Goal: Task Accomplishment & Management: Manage account settings

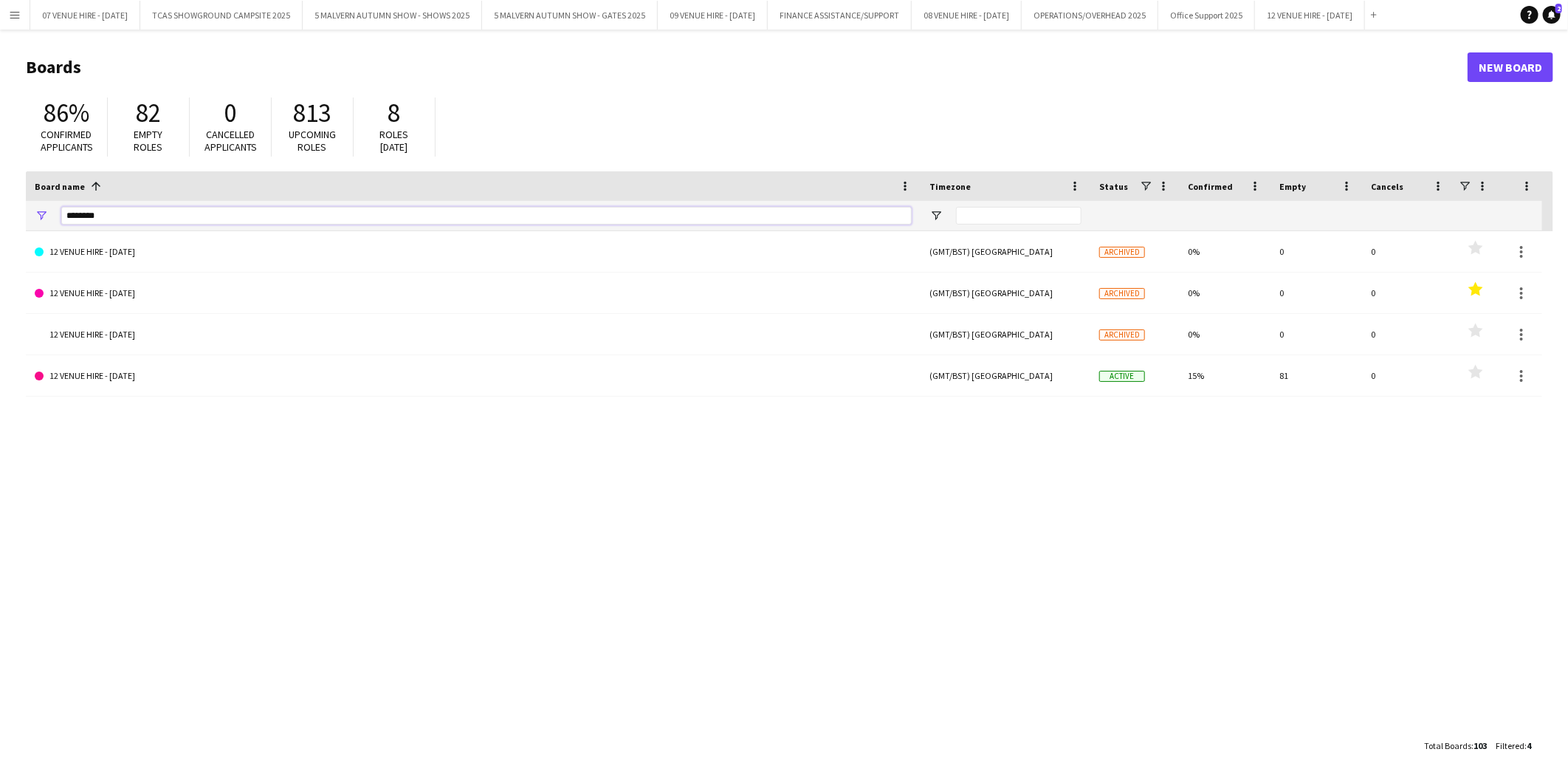
drag, startPoint x: 136, startPoint y: 222, endPoint x: 0, endPoint y: 190, distance: 139.7
click at [6, 211] on main "Boards New Board 86% Confirmed applicants 82 Empty roles 0 Cancelled applicants…" at bounding box center [784, 405] width 1568 height 753
type input "*********"
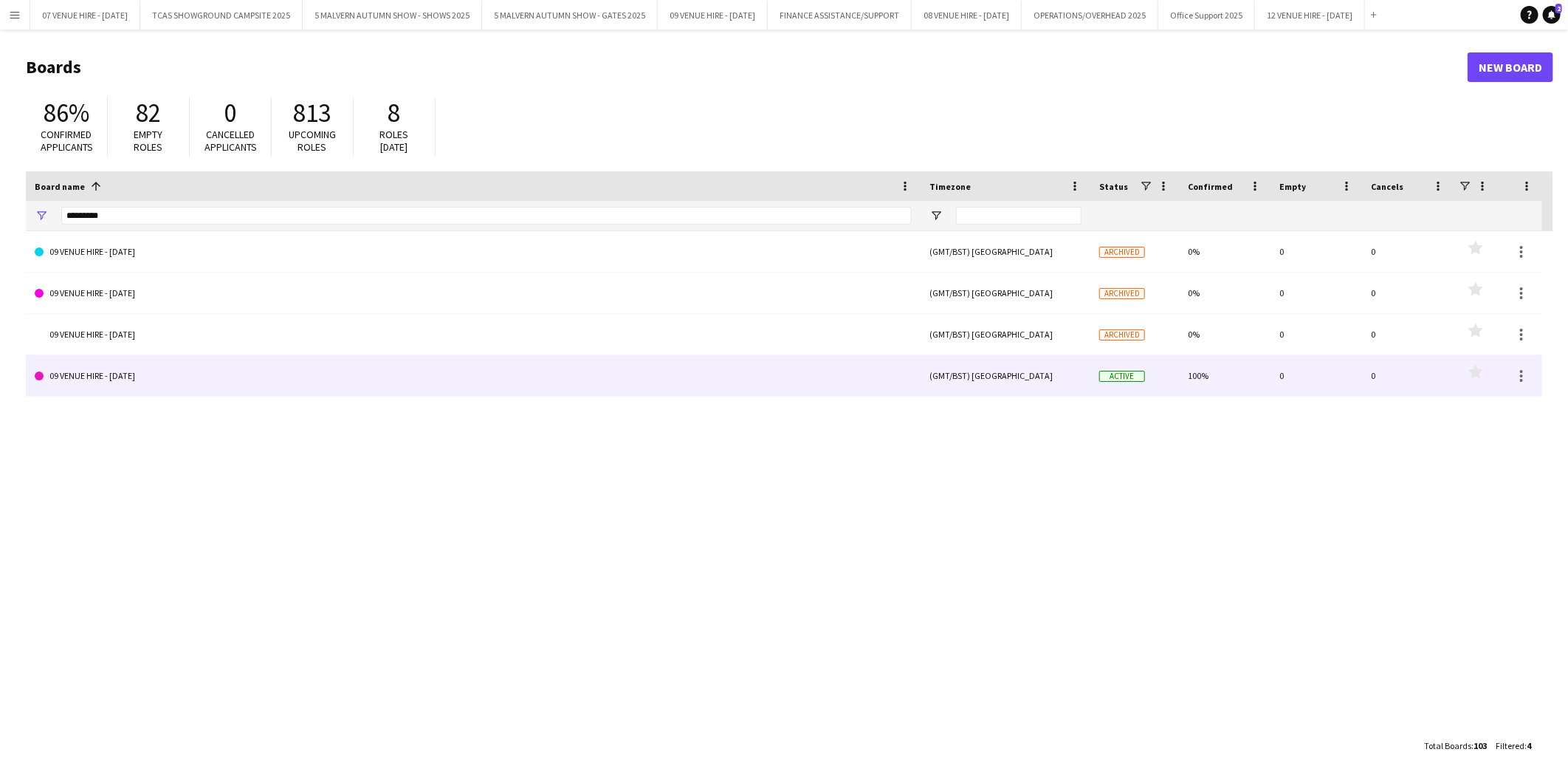
click at [82, 374] on link "09 VENUE HIRE - [DATE]" at bounding box center [472, 375] width 877 height 41
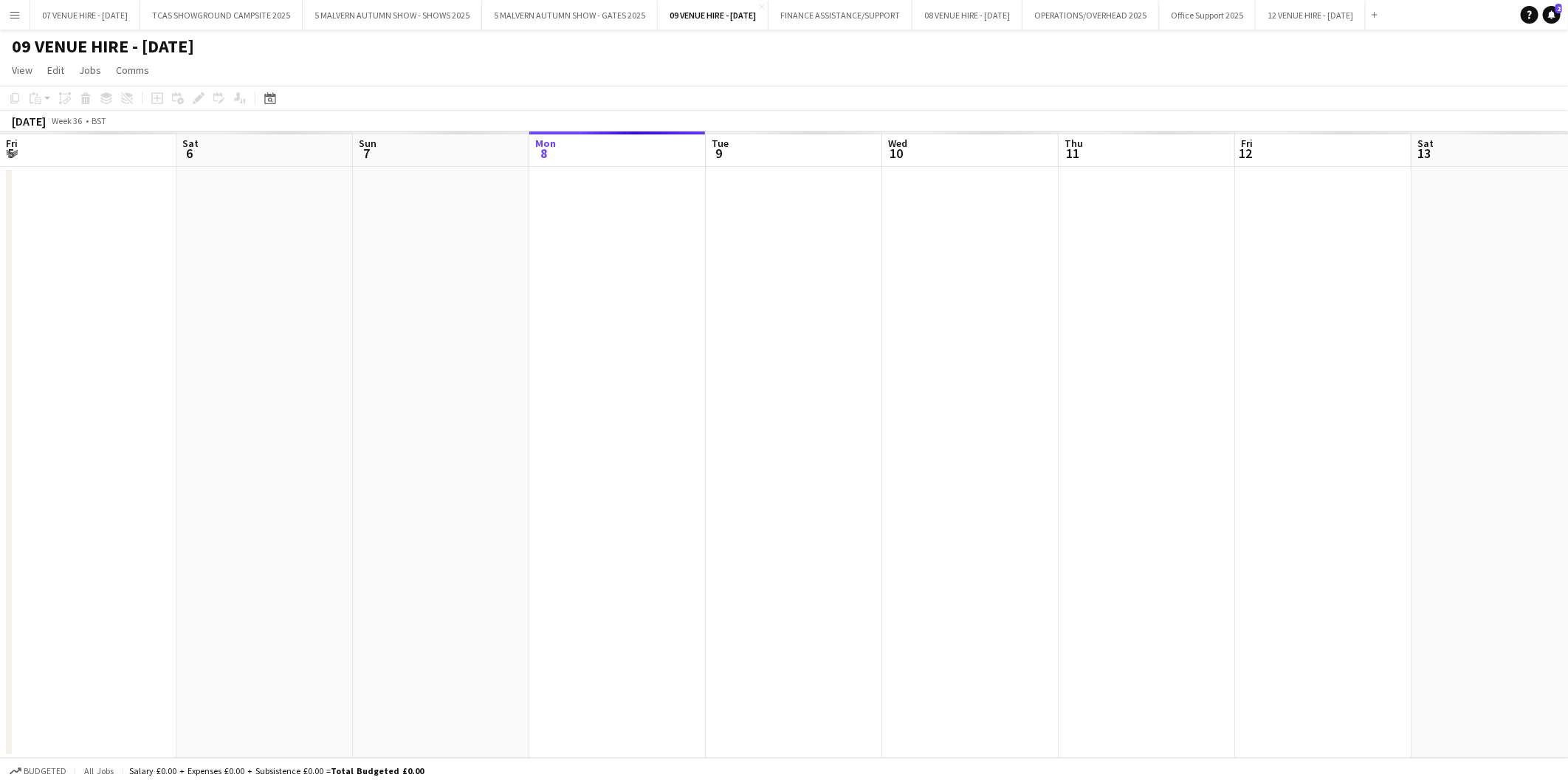
scroll to position [0, 352]
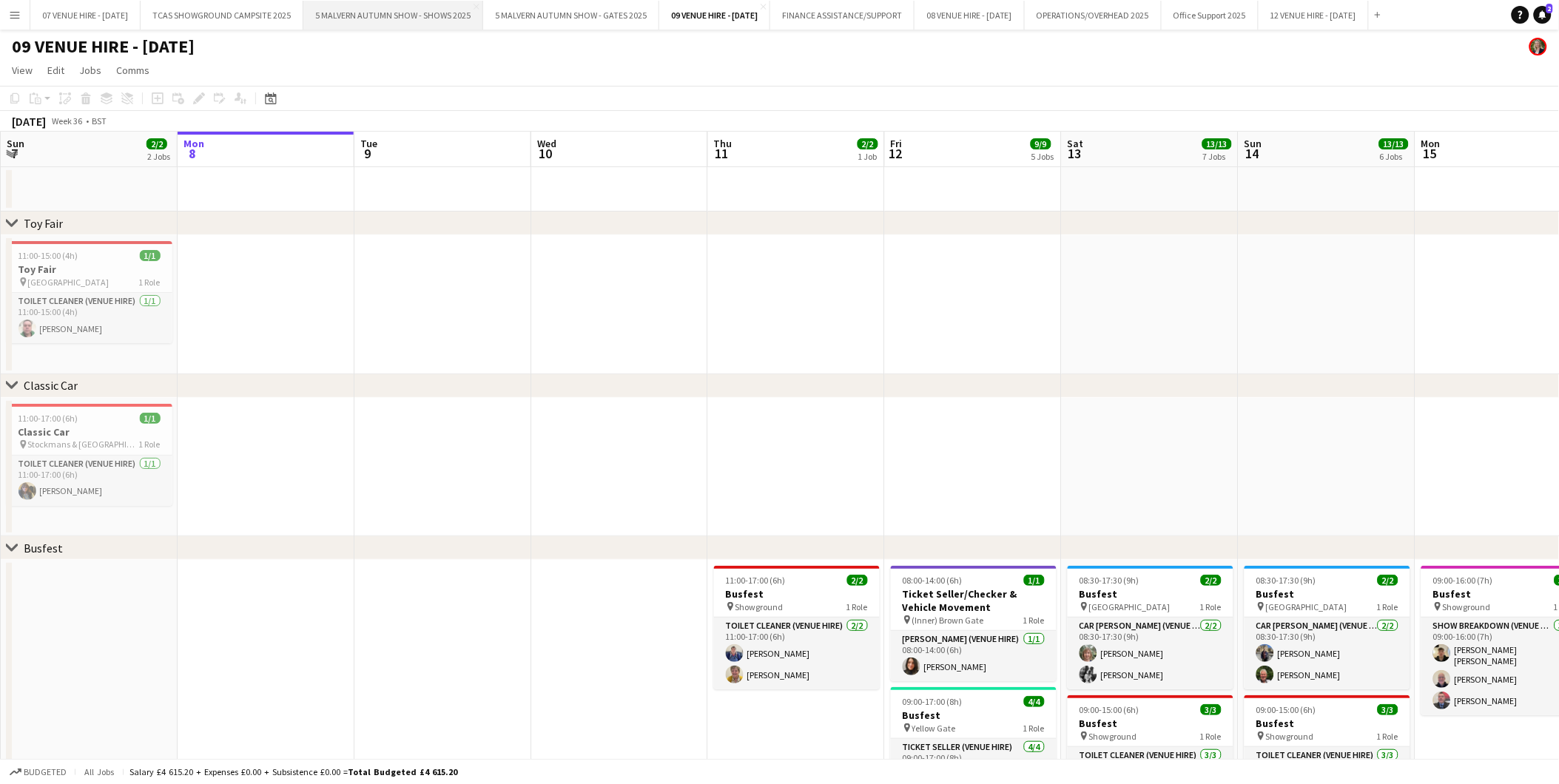
click at [364, 13] on button "5 MALVERN AUTUMN SHOW - SHOWS 2025 Close" at bounding box center [393, 15] width 180 height 29
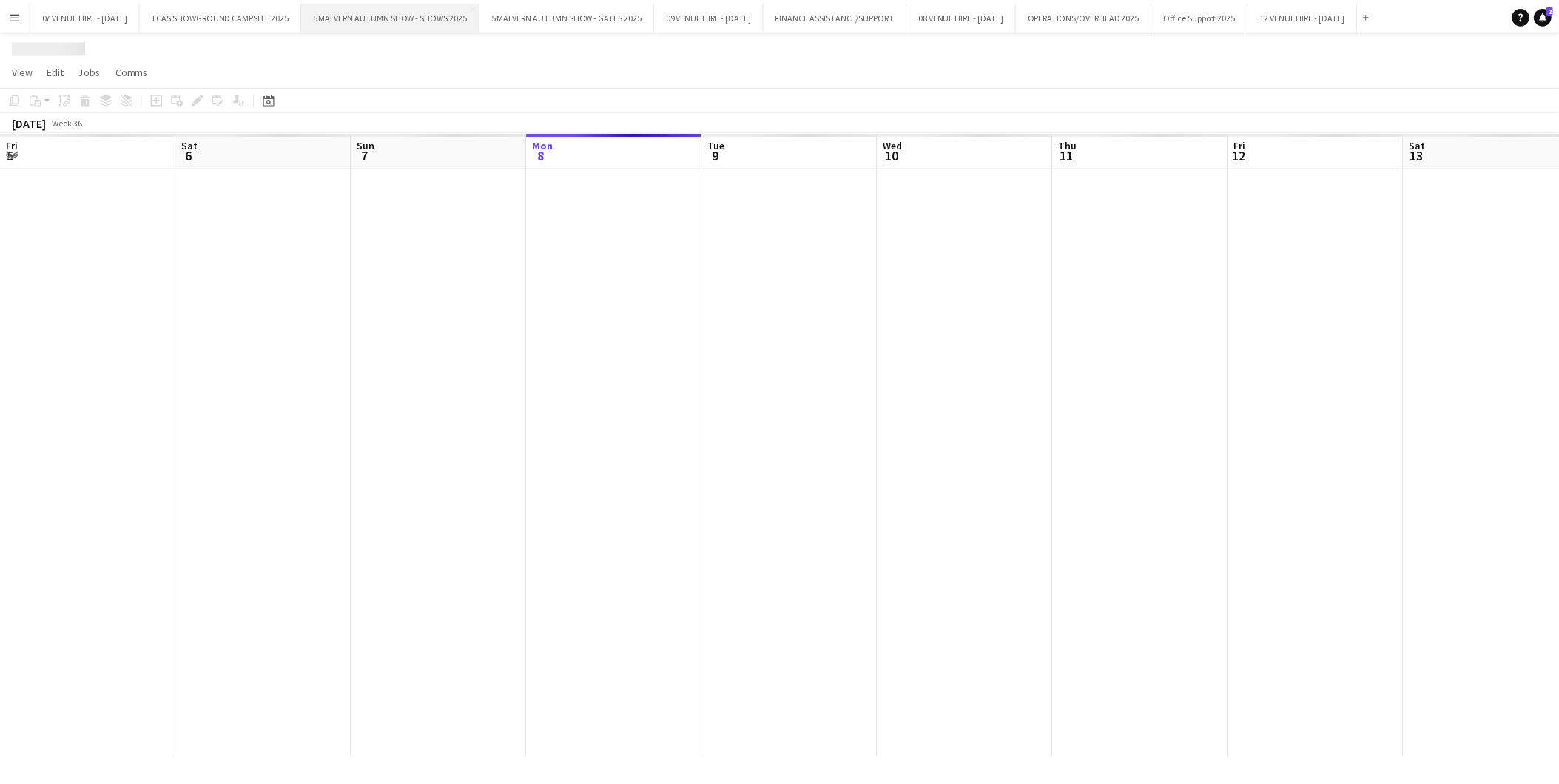
scroll to position [0, 353]
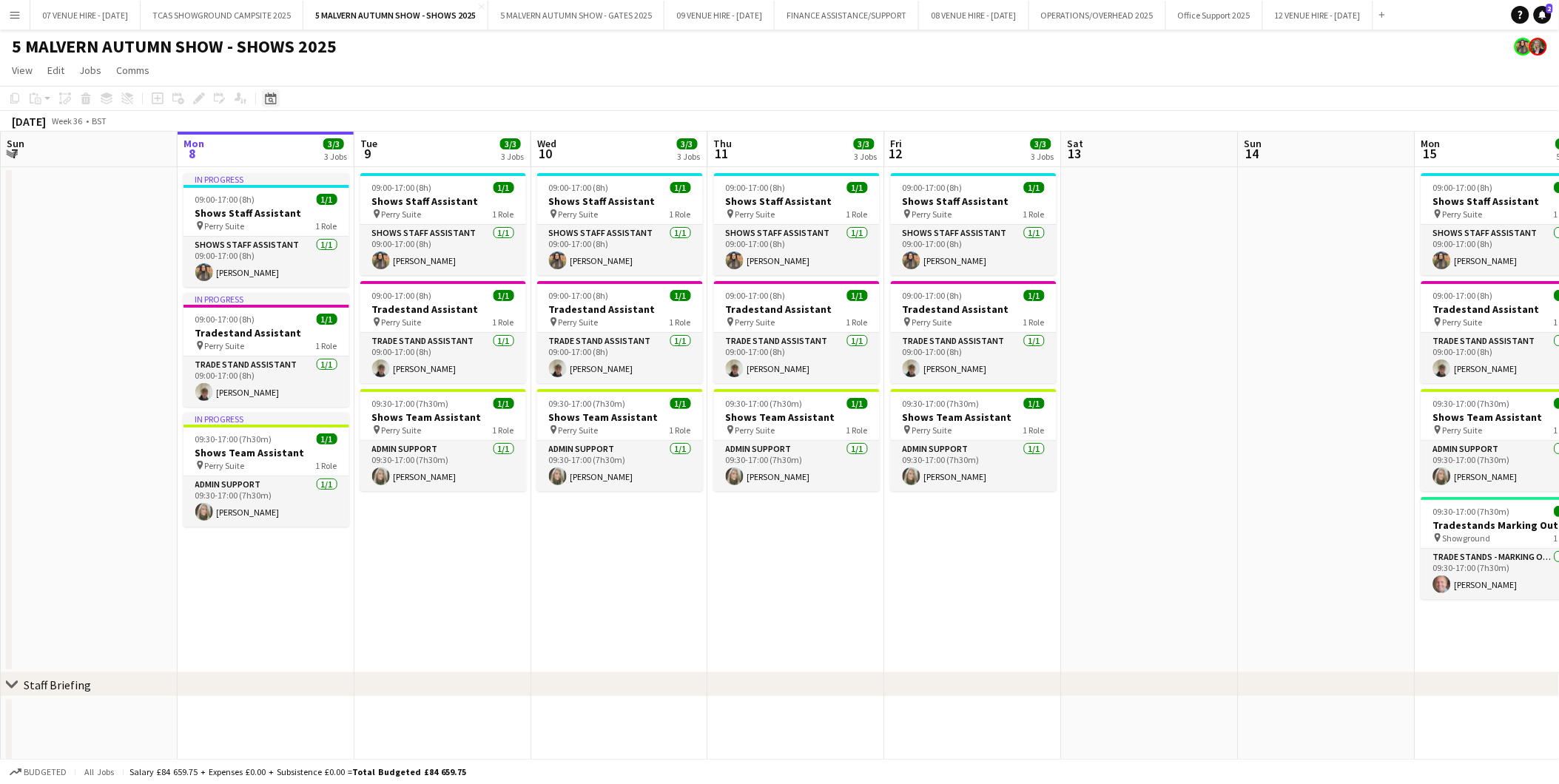
click at [270, 95] on icon at bounding box center [270, 98] width 11 height 12
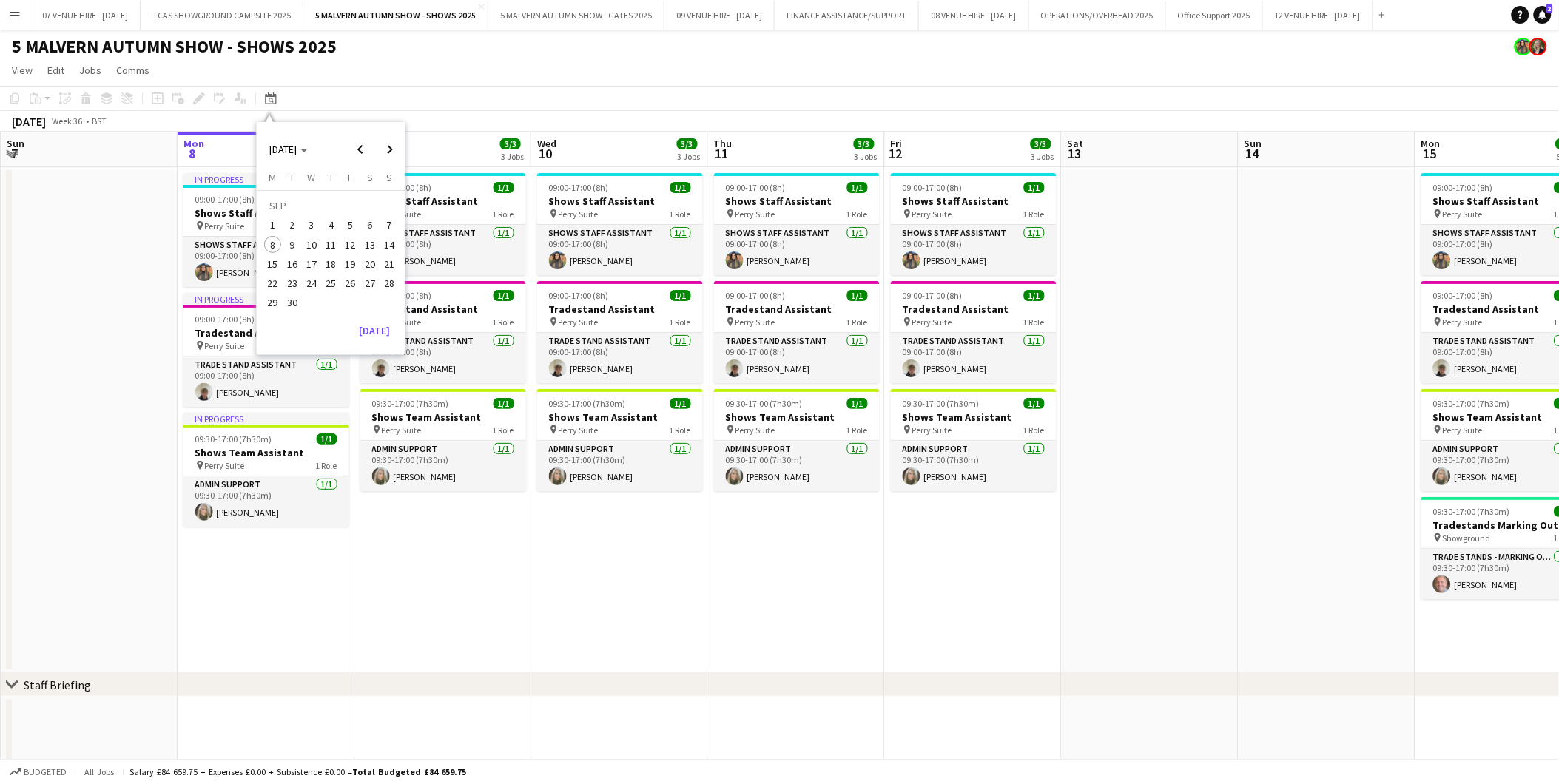
click at [334, 280] on span "25" at bounding box center [331, 284] width 18 height 18
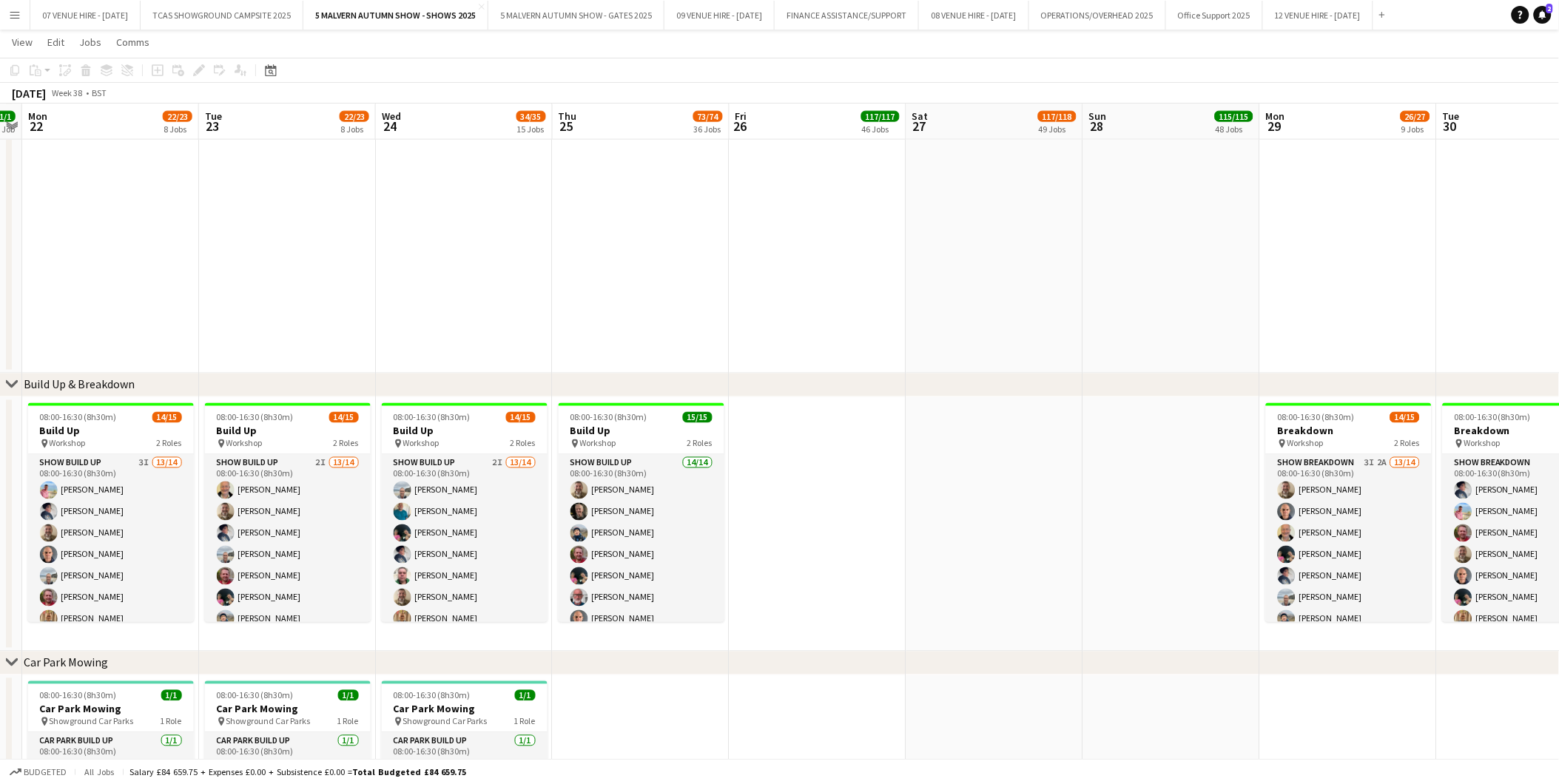
scroll to position [740, 0]
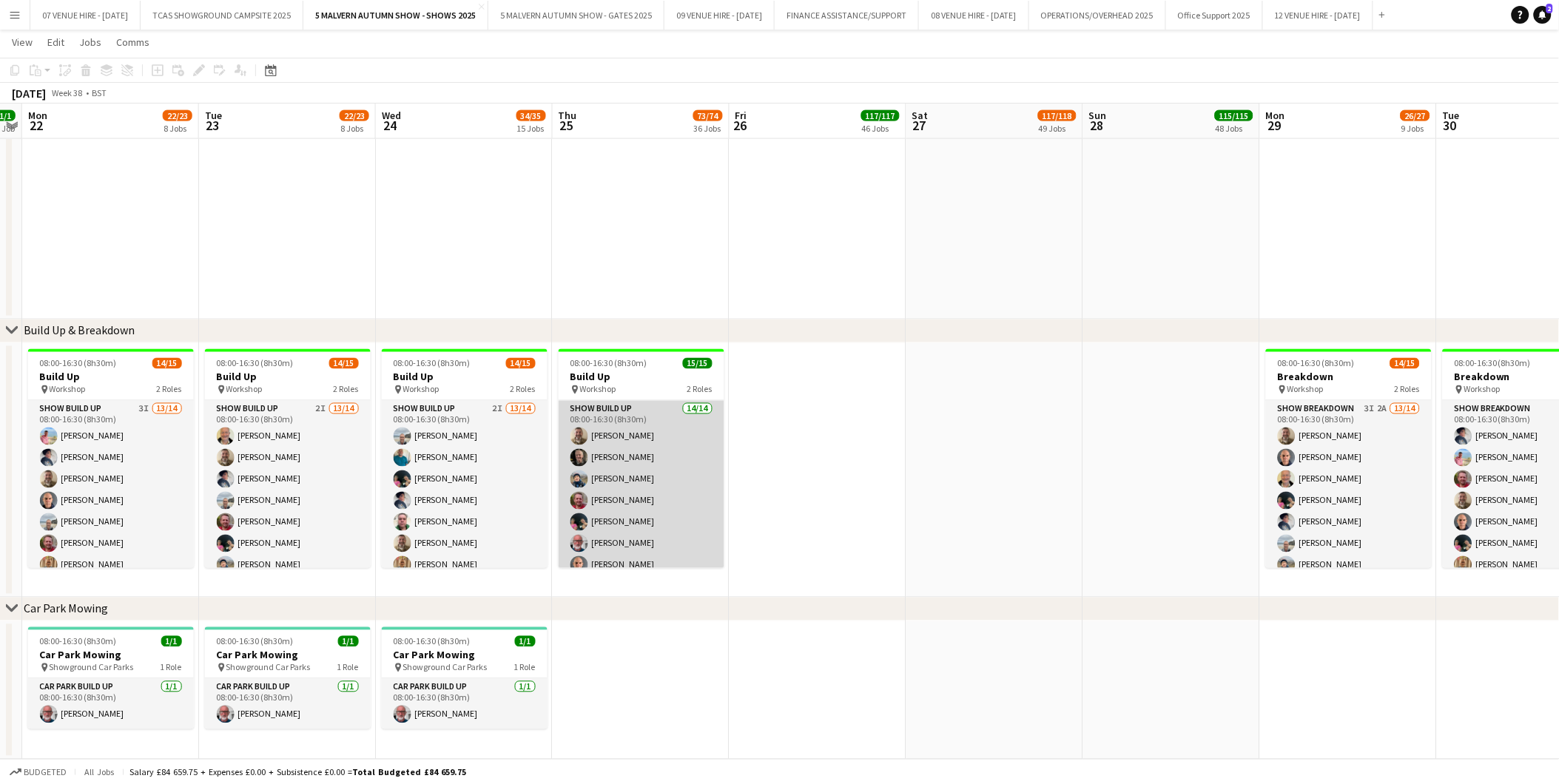
click at [632, 479] on app-card-role "Show Build Up 14/14 08:00-16:30 (8h30m) [PERSON_NAME] [PERSON_NAME] [PERSON_NAM…" at bounding box center [641, 565] width 166 height 329
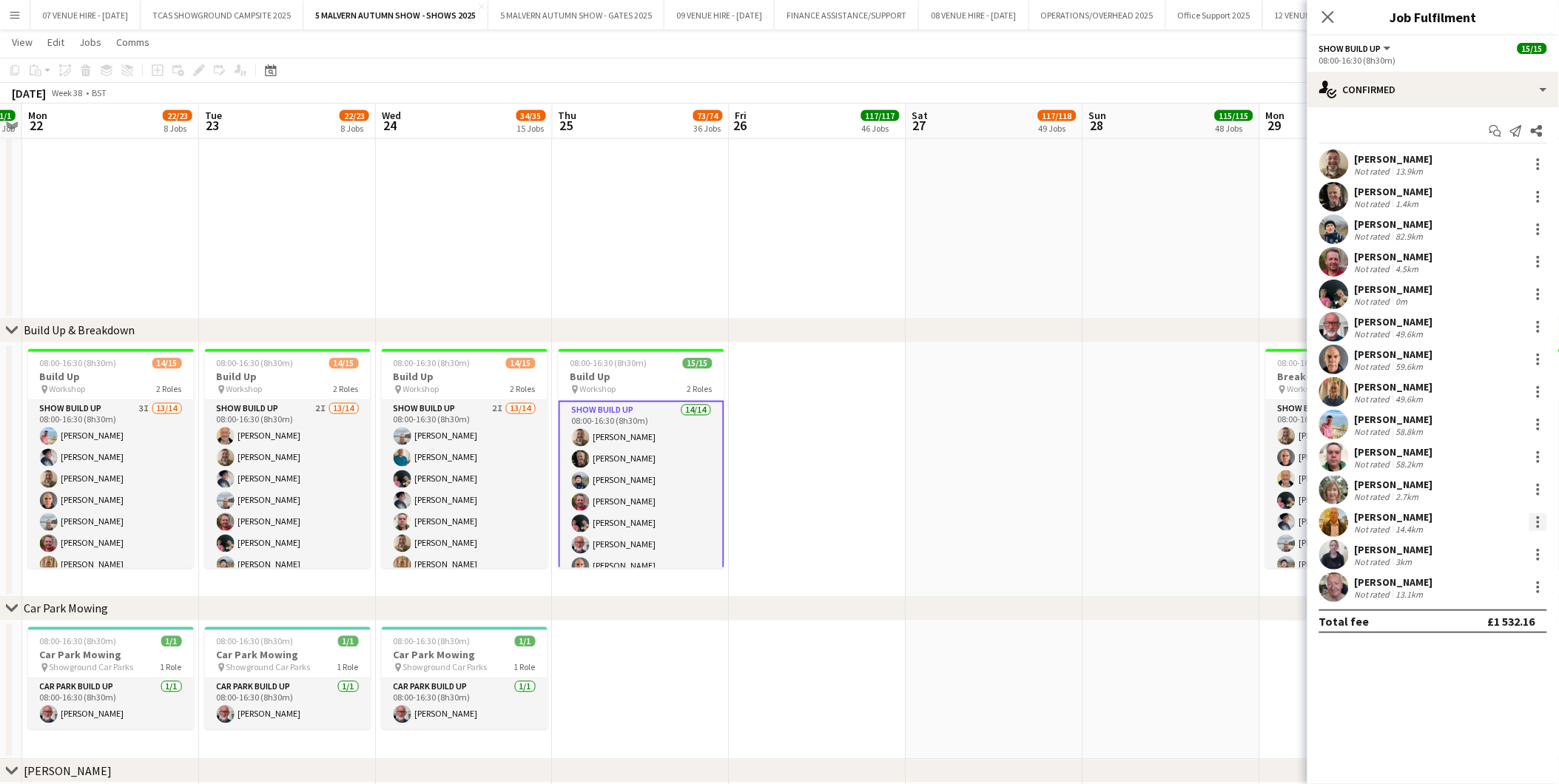
click at [1537, 518] on div at bounding box center [1538, 518] width 3 height 3
click at [1470, 686] on span "Remove" at bounding box center [1466, 691] width 44 height 13
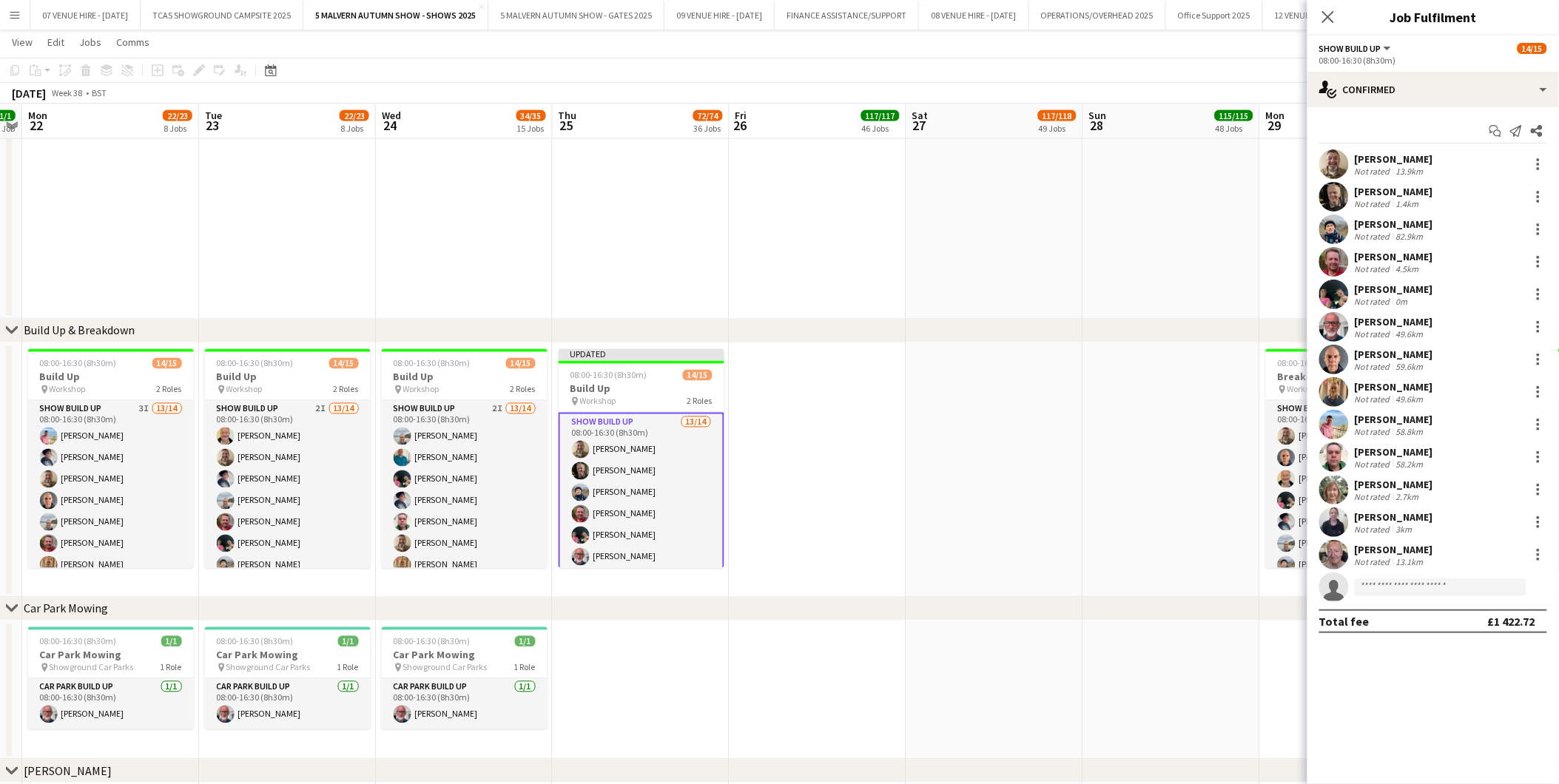
click at [936, 505] on app-date-cell at bounding box center [995, 470] width 177 height 254
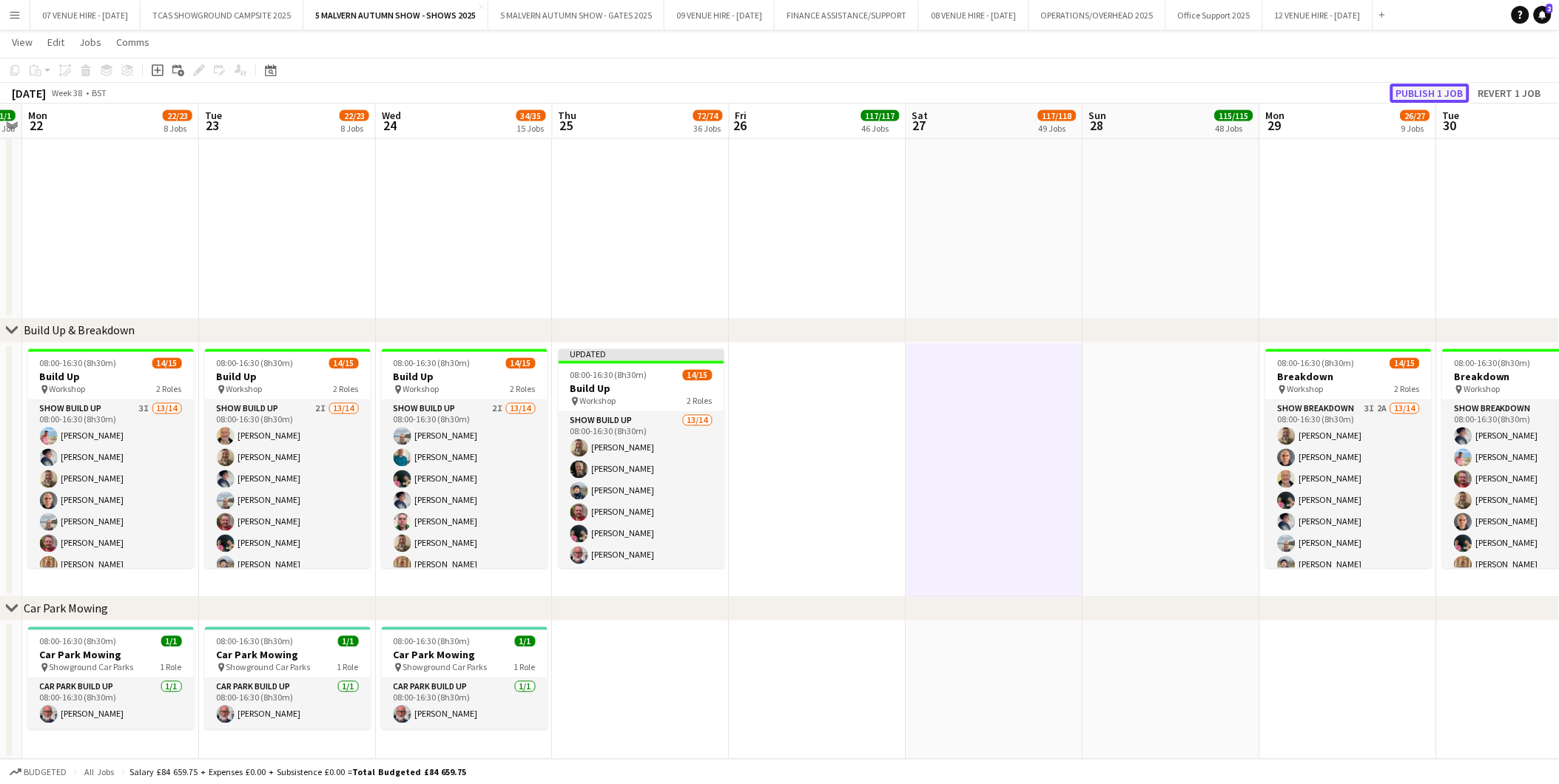
click at [1422, 89] on button "Publish 1 job" at bounding box center [1430, 93] width 80 height 20
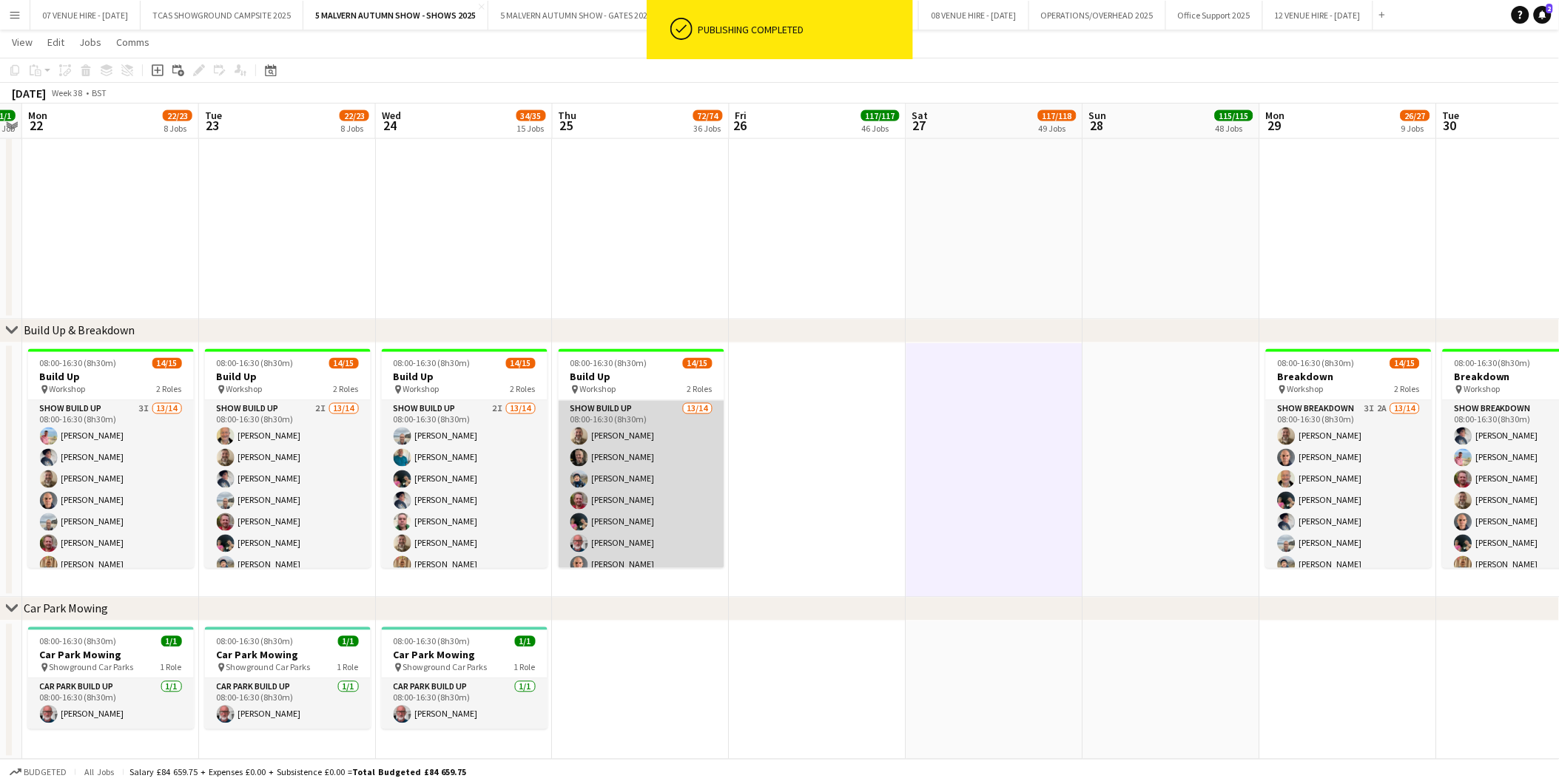
click at [644, 479] on app-card-role "Show Build Up 13/14 08:00-16:30 (8h30m) [PERSON_NAME] [PERSON_NAME] [PERSON_NAM…" at bounding box center [641, 565] width 166 height 329
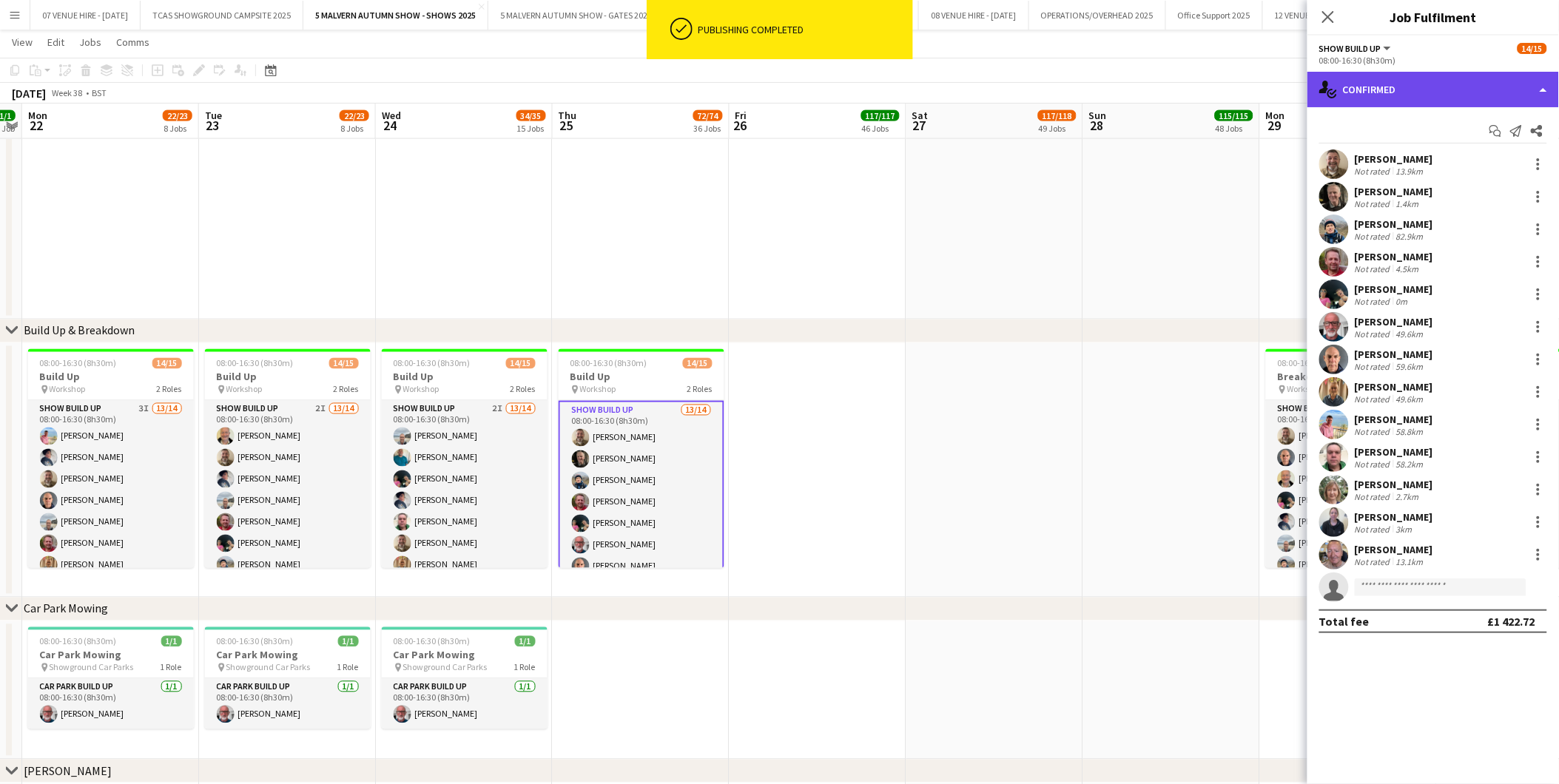
click at [1392, 86] on div "single-neutral-actions-check-2 Confirmed" at bounding box center [1432, 89] width 251 height 35
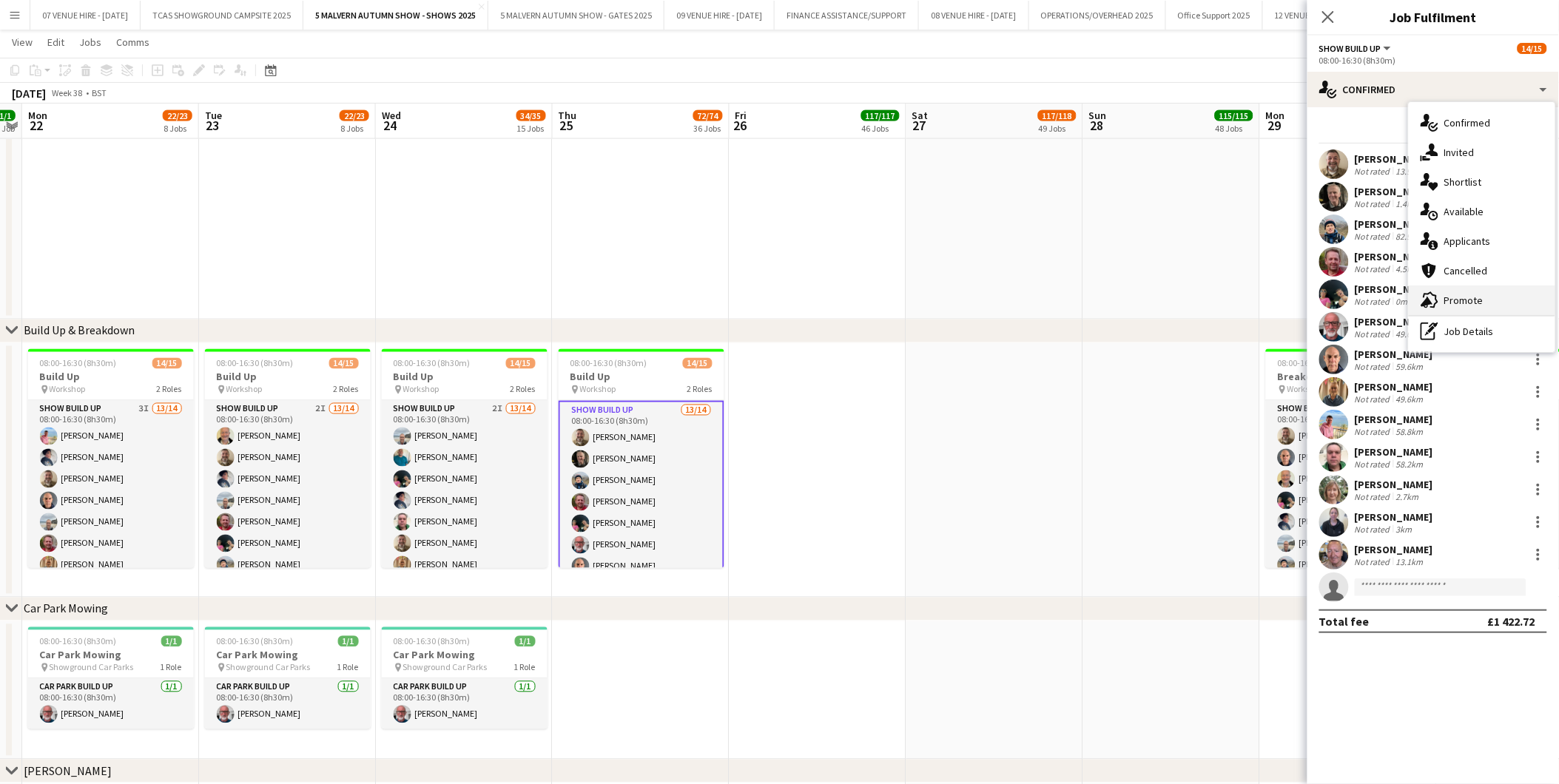
click at [1461, 299] on span "Promote" at bounding box center [1464, 300] width 39 height 14
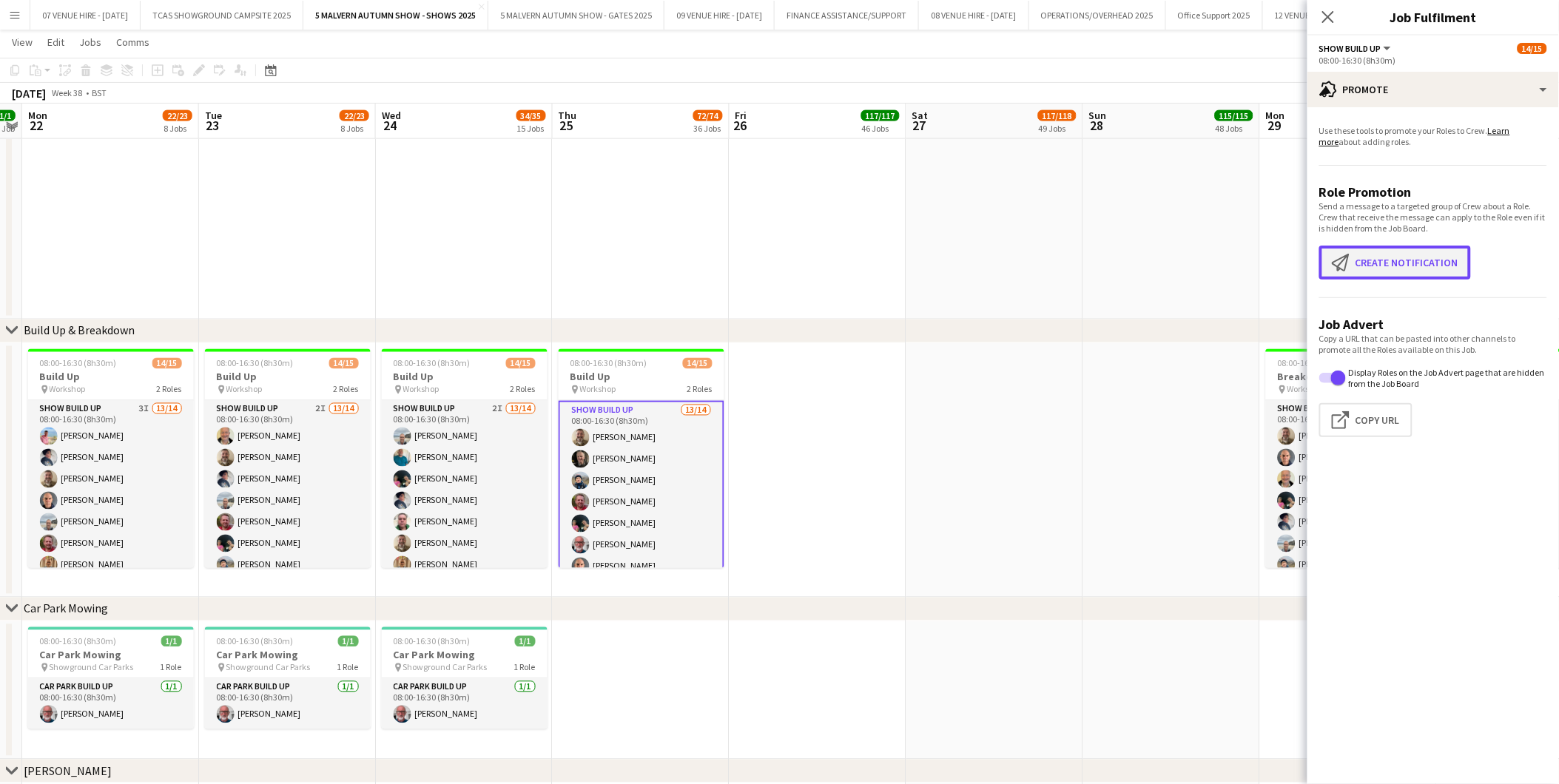
click at [1404, 269] on button "Create notification Create notification" at bounding box center [1395, 262] width 152 height 34
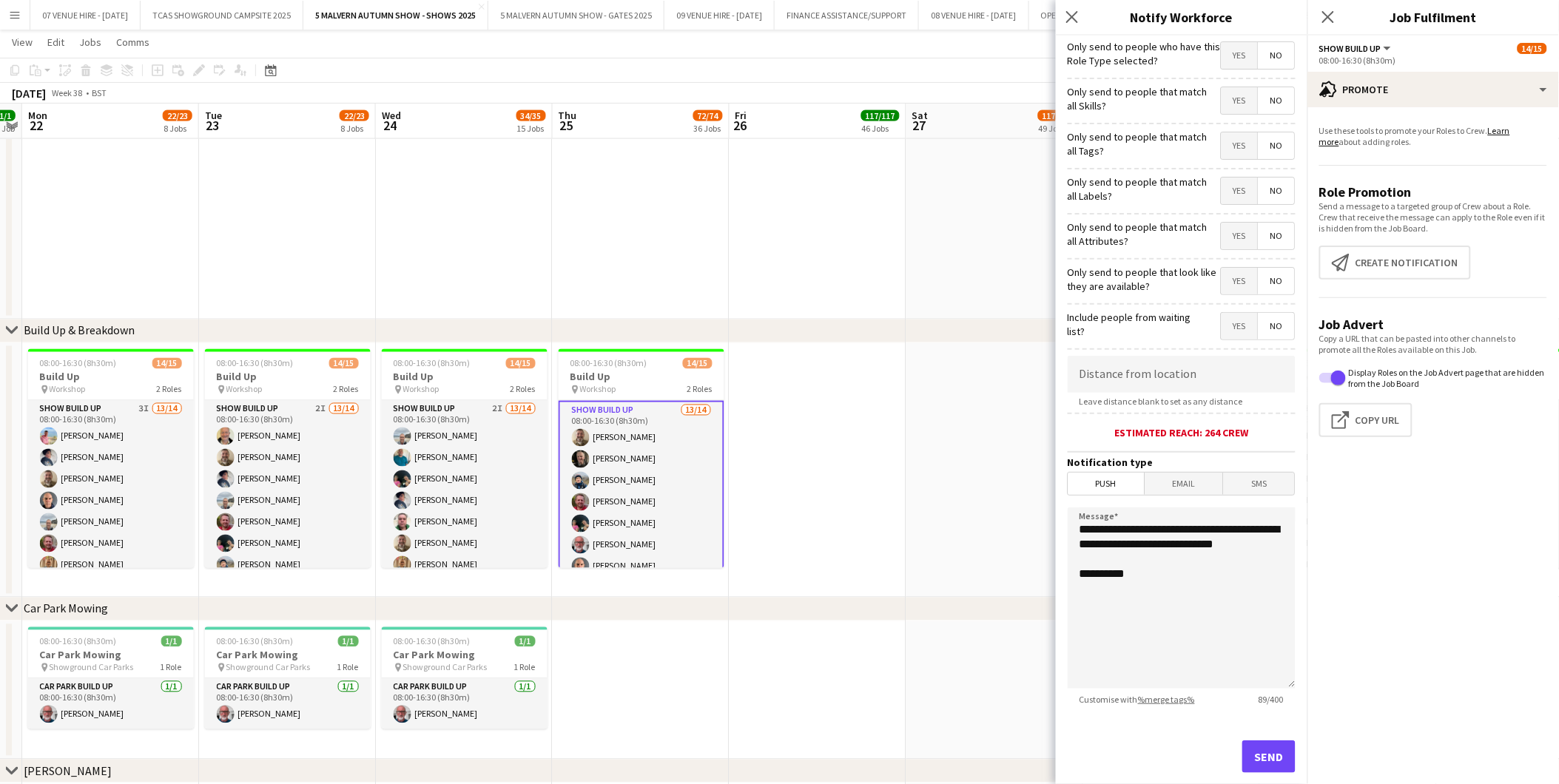
click at [1230, 58] on span "Yes" at bounding box center [1239, 55] width 36 height 26
click at [1266, 101] on span "No" at bounding box center [1276, 100] width 36 height 26
click at [1275, 153] on span "No" at bounding box center [1276, 145] width 36 height 26
click at [1266, 185] on span "No" at bounding box center [1276, 191] width 36 height 26
click at [1273, 237] on span "No" at bounding box center [1276, 236] width 36 height 26
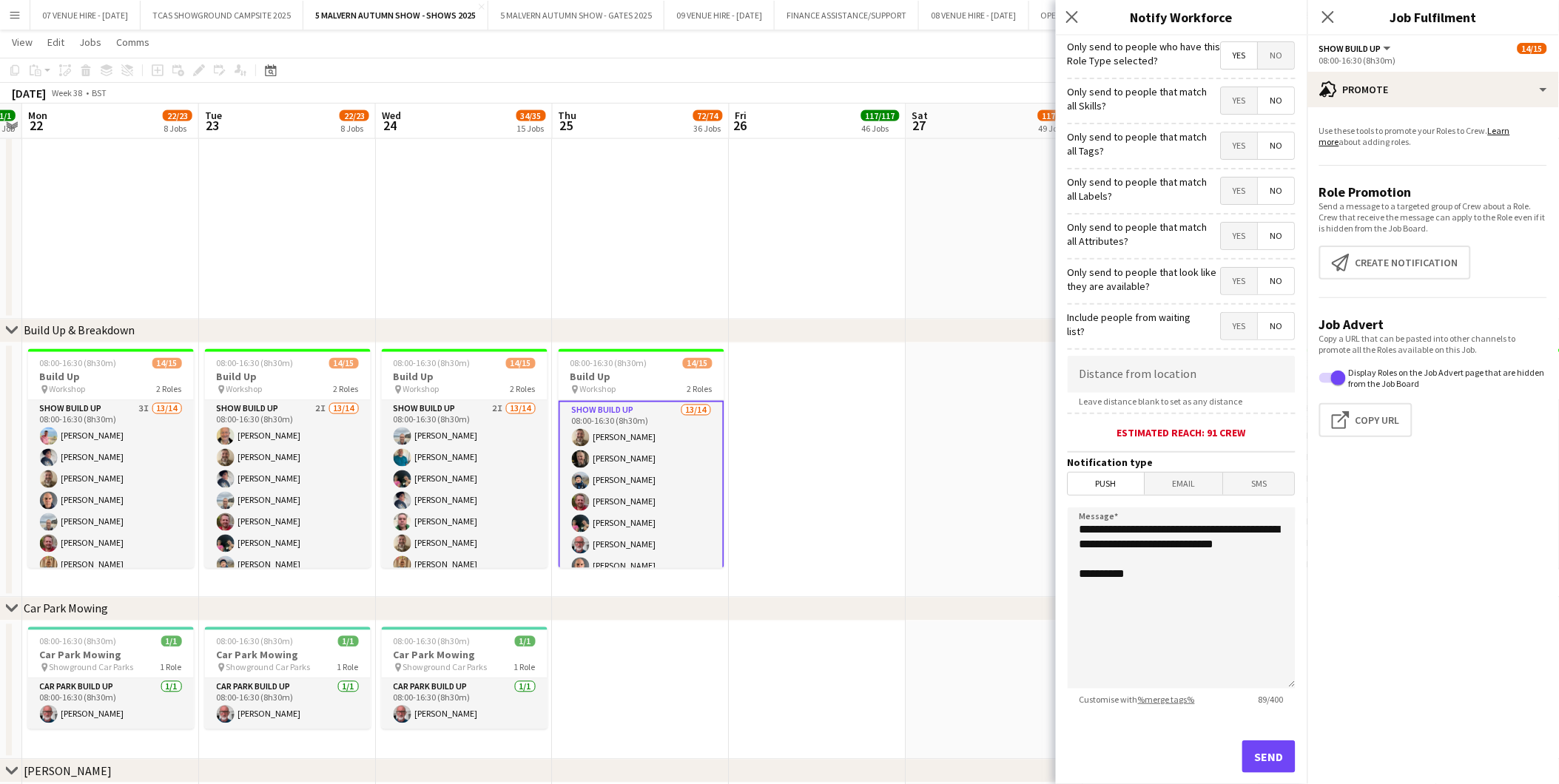
click at [1260, 284] on span "No" at bounding box center [1276, 281] width 36 height 26
click at [1263, 320] on span "No" at bounding box center [1276, 326] width 36 height 26
click at [1091, 479] on span "Push" at bounding box center [1107, 484] width 77 height 23
click at [1251, 763] on button "Send" at bounding box center [1269, 756] width 53 height 32
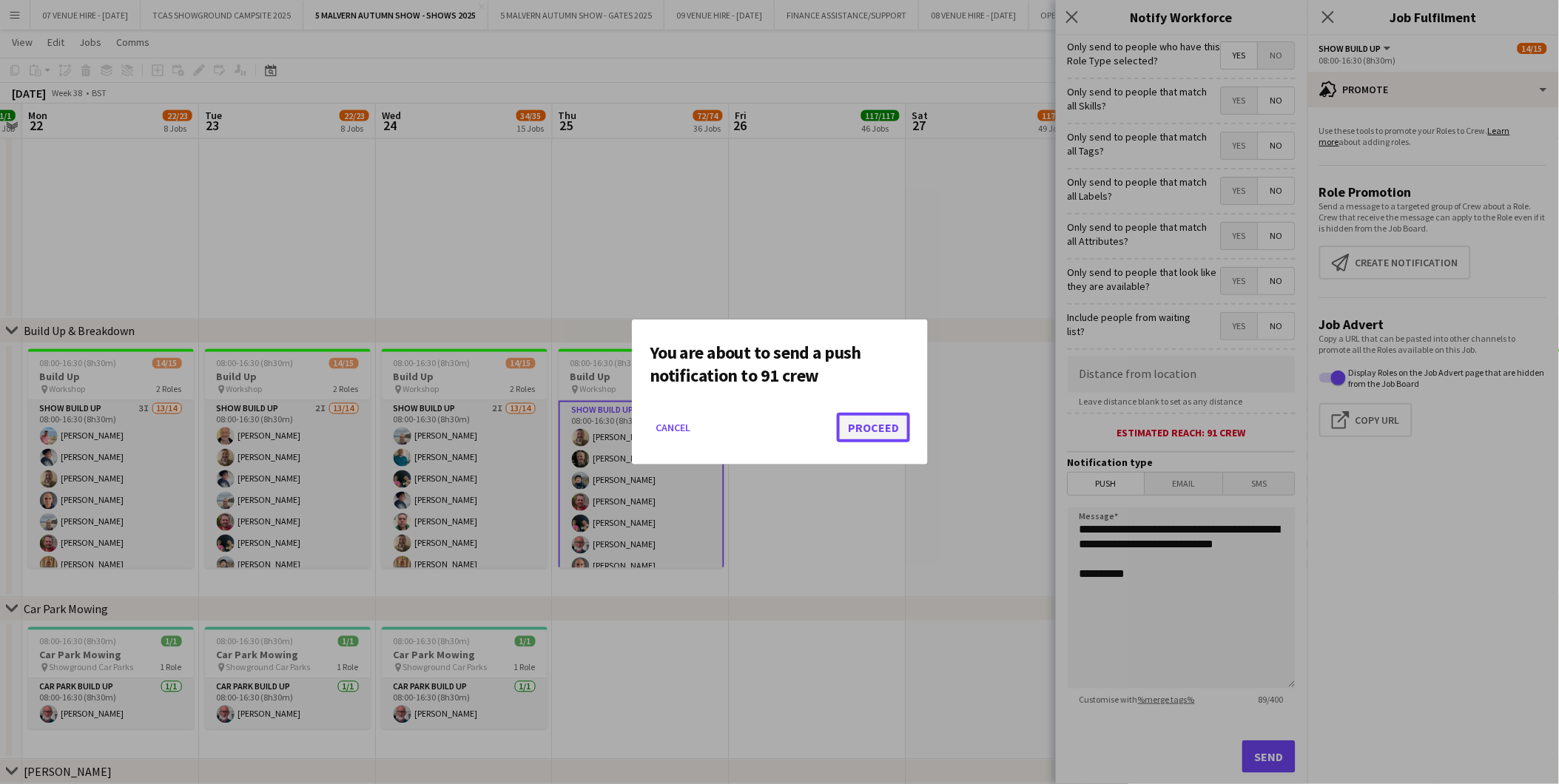
click at [897, 434] on button "Proceed" at bounding box center [873, 427] width 74 height 29
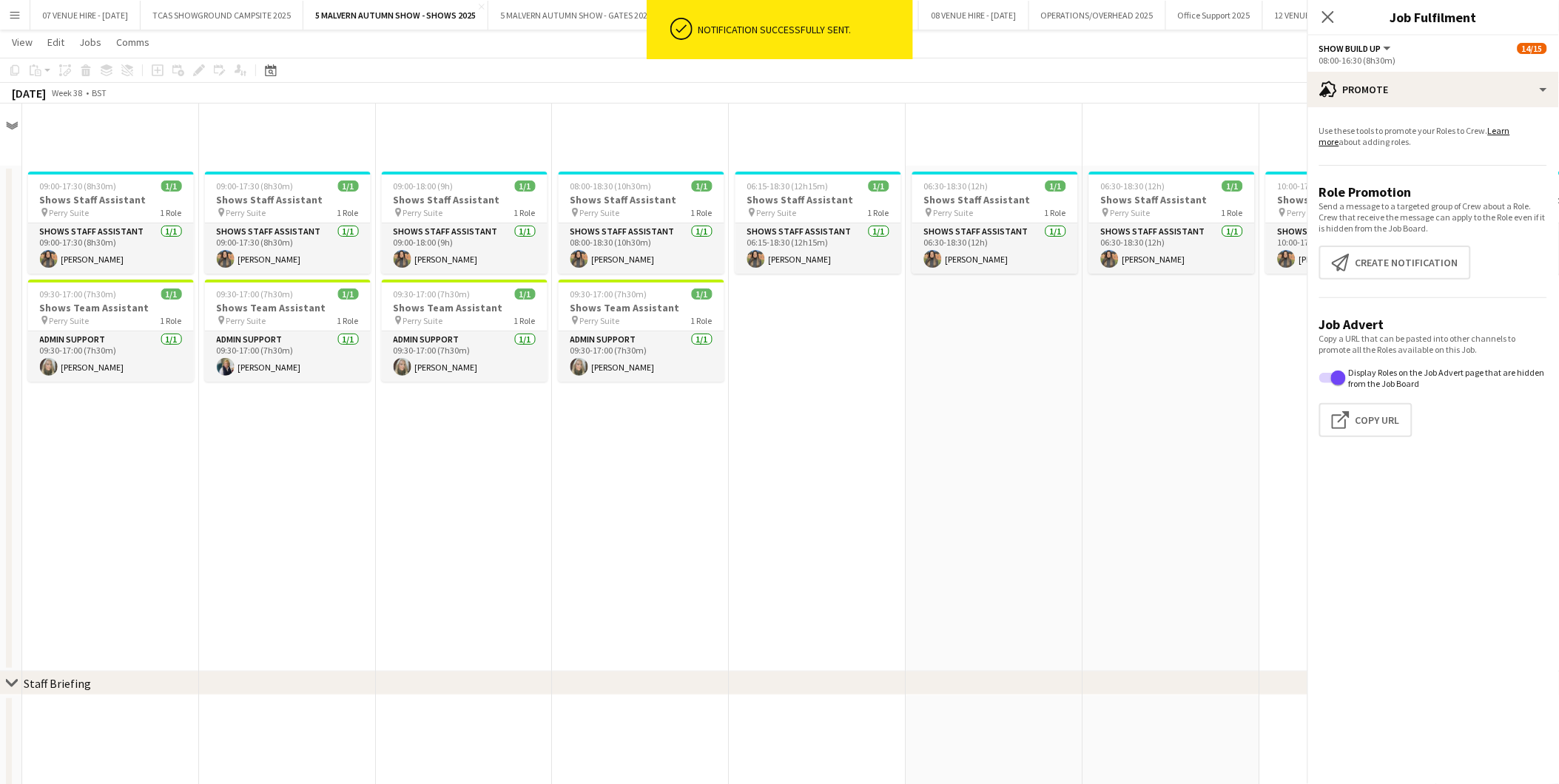
scroll to position [740, 0]
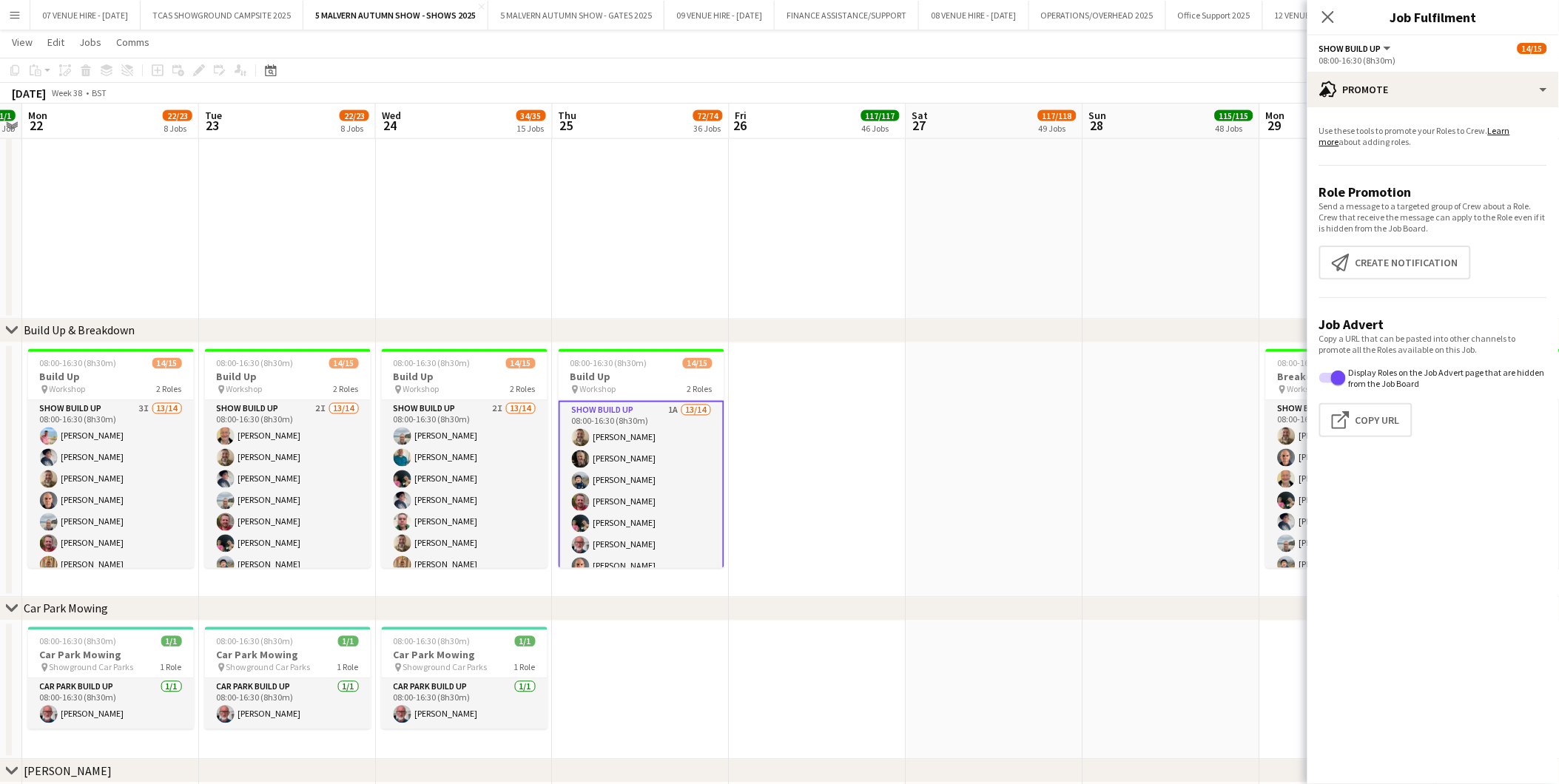
click at [623, 506] on app-card-role "Show Build Up 1A 13/14 08:00-16:30 (8h30m) [PERSON_NAME] [PERSON_NAME] [PERSON_…" at bounding box center [641, 566] width 166 height 332
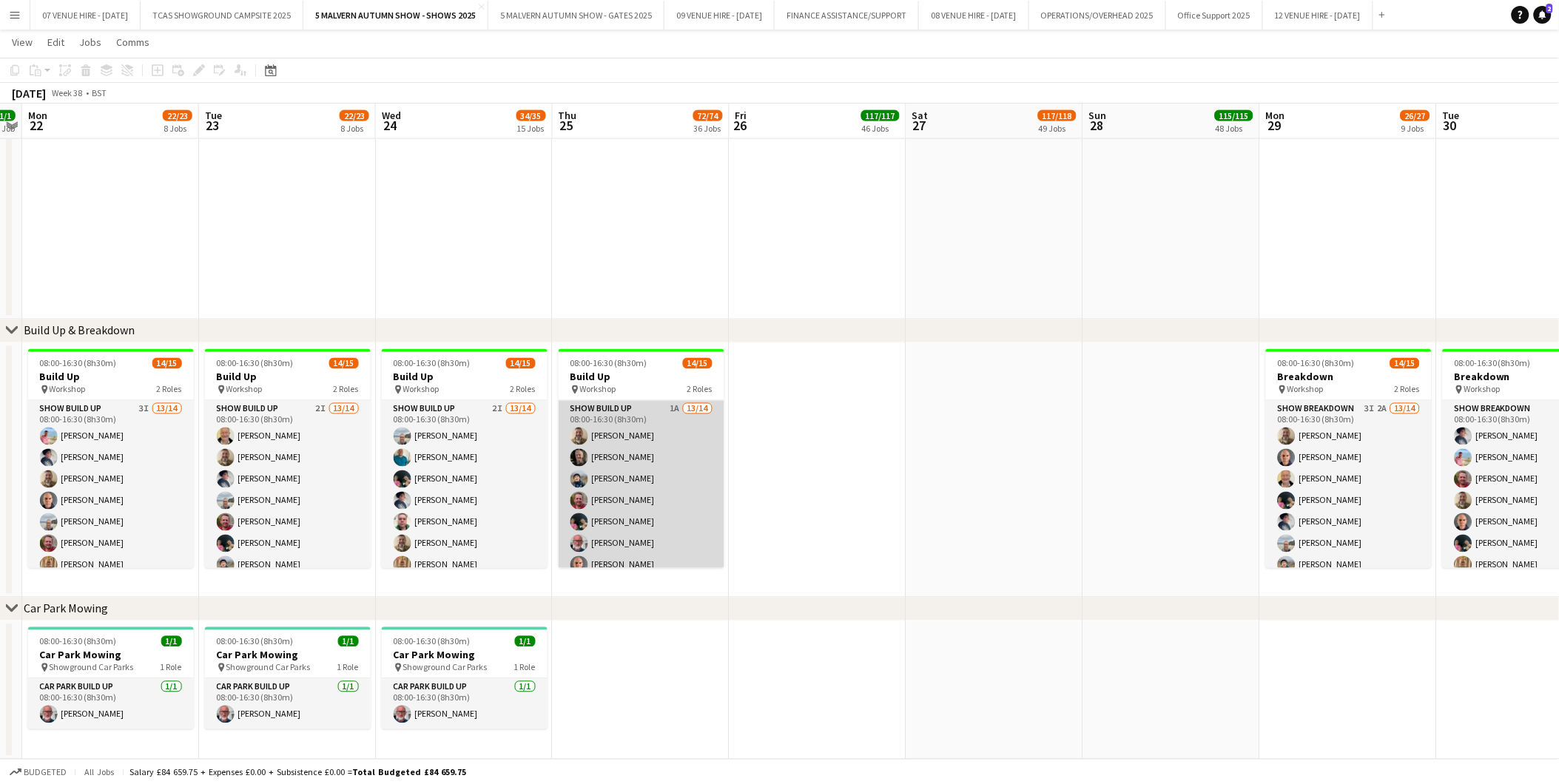
click at [630, 464] on app-card-role "Show Build Up 1A 13/14 08:00-16:30 (8h30m) [PERSON_NAME] [PERSON_NAME] [PERSON_…" at bounding box center [641, 565] width 166 height 329
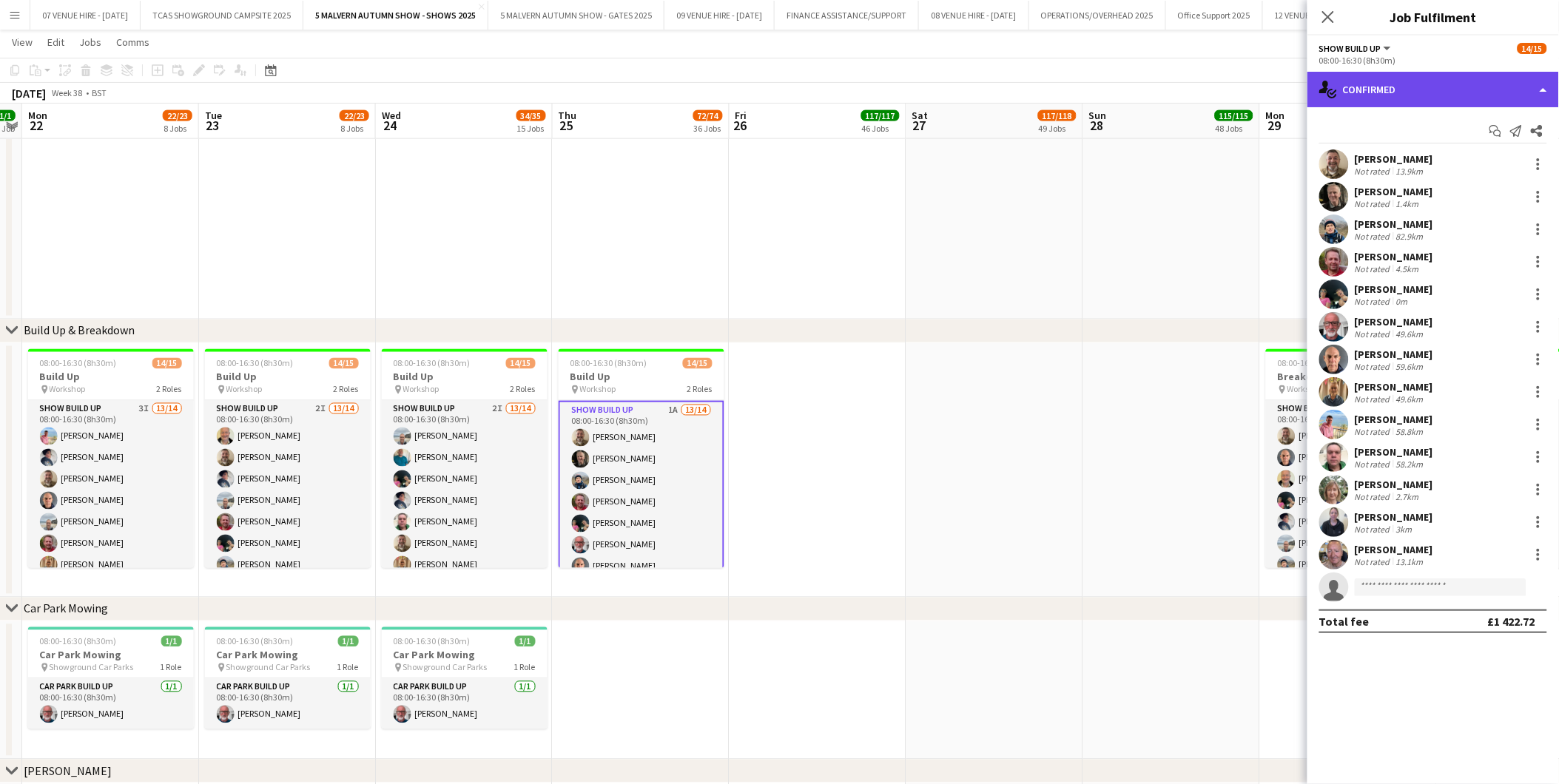
click at [1450, 91] on div "single-neutral-actions-check-2 Confirmed" at bounding box center [1432, 89] width 251 height 35
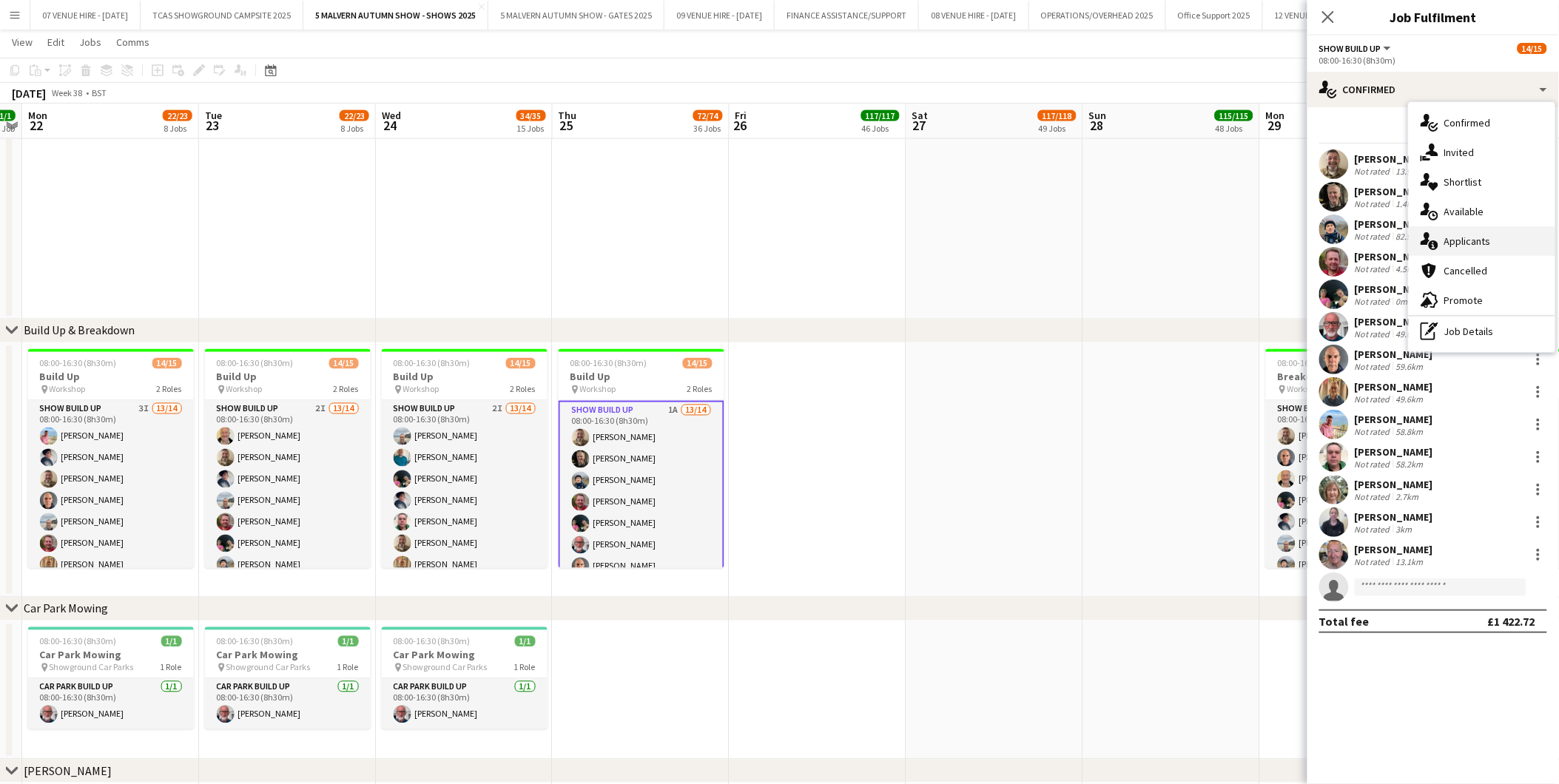
click at [1476, 240] on span "Applicants" at bounding box center [1467, 242] width 47 height 14
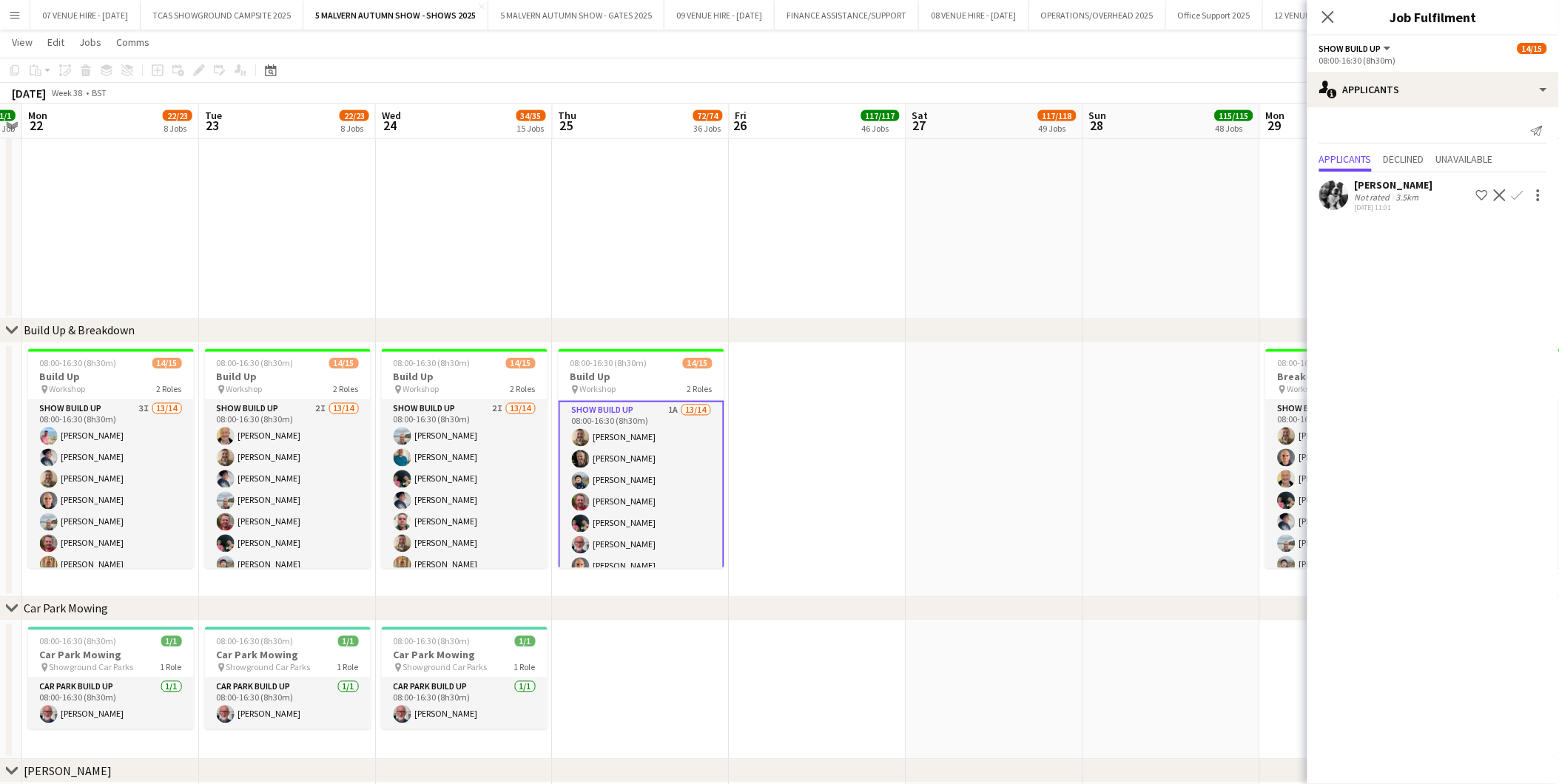
click at [943, 479] on app-date-cell at bounding box center [995, 470] width 177 height 254
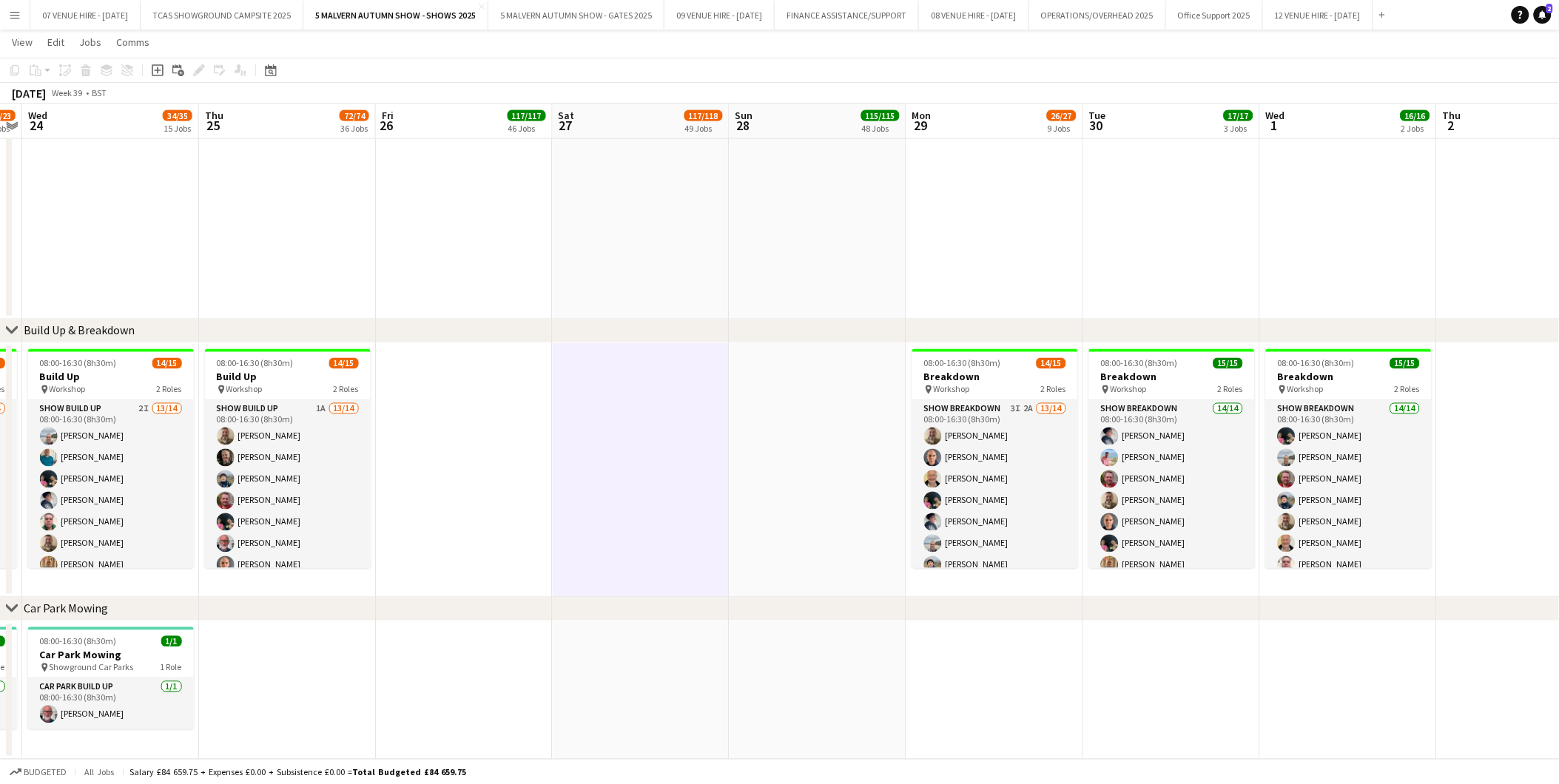
drag, startPoint x: 1362, startPoint y: 368, endPoint x: 1126, endPoint y: 371, distance: 236.0
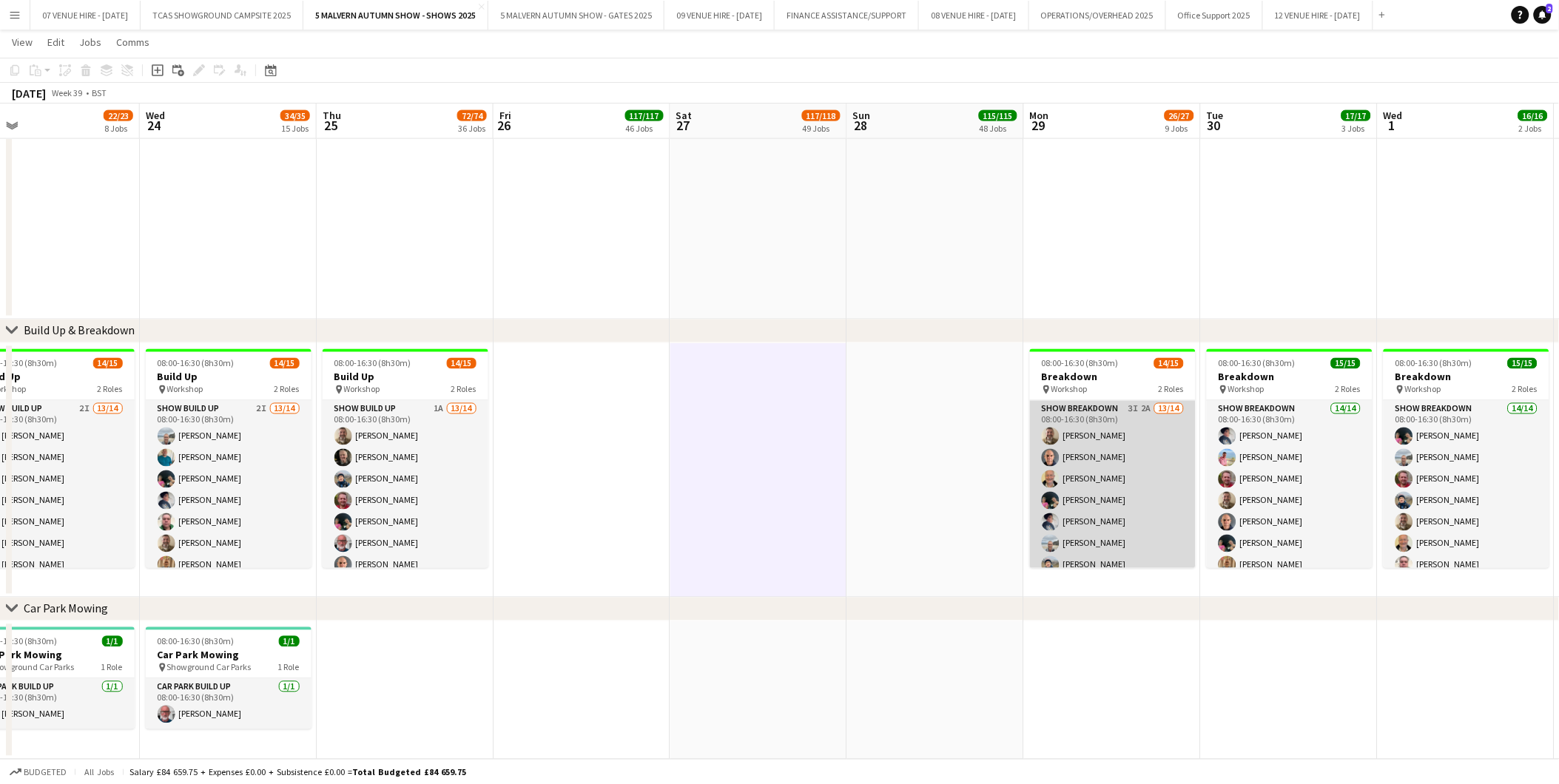
click at [1106, 475] on app-card-role "Show Breakdown 3I 2A 13/14 08:00-16:30 (8h30m) [PERSON_NAME] [PERSON_NAME] [PER…" at bounding box center [1113, 567] width 166 height 334
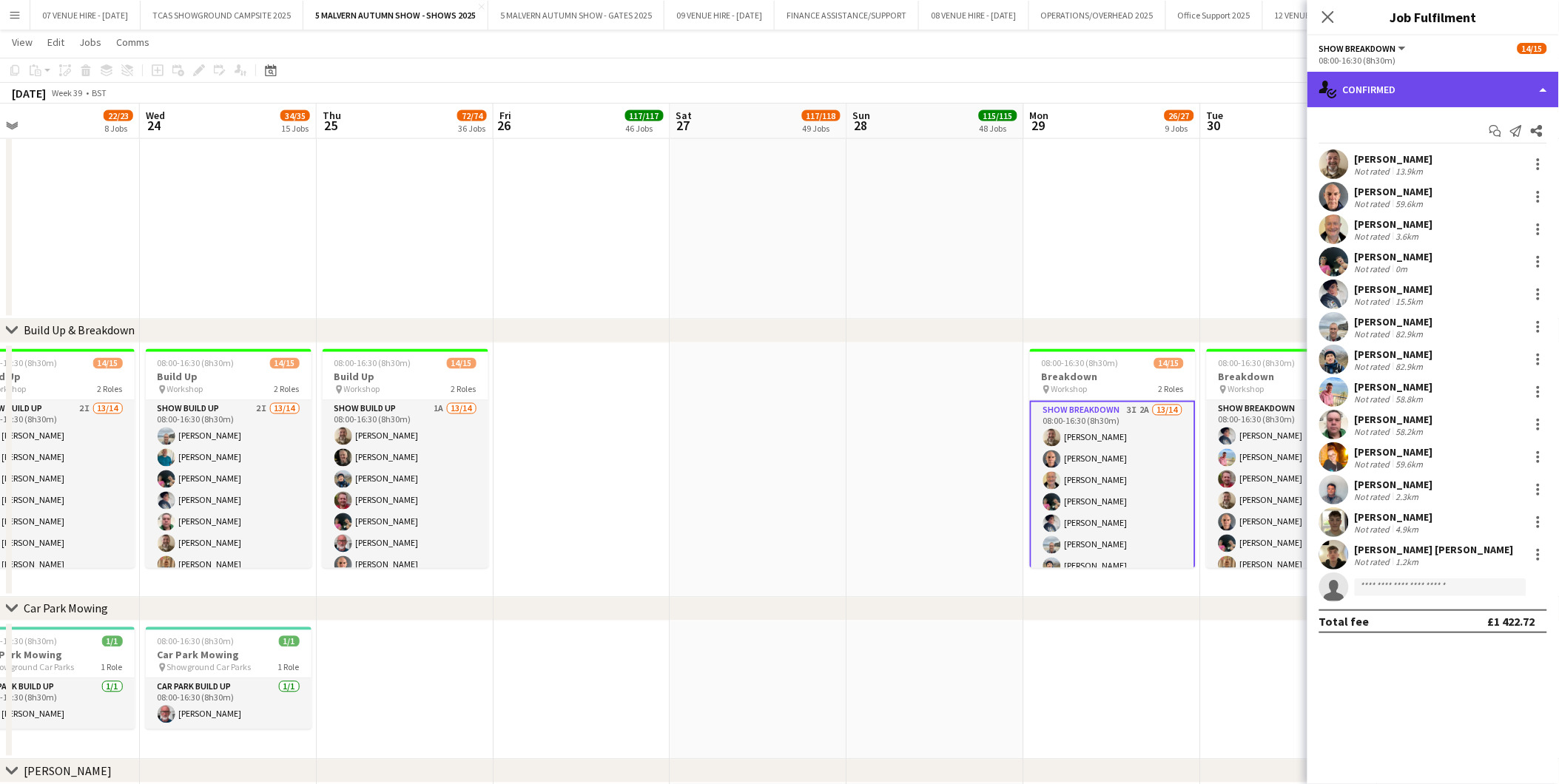
click at [1395, 97] on div "single-neutral-actions-check-2 Confirmed" at bounding box center [1432, 89] width 251 height 35
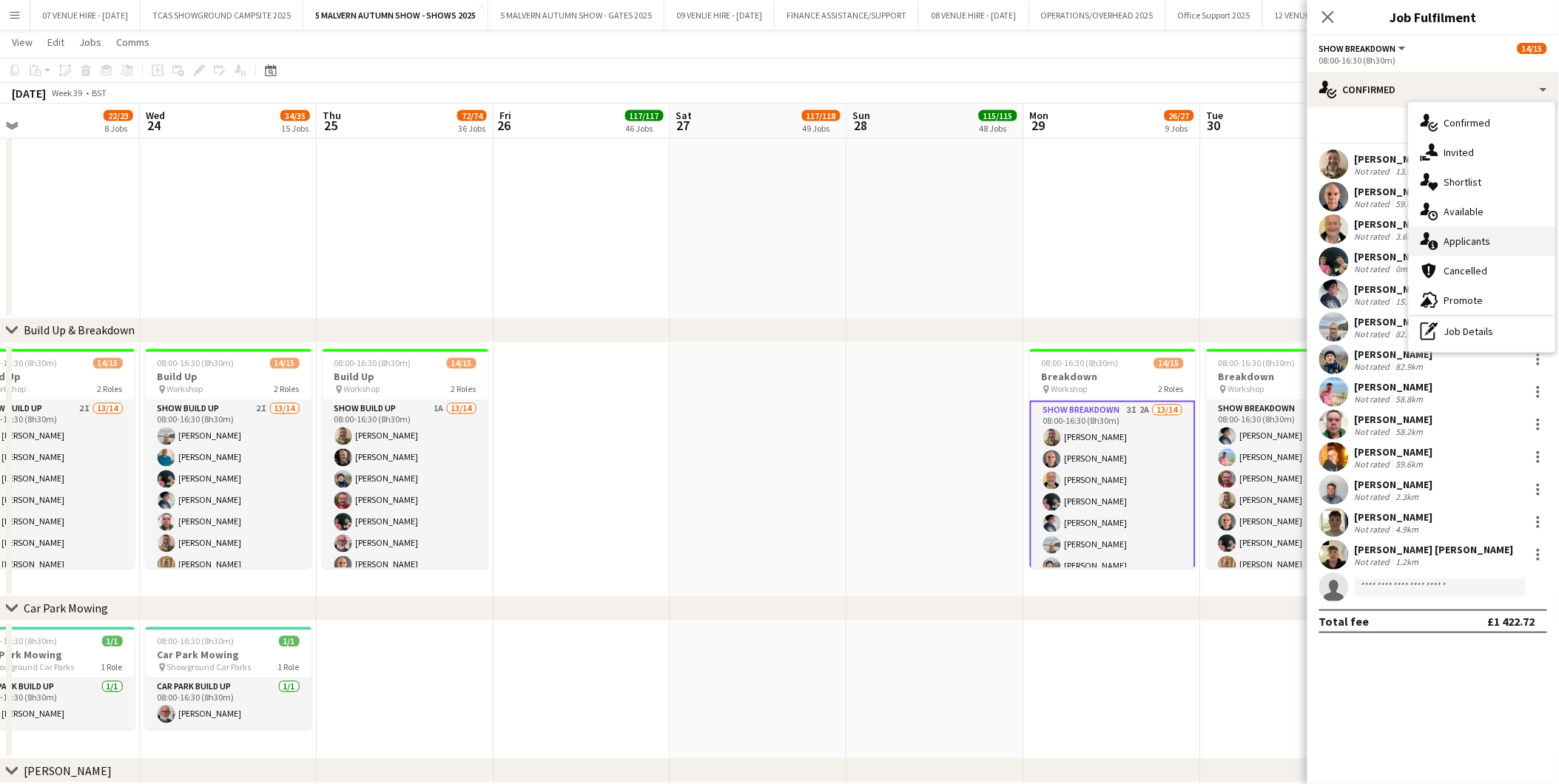
click at [1475, 242] on span "Applicants" at bounding box center [1467, 242] width 47 height 14
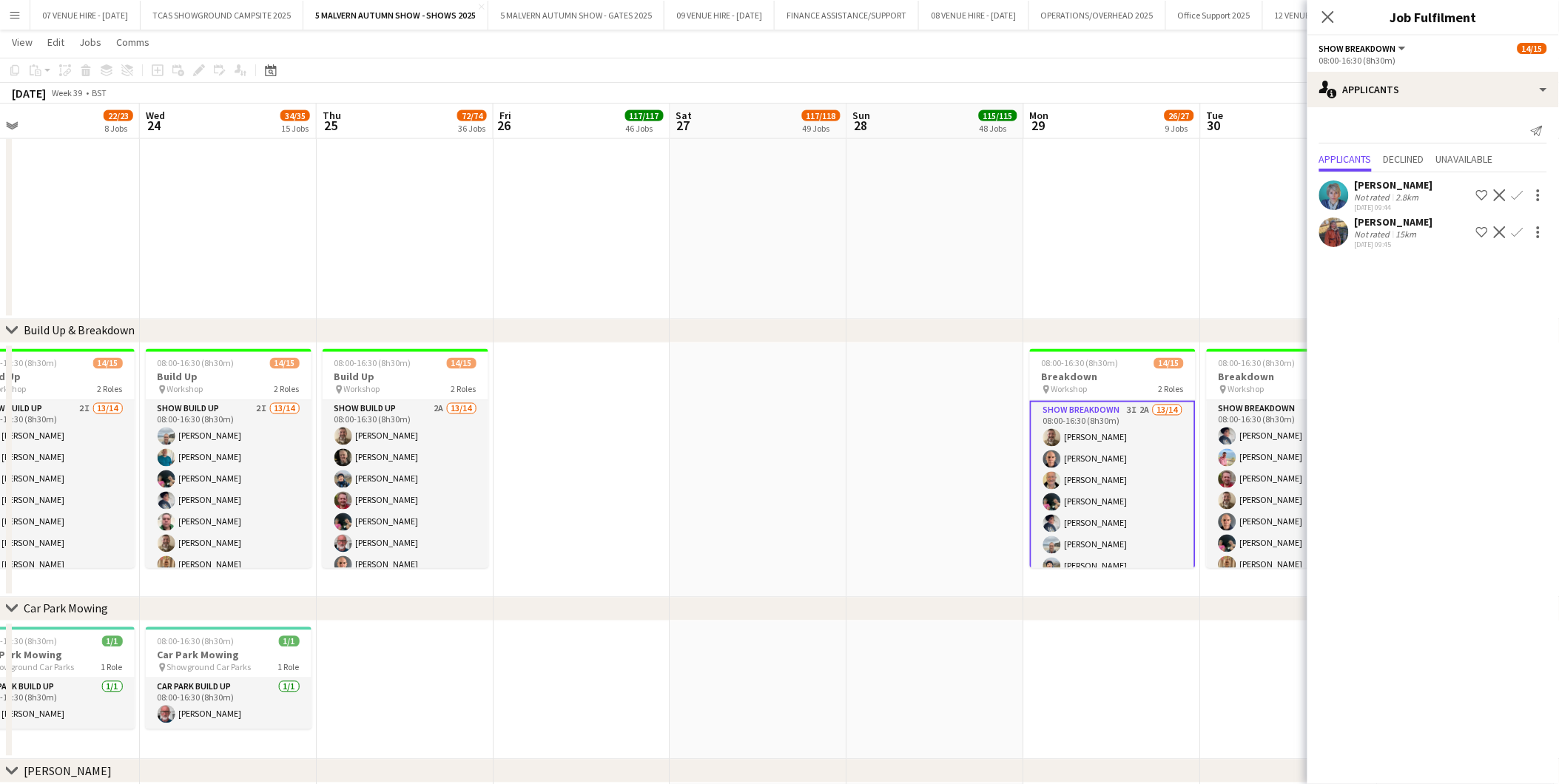
click at [888, 522] on app-date-cell at bounding box center [936, 470] width 177 height 254
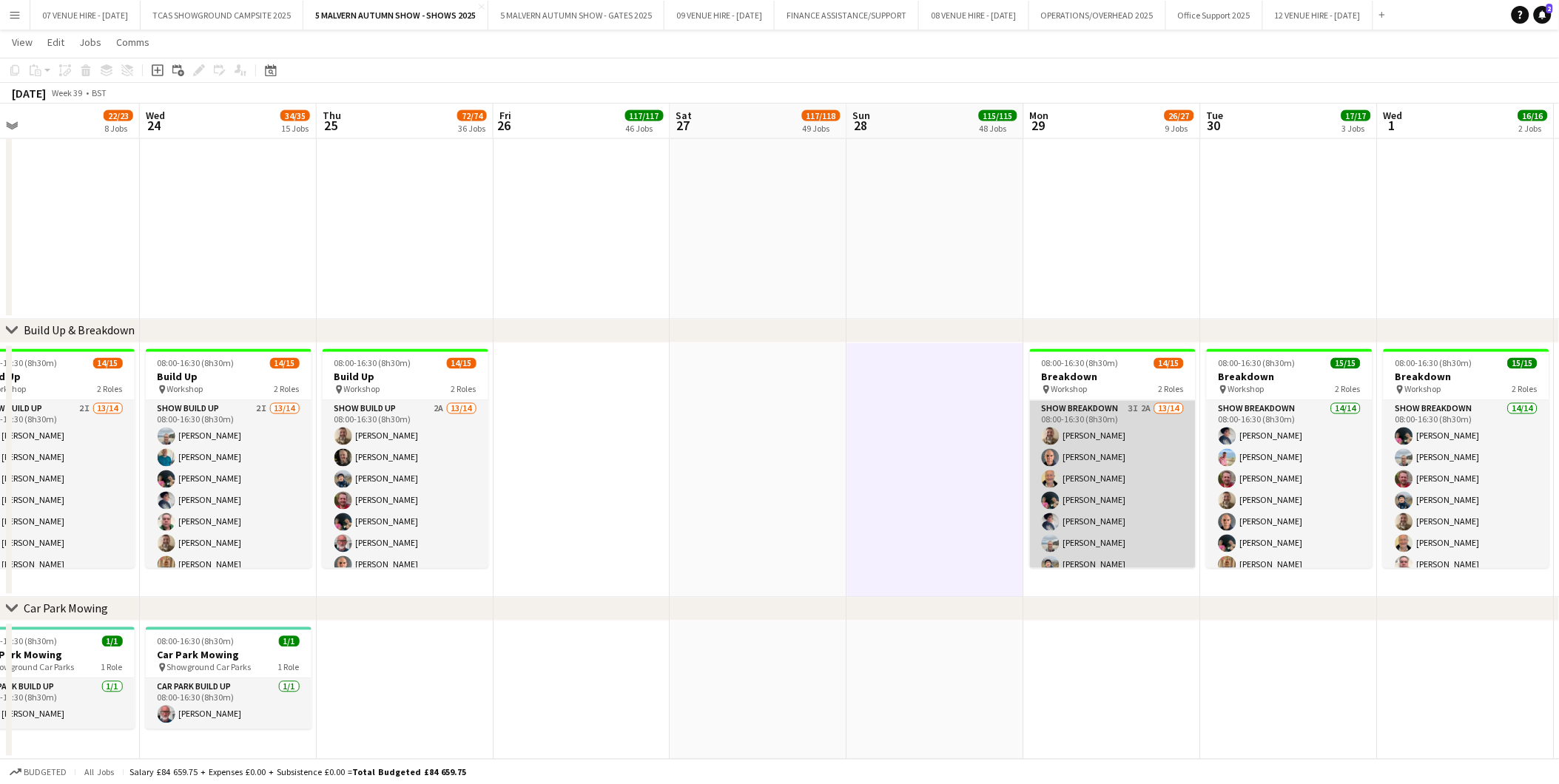
click at [1069, 482] on app-card-role "Show Breakdown 3I 2A 13/14 08:00-16:30 (8h30m) [PERSON_NAME] [PERSON_NAME] [PER…" at bounding box center [1113, 567] width 166 height 334
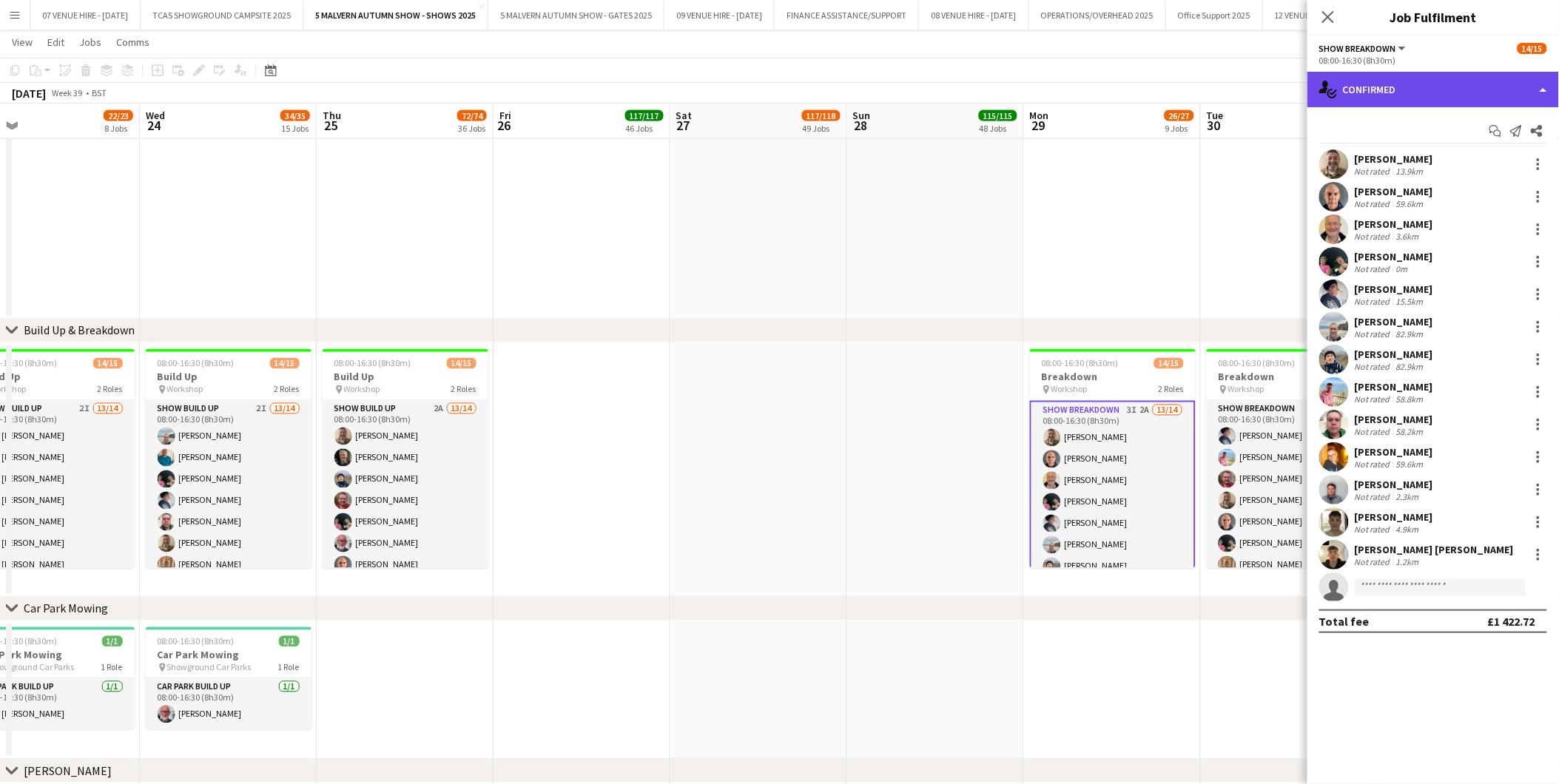
click at [1413, 97] on div "single-neutral-actions-check-2 Confirmed" at bounding box center [1432, 89] width 251 height 35
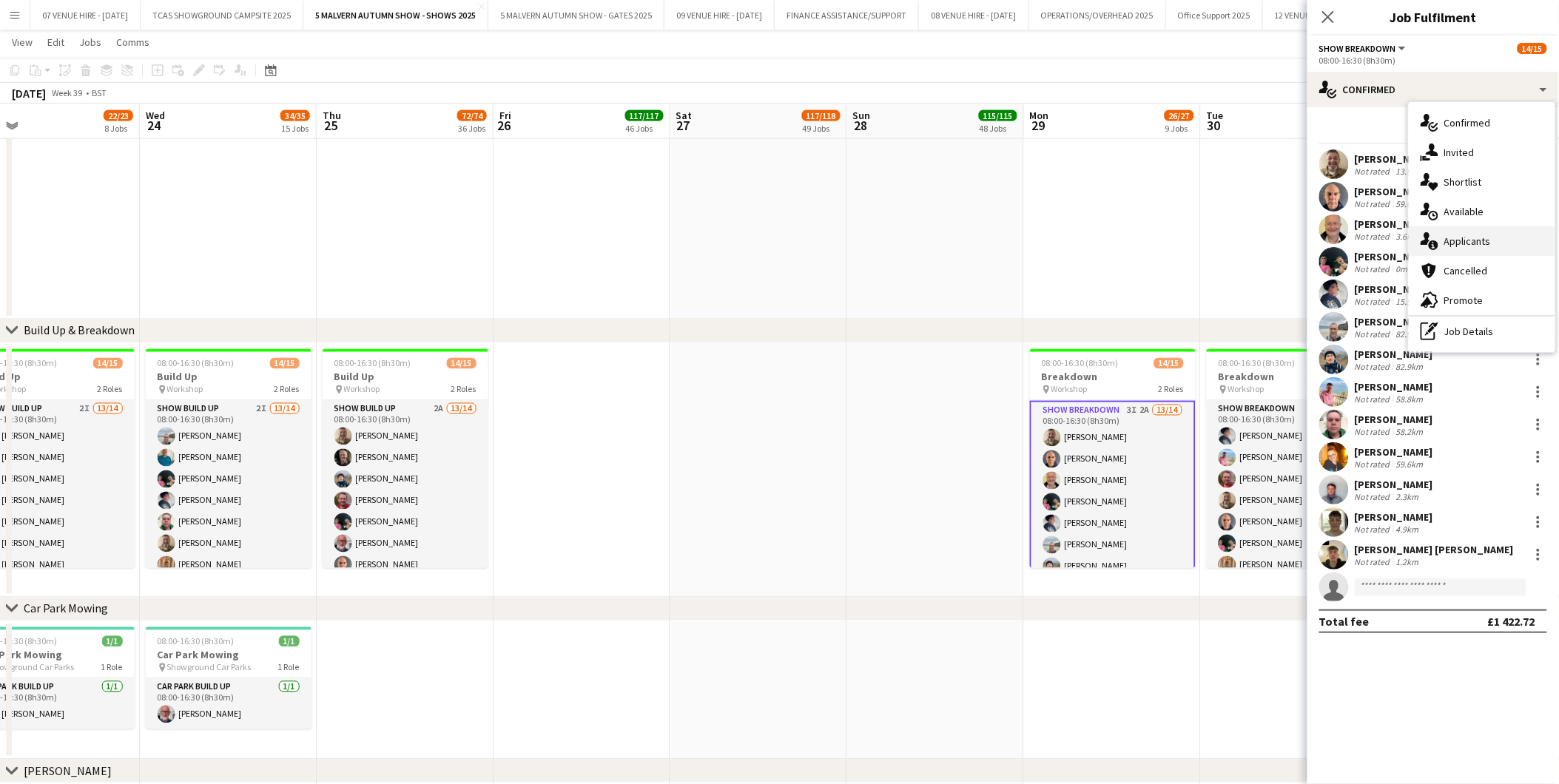
click at [1455, 236] on span "Applicants" at bounding box center [1467, 242] width 47 height 14
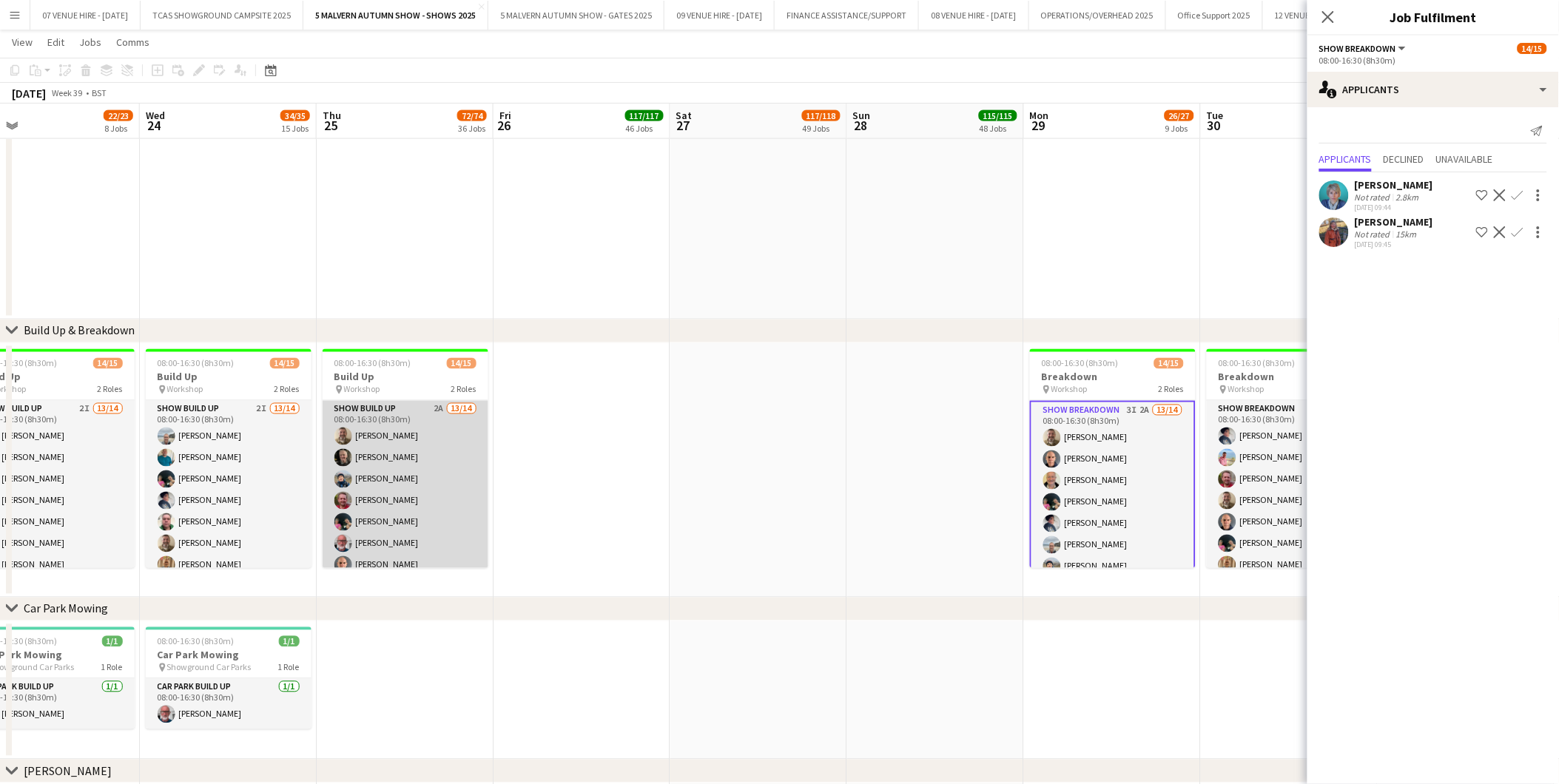
click at [367, 468] on app-card-role "Show Build Up 2A 13/14 08:00-16:30 (8h30m) [PERSON_NAME] [PERSON_NAME] [PERSON_…" at bounding box center [405, 565] width 166 height 329
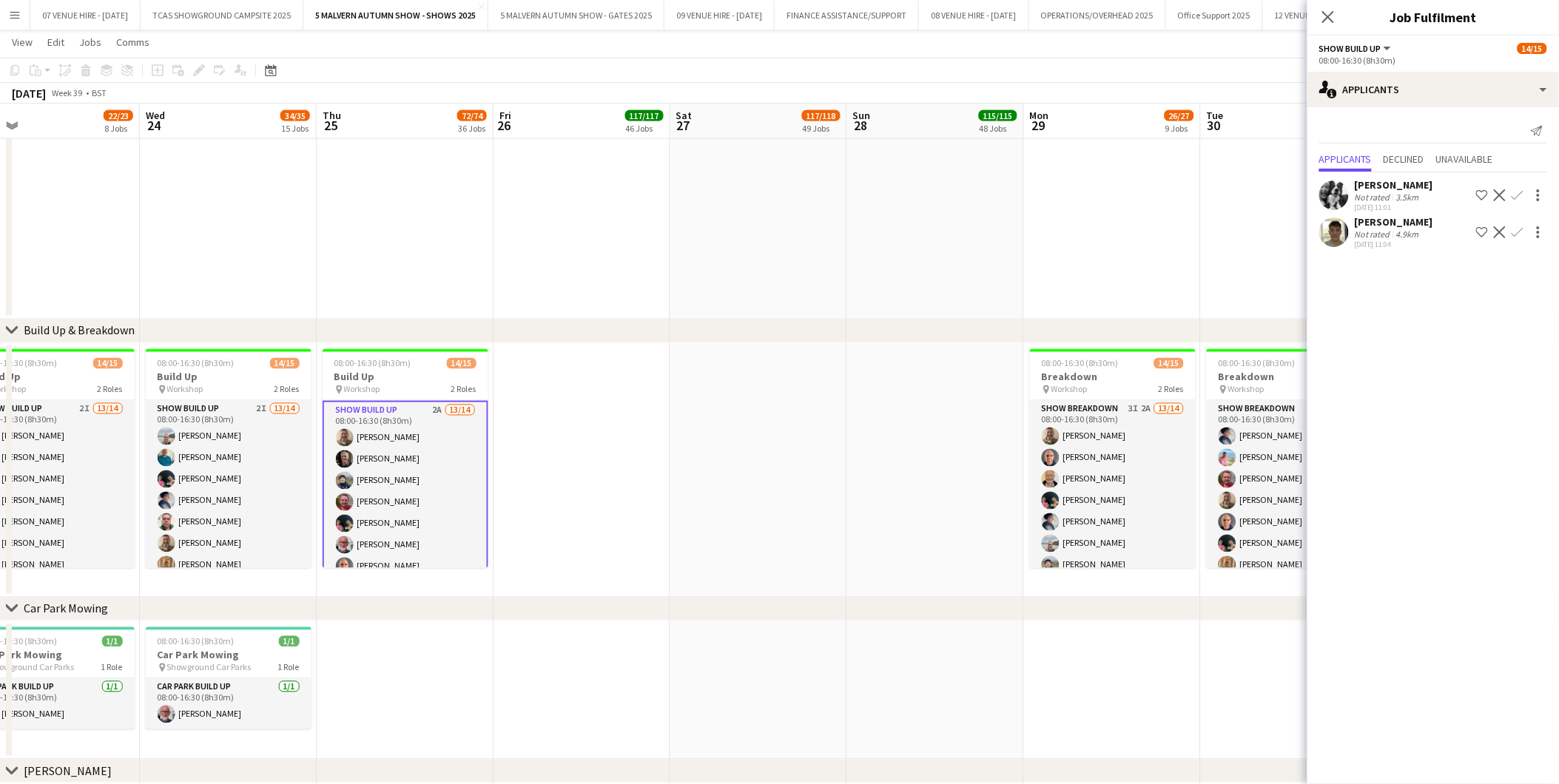
click at [1498, 194] on app-icon "Decline" at bounding box center [1500, 195] width 12 height 12
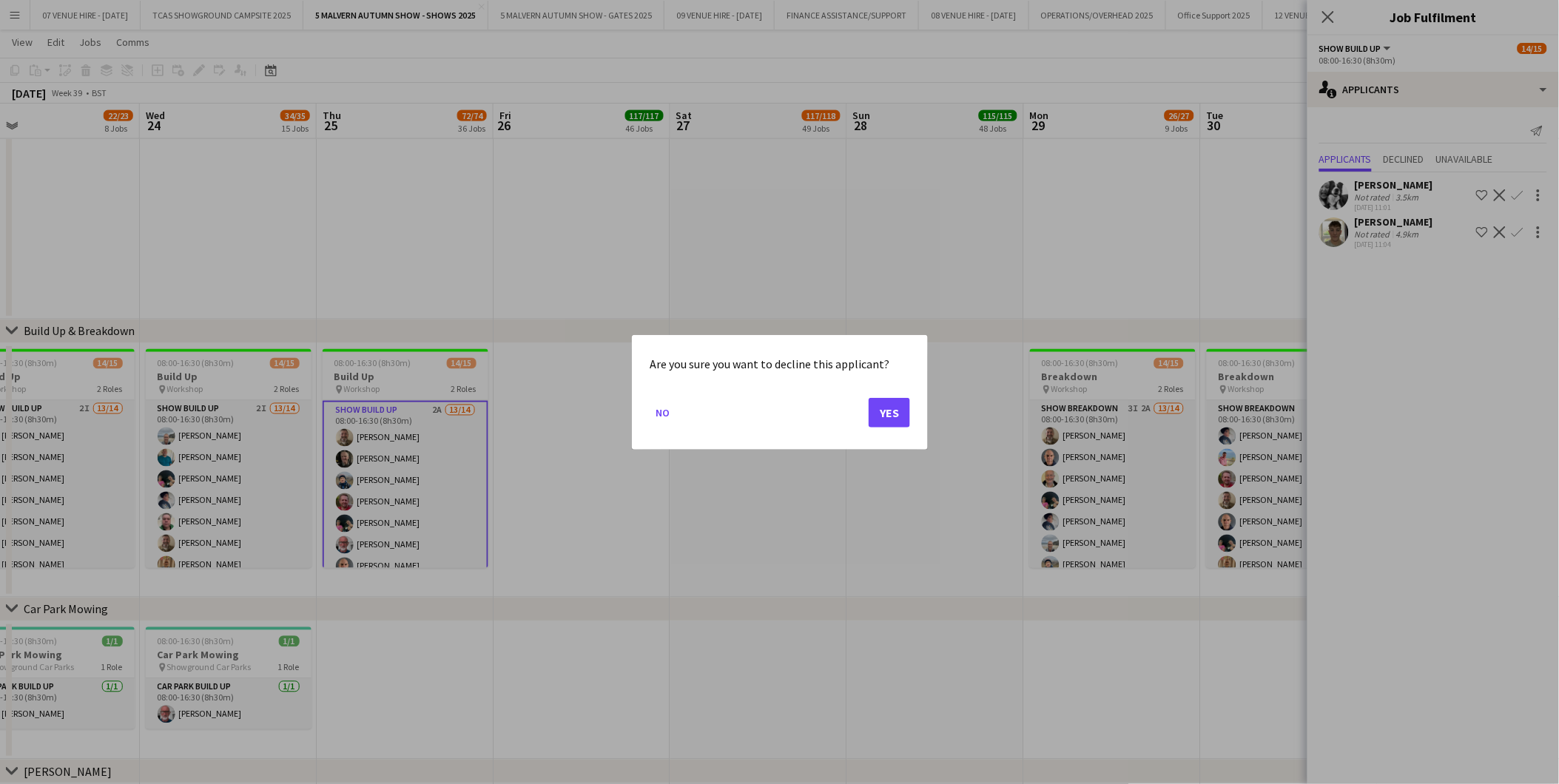
scroll to position [0, 0]
click at [885, 419] on button "Yes" at bounding box center [889, 411] width 41 height 29
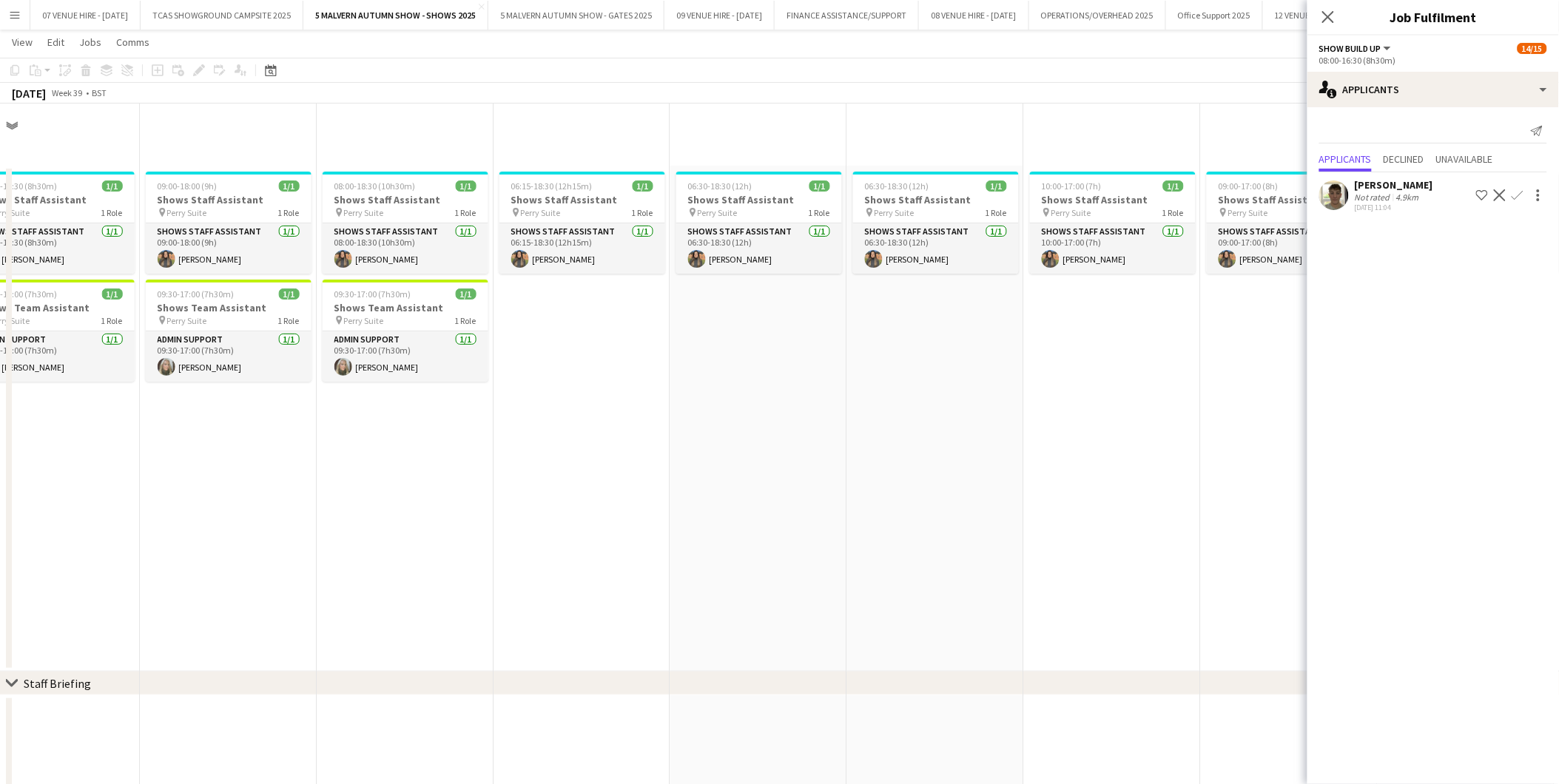
scroll to position [740, 0]
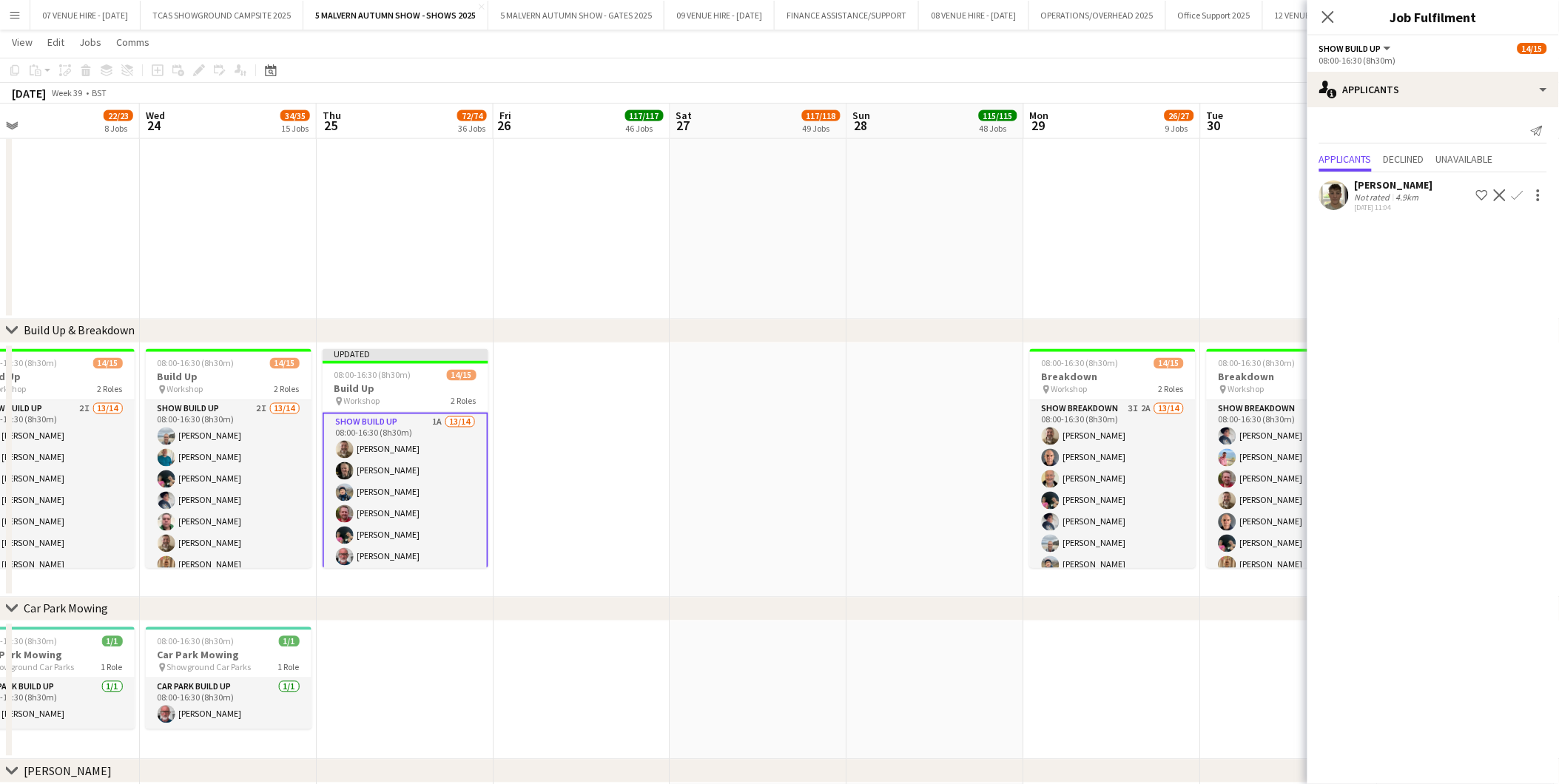
click at [1518, 193] on app-icon "Confirm" at bounding box center [1517, 195] width 12 height 12
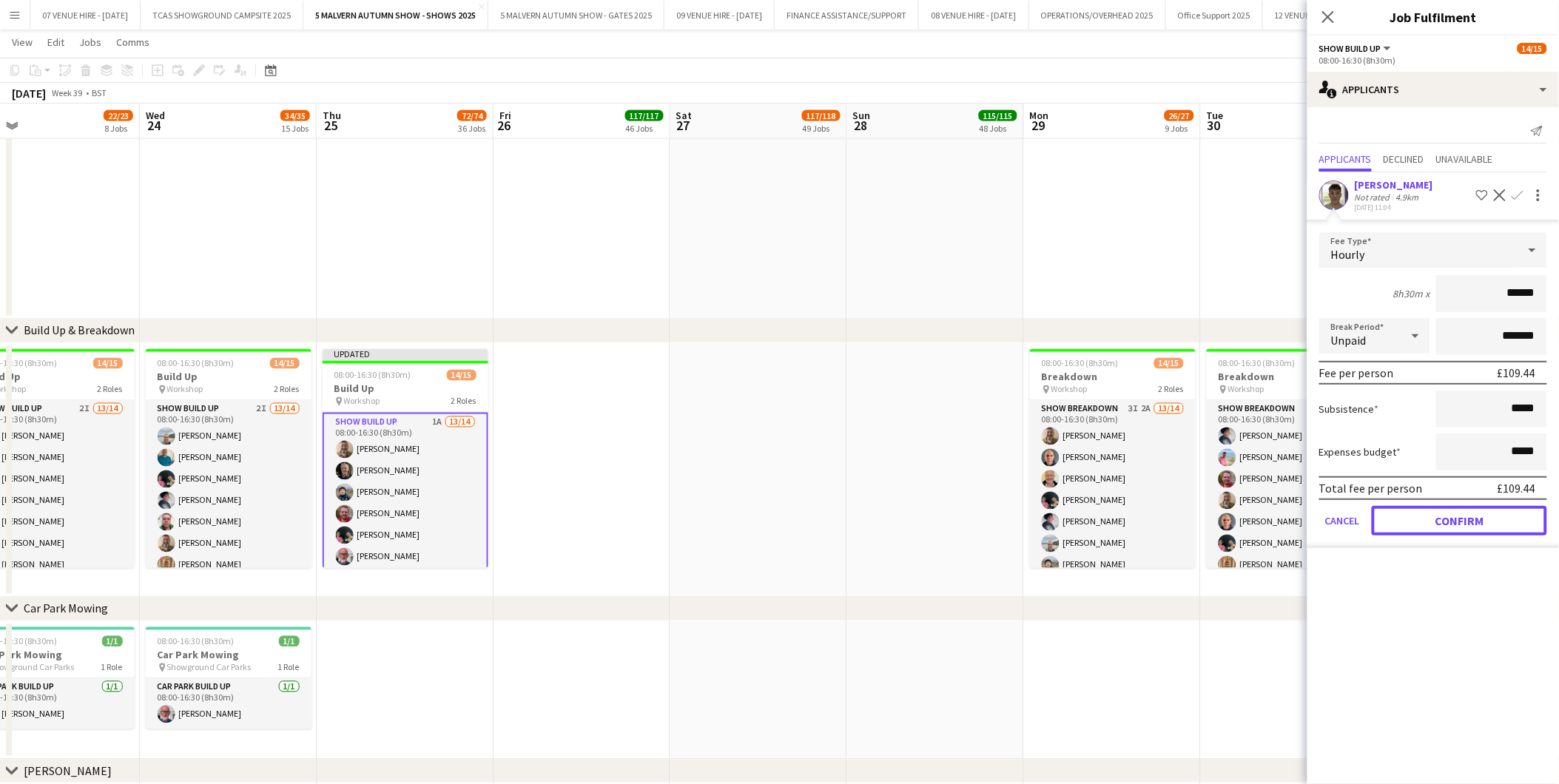
click at [1497, 524] on button "Confirm" at bounding box center [1459, 520] width 176 height 29
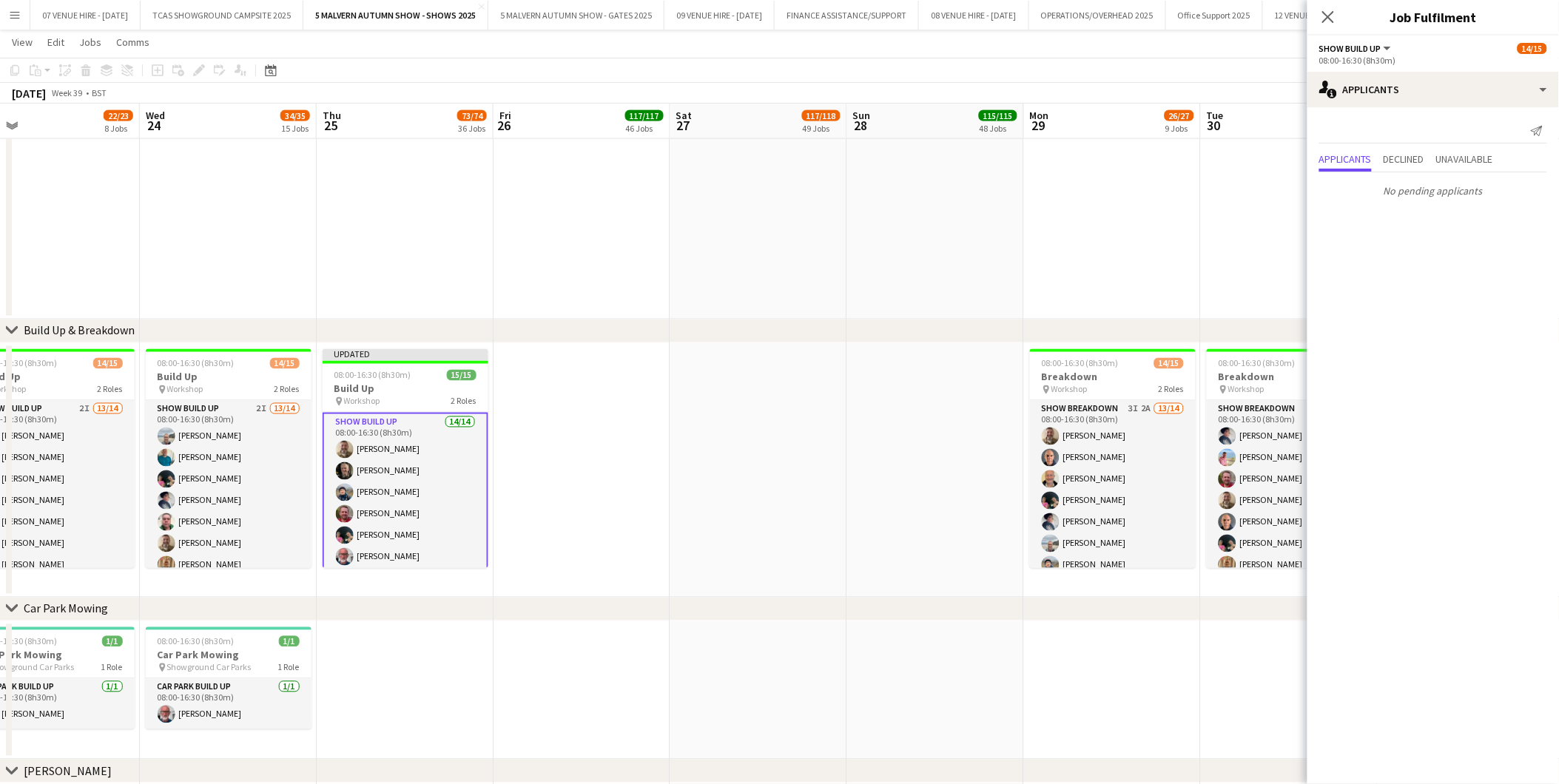
click at [764, 434] on app-date-cell at bounding box center [758, 470] width 177 height 254
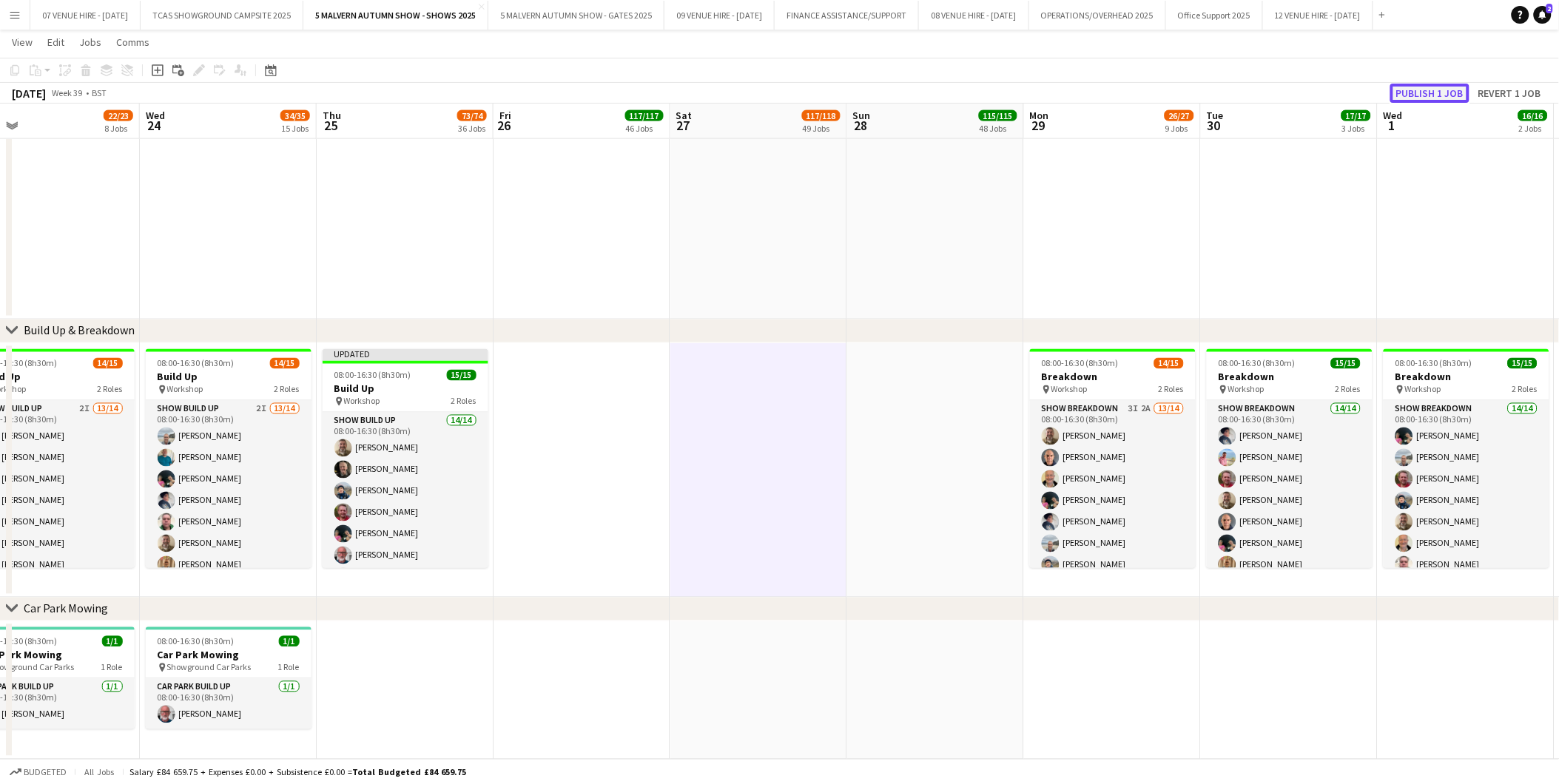
click at [1423, 90] on button "Publish 1 job" at bounding box center [1430, 93] width 80 height 20
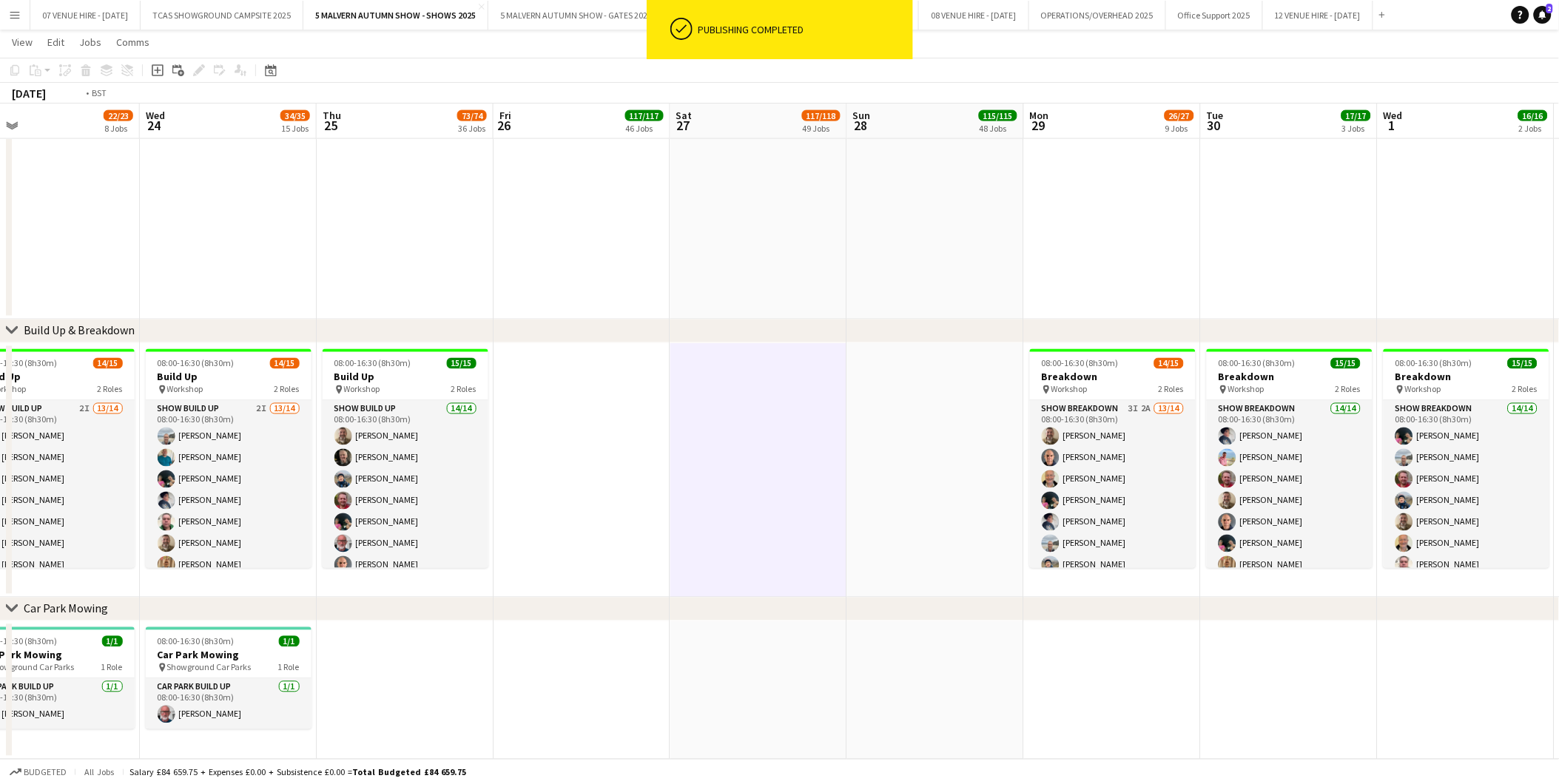
drag, startPoint x: 403, startPoint y: 359, endPoint x: 688, endPoint y: 377, distance: 285.6
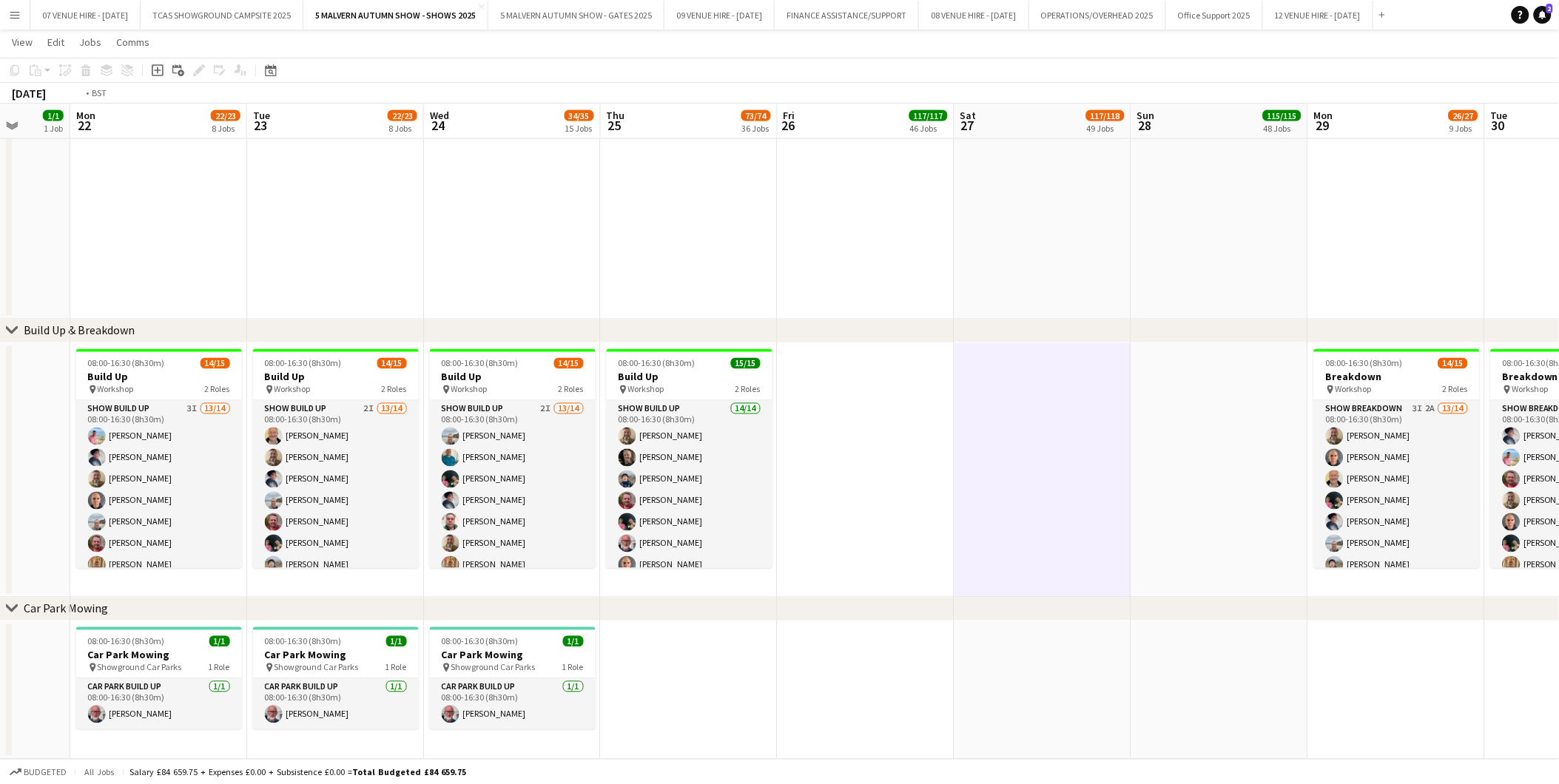
scroll to position [0, 492]
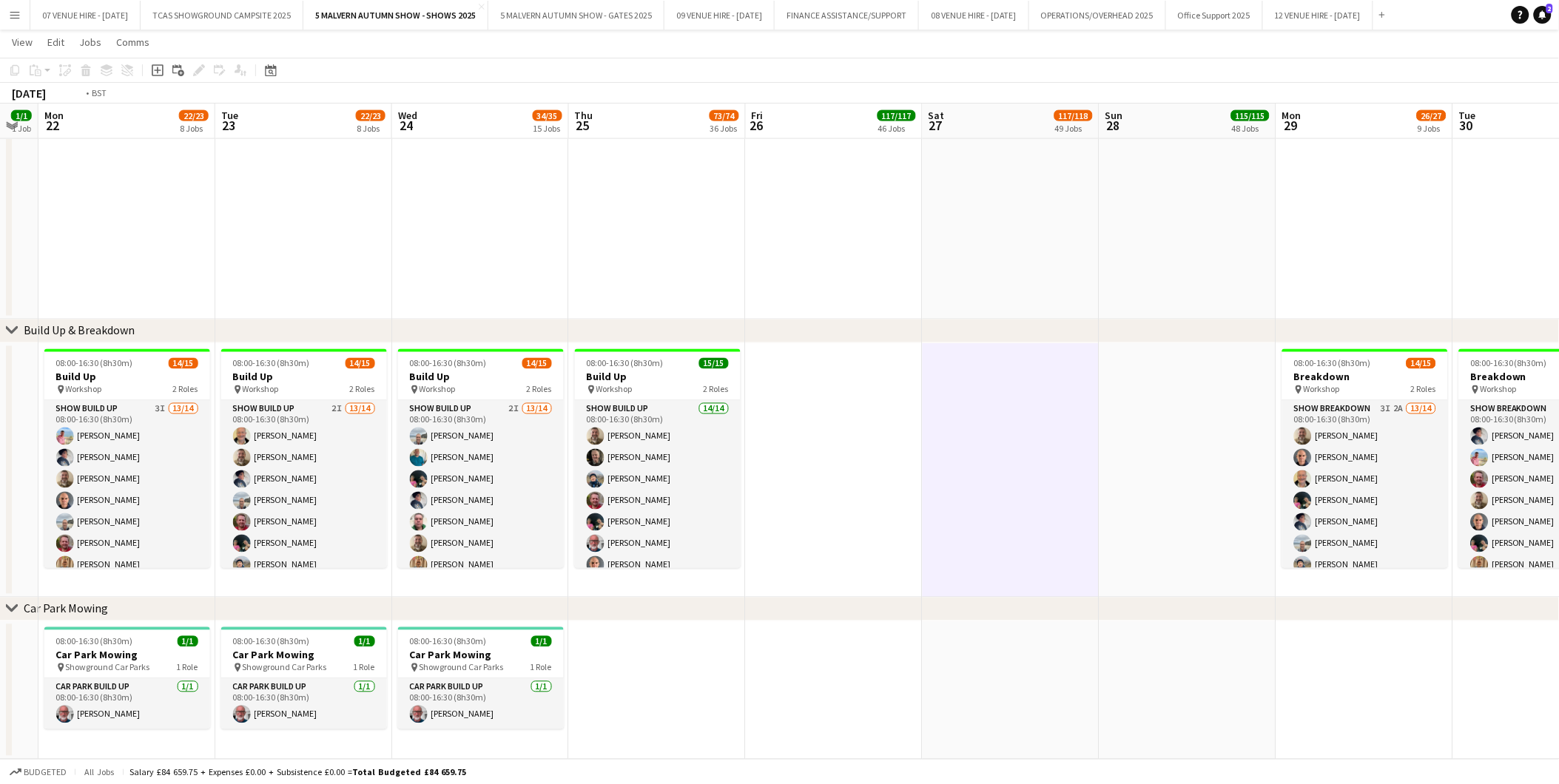
drag, startPoint x: 1148, startPoint y: 424, endPoint x: 939, endPoint y: 424, distance: 209.0
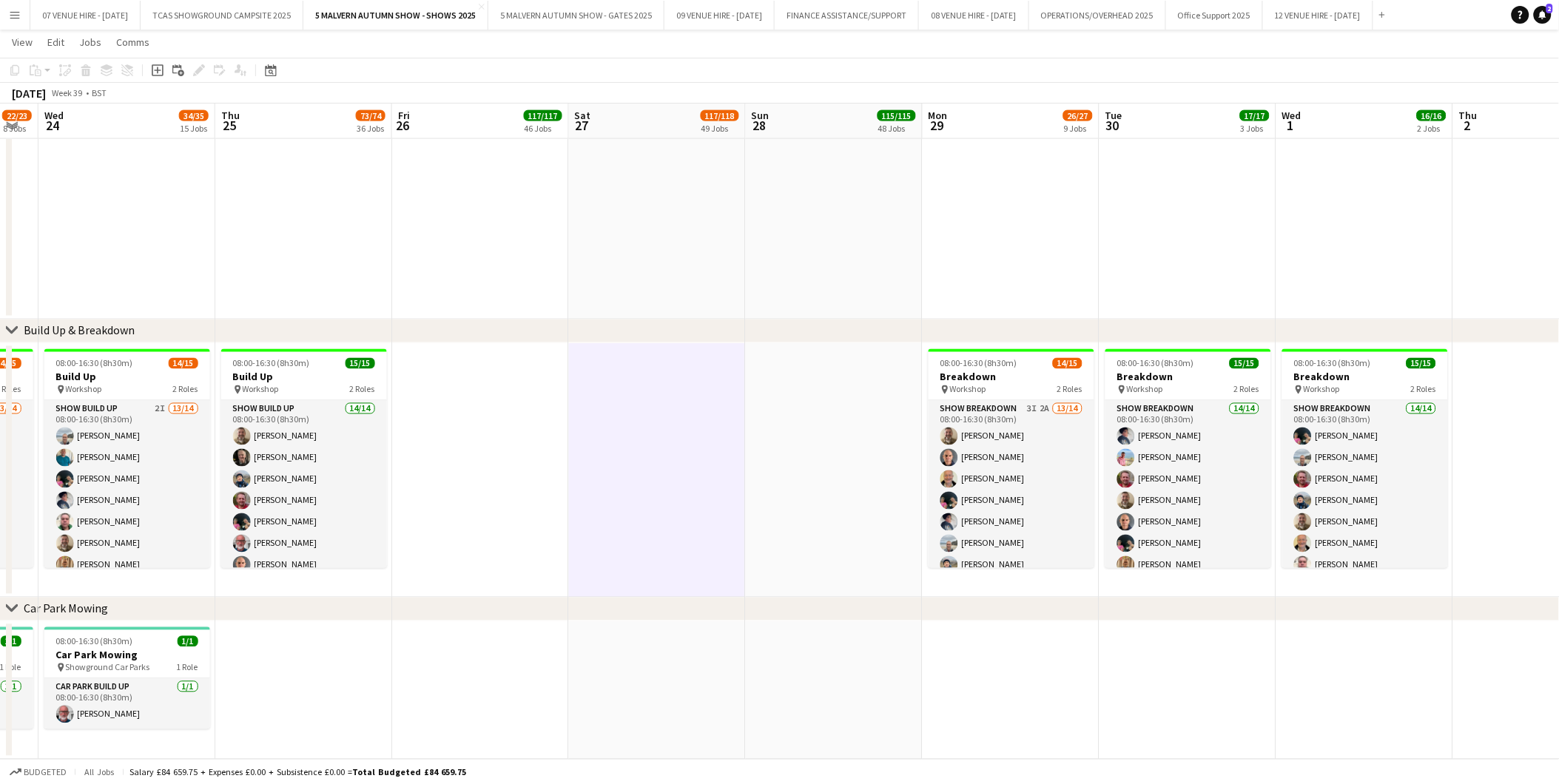
scroll to position [0, 475]
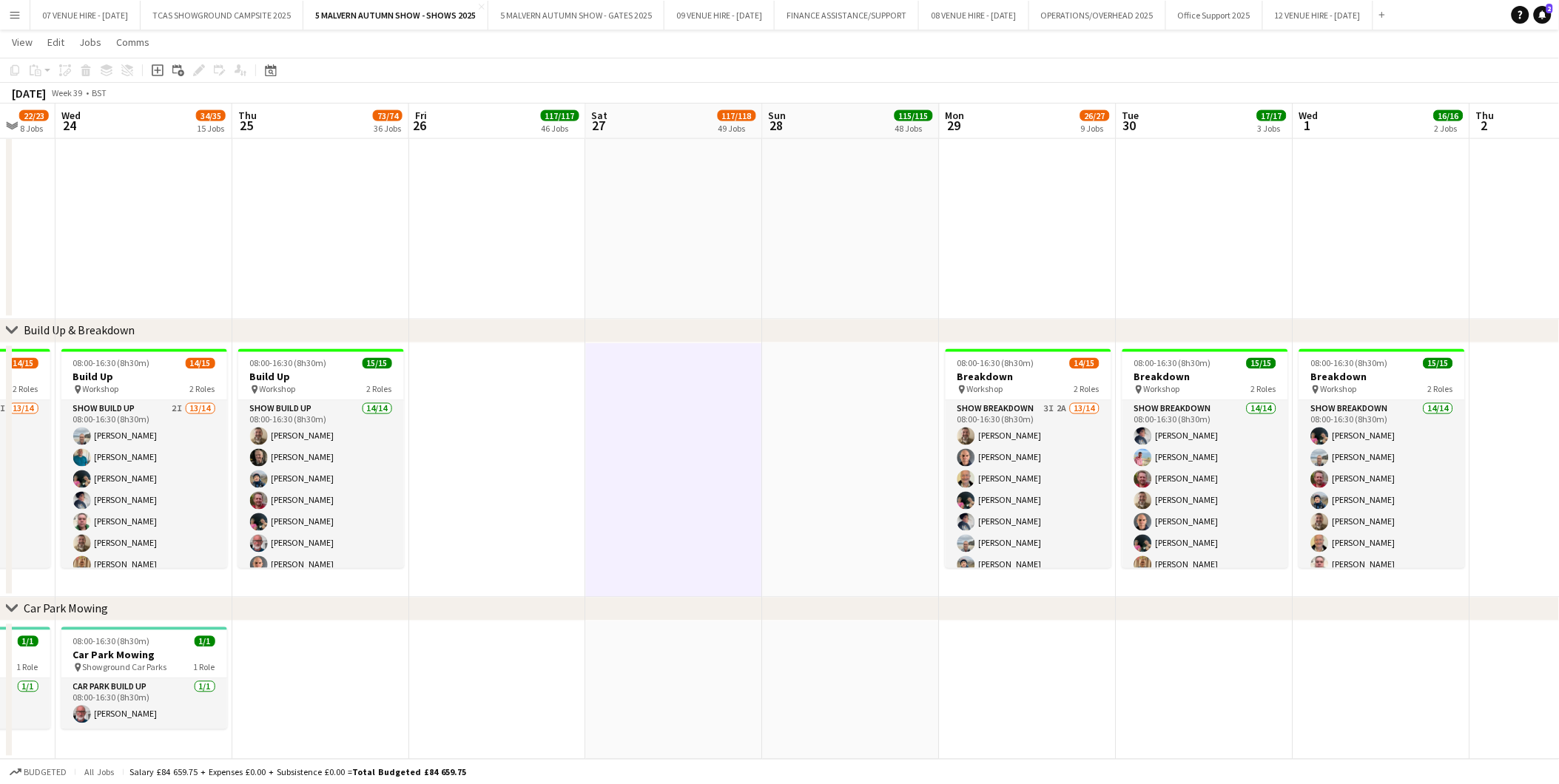
drag, startPoint x: 1215, startPoint y: 359, endPoint x: 1056, endPoint y: 363, distance: 159.1
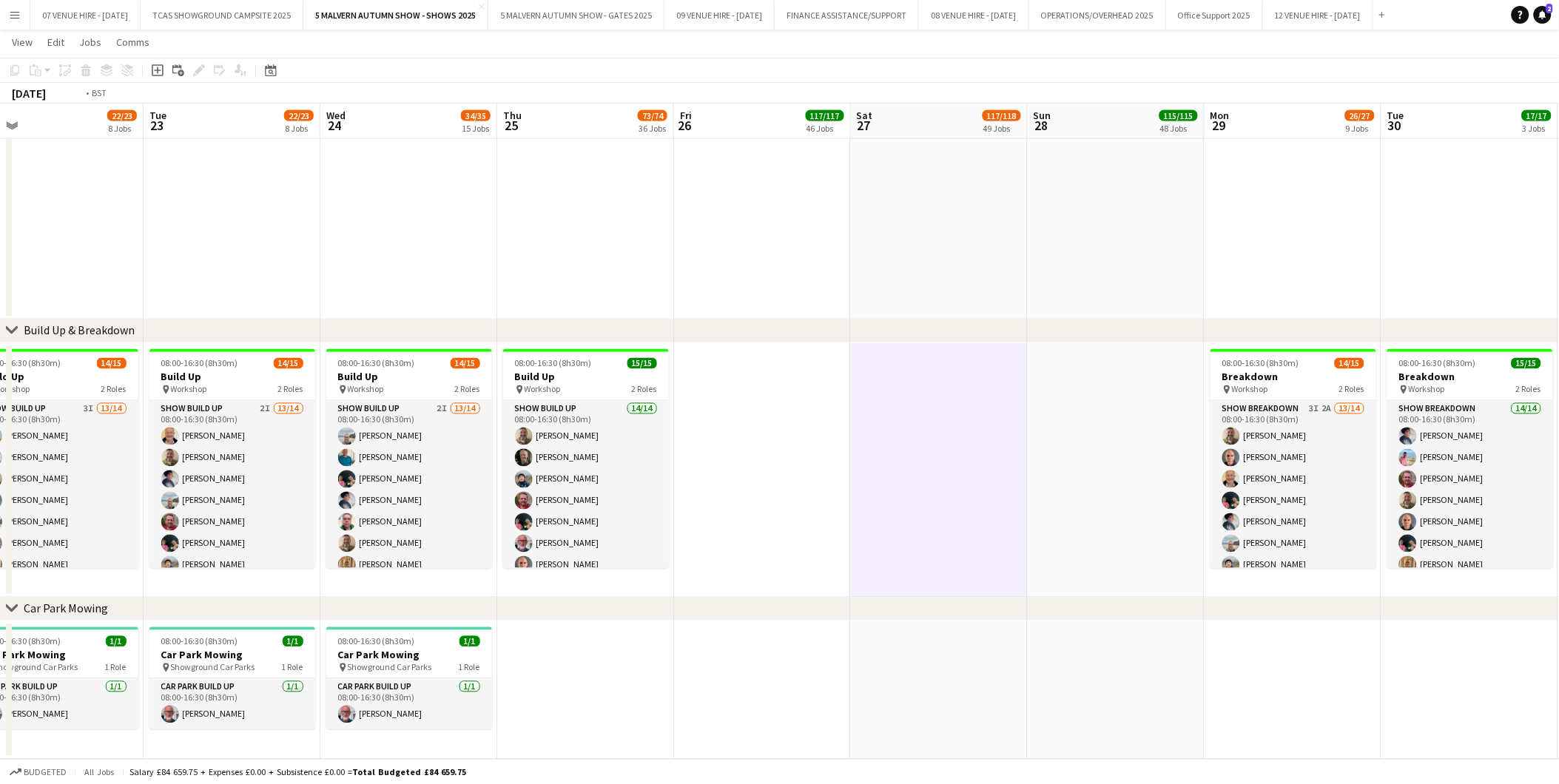
drag, startPoint x: 331, startPoint y: 392, endPoint x: 949, endPoint y: 416, distance: 618.5
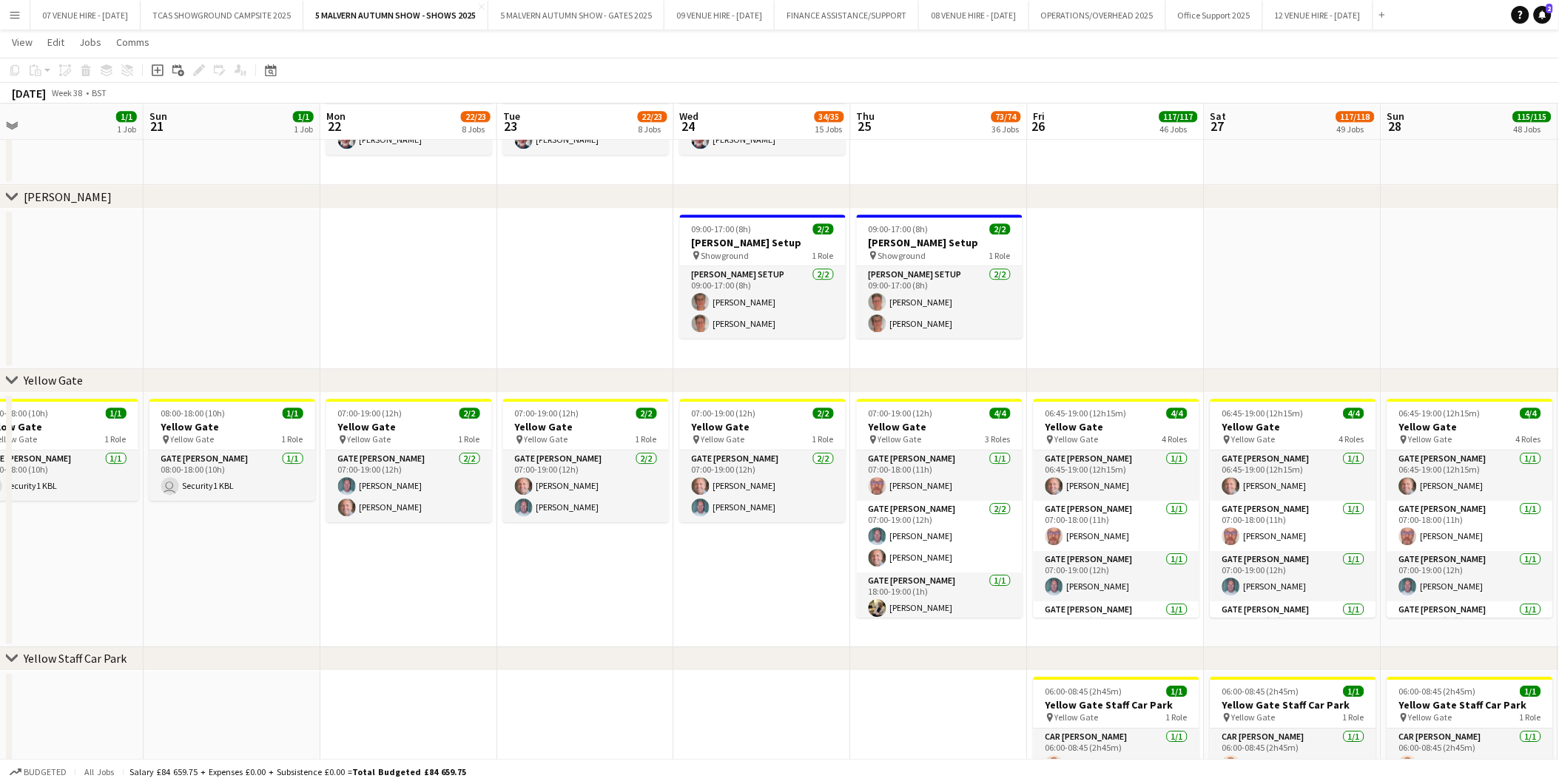
scroll to position [0, 479]
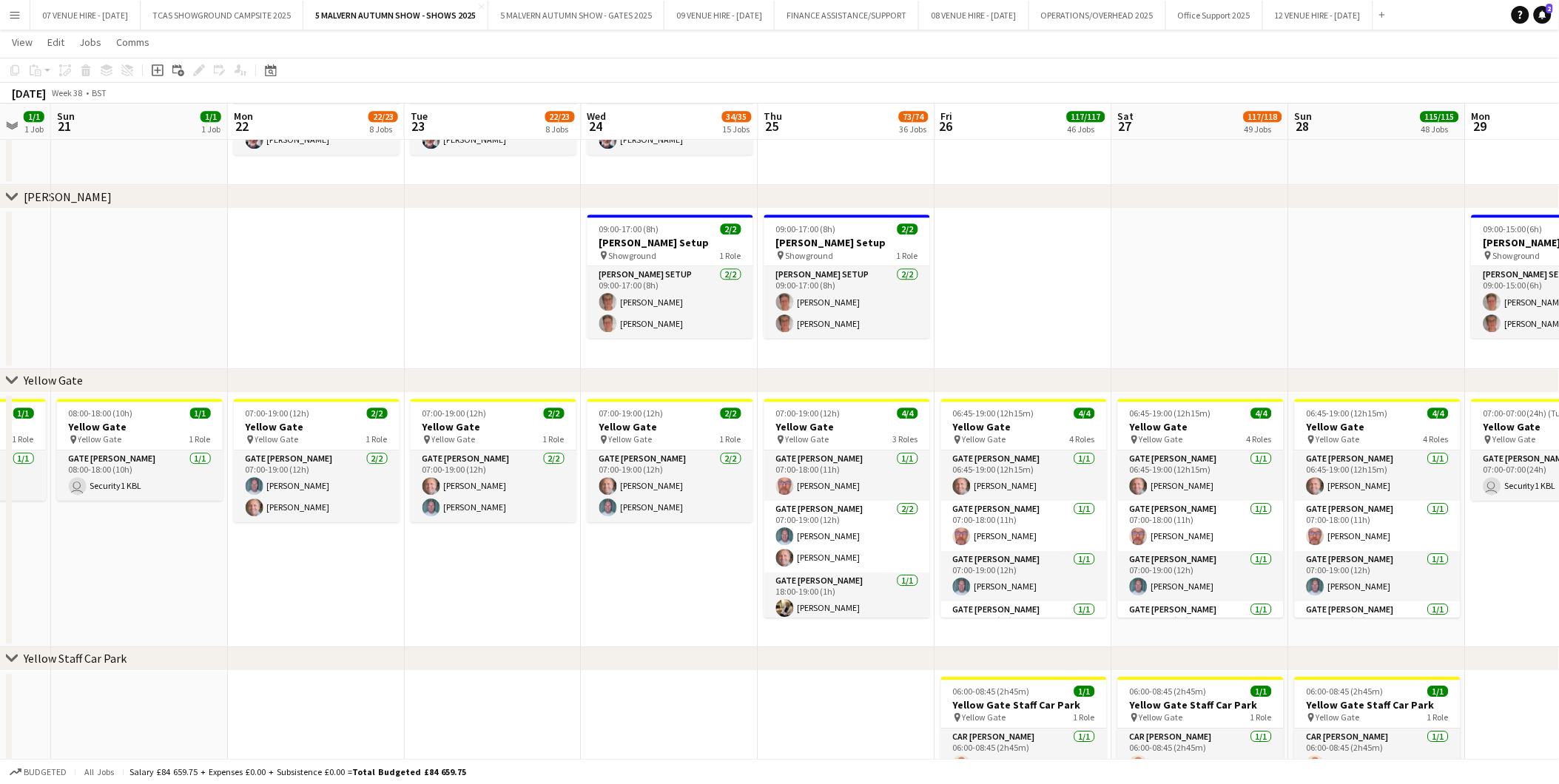
drag, startPoint x: 1341, startPoint y: 454, endPoint x: 1248, endPoint y: 455, distance: 93.0
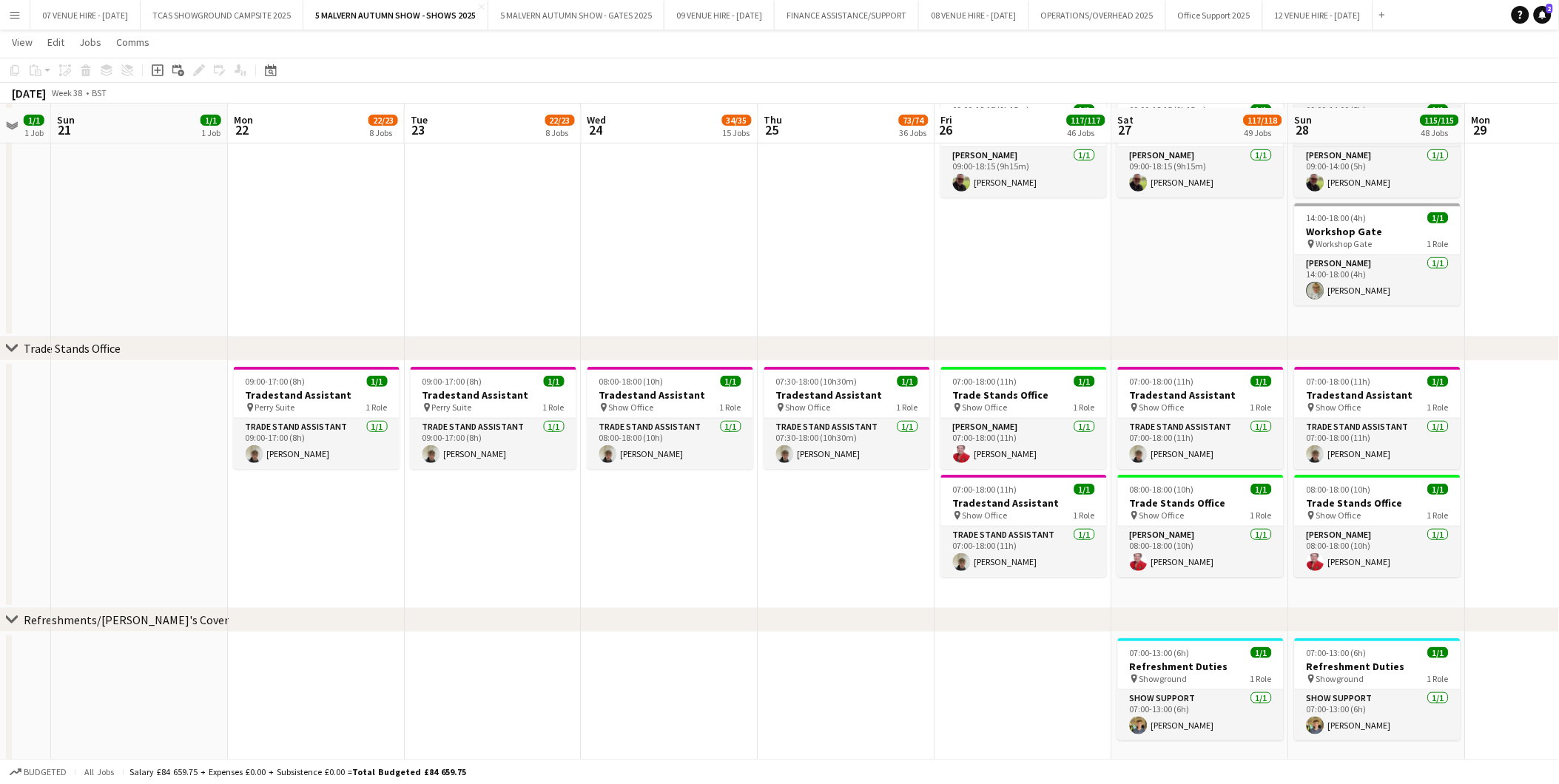
scroll to position [10203, 0]
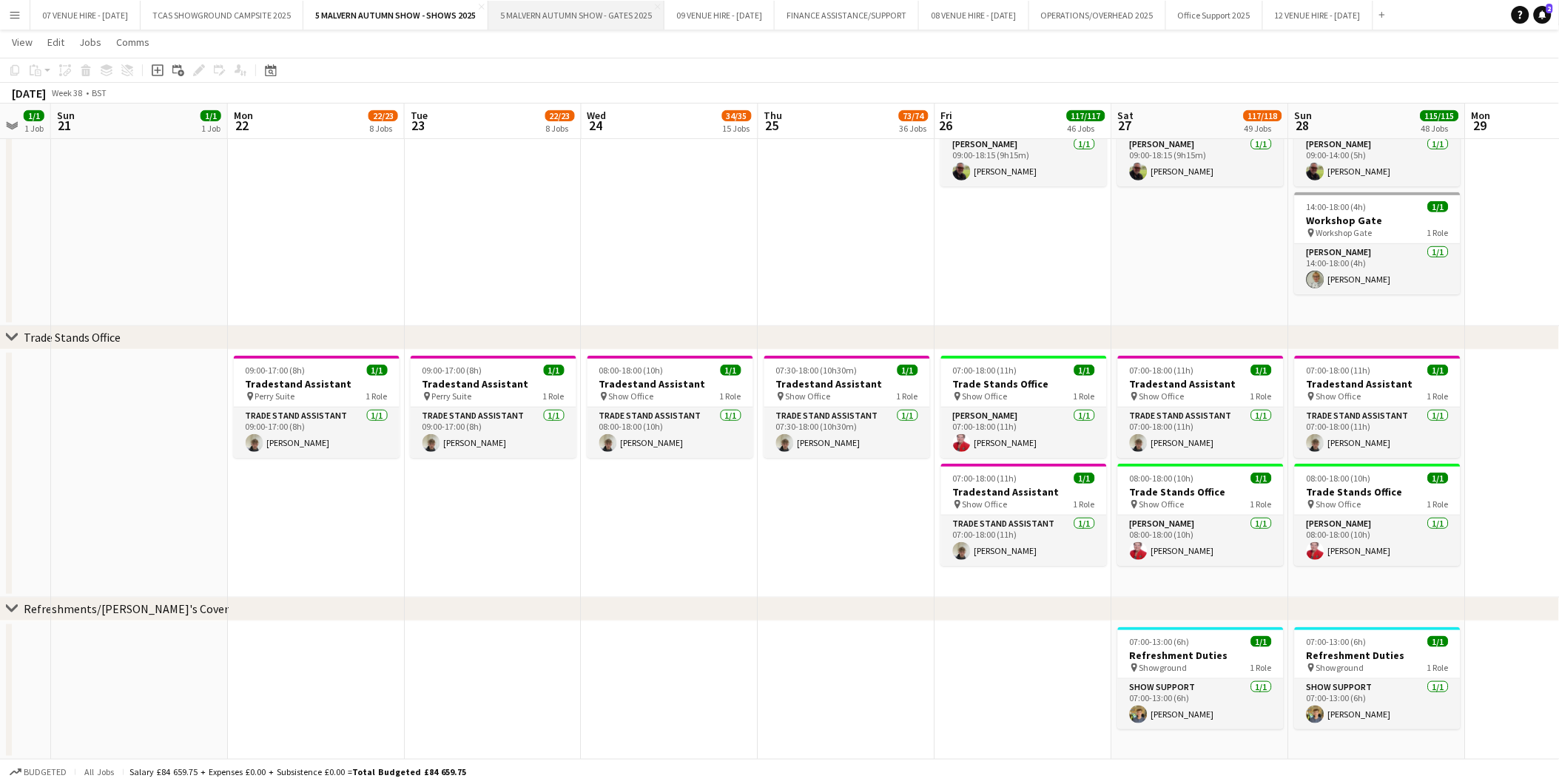
click at [611, 12] on button "5 MALVERN AUTUMN SHOW - GATES 2025 Close" at bounding box center [576, 15] width 176 height 29
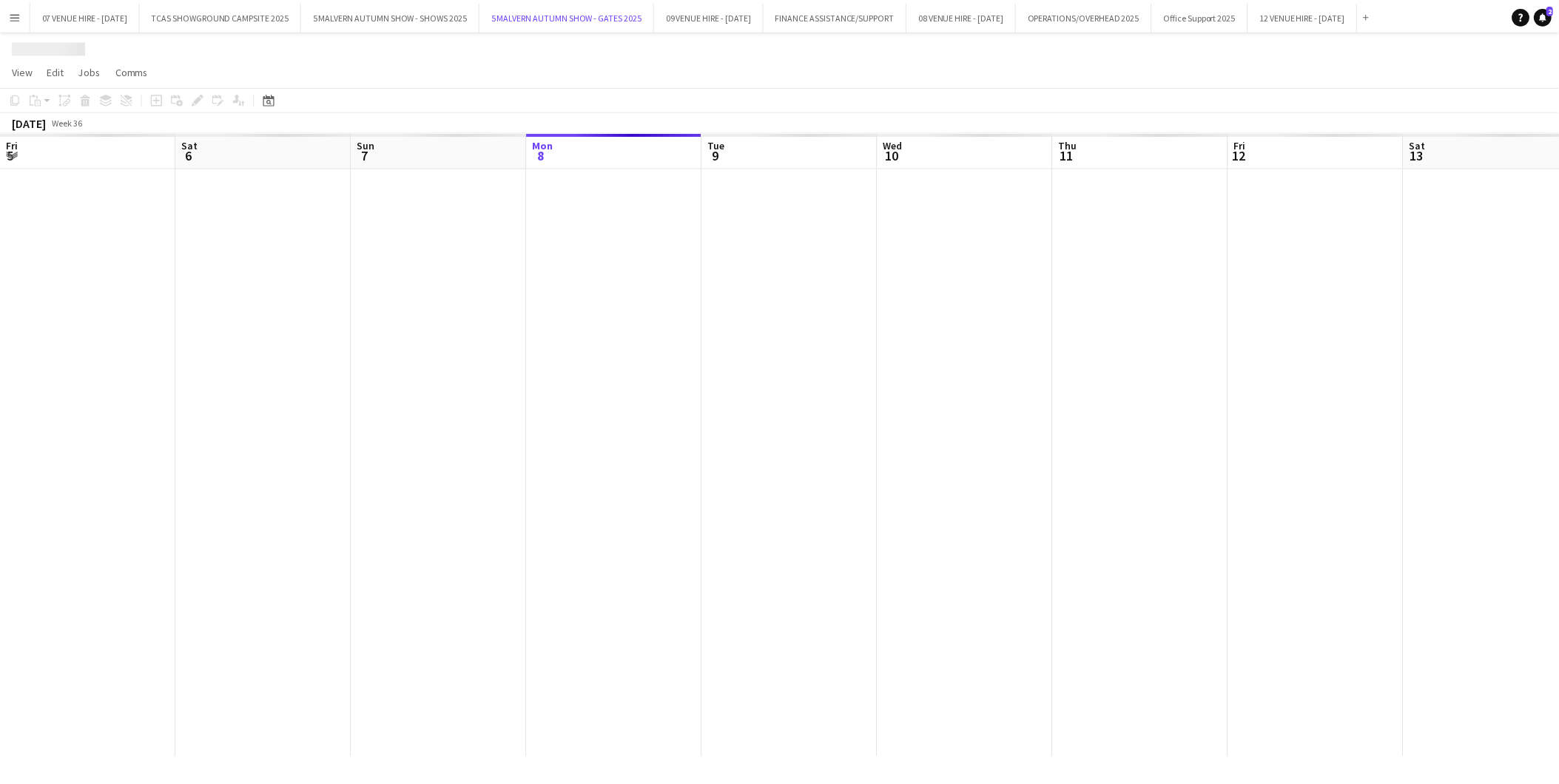
scroll to position [0, 353]
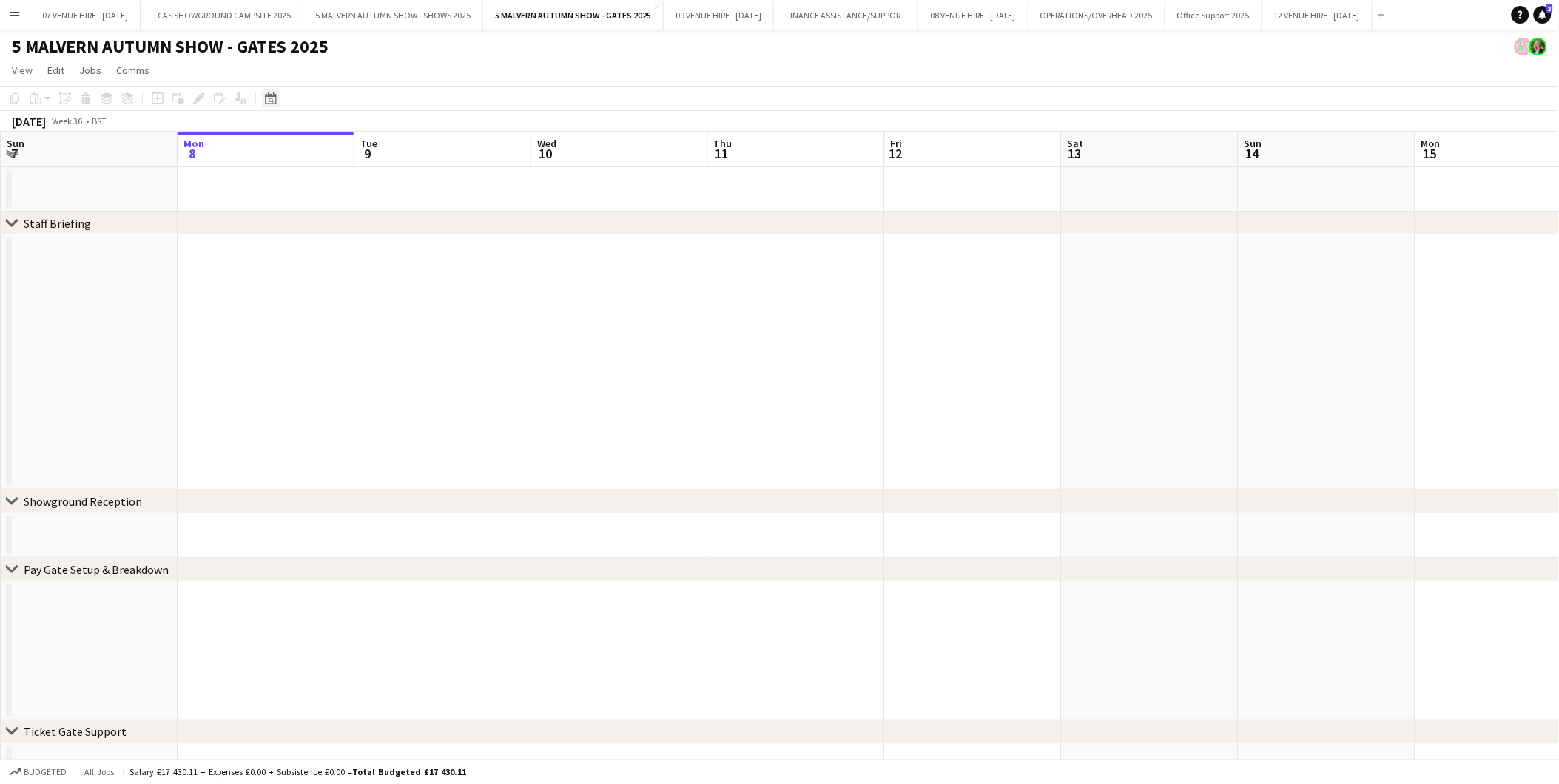
click at [272, 99] on icon "Date picker" at bounding box center [271, 98] width 12 height 12
click at [352, 284] on span "26" at bounding box center [351, 284] width 18 height 18
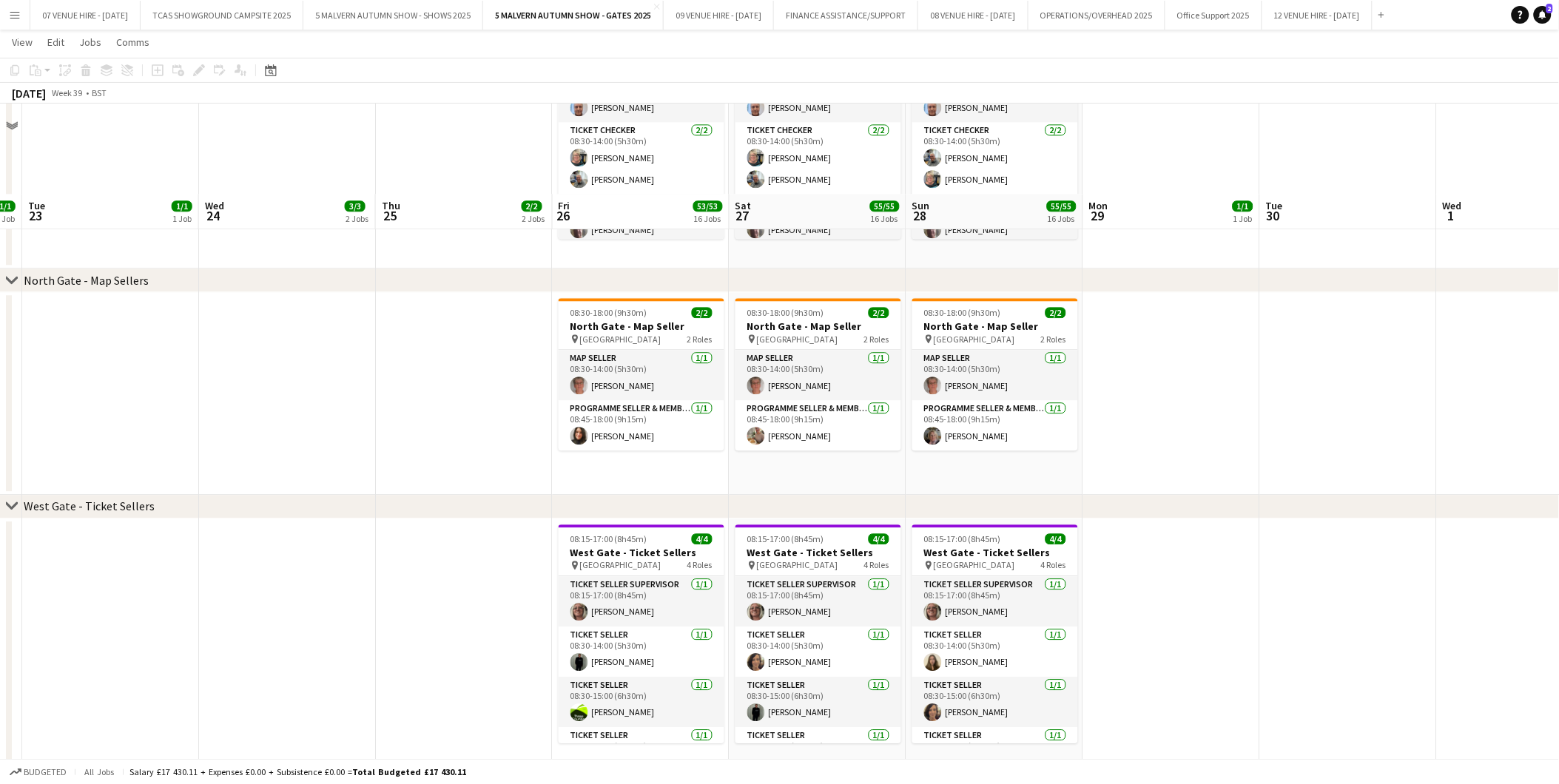
scroll to position [3149, 0]
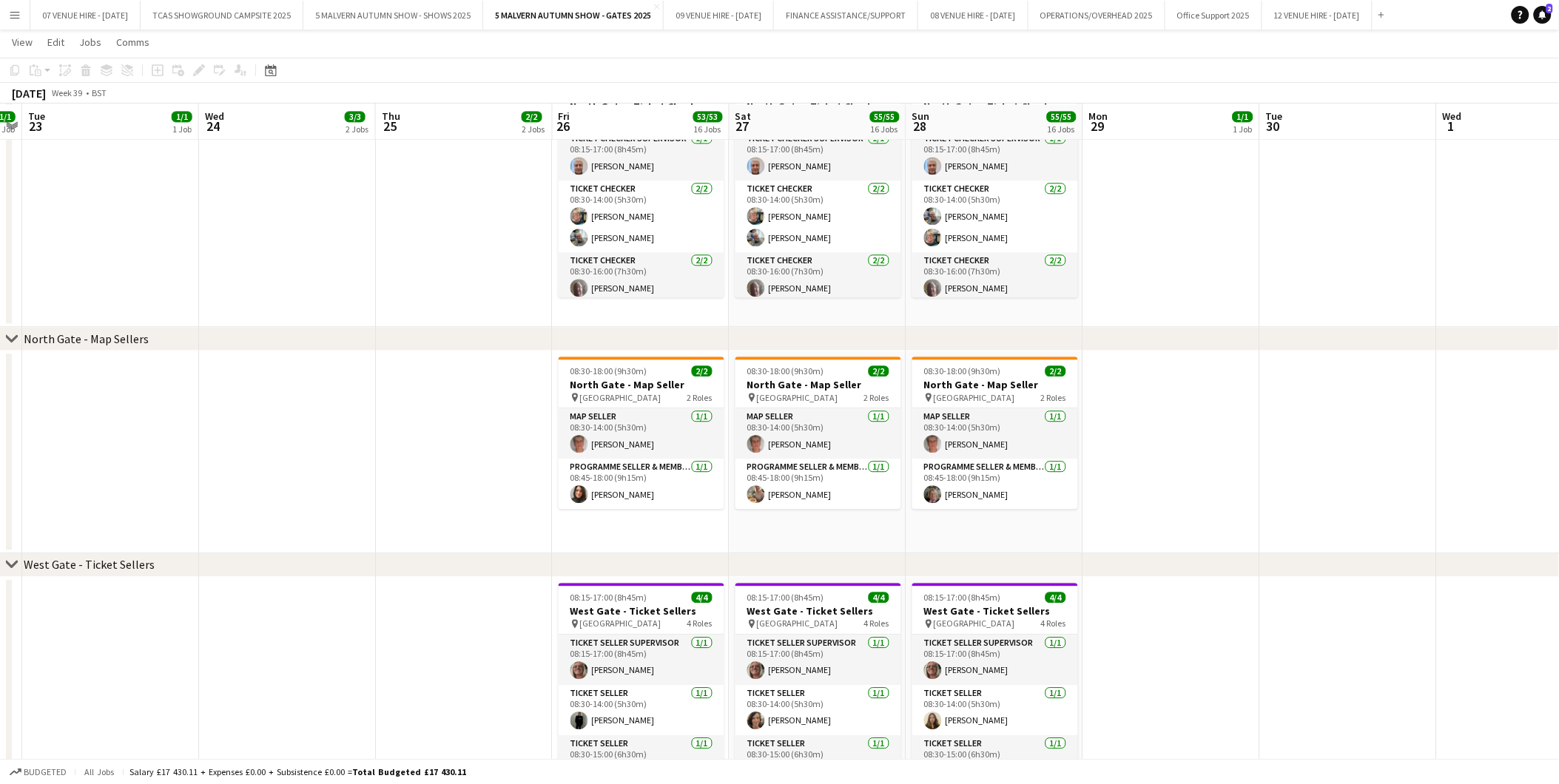
click at [15, 10] on app-icon "Menu" at bounding box center [15, 15] width 12 height 12
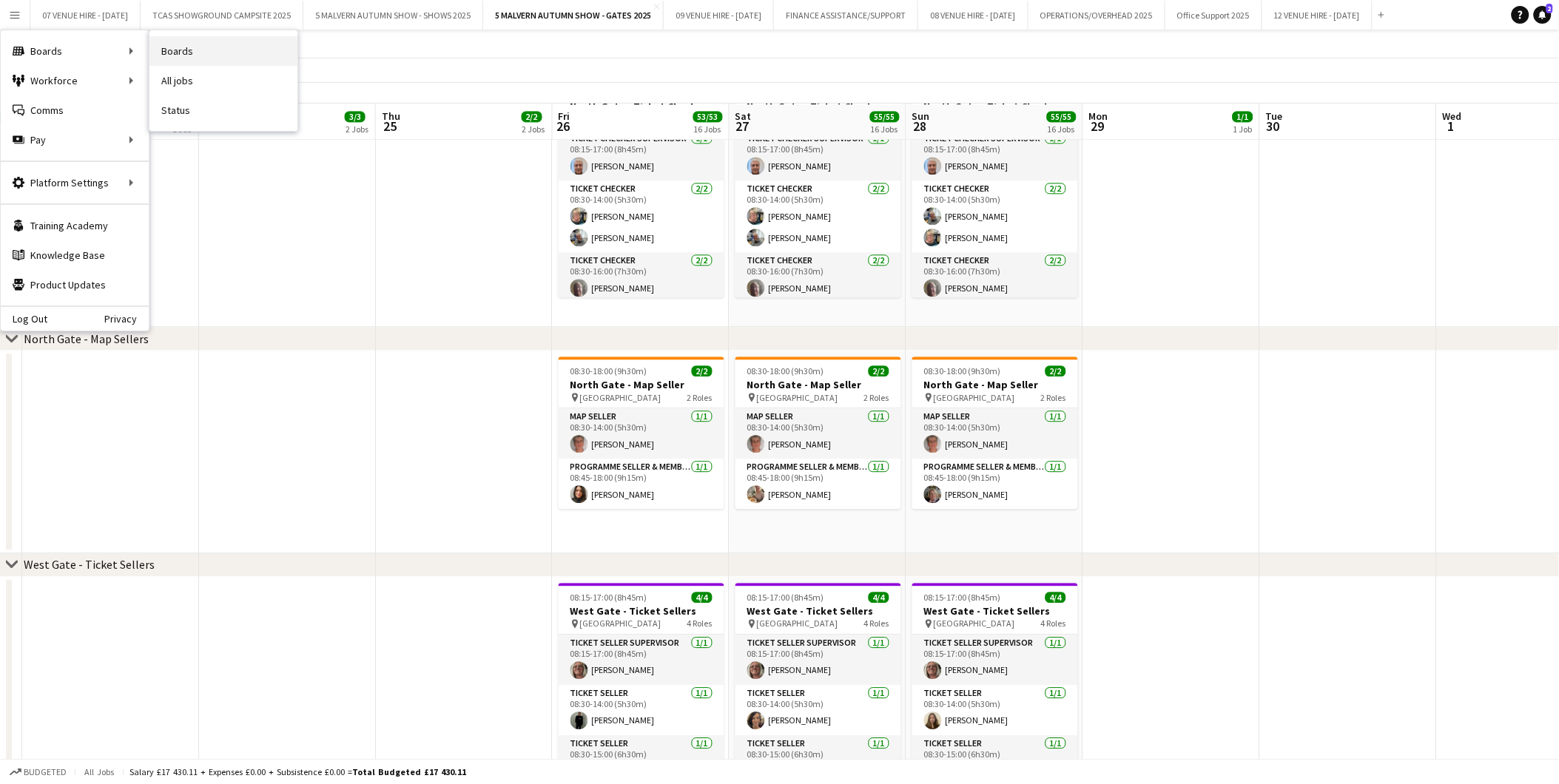
click at [171, 46] on link "Boards" at bounding box center [223, 50] width 148 height 29
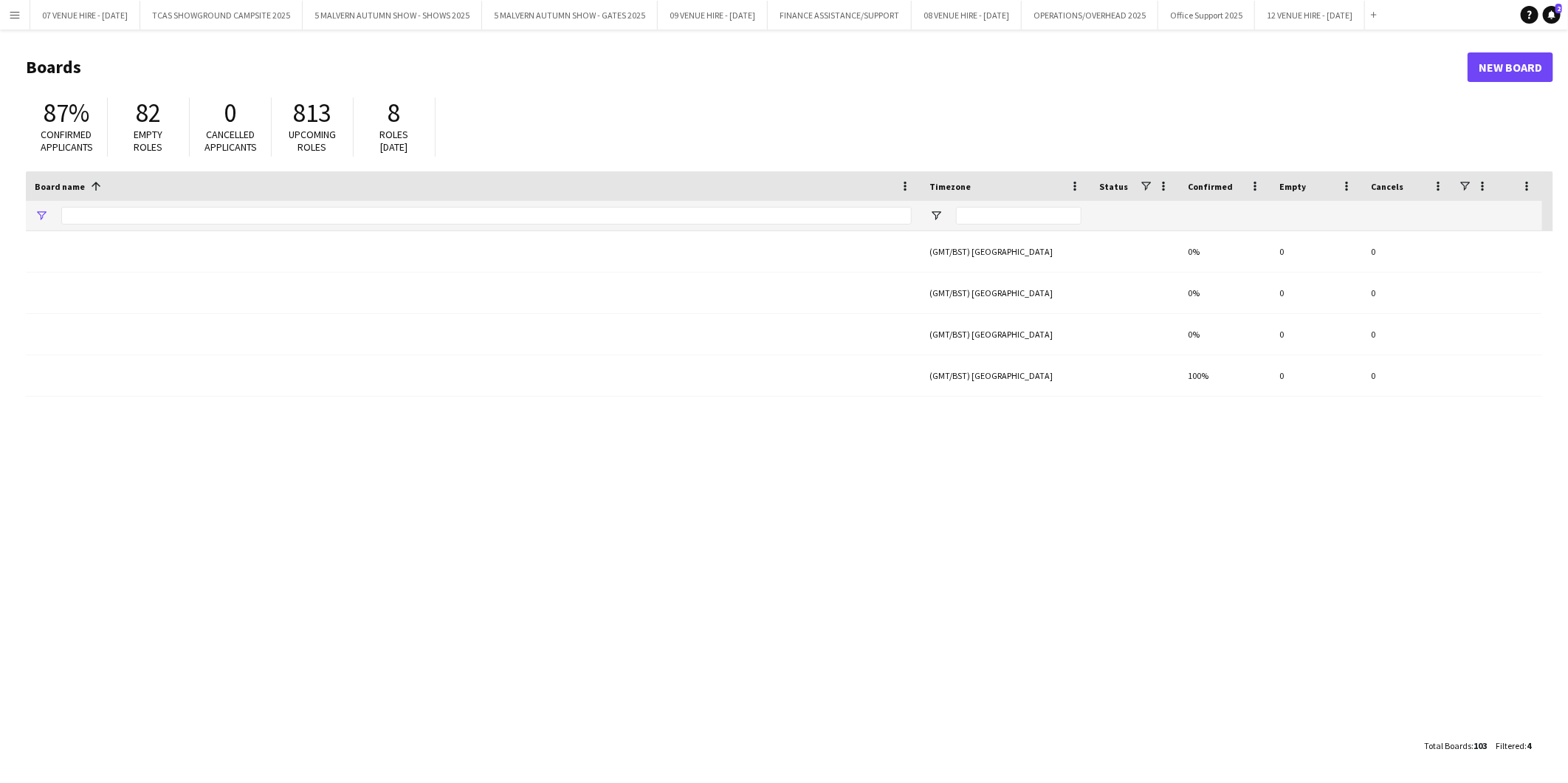
type input "*********"
click at [16, 17] on app-icon "Menu" at bounding box center [15, 15] width 12 height 12
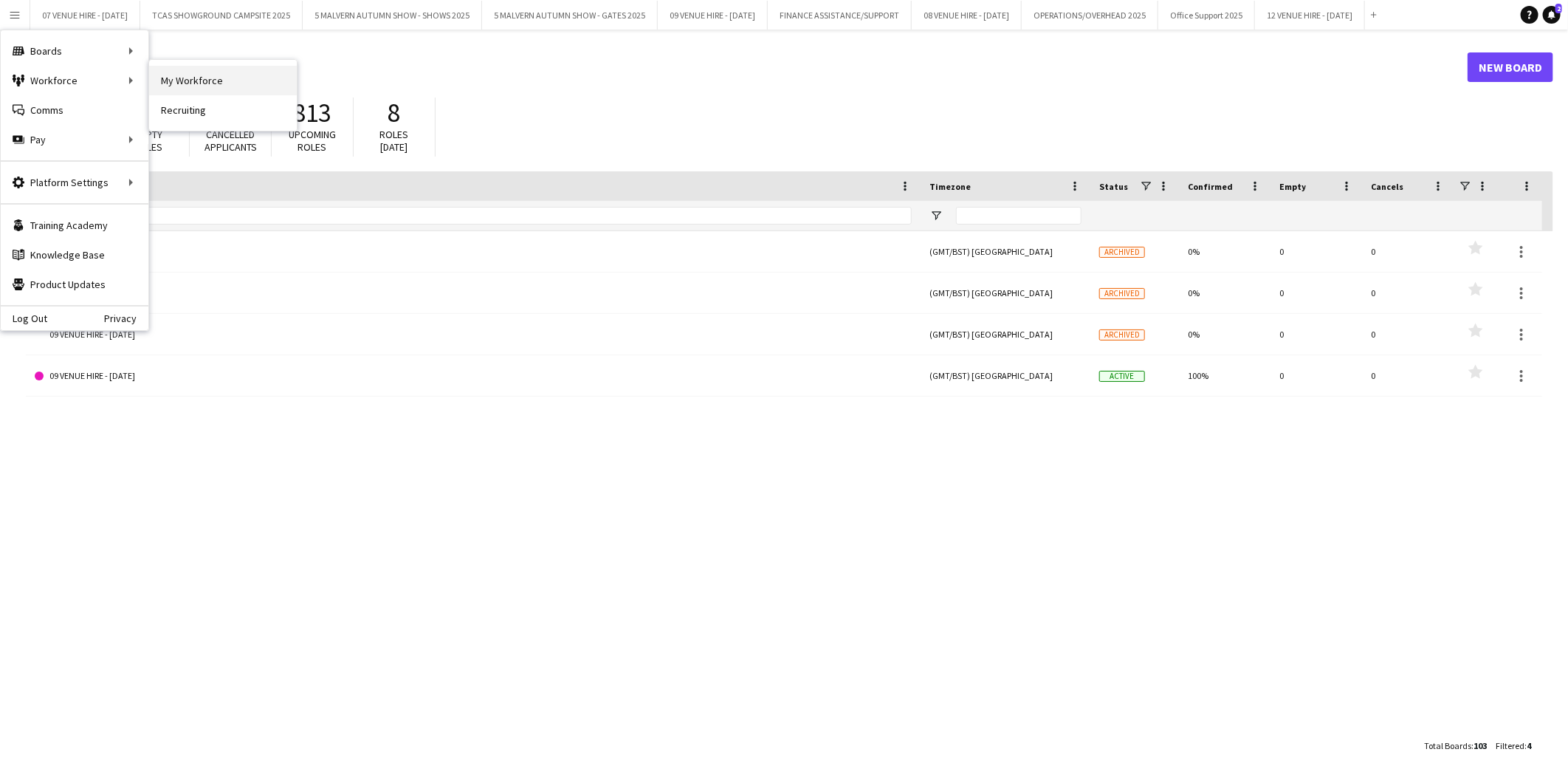
click at [199, 77] on link "My Workforce" at bounding box center [222, 80] width 148 height 29
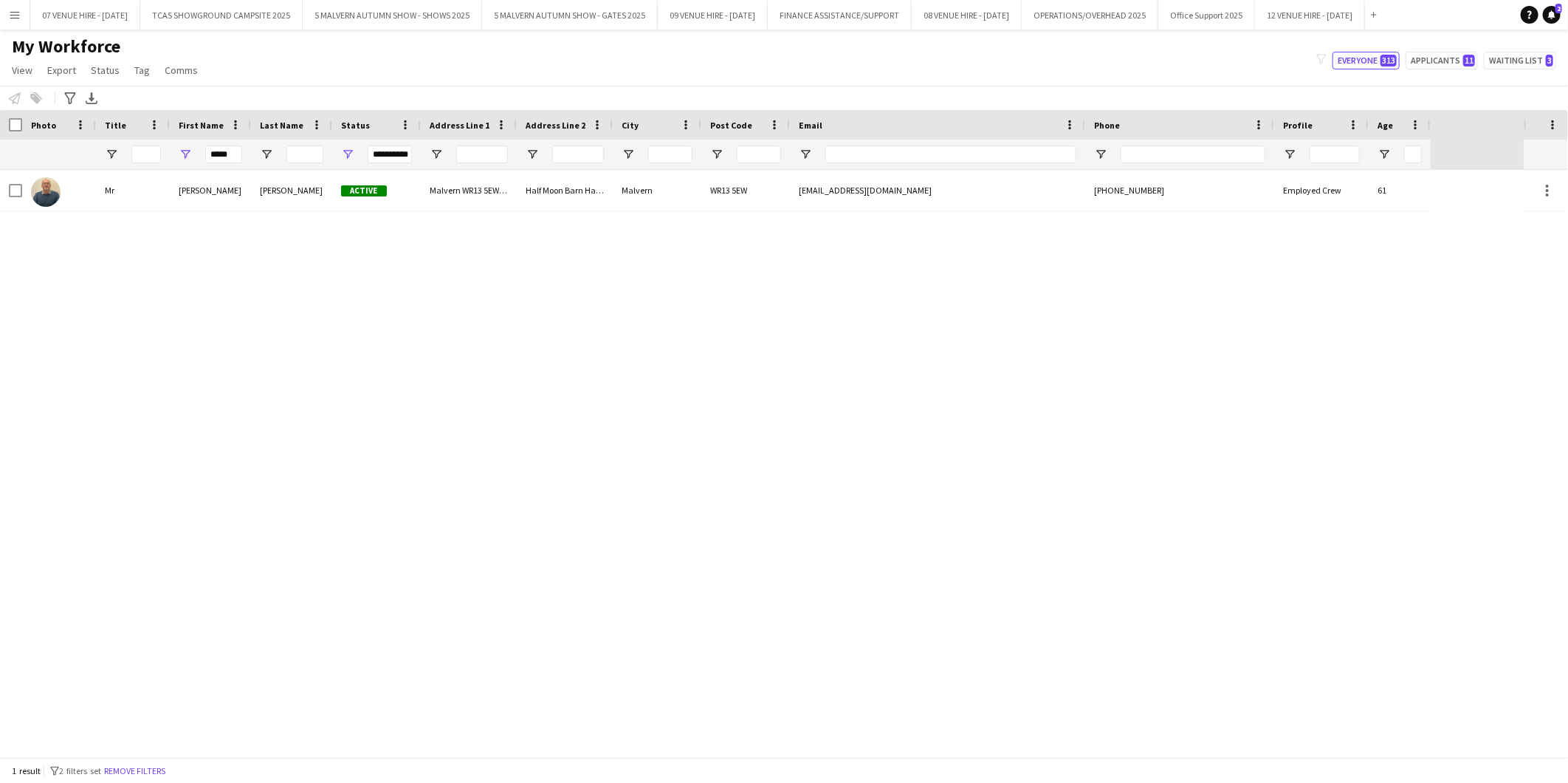
click at [10, 10] on app-icon "Menu" at bounding box center [15, 15] width 12 height 12
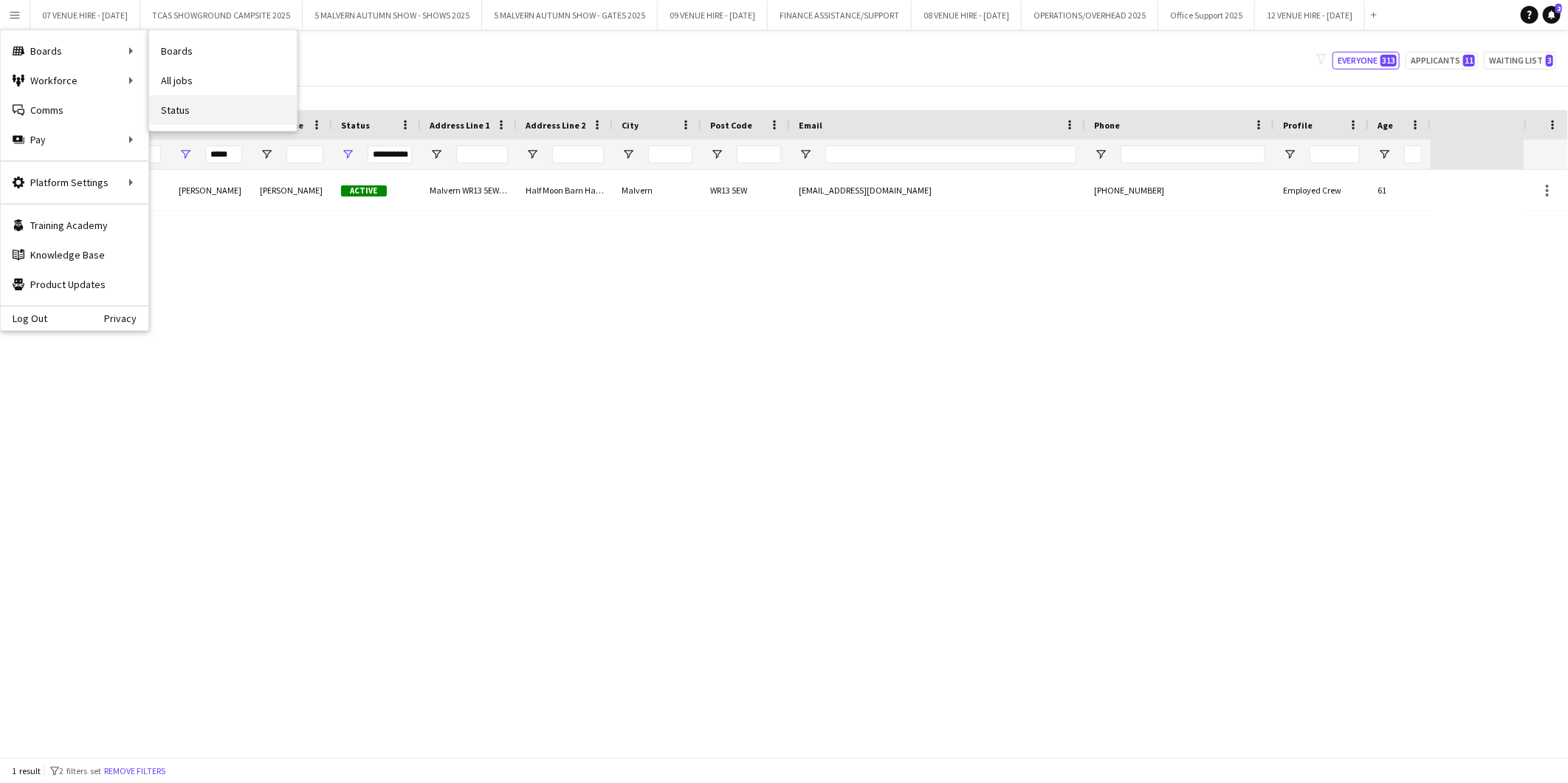
click at [181, 107] on link "Status" at bounding box center [222, 109] width 148 height 29
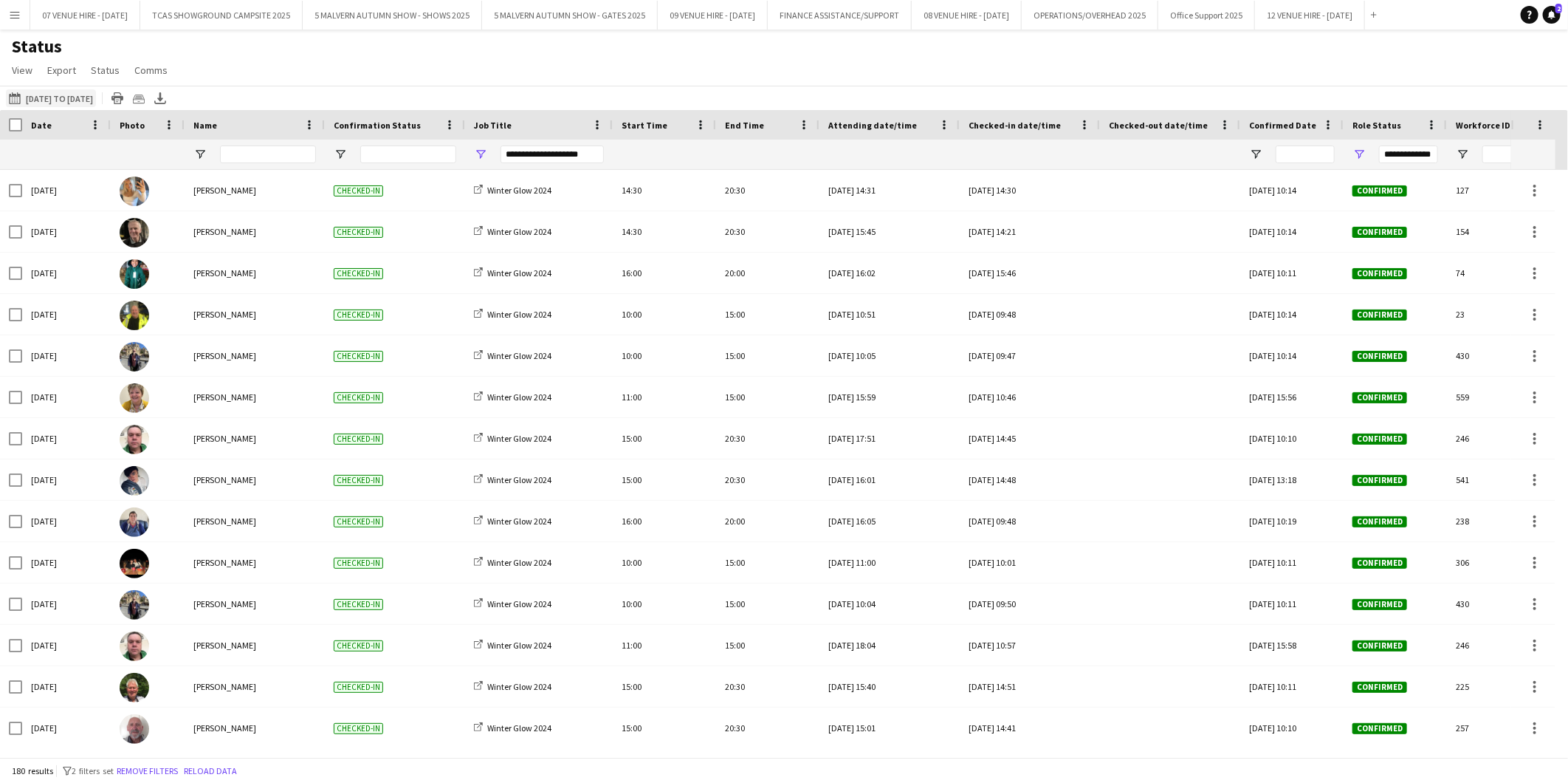
click at [96, 94] on button "[DATE] to [DATE] [DATE] to [DATE]" at bounding box center [51, 98] width 90 height 18
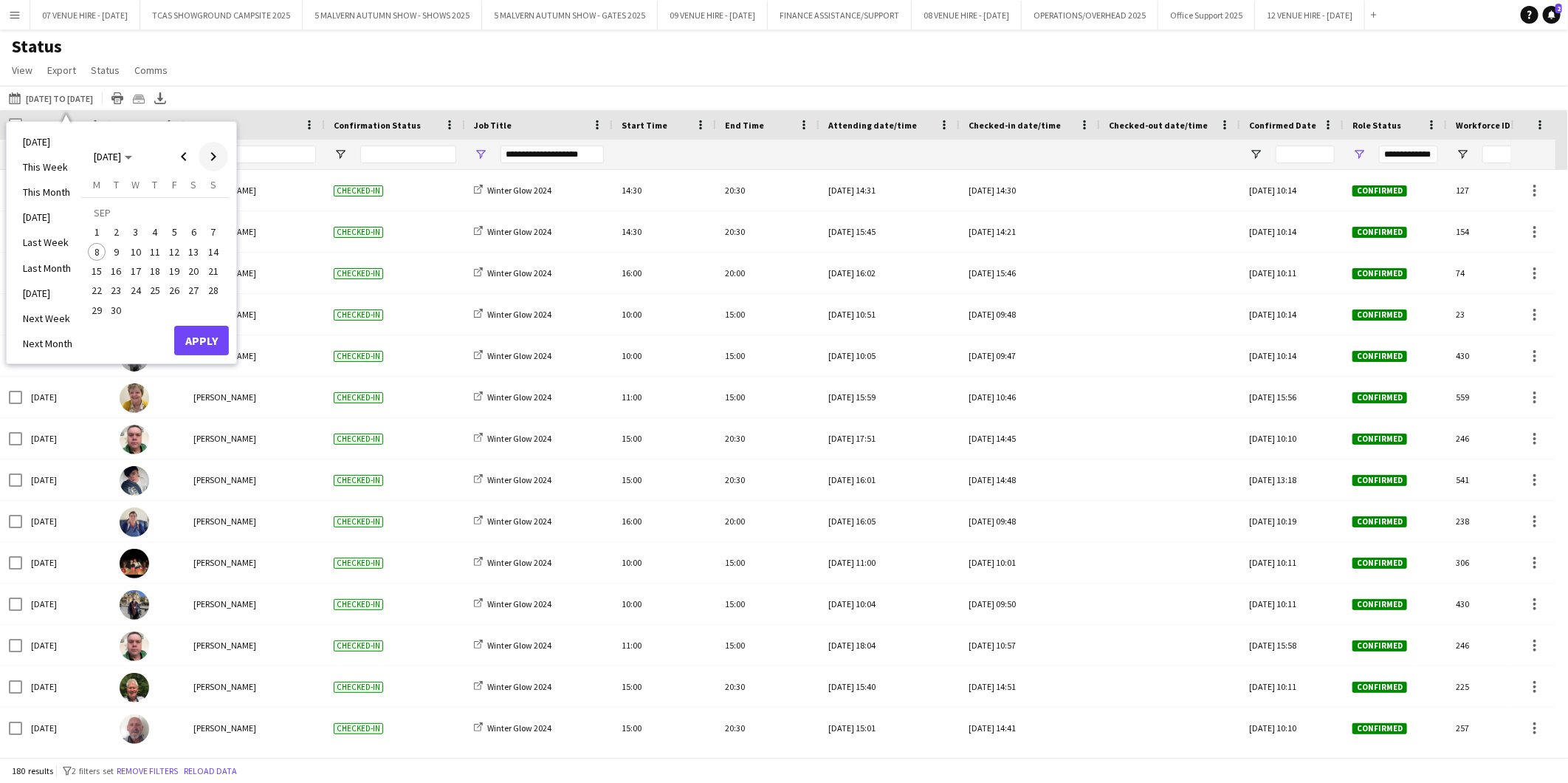
click at [210, 151] on span "Next month" at bounding box center [213, 156] width 29 height 29
click at [185, 155] on span "Previous month" at bounding box center [183, 156] width 29 height 29
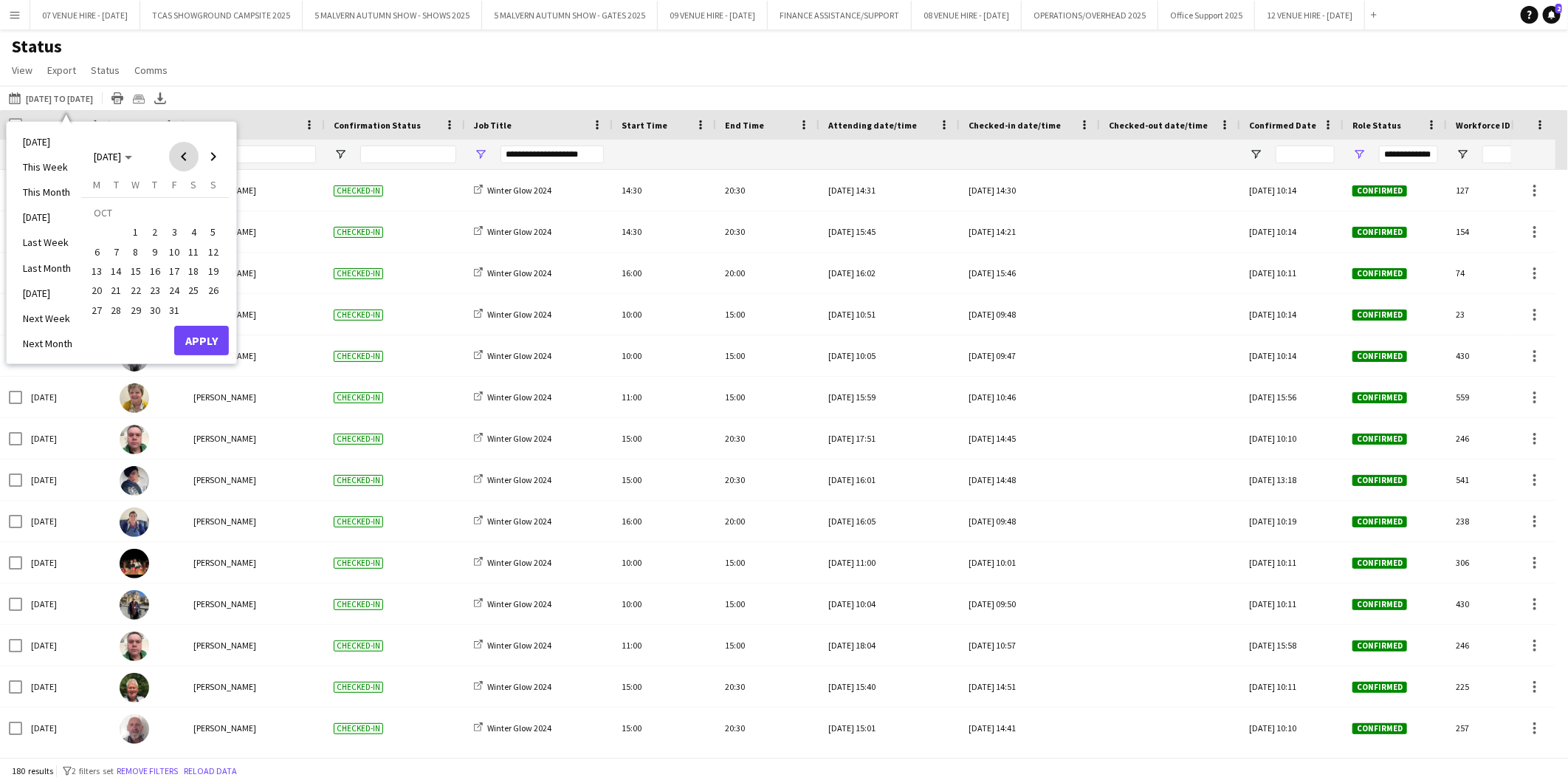
click at [185, 155] on span "Previous month" at bounding box center [183, 156] width 29 height 29
click at [98, 245] on span "8" at bounding box center [97, 252] width 18 height 18
click at [219, 343] on button "Apply" at bounding box center [201, 340] width 55 height 29
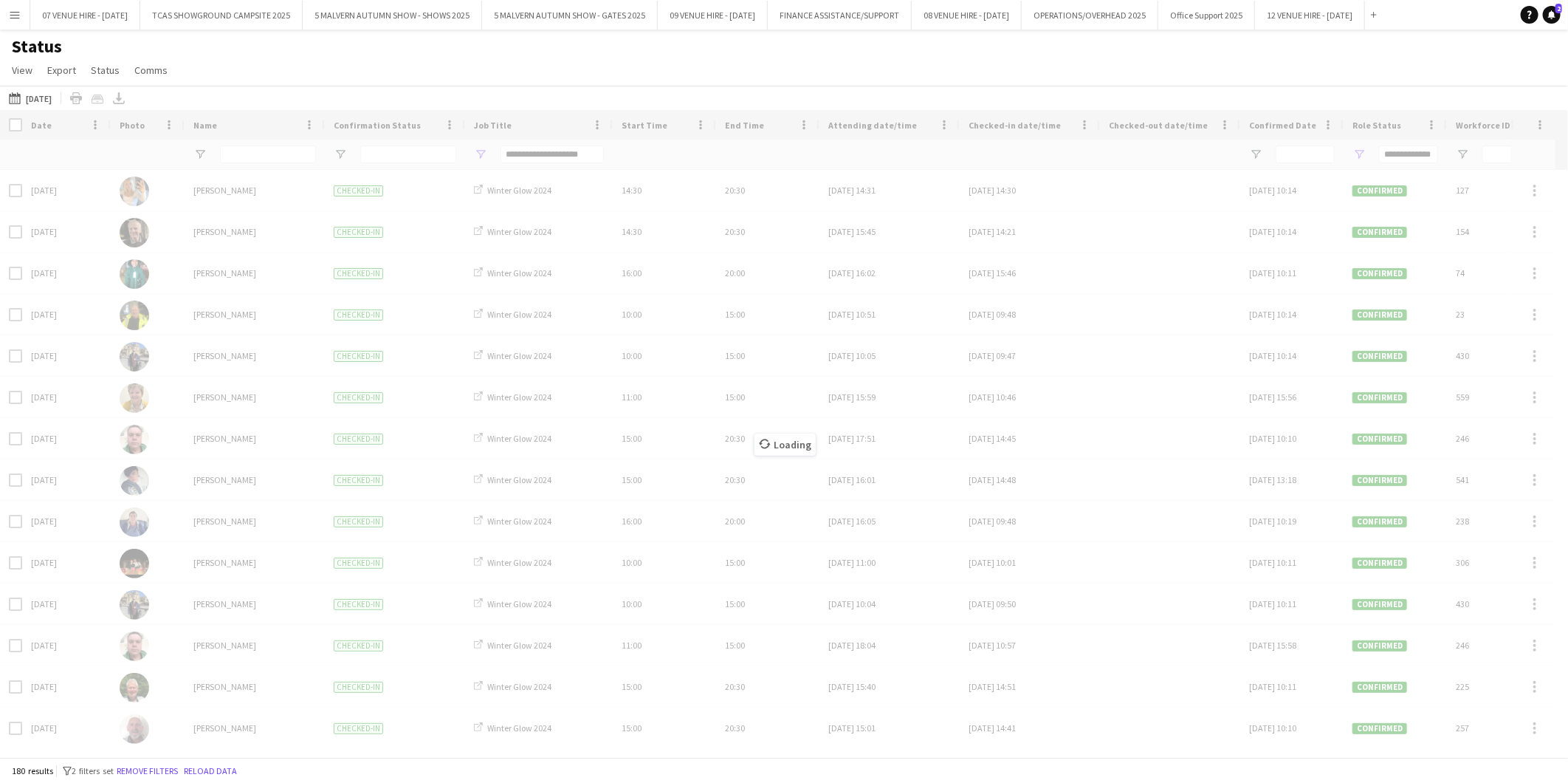
type input "***"
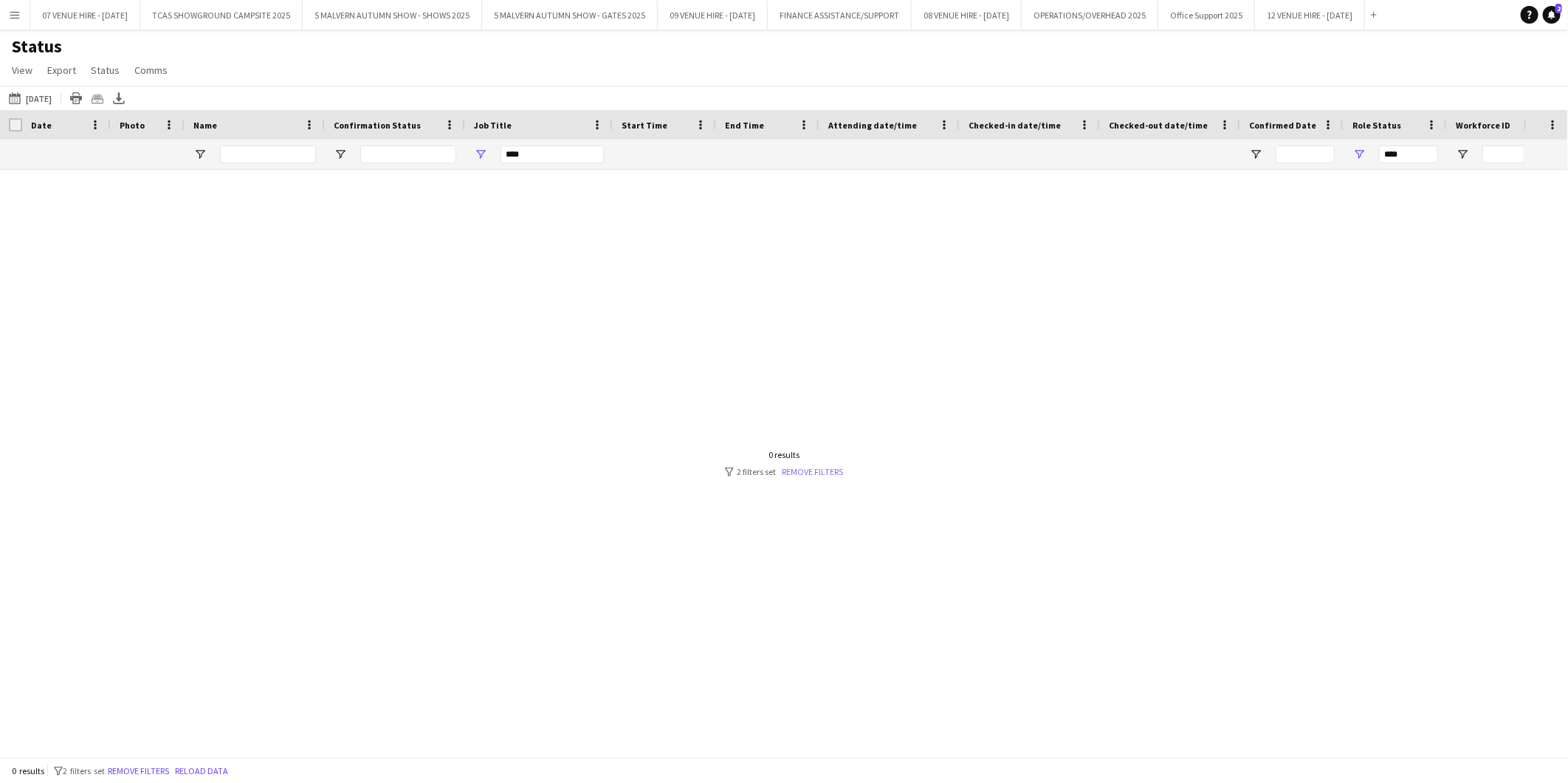
click at [822, 473] on link "Remove filters" at bounding box center [812, 471] width 61 height 11
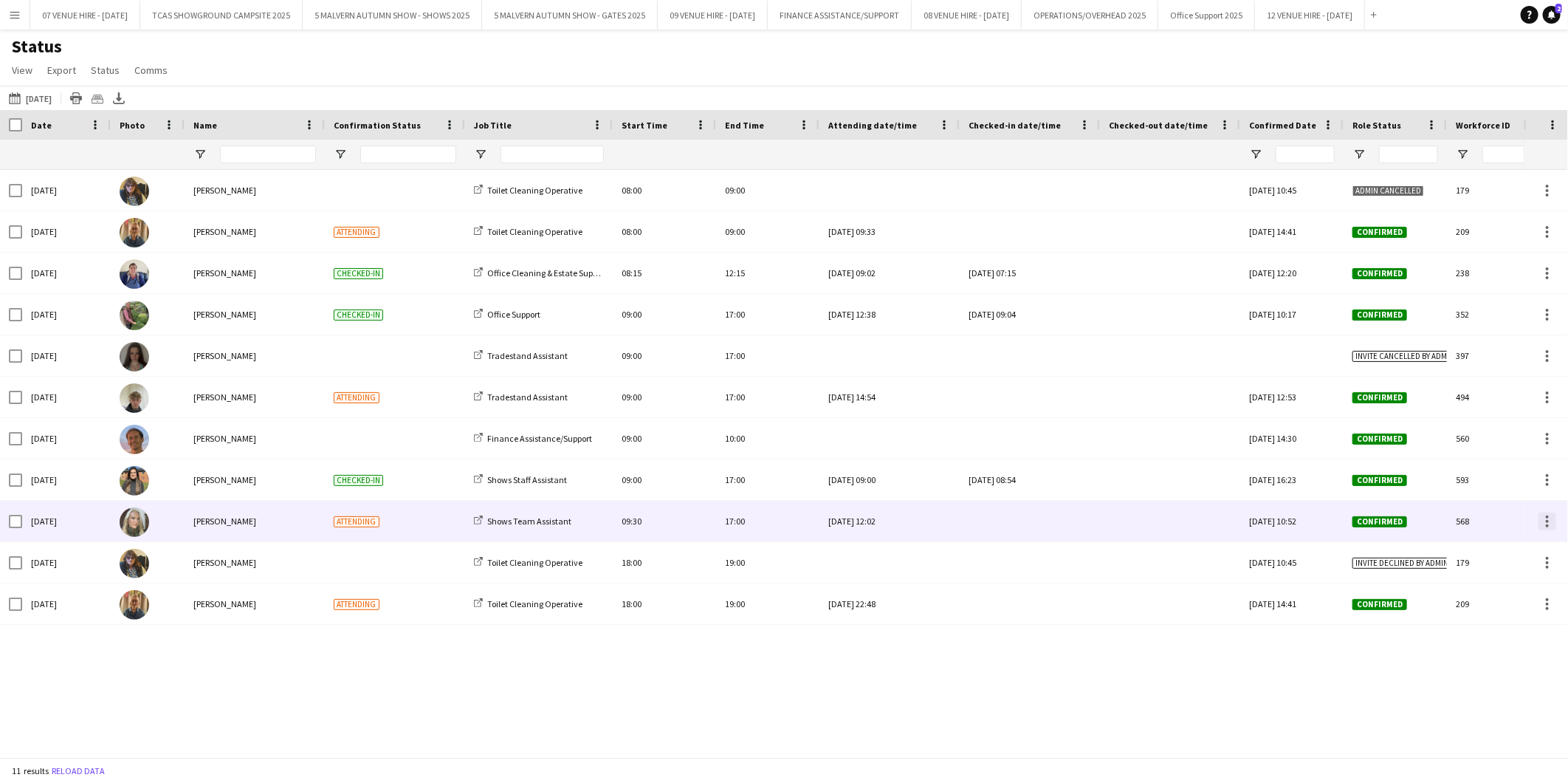
click at [1544, 523] on div at bounding box center [1548, 522] width 18 height 18
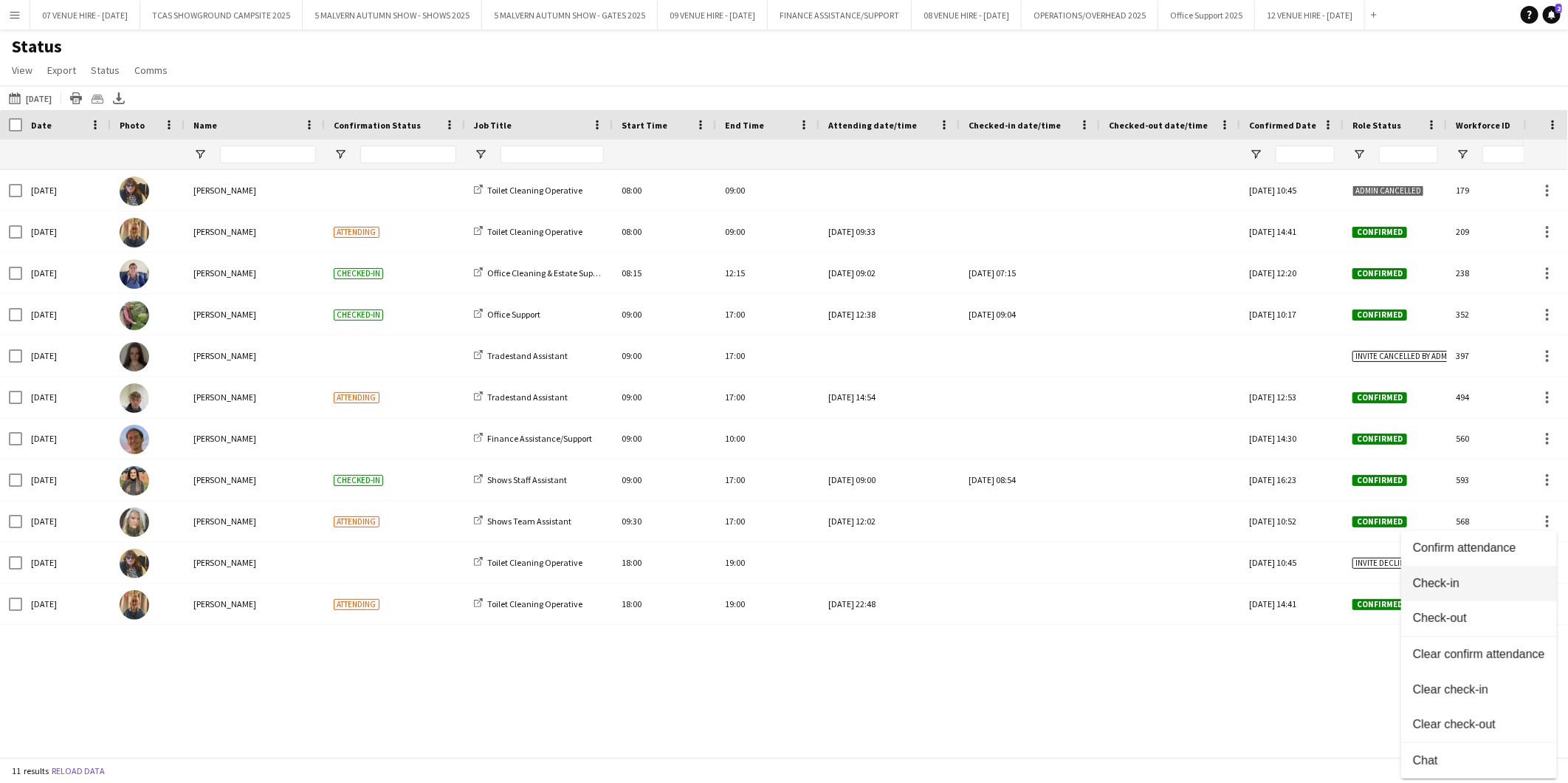
click at [1453, 586] on span "Check-in" at bounding box center [1479, 584] width 132 height 13
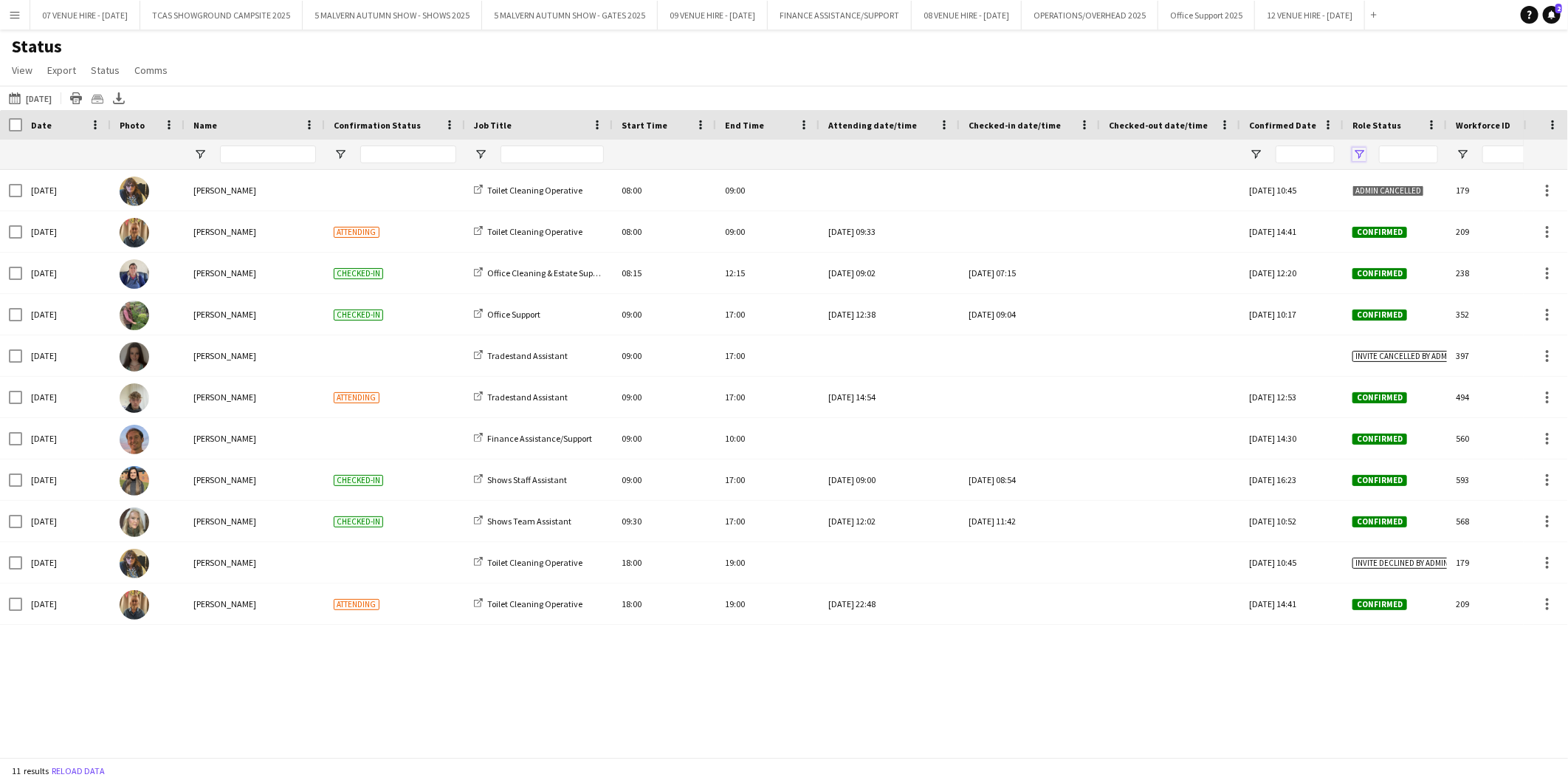
click at [1355, 155] on span "Open Filter Menu" at bounding box center [1359, 154] width 13 height 13
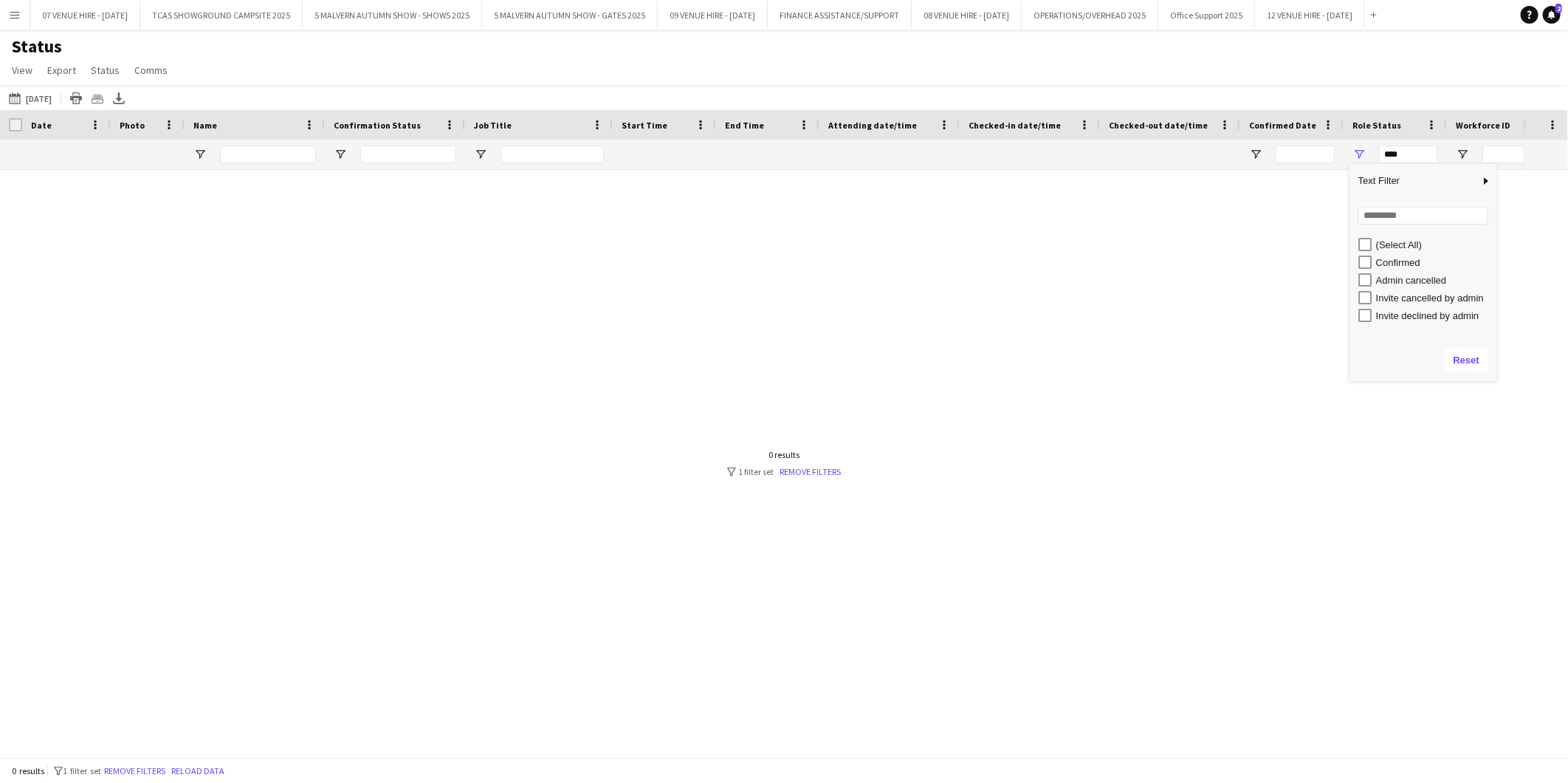
type input "**********"
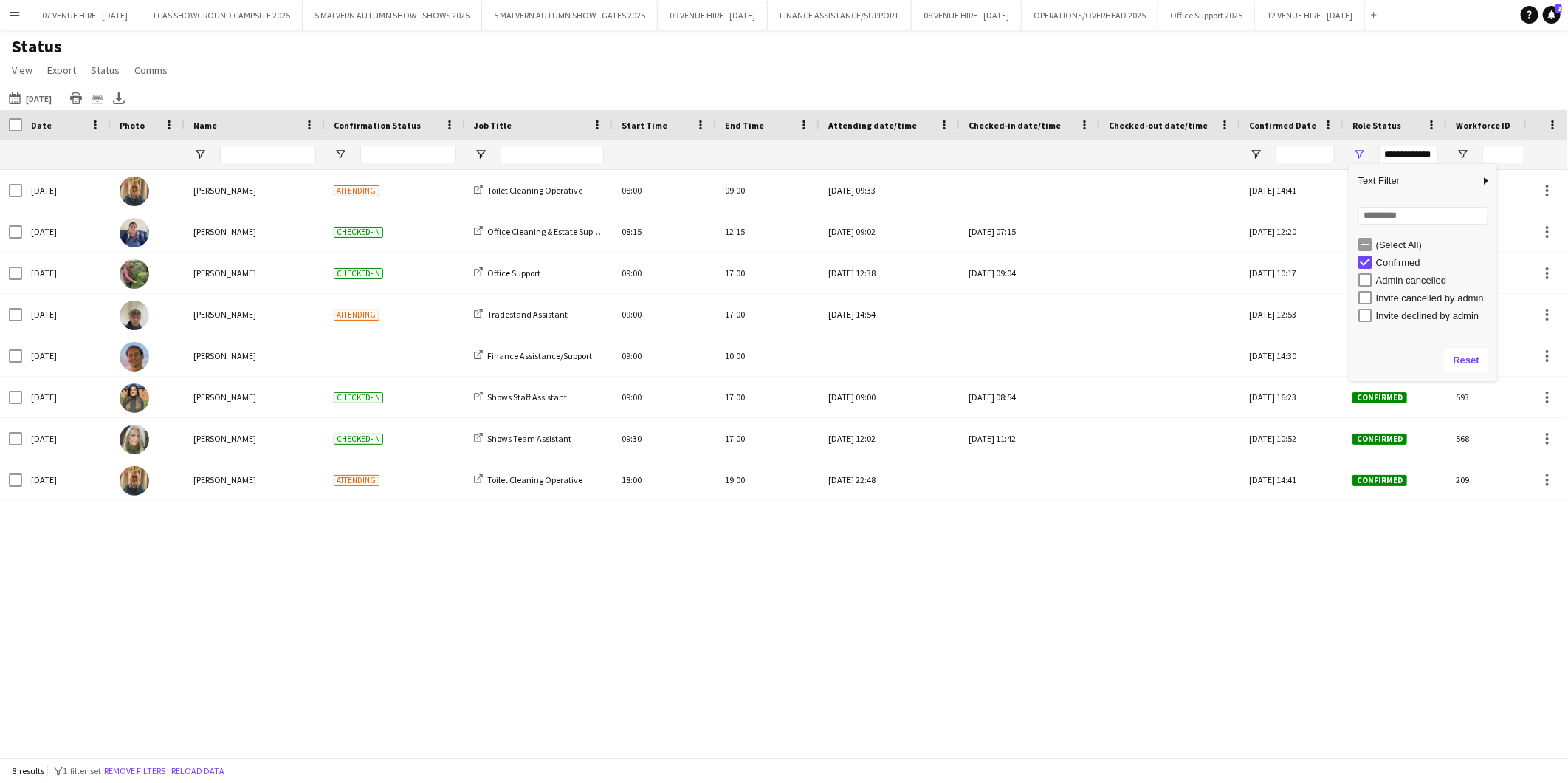
click at [1266, 71] on div "Status View Views Default view MAS name tags New view Update view Delete view E…" at bounding box center [784, 60] width 1568 height 50
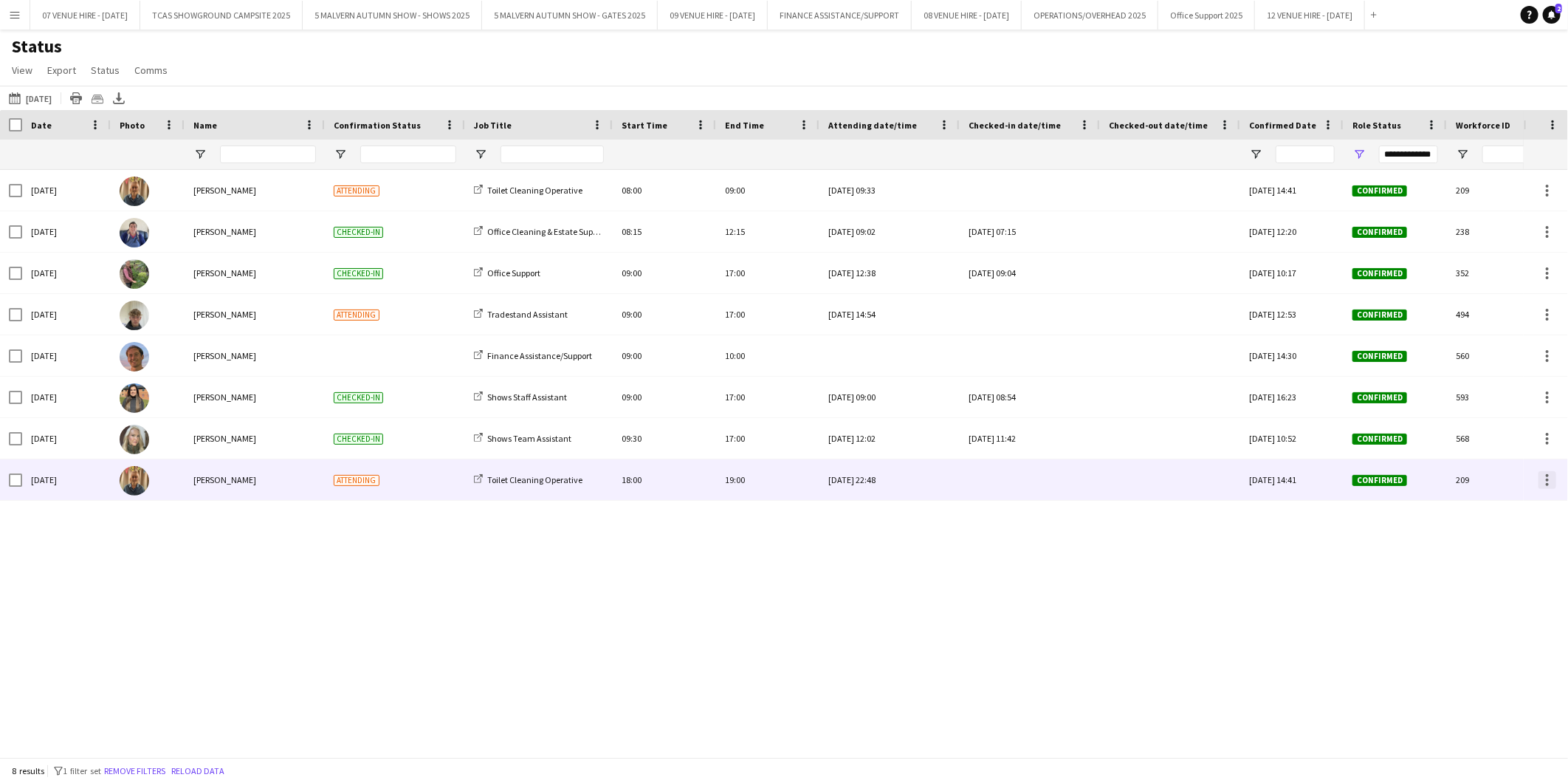
click at [1546, 477] on div at bounding box center [1548, 480] width 18 height 18
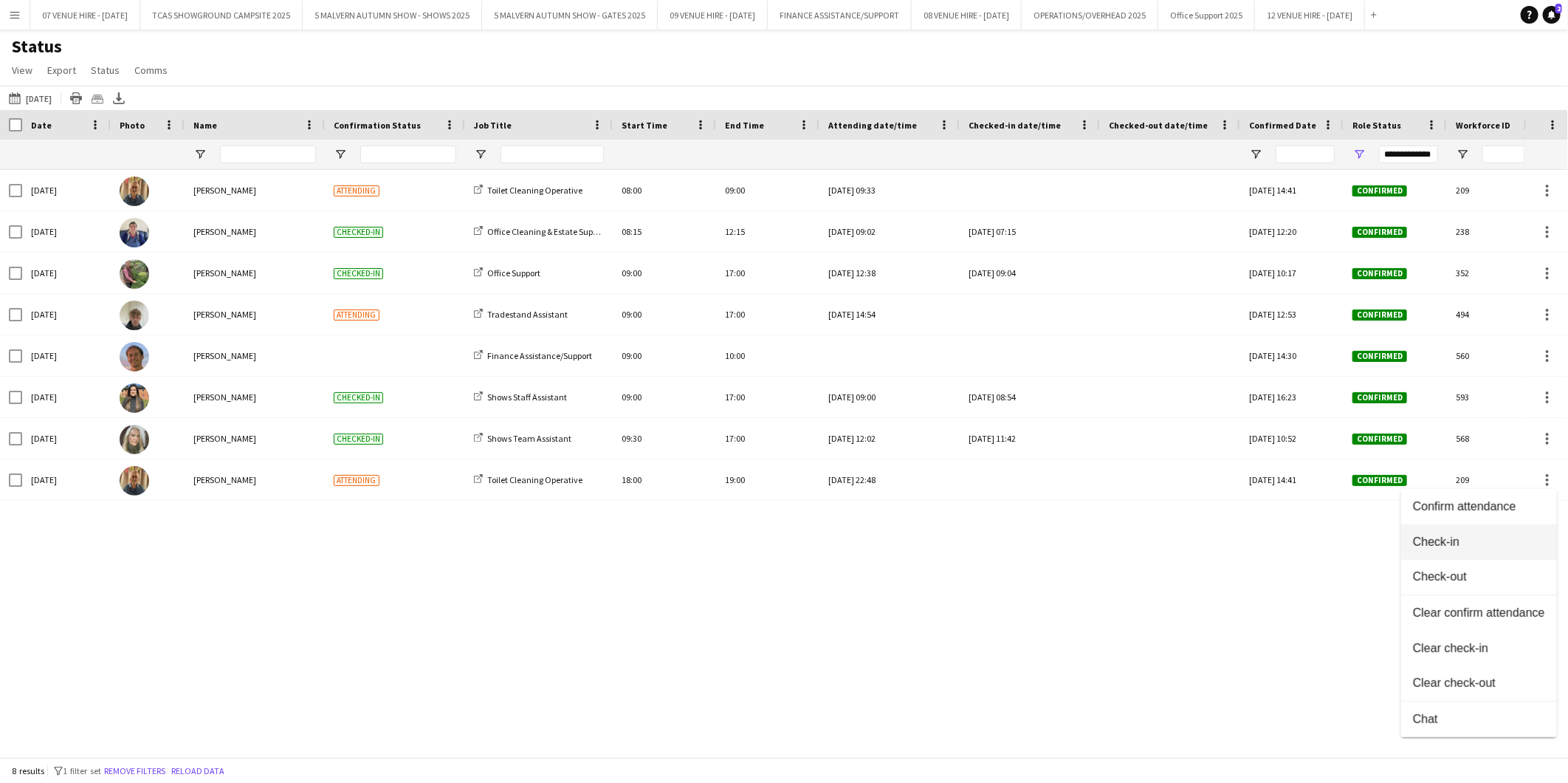
click at [1460, 544] on span "Check-in" at bounding box center [1479, 542] width 132 height 13
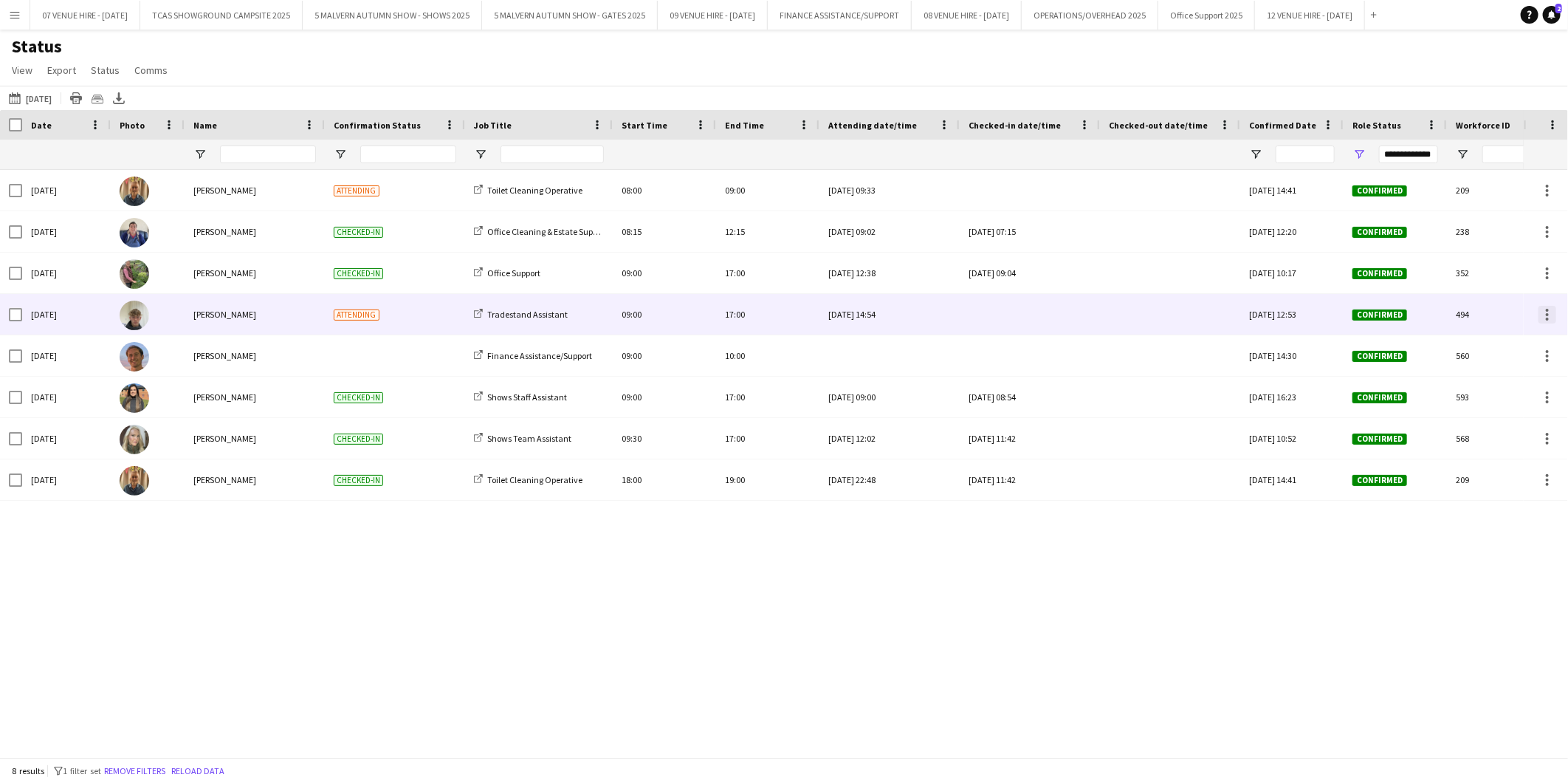
click at [1546, 309] on div at bounding box center [1548, 310] width 3 height 3
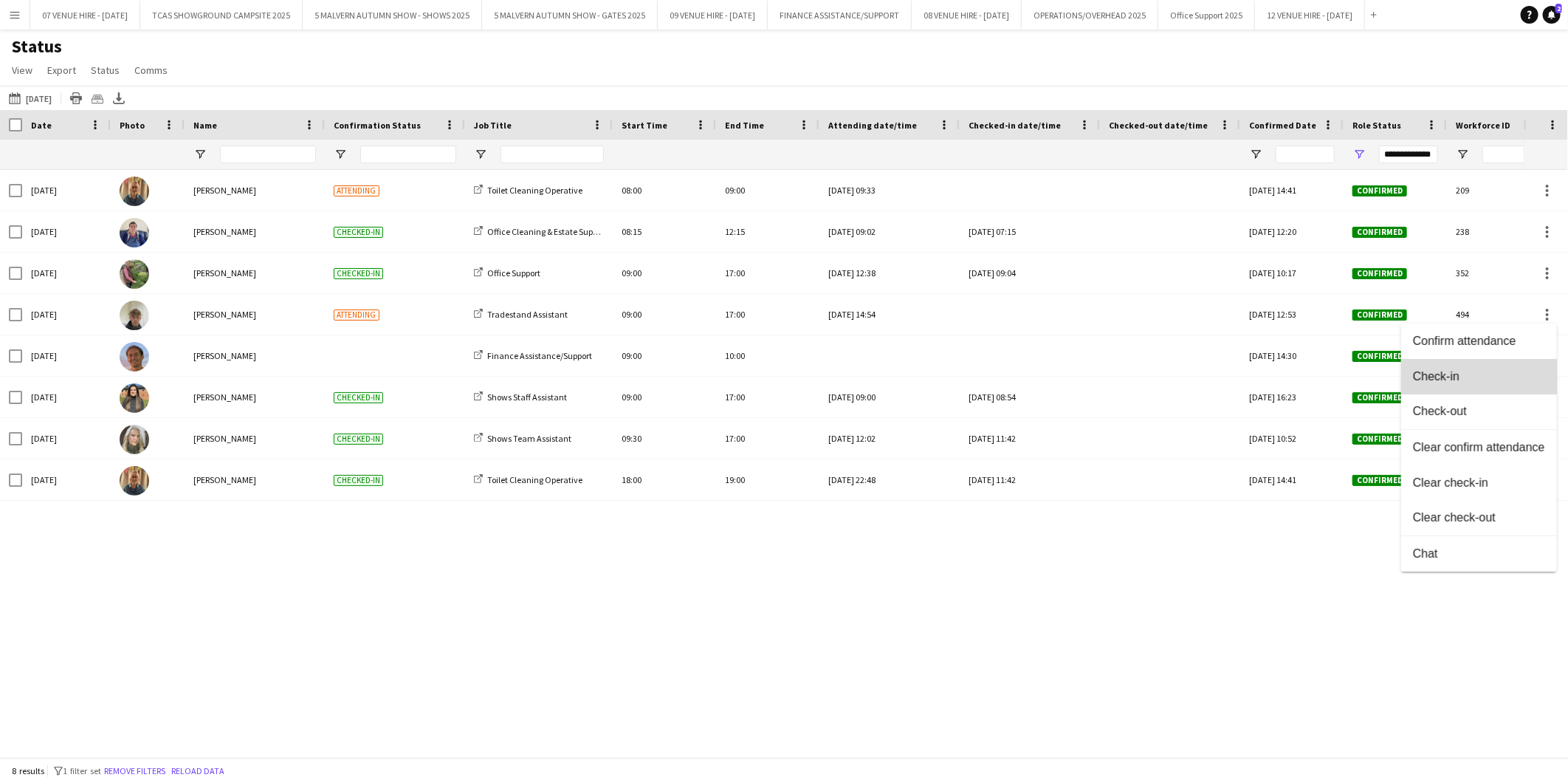
click at [1442, 368] on button "Check-in" at bounding box center [1479, 376] width 156 height 35
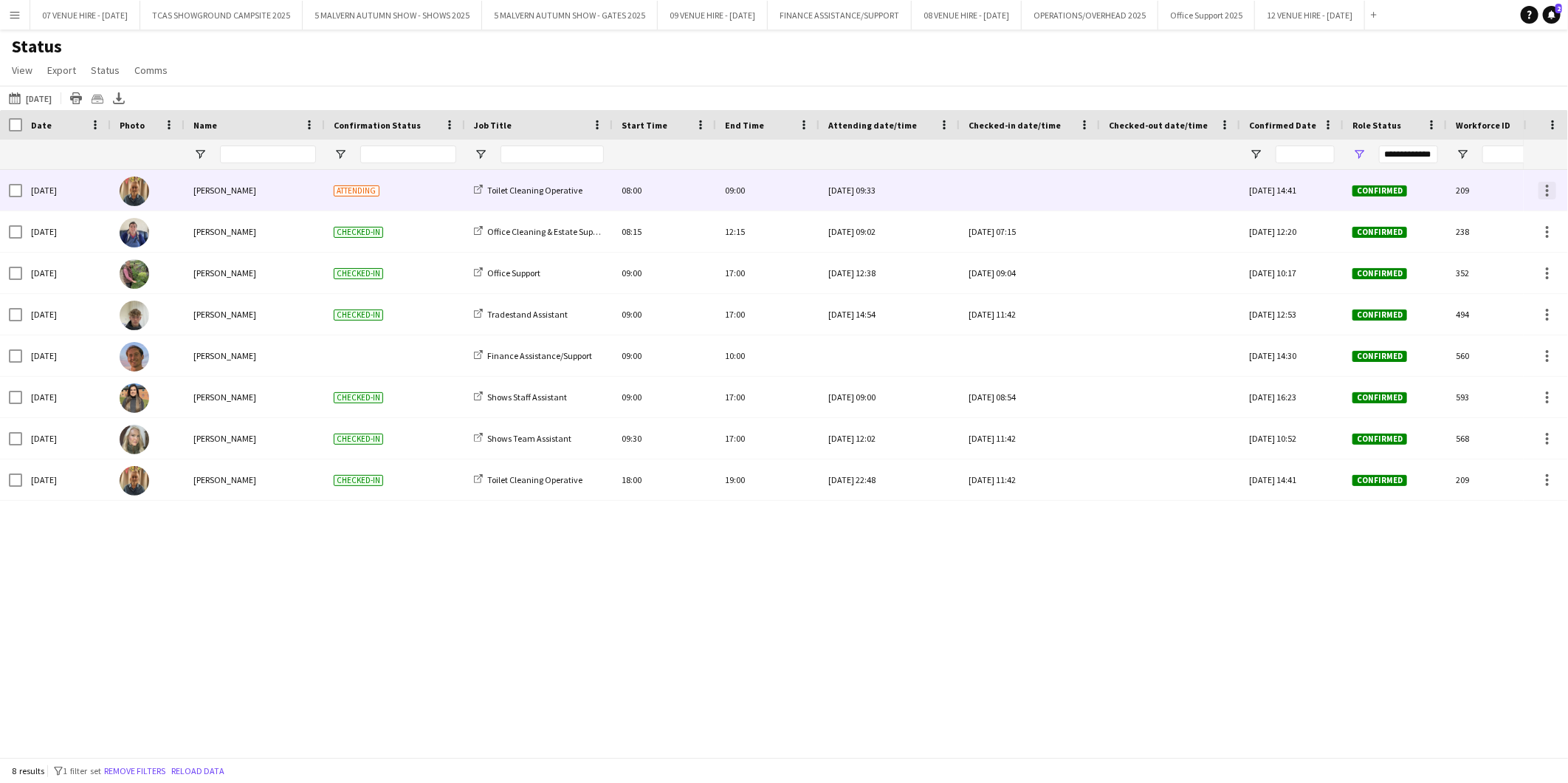
click at [1546, 185] on div at bounding box center [1548, 191] width 18 height 18
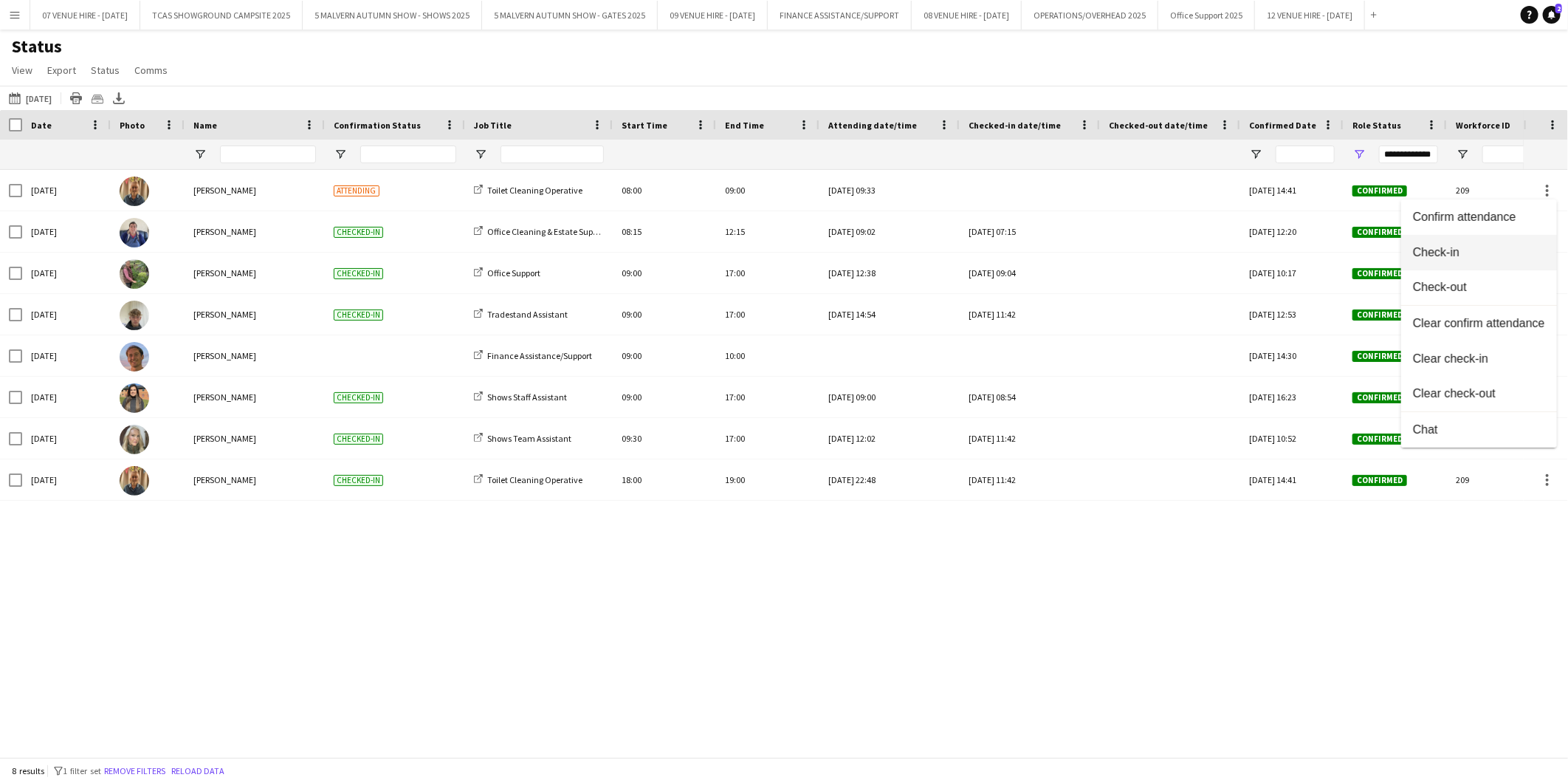
click at [1472, 249] on span "Check-in" at bounding box center [1479, 253] width 132 height 13
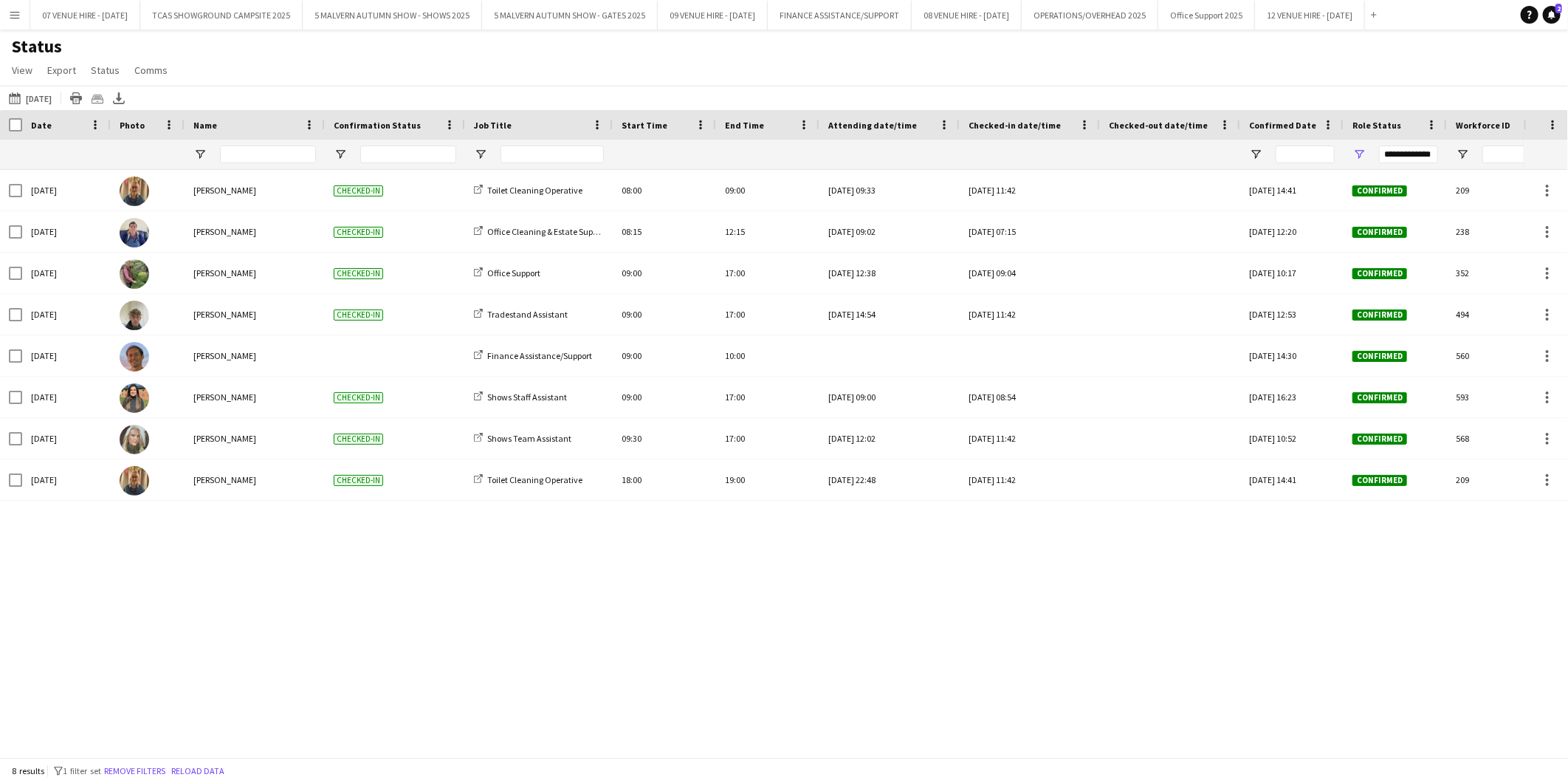
click at [10, 13] on app-icon "Menu" at bounding box center [15, 15] width 12 height 12
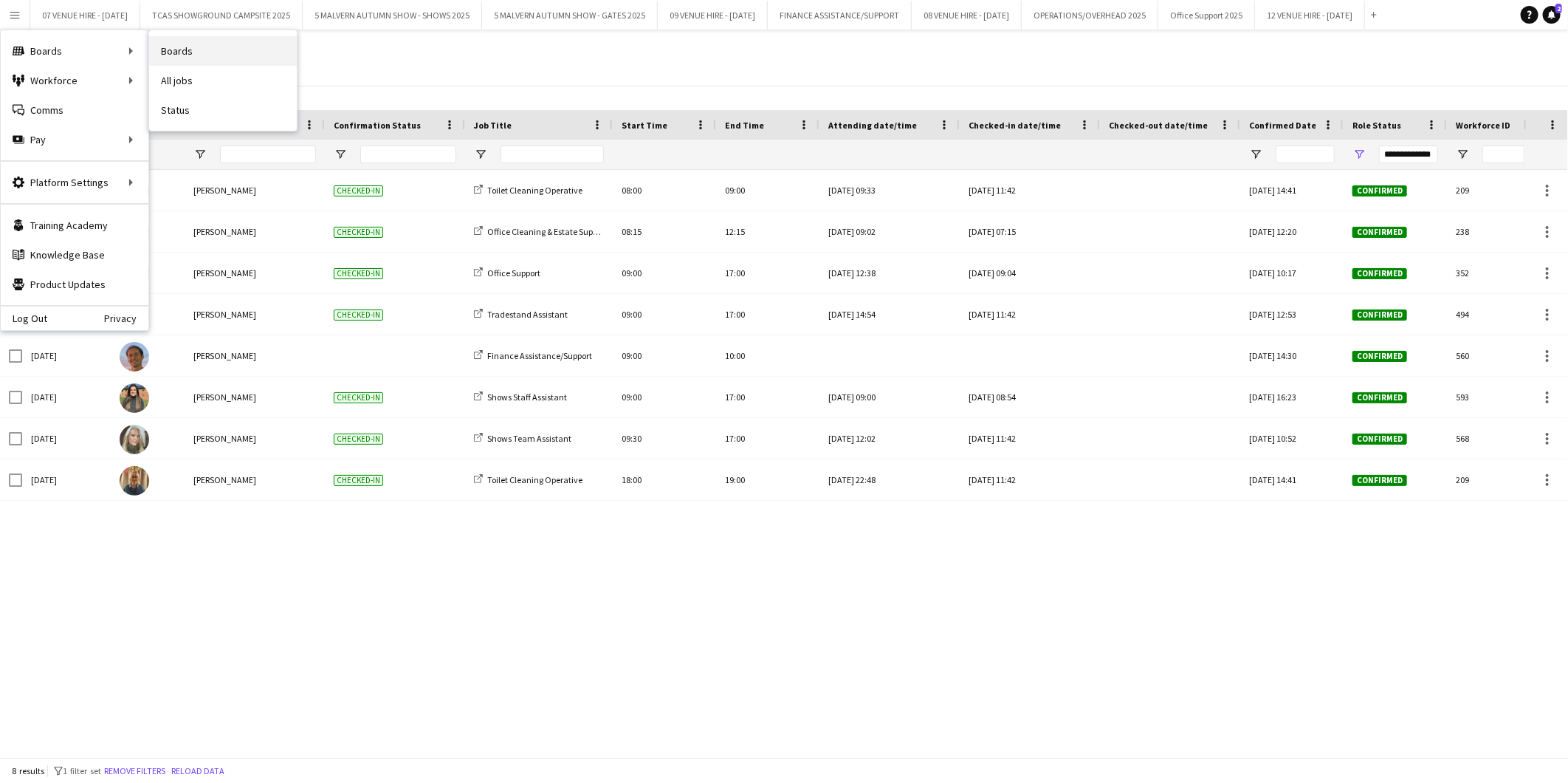
click at [174, 54] on link "Boards" at bounding box center [222, 50] width 148 height 29
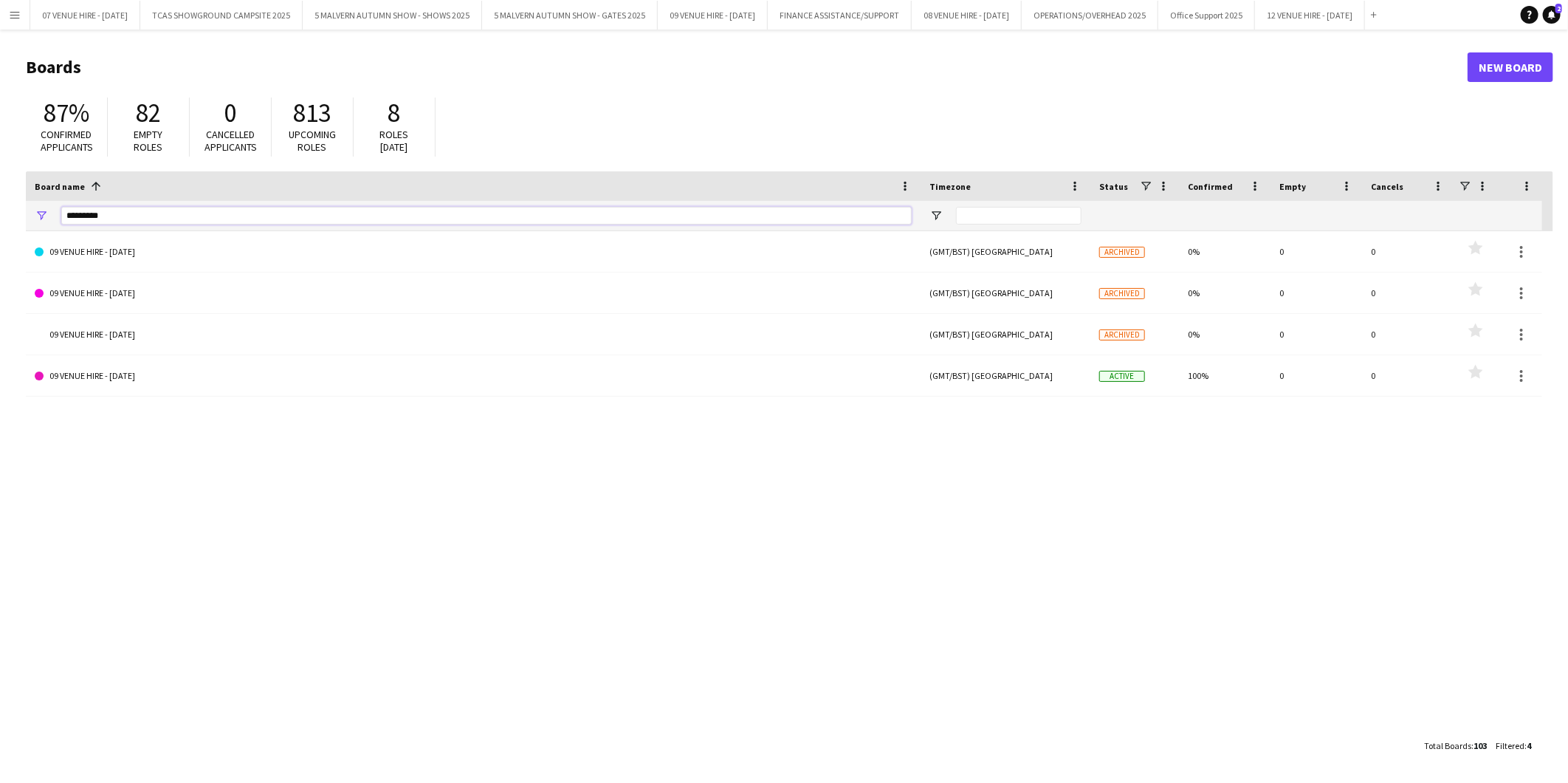
drag, startPoint x: 174, startPoint y: 216, endPoint x: -4, endPoint y: 190, distance: 179.9
click at [0, 190] on html "Menu Boards Boards Boards All jobs Status Workforce Workforce My Workforce Recr…" at bounding box center [784, 391] width 1568 height 783
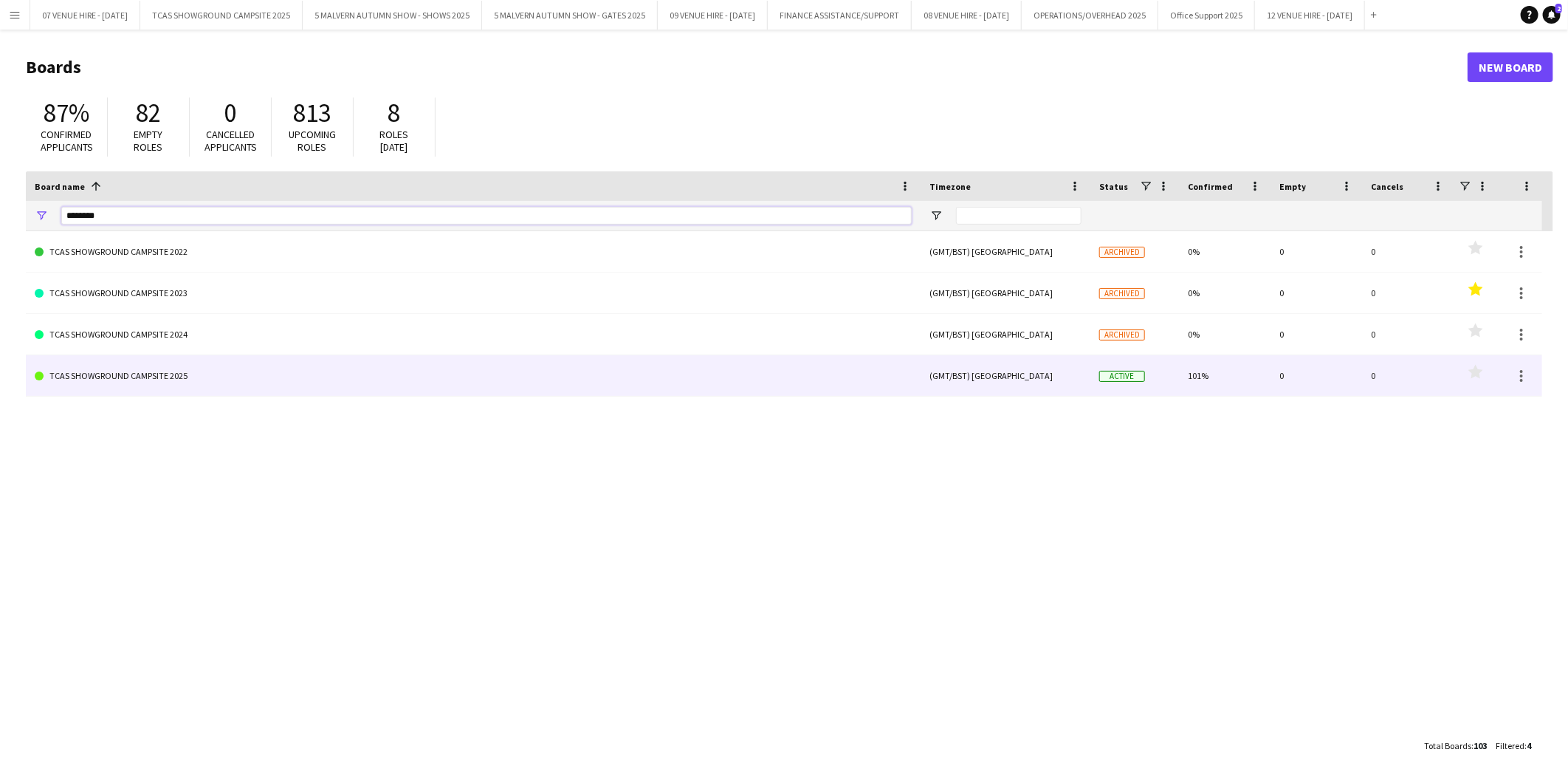
type input "********"
click at [108, 379] on link "TCAS SHOWGROUND CAMPSITE 2025" at bounding box center [472, 375] width 877 height 41
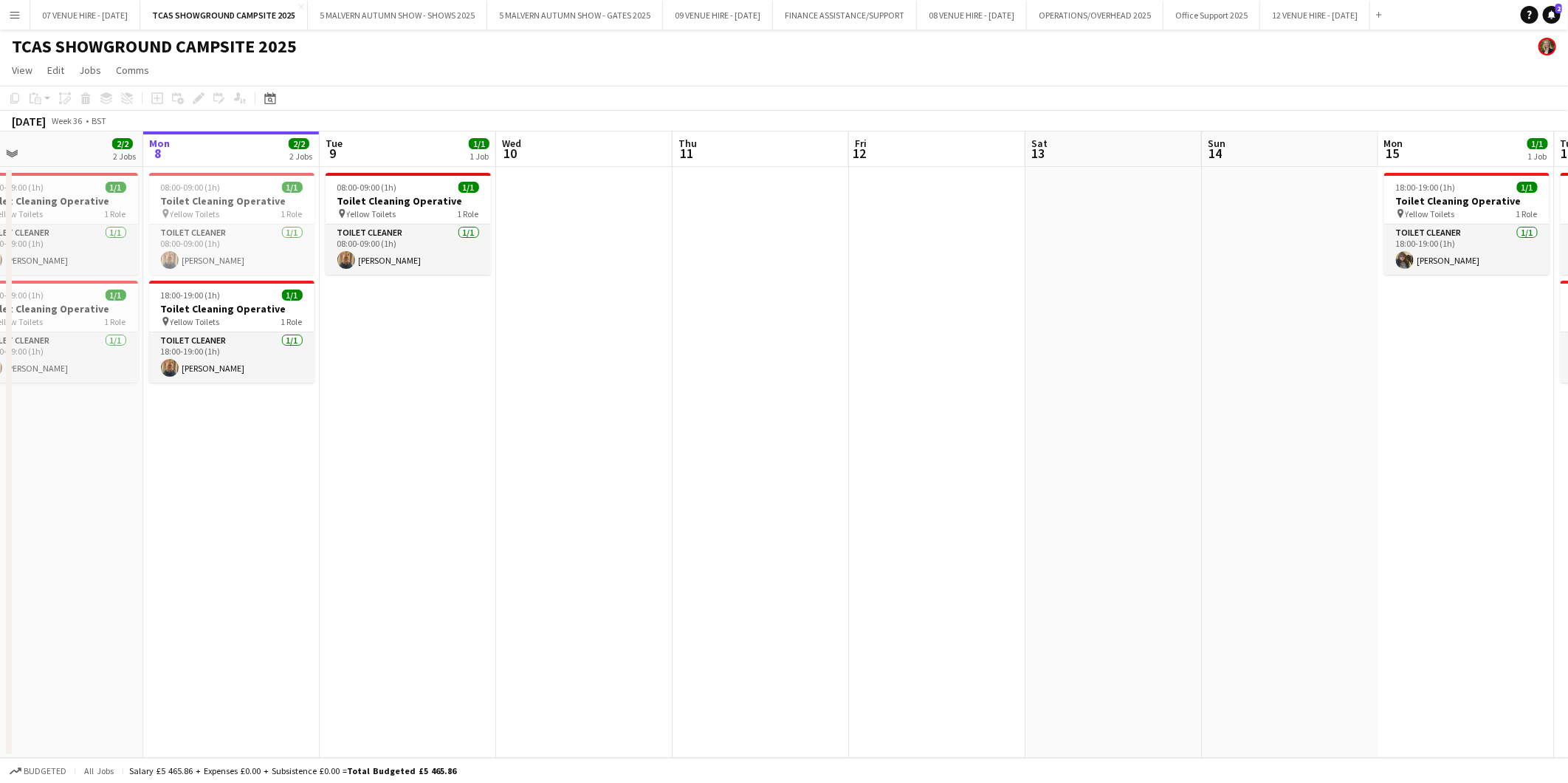
scroll to position [0, 390]
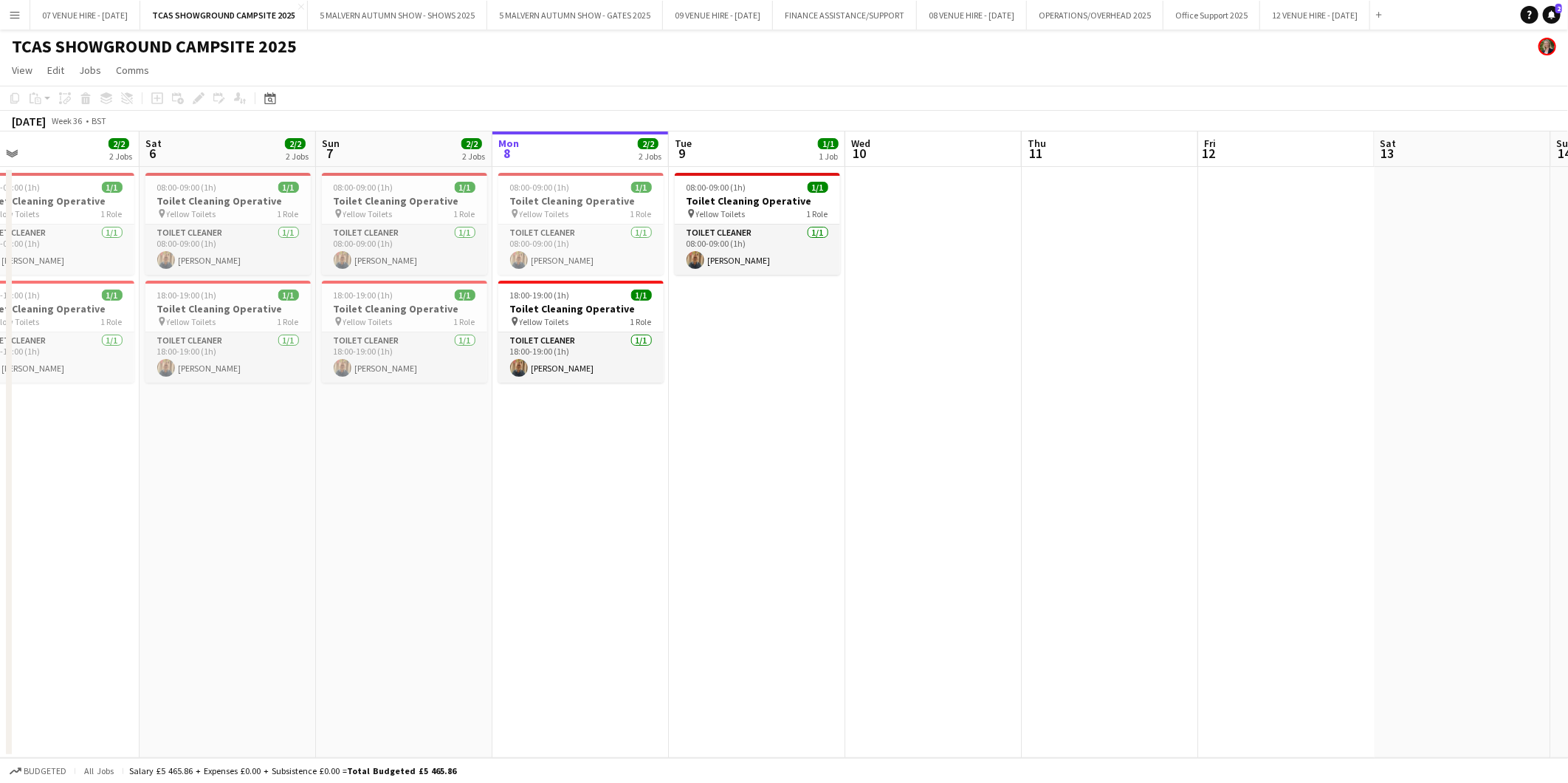
drag, startPoint x: 458, startPoint y: 201, endPoint x: 773, endPoint y: 222, distance: 315.7
click at [773, 222] on app-calendar-viewport "Wed 3 2/2 2 Jobs Thu 4 2/2 2 Jobs Fri 5 2/2 2 Jobs Sat 6 2/2 2 Jobs Sun 7 2/2 2…" at bounding box center [784, 445] width 1568 height 626
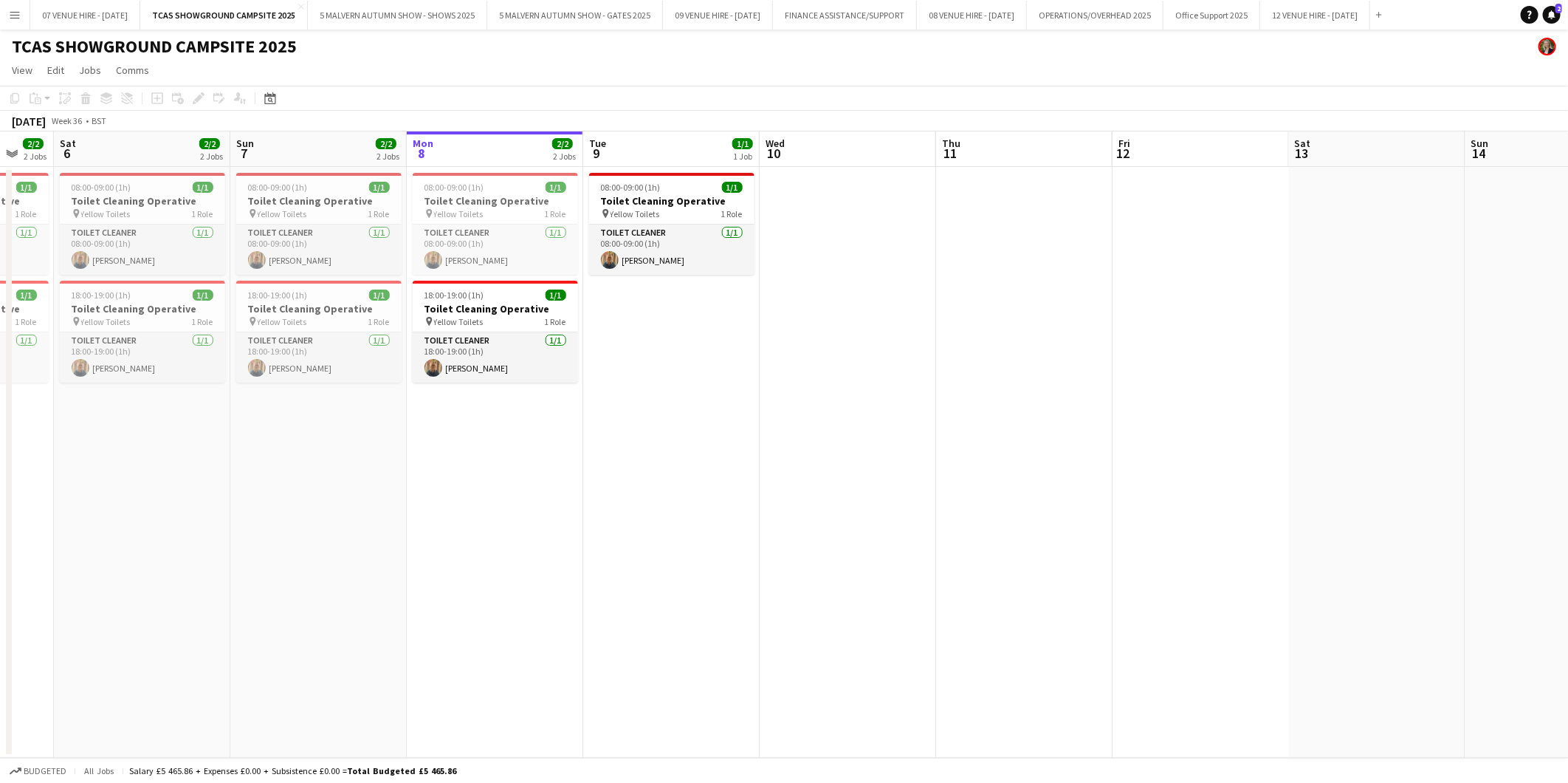
drag, startPoint x: 935, startPoint y: 405, endPoint x: 673, endPoint y: 411, distance: 262.1
click at [673, 411] on app-calendar-viewport "Wed 3 2/2 2 Jobs Thu 4 2/2 2 Jobs Fri 5 2/2 2 Jobs Sat 6 2/2 2 Jobs Sun 7 2/2 2…" at bounding box center [784, 445] width 1568 height 626
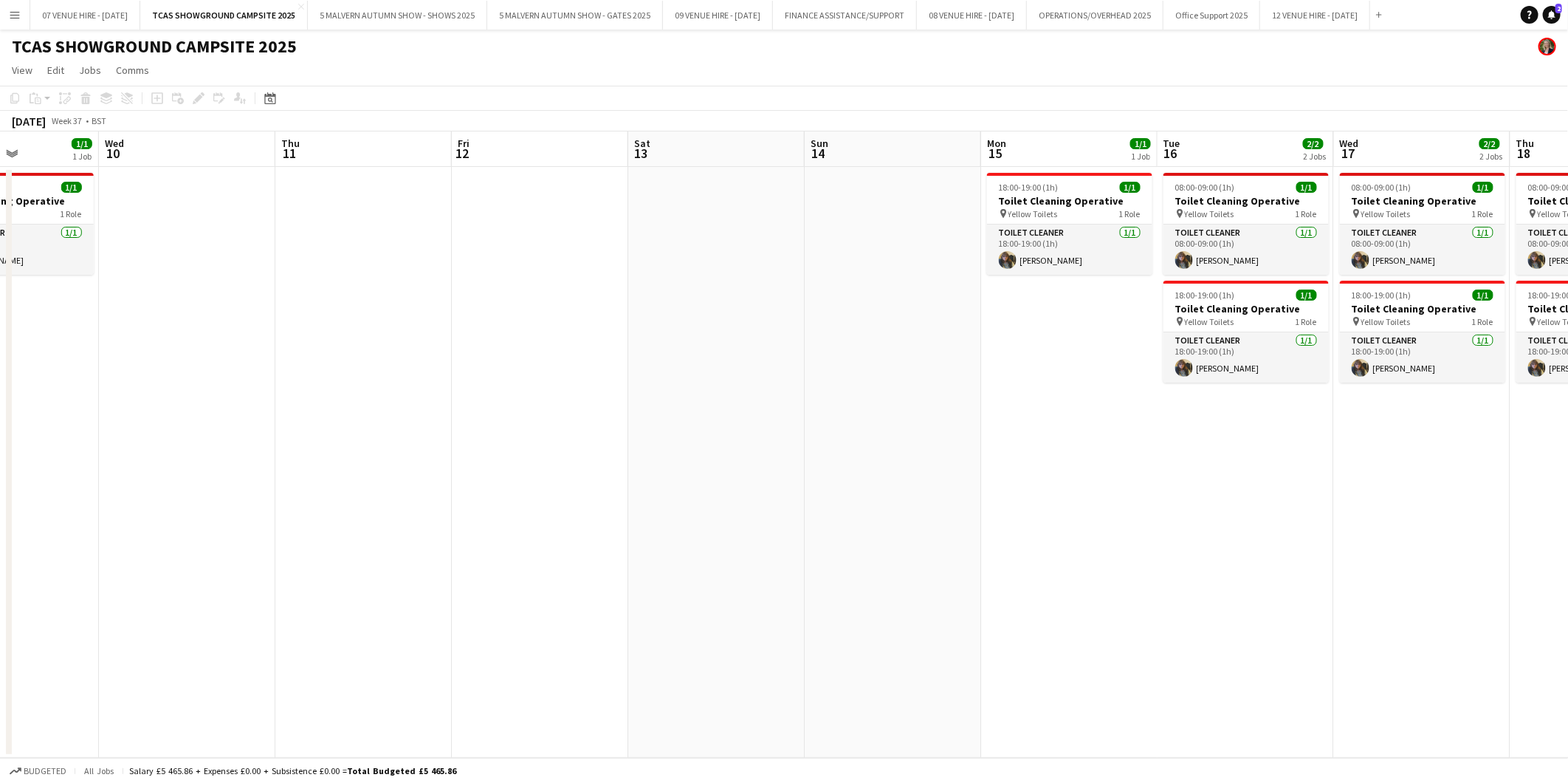
drag, startPoint x: 978, startPoint y: 375, endPoint x: 493, endPoint y: 375, distance: 485.0
click at [493, 375] on app-calendar-viewport "Sat 6 2/2 2 Jobs Sun 7 2/2 2 Jobs Mon 8 2/2 2 Jobs Tue 9 1/1 1 Job Wed 10 Thu 1…" at bounding box center [784, 445] width 1568 height 626
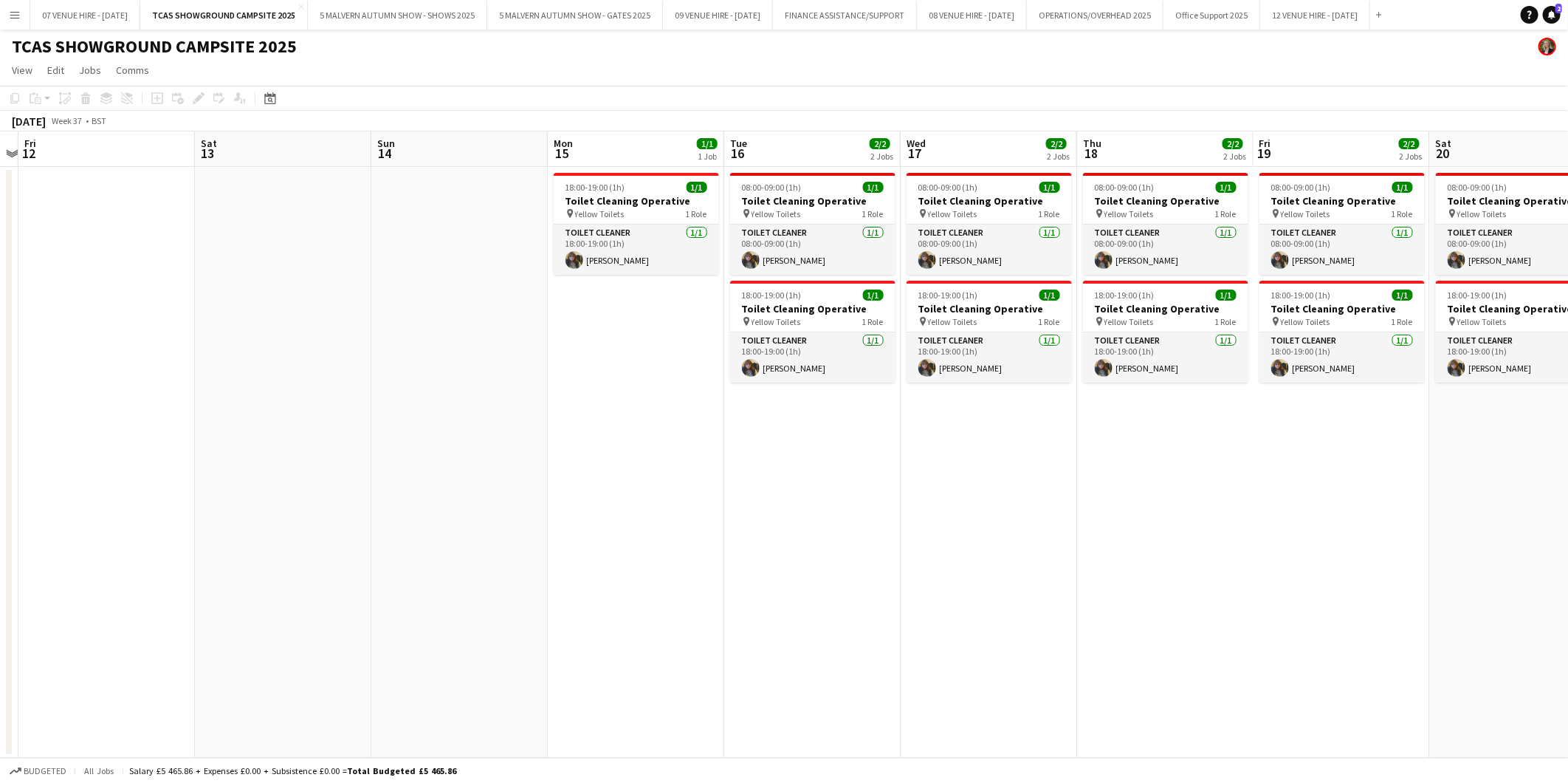
drag, startPoint x: 866, startPoint y: 375, endPoint x: 433, endPoint y: 381, distance: 433.0
click at [433, 381] on app-calendar-viewport "Tue 9 1/1 1 Job Wed 10 Thu 11 Fri 12 Sat 13 Sun 14 Mon 15 1/1 1 Job Tue 16 2/2 …" at bounding box center [784, 445] width 1568 height 626
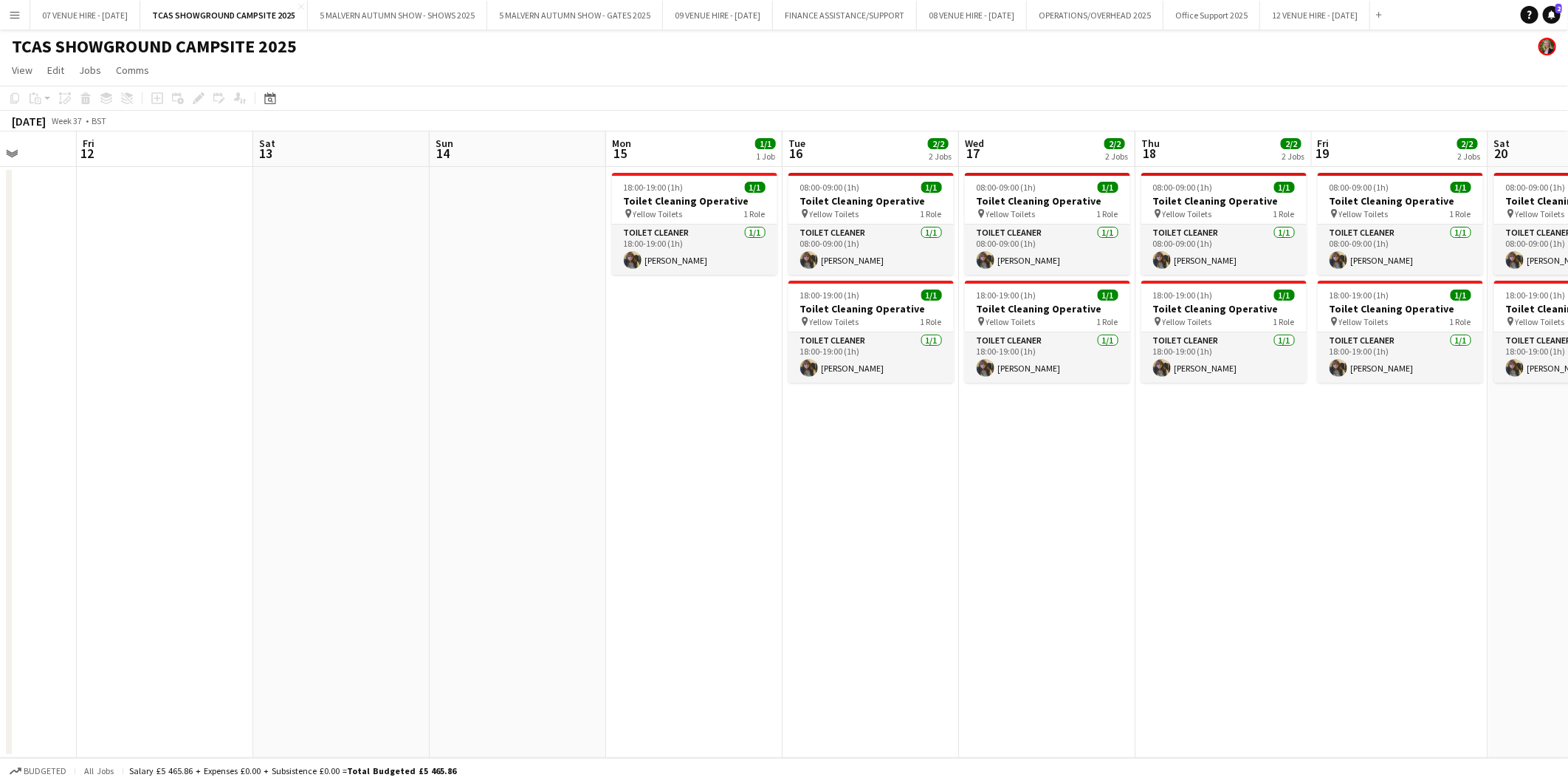
drag, startPoint x: 433, startPoint y: 381, endPoint x: 844, endPoint y: 371, distance: 411.1
click at [844, 371] on app-calendar-viewport "Tue 9 1/1 1 Job Wed 10 Thu 11 Fri 12 Sat 13 Sun 14 Mon 15 1/1 1 Job Tue 16 2/2 …" at bounding box center [784, 445] width 1568 height 626
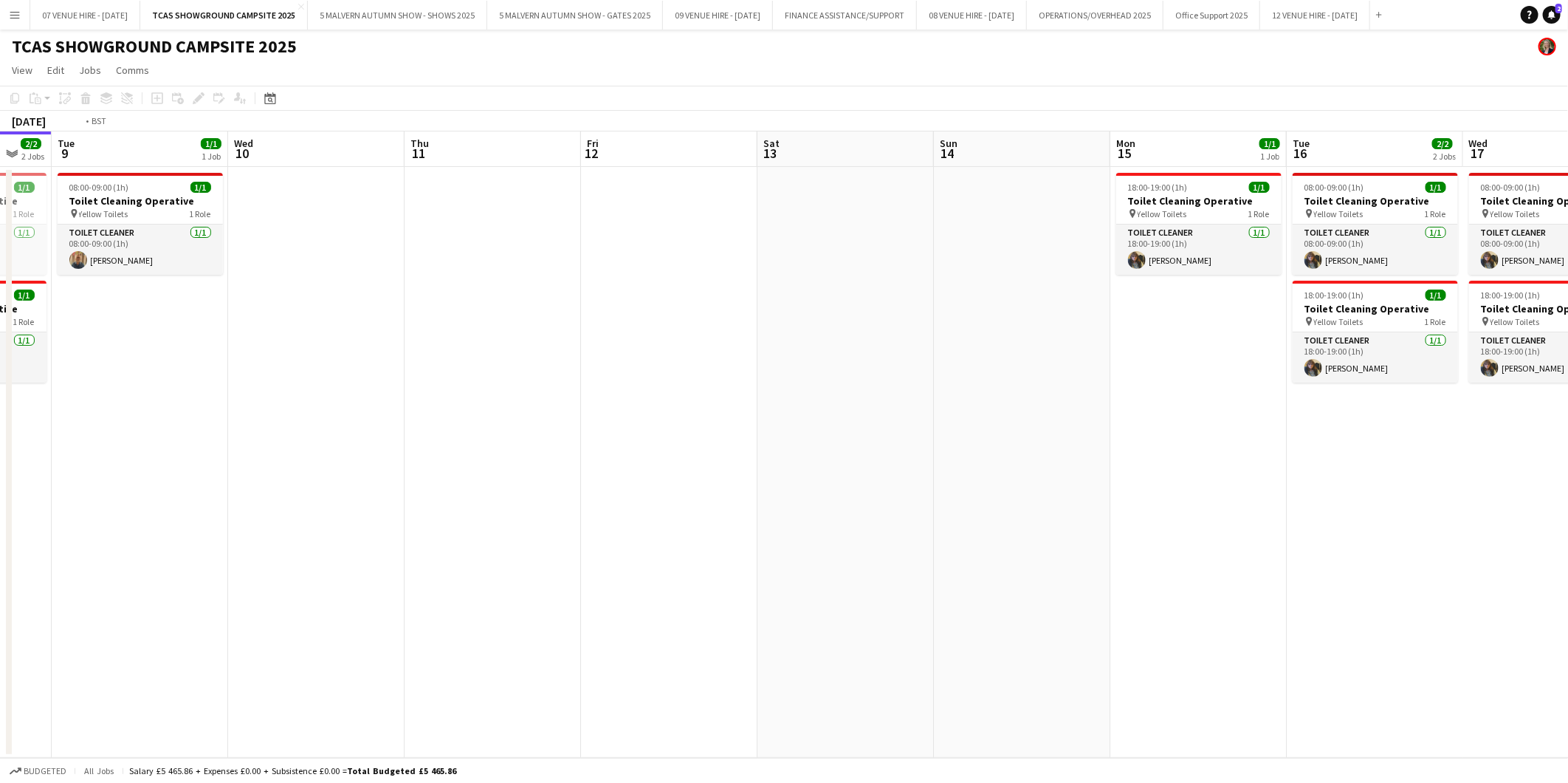
drag, startPoint x: 312, startPoint y: 380, endPoint x: 771, endPoint y: 373, distance: 459.1
click at [771, 373] on app-calendar-viewport "Sun 7 2/2 2 Jobs Mon 8 2/2 2 Jobs Tue 9 1/1 1 Job Wed 10 Thu 11 Fri 12 Sat 13 S…" at bounding box center [784, 445] width 1568 height 626
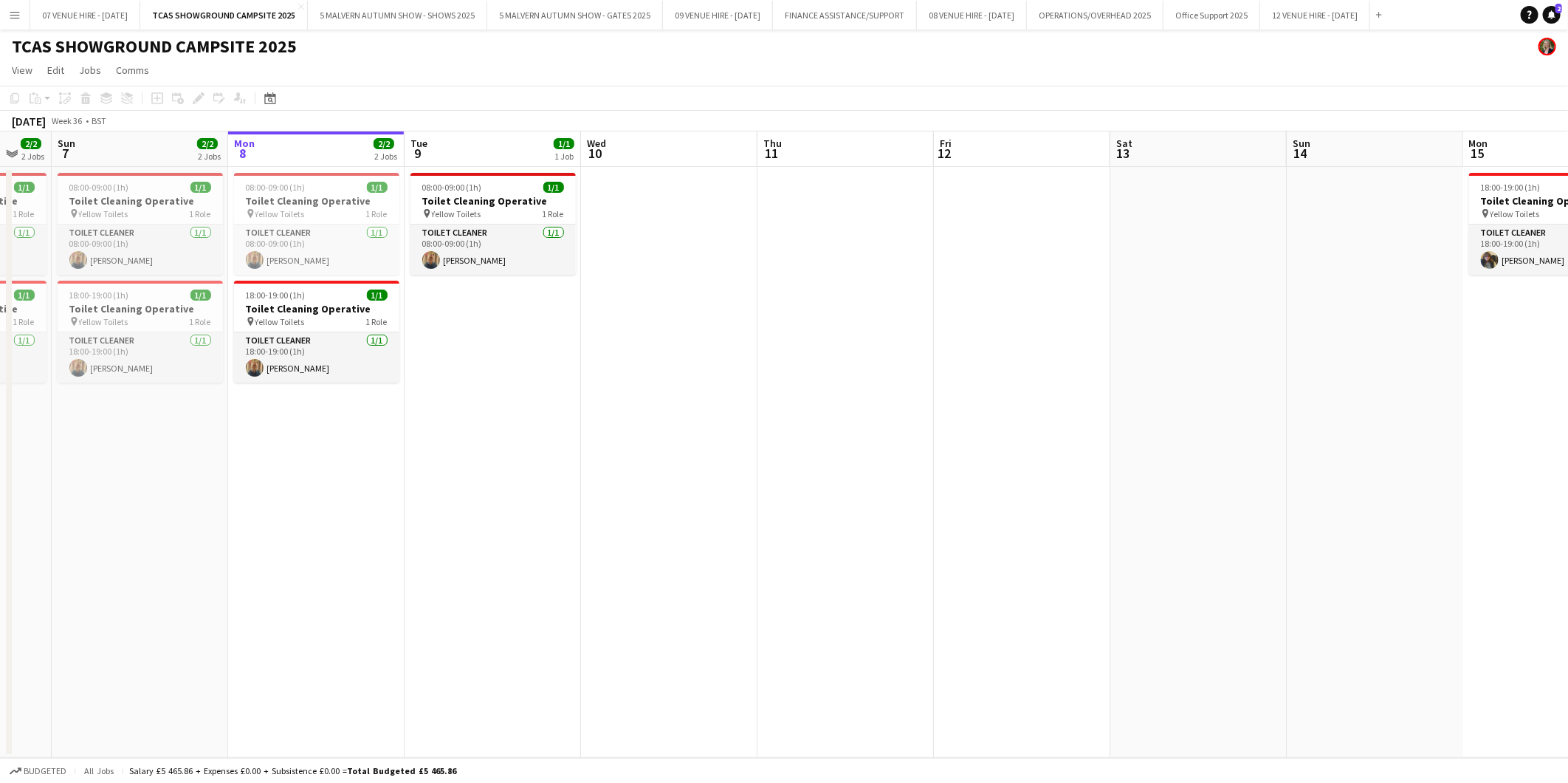
scroll to position [0, 439]
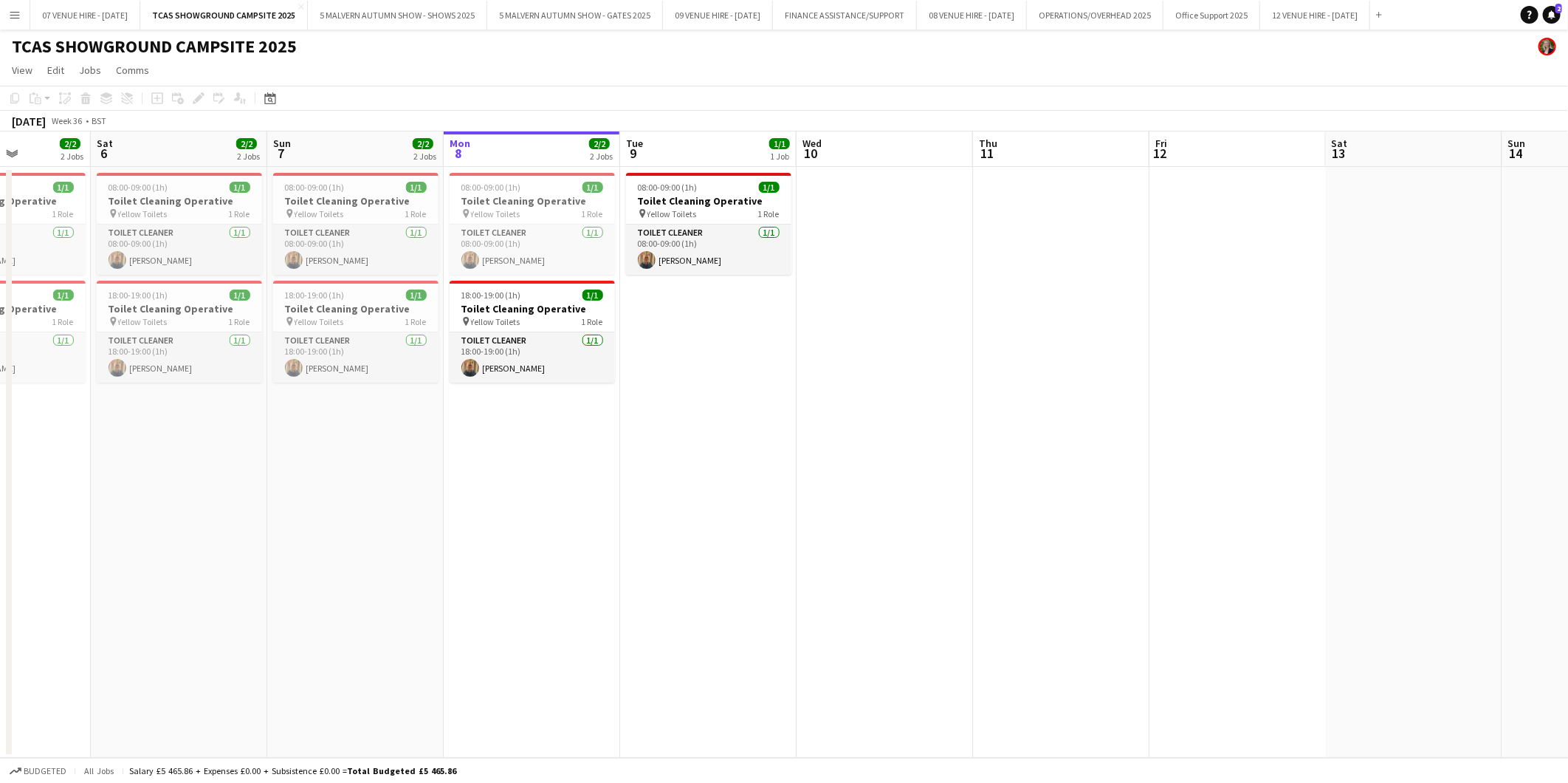
drag, startPoint x: 636, startPoint y: 396, endPoint x: 851, endPoint y: 393, distance: 215.0
click at [851, 393] on app-calendar-viewport "Wed 3 2/2 2 Jobs Thu 4 2/2 2 Jobs Fri 5 2/2 2 Jobs Sat 6 2/2 2 Jobs Sun 7 2/2 2…" at bounding box center [784, 445] width 1568 height 626
drag, startPoint x: 712, startPoint y: 10, endPoint x: 695, endPoint y: 27, distance: 24.0
click at [712, 10] on button "09 VENUE HIRE - [DATE] Close" at bounding box center [717, 15] width 110 height 28
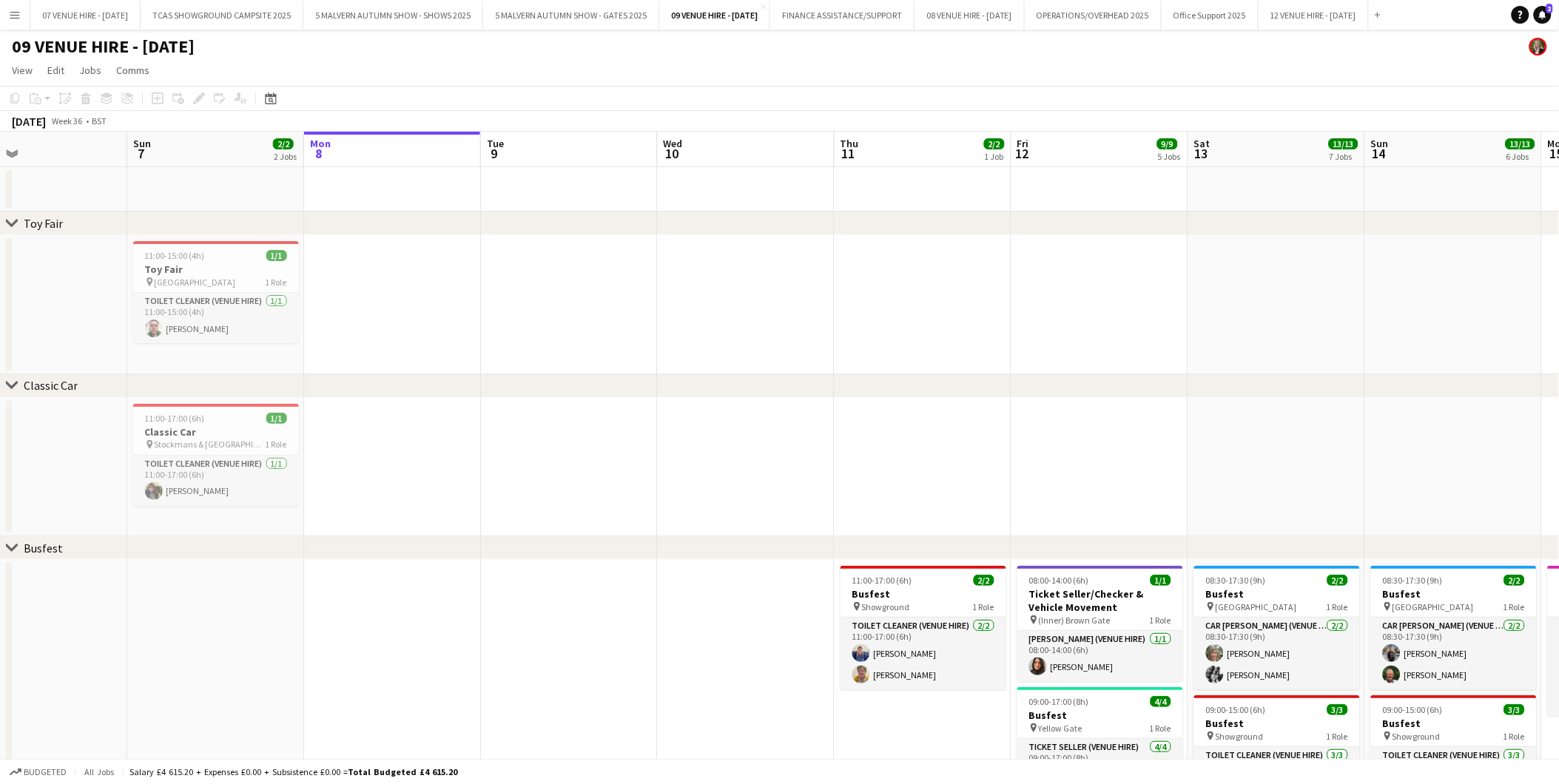
scroll to position [0, 390]
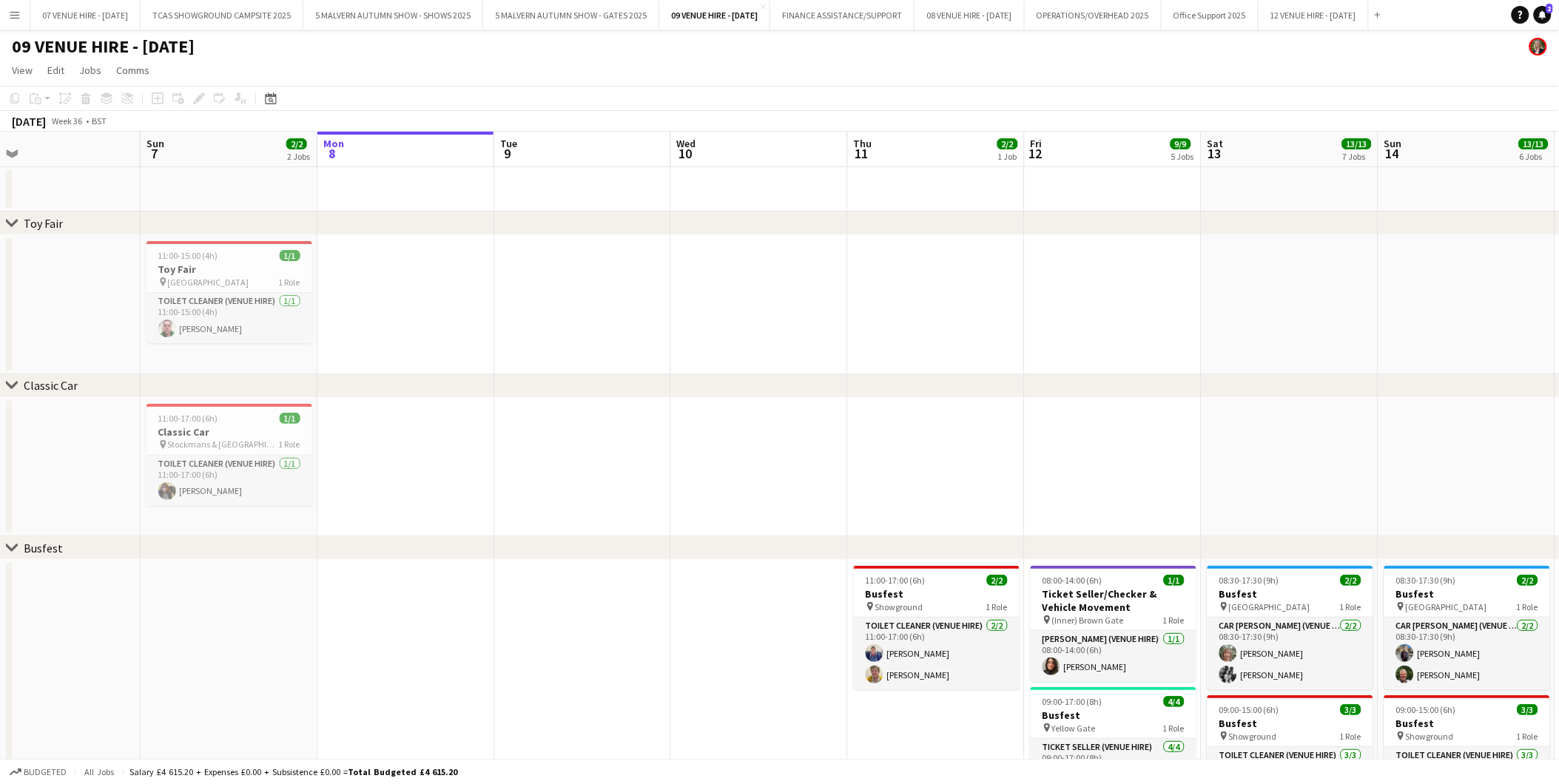
drag, startPoint x: 122, startPoint y: 265, endPoint x: 261, endPoint y: 265, distance: 139.0
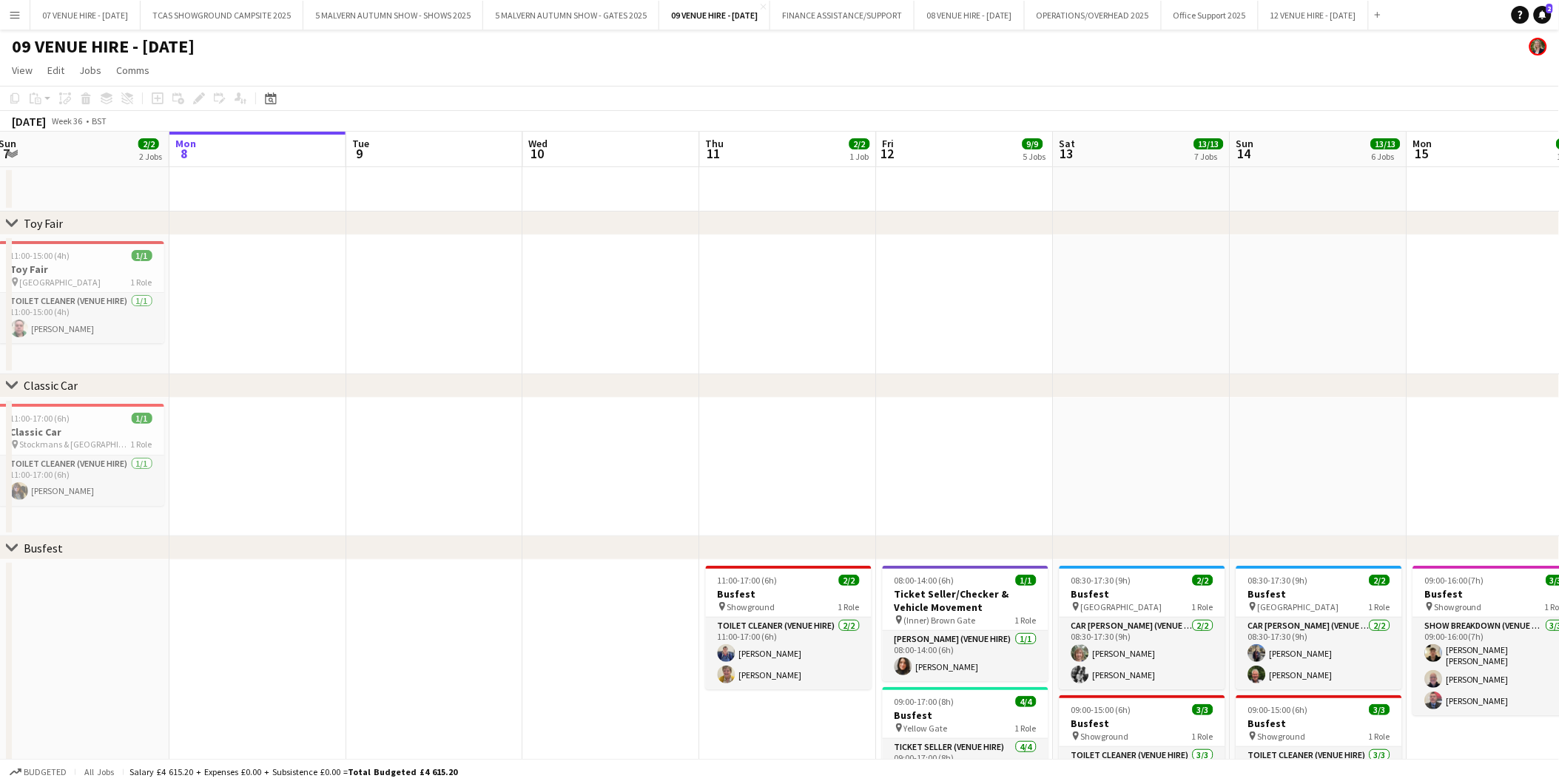
scroll to position [0, 597]
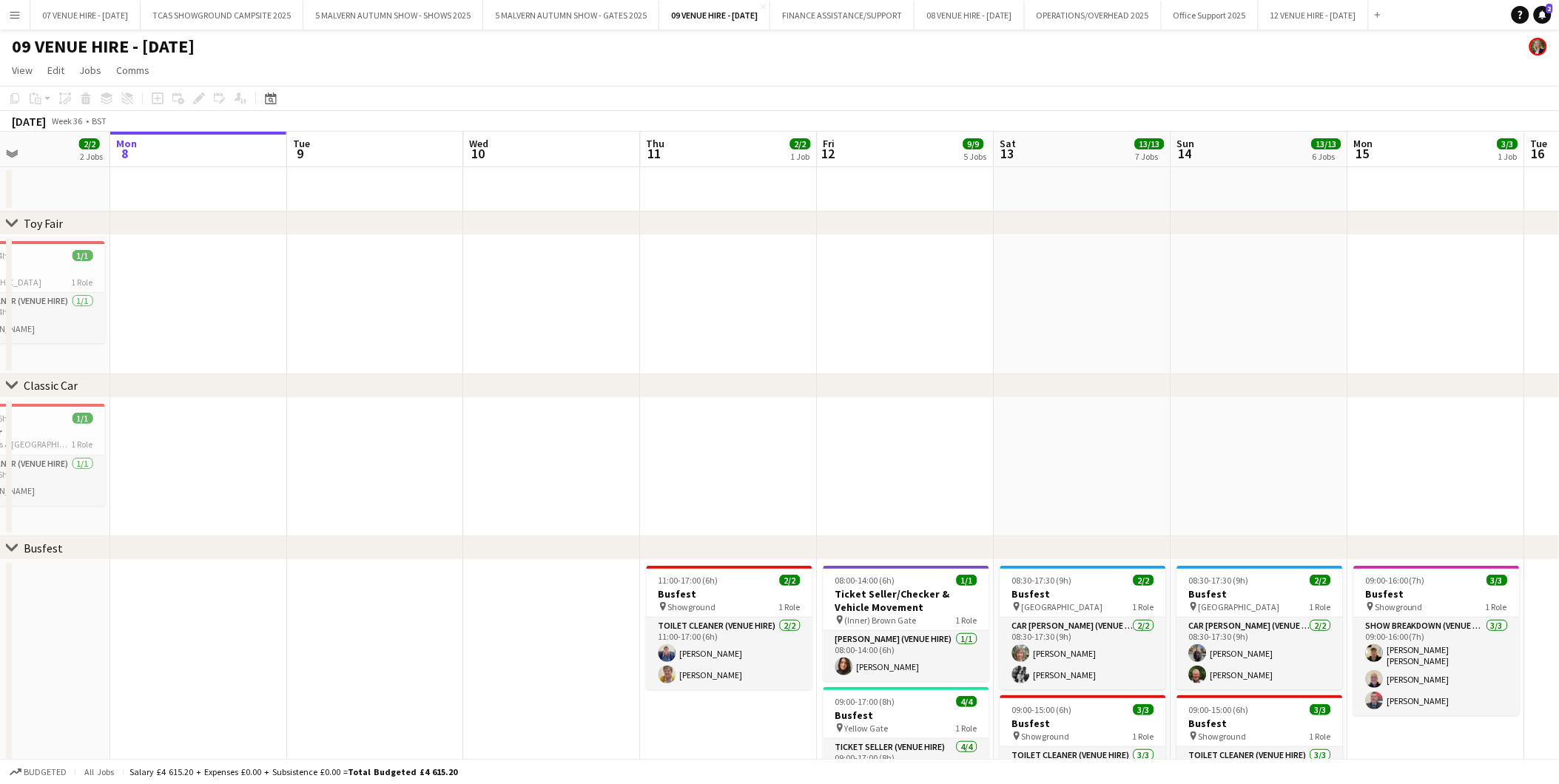
drag, startPoint x: 1237, startPoint y: 583, endPoint x: 1030, endPoint y: 566, distance: 207.7
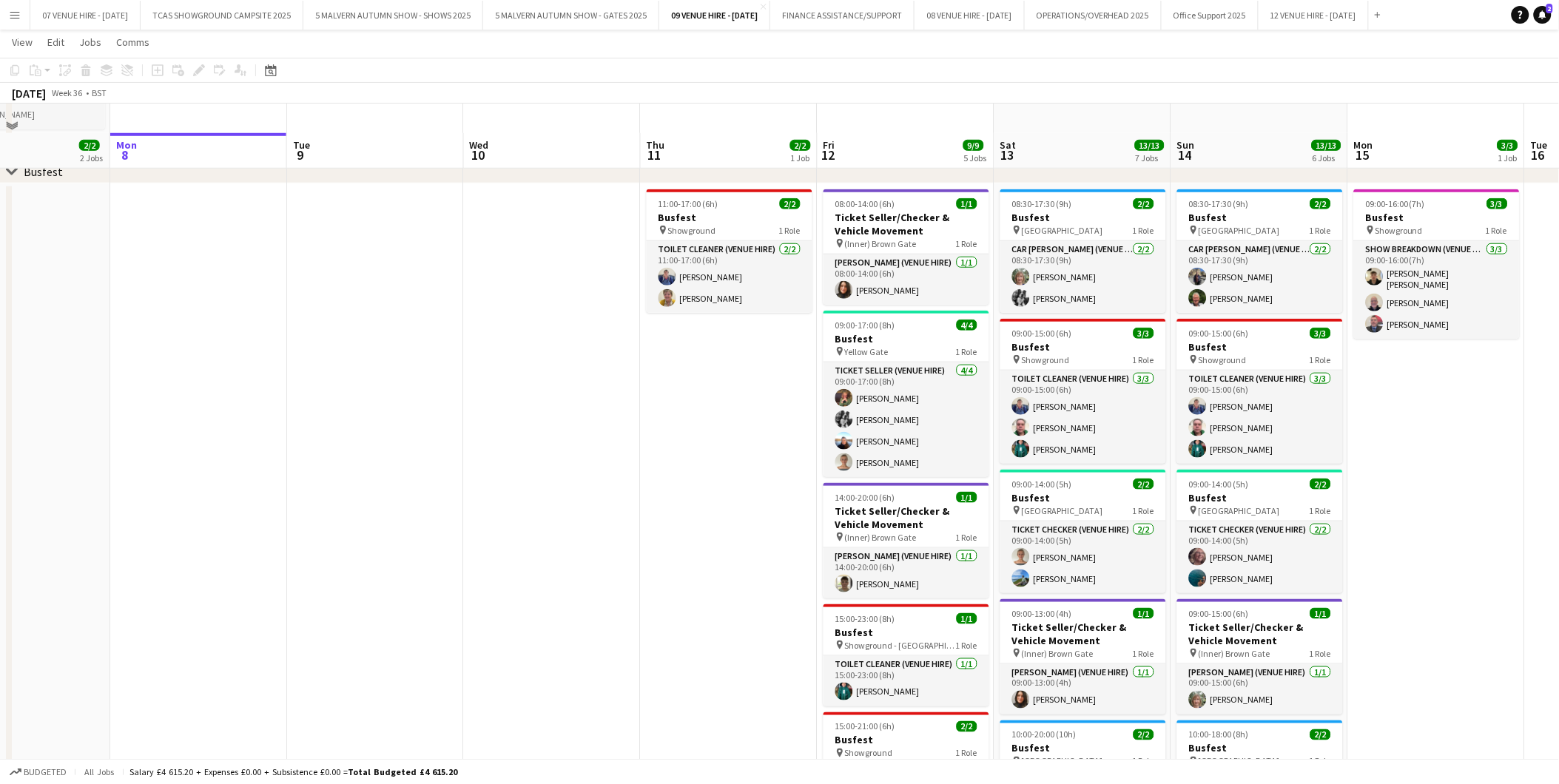
scroll to position [410, 0]
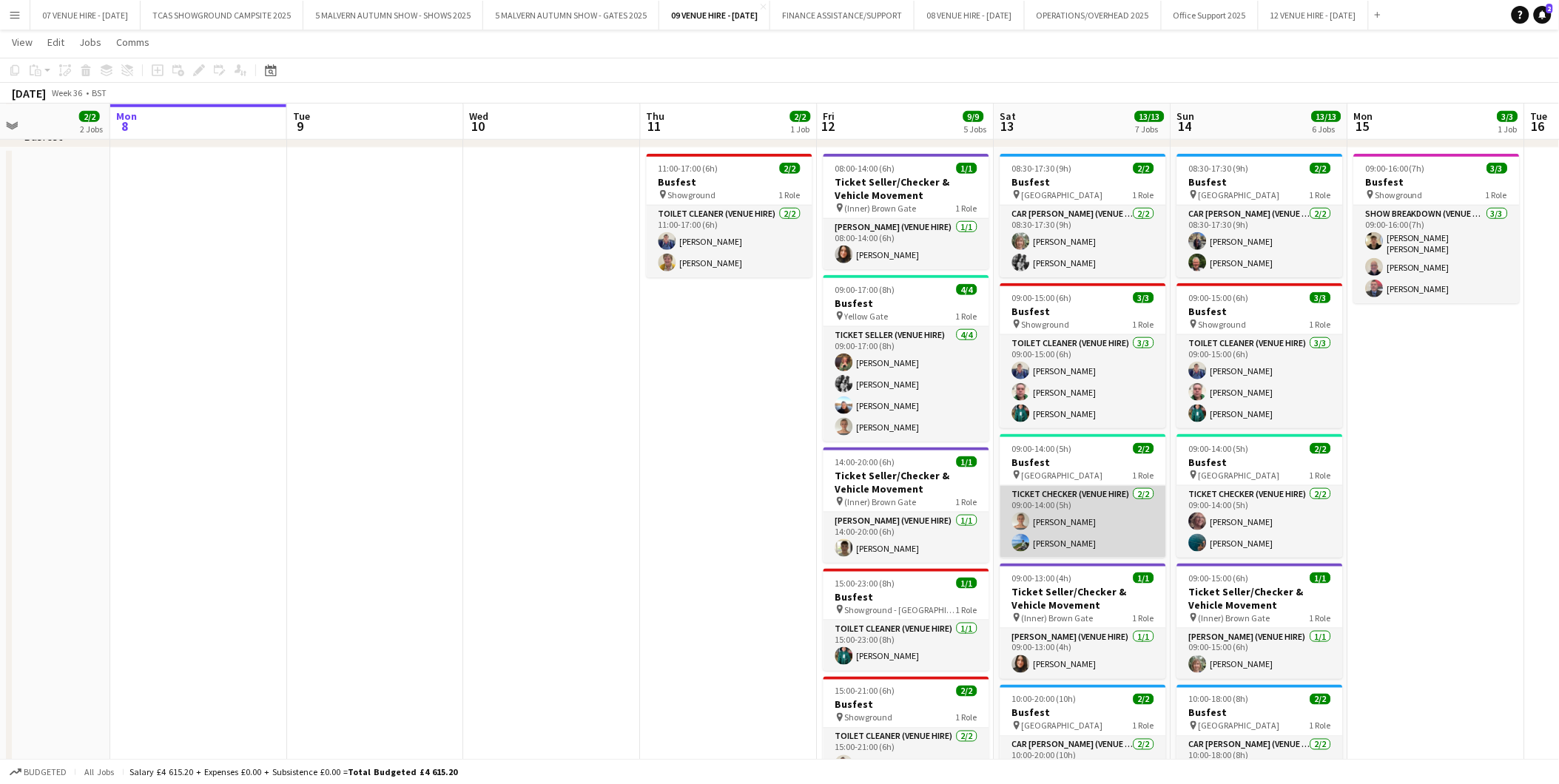
click at [1052, 541] on app-card-role "Ticket Checker (Venue Hire) [DATE] 09:00-14:00 (5h) [PERSON_NAME] [PERSON_NAME]" at bounding box center [1083, 522] width 166 height 72
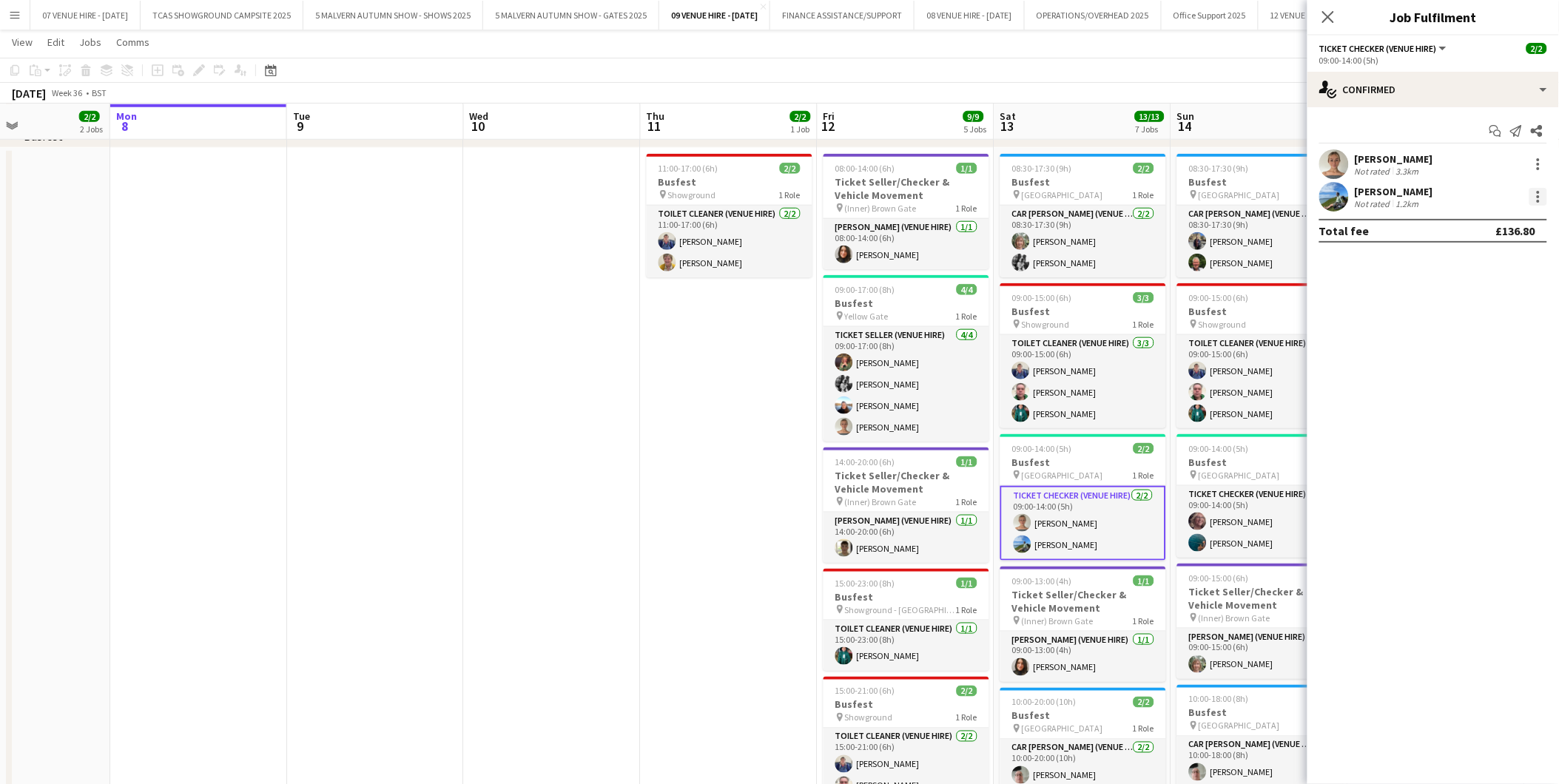
click at [1539, 195] on div at bounding box center [1538, 197] width 3 height 3
click at [1463, 360] on span "Remove" at bounding box center [1466, 365] width 44 height 13
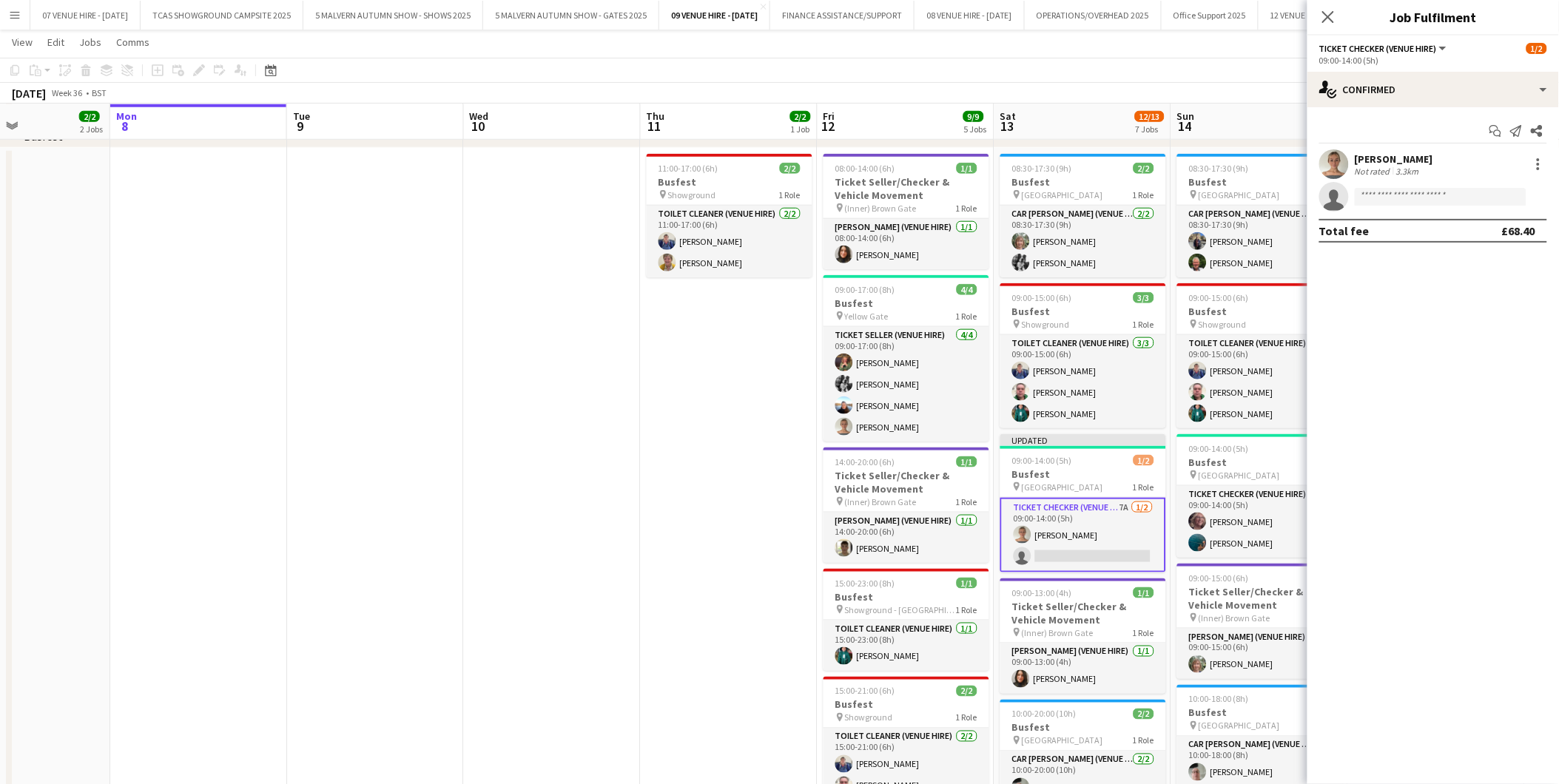
click at [785, 399] on app-date-cell "11:00-17:00 (6h) 2/2 Busfest pin Showground 1 Role Toilet Cleaner (Venue Hire) …" at bounding box center [729, 615] width 177 height 936
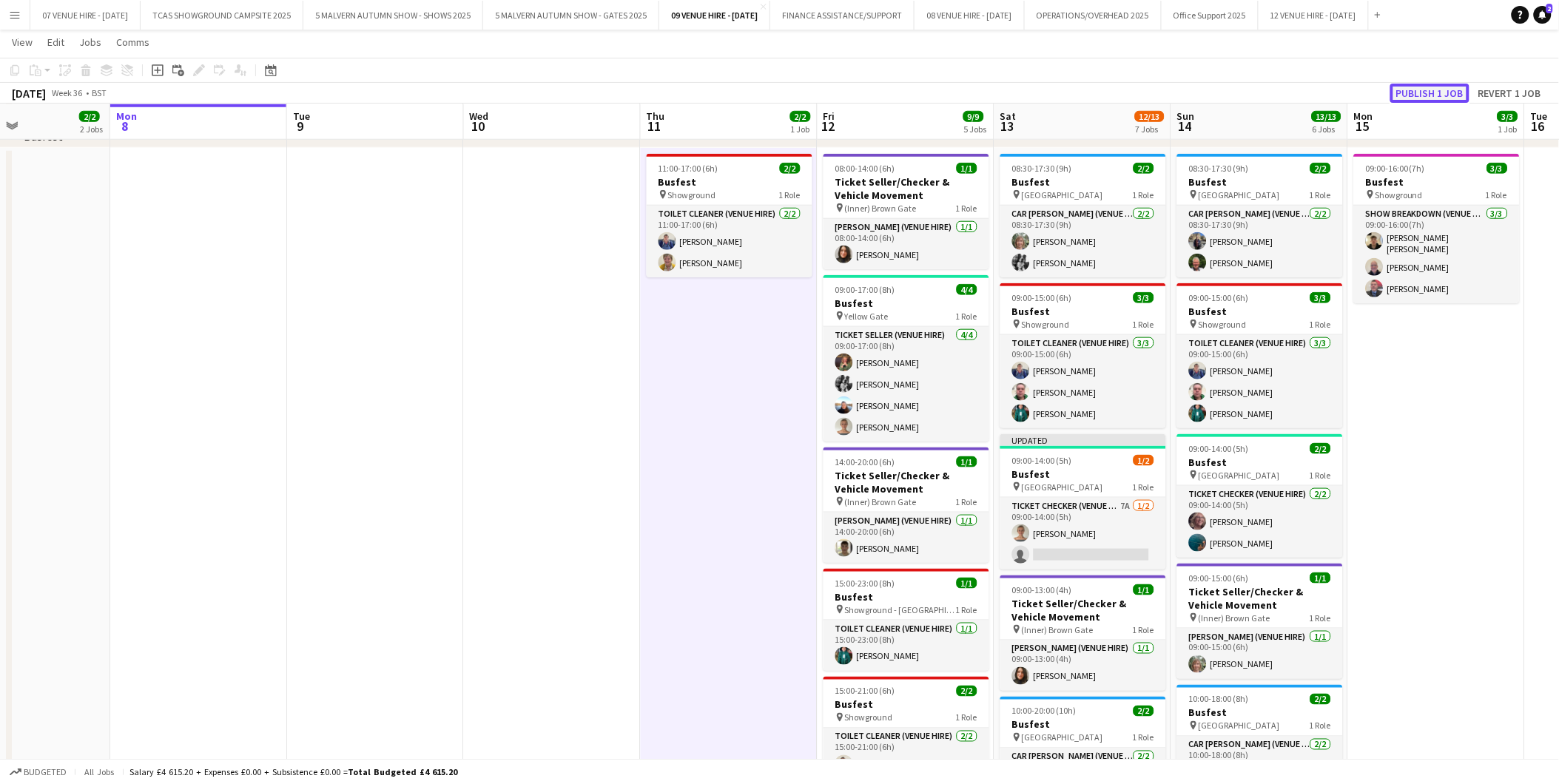
click at [1410, 86] on button "Publish 1 job" at bounding box center [1430, 93] width 80 height 20
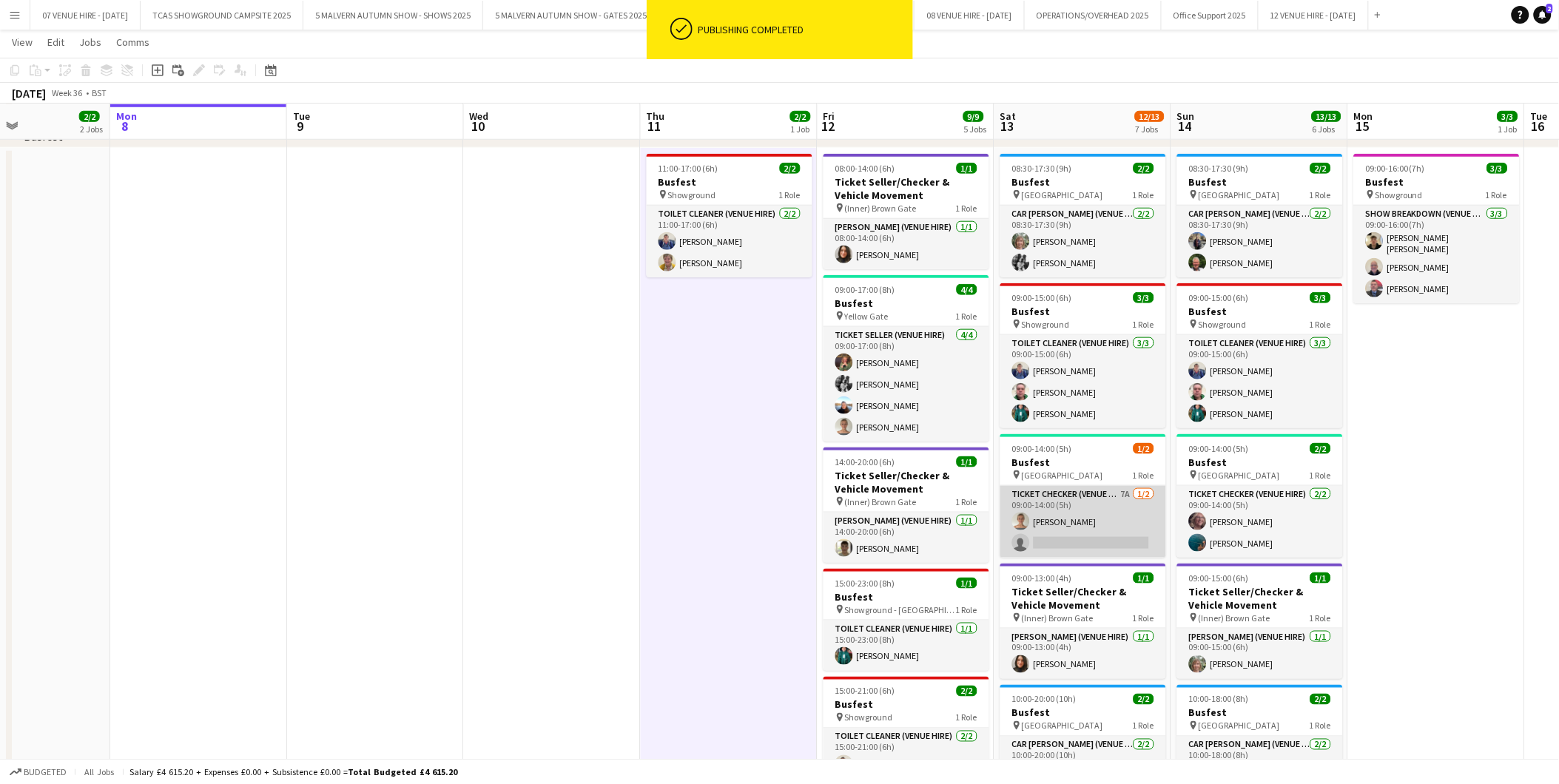
click at [1078, 534] on app-card-role "Ticket Checker (Venue Hire) 7A [DATE] 09:00-14:00 (5h) [PERSON_NAME] single-neu…" at bounding box center [1083, 522] width 166 height 72
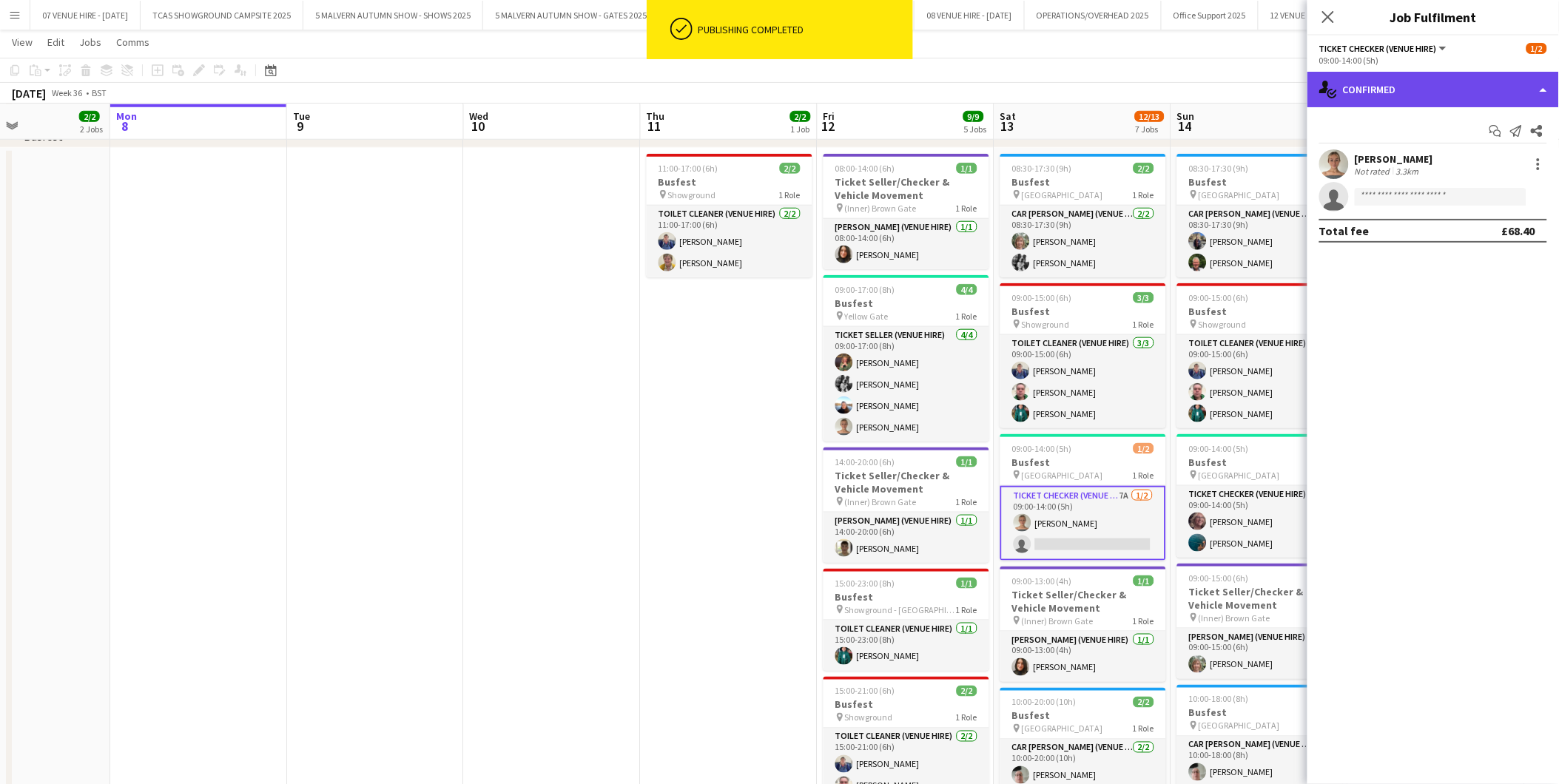
click at [1448, 94] on div "single-neutral-actions-check-2 Confirmed" at bounding box center [1432, 89] width 251 height 35
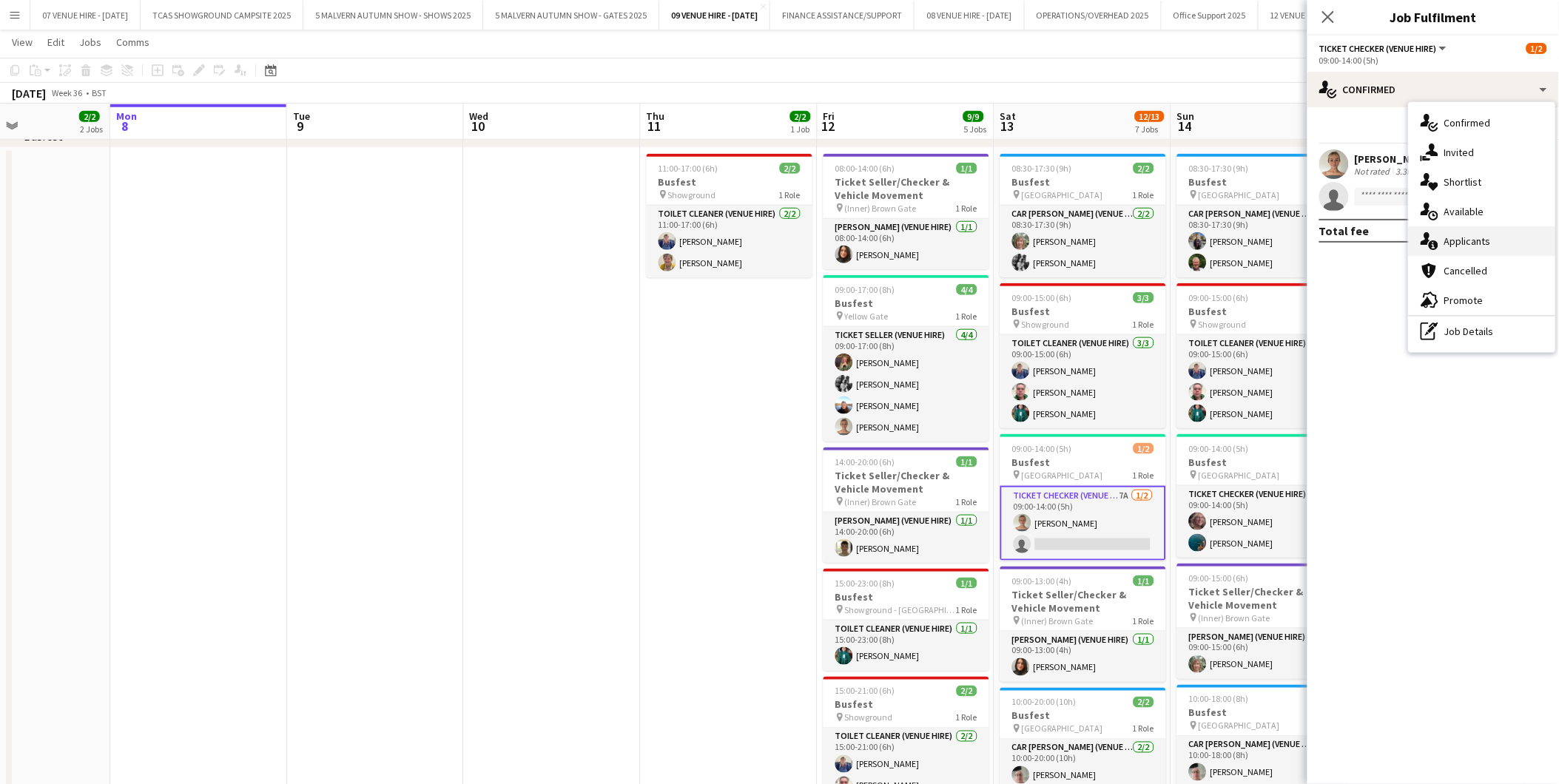
click at [1465, 235] on span "Applicants" at bounding box center [1467, 242] width 47 height 14
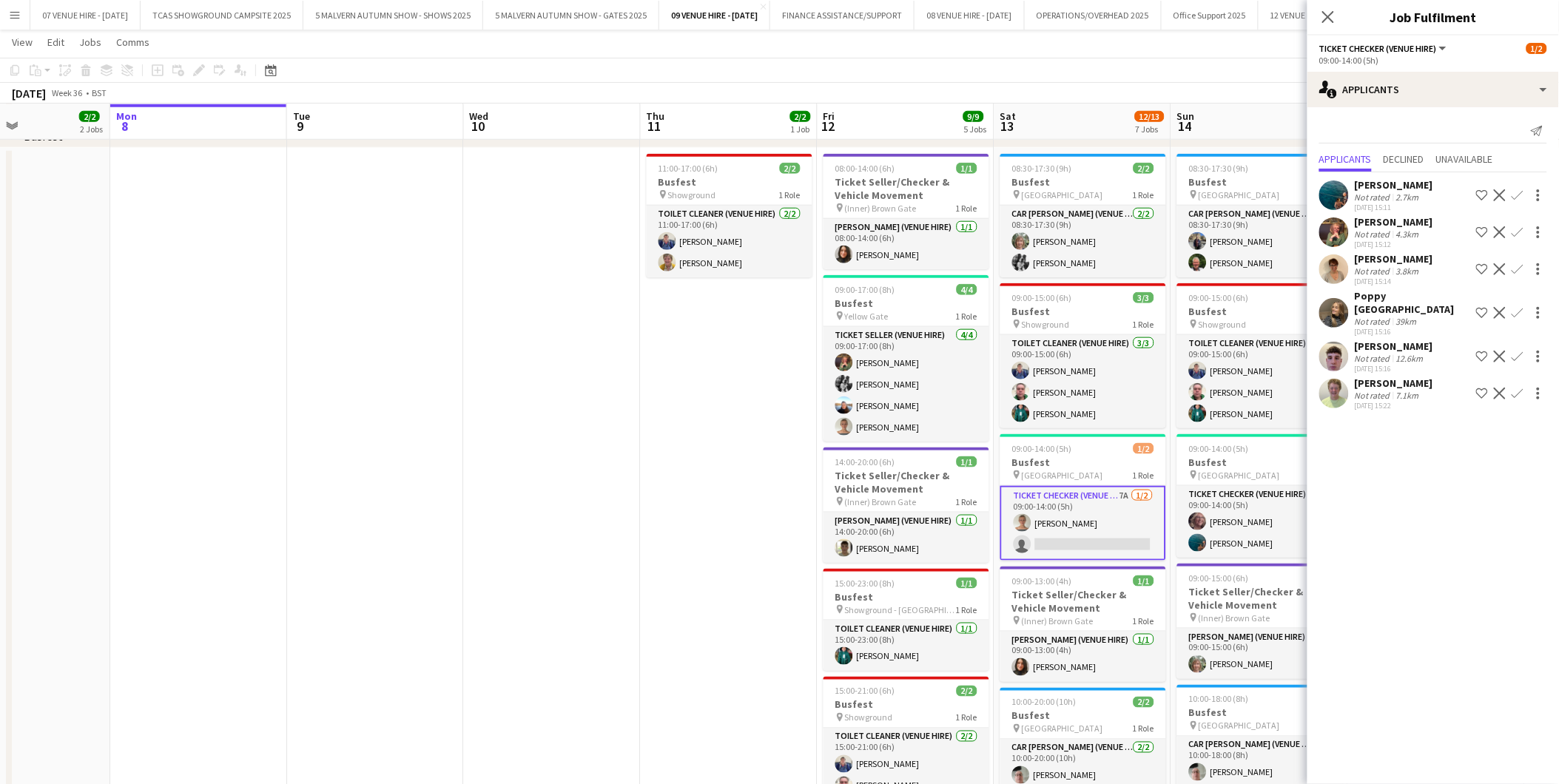
click at [1499, 194] on app-icon "Decline" at bounding box center [1500, 195] width 12 height 12
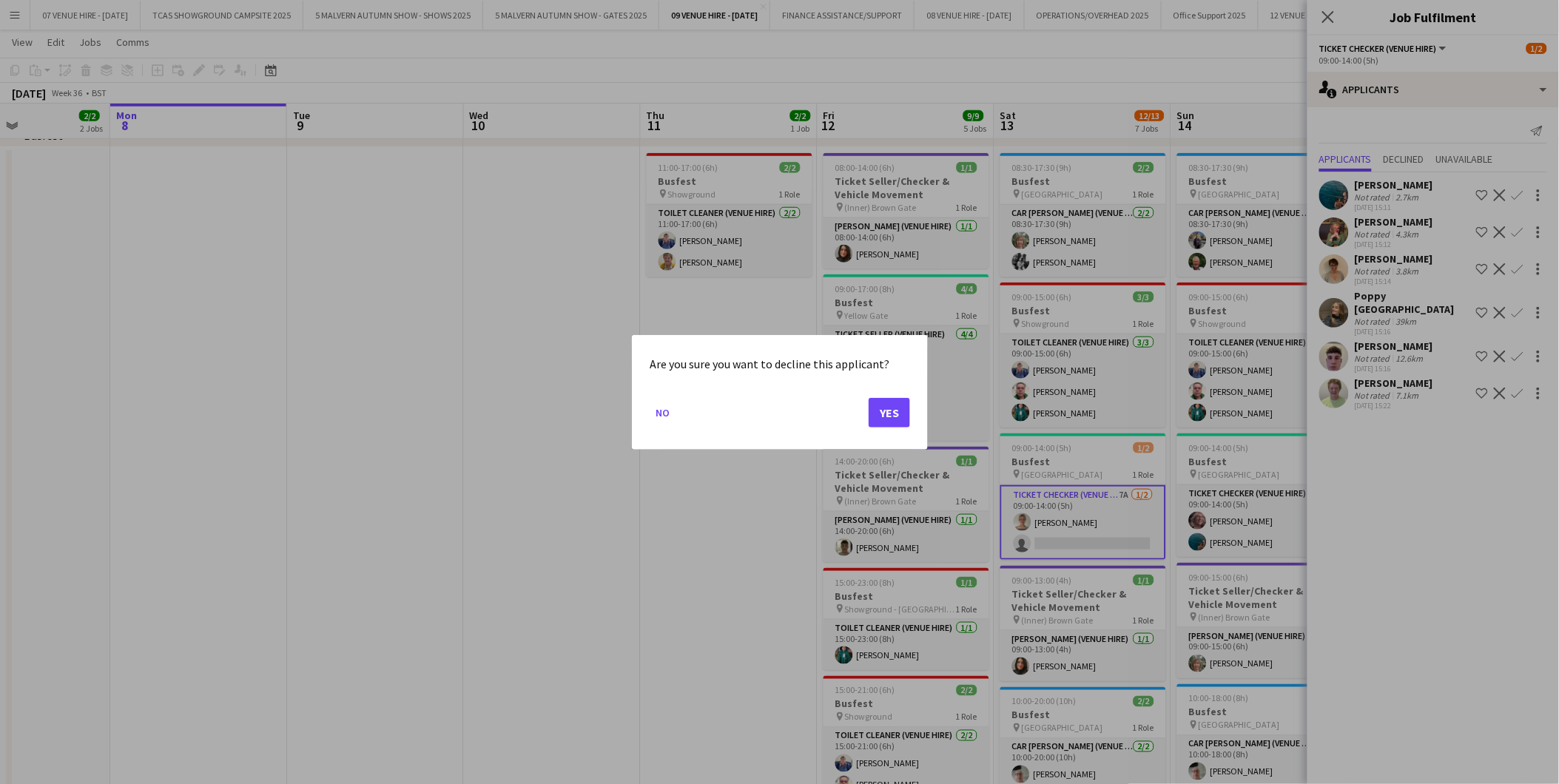
click at [864, 417] on mat-dialog-actions "No Yes" at bounding box center [780, 418] width 260 height 63
click at [892, 405] on button "Yes" at bounding box center [889, 411] width 41 height 29
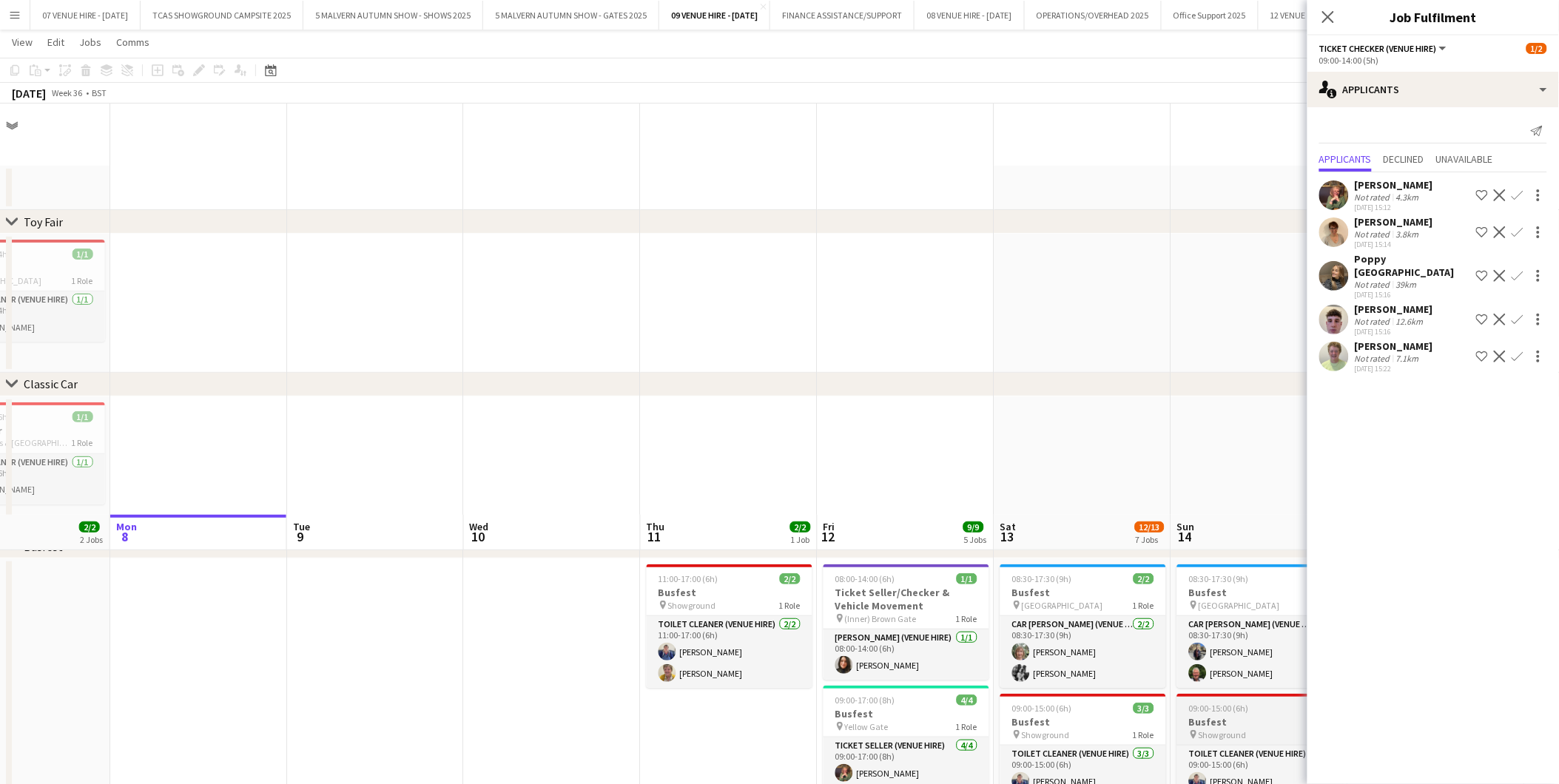
scroll to position [410, 0]
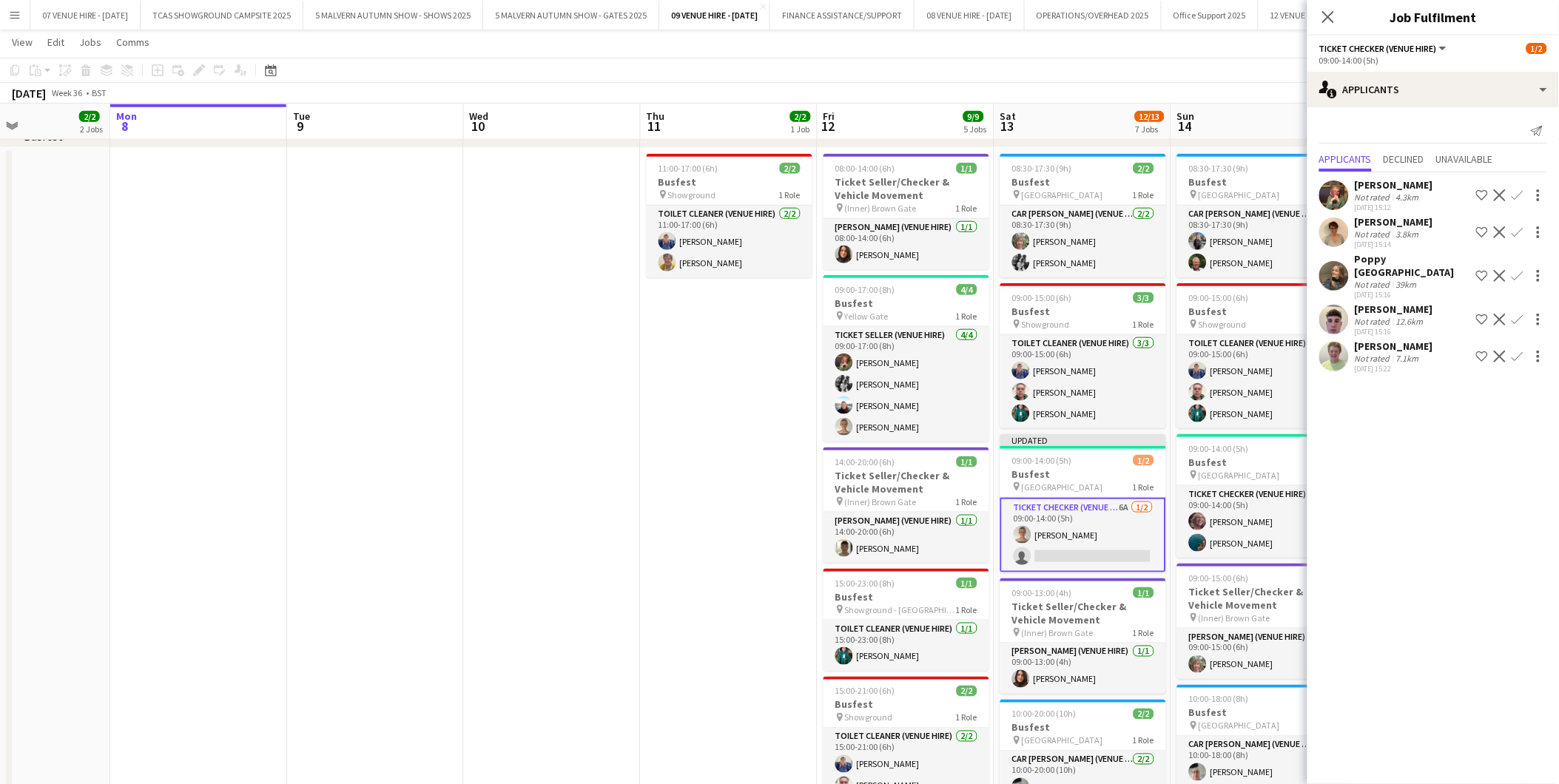
click at [1502, 185] on div "[PERSON_NAME] Not rated 4.3km [DATE] 15:12 Shortlist crew Decline Confirm" at bounding box center [1432, 195] width 251 height 34
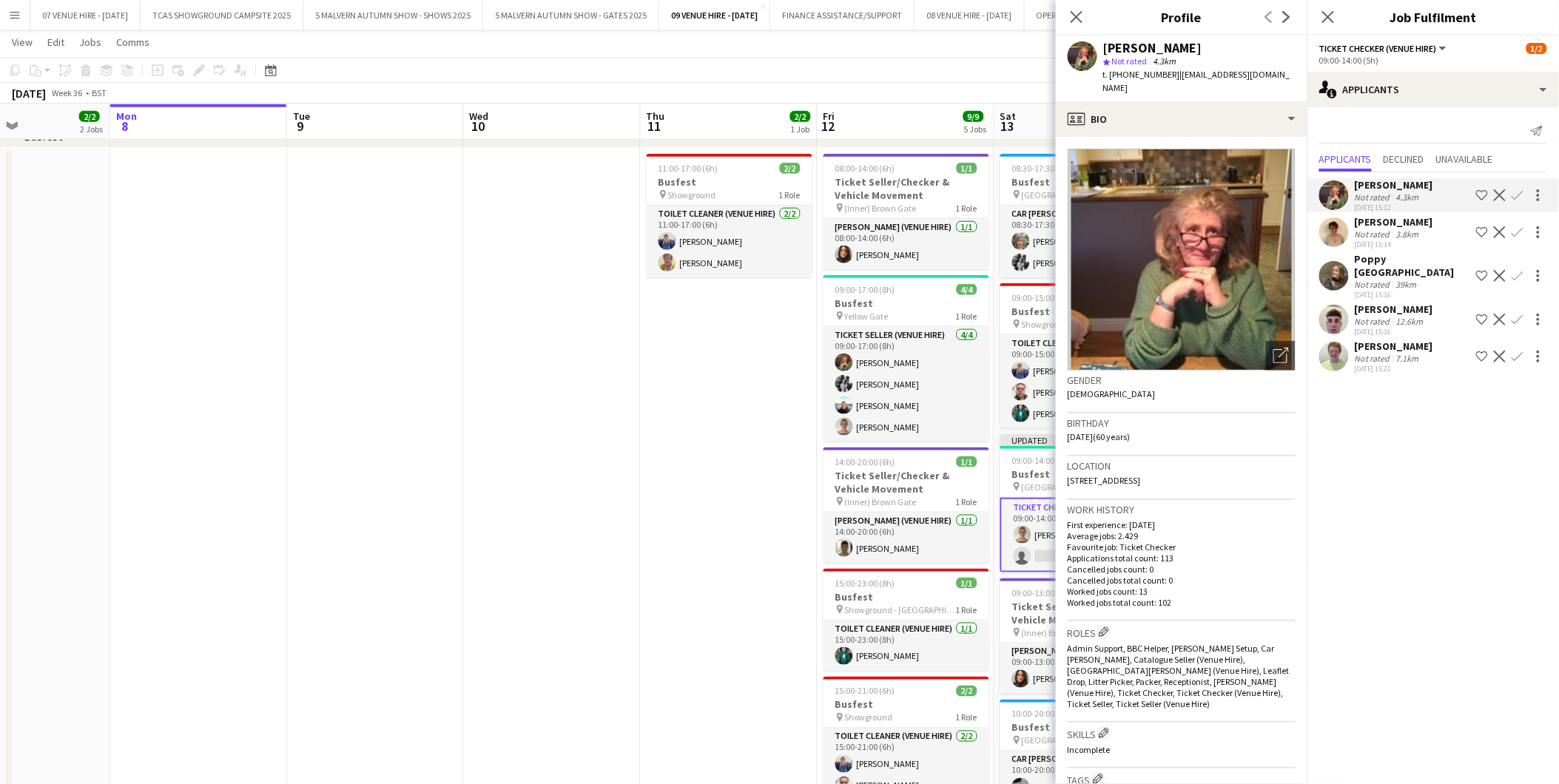
click at [758, 377] on app-date-cell "11:00-17:00 (6h) 2/2 Busfest pin Showground 1 Role Toilet Cleaner (Venue Hire) …" at bounding box center [729, 615] width 177 height 936
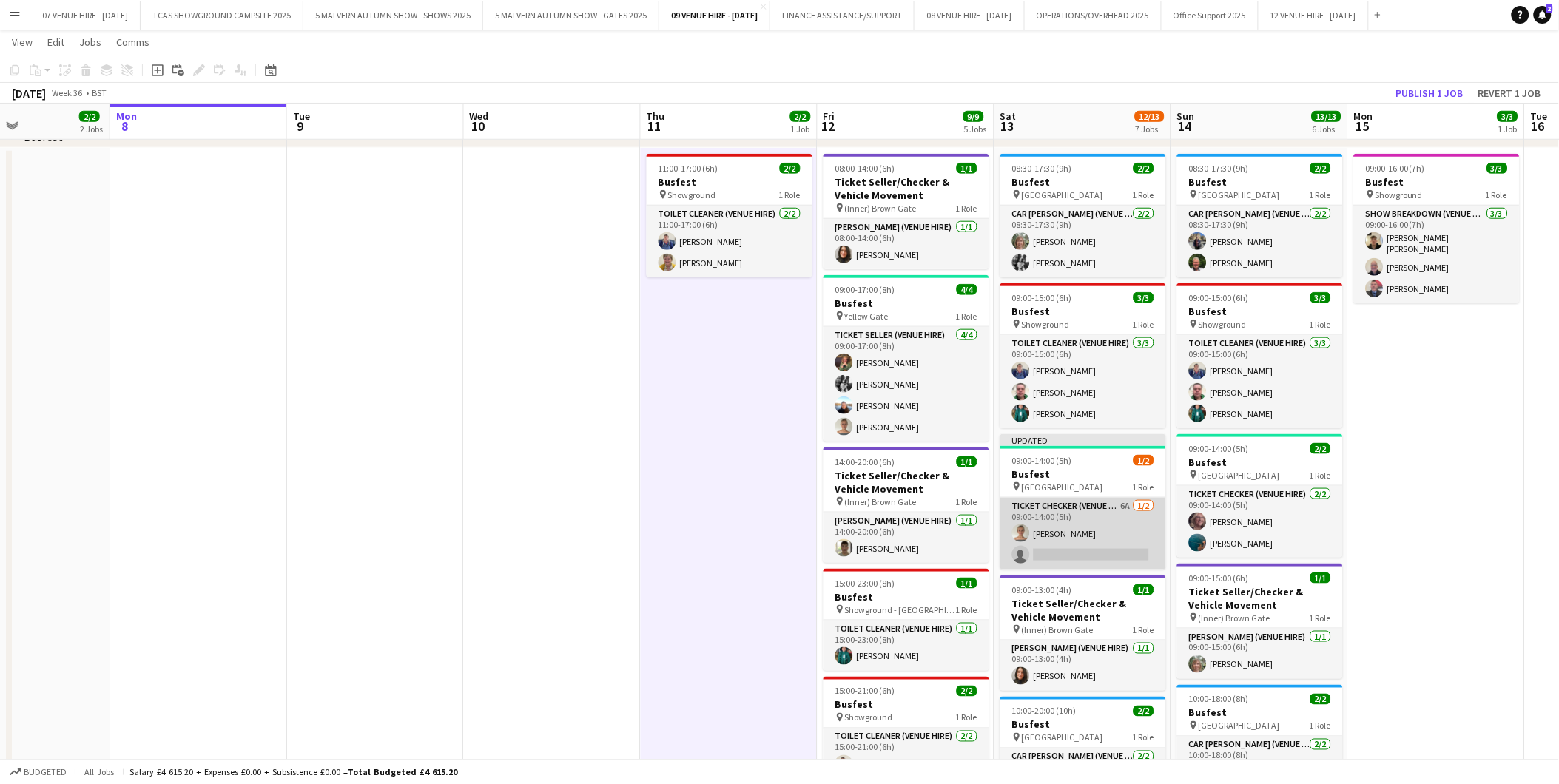
click at [1092, 542] on app-card-role "Ticket Checker (Venue Hire) 6A [DATE] 09:00-14:00 (5h) [PERSON_NAME] single-neu…" at bounding box center [1083, 534] width 166 height 72
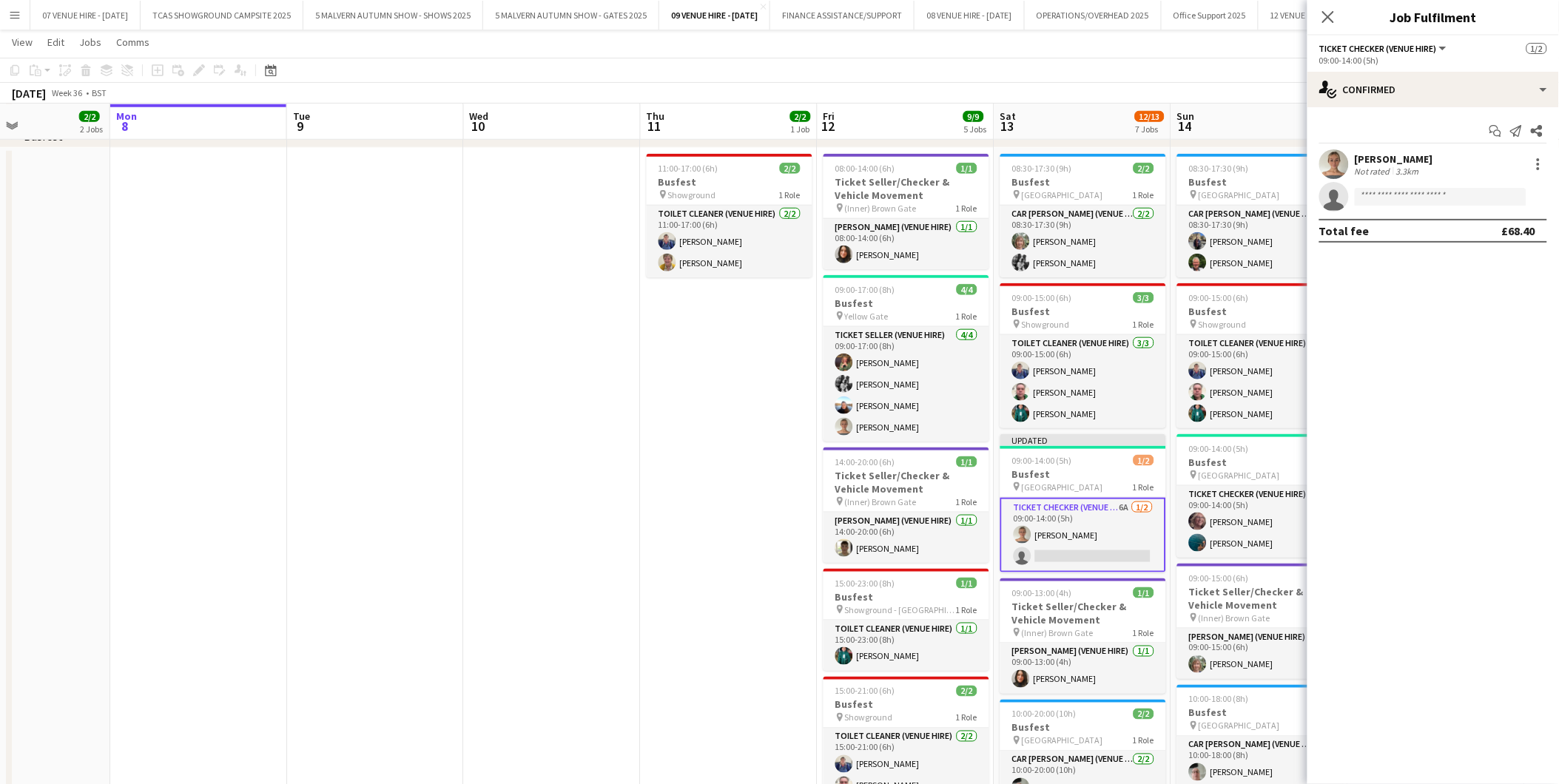
click at [785, 425] on app-date-cell "11:00-17:00 (6h) 2/2 Busfest pin Showground 1 Role Toilet Cleaner (Venue Hire) …" at bounding box center [729, 621] width 177 height 948
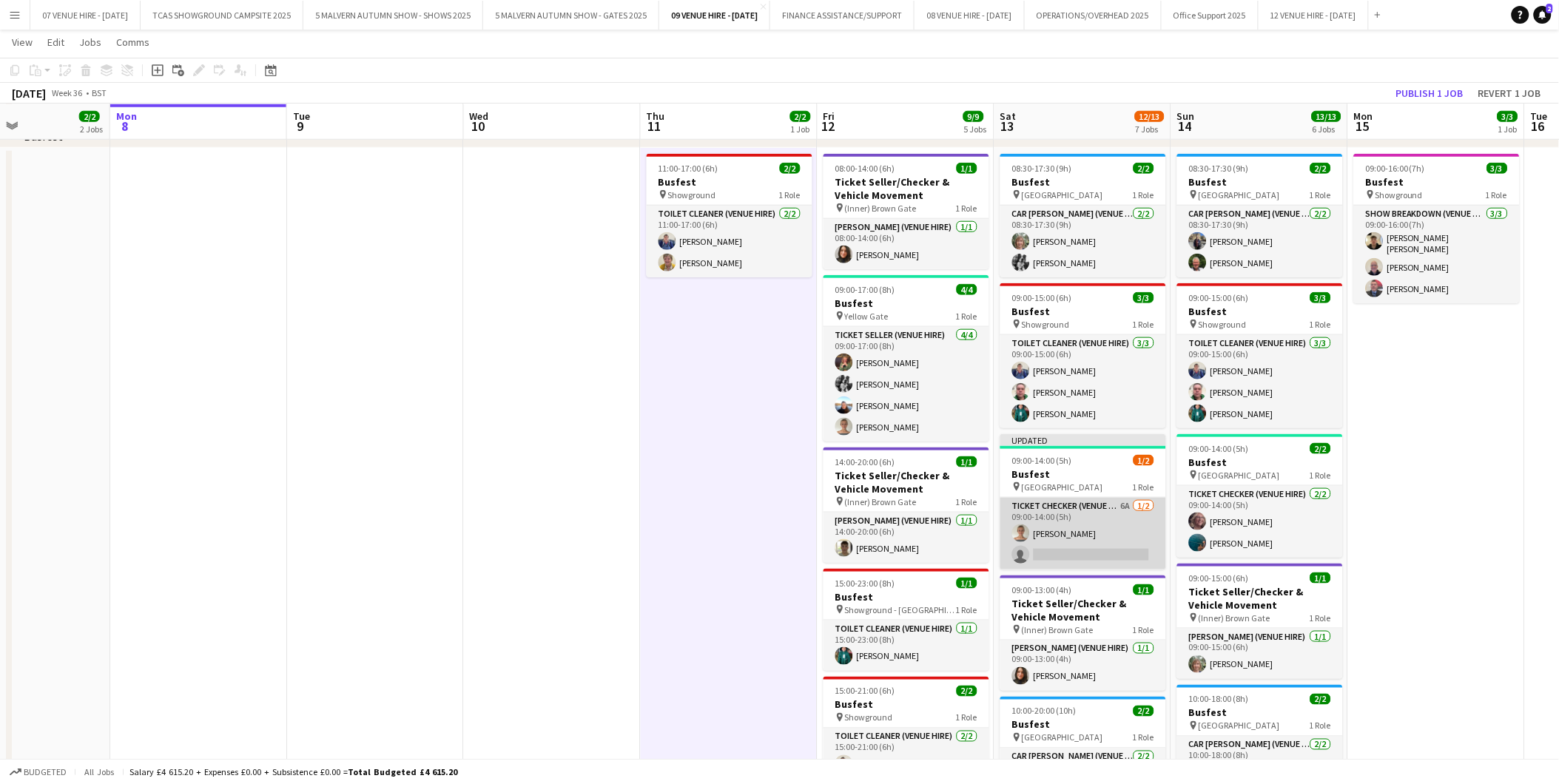
click at [1074, 537] on app-card-role "Ticket Checker (Venue Hire) 6A [DATE] 09:00-14:00 (5h) [PERSON_NAME] single-neu…" at bounding box center [1083, 534] width 166 height 72
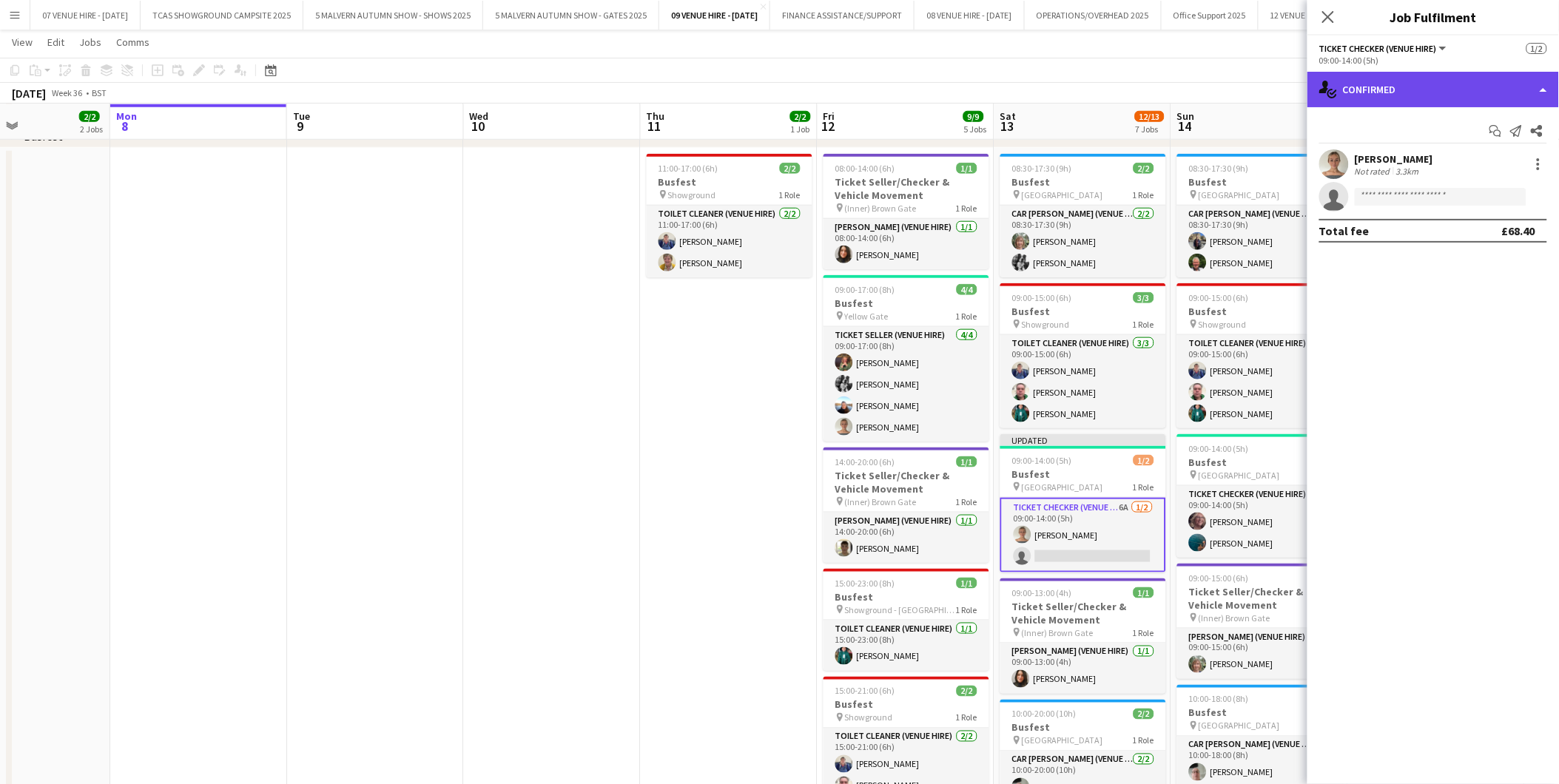
click at [1403, 97] on div "single-neutral-actions-check-2 Confirmed" at bounding box center [1432, 89] width 251 height 35
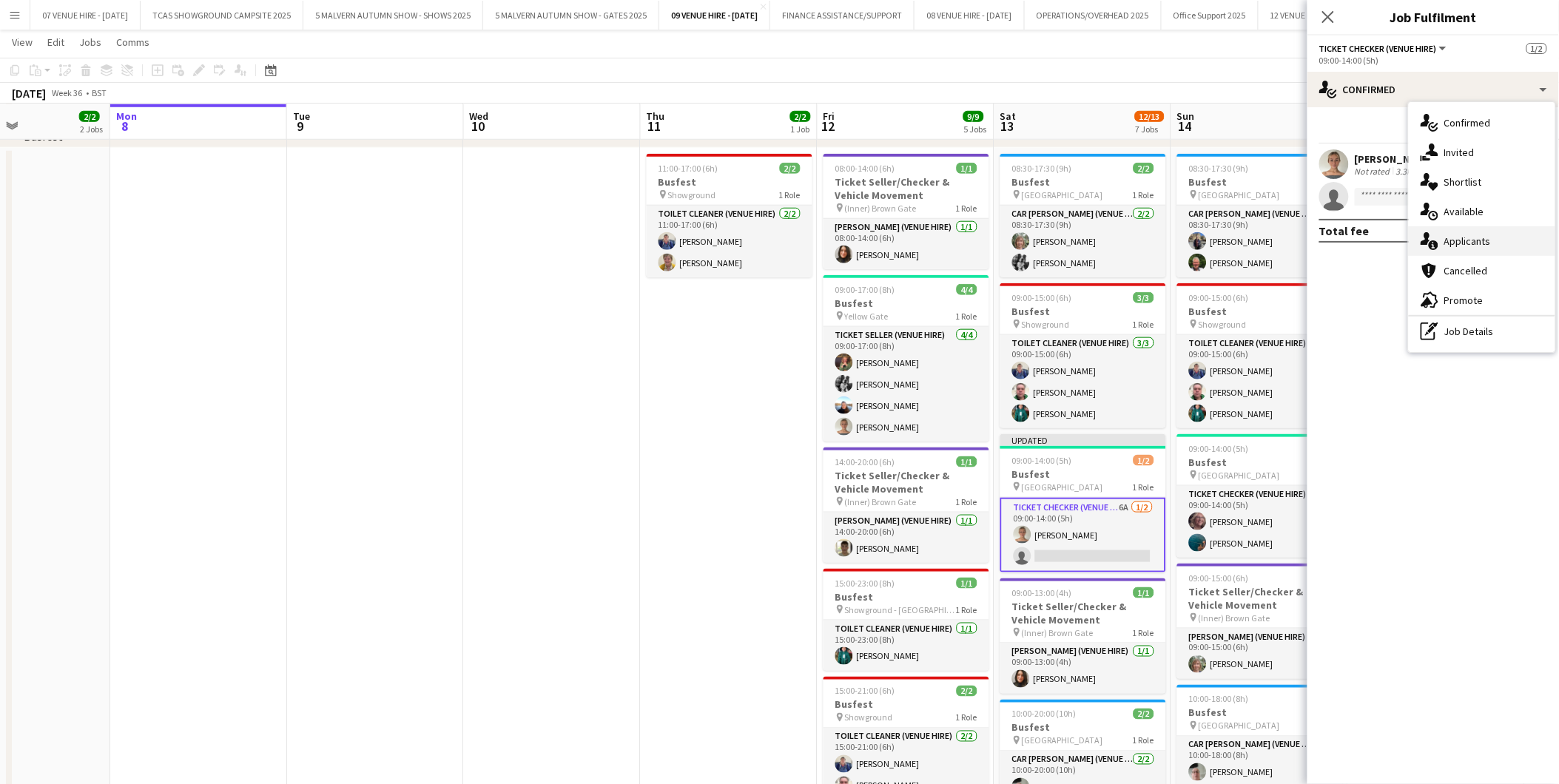
click at [1482, 239] on span "Applicants" at bounding box center [1467, 242] width 47 height 14
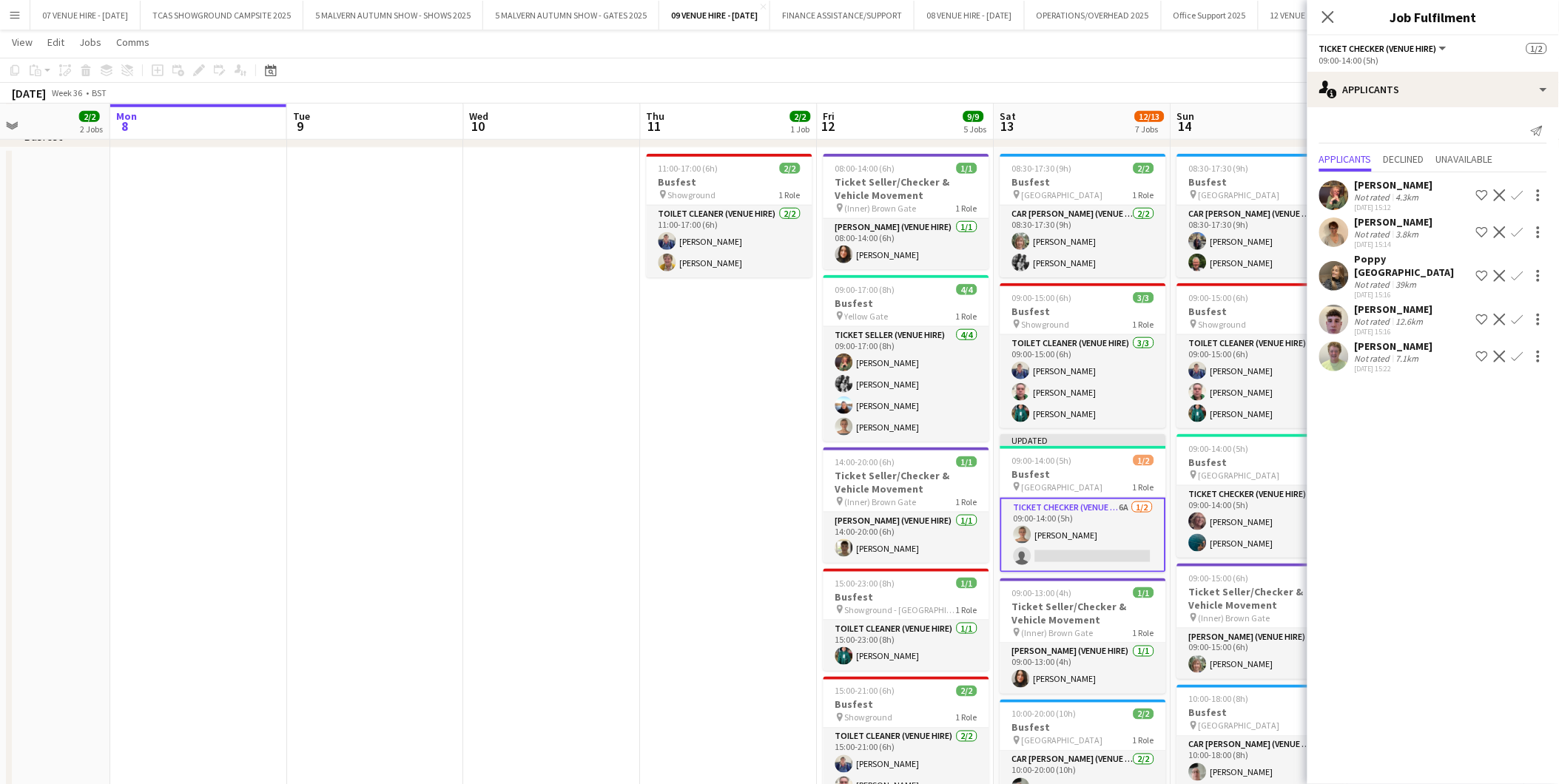
click at [1500, 227] on app-icon "Decline" at bounding box center [1500, 233] width 12 height 12
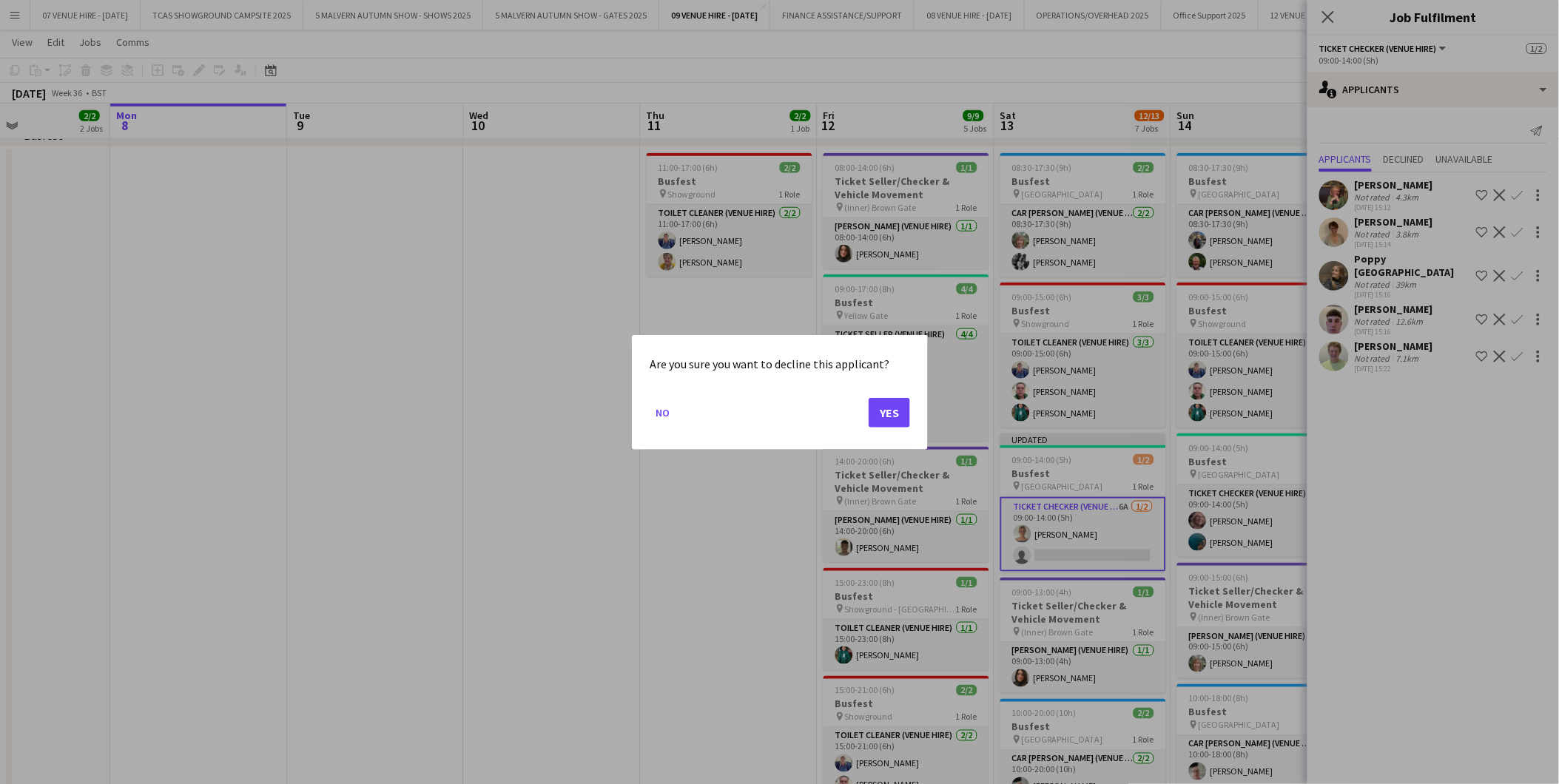
scroll to position [0, 0]
click at [895, 417] on button "Yes" at bounding box center [889, 411] width 41 height 29
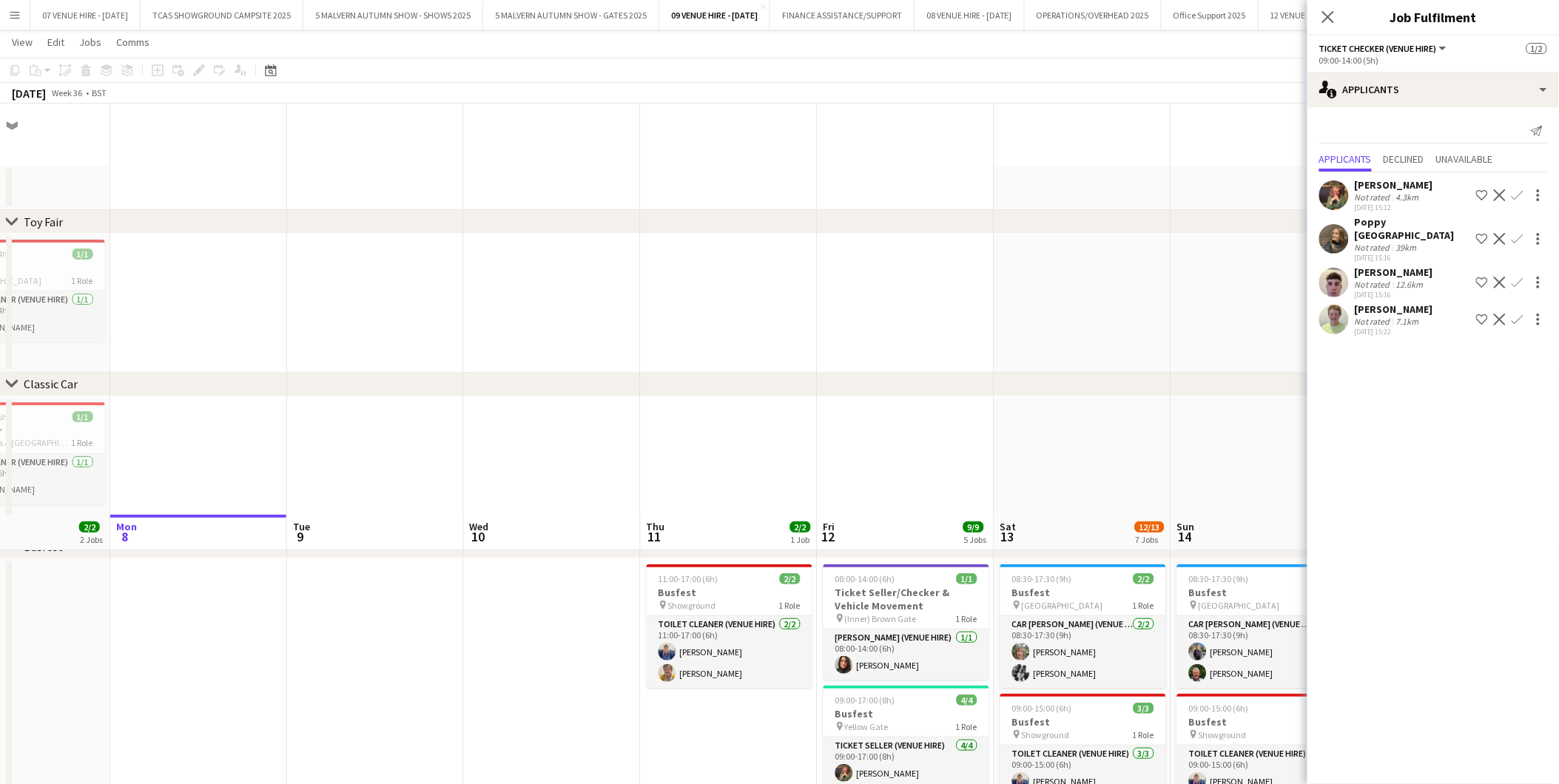
scroll to position [410, 0]
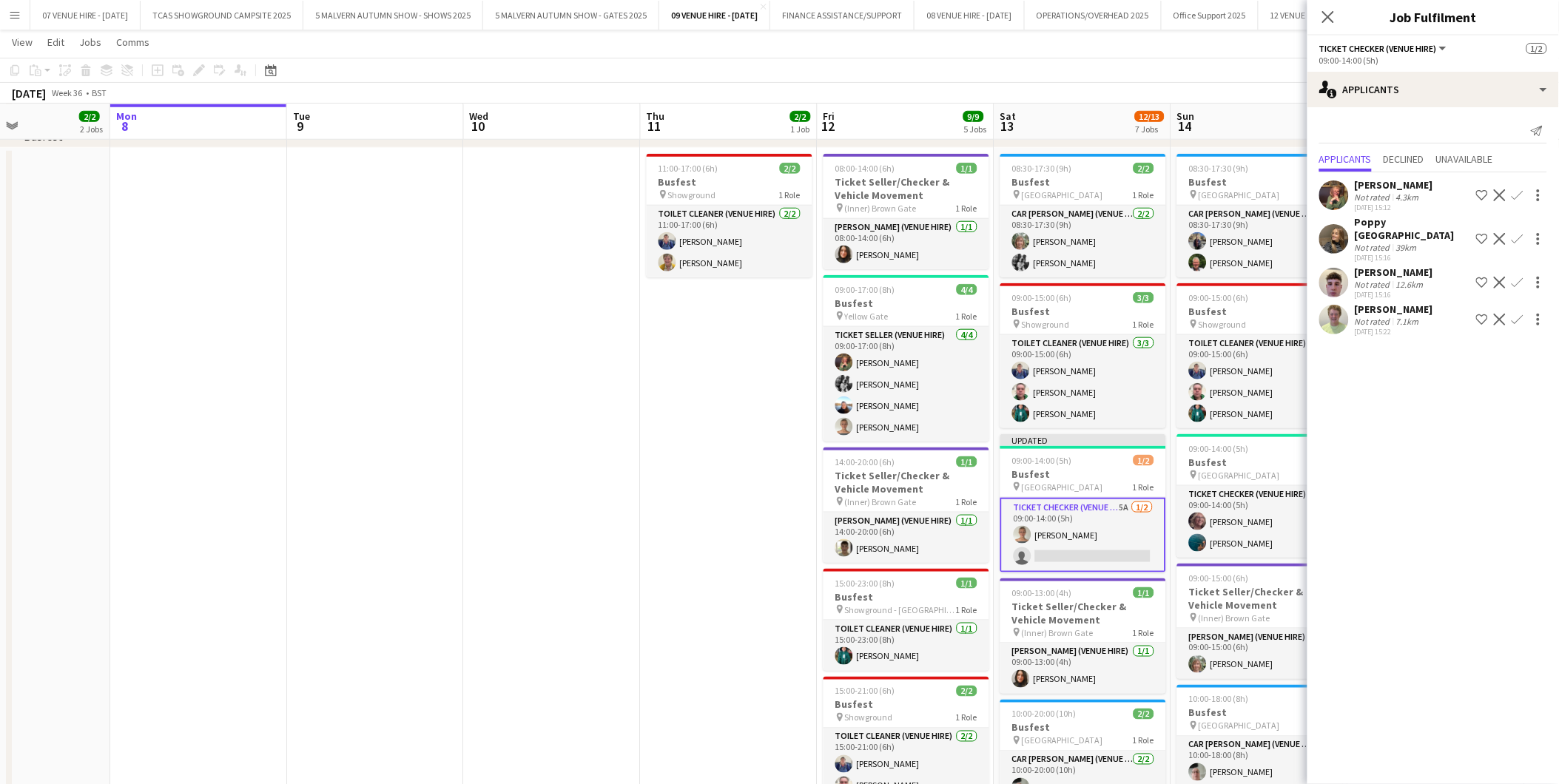
click at [695, 505] on app-date-cell "11:00-17:00 (6h) 2/2 Busfest pin Showground 1 Role Toilet Cleaner (Venue Hire) …" at bounding box center [729, 621] width 177 height 948
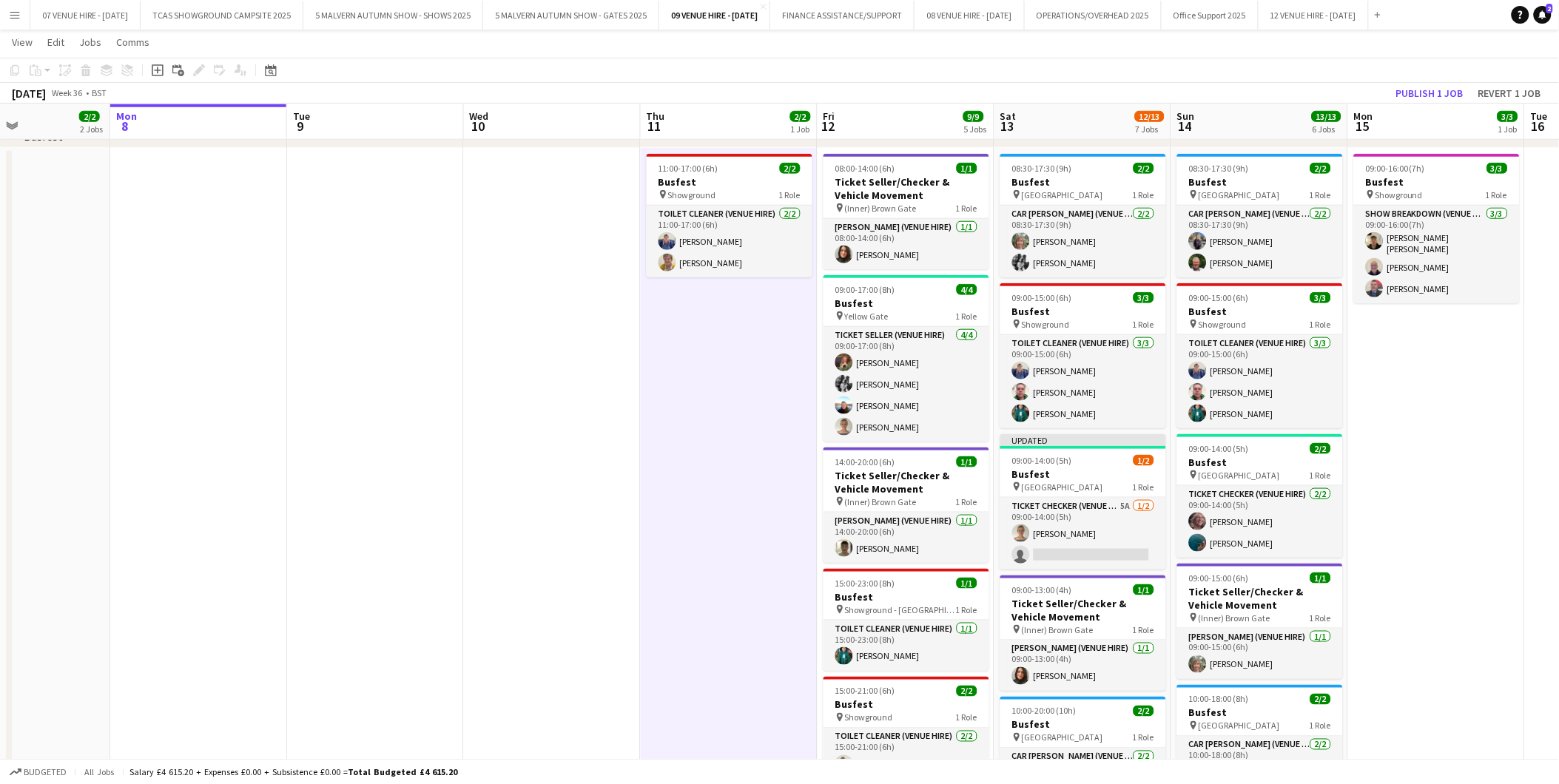
click at [1428, 101] on div "[DATE] Week 36 • BST Publish 1 job Revert 1 job" at bounding box center [780, 93] width 1559 height 21
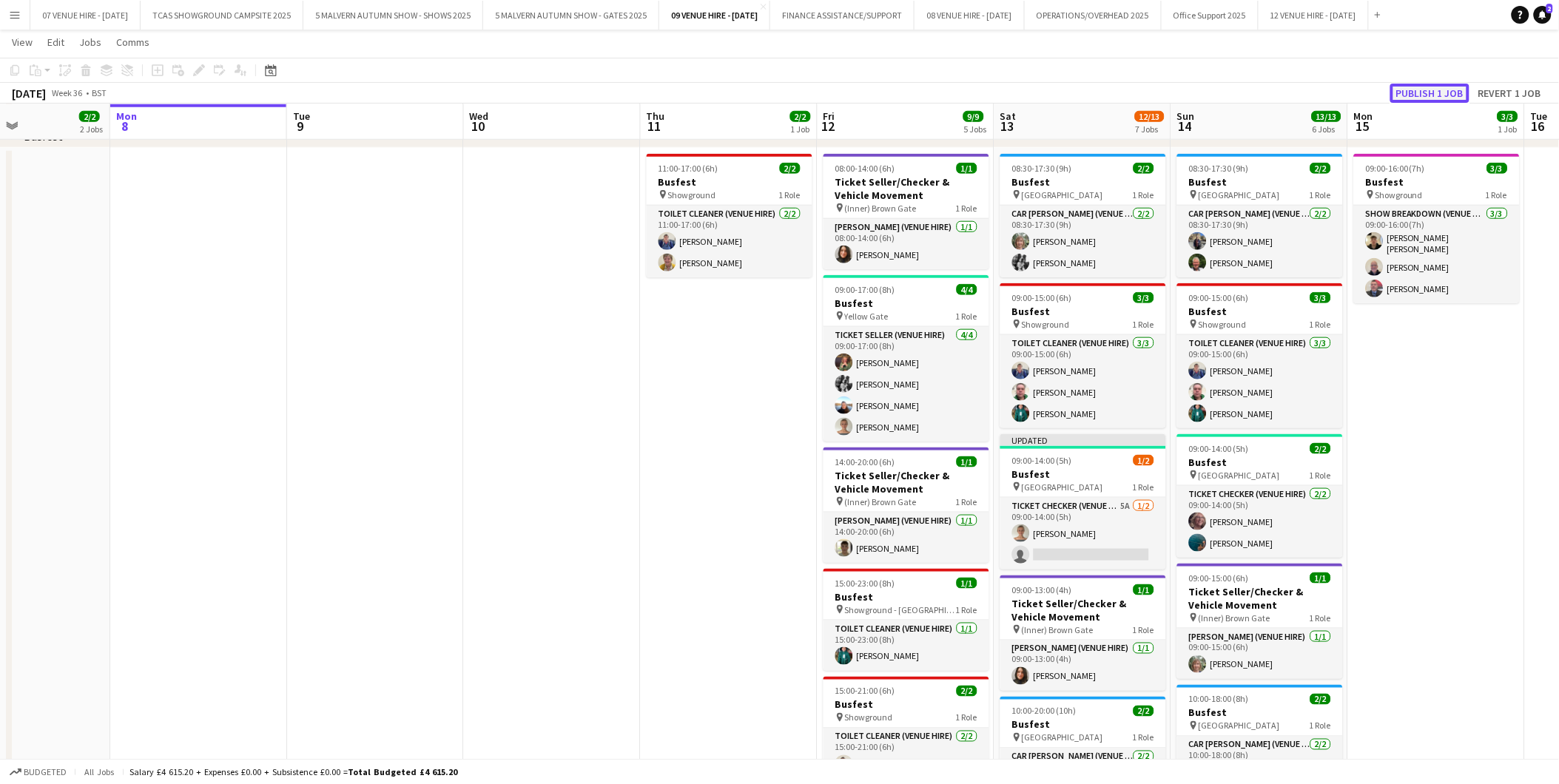
click at [1428, 91] on button "Publish 1 job" at bounding box center [1430, 93] width 80 height 20
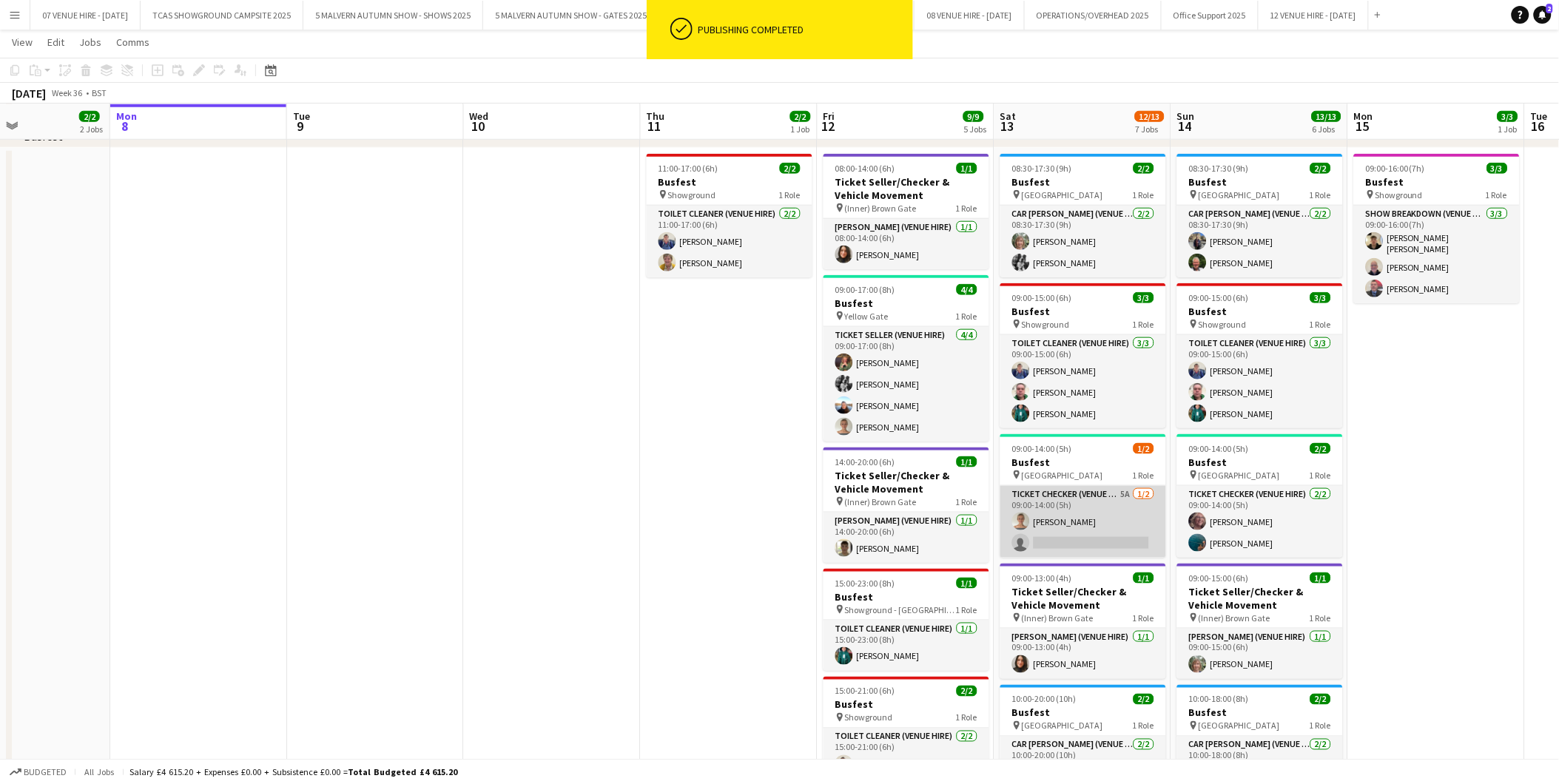
click at [1101, 545] on app-card-role "Ticket Checker (Venue Hire) 5A [DATE] 09:00-14:00 (5h) [PERSON_NAME] single-neu…" at bounding box center [1083, 522] width 166 height 72
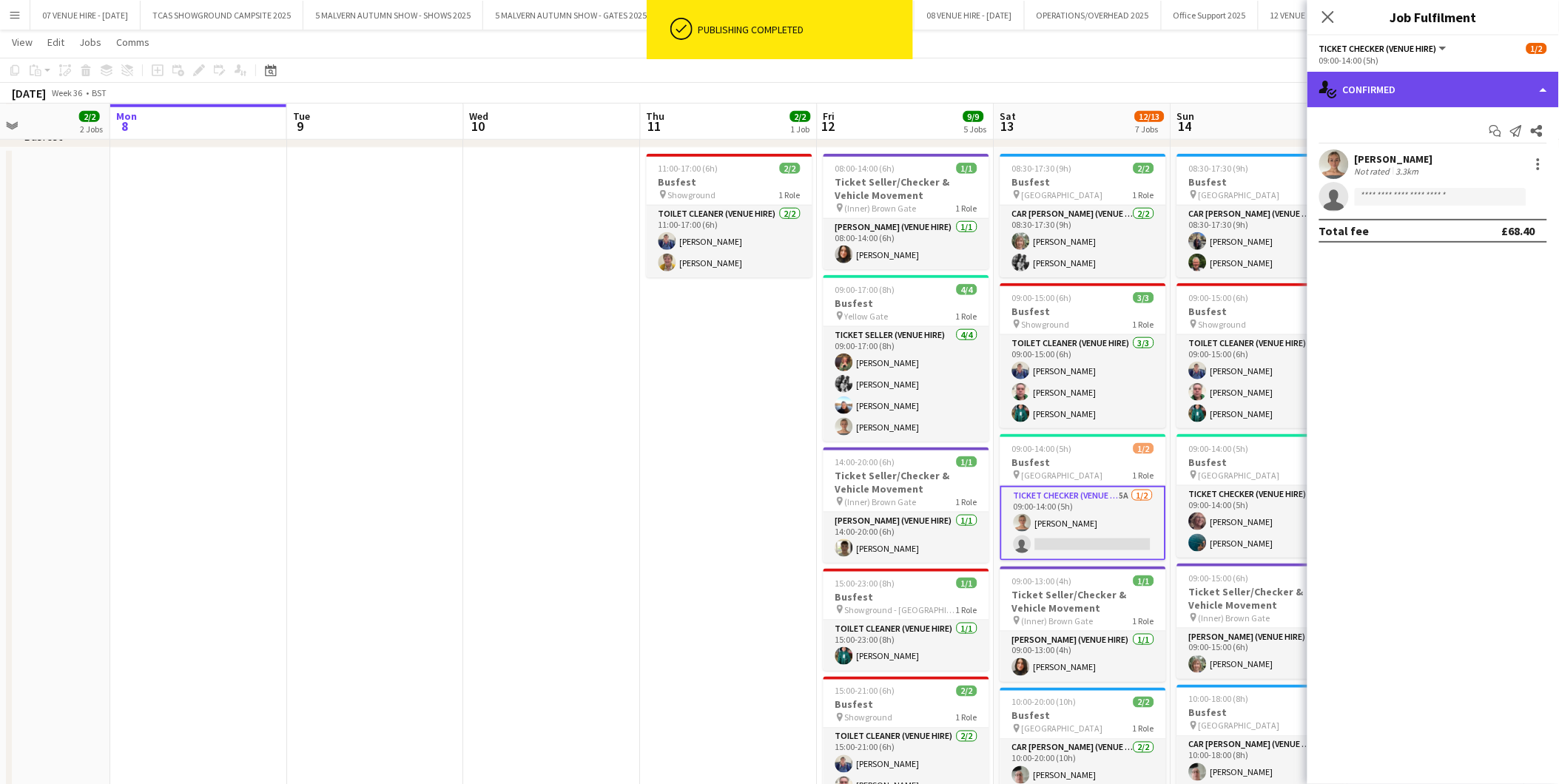
click at [1446, 80] on div "single-neutral-actions-check-2 Confirmed" at bounding box center [1432, 89] width 251 height 35
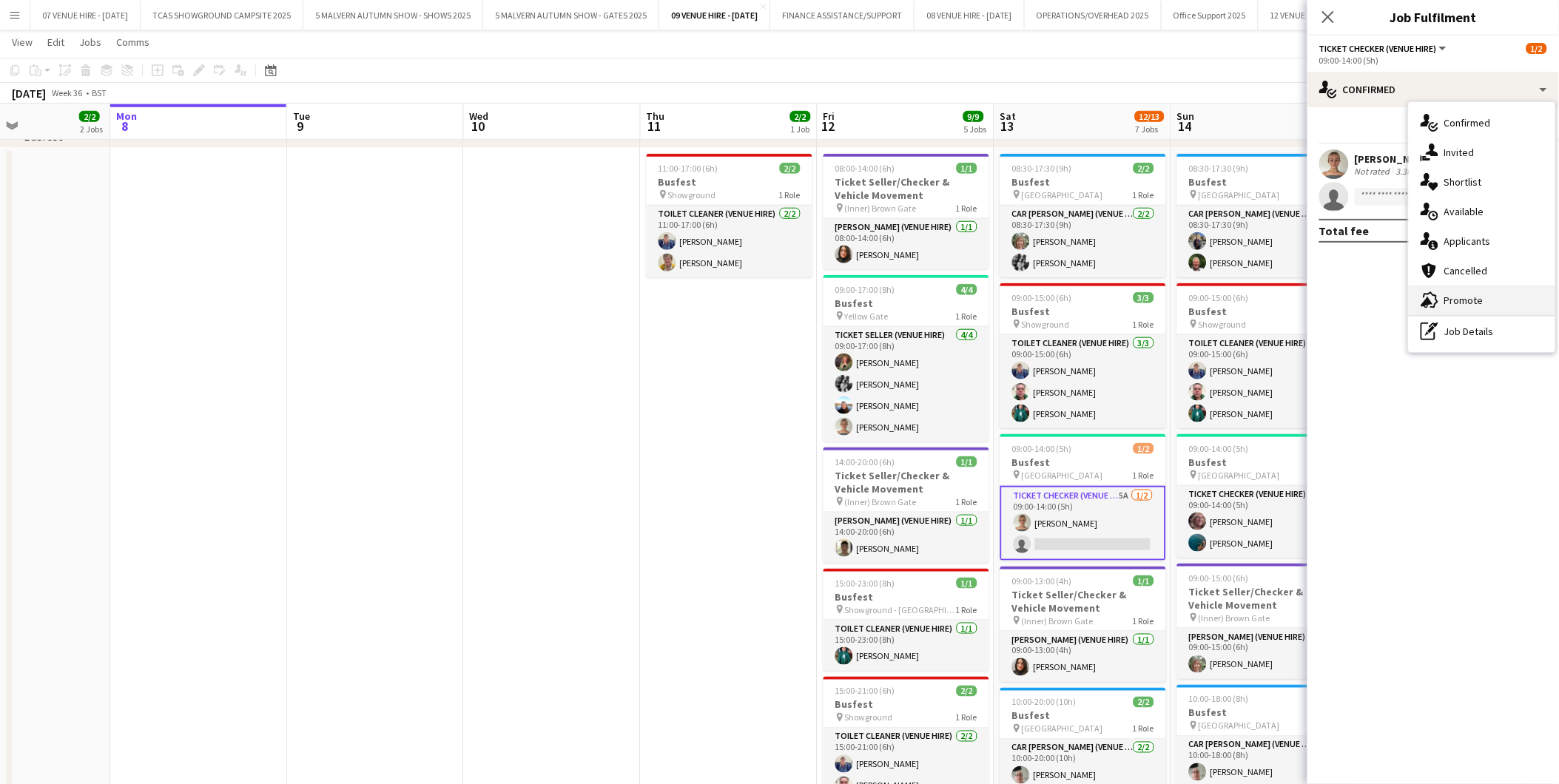
click at [1458, 296] on span "Promote" at bounding box center [1464, 300] width 39 height 14
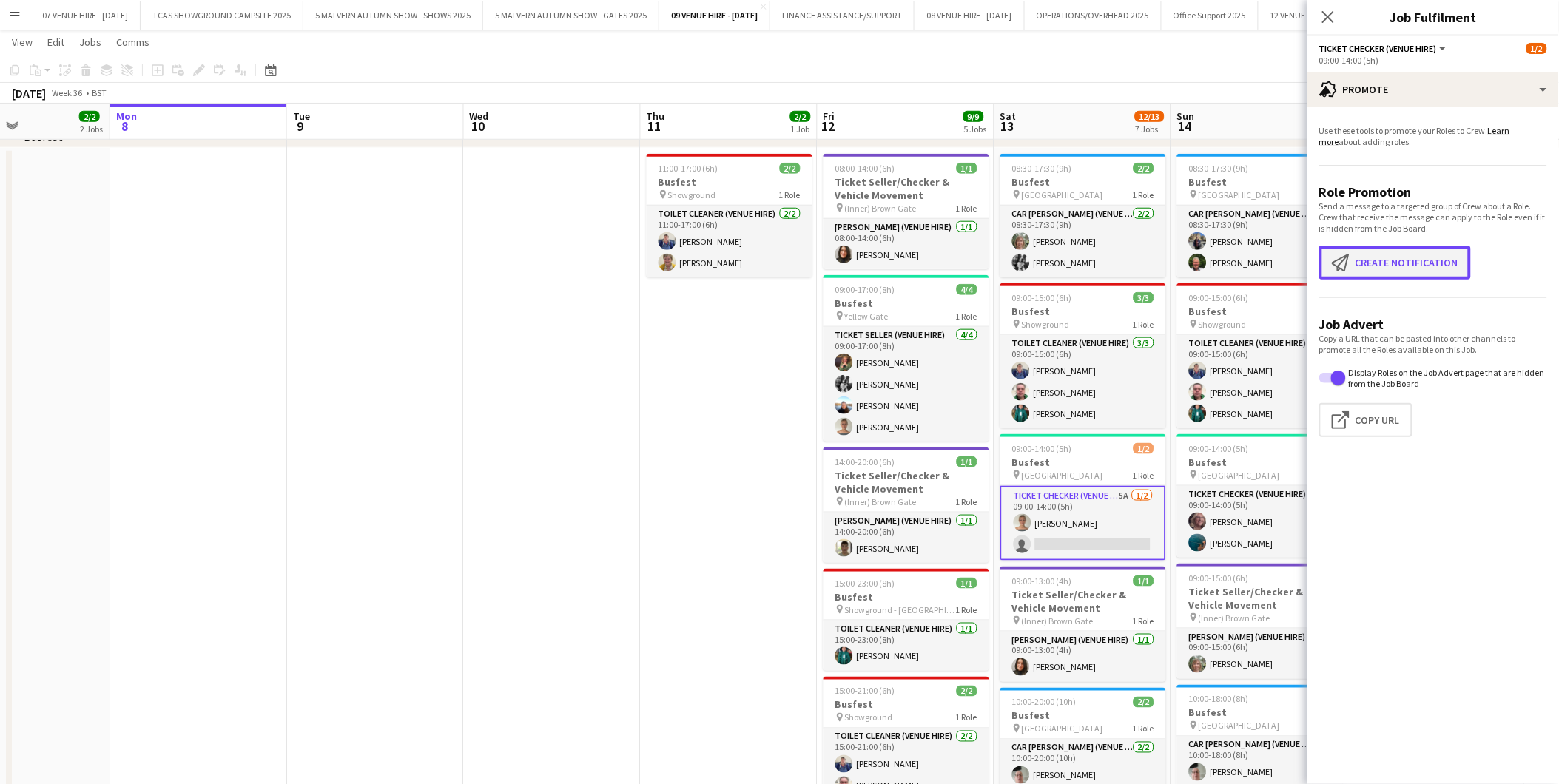
click at [1377, 261] on button "Create notification Create notification" at bounding box center [1395, 262] width 152 height 34
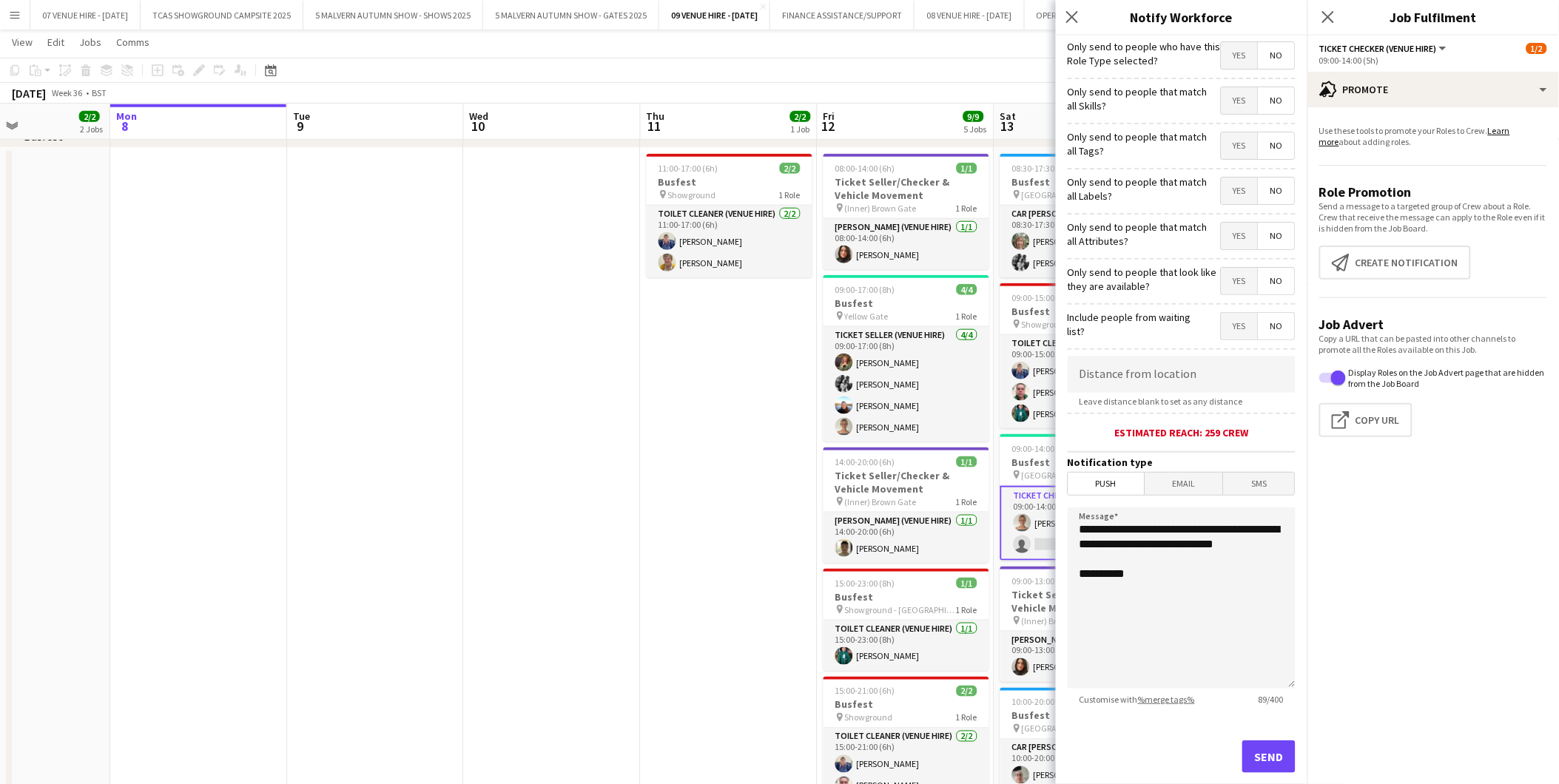
click at [1223, 50] on span "Yes" at bounding box center [1239, 55] width 36 height 26
click at [1115, 476] on span "Push" at bounding box center [1107, 484] width 77 height 23
click at [1268, 759] on button "Send" at bounding box center [1269, 756] width 53 height 32
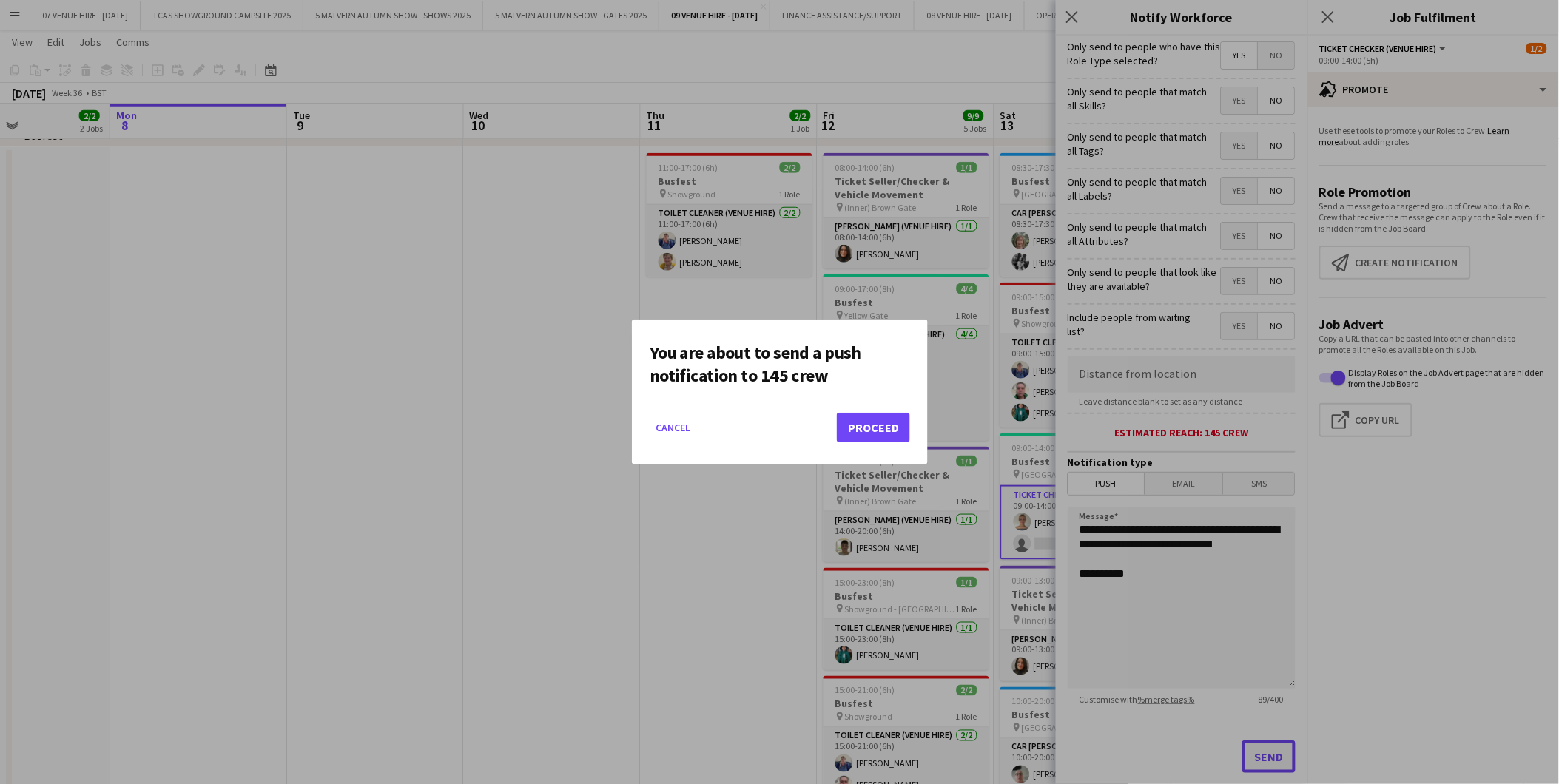
scroll to position [0, 0]
click at [857, 422] on button "Proceed" at bounding box center [873, 427] width 74 height 29
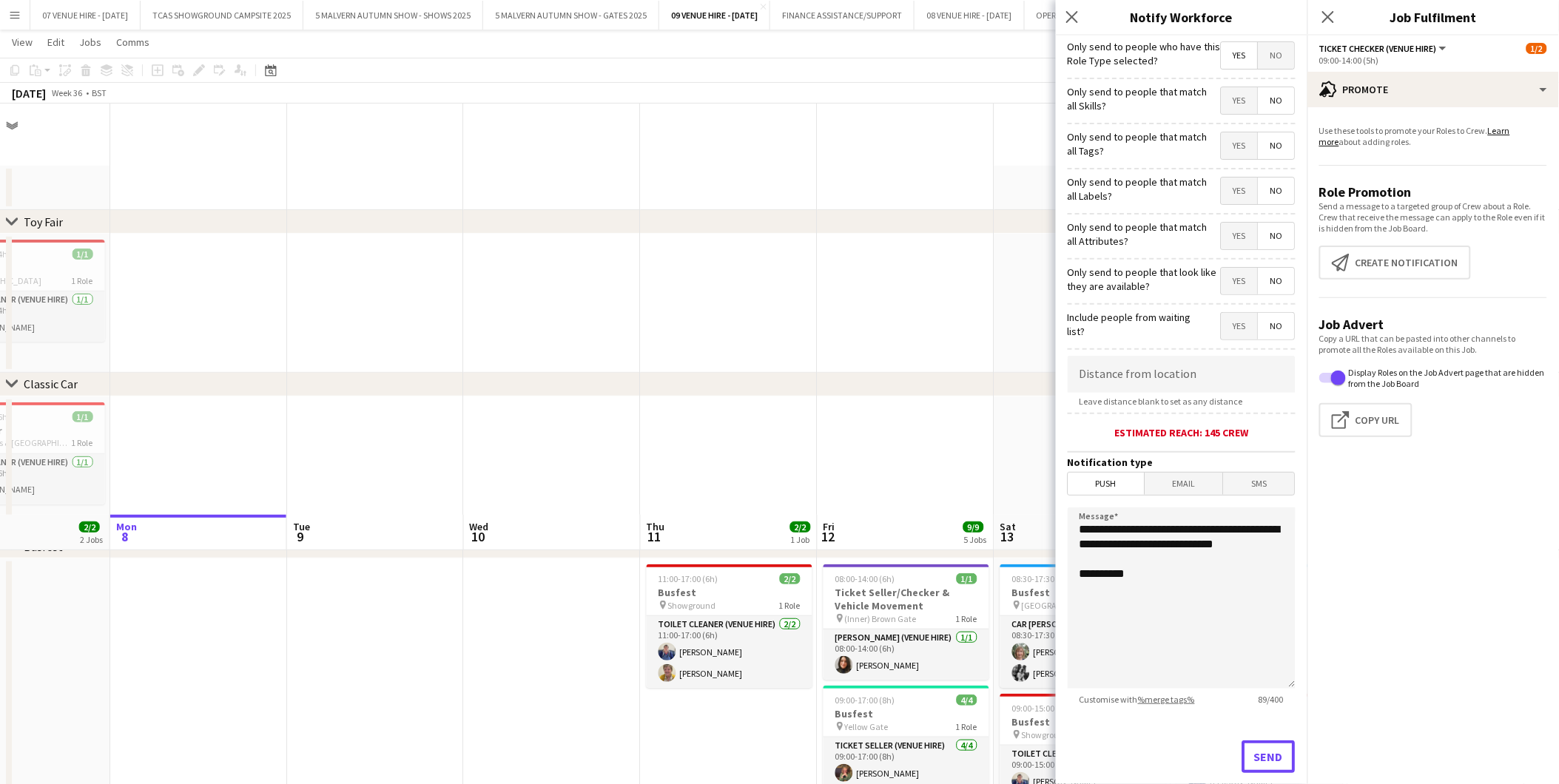
scroll to position [410, 0]
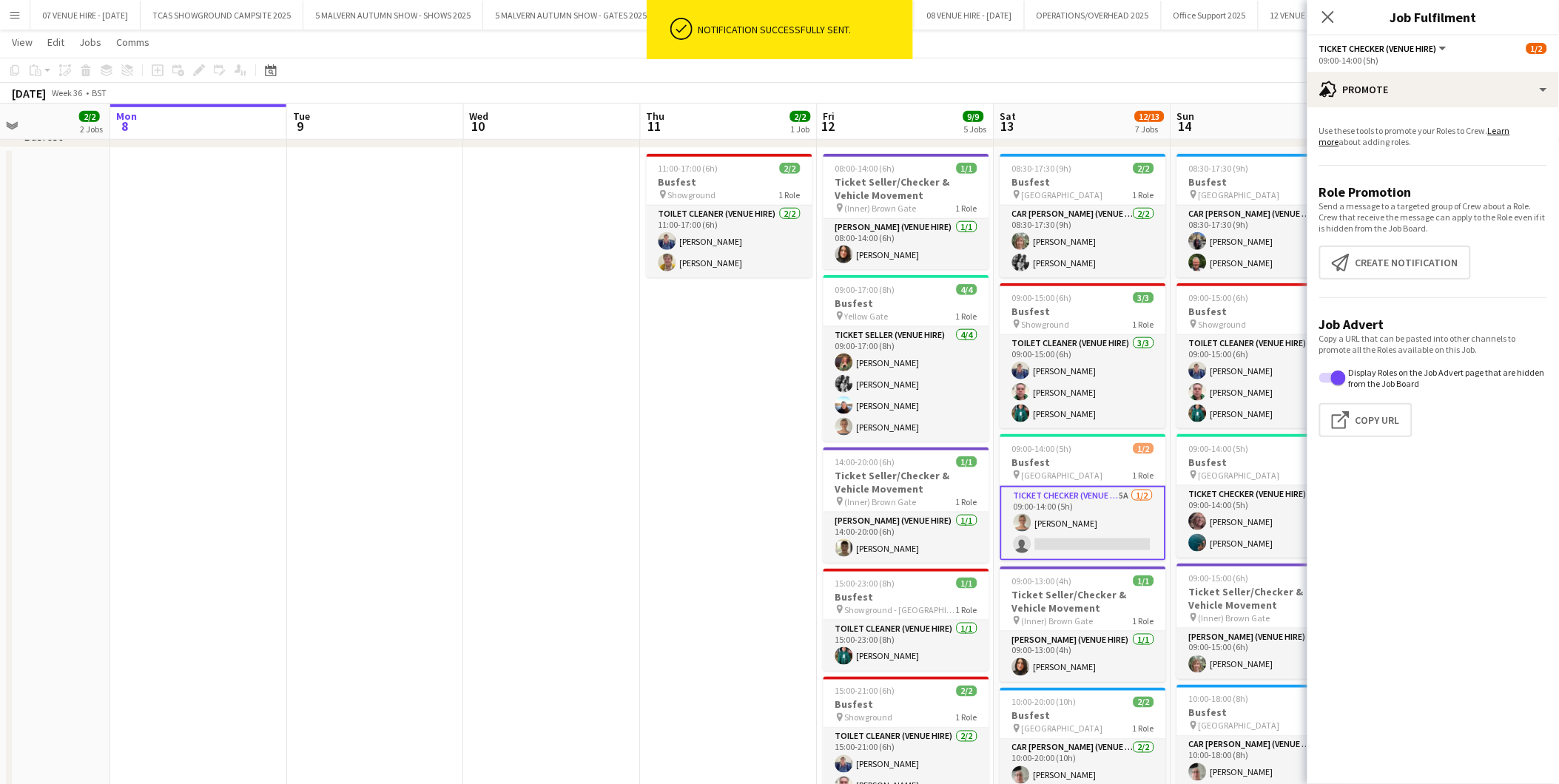
click at [818, 437] on app-date-cell "08:00-14:00 (6h) 1/1 Ticket Seller/Checker & Vehicle Movement pin (Inner) [GEOG…" at bounding box center [906, 615] width 177 height 936
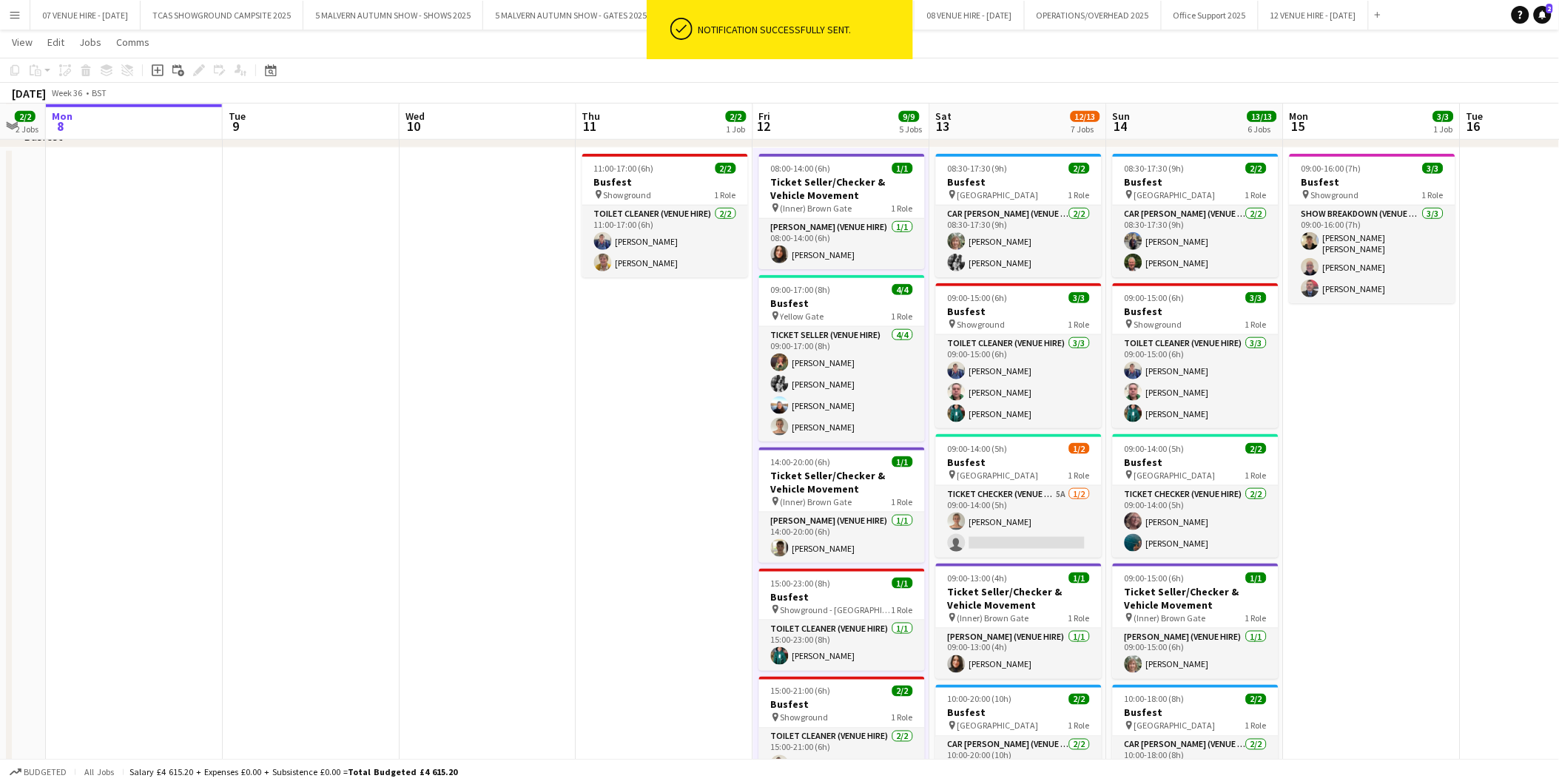
scroll to position [0, 491]
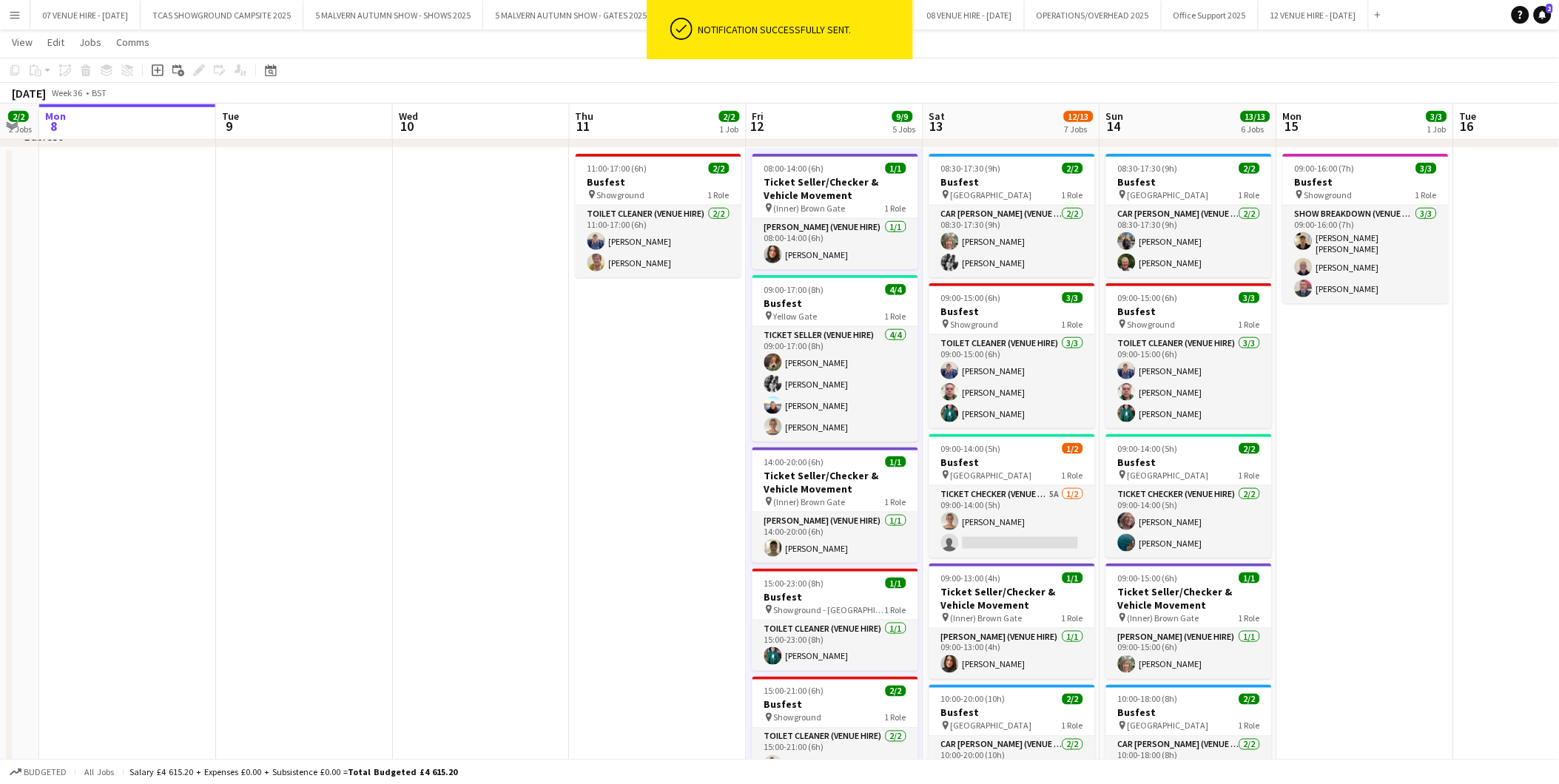
drag, startPoint x: 1097, startPoint y: 323, endPoint x: 1026, endPoint y: 331, distance: 71.4
click at [1026, 331] on app-calendar-viewport "Fri 5 Sat 6 Sun 7 2/2 2 Jobs Mon 8 Tue 9 Wed 10 Thu 11 2/2 1 Job Fri 12 9/9 5 J…" at bounding box center [780, 400] width 1559 height 1505
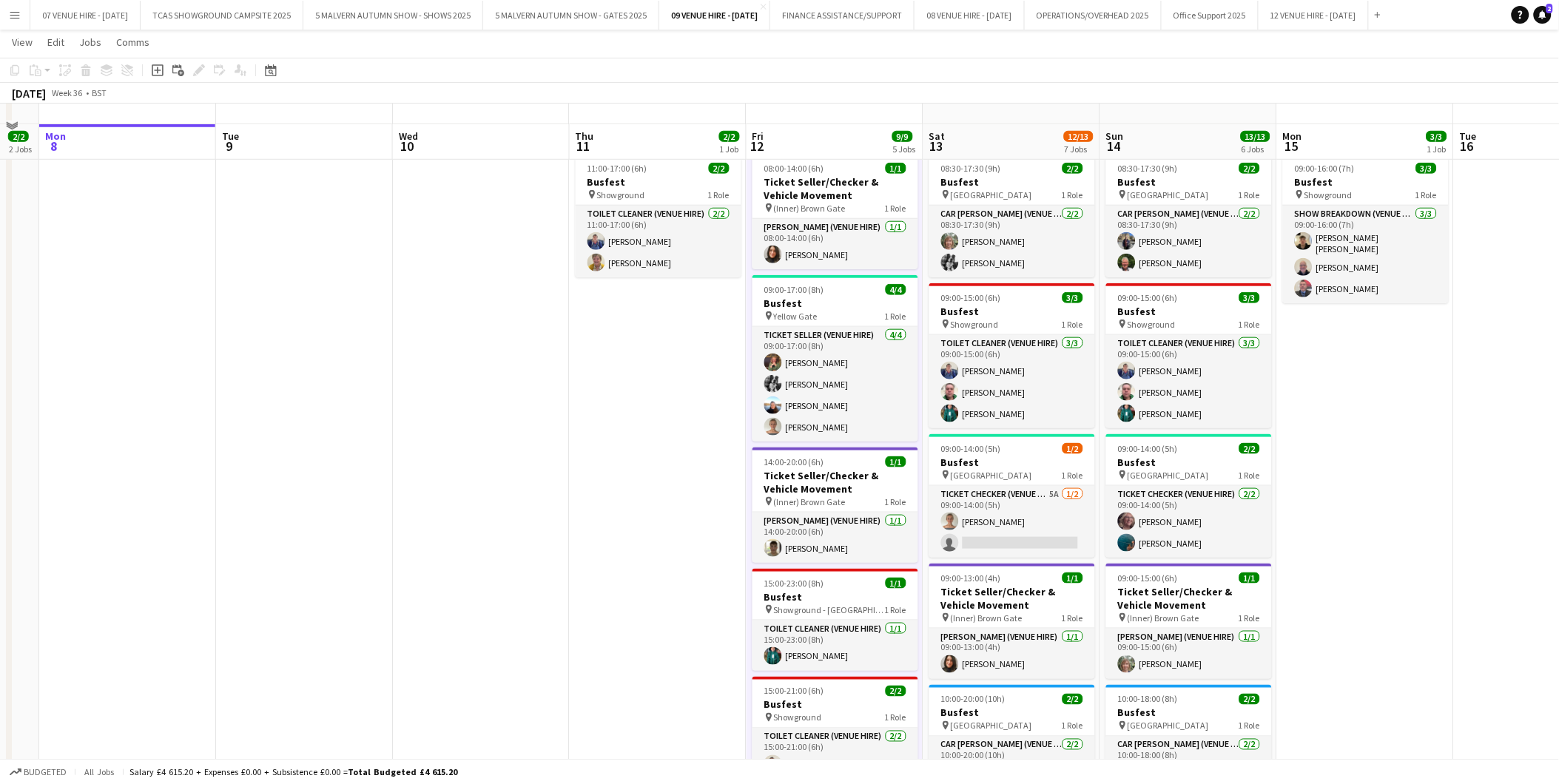
scroll to position [493, 0]
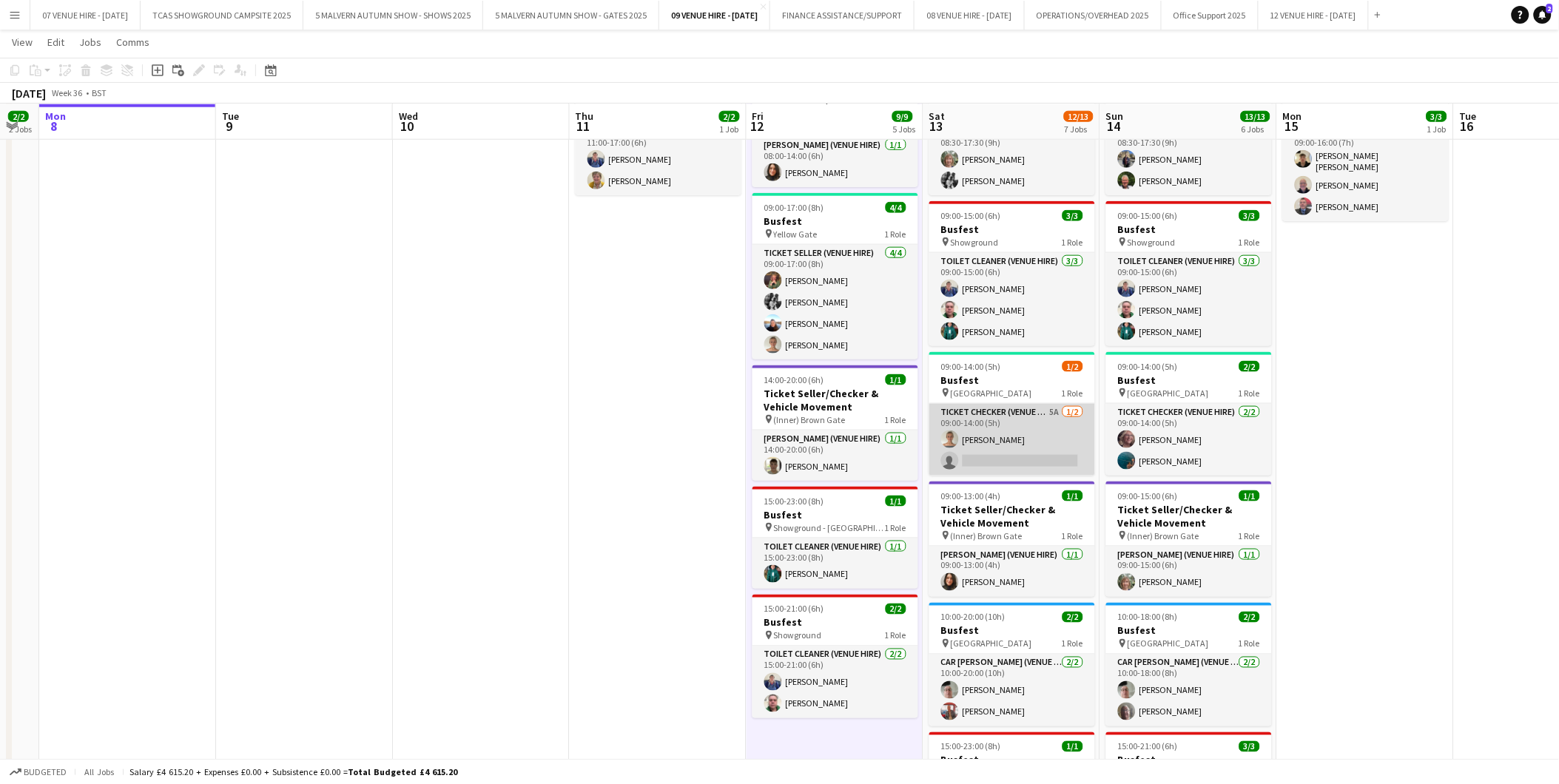
click at [1050, 452] on app-card-role "Ticket Checker (Venue Hire) 5A [DATE] 09:00-14:00 (5h) [PERSON_NAME] single-neu…" at bounding box center [1011, 440] width 166 height 72
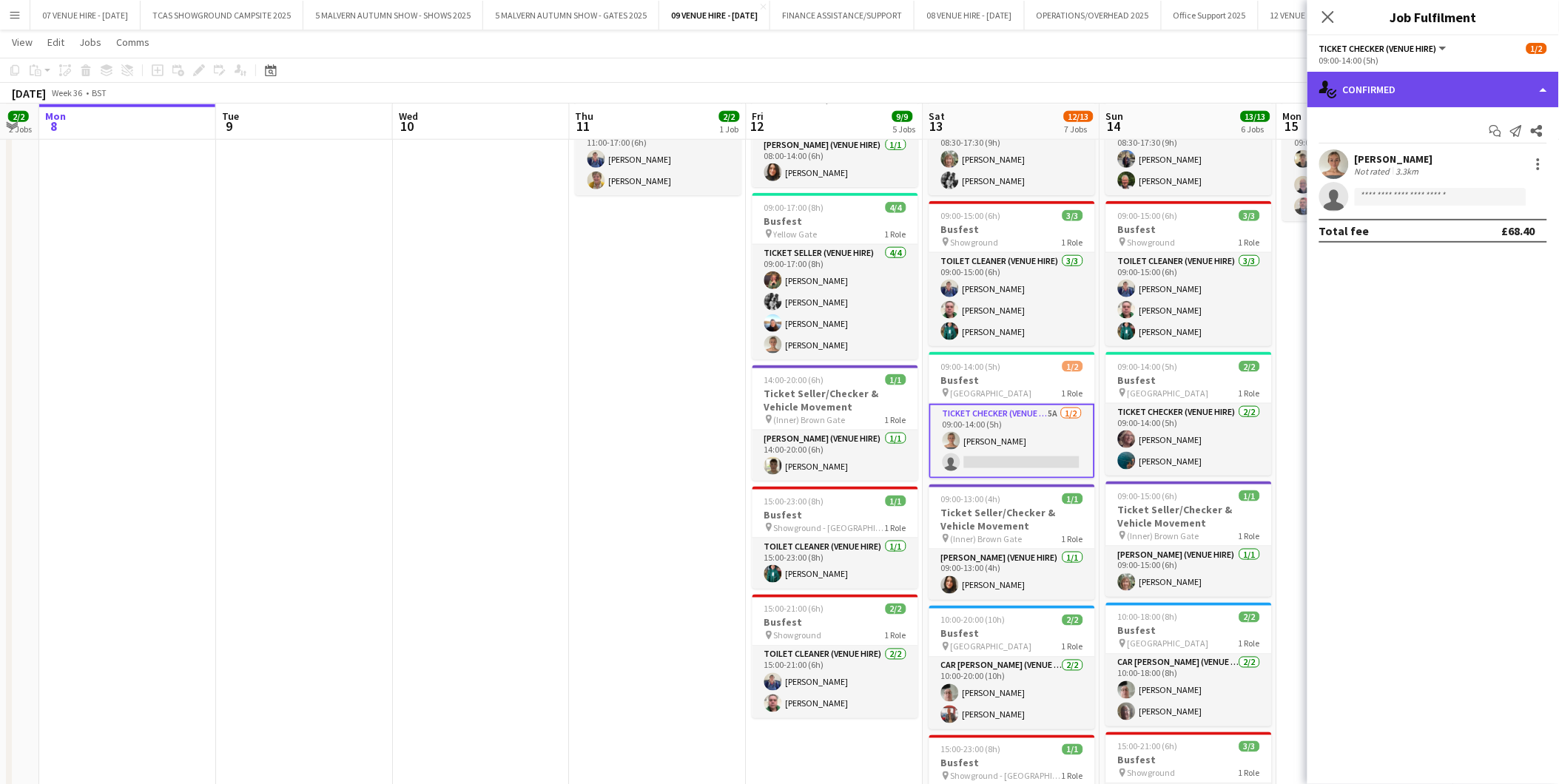
click at [1365, 97] on div "single-neutral-actions-check-2 Confirmed" at bounding box center [1432, 89] width 251 height 35
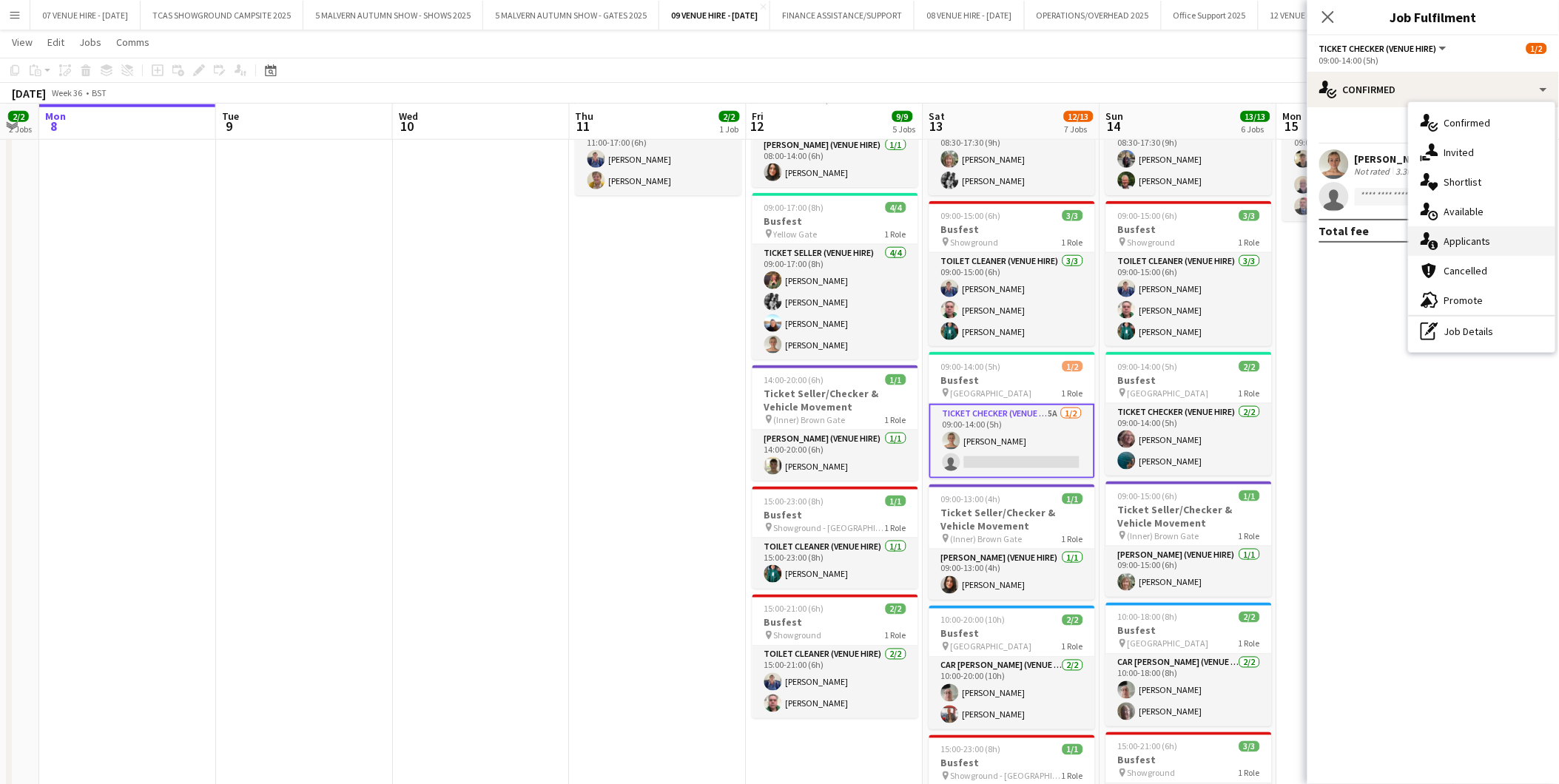
click at [1465, 236] on span "Applicants" at bounding box center [1467, 242] width 47 height 14
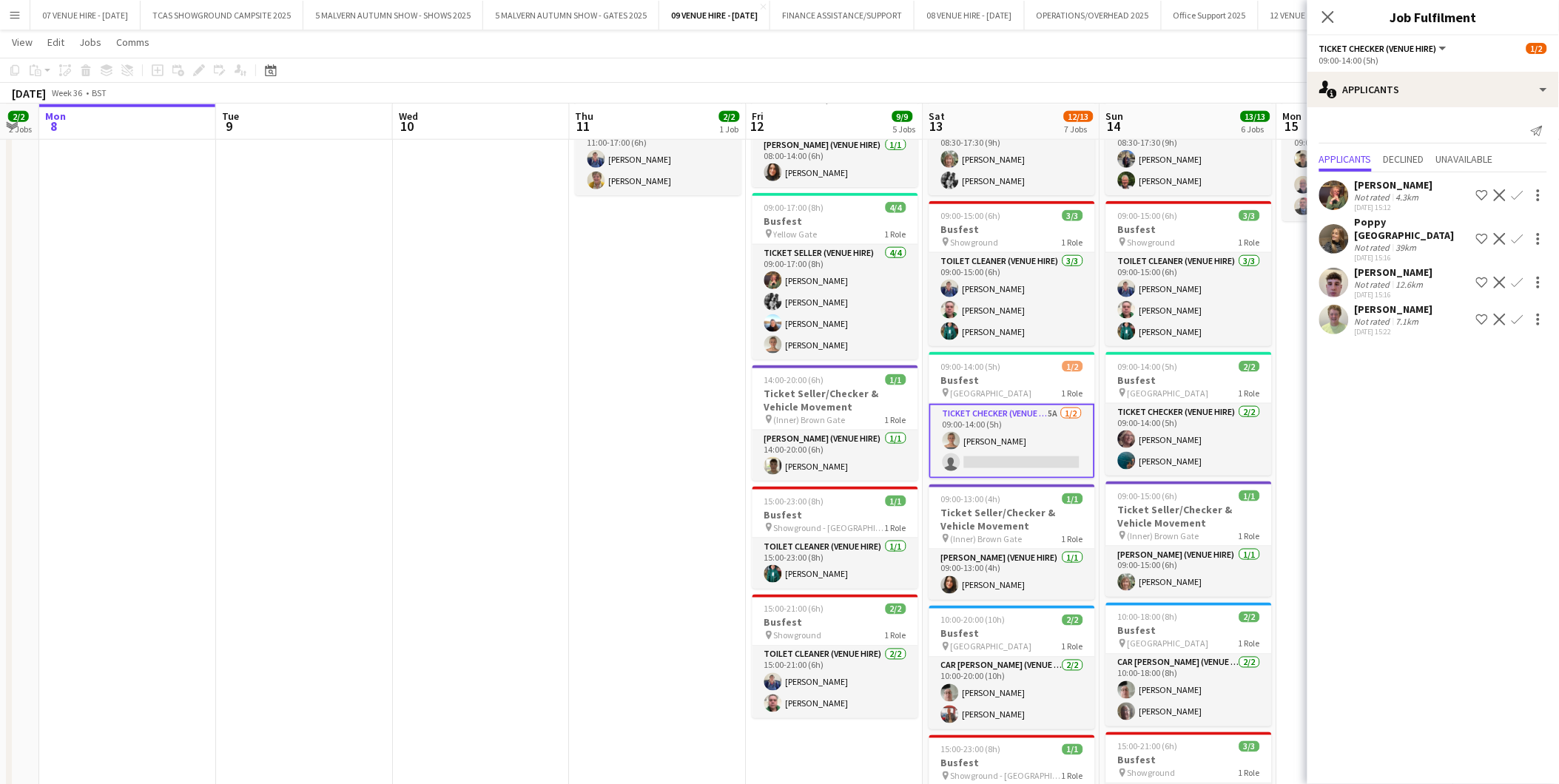
click at [986, 458] on app-card-role "Ticket Checker (Venue Hire) 5A [DATE] 09:00-14:00 (5h) [PERSON_NAME] single-neu…" at bounding box center [1011, 441] width 166 height 75
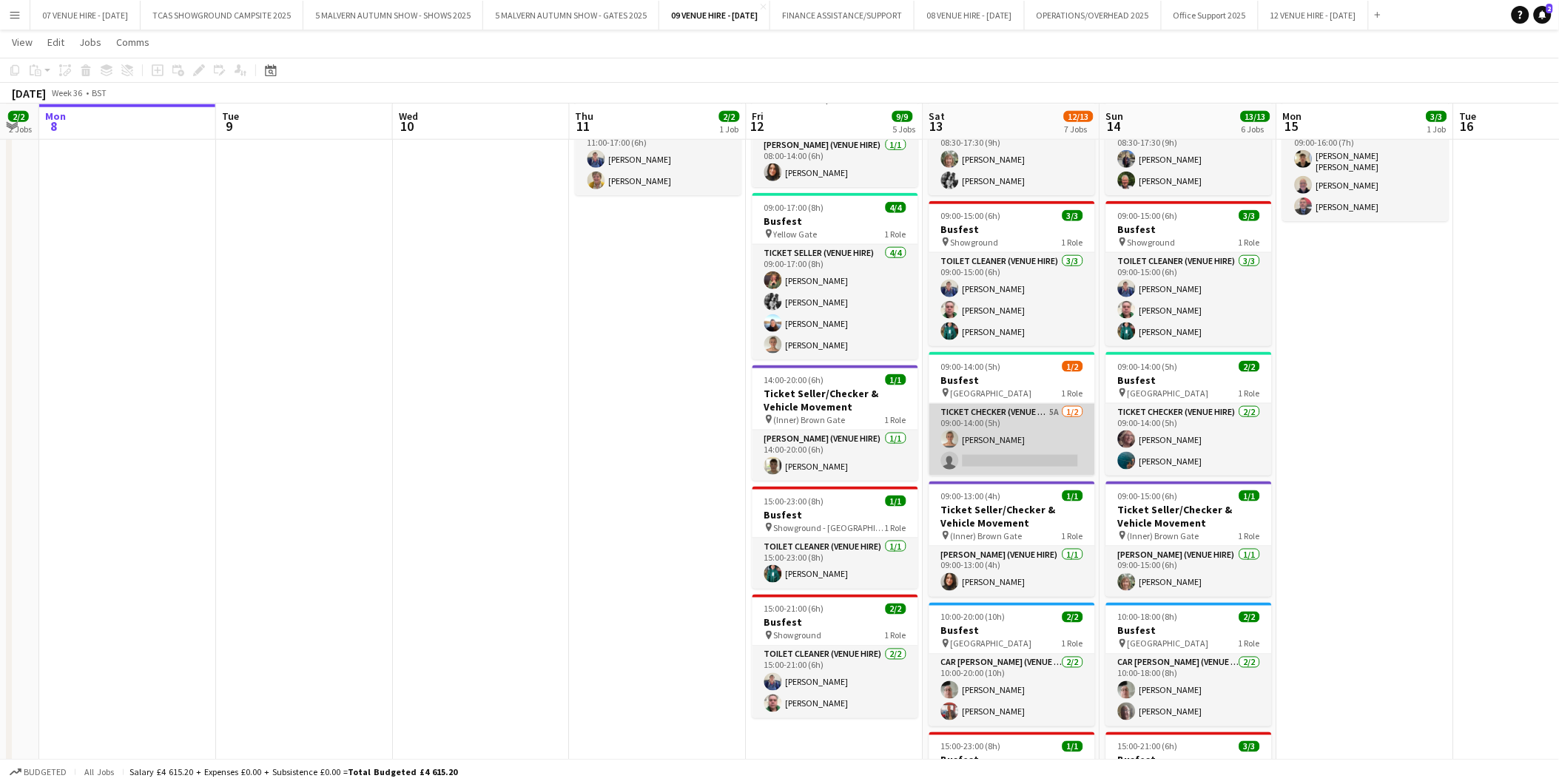
click at [1033, 462] on app-card-role "Ticket Checker (Venue Hire) 5A [DATE] 09:00-14:00 (5h) [PERSON_NAME] single-neu…" at bounding box center [1011, 440] width 166 height 72
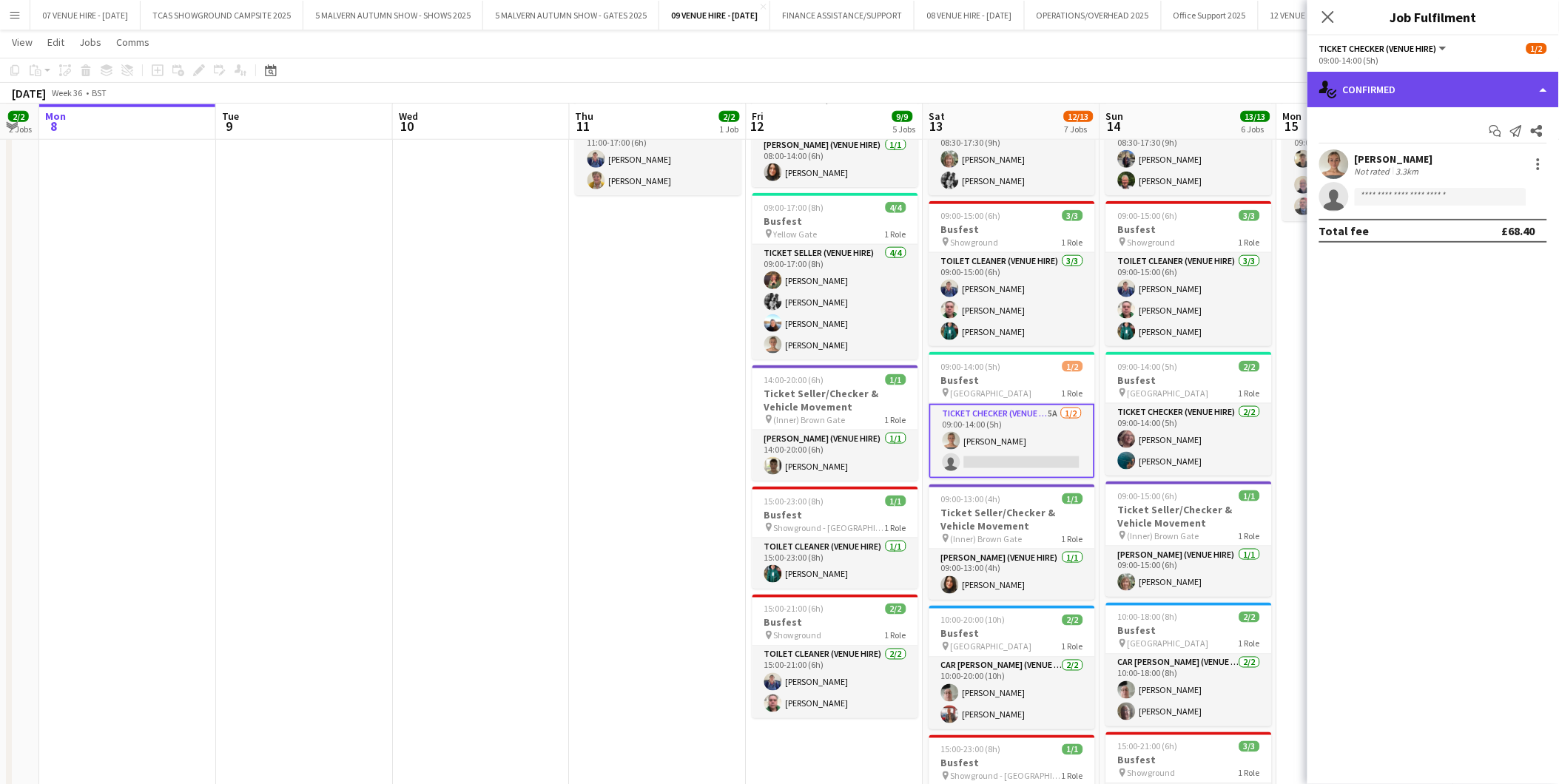
click at [1389, 96] on div "single-neutral-actions-check-2 Confirmed" at bounding box center [1432, 89] width 251 height 35
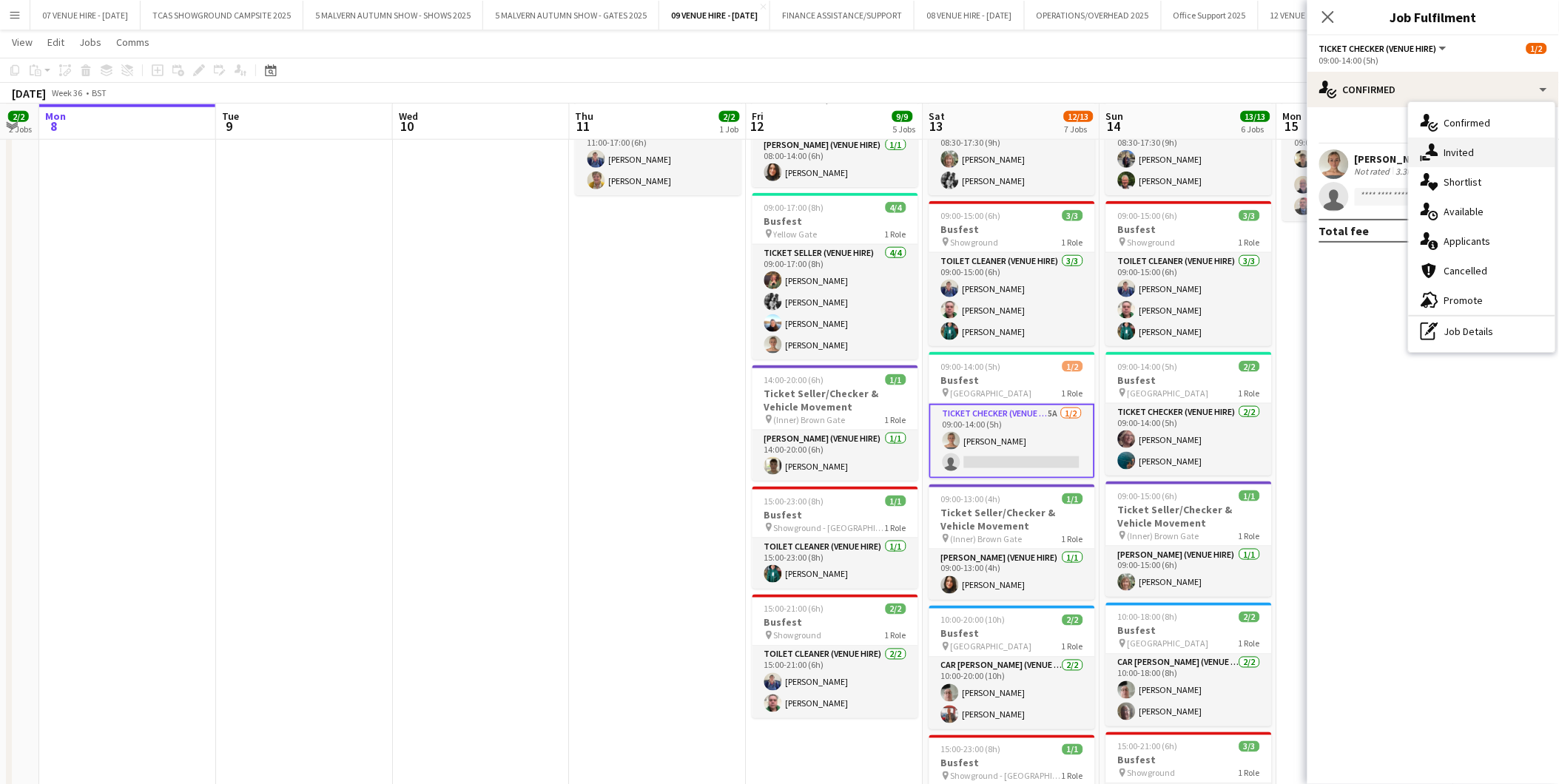
click at [1466, 149] on span "Invited" at bounding box center [1459, 152] width 30 height 14
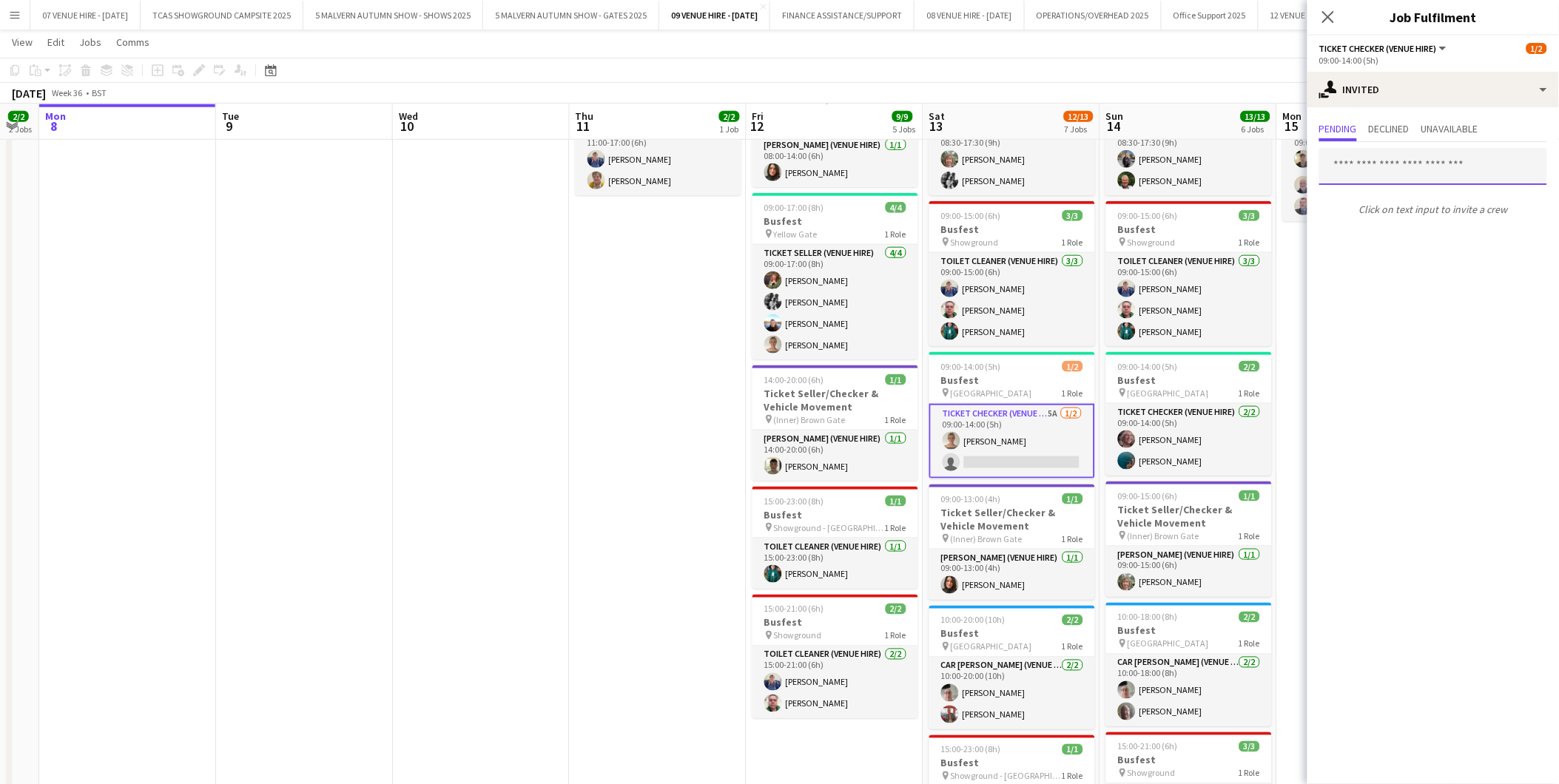
click at [1437, 158] on input "text" at bounding box center [1433, 166] width 228 height 37
type input "****"
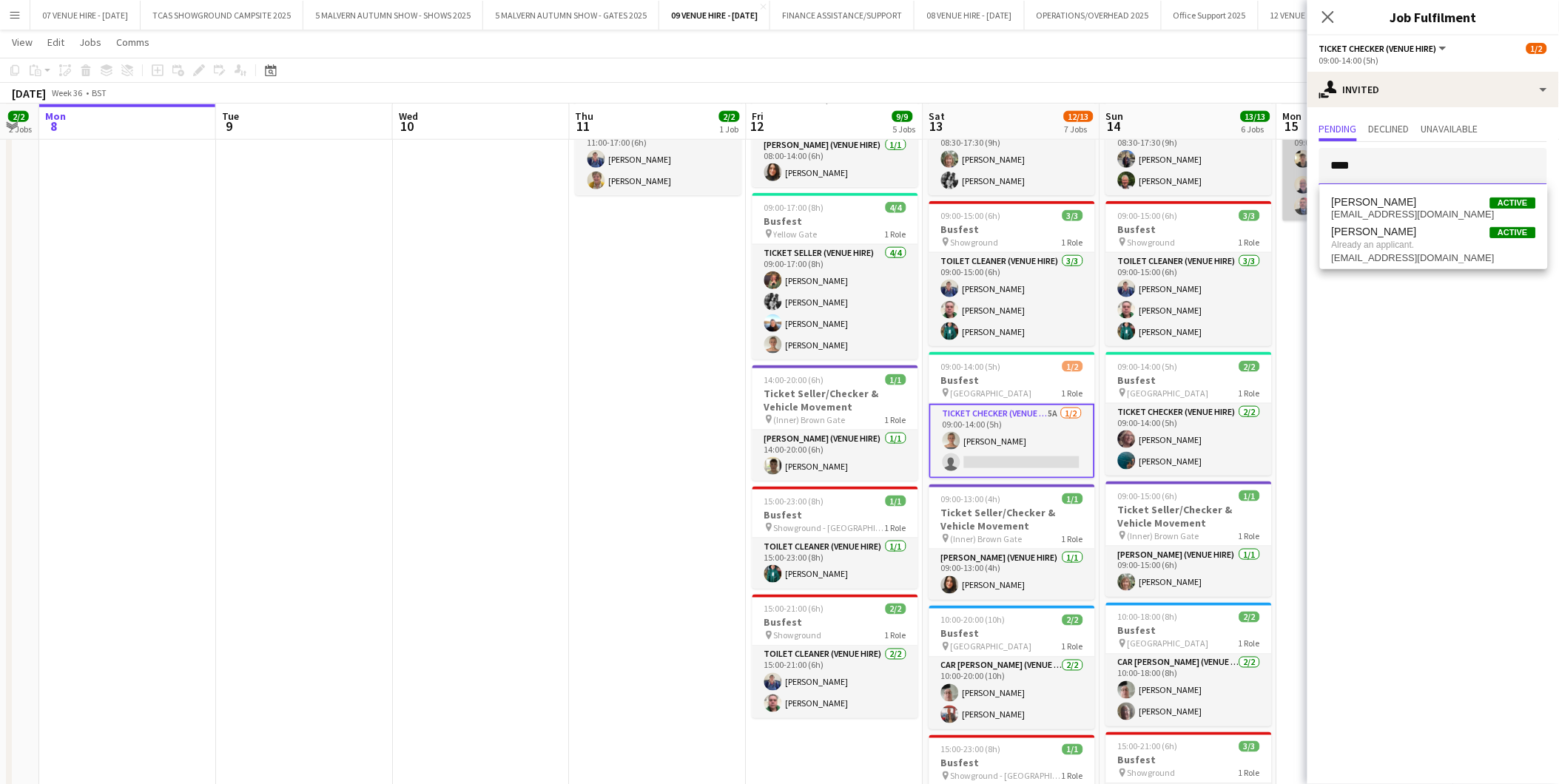
drag, startPoint x: 1389, startPoint y: 163, endPoint x: 1304, endPoint y: 161, distance: 85.0
click at [1304, 161] on body "Menu Boards Boards Boards All jobs Status Workforce Workforce My Workforce Recr…" at bounding box center [780, 301] width 1559 height 1588
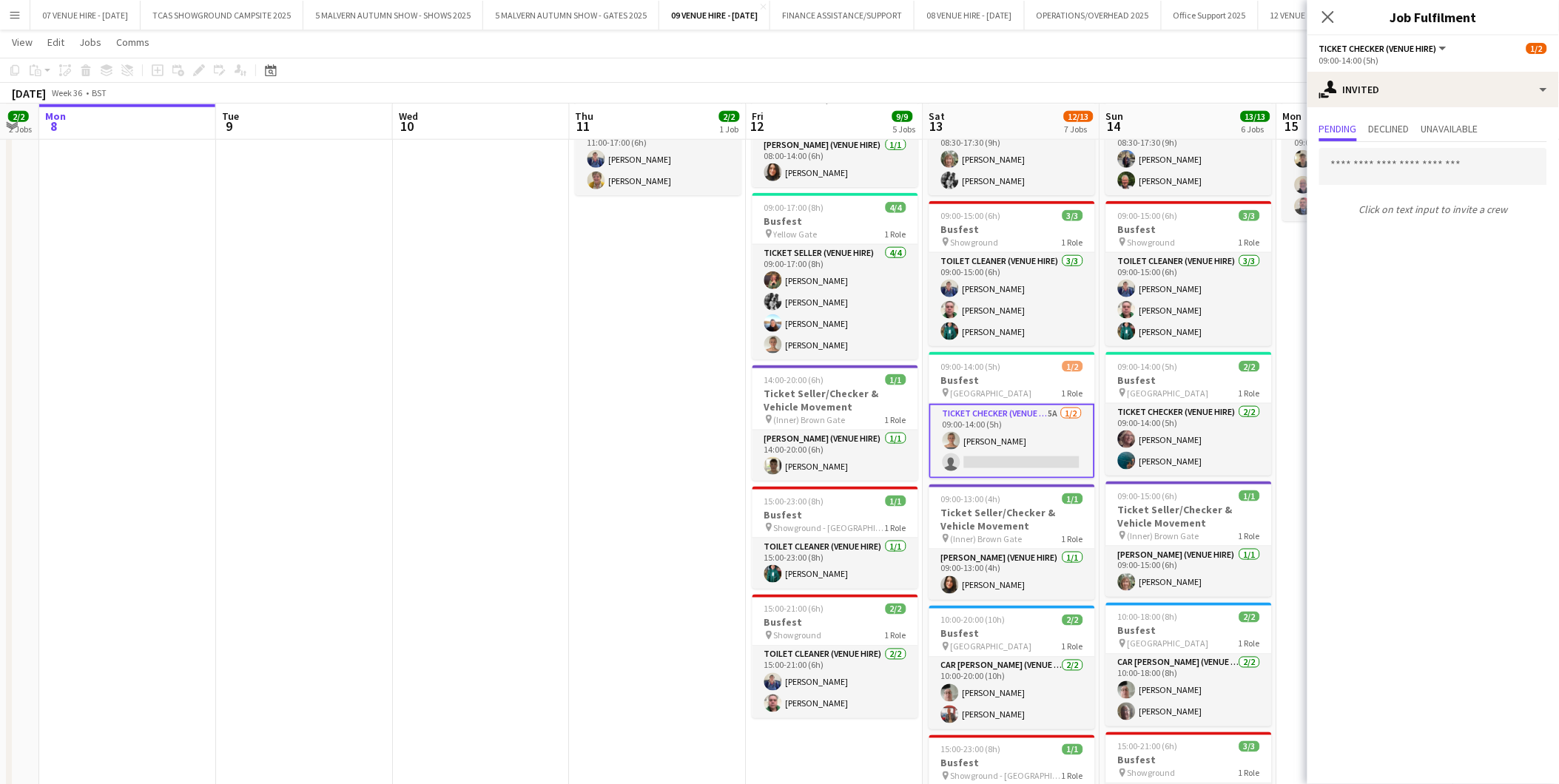
click at [700, 411] on app-date-cell "11:00-17:00 (6h) 2/2 Busfest pin Showground 1 Role Toilet Cleaner (Venue Hire) …" at bounding box center [658, 533] width 177 height 936
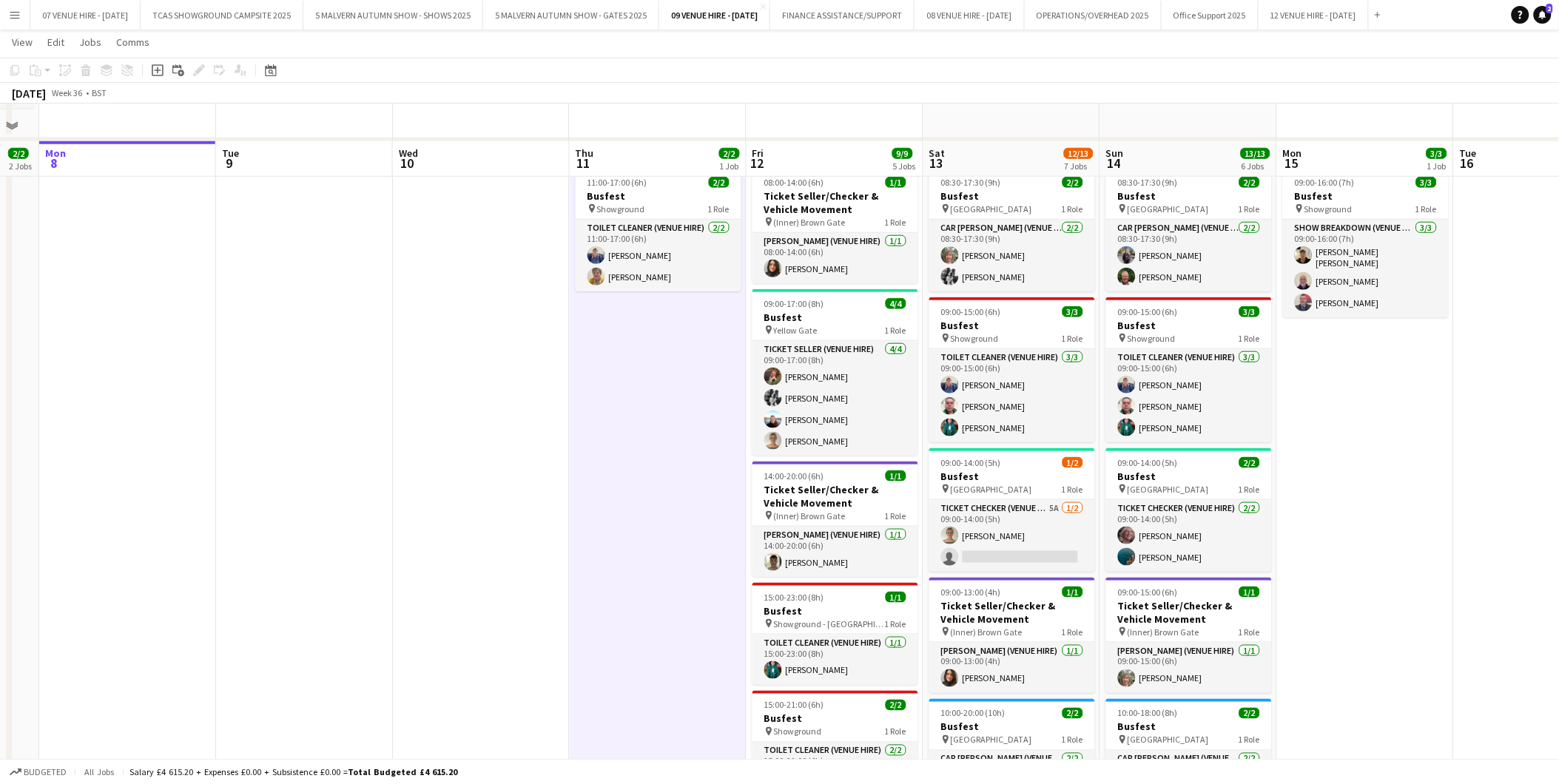
scroll to position [392, 0]
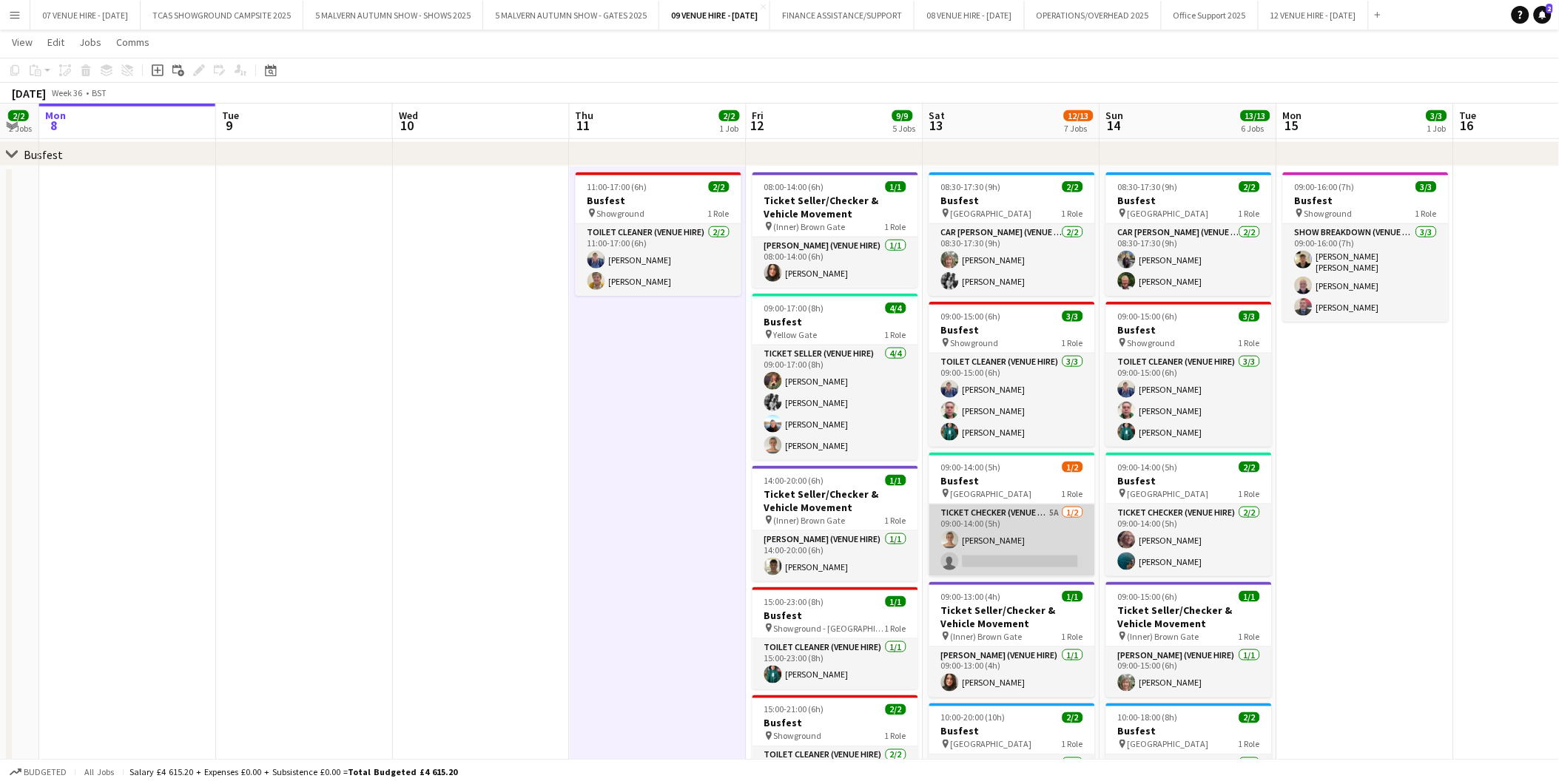
click at [1045, 556] on app-card-role "Ticket Checker (Venue Hire) 5A [DATE] 09:00-14:00 (5h) [PERSON_NAME] single-neu…" at bounding box center [1011, 540] width 166 height 72
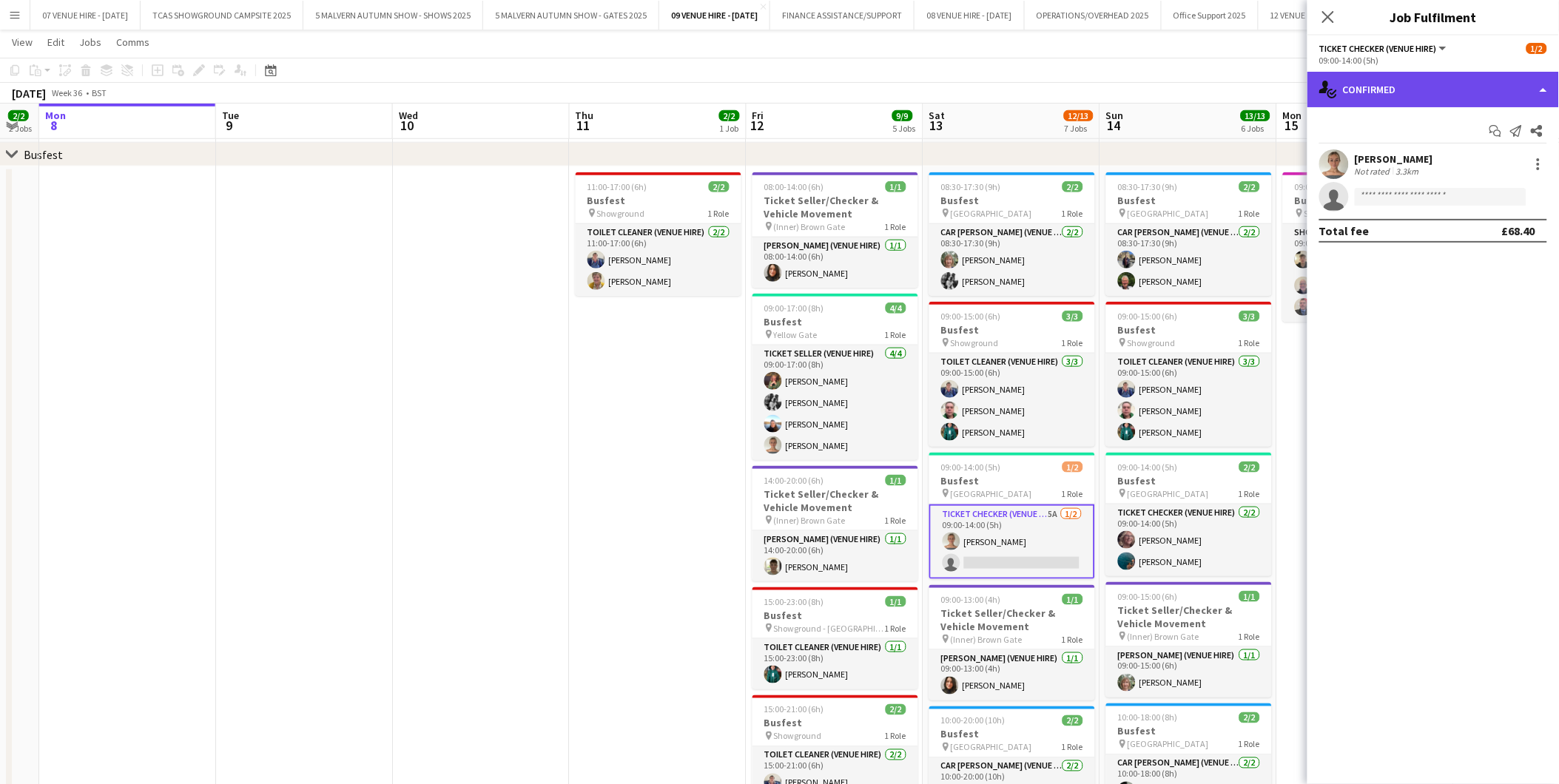
click at [1461, 99] on div "single-neutral-actions-check-2 Confirmed" at bounding box center [1432, 89] width 251 height 35
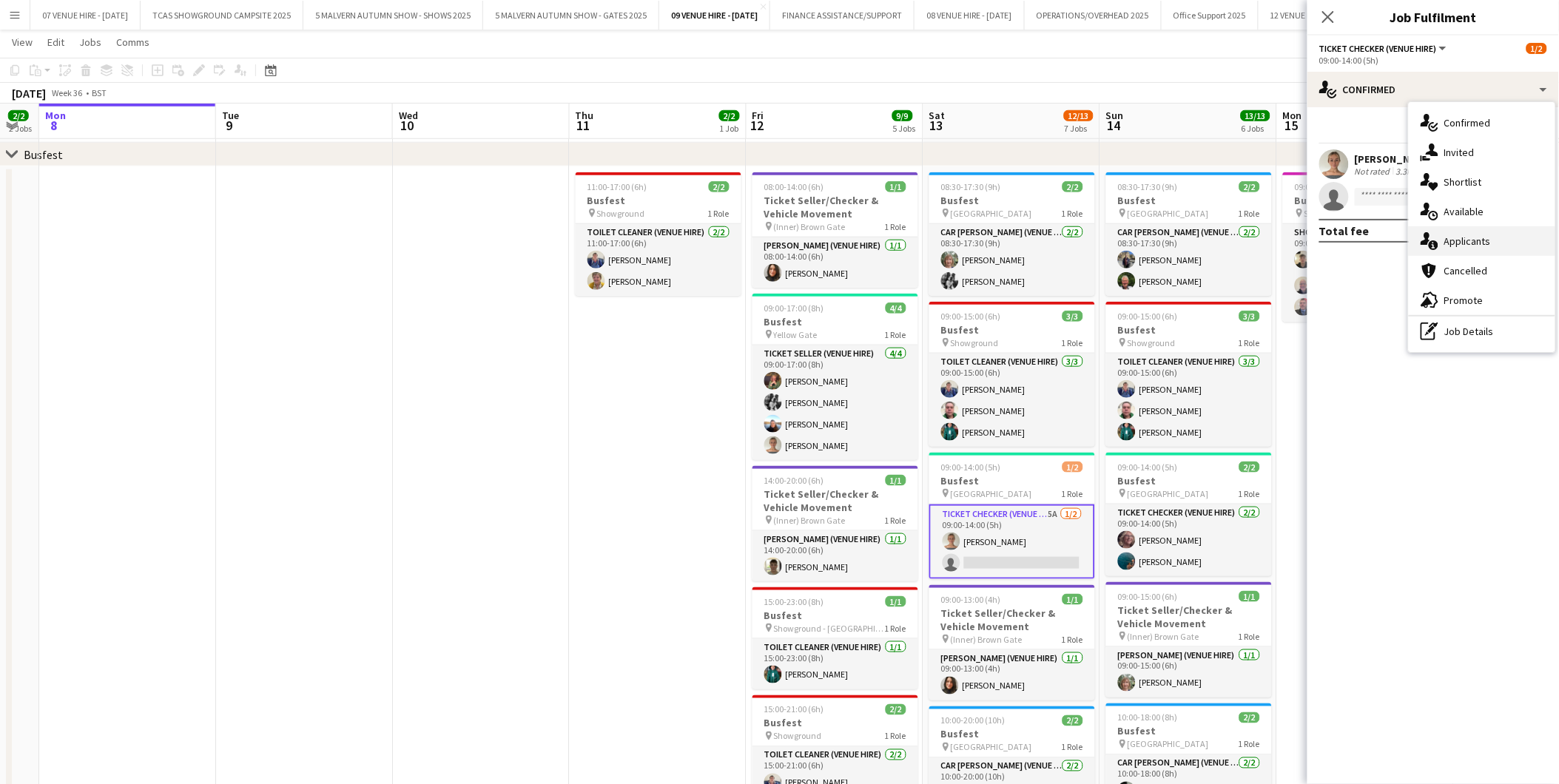
click at [1474, 239] on span "Applicants" at bounding box center [1467, 242] width 47 height 14
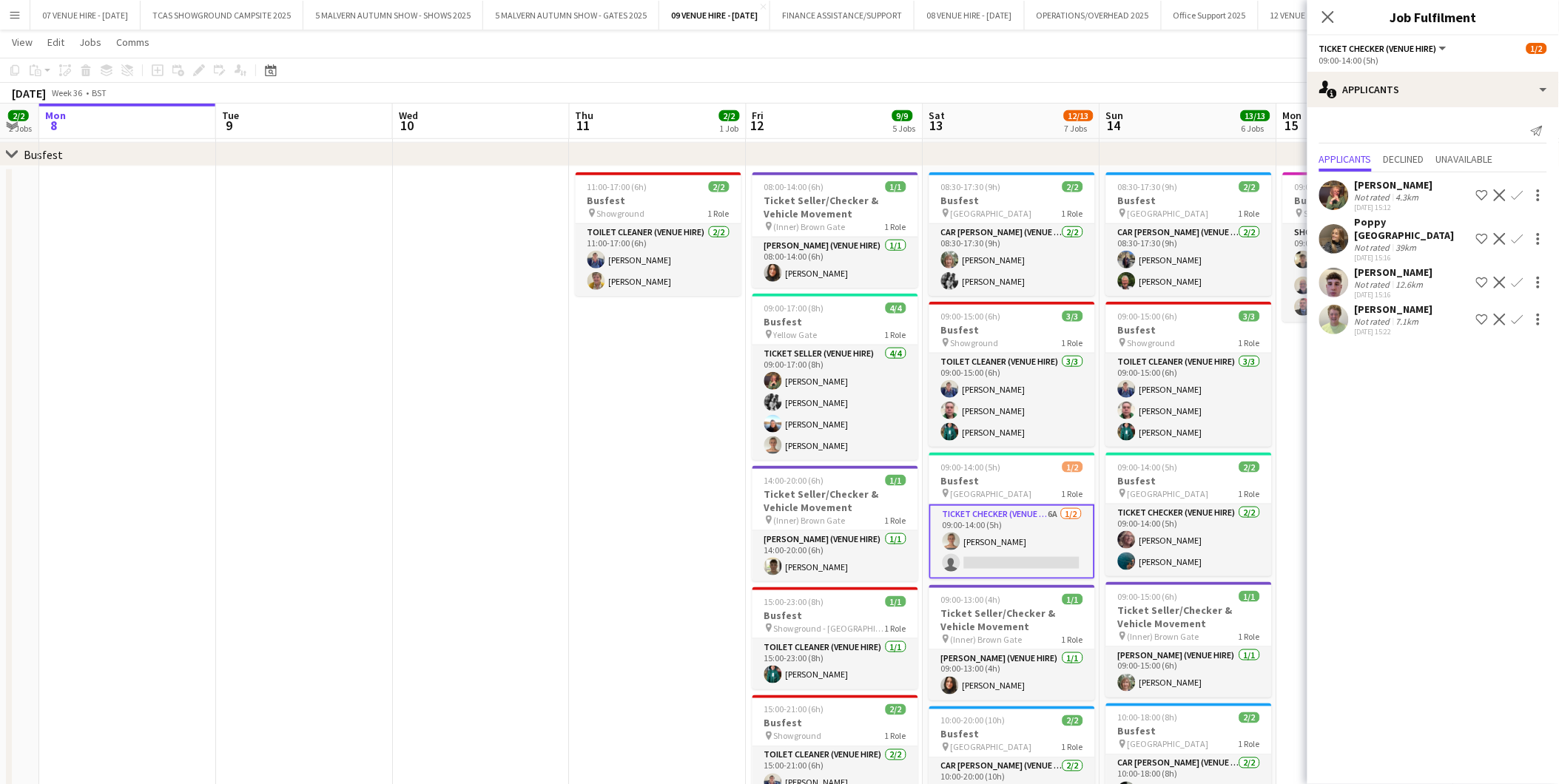
click at [689, 521] on app-date-cell "11:00-17:00 (6h) 2/2 Busfest pin Showground 1 Role Toilet Cleaner (Venue Hire) …" at bounding box center [658, 634] width 177 height 936
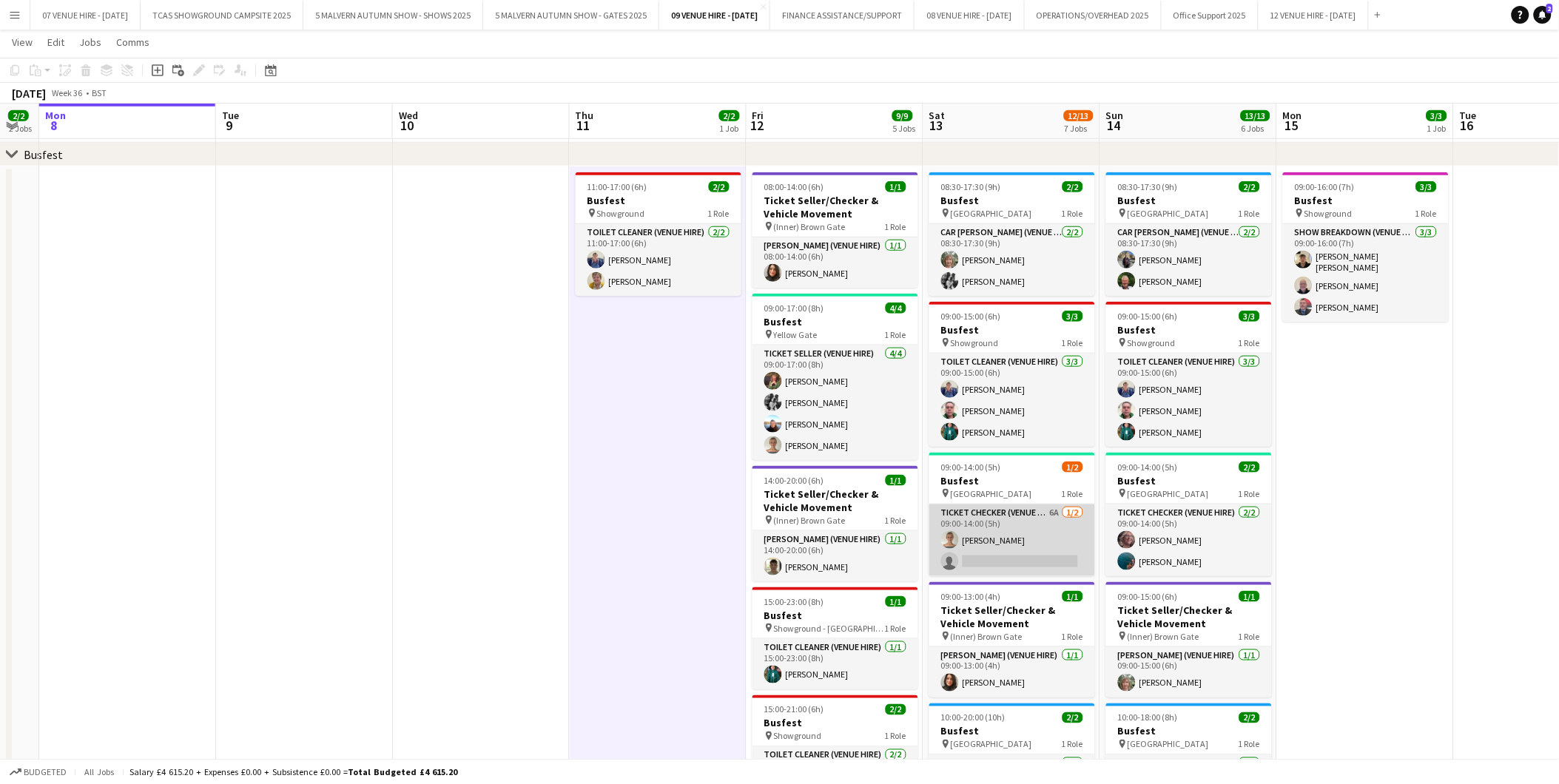
click at [994, 553] on app-card-role "Ticket Checker (Venue Hire) 6A [DATE] 09:00-14:00 (5h) [PERSON_NAME] single-neu…" at bounding box center [1011, 540] width 166 height 72
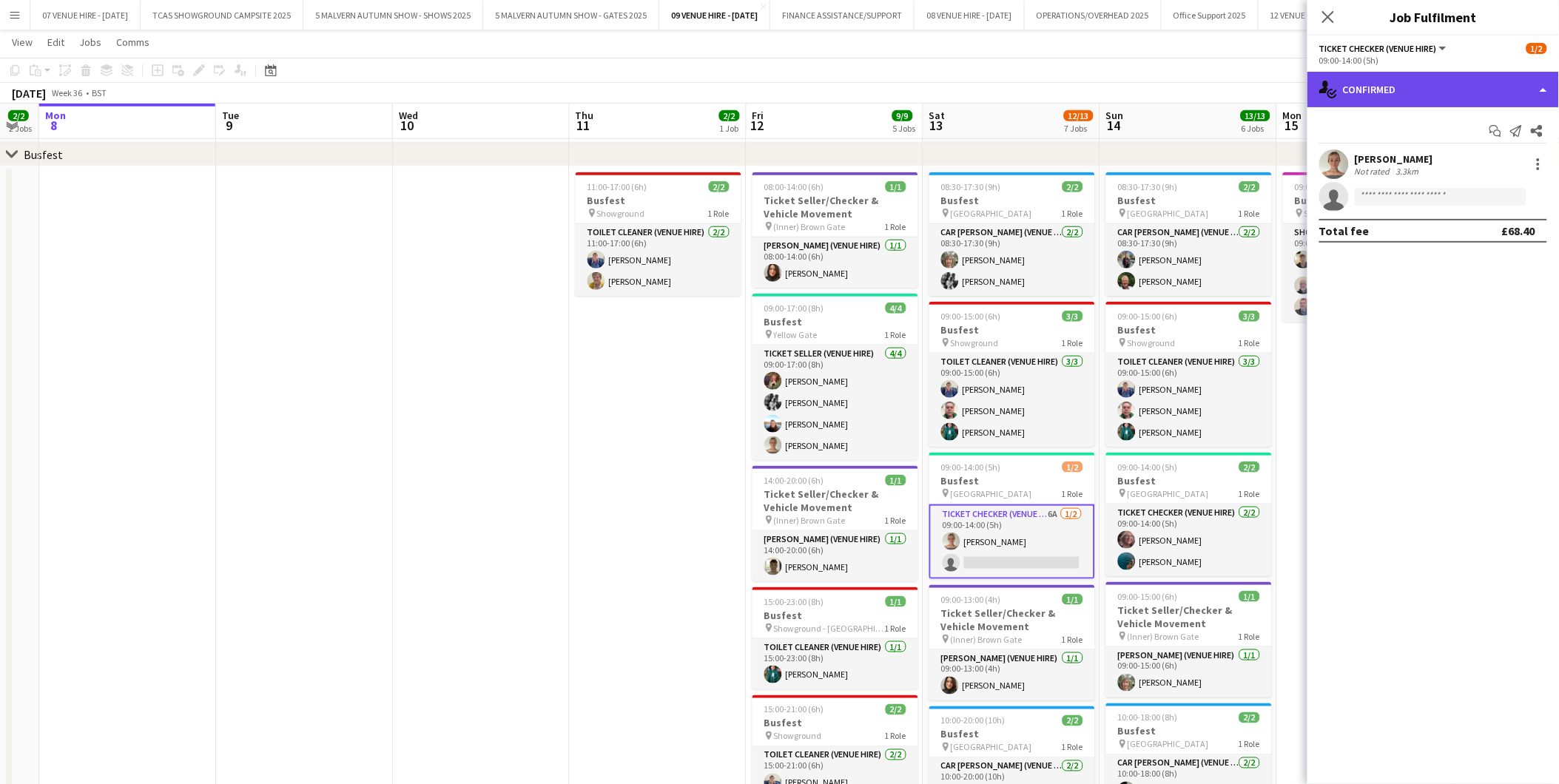
click at [1416, 91] on div "single-neutral-actions-check-2 Confirmed" at bounding box center [1432, 89] width 251 height 35
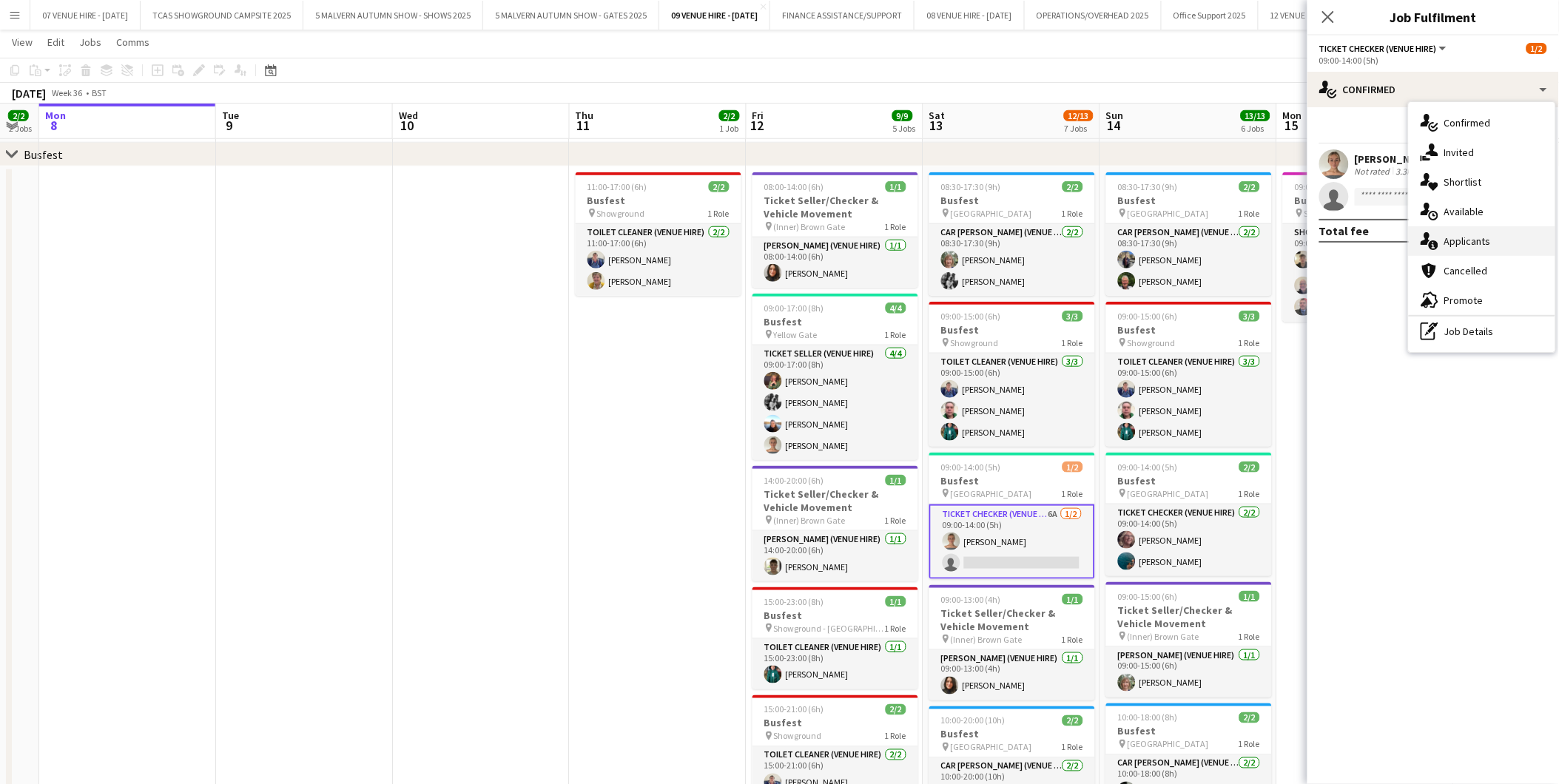
click at [1454, 248] on div "single-neutral-actions-information Applicants" at bounding box center [1481, 241] width 146 height 29
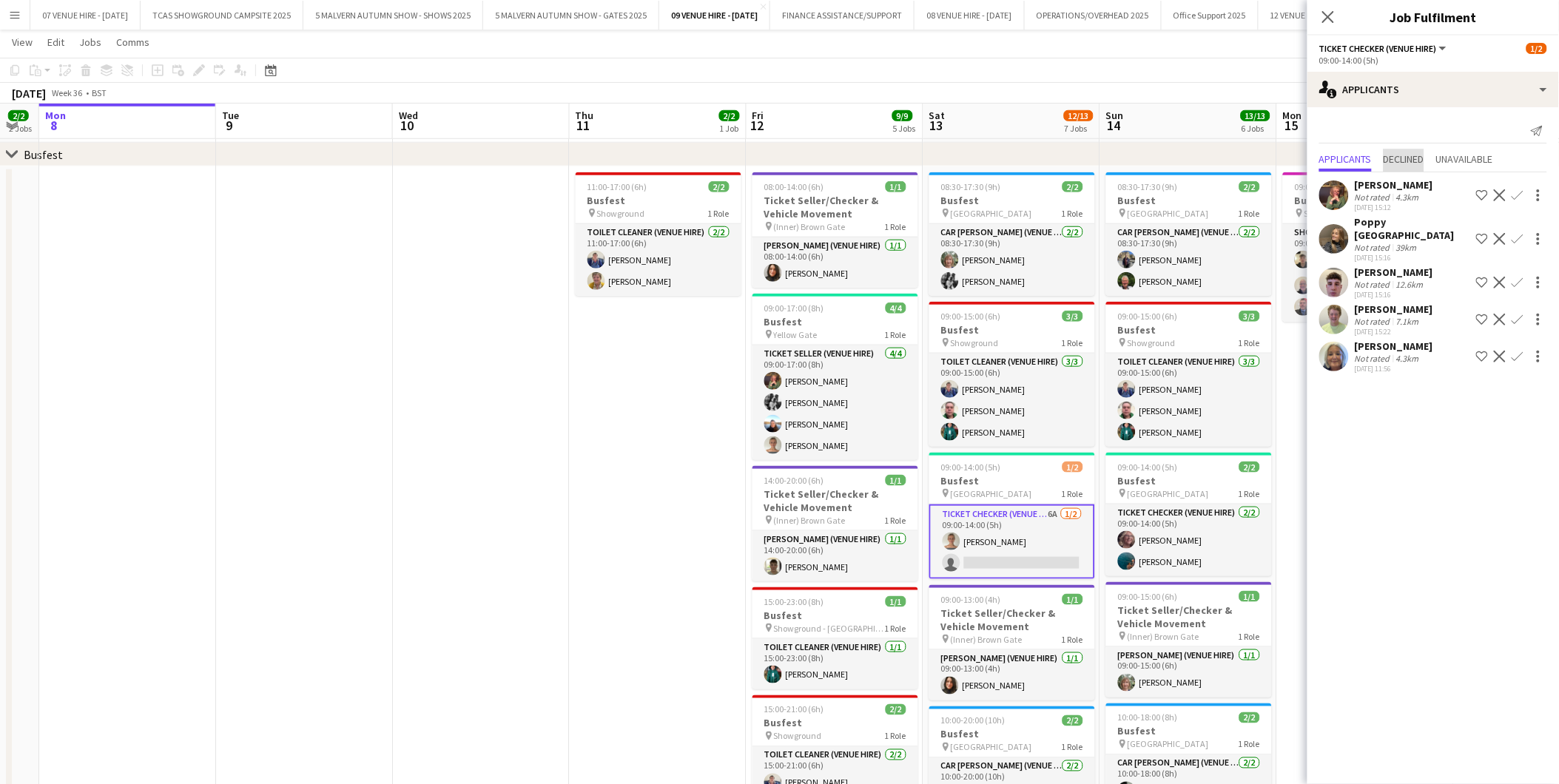
click at [1401, 161] on span "Declined" at bounding box center [1404, 159] width 41 height 11
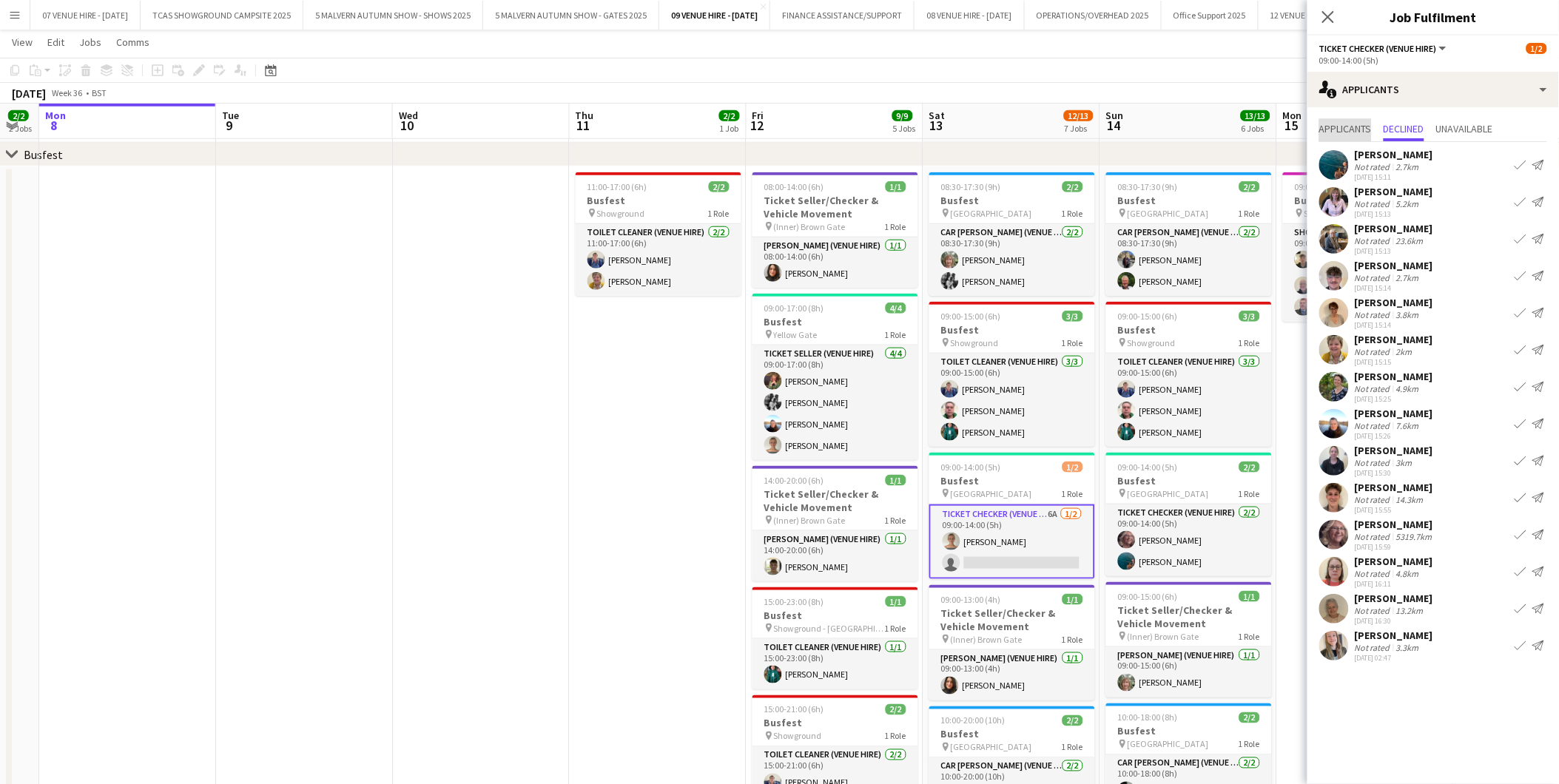
click at [1355, 134] on span "Applicants" at bounding box center [1345, 129] width 53 height 11
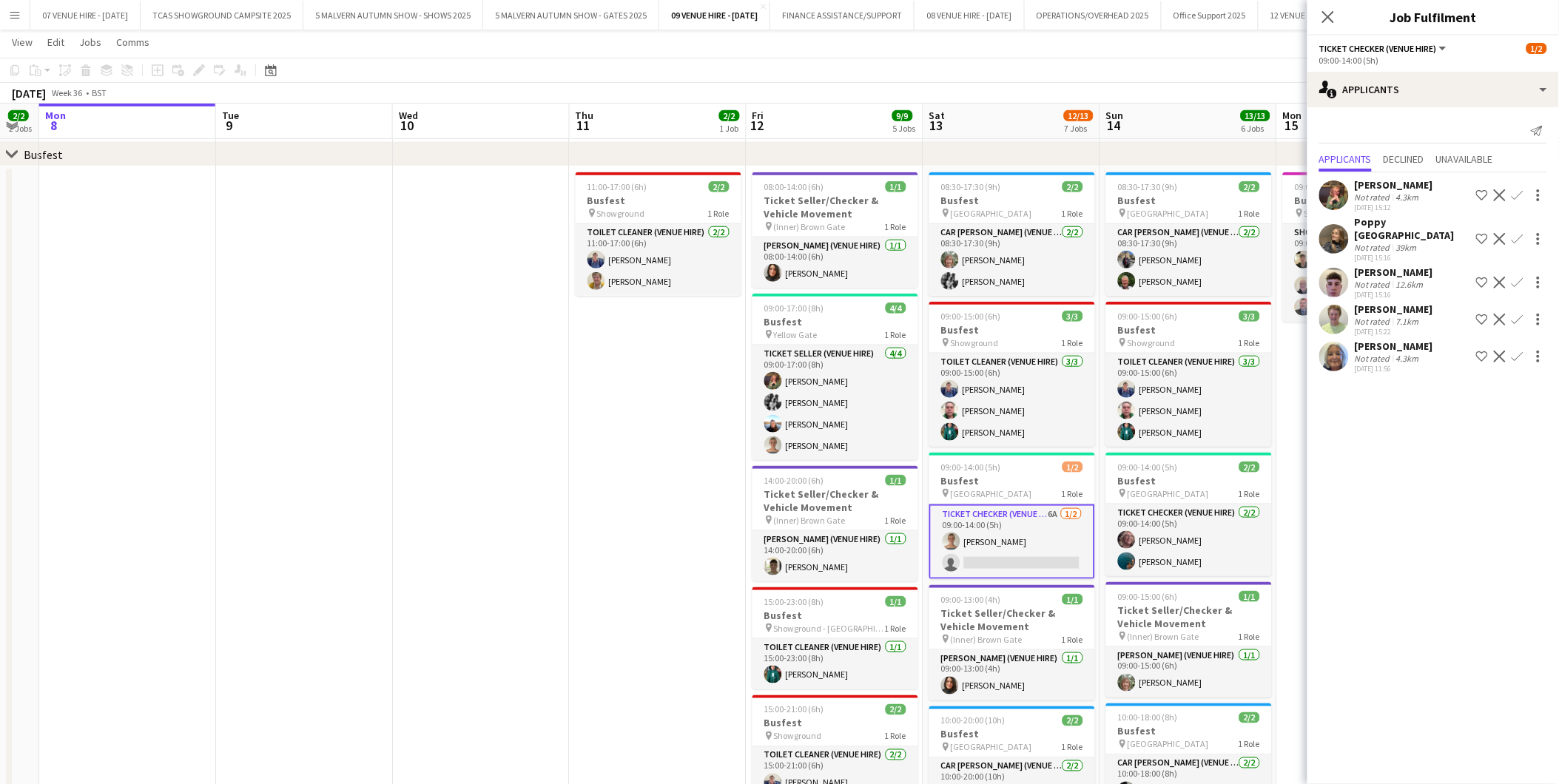
click at [1337, 344] on app-user-avatar at bounding box center [1333, 356] width 29 height 29
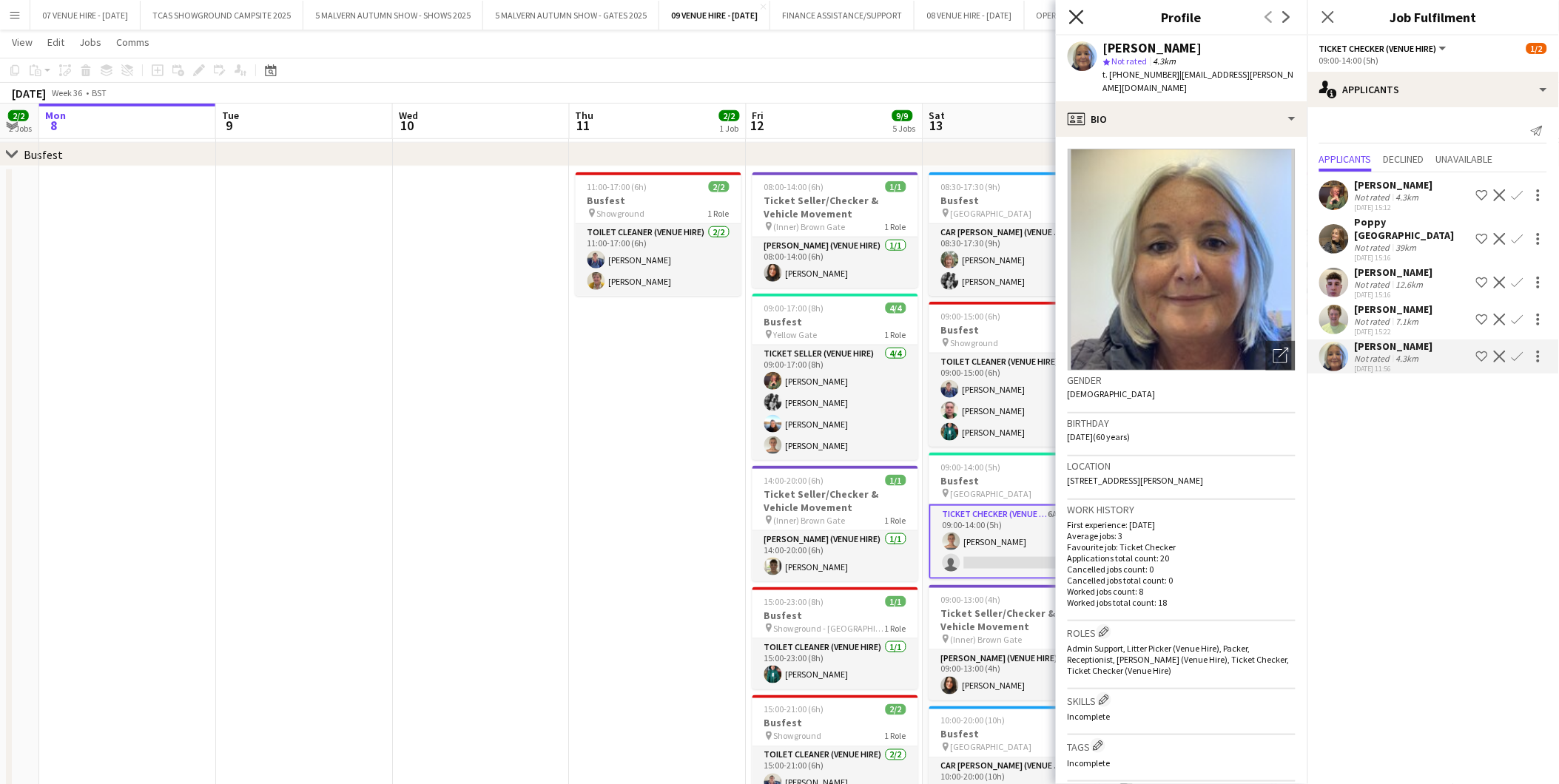
click at [1082, 16] on icon "Close pop-in" at bounding box center [1076, 17] width 14 height 14
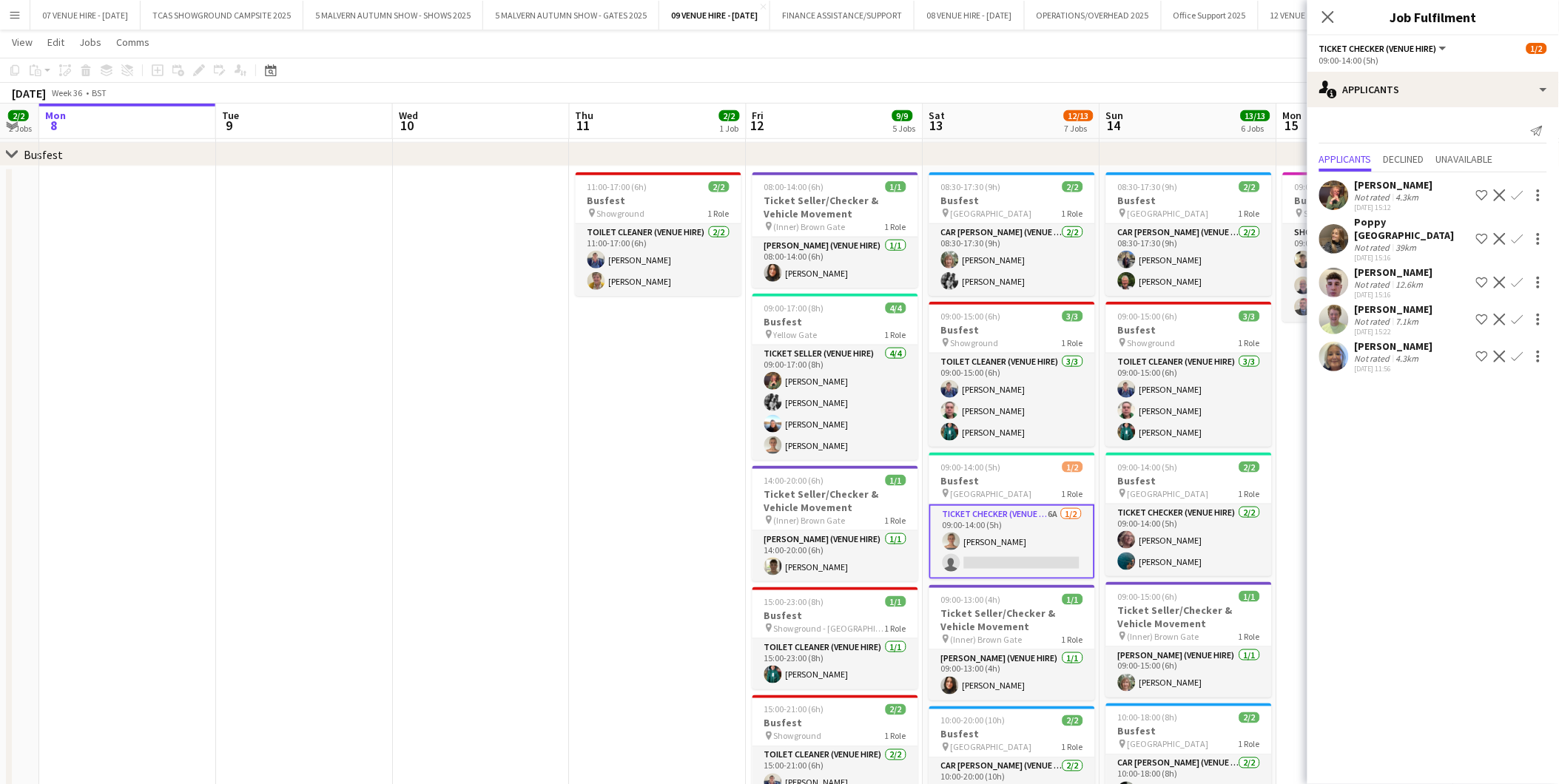
click at [1335, 306] on app-user-avatar at bounding box center [1333, 319] width 29 height 29
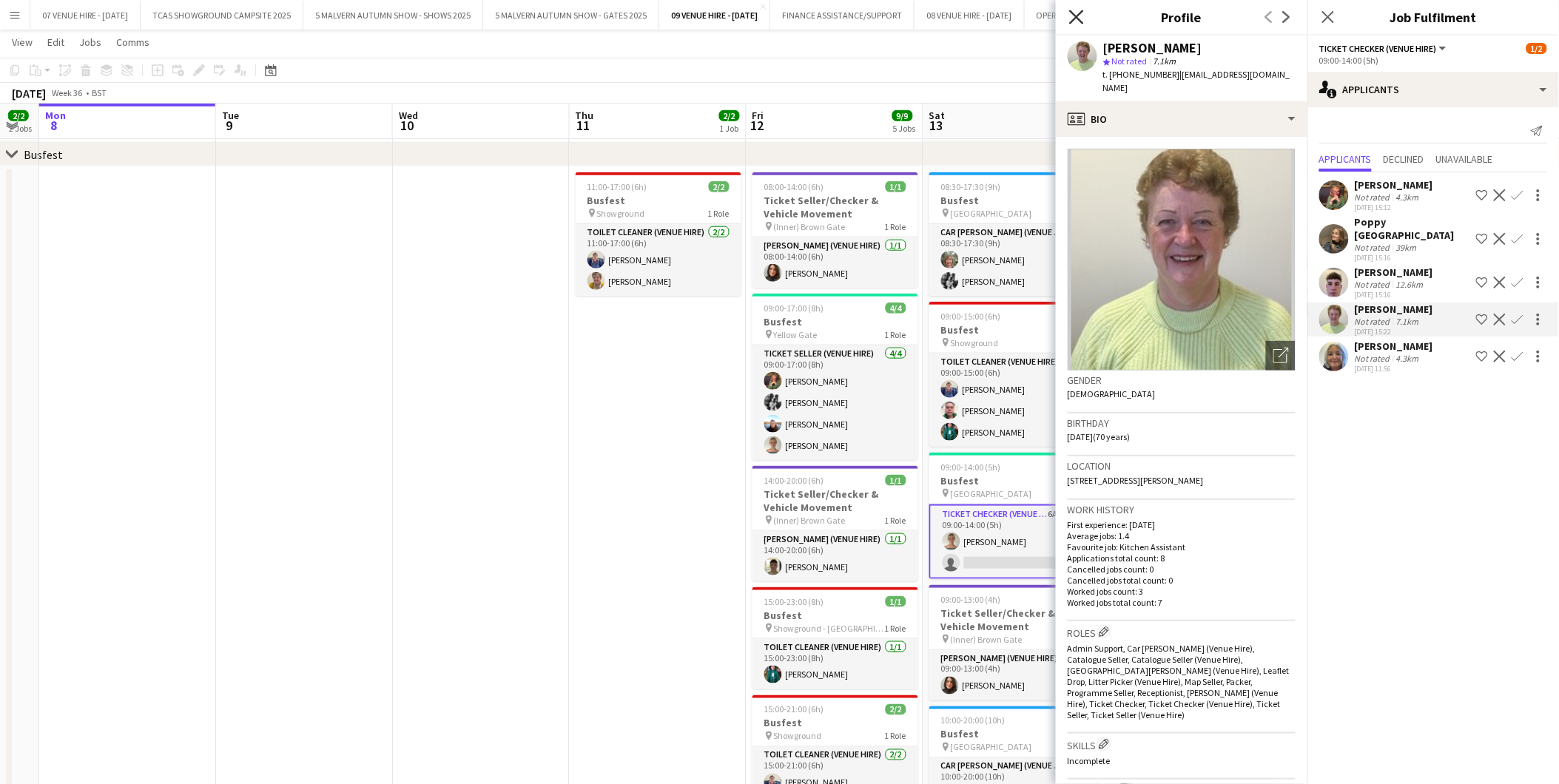
click at [1075, 13] on icon "Close pop-in" at bounding box center [1076, 17] width 14 height 14
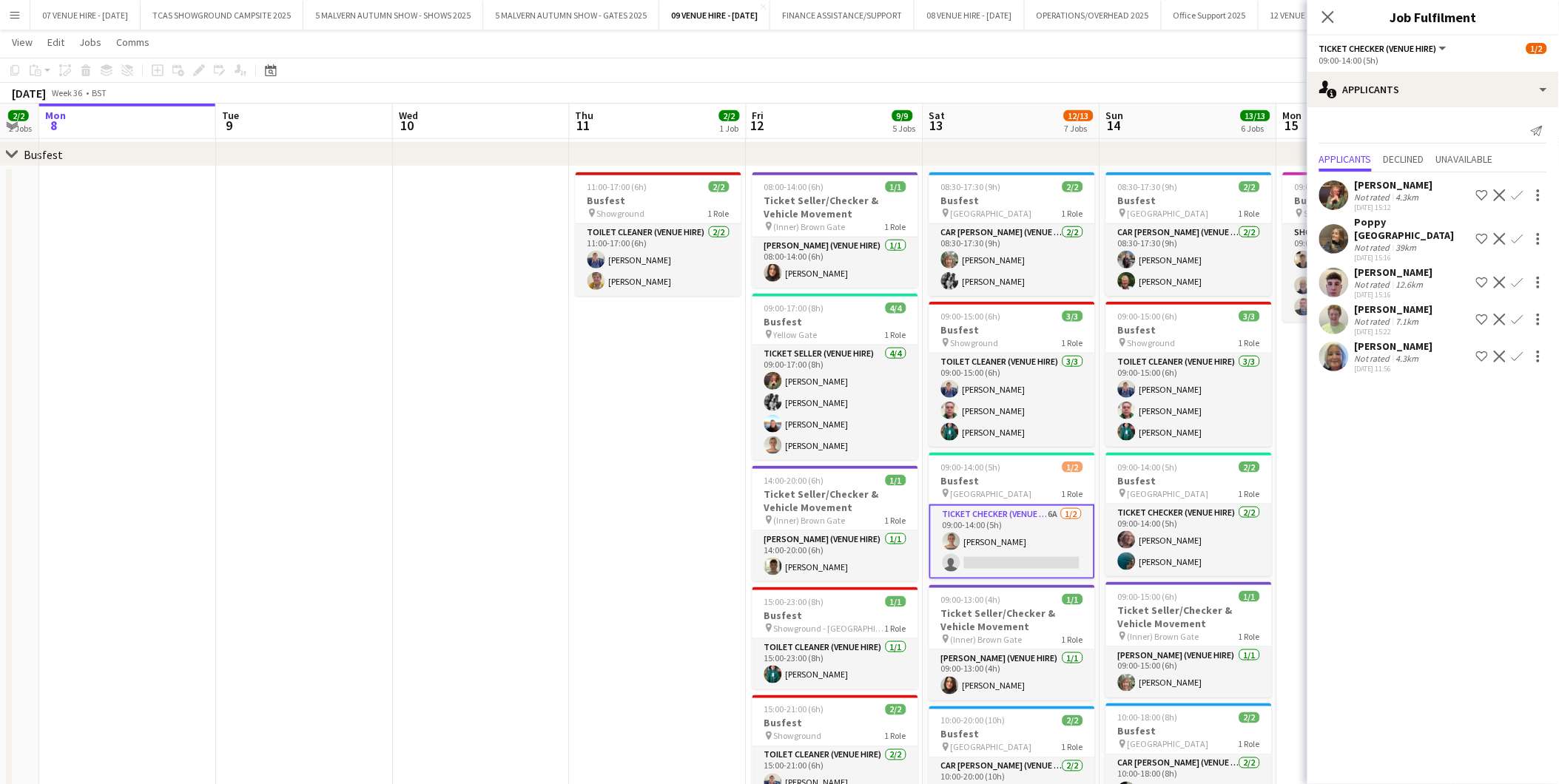
click at [1505, 233] on app-icon "Decline" at bounding box center [1500, 239] width 12 height 12
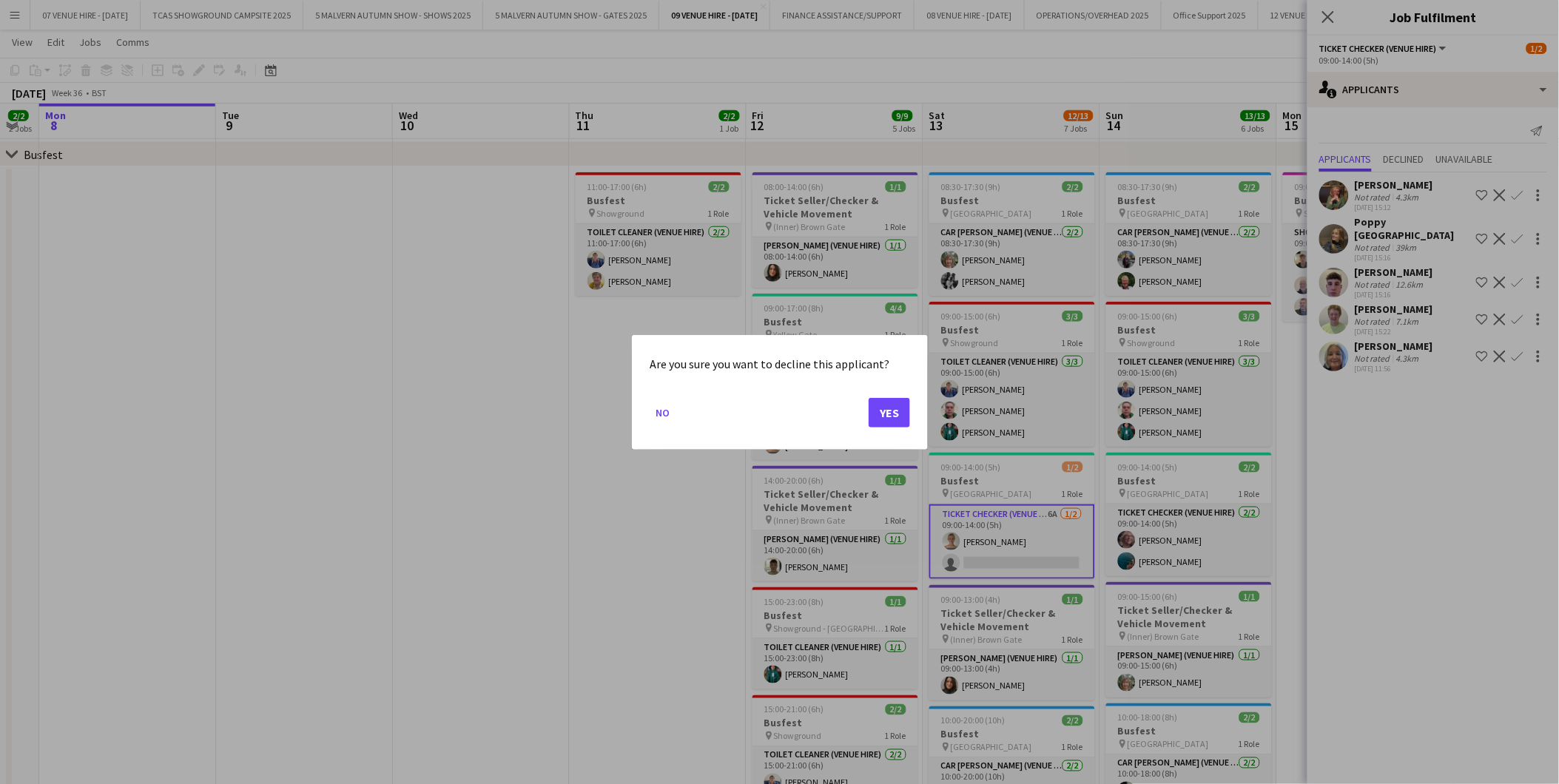
scroll to position [0, 0]
click at [895, 414] on button "Yes" at bounding box center [889, 411] width 41 height 29
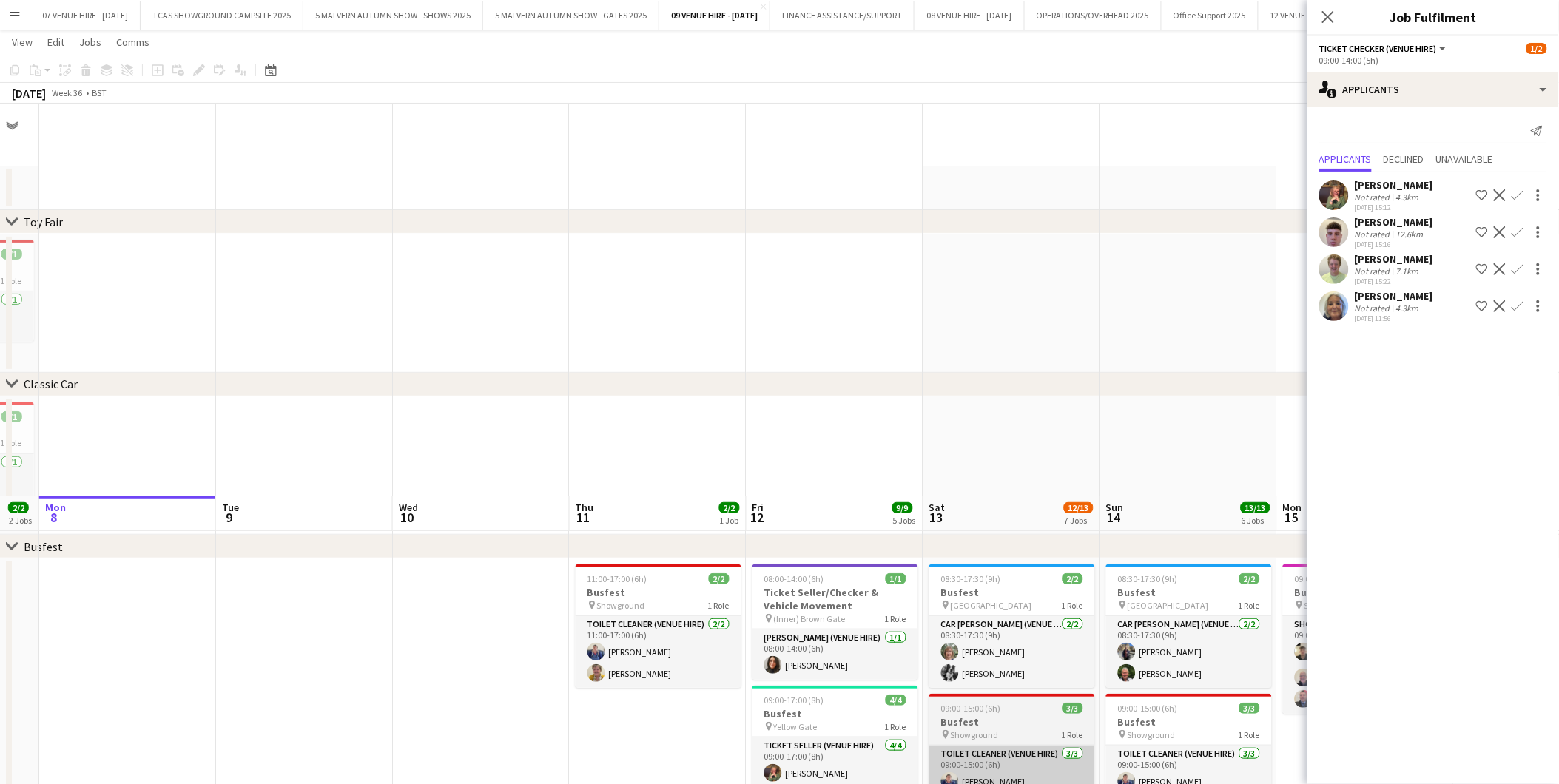
scroll to position [392, 0]
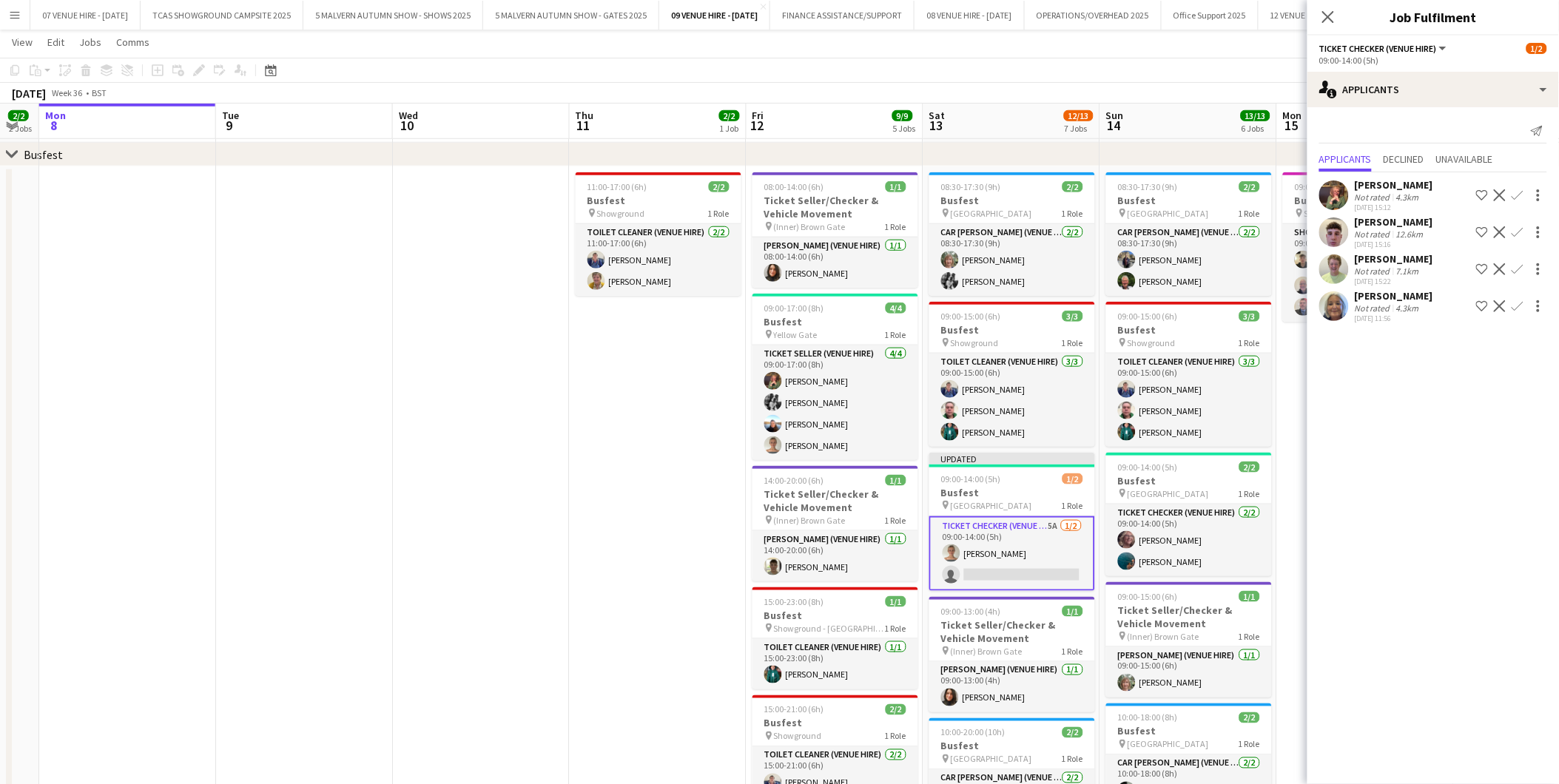
click at [1506, 230] on app-icon "Decline" at bounding box center [1500, 233] width 12 height 12
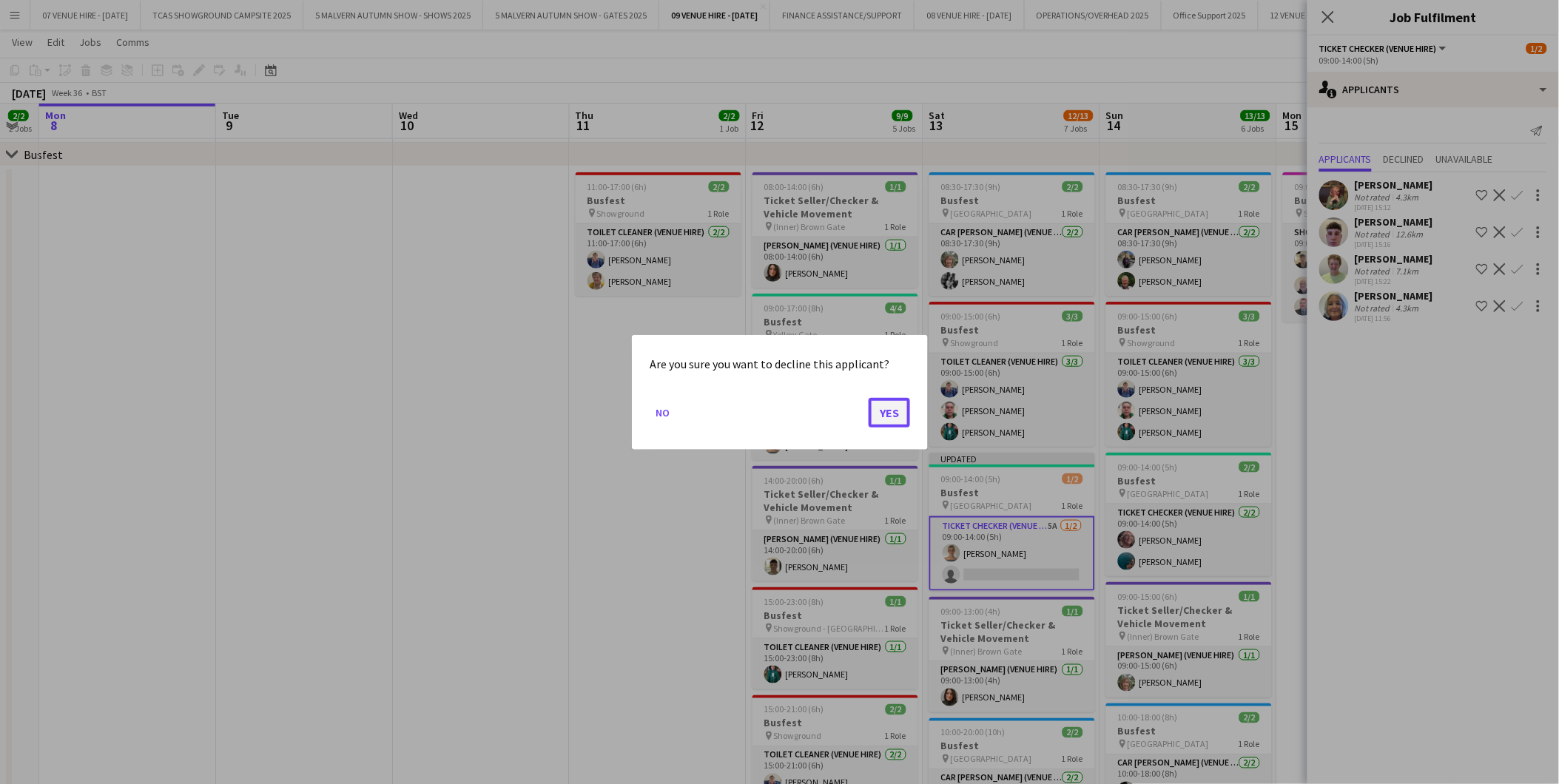
click at [900, 407] on button "Yes" at bounding box center [889, 411] width 41 height 29
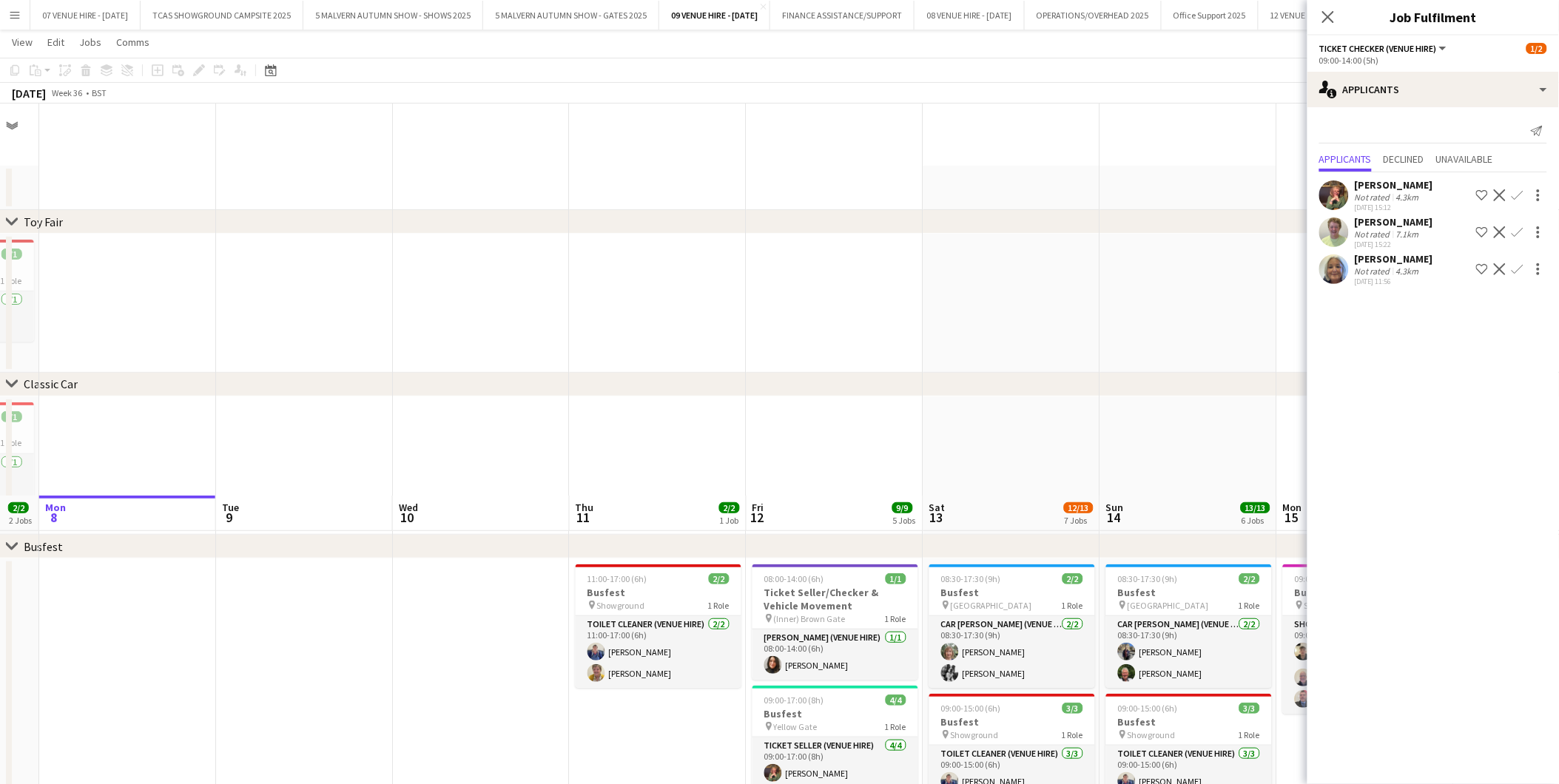
scroll to position [392, 0]
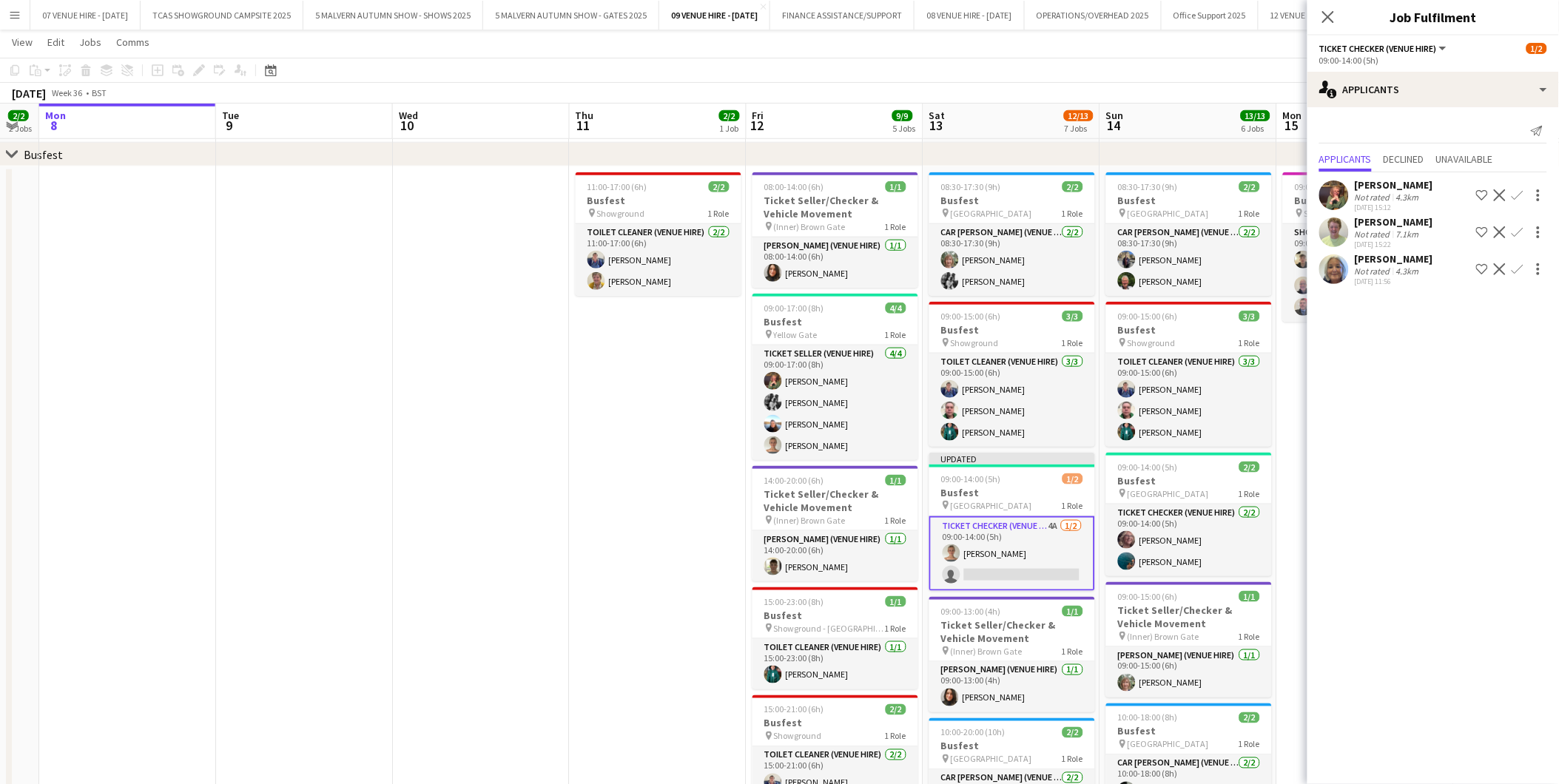
click at [1506, 193] on app-icon "Decline" at bounding box center [1500, 195] width 12 height 12
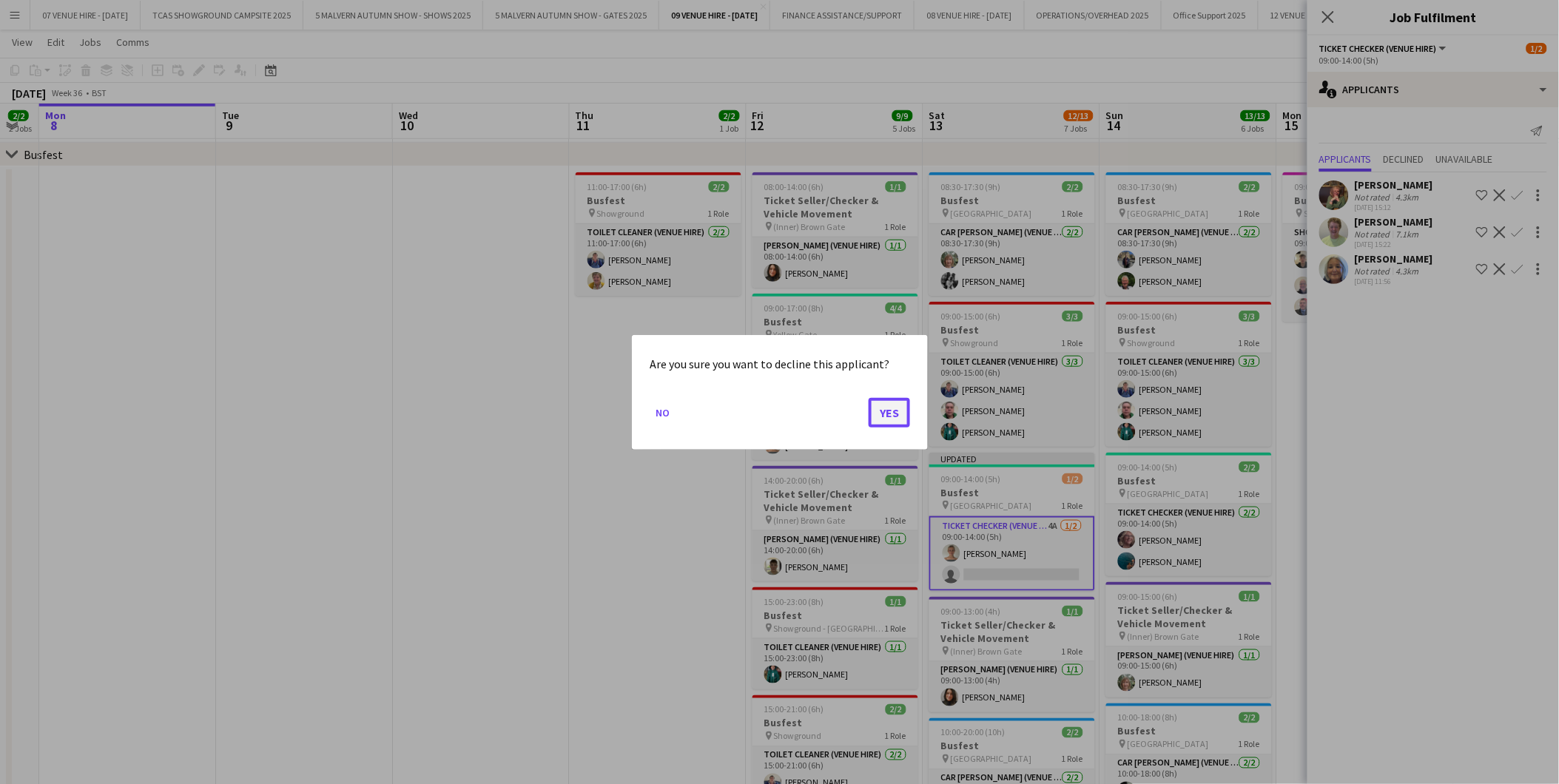
click at [878, 407] on button "Yes" at bounding box center [889, 411] width 41 height 29
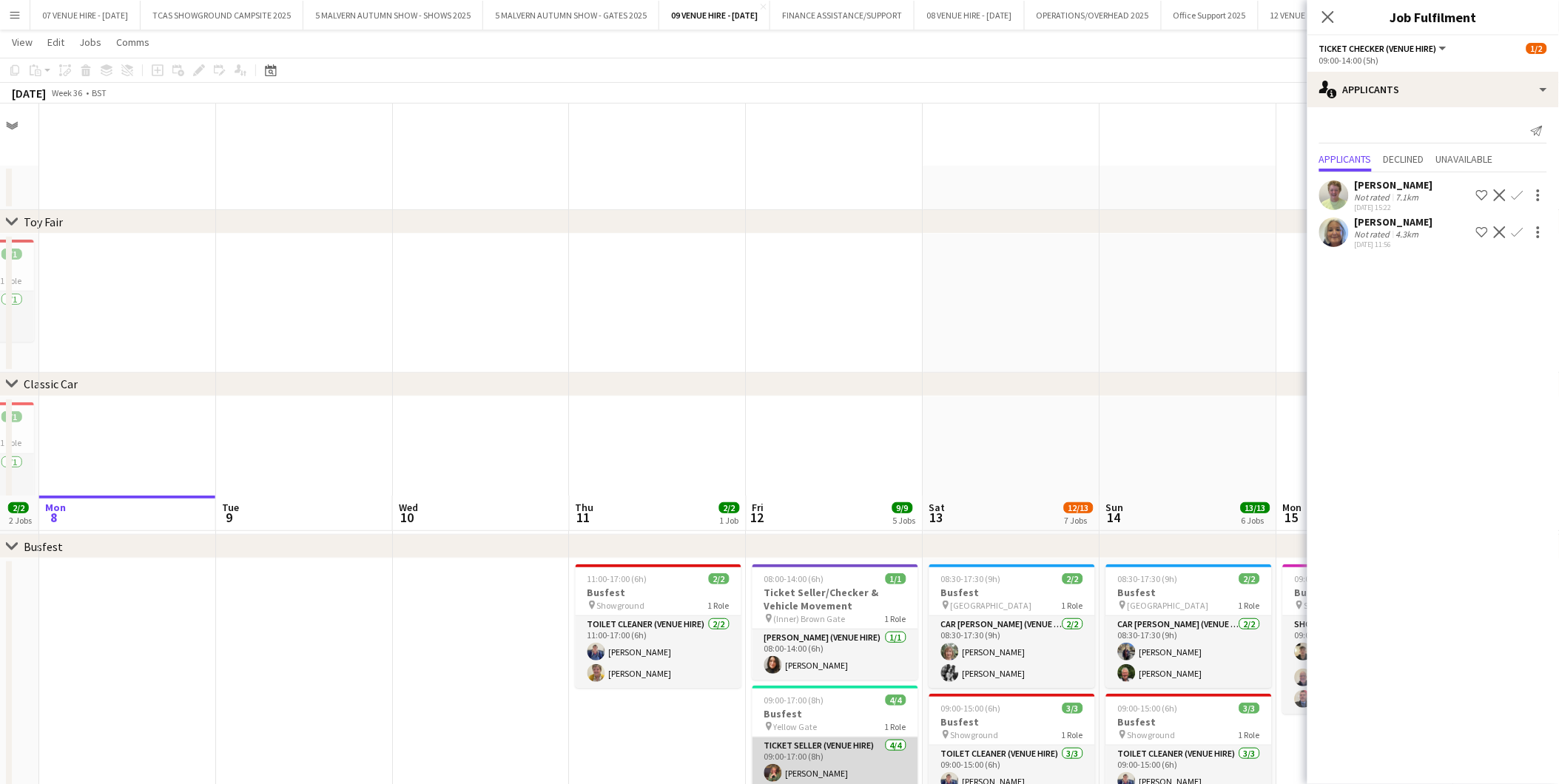
scroll to position [392, 0]
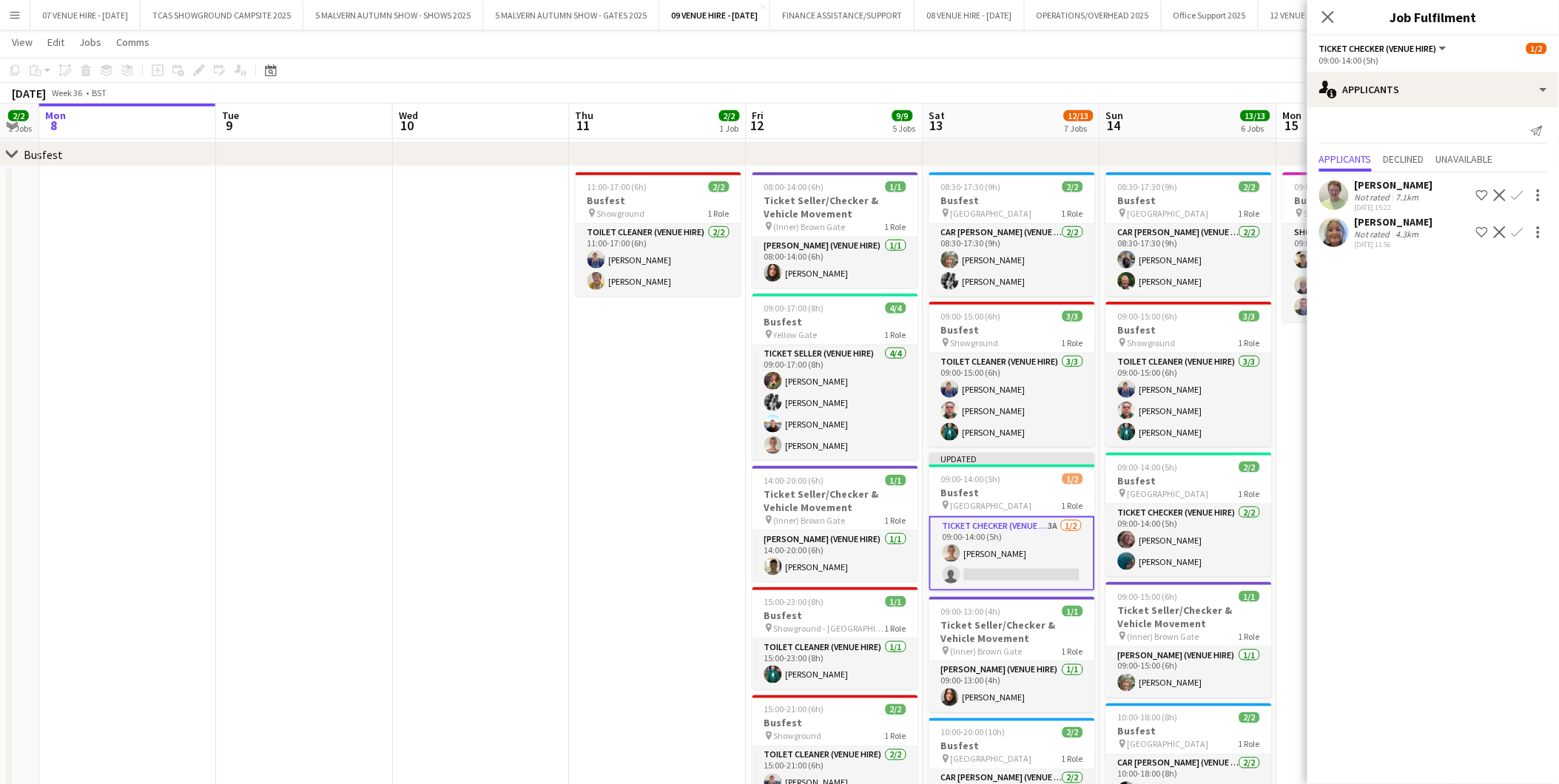
click at [664, 431] on app-date-cell "11:00-17:00 (6h) 2/2 Busfest pin Showground 1 Role Toilet Cleaner (Venue Hire) …" at bounding box center [658, 634] width 177 height 936
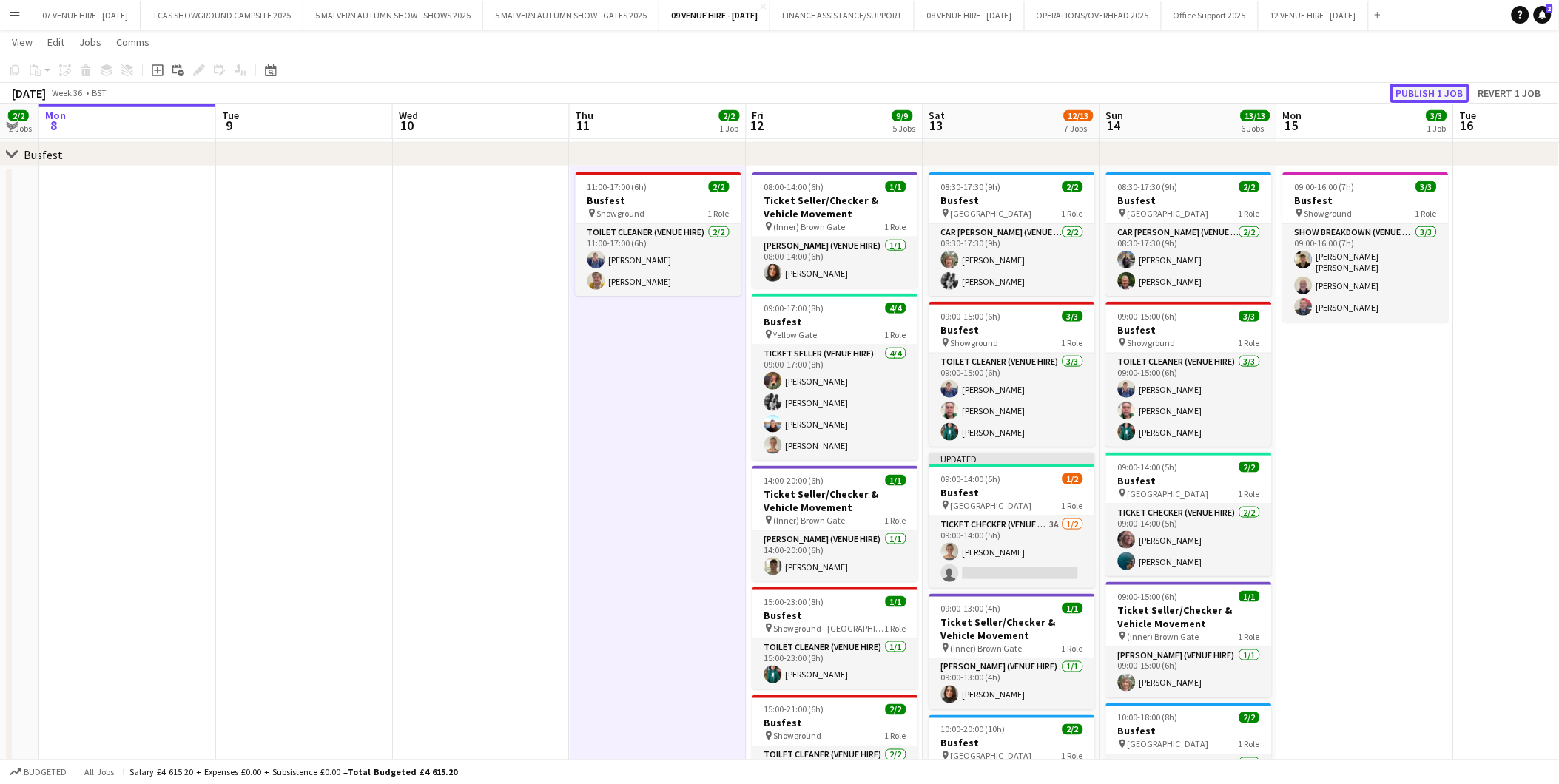
click at [1425, 94] on button "Publish 1 job" at bounding box center [1430, 93] width 80 height 20
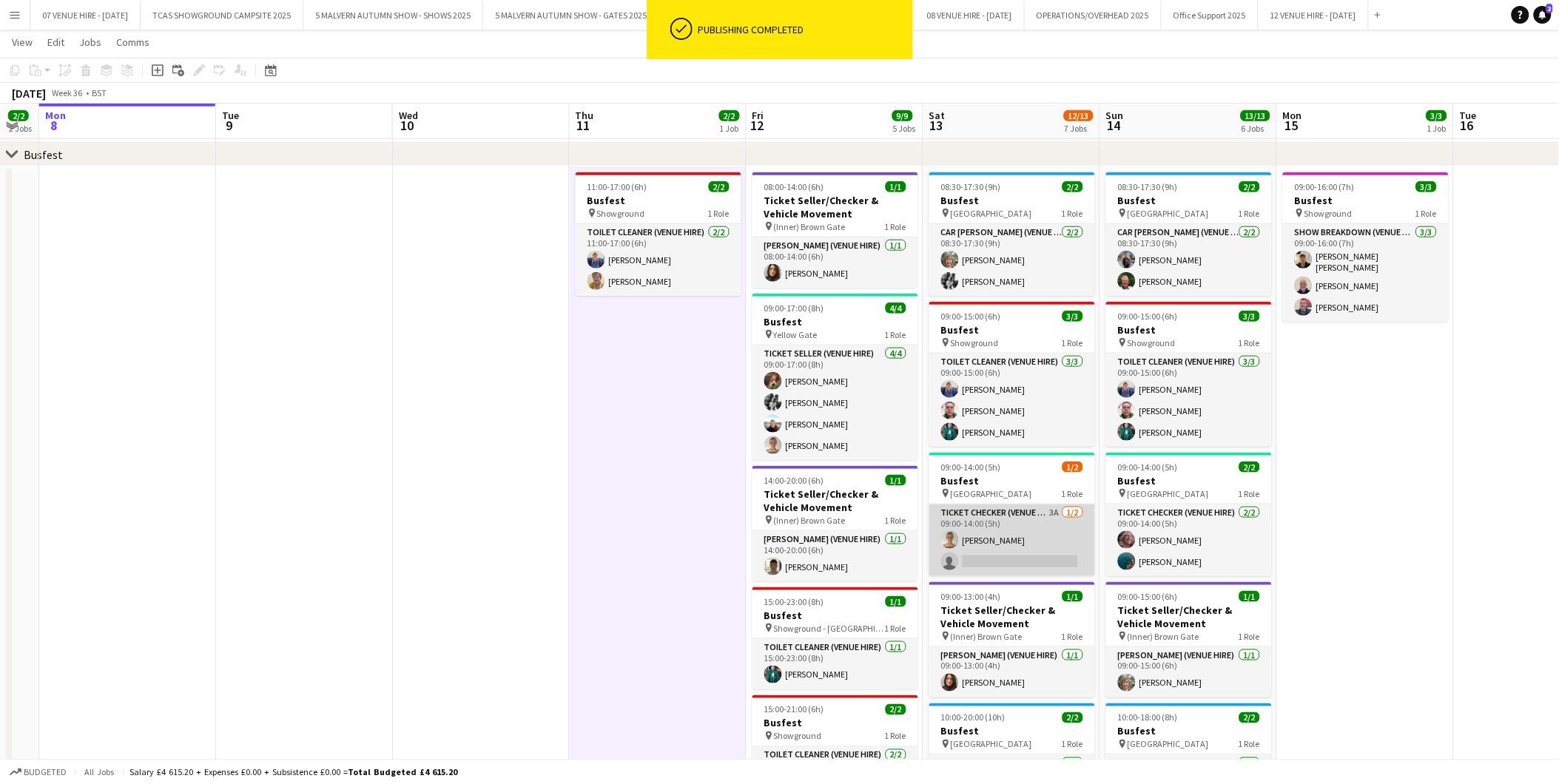
click at [1041, 545] on app-card-role "Ticket Checker (Venue Hire) 3A [DATE] 09:00-14:00 (5h) [PERSON_NAME] single-neu…" at bounding box center [1011, 540] width 166 height 72
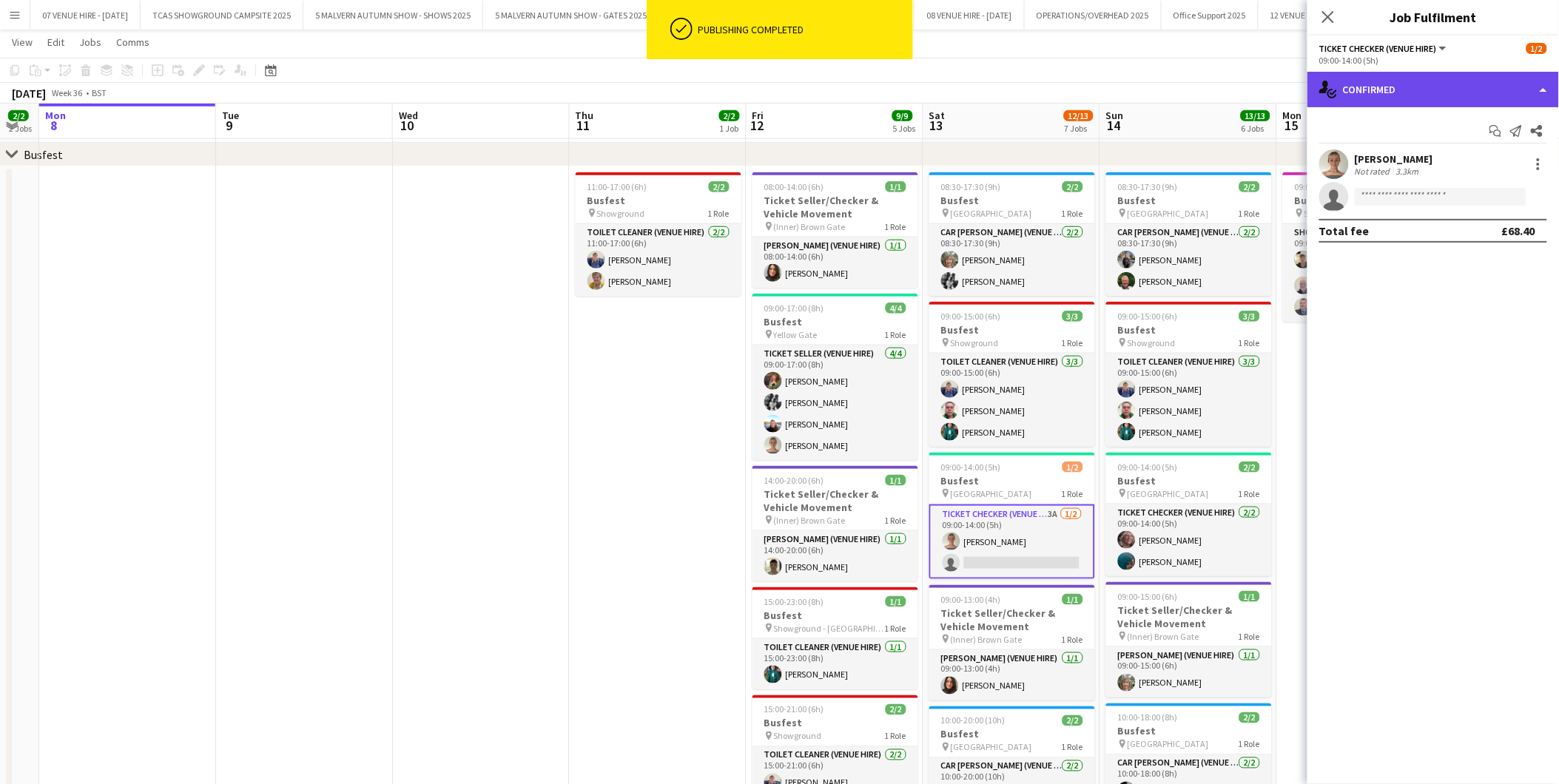
click at [1381, 104] on div "single-neutral-actions-check-2 Confirmed" at bounding box center [1432, 89] width 251 height 35
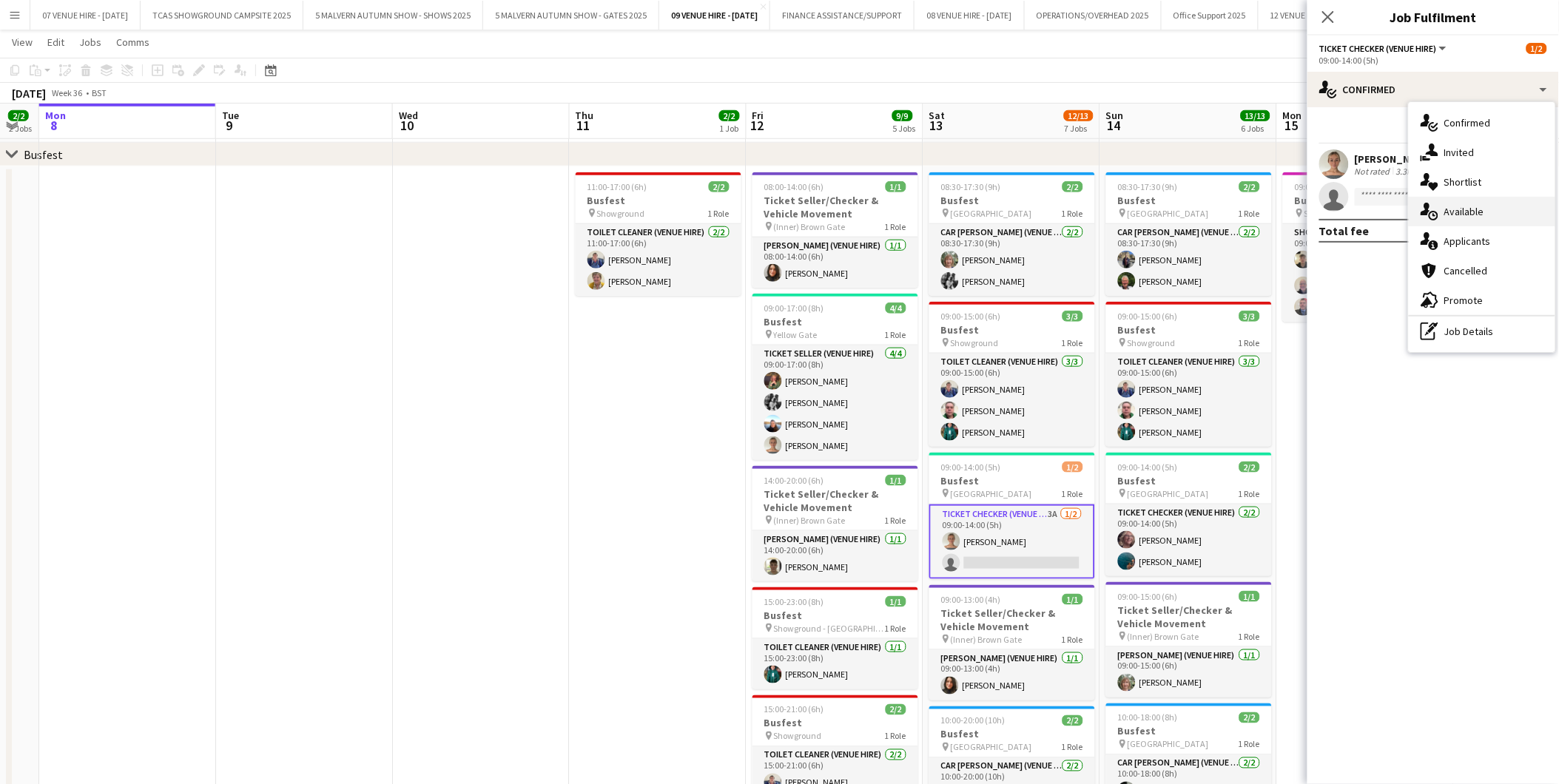
click at [1451, 208] on span "Available" at bounding box center [1464, 212] width 40 height 14
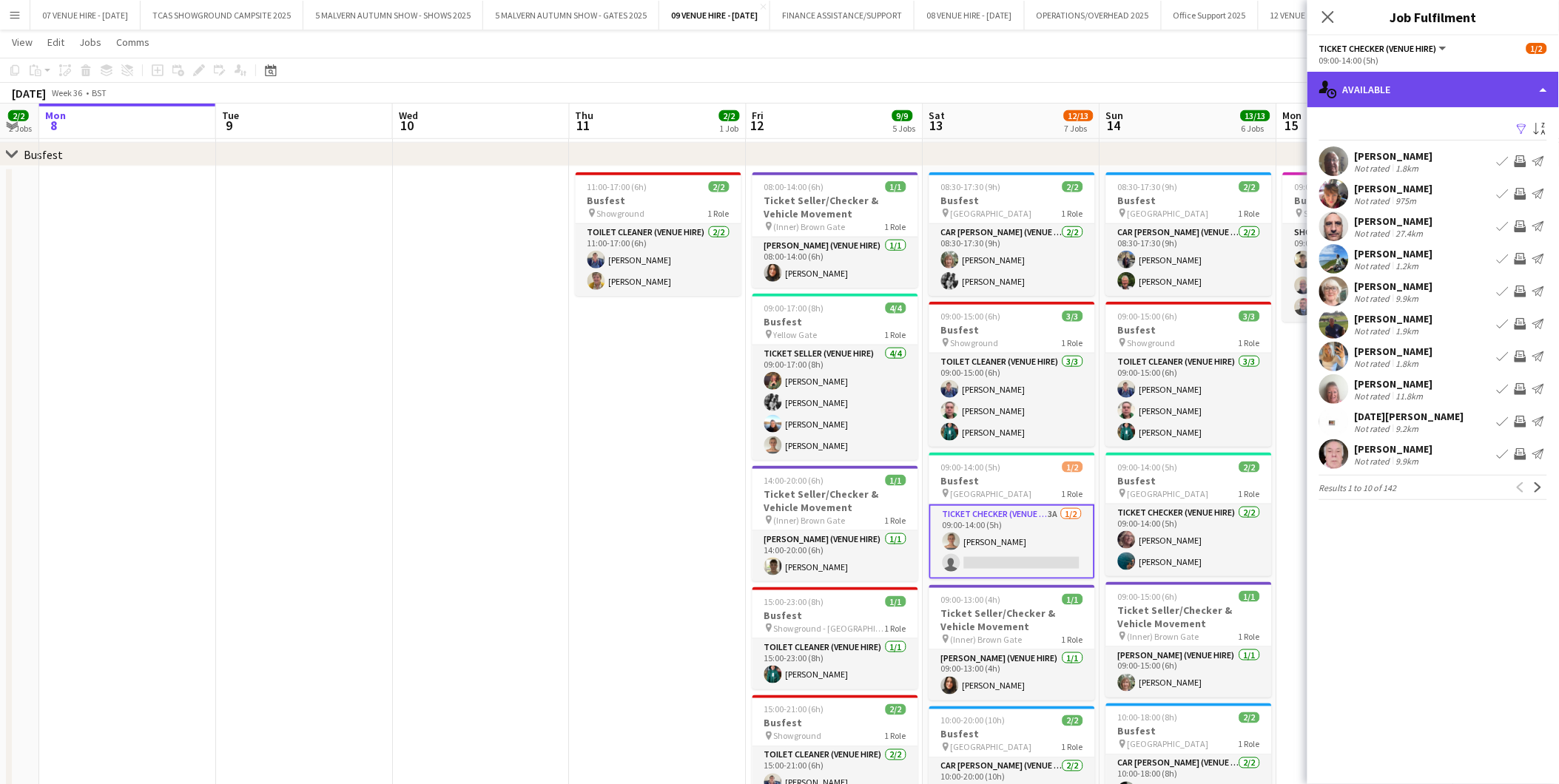
click at [1432, 87] on div "single-neutral-actions-upload Available" at bounding box center [1432, 89] width 251 height 35
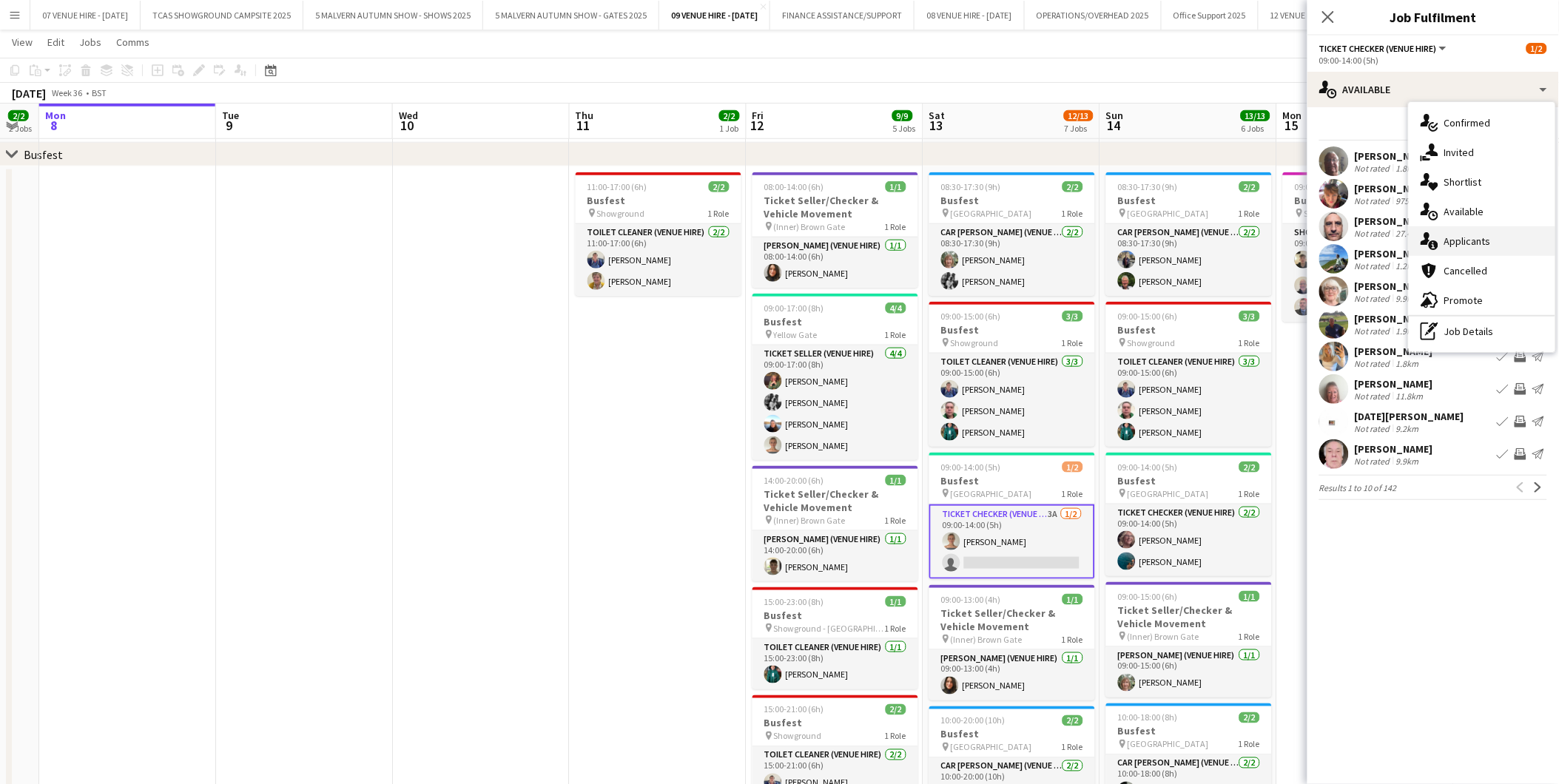
click at [1450, 239] on span "Applicants" at bounding box center [1467, 242] width 47 height 14
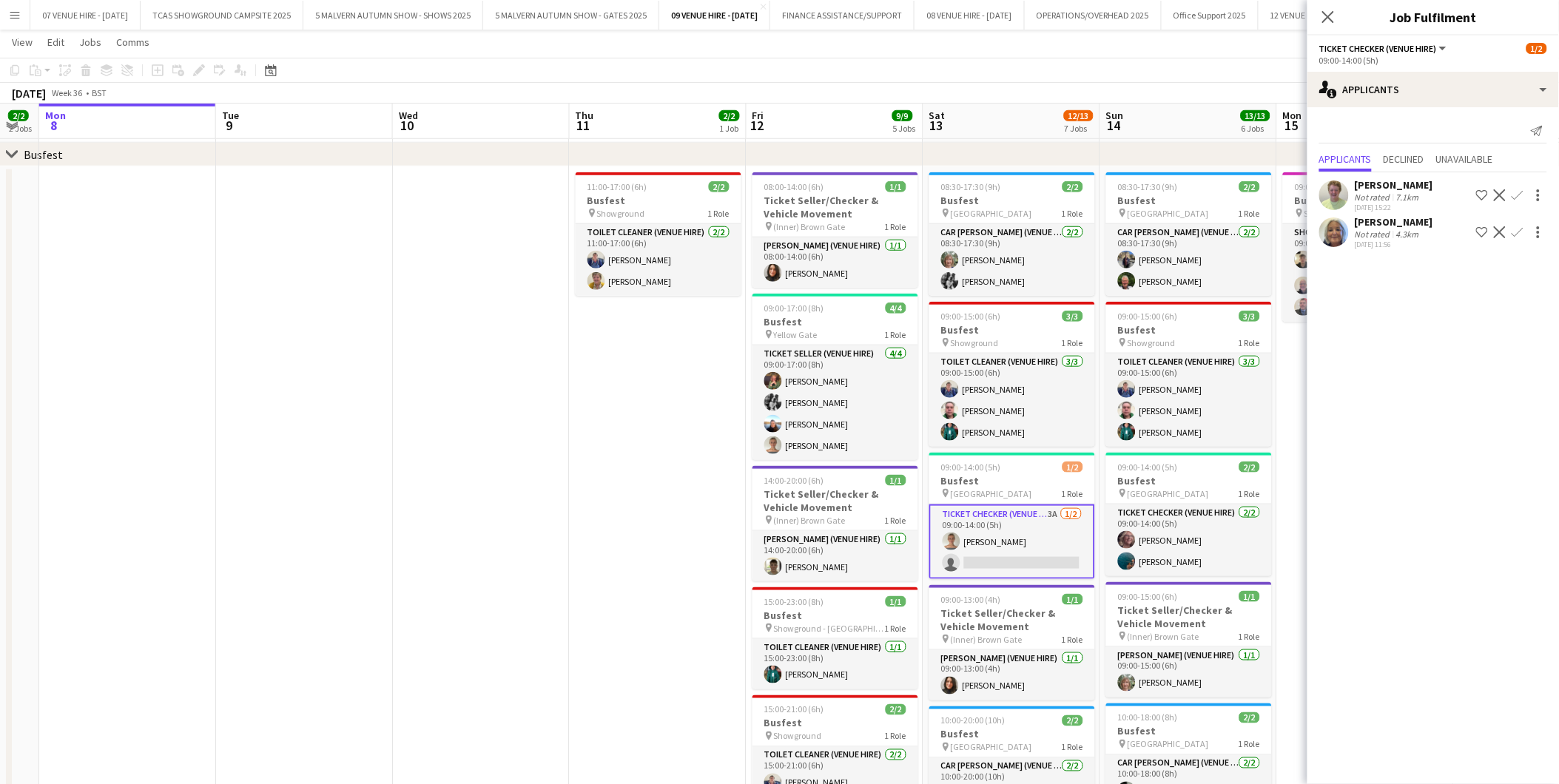
click at [1518, 228] on app-icon "Confirm" at bounding box center [1517, 233] width 12 height 12
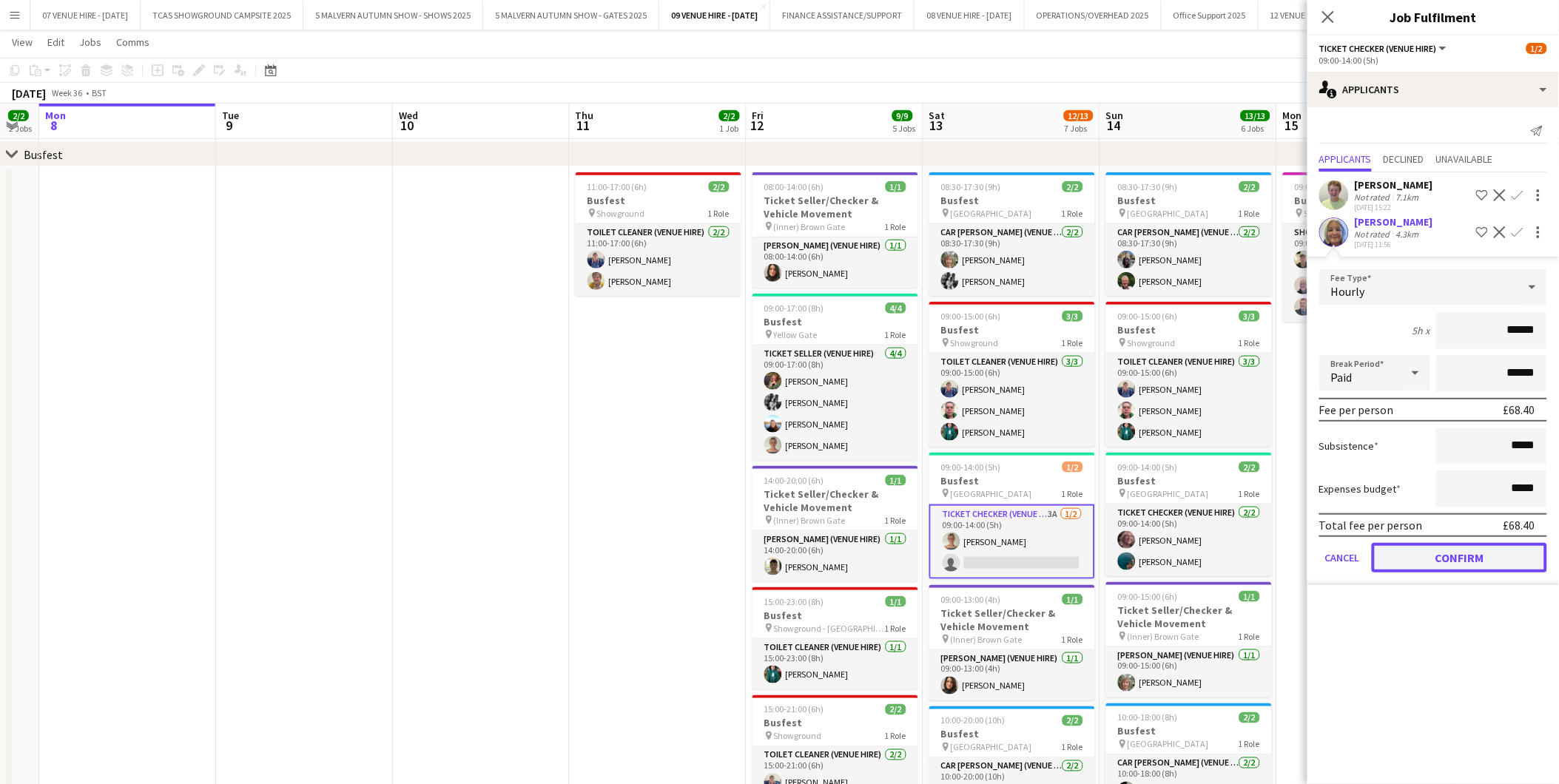
click at [1473, 548] on button "Confirm" at bounding box center [1459, 557] width 176 height 29
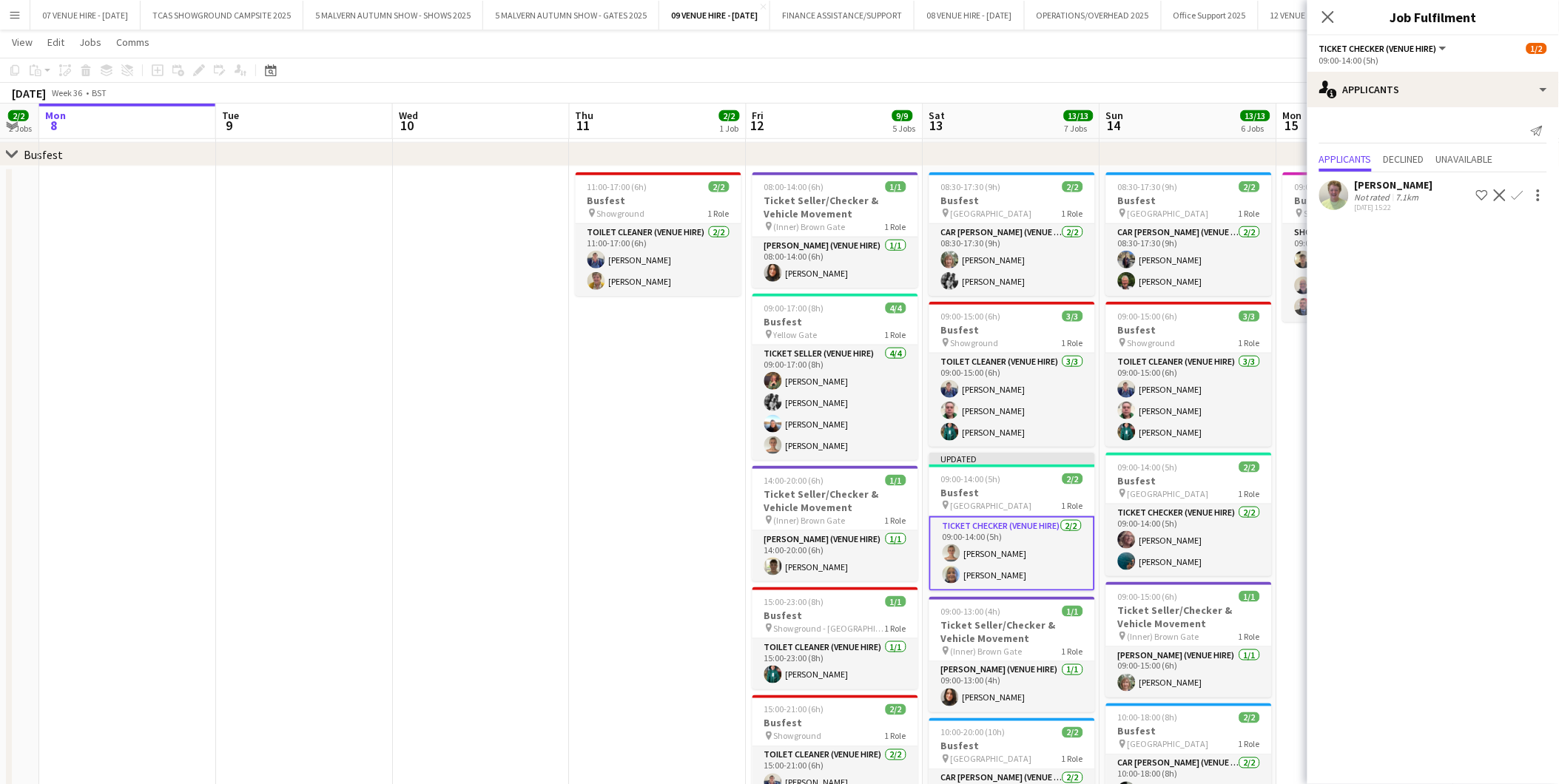
click at [1500, 192] on app-icon "Decline" at bounding box center [1500, 195] width 12 height 12
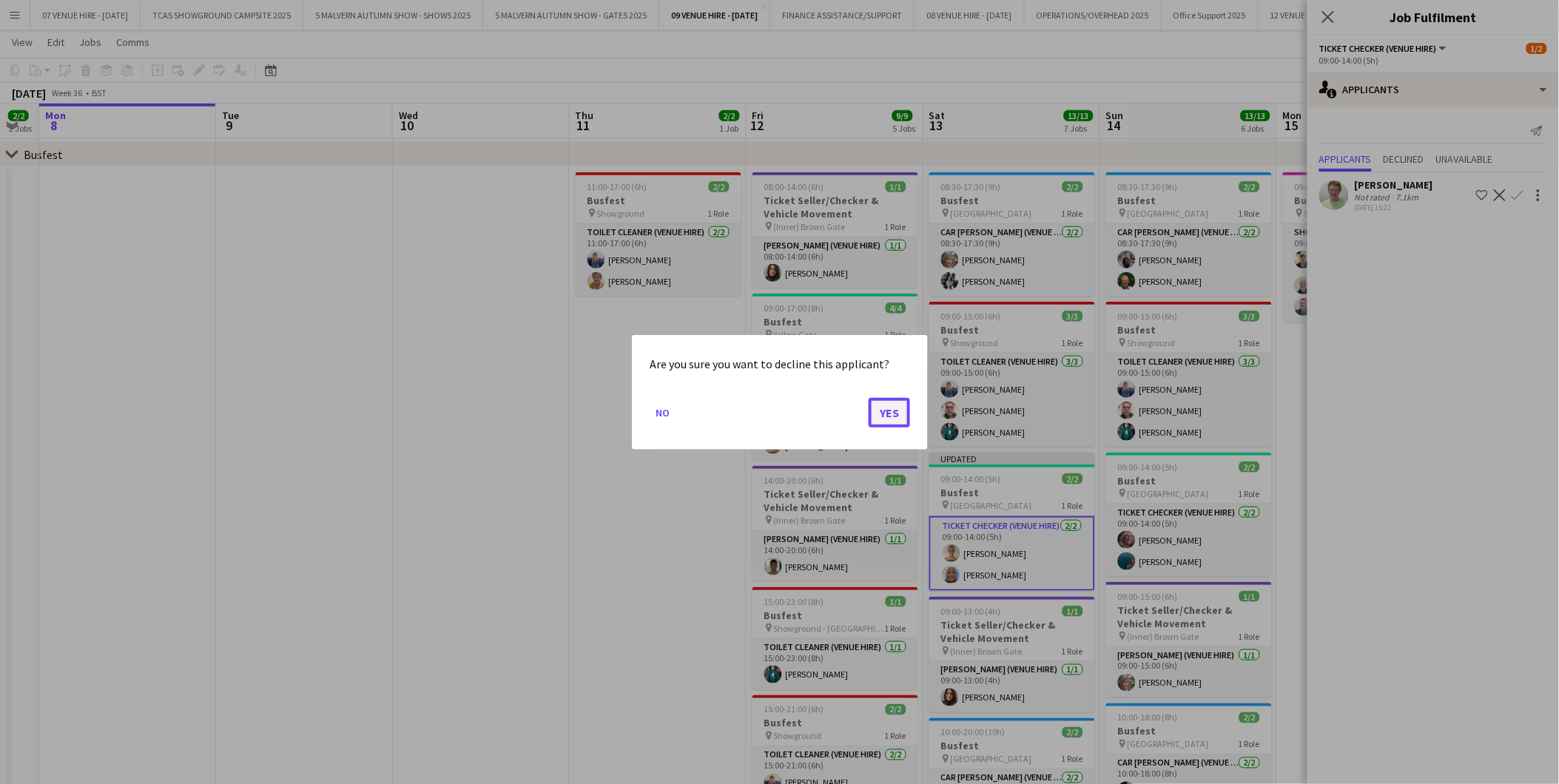
click at [888, 409] on button "Yes" at bounding box center [889, 411] width 41 height 29
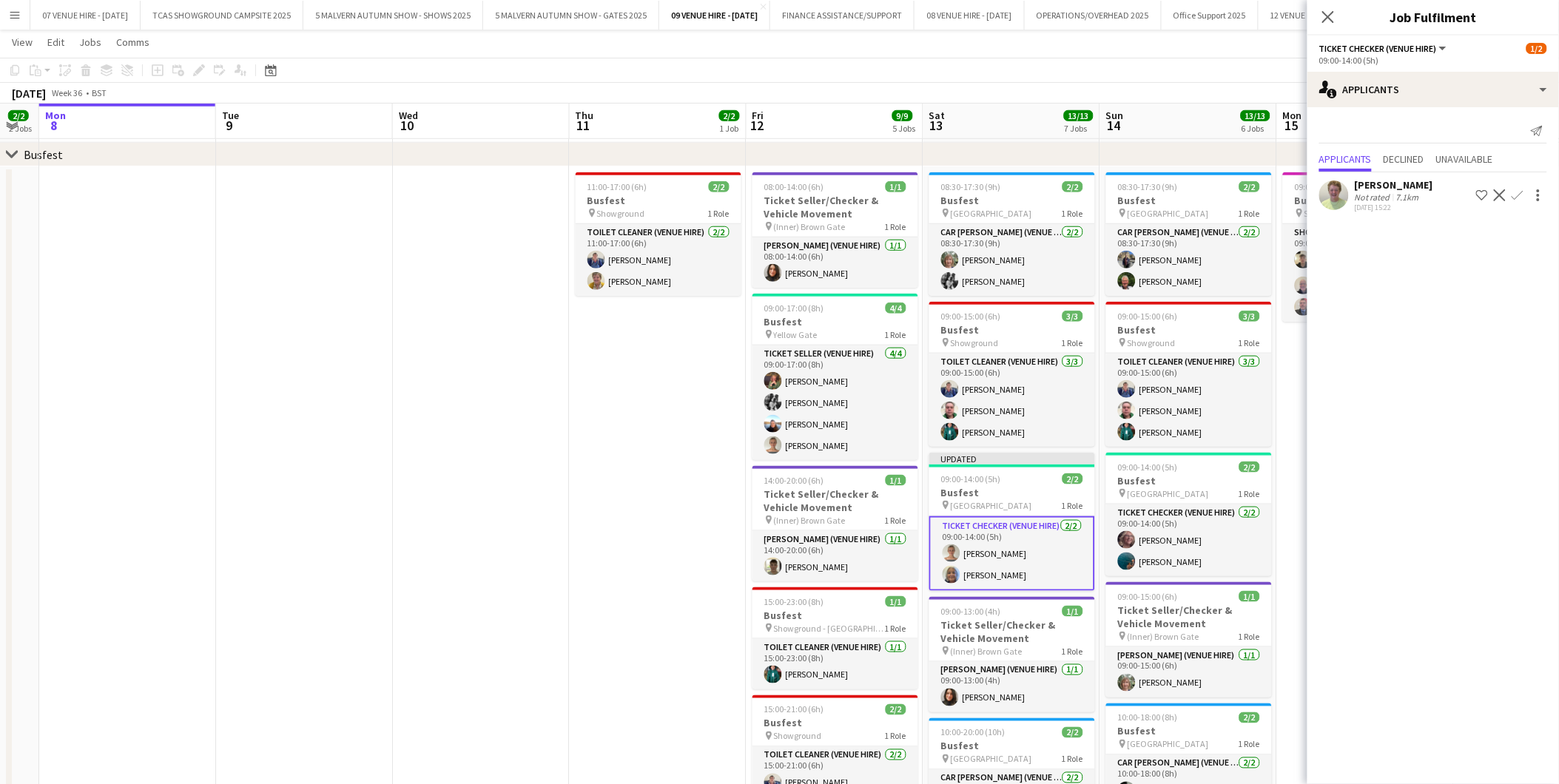
scroll to position [392, 0]
click at [671, 445] on app-date-cell "11:00-17:00 (6h) 2/2 Busfest pin Showground 1 Role Toilet Cleaner (Venue Hire) …" at bounding box center [658, 634] width 177 height 936
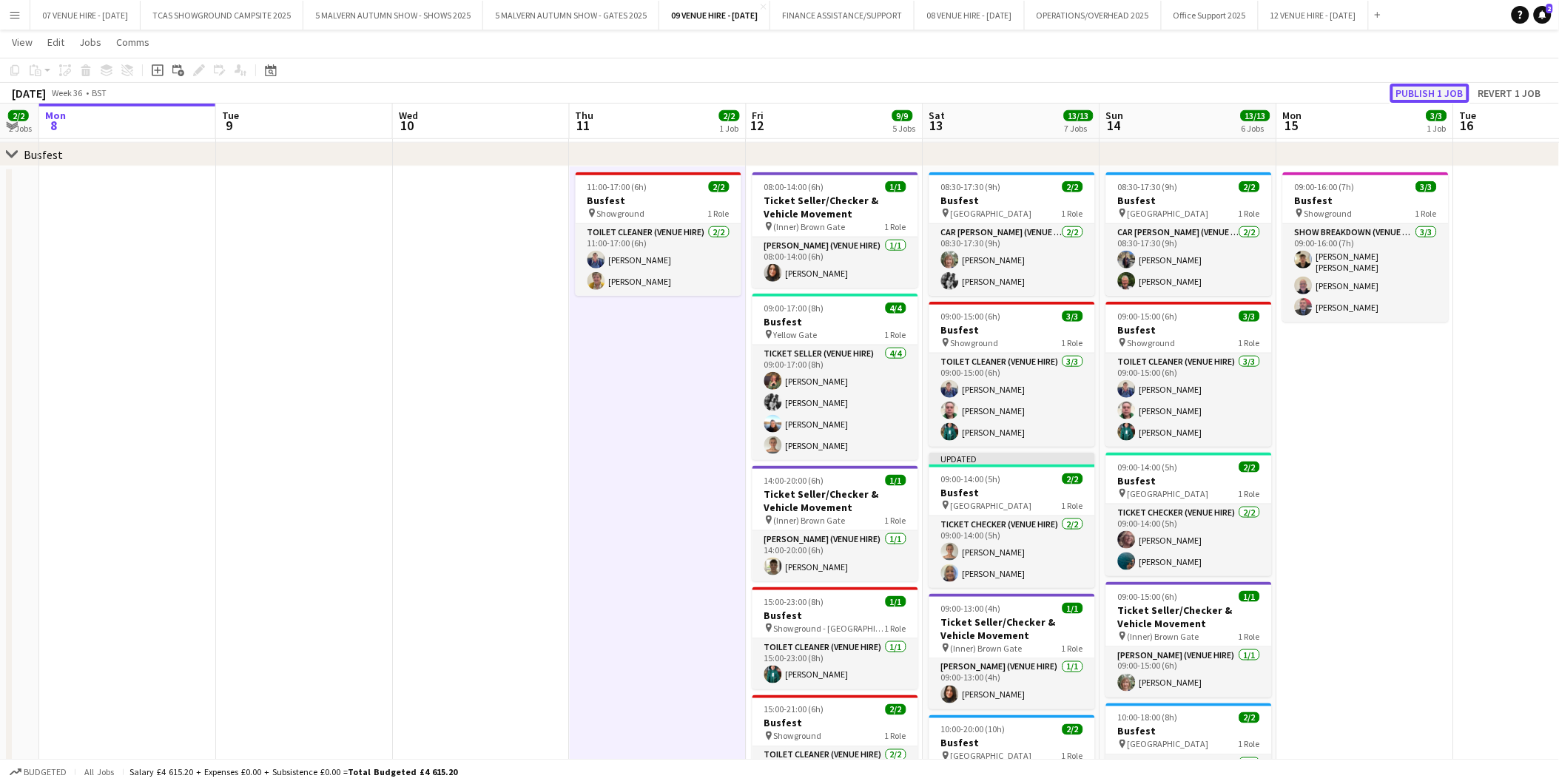
click at [1413, 93] on button "Publish 1 job" at bounding box center [1430, 93] width 80 height 20
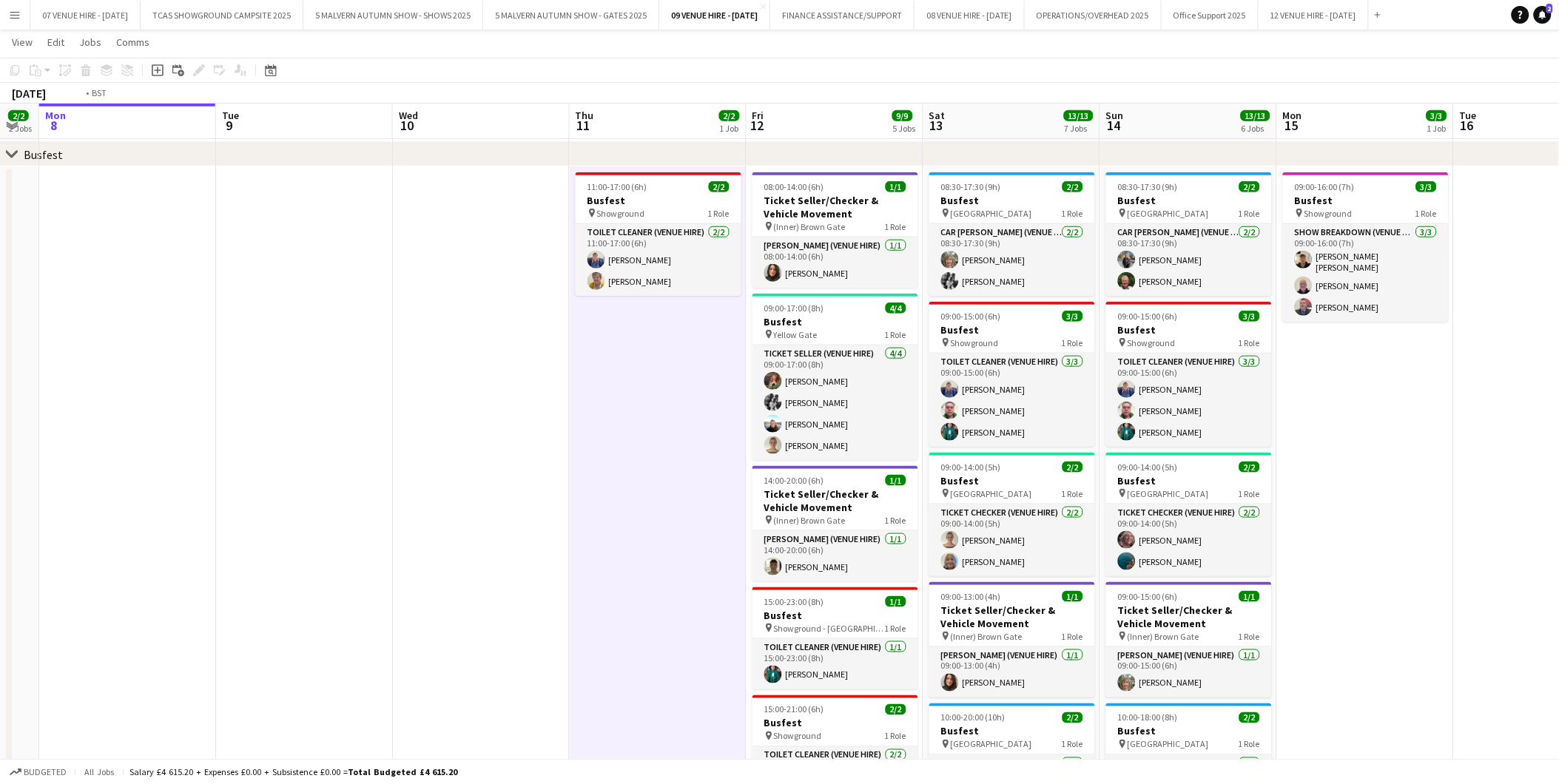
scroll to position [0, 482]
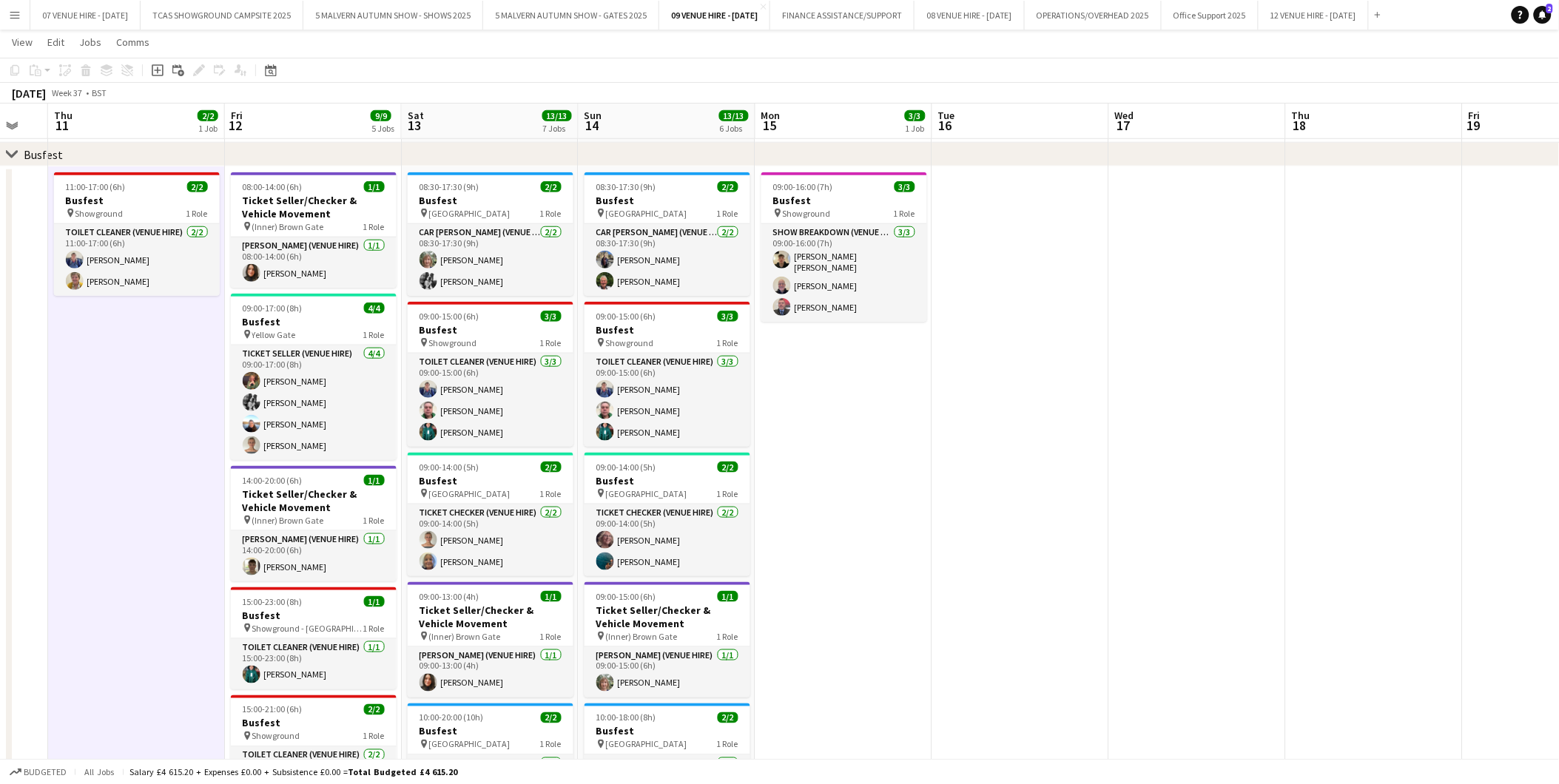
drag, startPoint x: 1230, startPoint y: 247, endPoint x: 708, endPoint y: 248, distance: 522.0
click at [708, 248] on app-calendar-viewport "Mon 8 Tue 9 Wed 10 Thu 11 2/2 1 Job Fri 12 9/9 5 Jobs Sat 13 13/13 7 Jobs Sun 1…" at bounding box center [780, 693] width 1559 height 2056
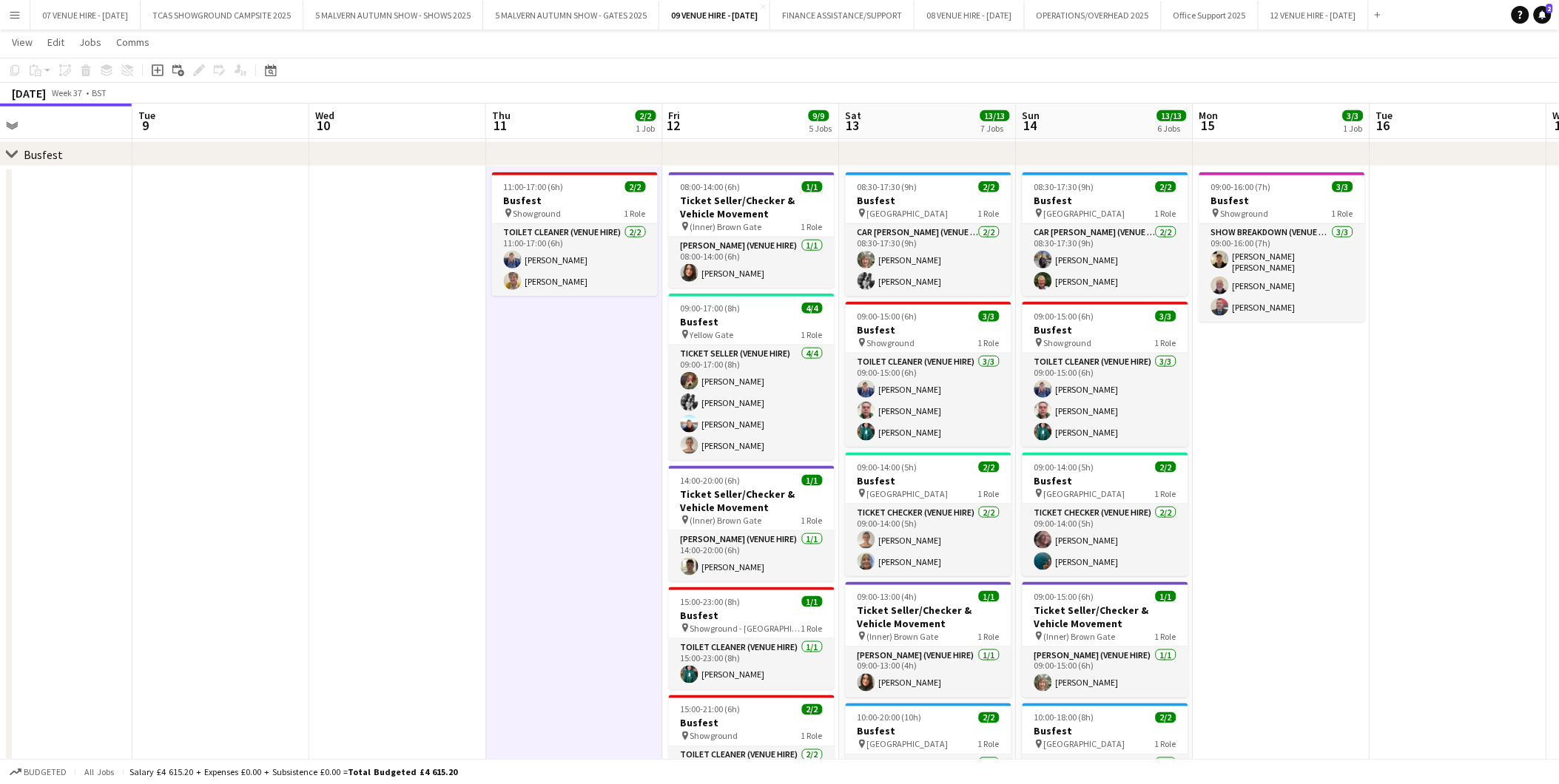
drag, startPoint x: 630, startPoint y: 207, endPoint x: 1068, endPoint y: 197, distance: 438.1
click at [1068, 197] on app-calendar-viewport "Sat 6 Sun 7 2/2 2 Jobs Mon 8 Tue 9 Wed 10 Thu 11 2/2 1 Job Fri 12 9/9 5 Jobs Sa…" at bounding box center [780, 693] width 1559 height 2056
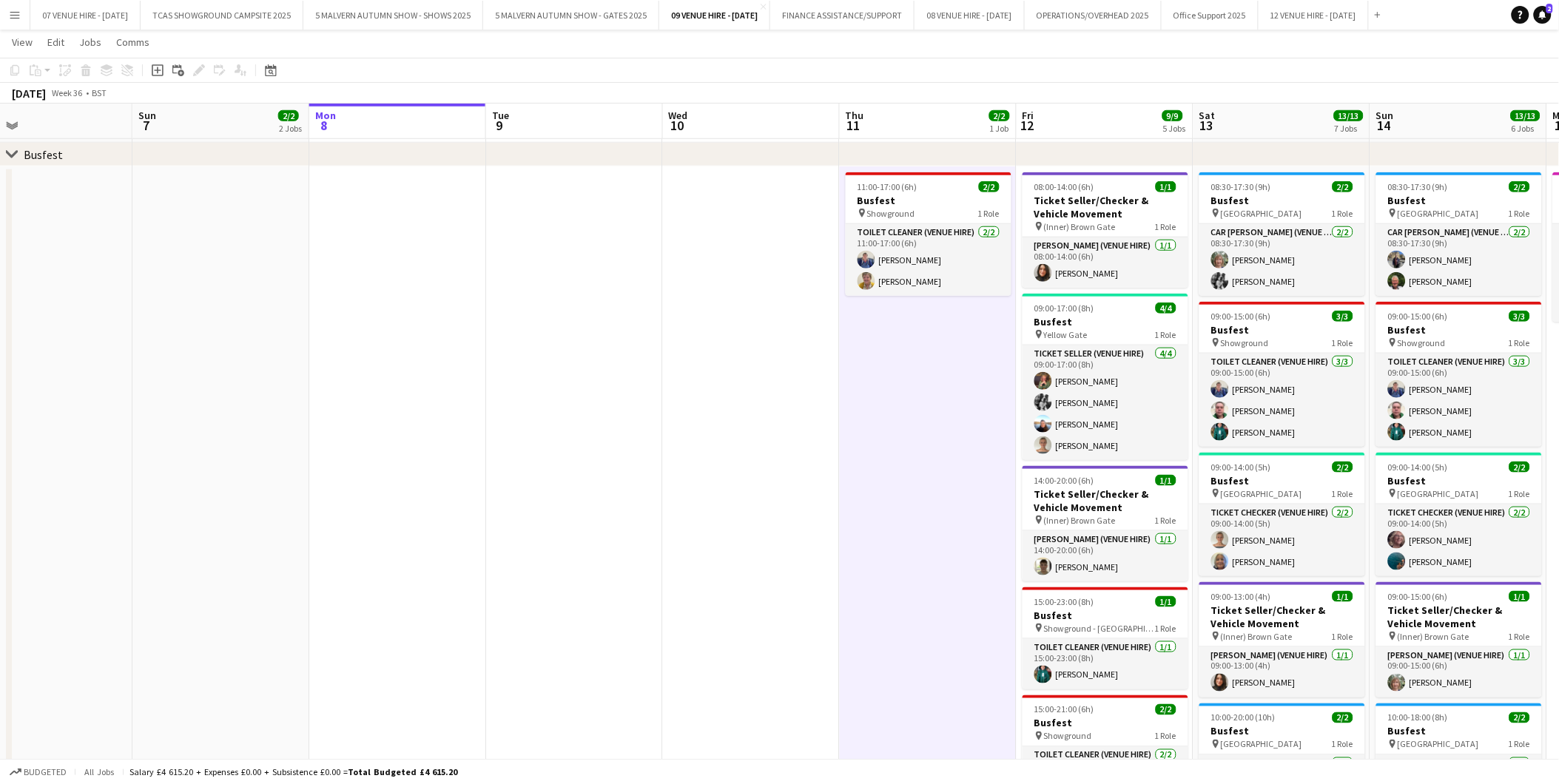
drag, startPoint x: 587, startPoint y: 210, endPoint x: 1032, endPoint y: 244, distance: 446.3
click at [1062, 235] on app-calendar-viewport "Thu 4 Fri 5 Sat 6 Sun 7 2/2 2 Jobs Mon 8 Tue 9 Wed 10 Thu 11 2/2 1 Job Fri 12 9…" at bounding box center [780, 693] width 1559 height 2056
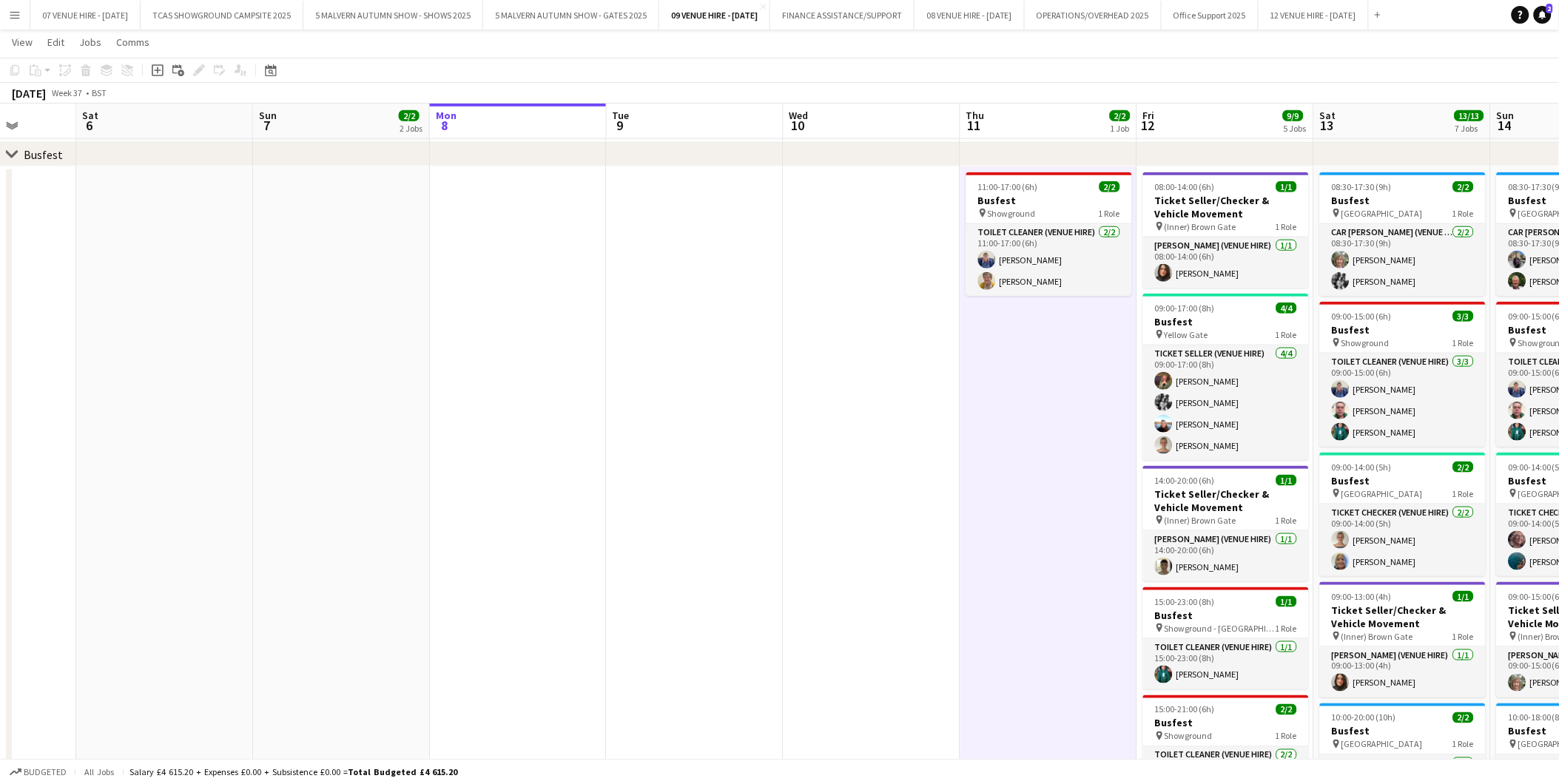
drag, startPoint x: 539, startPoint y: 249, endPoint x: 1053, endPoint y: 284, distance: 515.2
click at [1053, 284] on app-calendar-viewport "Wed 3 Thu 4 Fri 5 Sat 6 Sun 7 2/2 2 Jobs Mon 8 Tue 9 Wed 10 Thu 11 2/2 1 Job Fr…" at bounding box center [780, 693] width 1559 height 2056
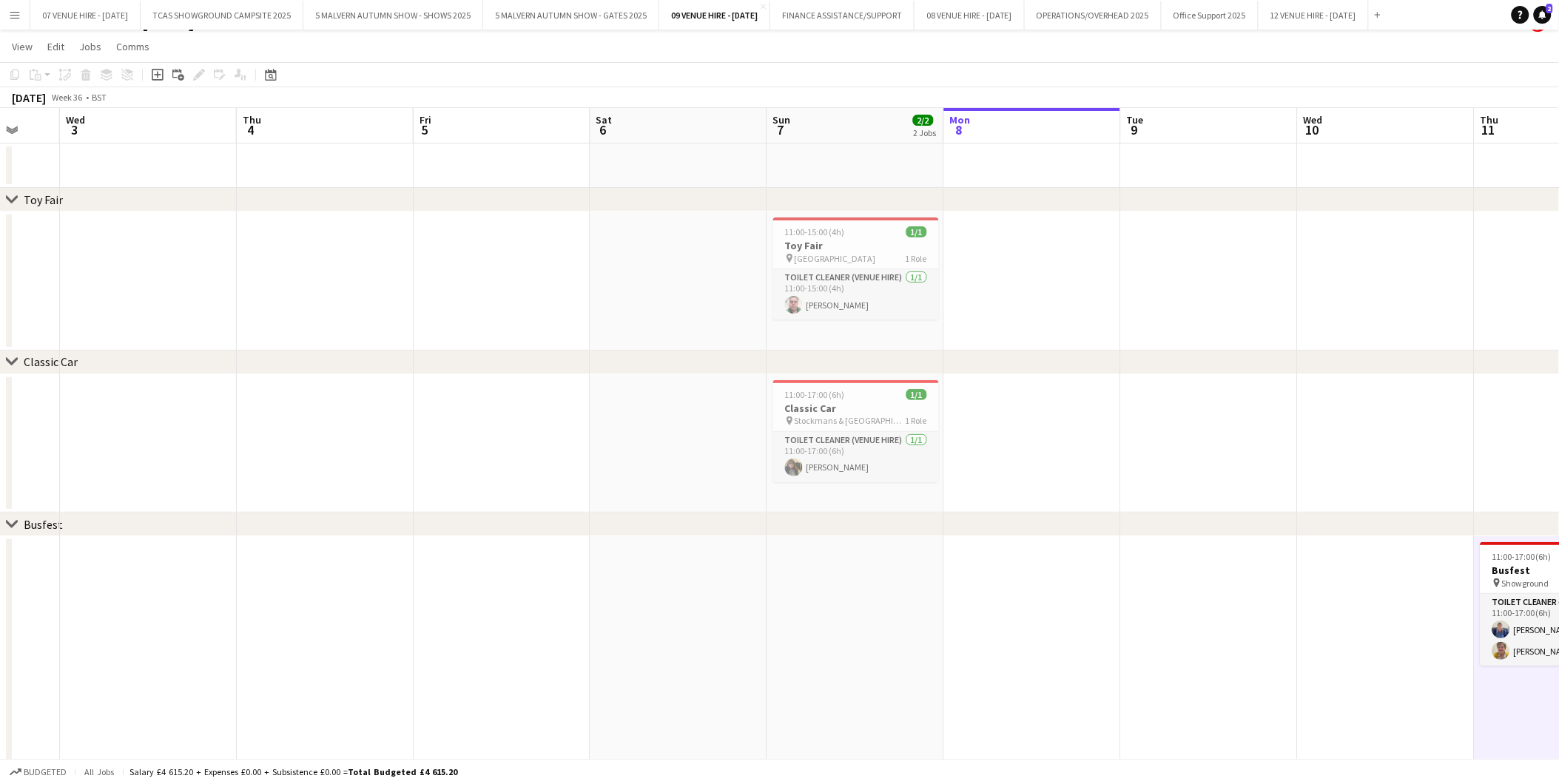
scroll to position [0, 0]
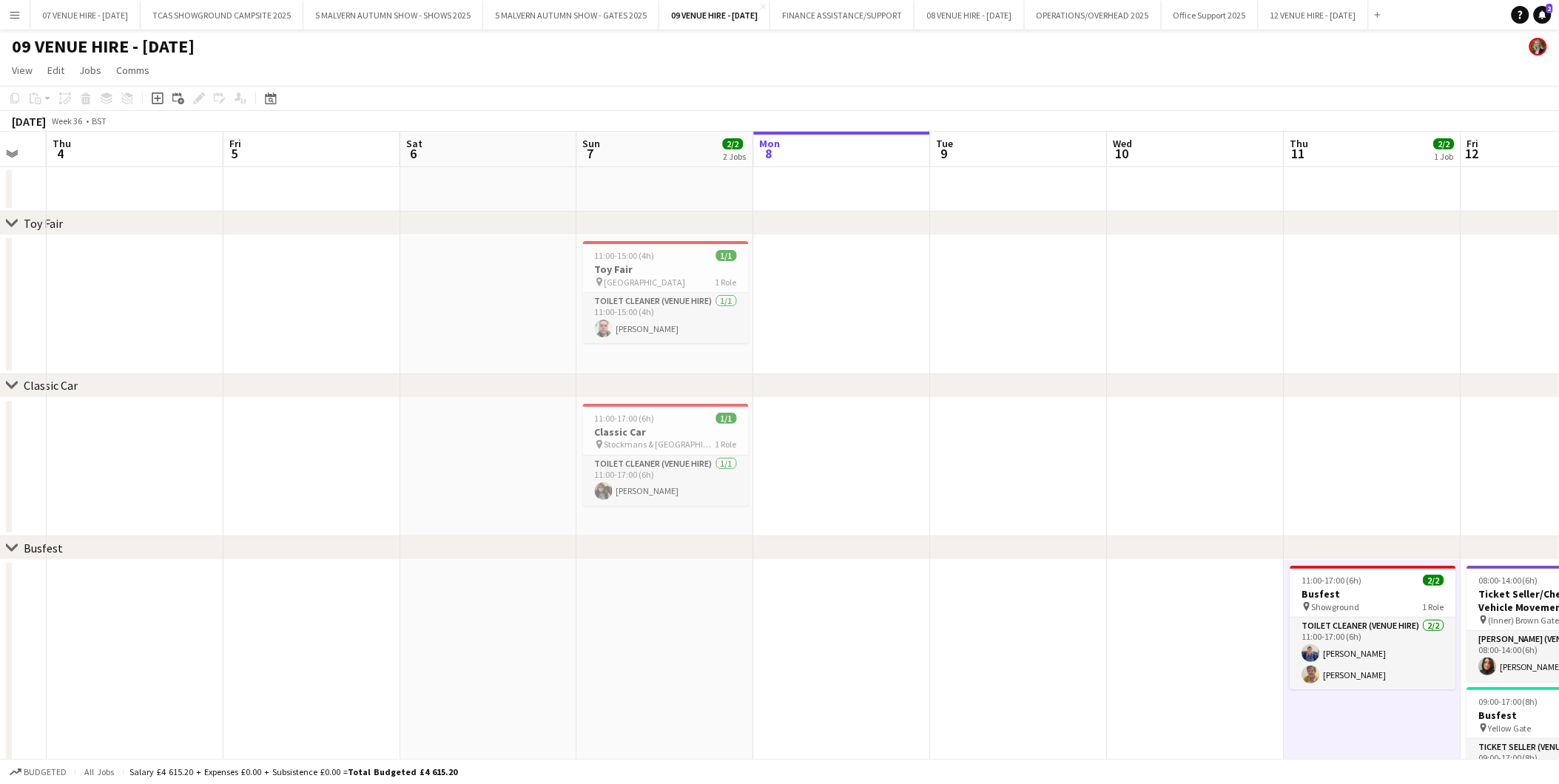
drag, startPoint x: 1090, startPoint y: 308, endPoint x: 900, endPoint y: 311, distance: 190.0
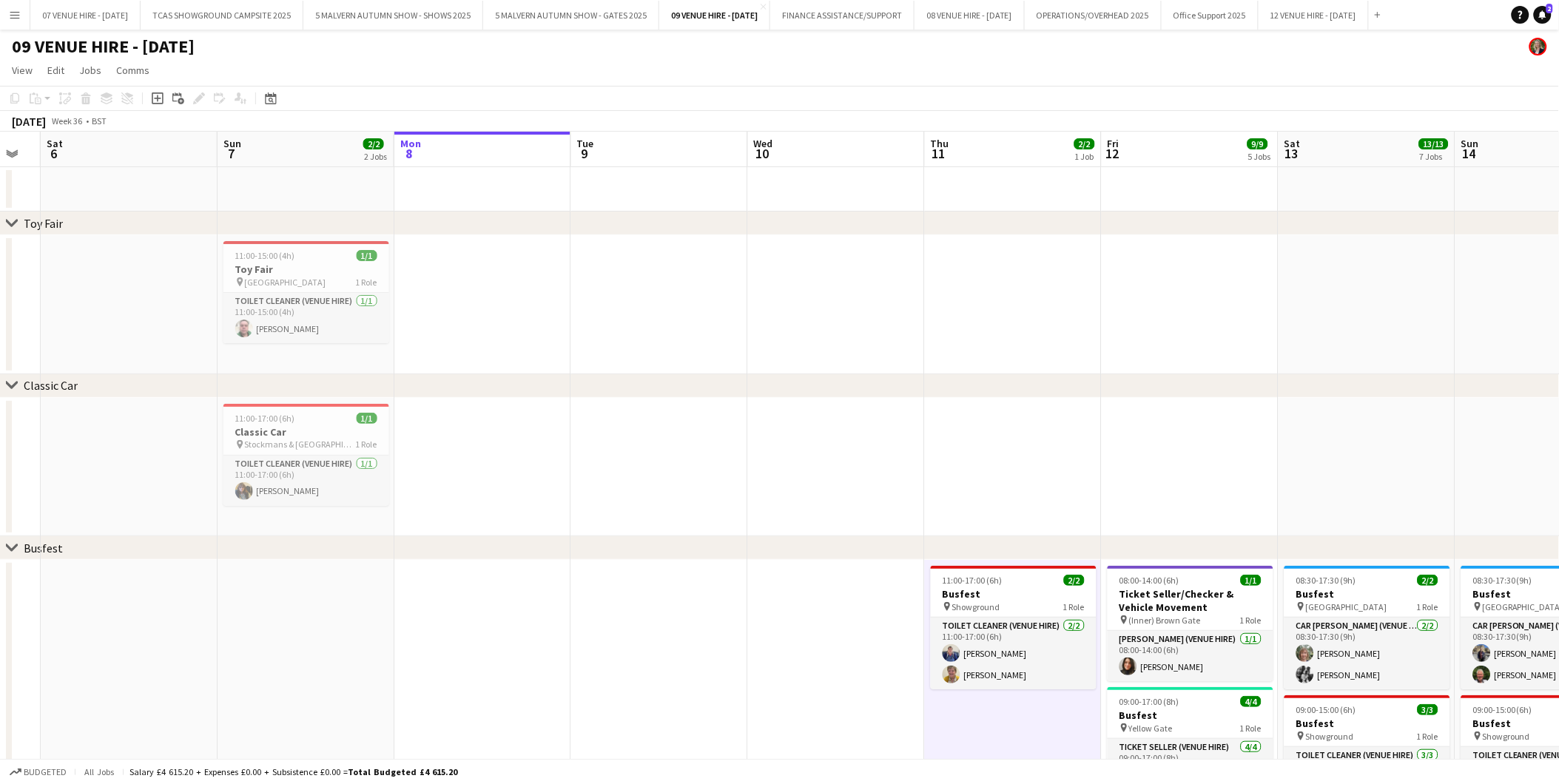
drag, startPoint x: 1104, startPoint y: 319, endPoint x: 745, endPoint y: 320, distance: 359.0
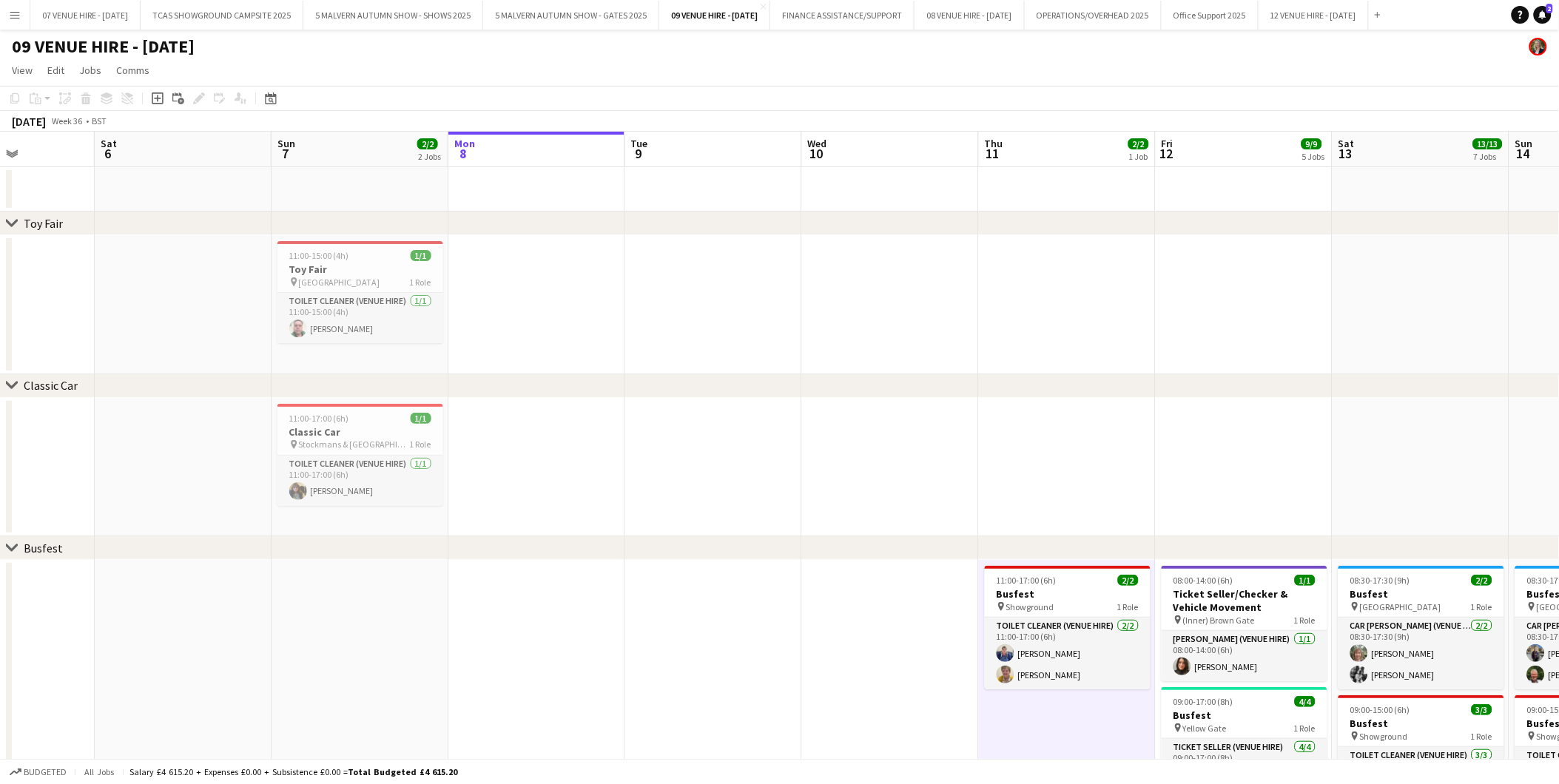
drag, startPoint x: 704, startPoint y: 327, endPoint x: 1178, endPoint y: 327, distance: 474.0
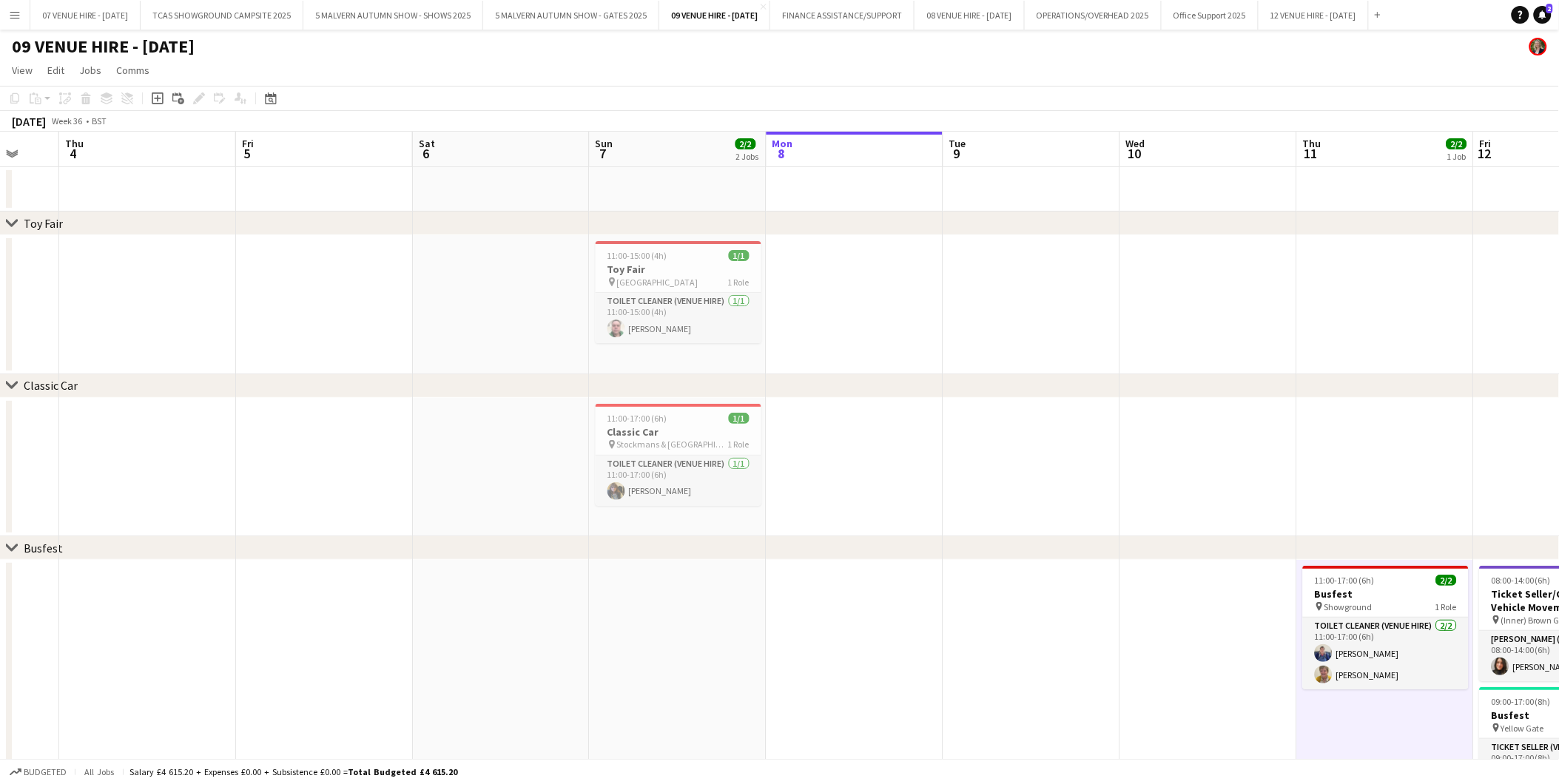
drag, startPoint x: 691, startPoint y: 329, endPoint x: 473, endPoint y: 313, distance: 218.6
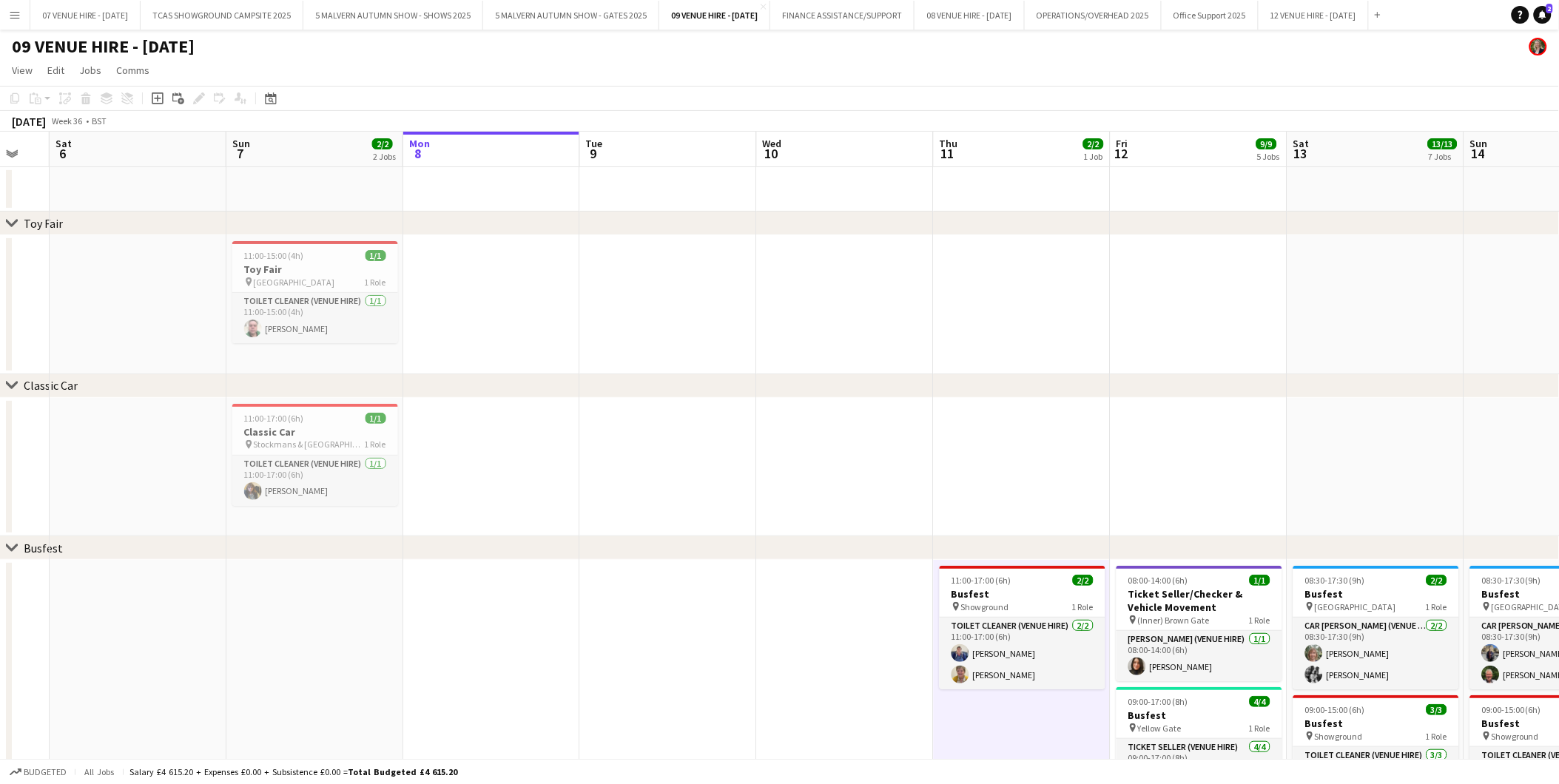
drag, startPoint x: 1020, startPoint y: 337, endPoint x: 509, endPoint y: 296, distance: 512.6
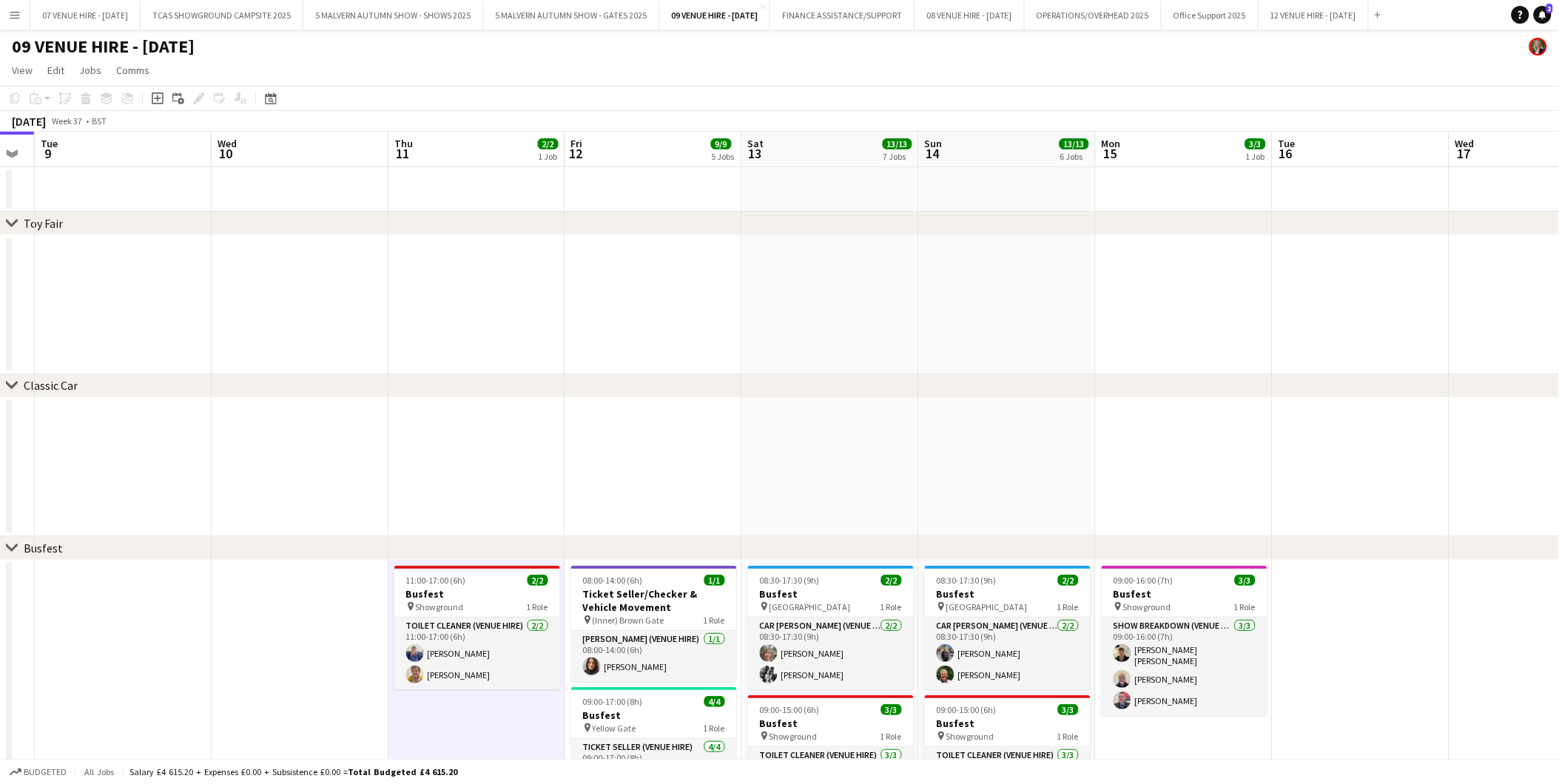
drag, startPoint x: 913, startPoint y: 333, endPoint x: 575, endPoint y: 333, distance: 338.0
drag, startPoint x: 1097, startPoint y: 377, endPoint x: 618, endPoint y: 374, distance: 479.0
click at [618, 374] on div "chevron-right Classic Car" at bounding box center [780, 386] width 1559 height 24
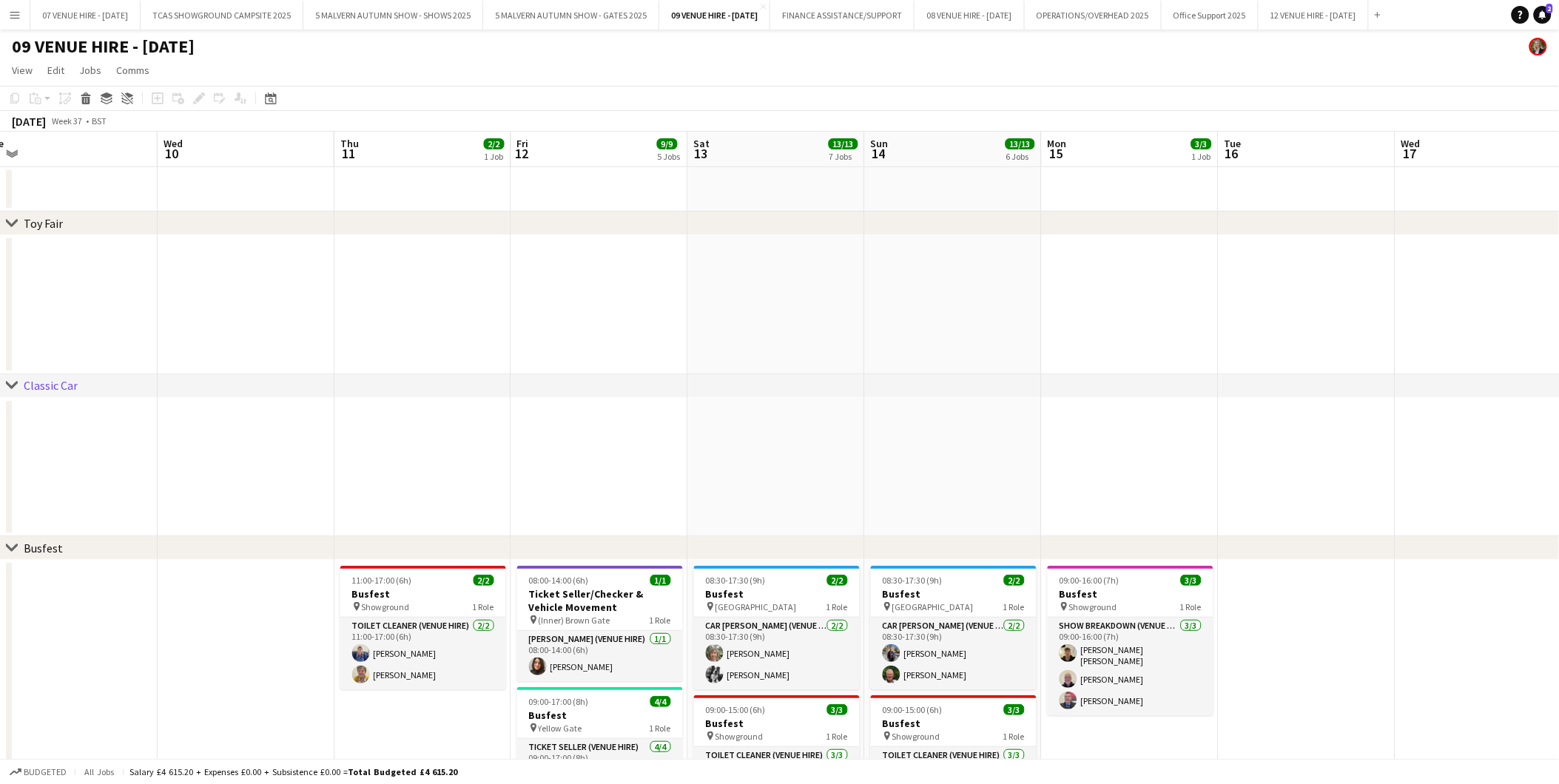
drag, startPoint x: 1083, startPoint y: 399, endPoint x: 674, endPoint y: 399, distance: 409.0
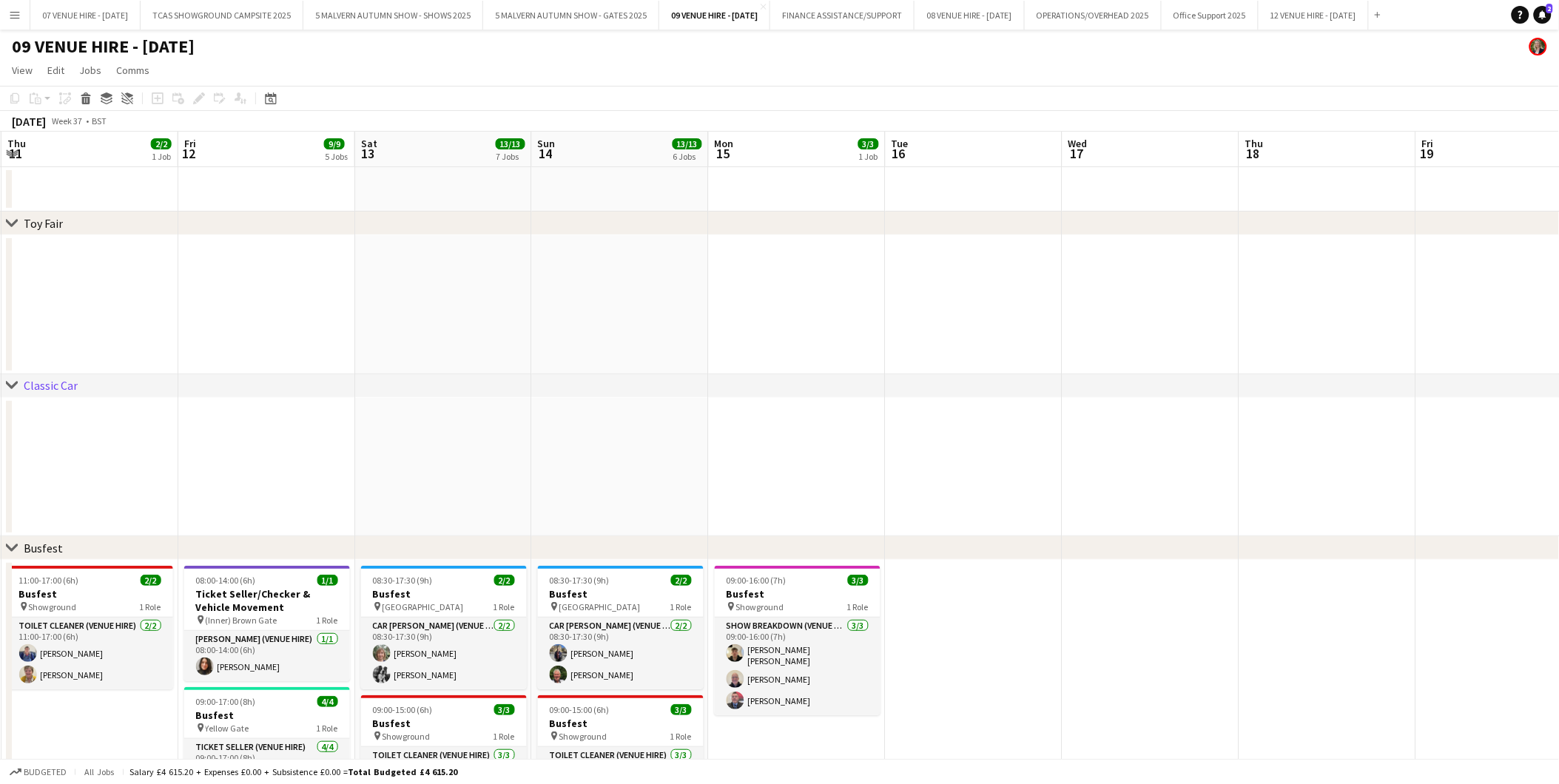
drag, startPoint x: 1199, startPoint y: 412, endPoint x: 852, endPoint y: 382, distance: 348.3
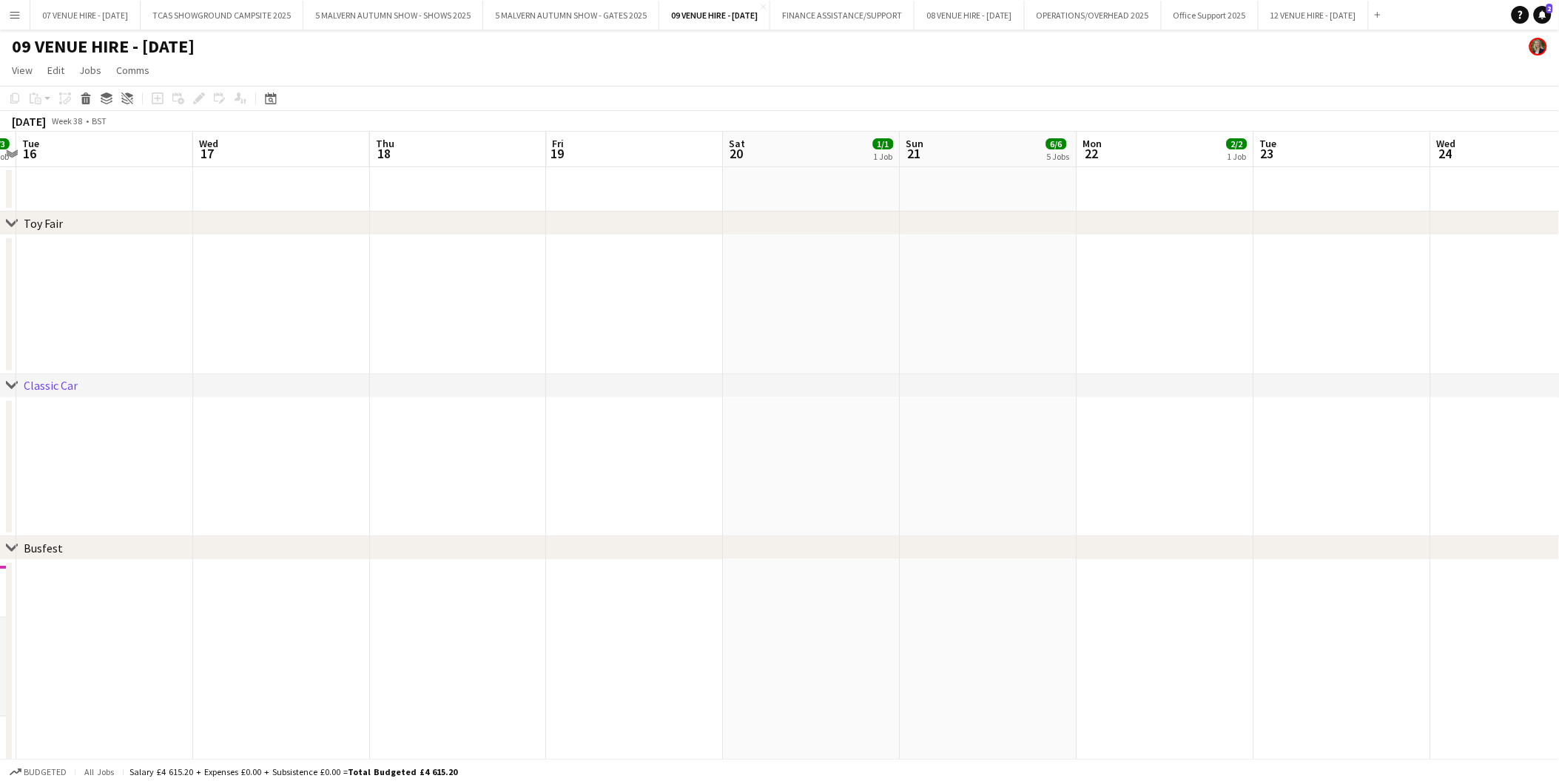
drag, startPoint x: 1003, startPoint y: 404, endPoint x: 834, endPoint y: 404, distance: 169.0
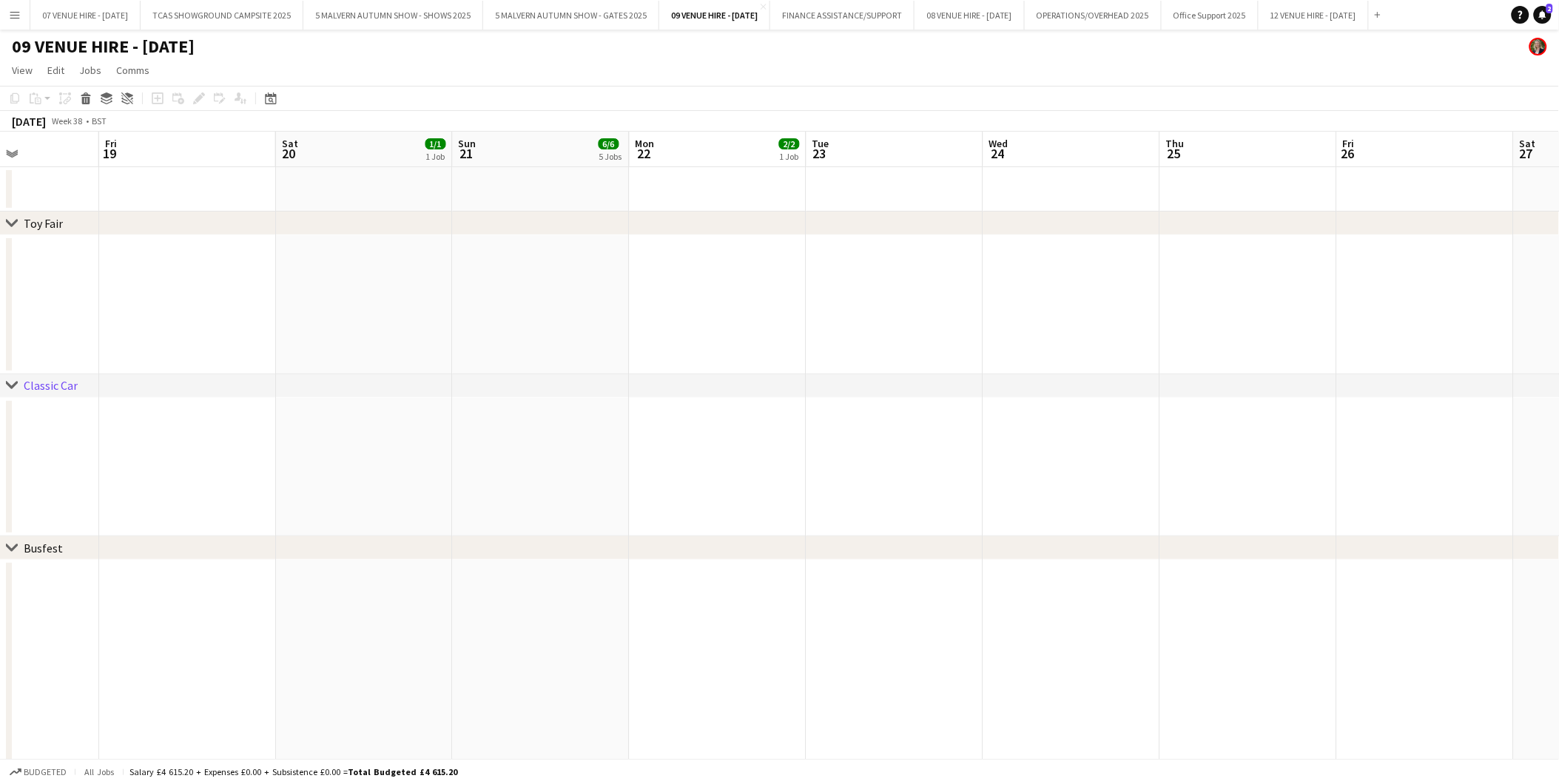
drag, startPoint x: 1269, startPoint y: 414, endPoint x: 1157, endPoint y: 422, distance: 112.3
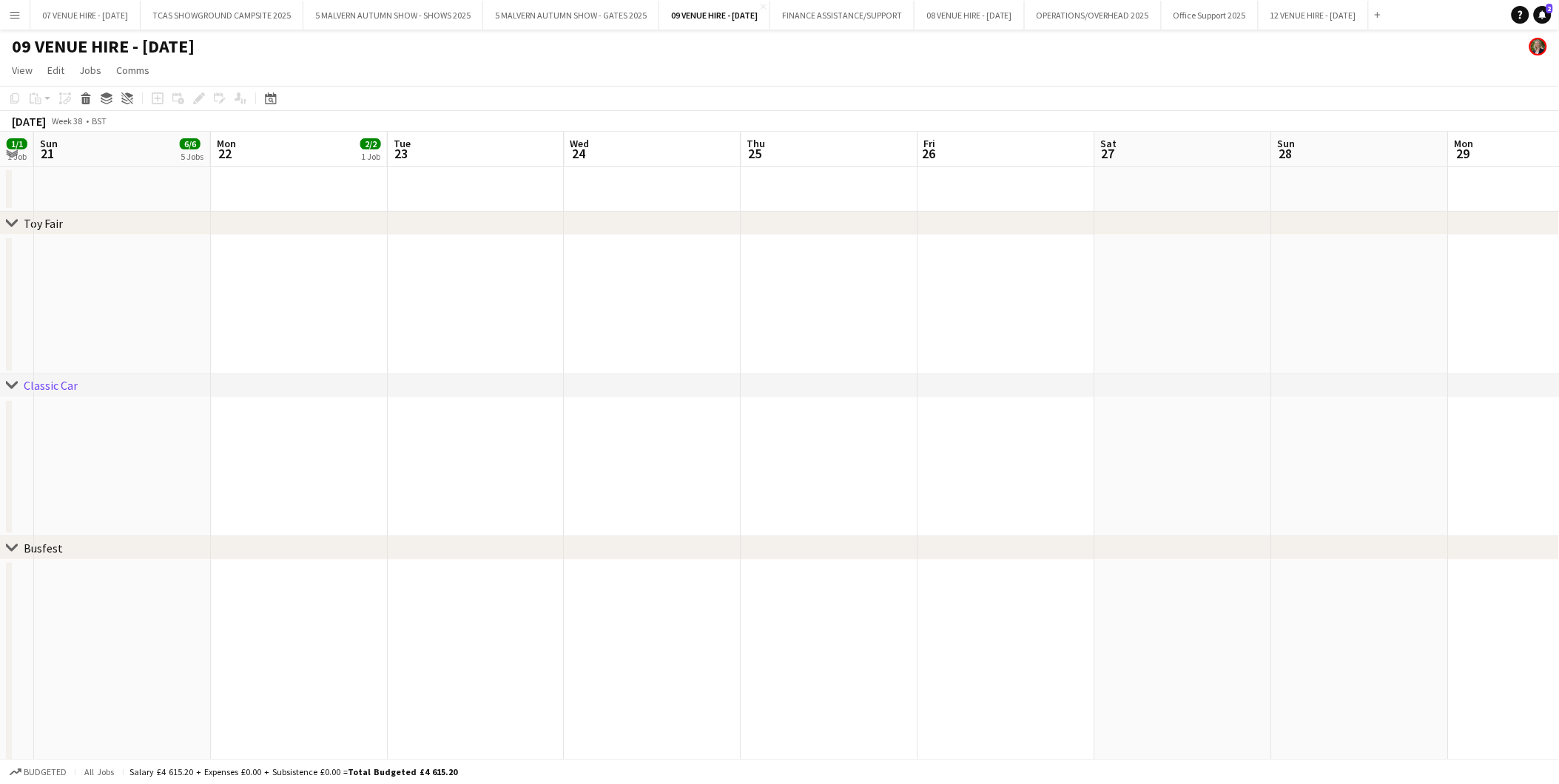
drag, startPoint x: 1164, startPoint y: 422, endPoint x: 749, endPoint y: 428, distance: 415.0
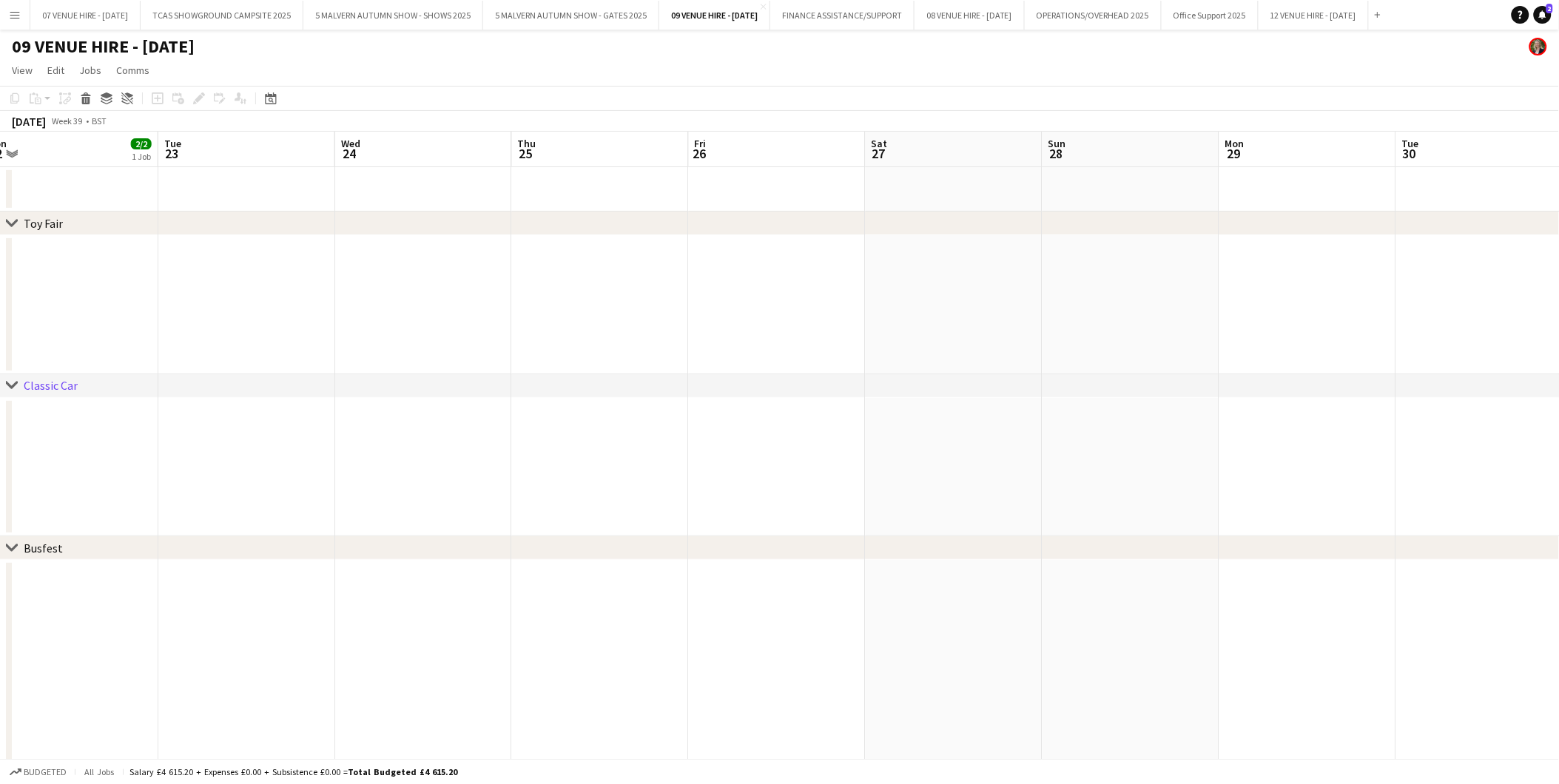
drag, startPoint x: 972, startPoint y: 423, endPoint x: 885, endPoint y: 422, distance: 87.0
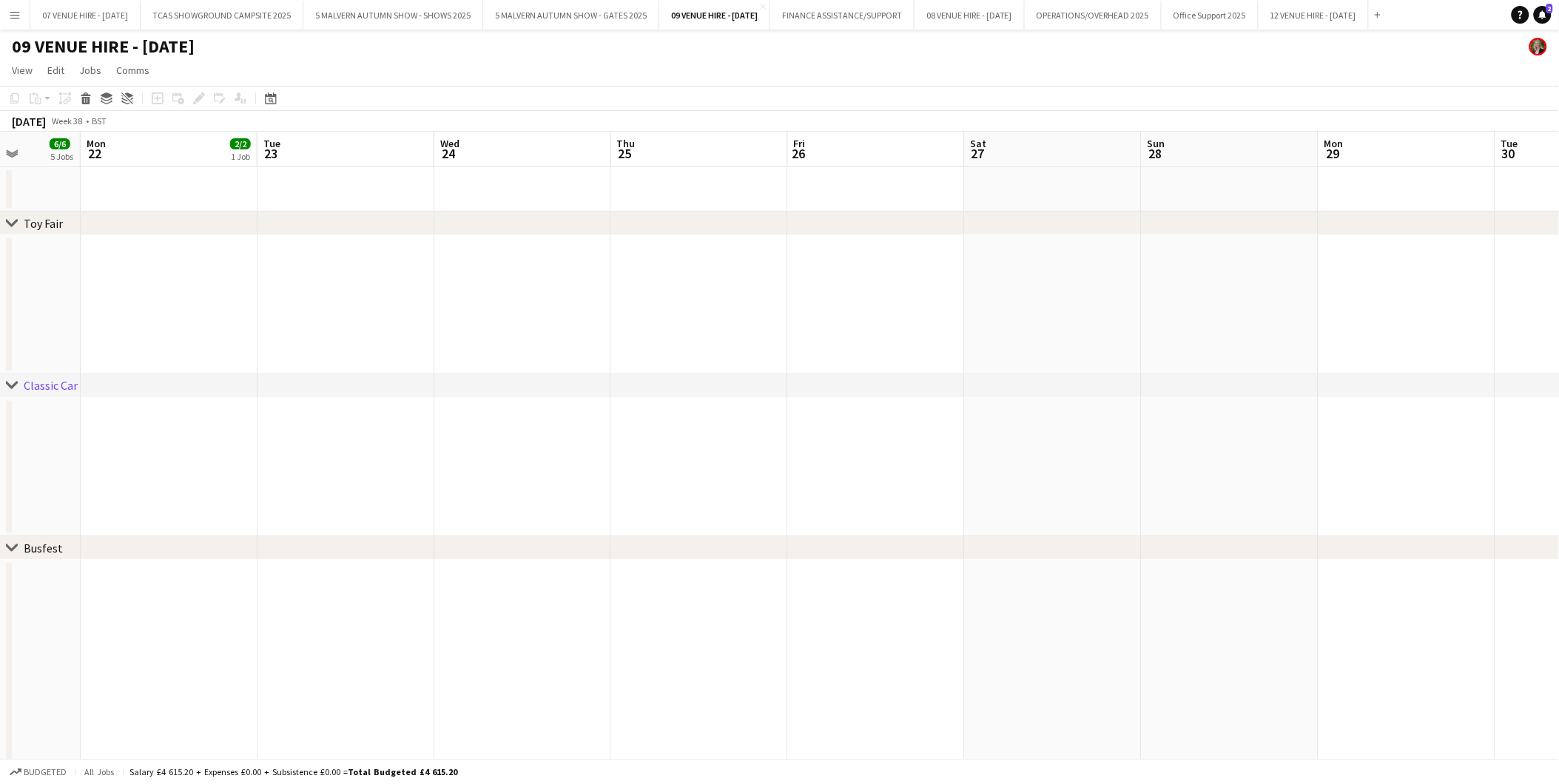
drag, startPoint x: 972, startPoint y: 404, endPoint x: 717, endPoint y: 404, distance: 255.0
click at [615, 13] on button "5 MALVERN AUTUMN SHOW - GATES 2025 Close" at bounding box center [571, 15] width 176 height 29
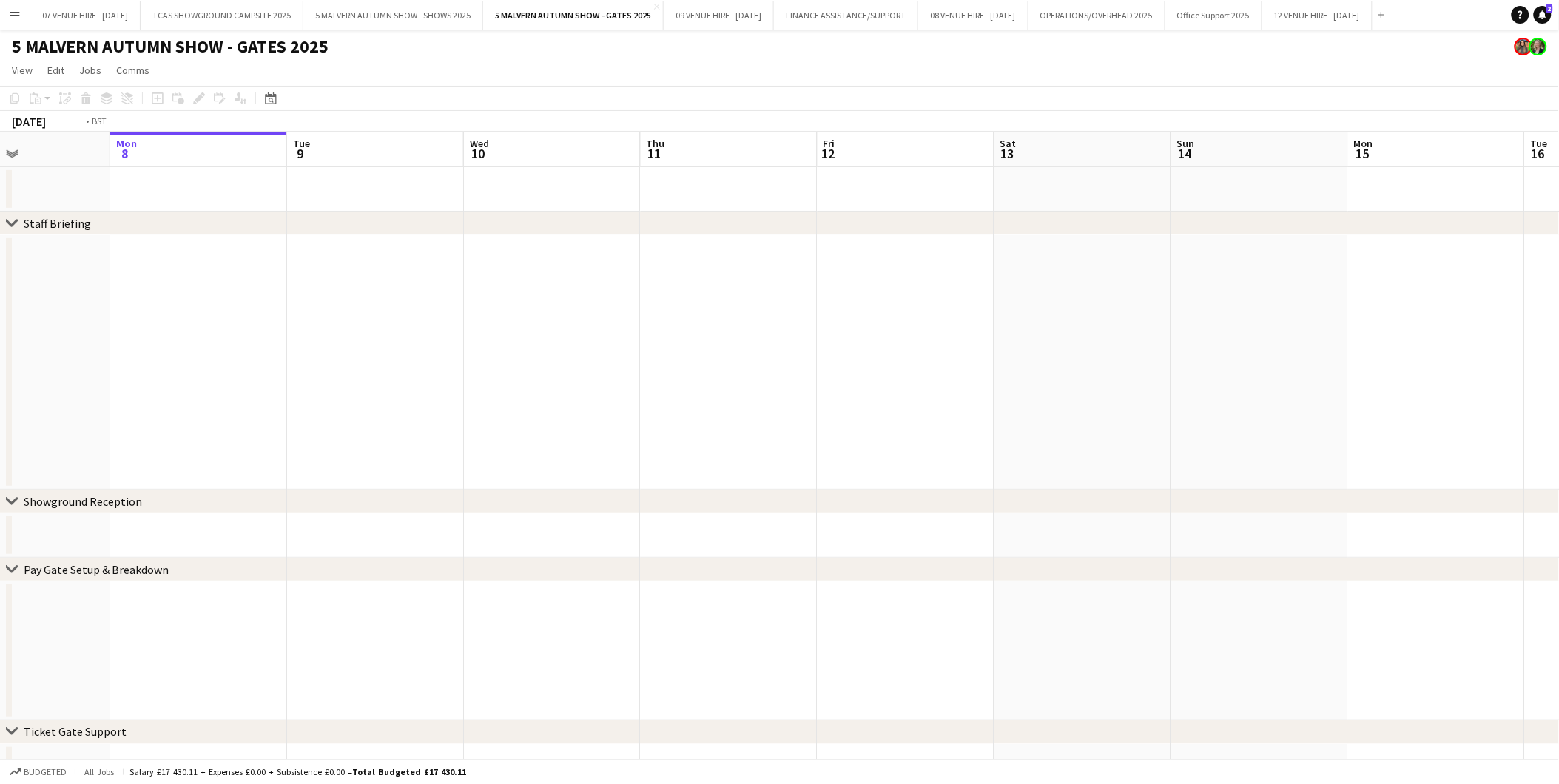
drag, startPoint x: 956, startPoint y: 298, endPoint x: 535, endPoint y: 315, distance: 421.3
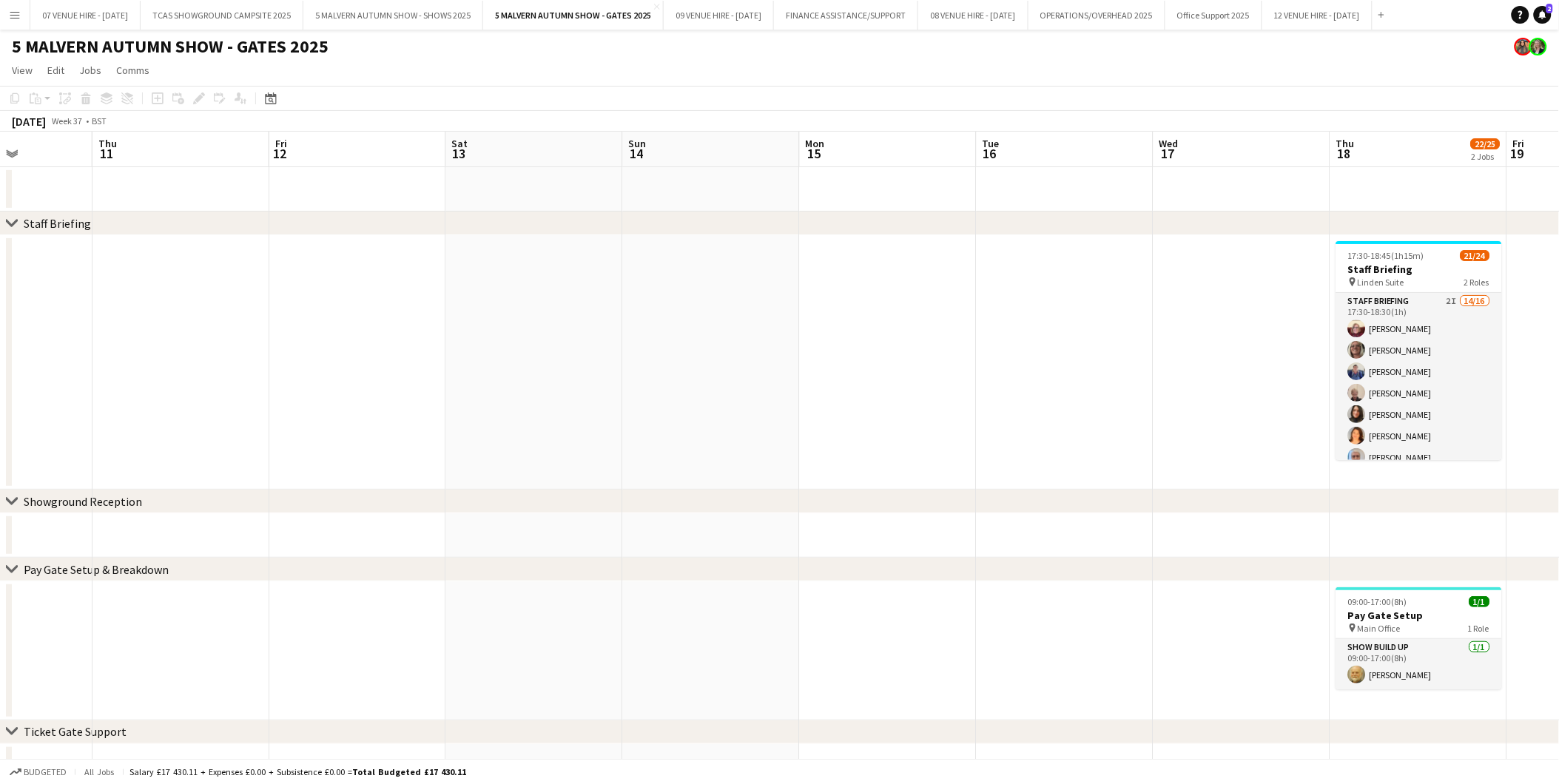
drag, startPoint x: 1004, startPoint y: 306, endPoint x: 605, endPoint y: 293, distance: 399.2
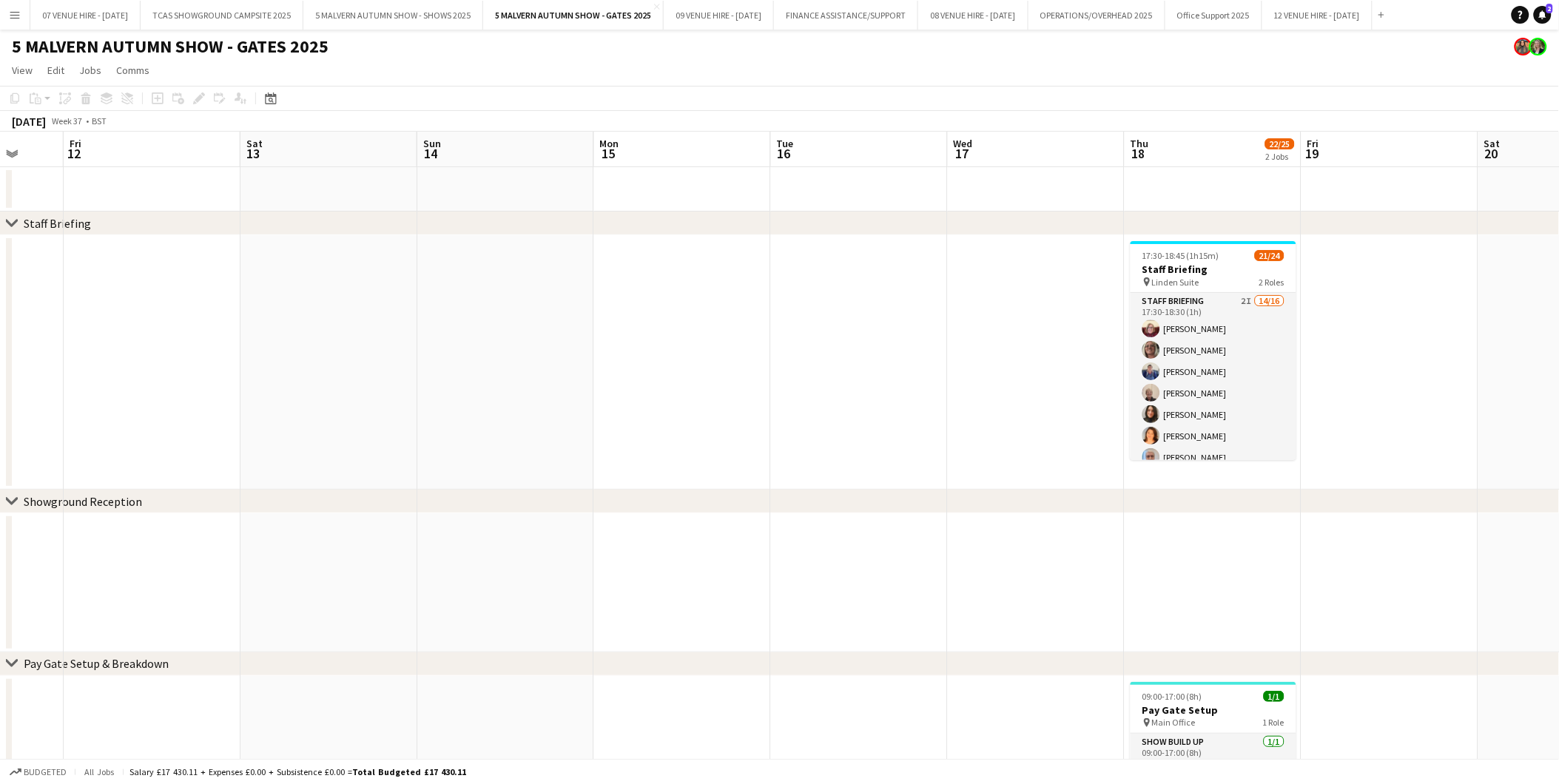
scroll to position [0, 473]
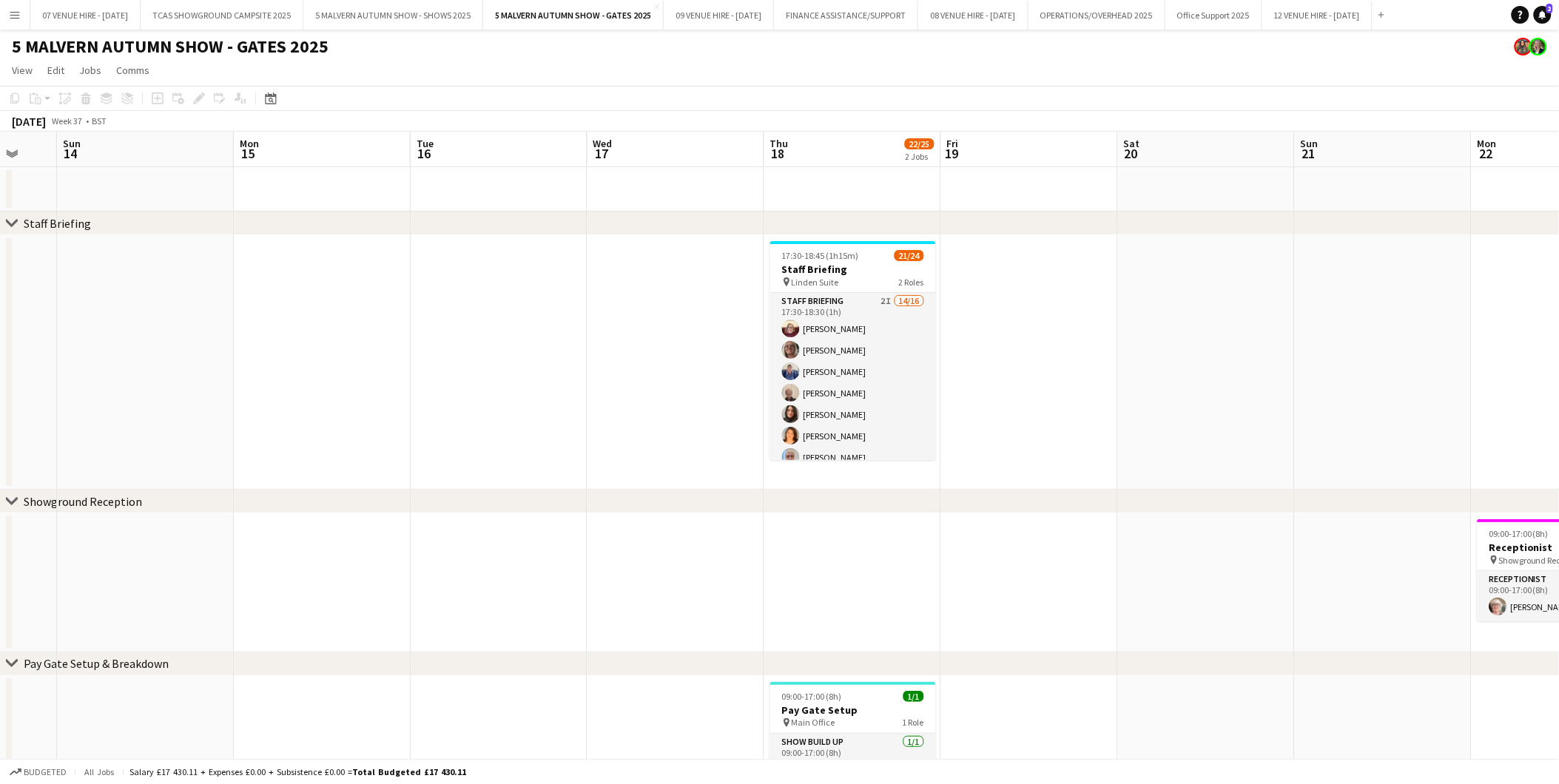
drag, startPoint x: 928, startPoint y: 275, endPoint x: 568, endPoint y: 254, distance: 360.6
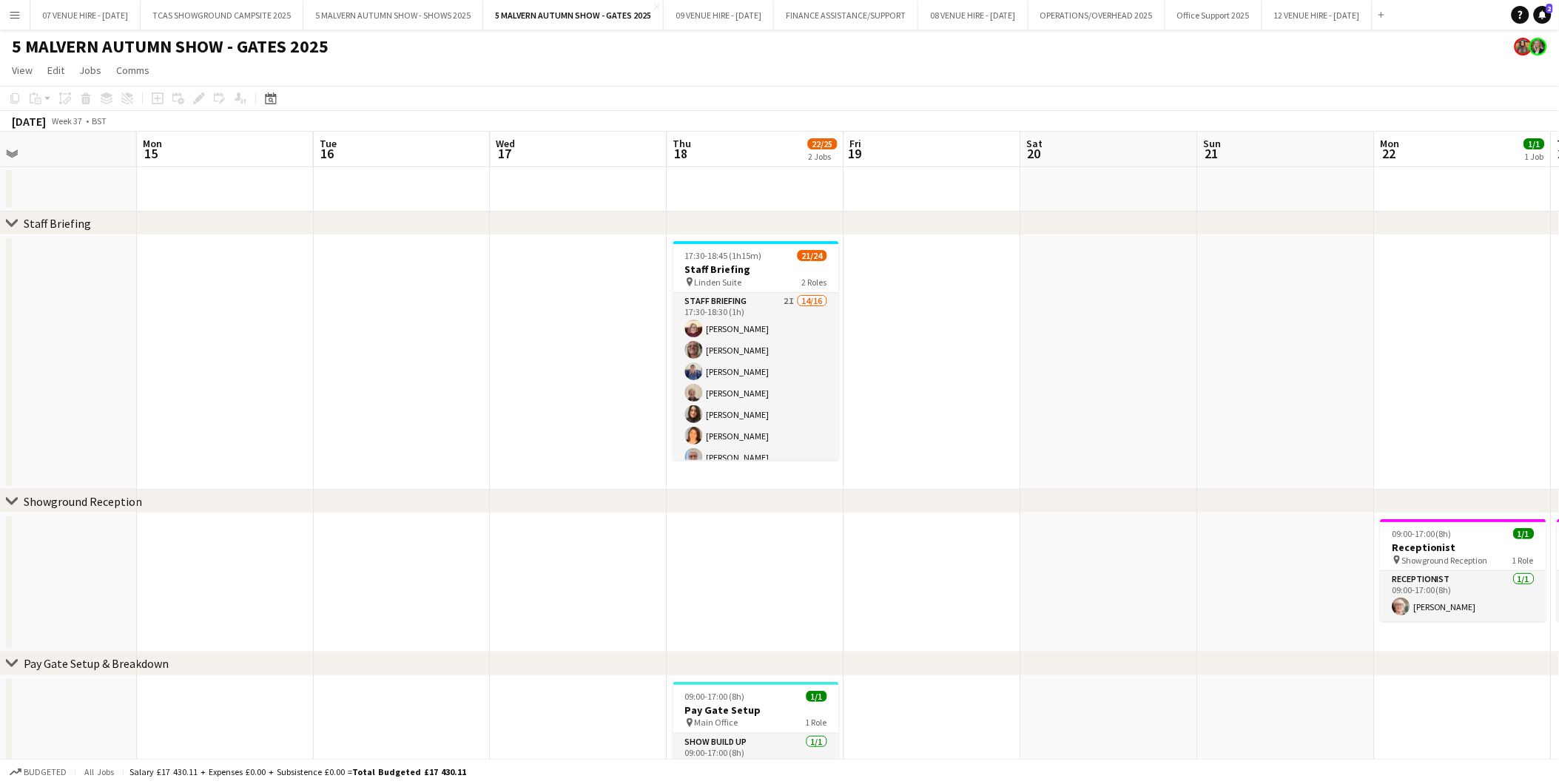
drag, startPoint x: 1170, startPoint y: 292, endPoint x: 1073, endPoint y: 299, distance: 97.3
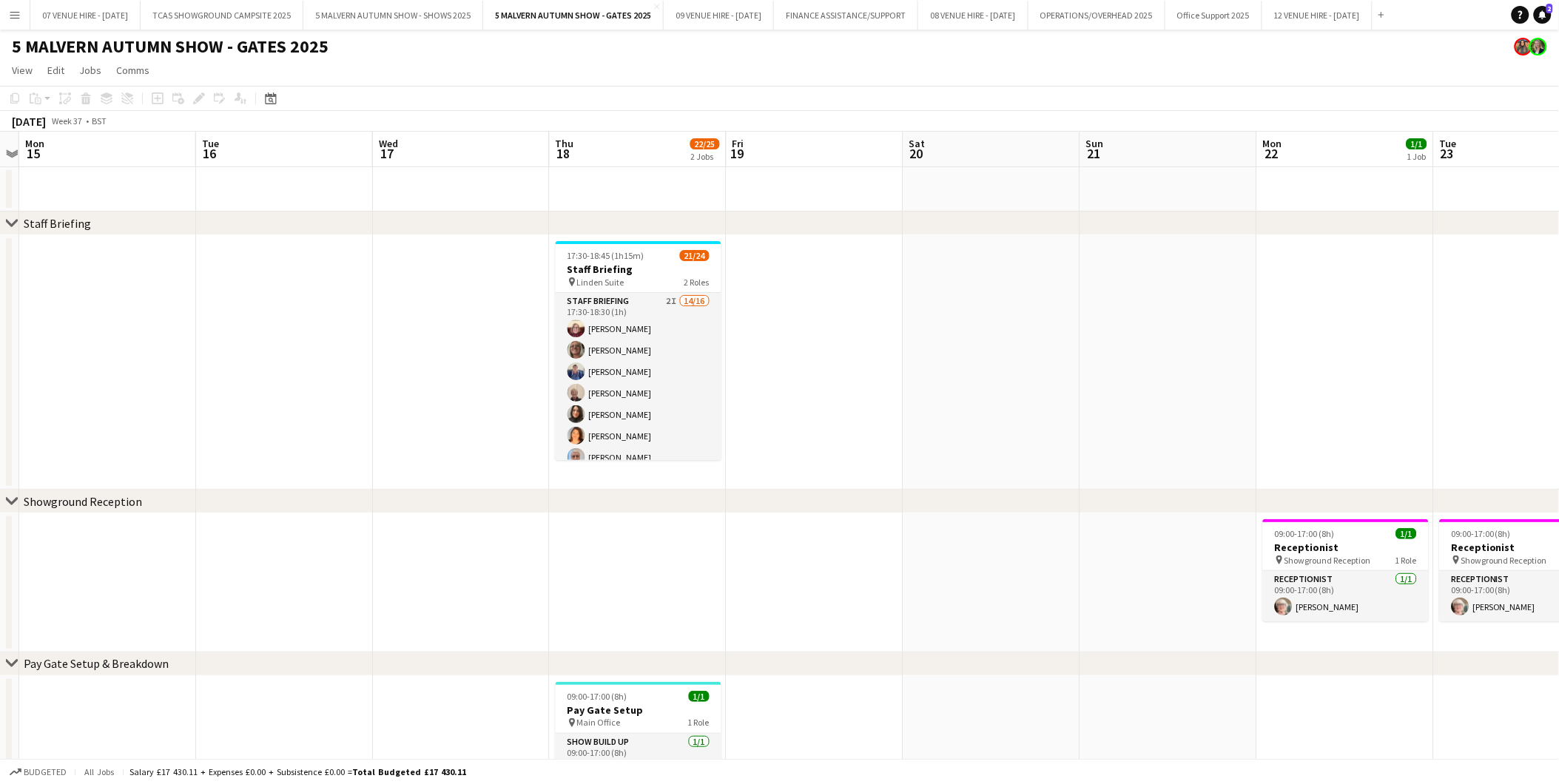
drag, startPoint x: 1241, startPoint y: 298, endPoint x: 1123, endPoint y: 298, distance: 118.0
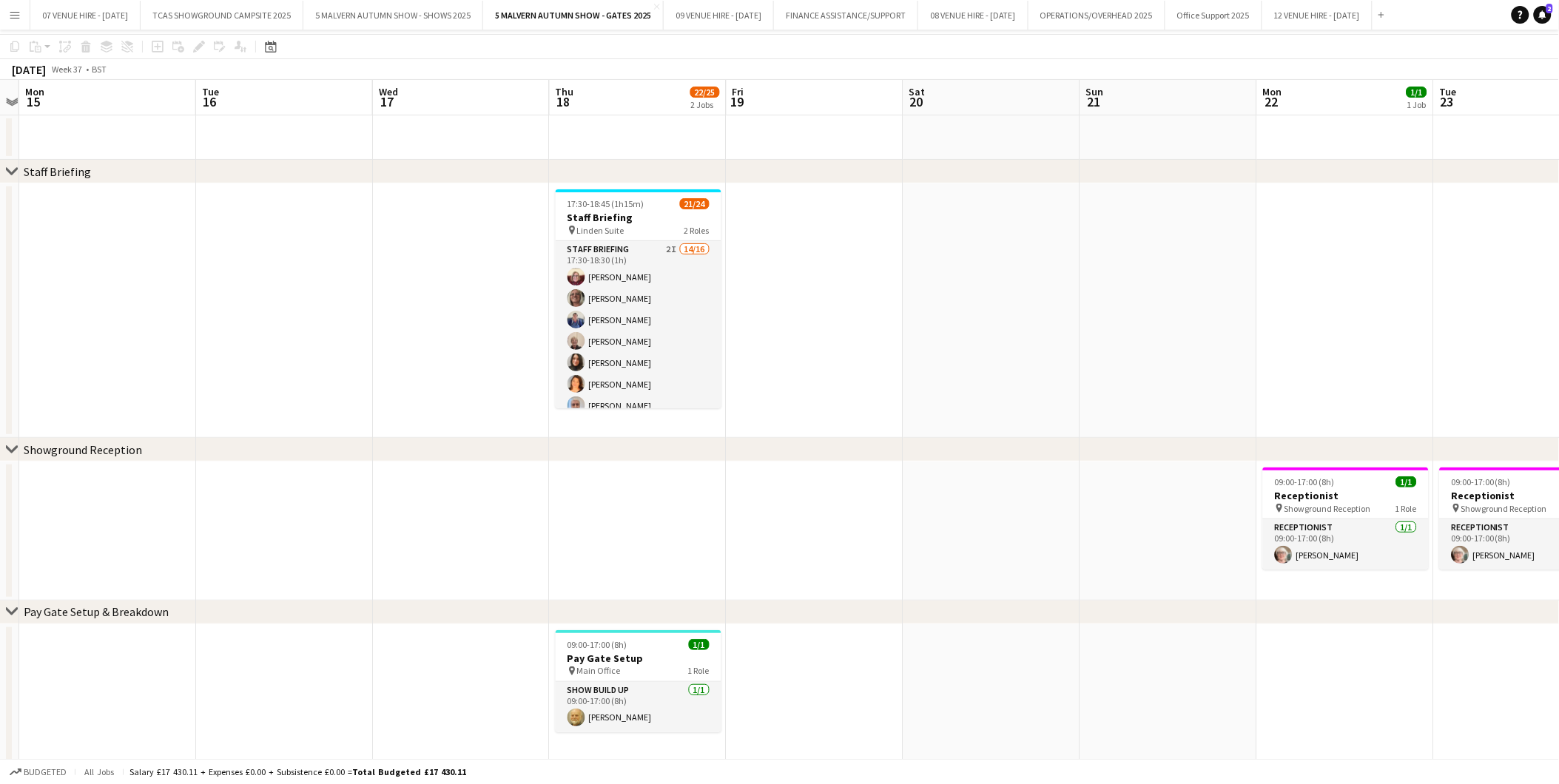
scroll to position [0, 0]
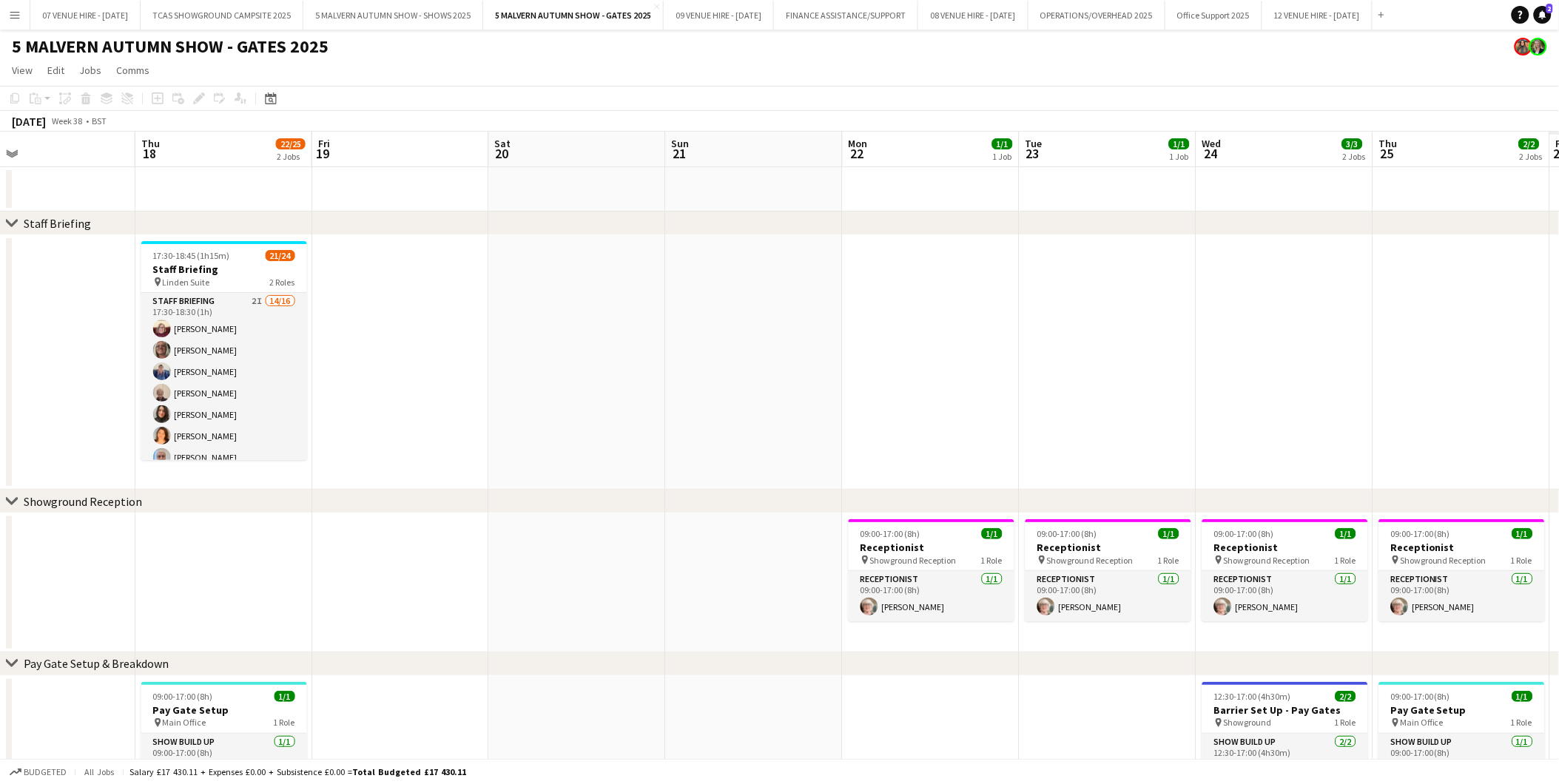
drag, startPoint x: 1164, startPoint y: 319, endPoint x: 747, endPoint y: 307, distance: 417.2
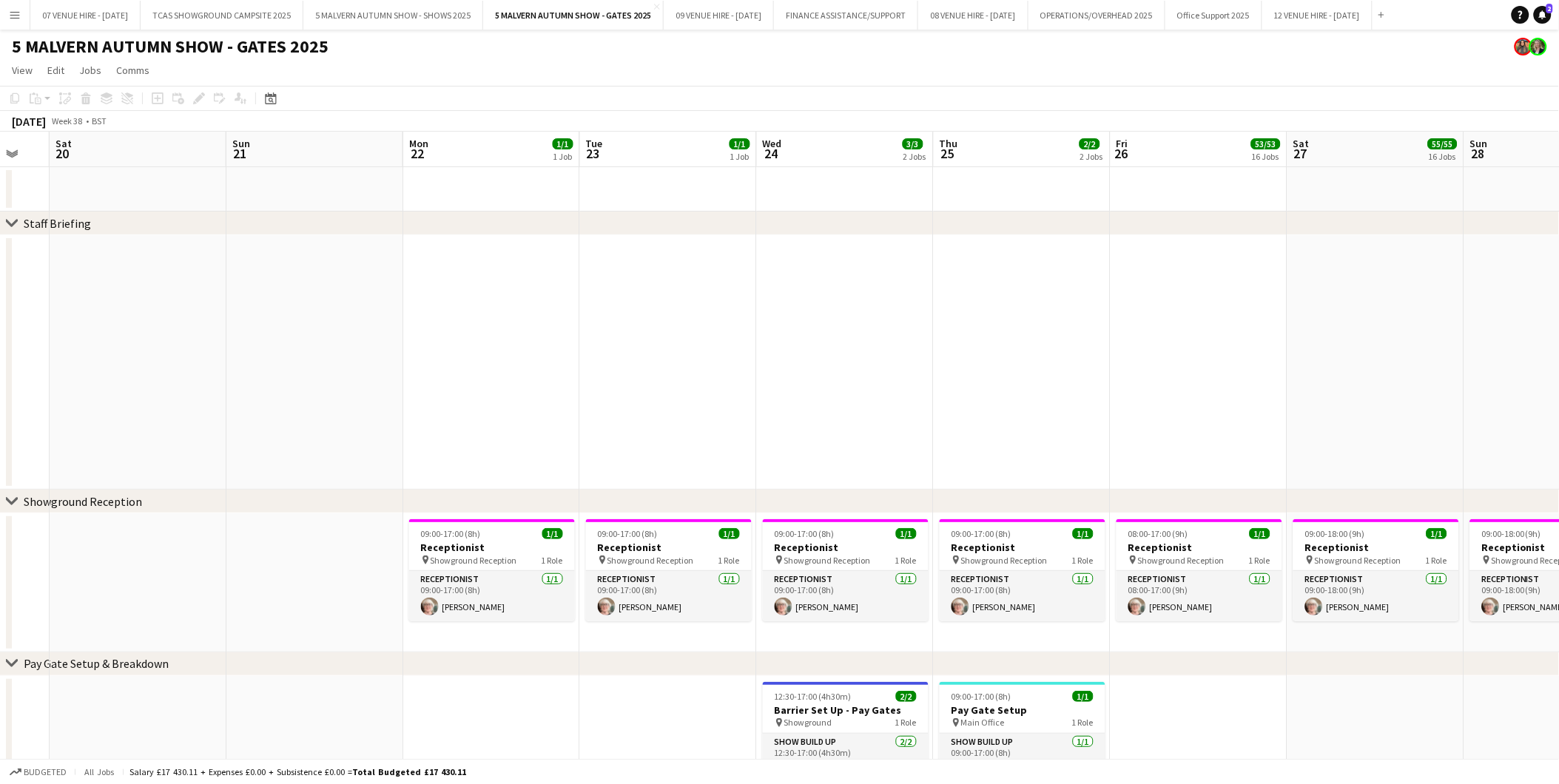
drag, startPoint x: 1227, startPoint y: 338, endPoint x: 984, endPoint y: 338, distance: 243.0
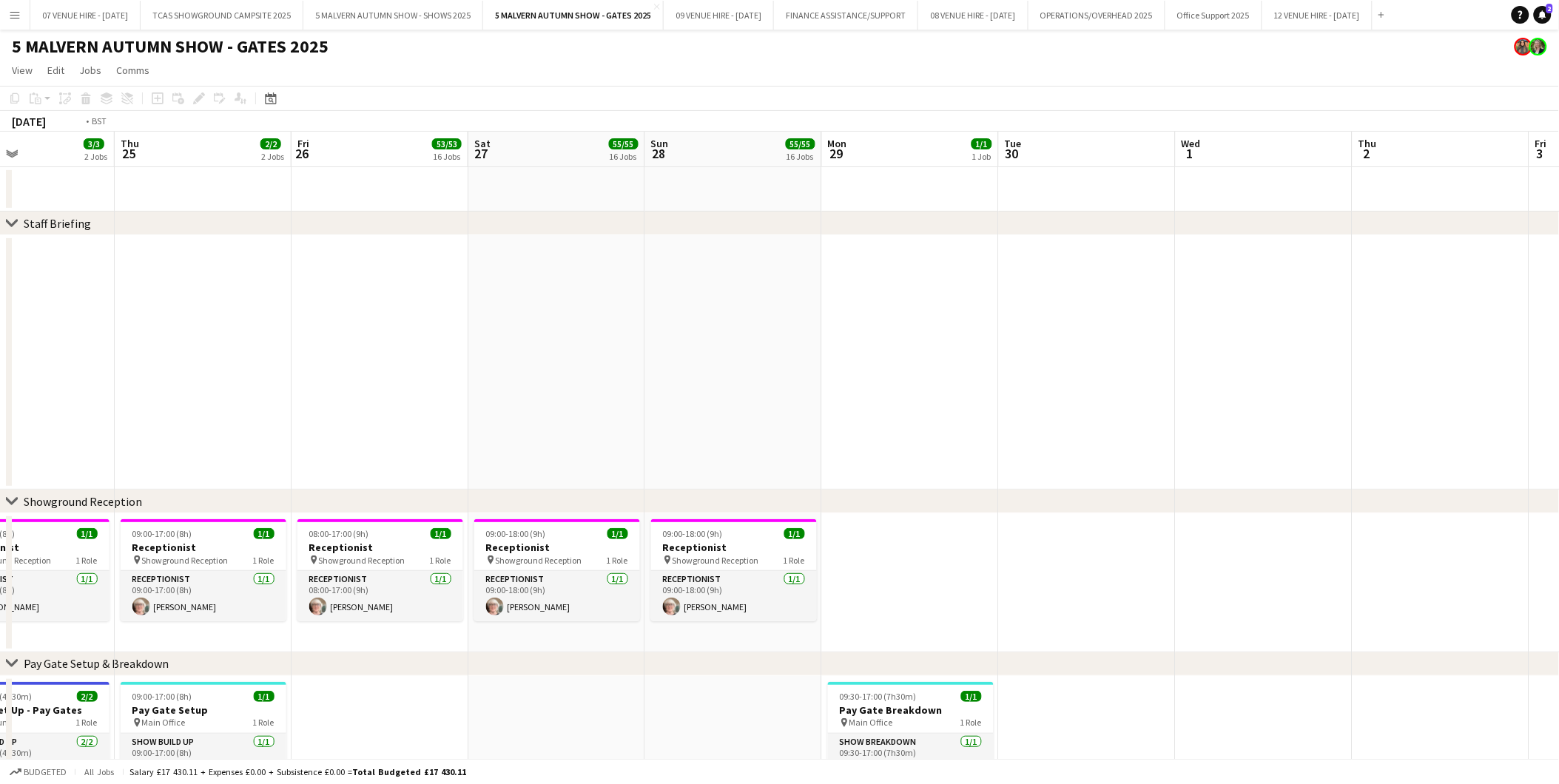
drag, startPoint x: 1145, startPoint y: 337, endPoint x: 1029, endPoint y: 344, distance: 116.2
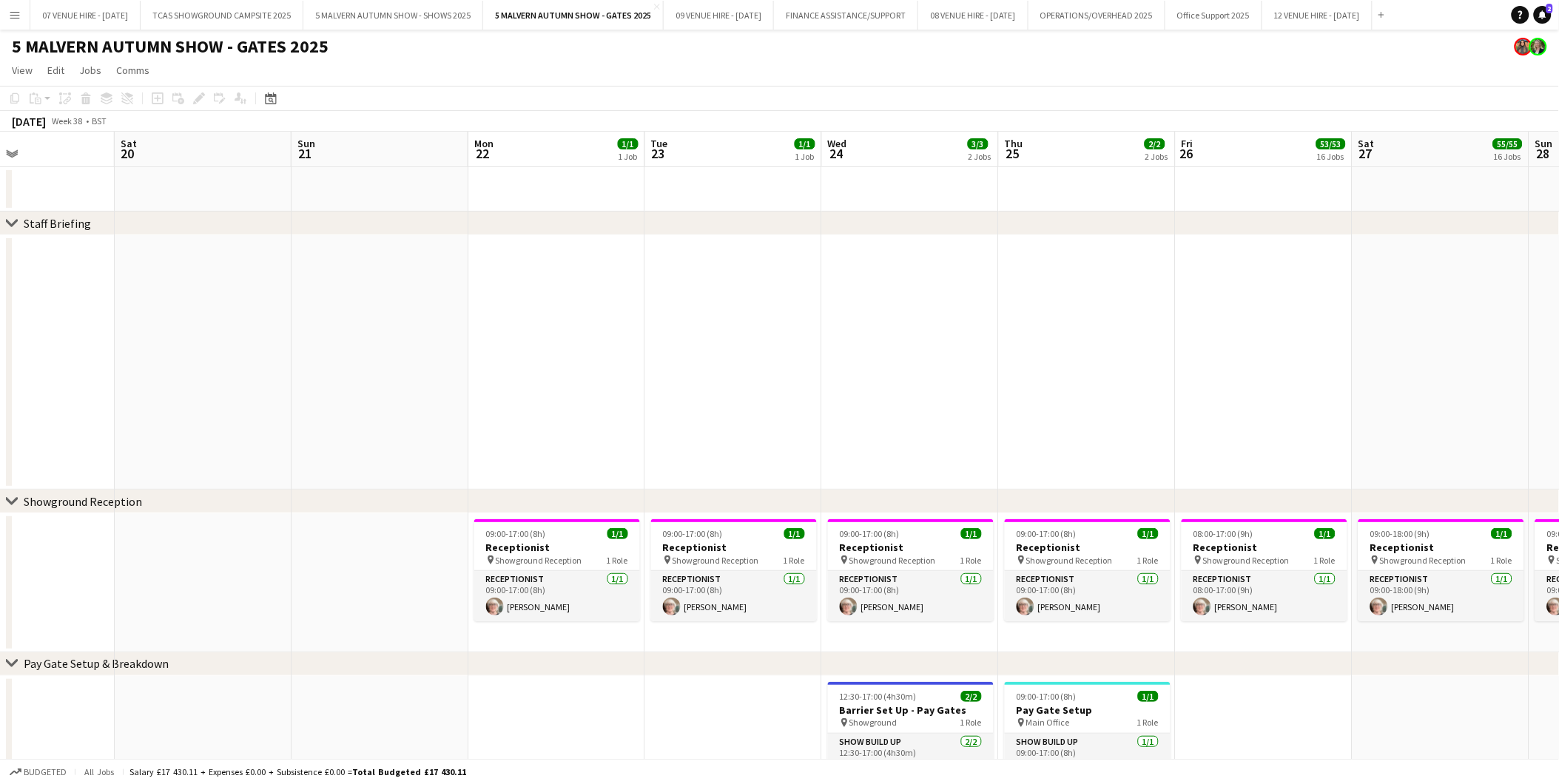
drag, startPoint x: 524, startPoint y: 307, endPoint x: 1068, endPoint y: 319, distance: 544.1
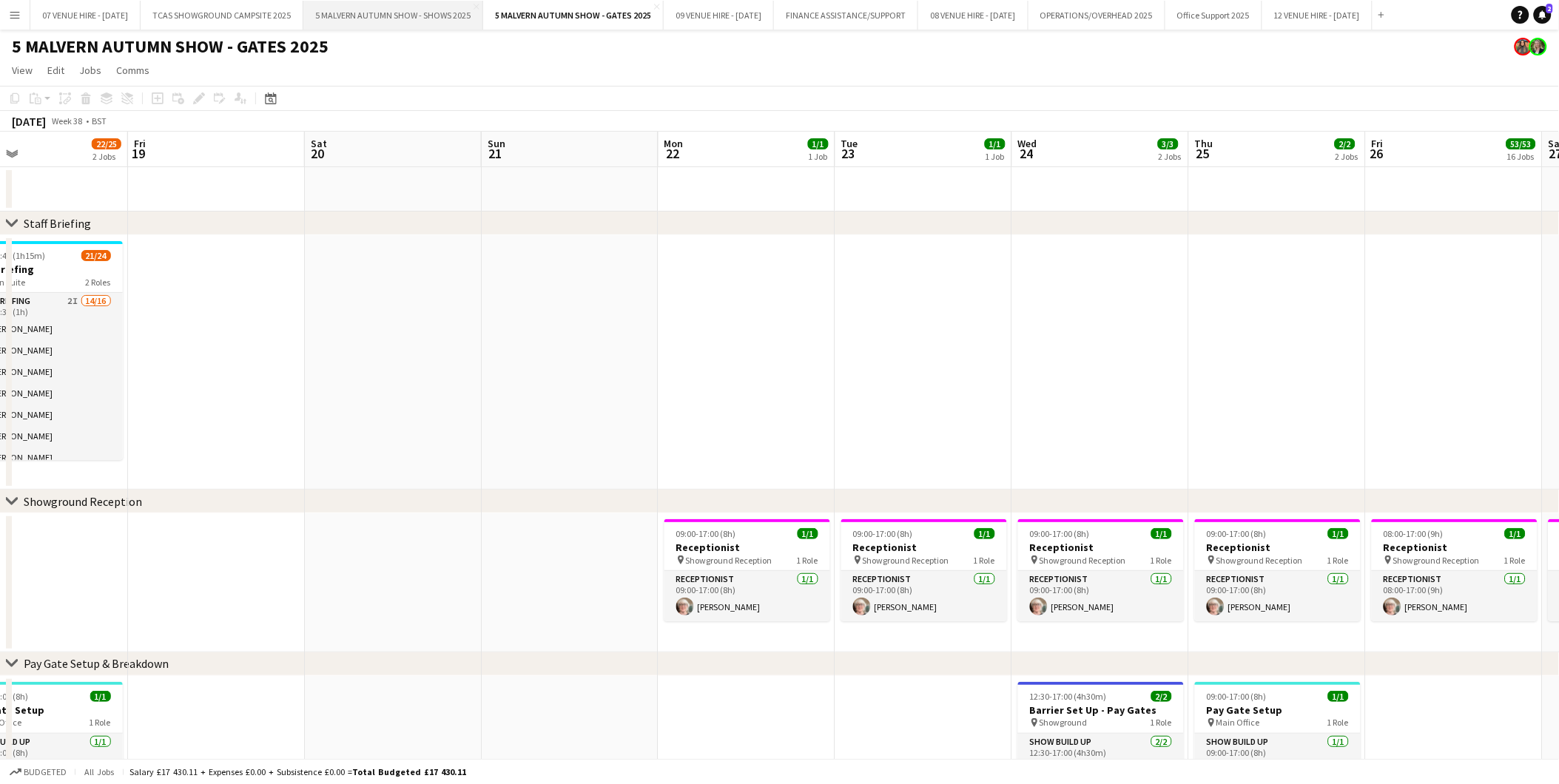
click at [433, 19] on button "5 MALVERN AUTUMN SHOW - SHOWS 2025 Close" at bounding box center [393, 15] width 180 height 29
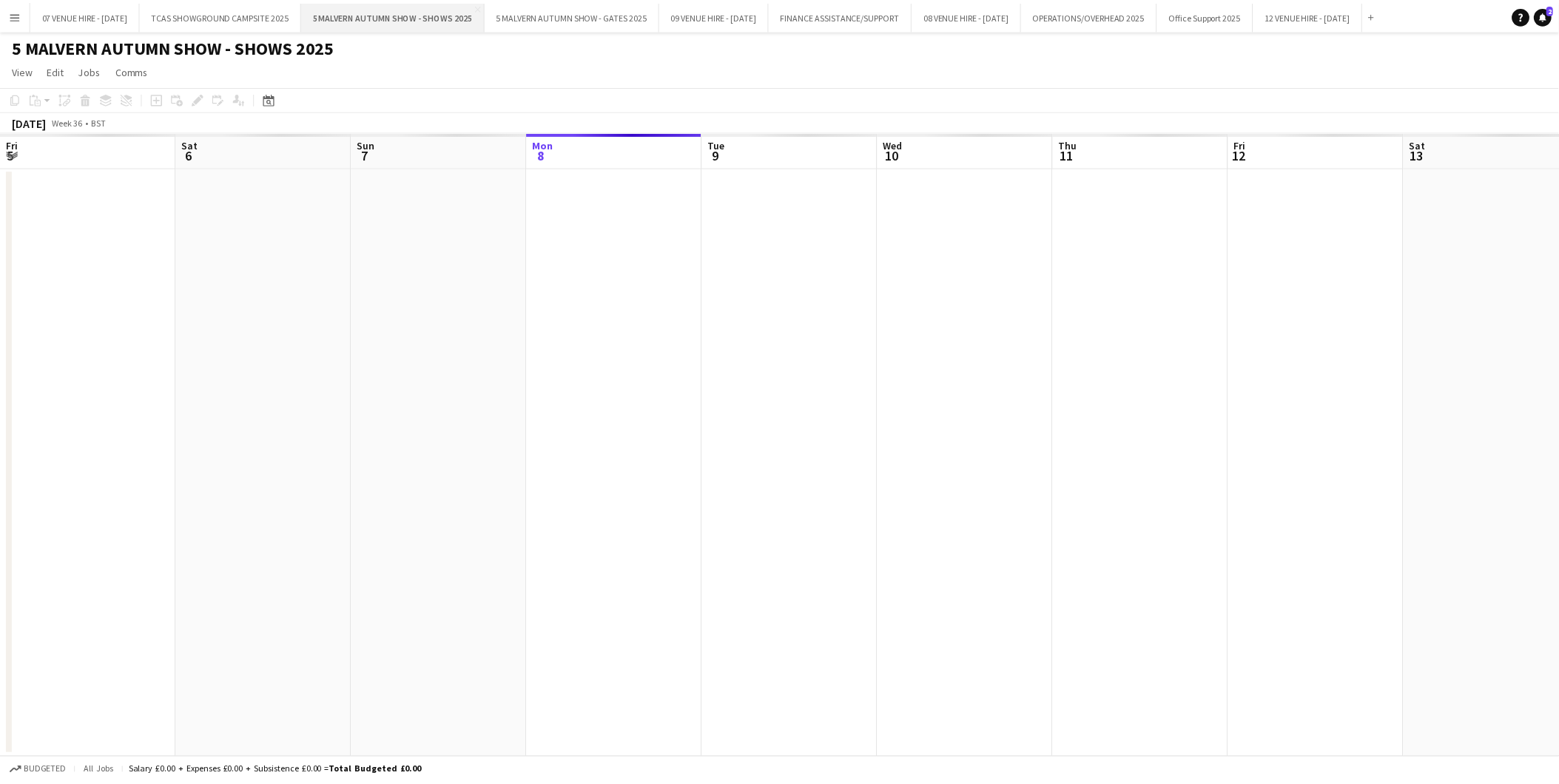
scroll to position [0, 353]
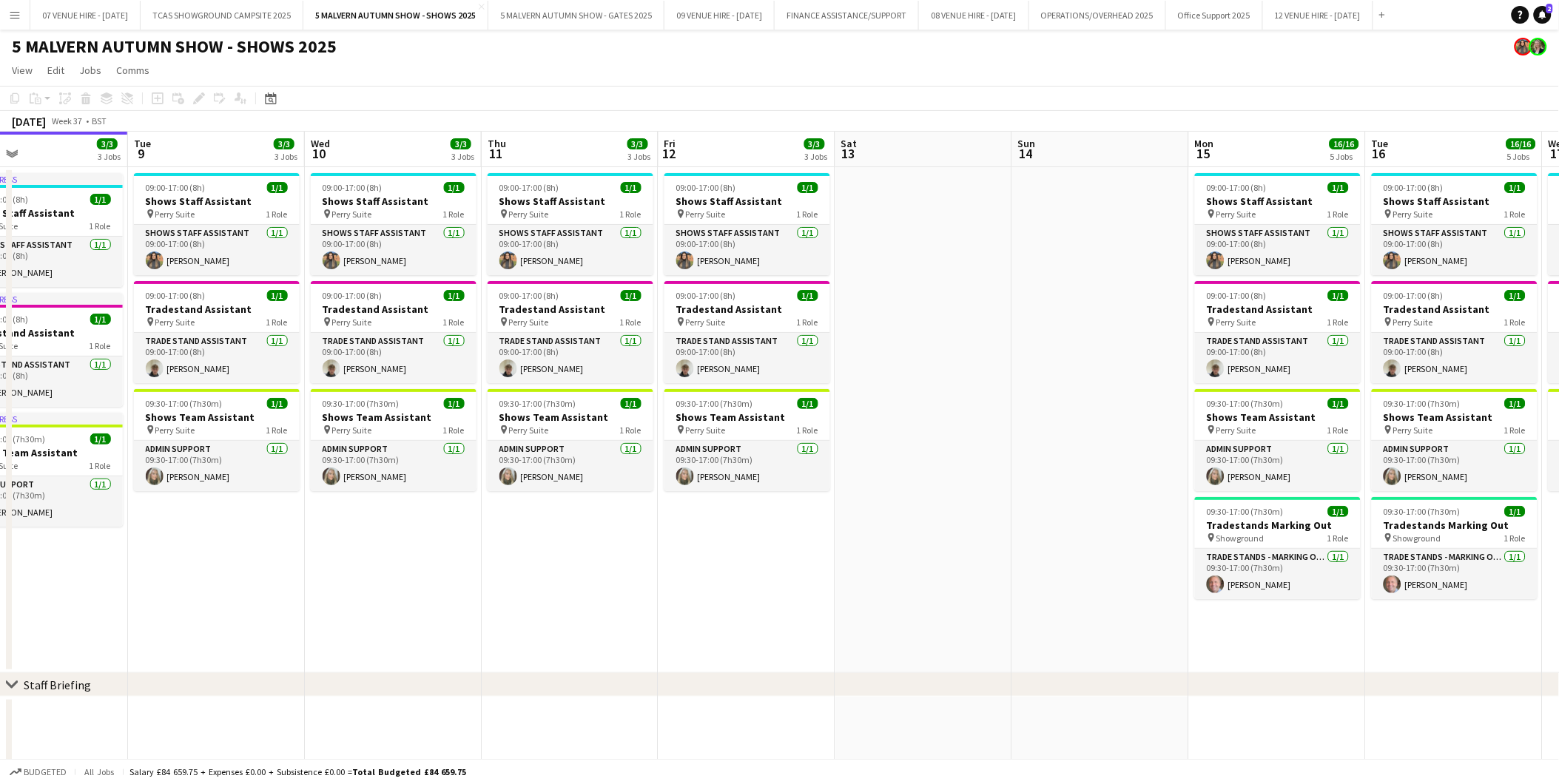
drag, startPoint x: 1169, startPoint y: 249, endPoint x: 589, endPoint y: 253, distance: 580.0
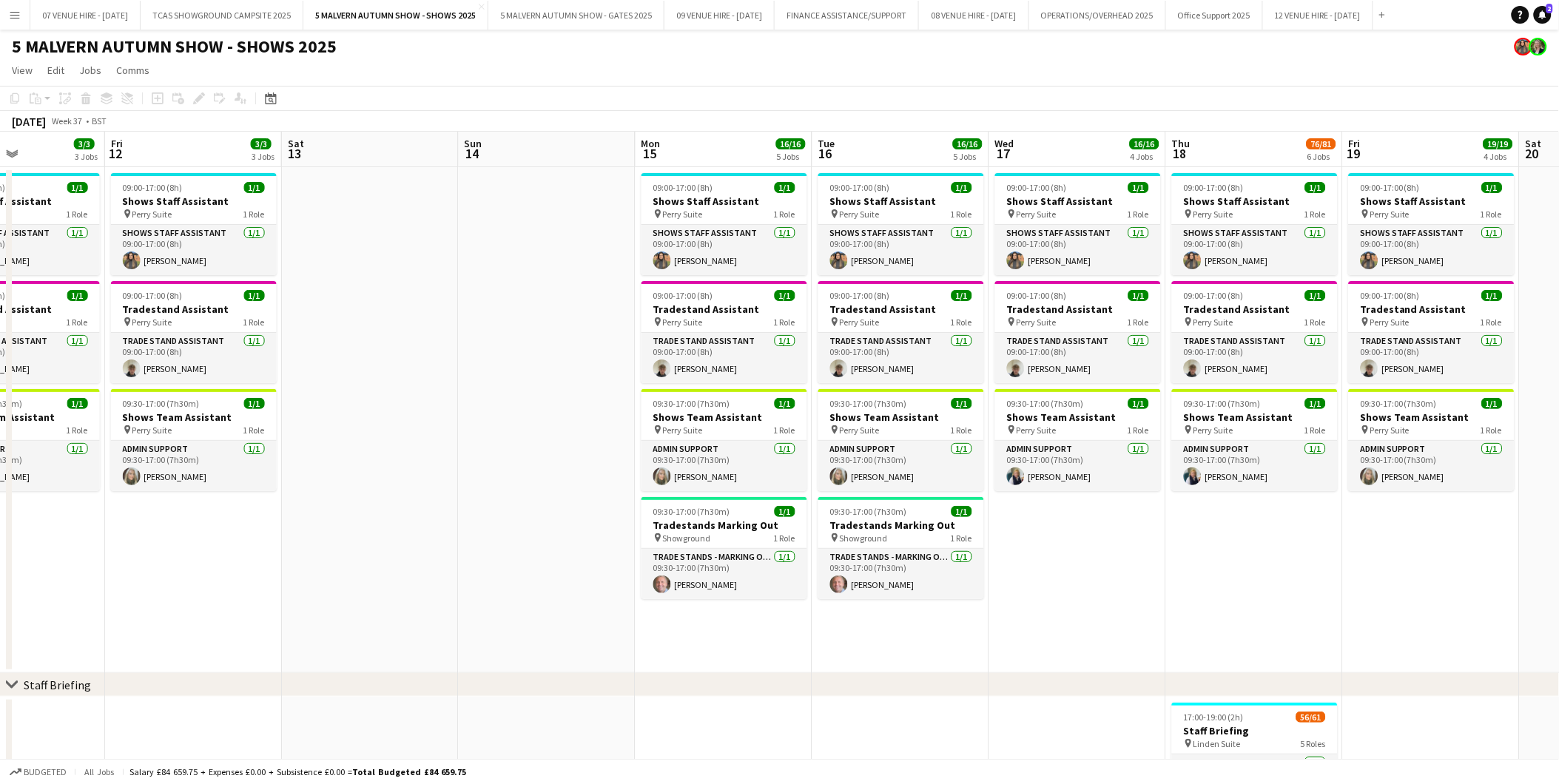
scroll to position [0, 587]
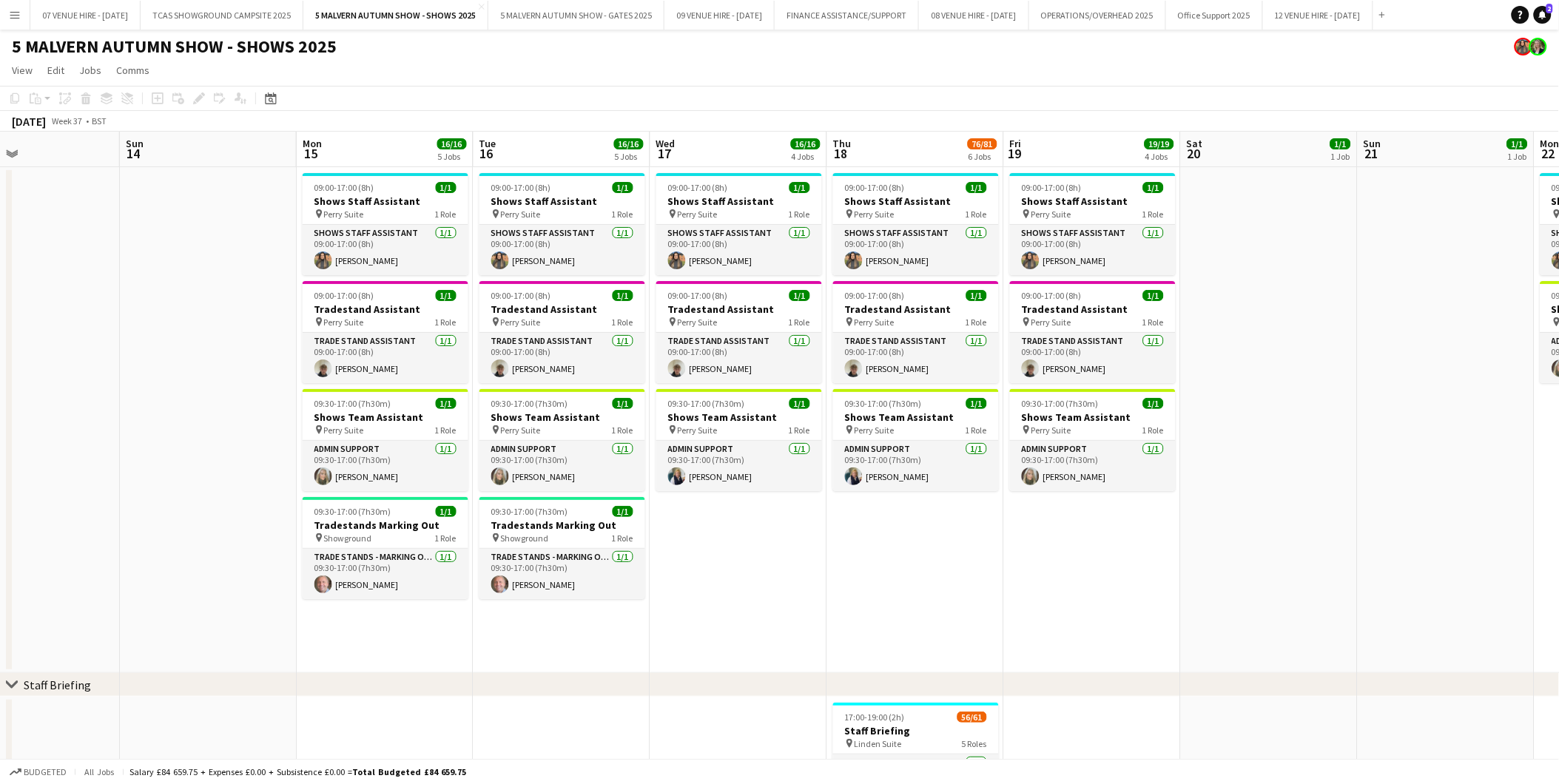
drag, startPoint x: 1224, startPoint y: 246, endPoint x: 689, endPoint y: 252, distance: 535.0
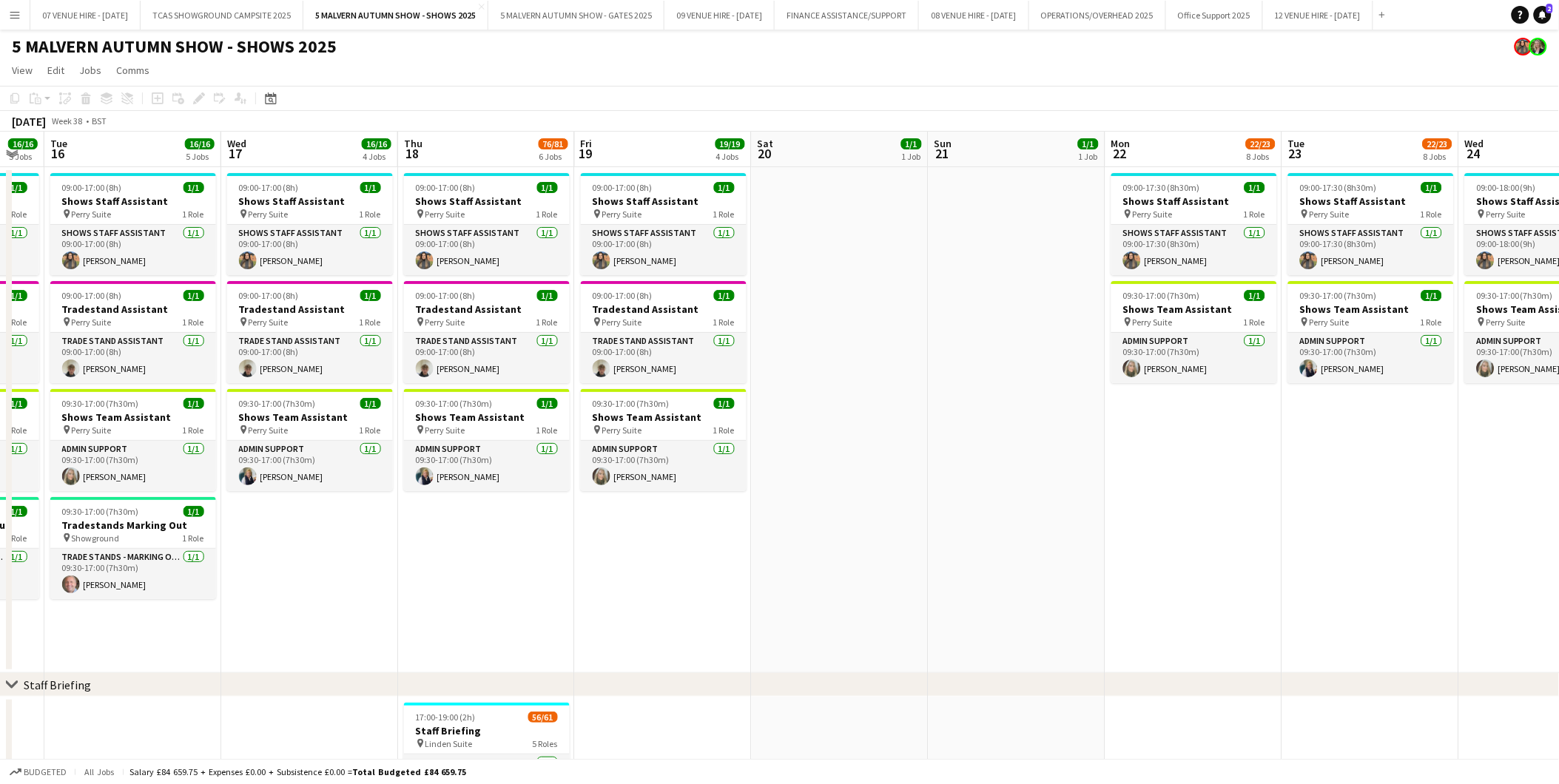
drag, startPoint x: 1329, startPoint y: 254, endPoint x: 900, endPoint y: 260, distance: 429.0
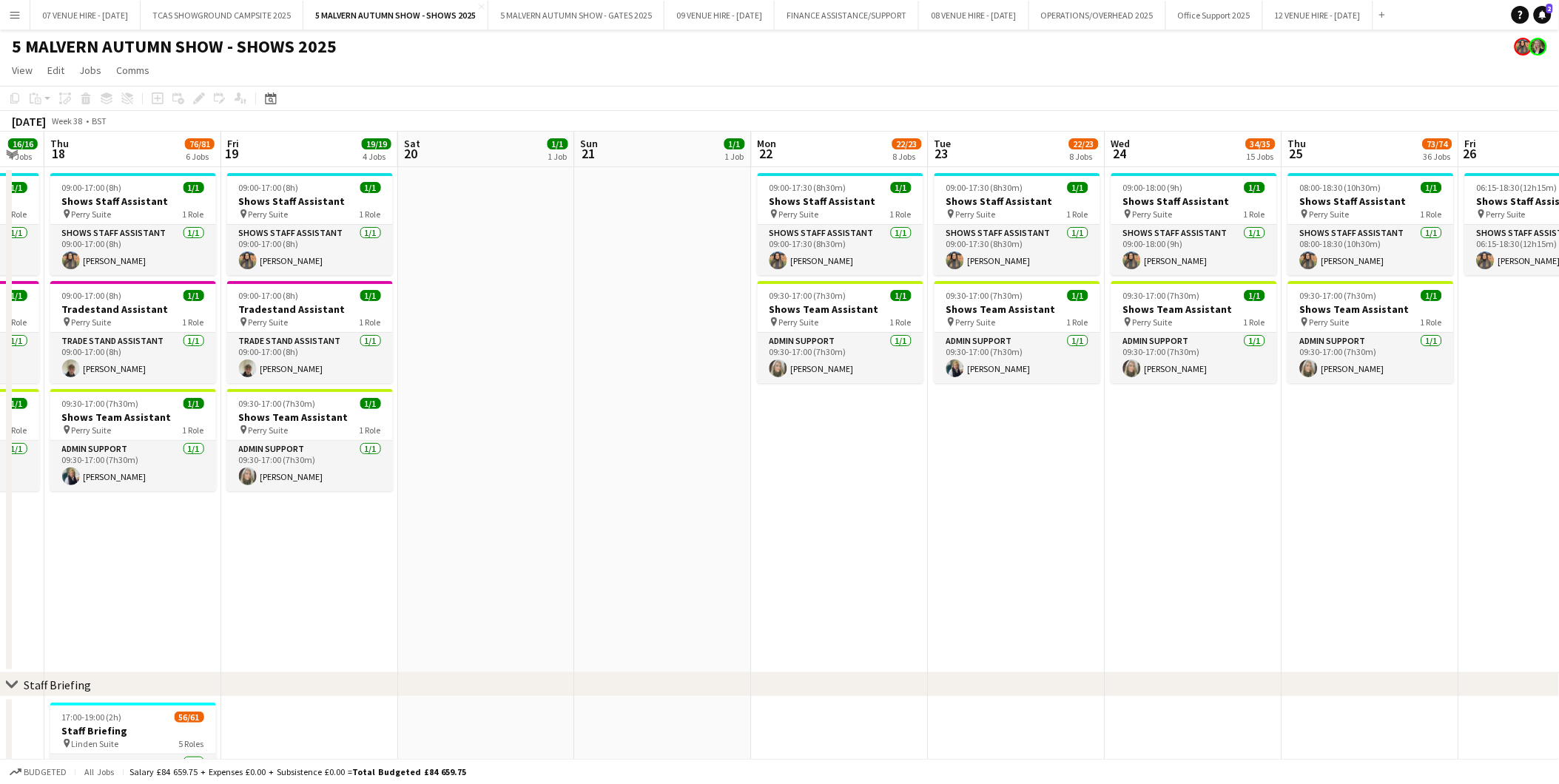
scroll to position [0, 482]
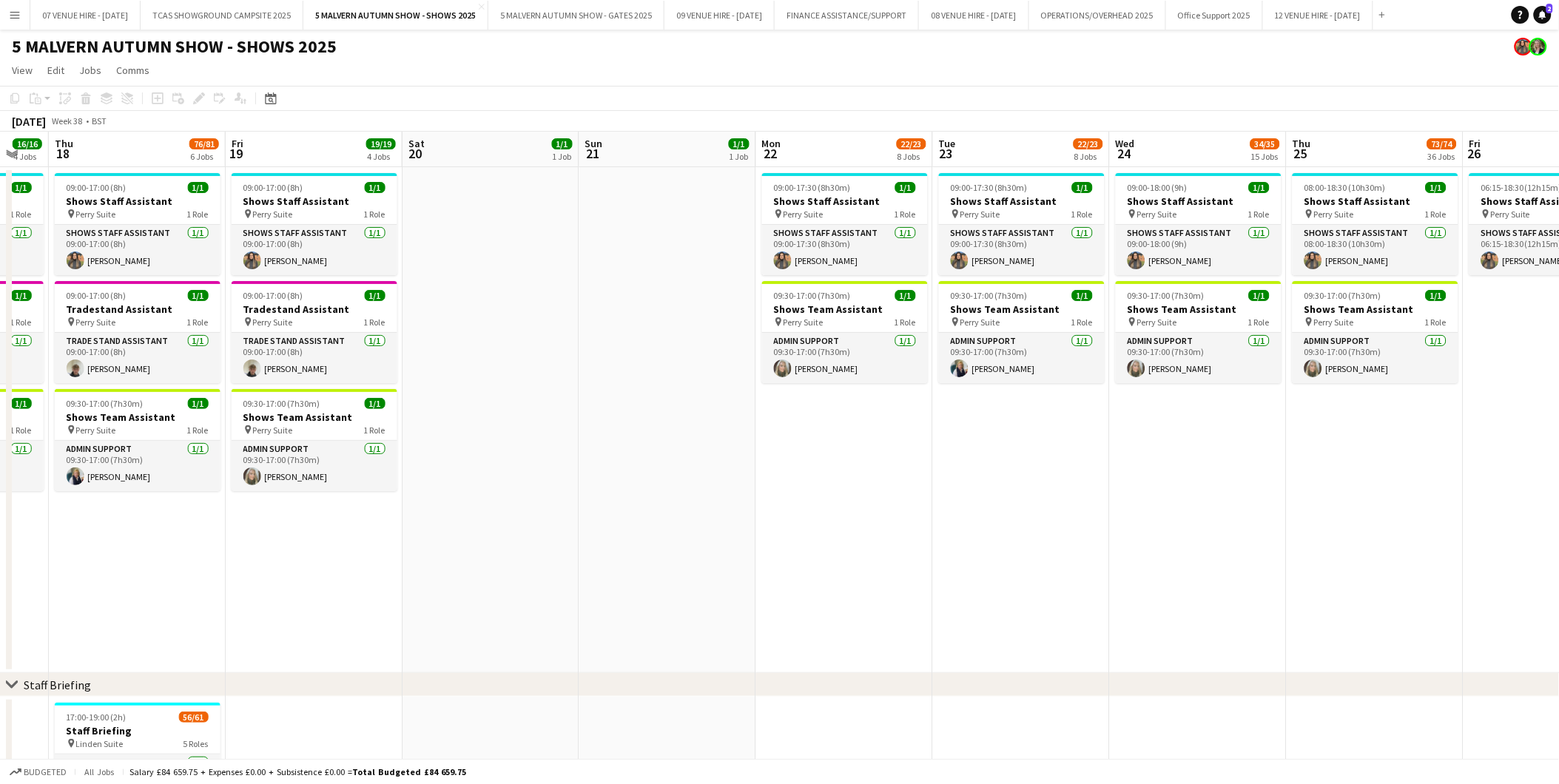
drag, startPoint x: 1254, startPoint y: 263, endPoint x: 906, endPoint y: 290, distance: 349.0
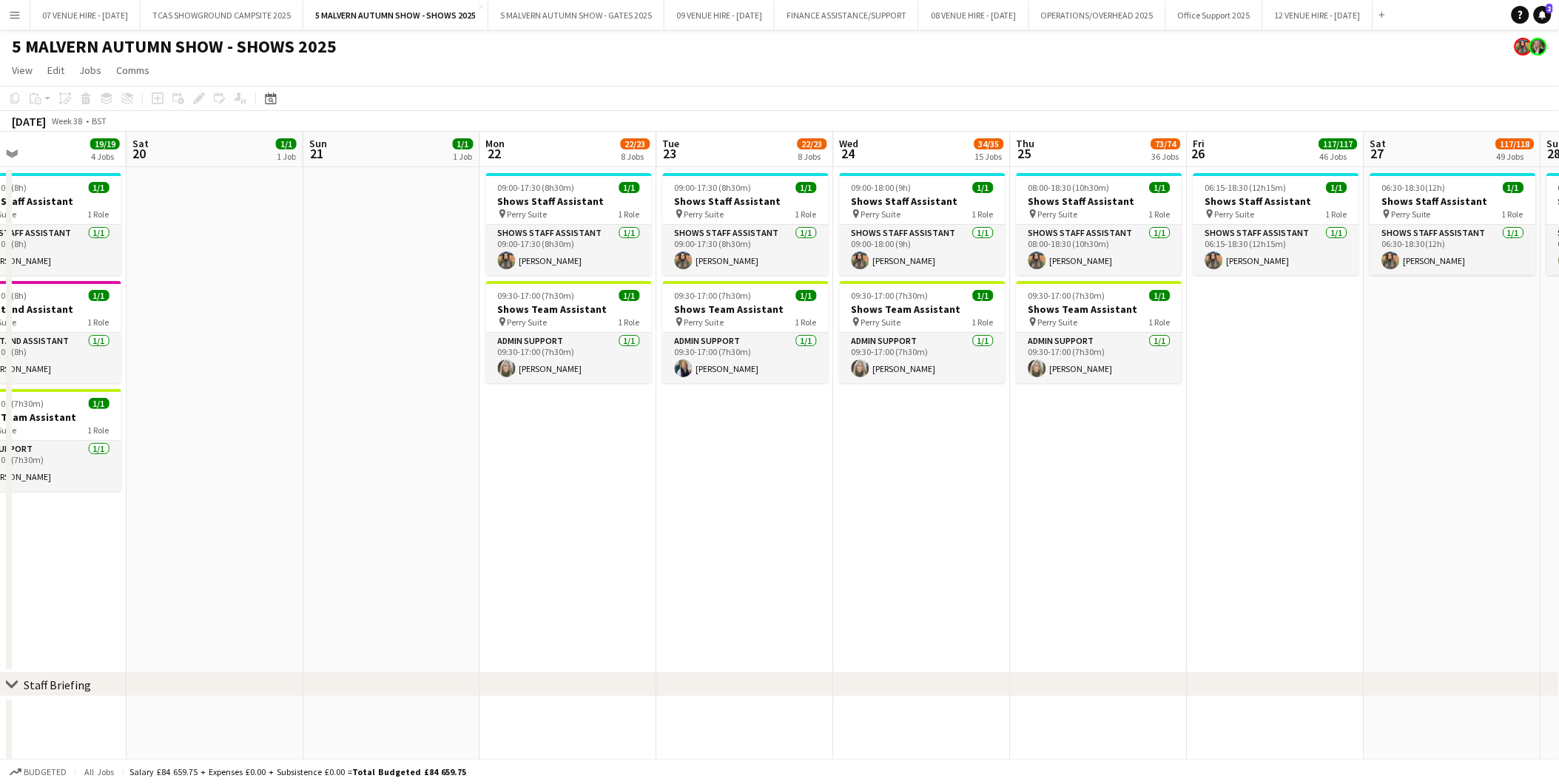
drag, startPoint x: 1142, startPoint y: 219, endPoint x: 867, endPoint y: 238, distance: 275.7
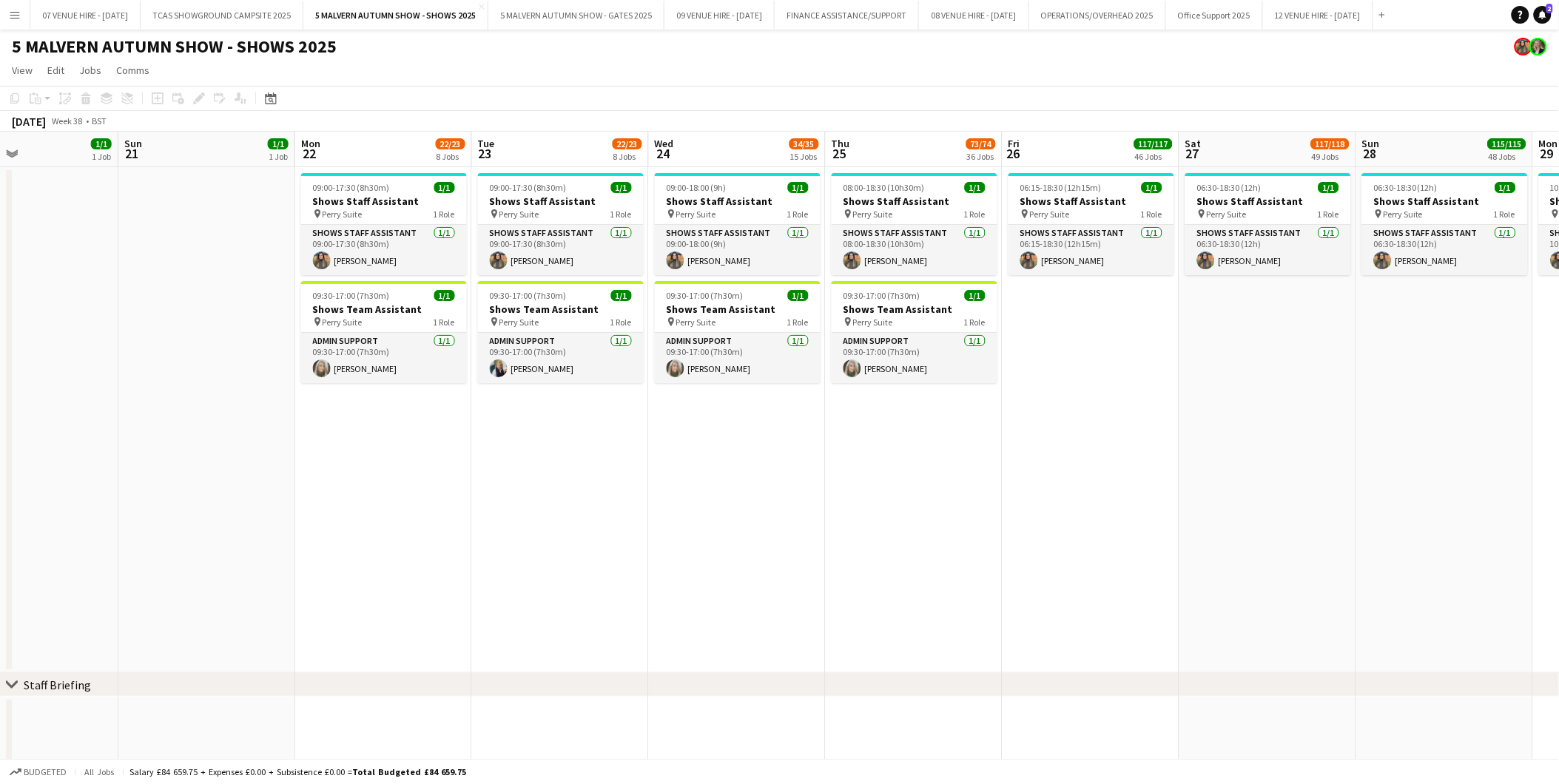
scroll to position [0, 590]
drag, startPoint x: 1313, startPoint y: 366, endPoint x: 1127, endPoint y: 390, distance: 187.5
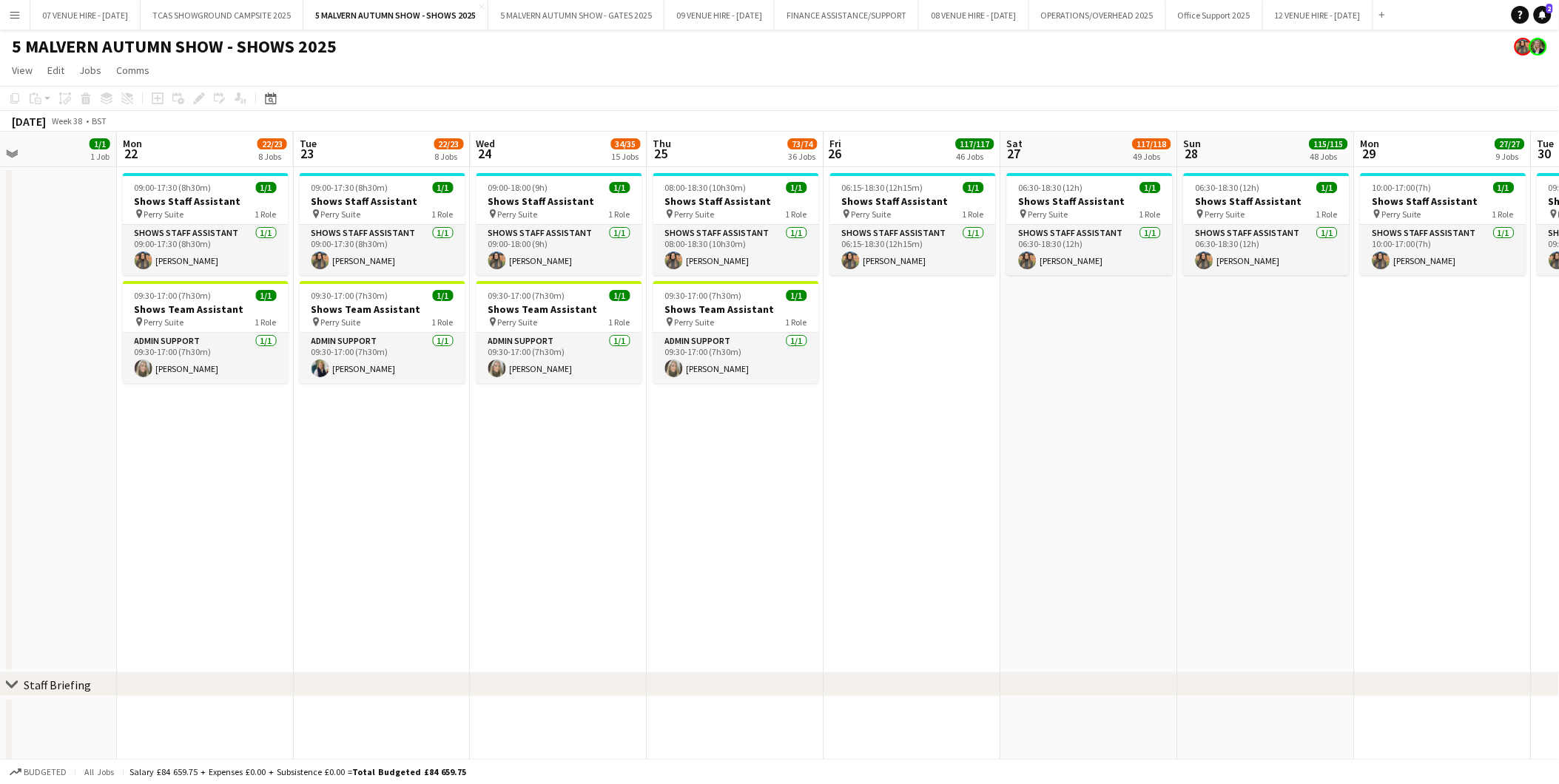
scroll to position [0, 485]
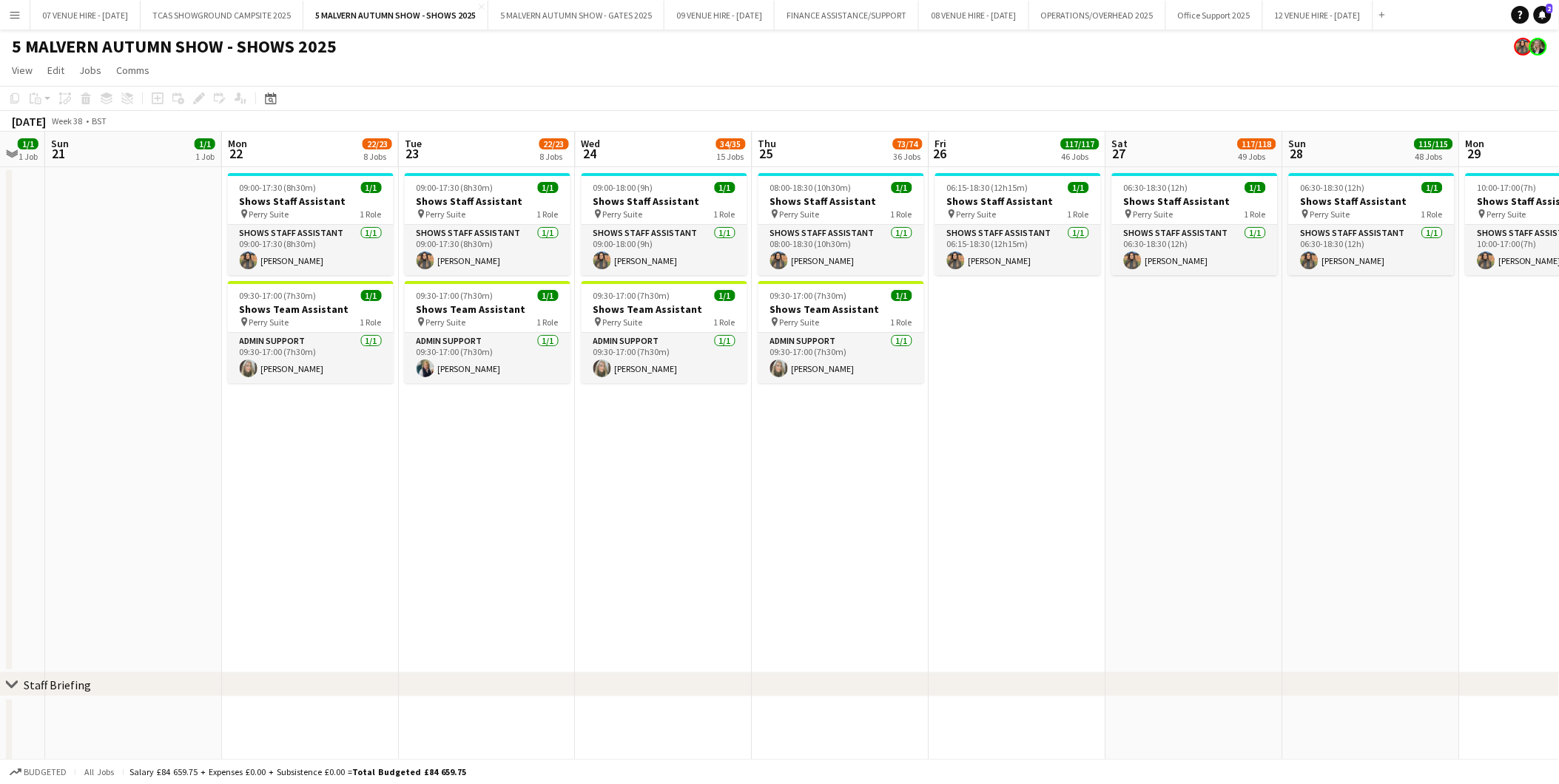
drag, startPoint x: 1281, startPoint y: 441, endPoint x: 1209, endPoint y: 444, distance: 72.1
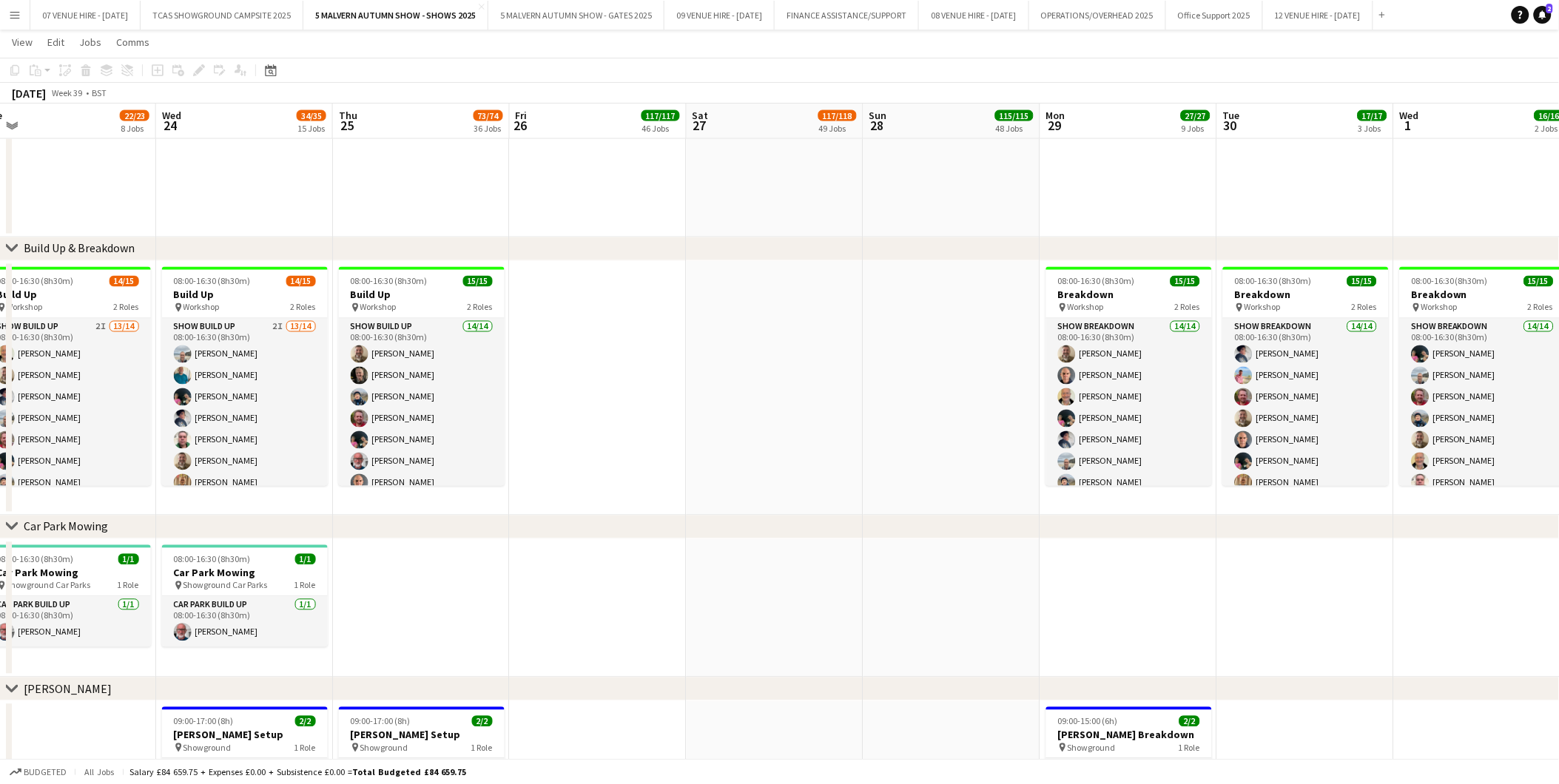
scroll to position [0, 578]
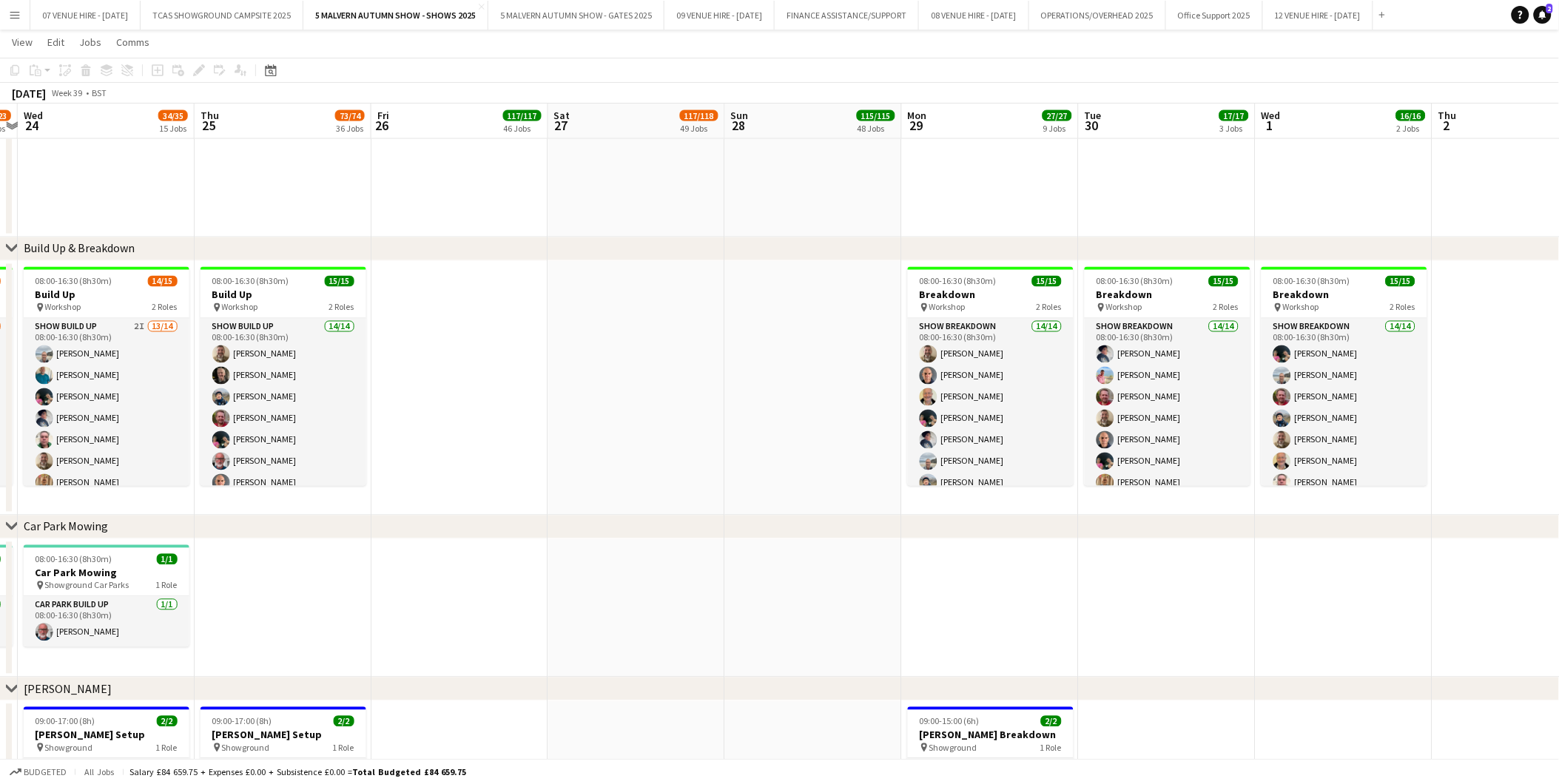
drag, startPoint x: 1236, startPoint y: 353, endPoint x: 683, endPoint y: 330, distance: 553.5
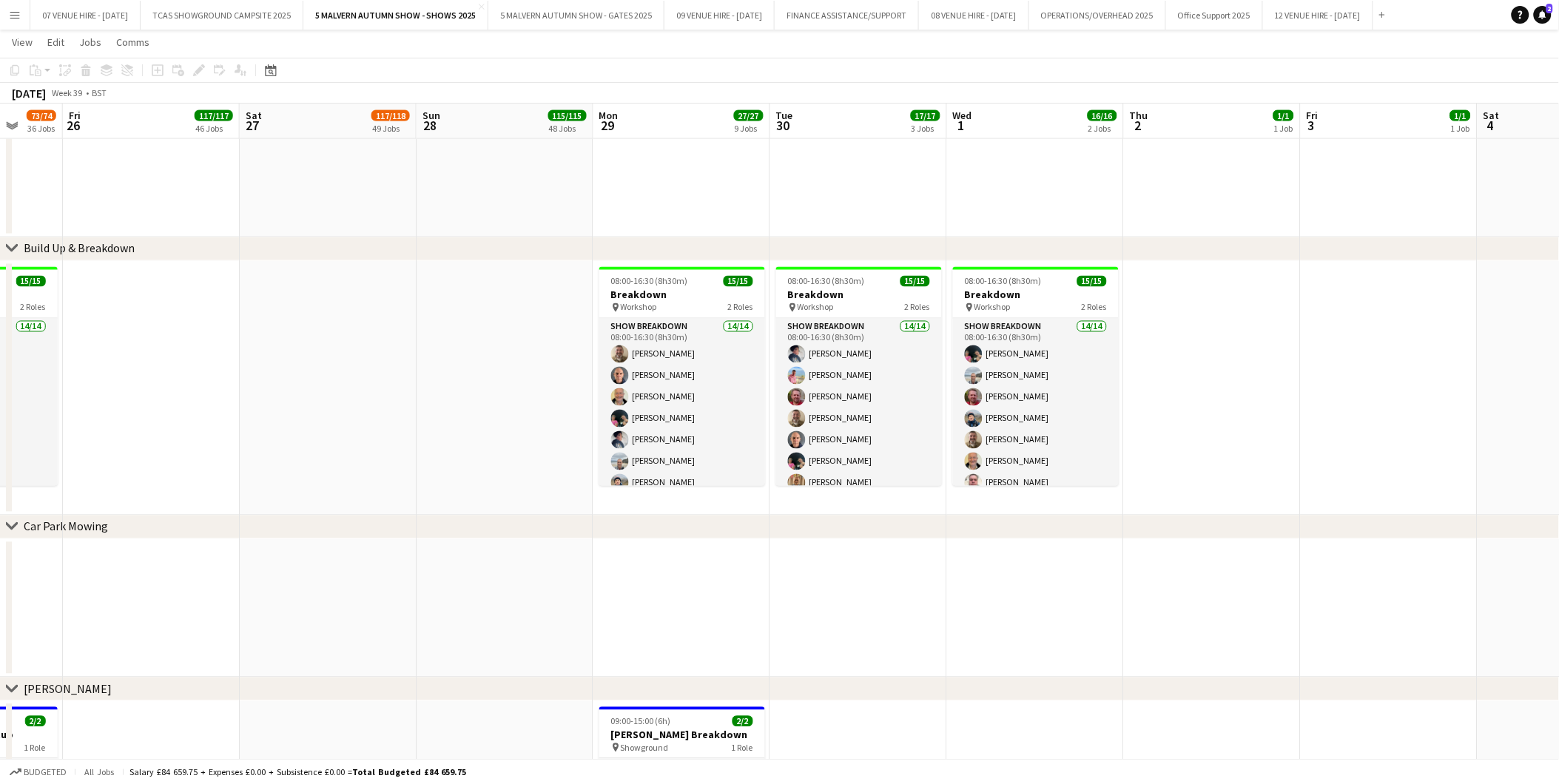
drag, startPoint x: 1035, startPoint y: 326, endPoint x: 728, endPoint y: 337, distance: 307.2
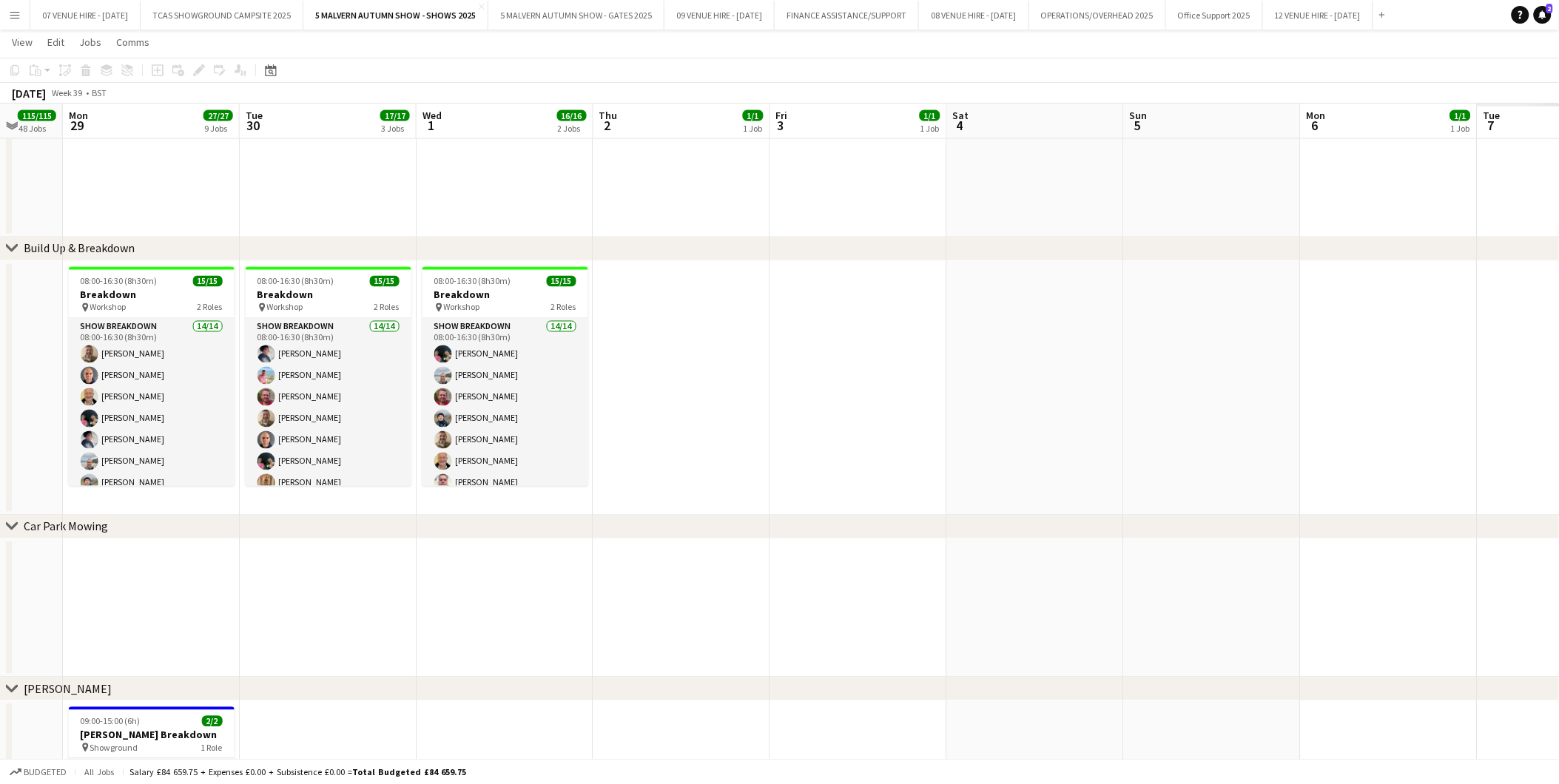
drag, startPoint x: 1373, startPoint y: 372, endPoint x: 945, endPoint y: 377, distance: 428.0
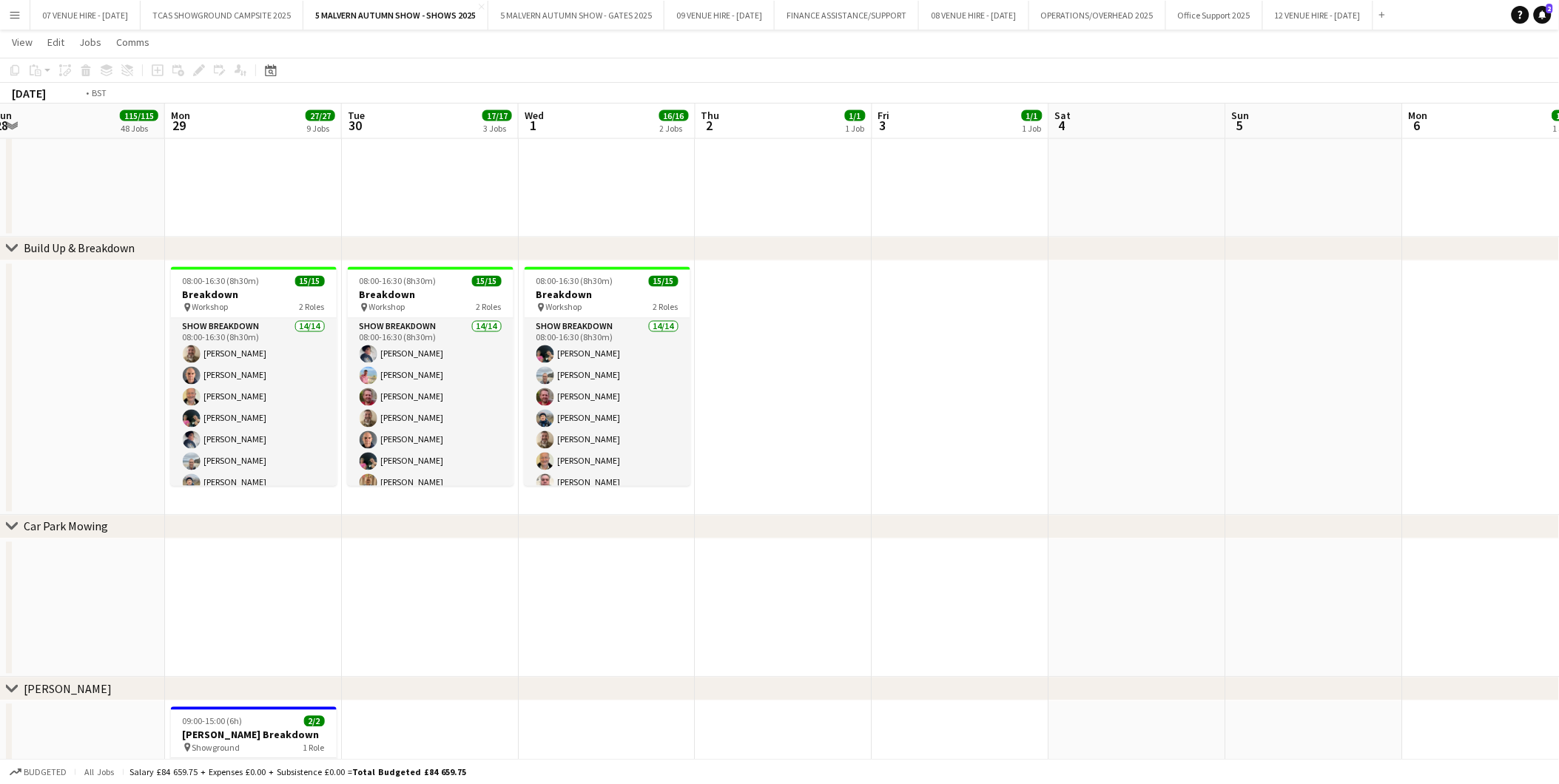
drag, startPoint x: 1135, startPoint y: 373, endPoint x: 811, endPoint y: 378, distance: 324.0
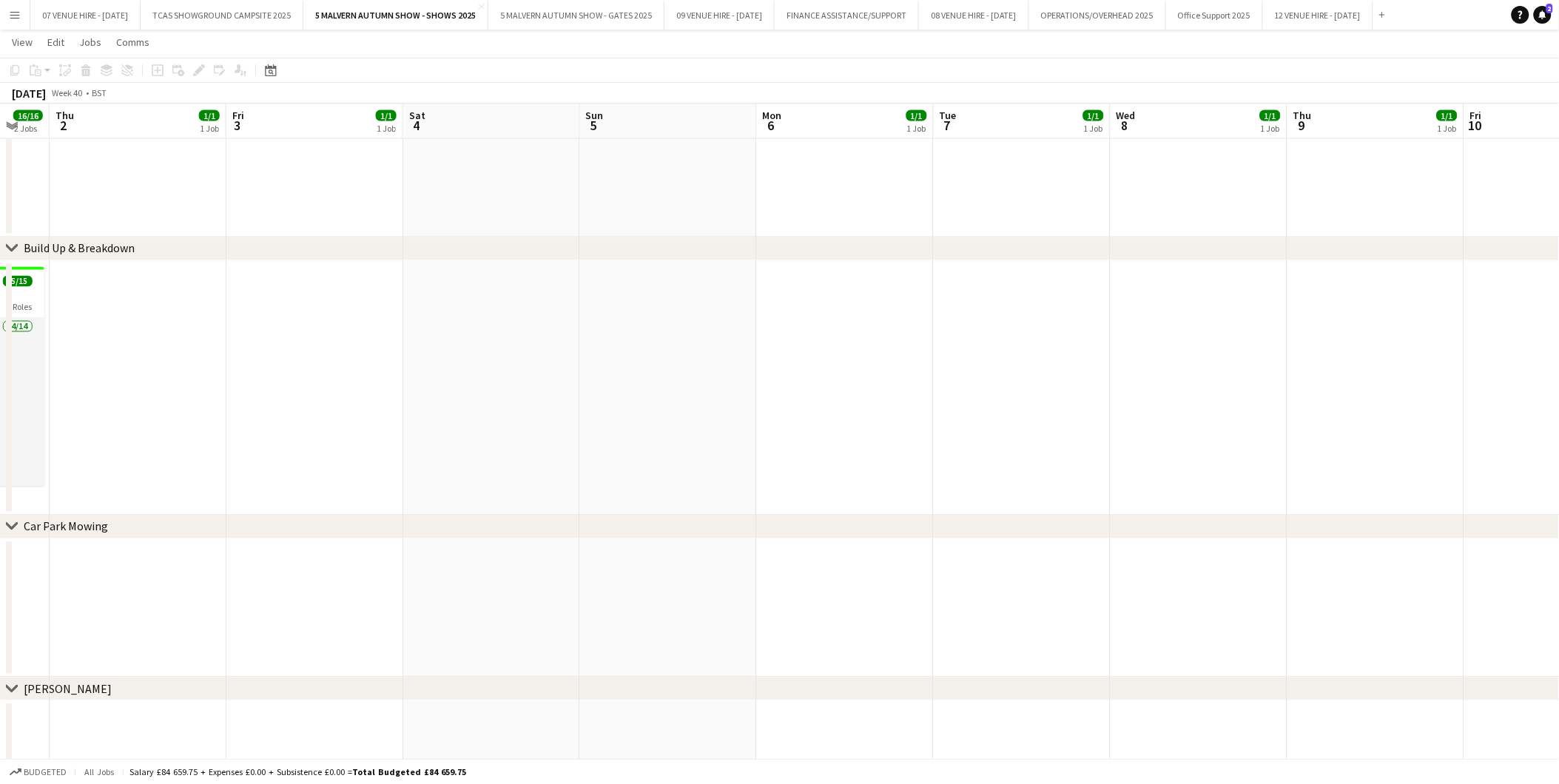
drag, startPoint x: 1226, startPoint y: 402, endPoint x: 689, endPoint y: 380, distance: 537.5
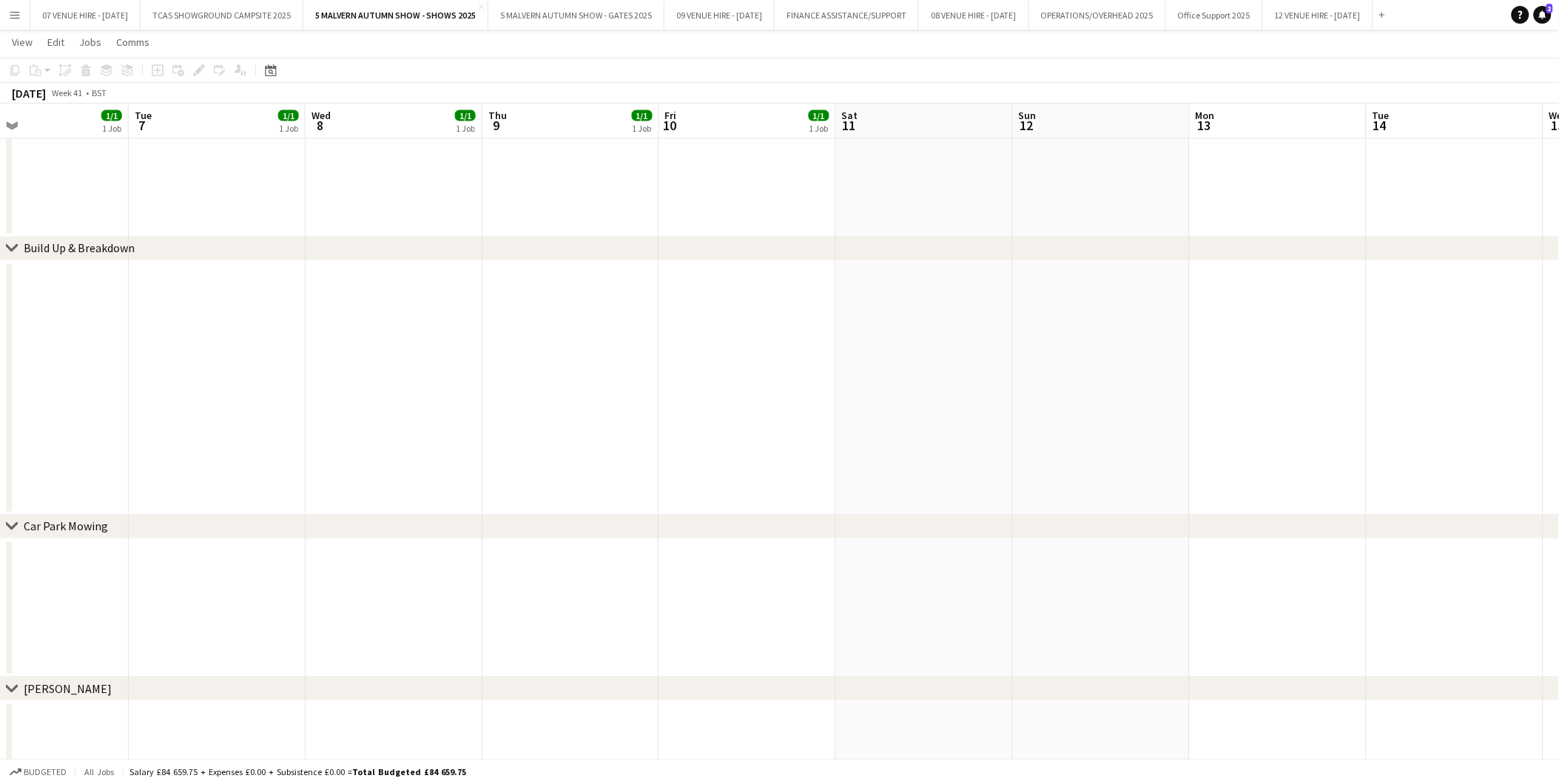
drag, startPoint x: 829, startPoint y: 390, endPoint x: 608, endPoint y: 390, distance: 221.0
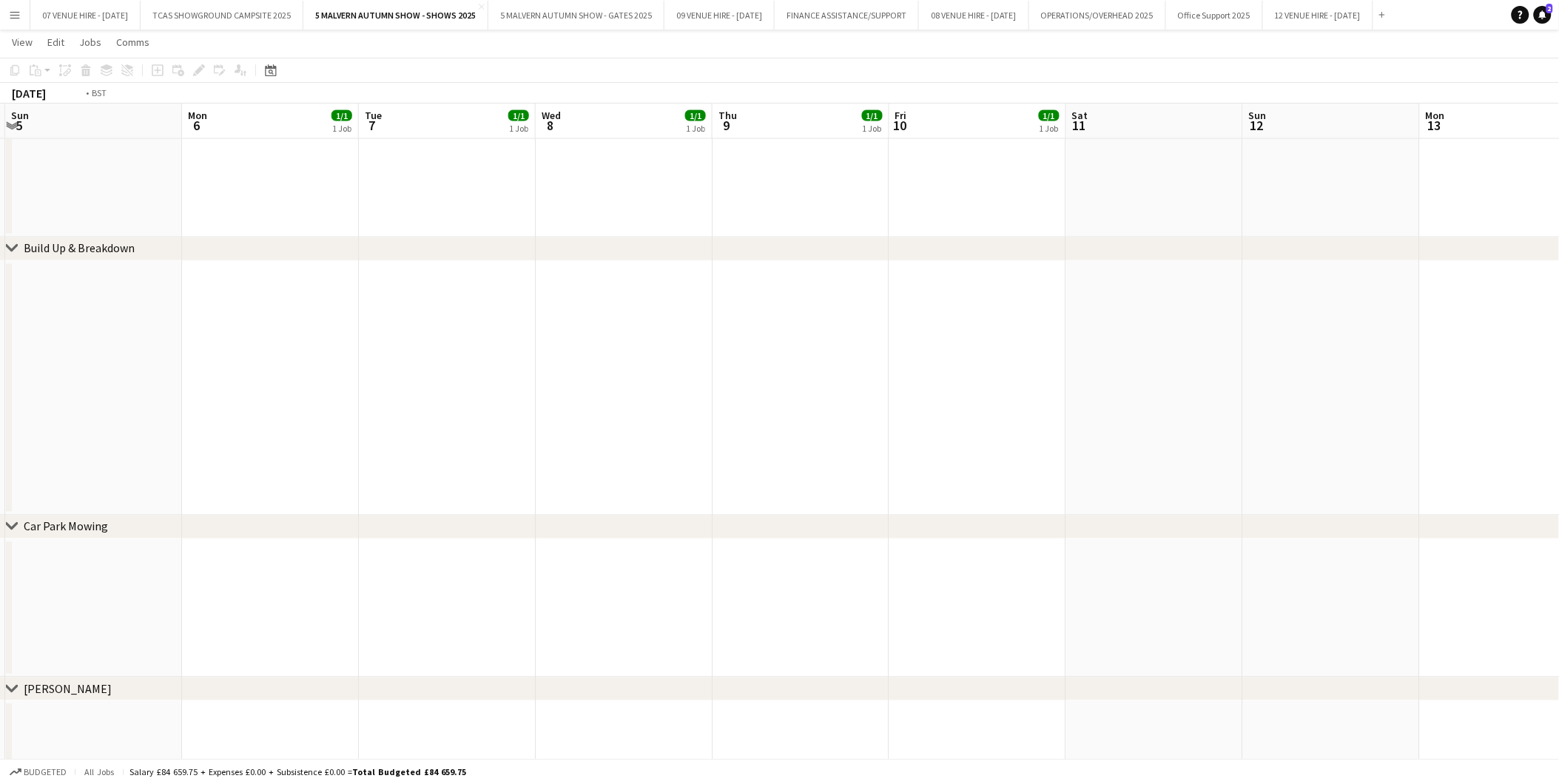
drag, startPoint x: 679, startPoint y: 386, endPoint x: 1113, endPoint y: 374, distance: 434.2
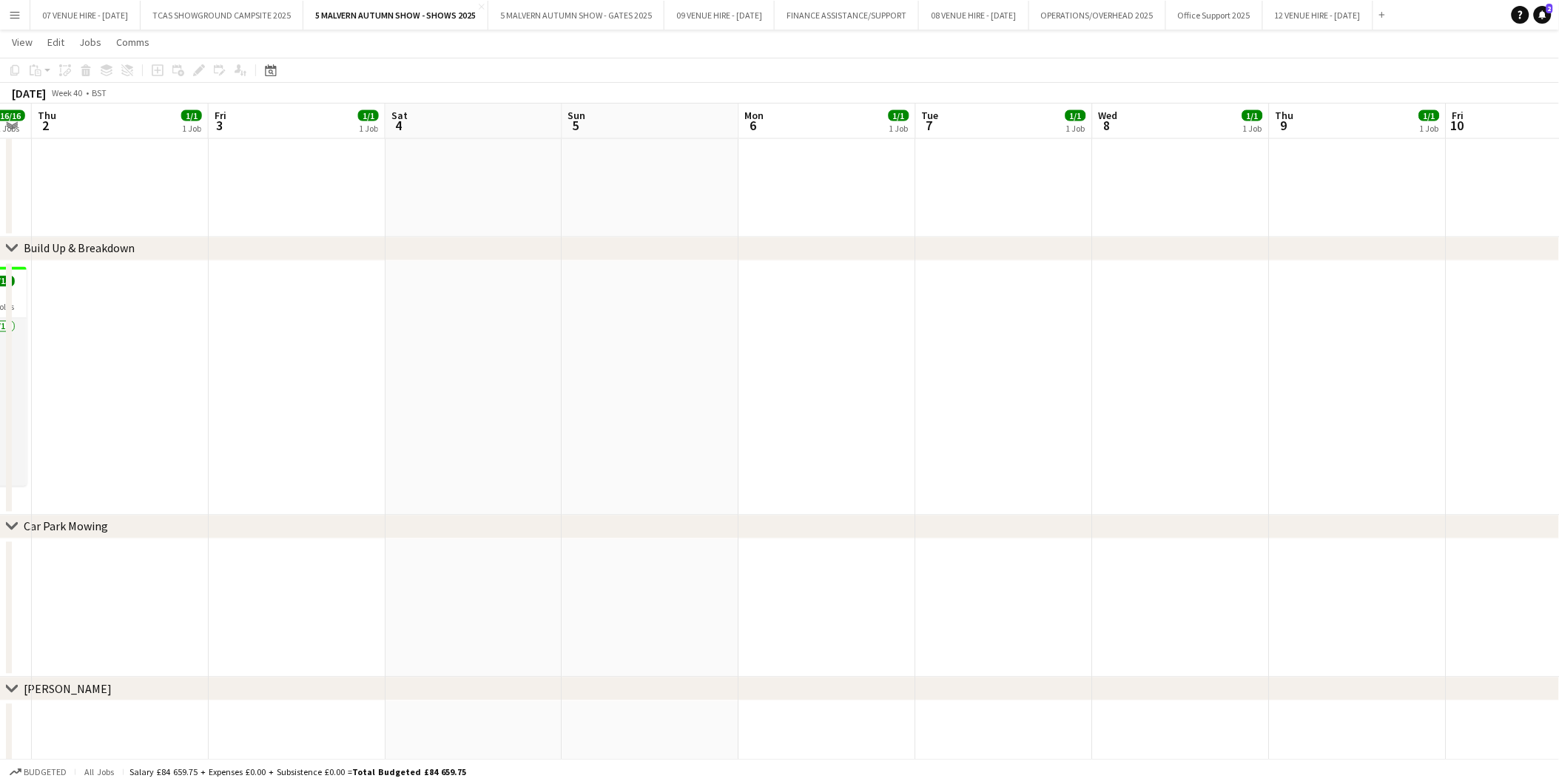
drag, startPoint x: 760, startPoint y: 380, endPoint x: 1290, endPoint y: 437, distance: 533.1
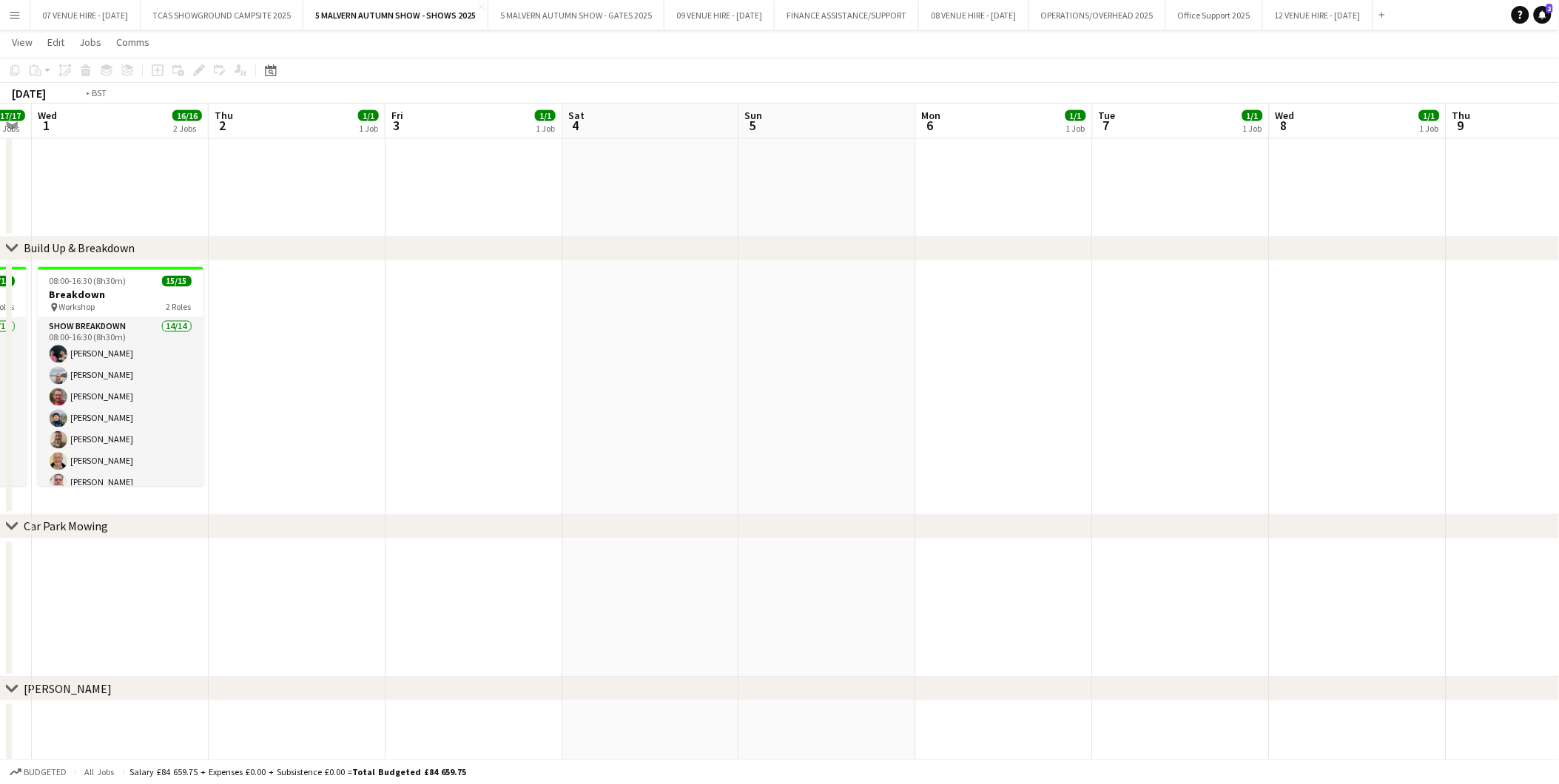
drag, startPoint x: 1018, startPoint y: 418, endPoint x: 900, endPoint y: 390, distance: 121.3
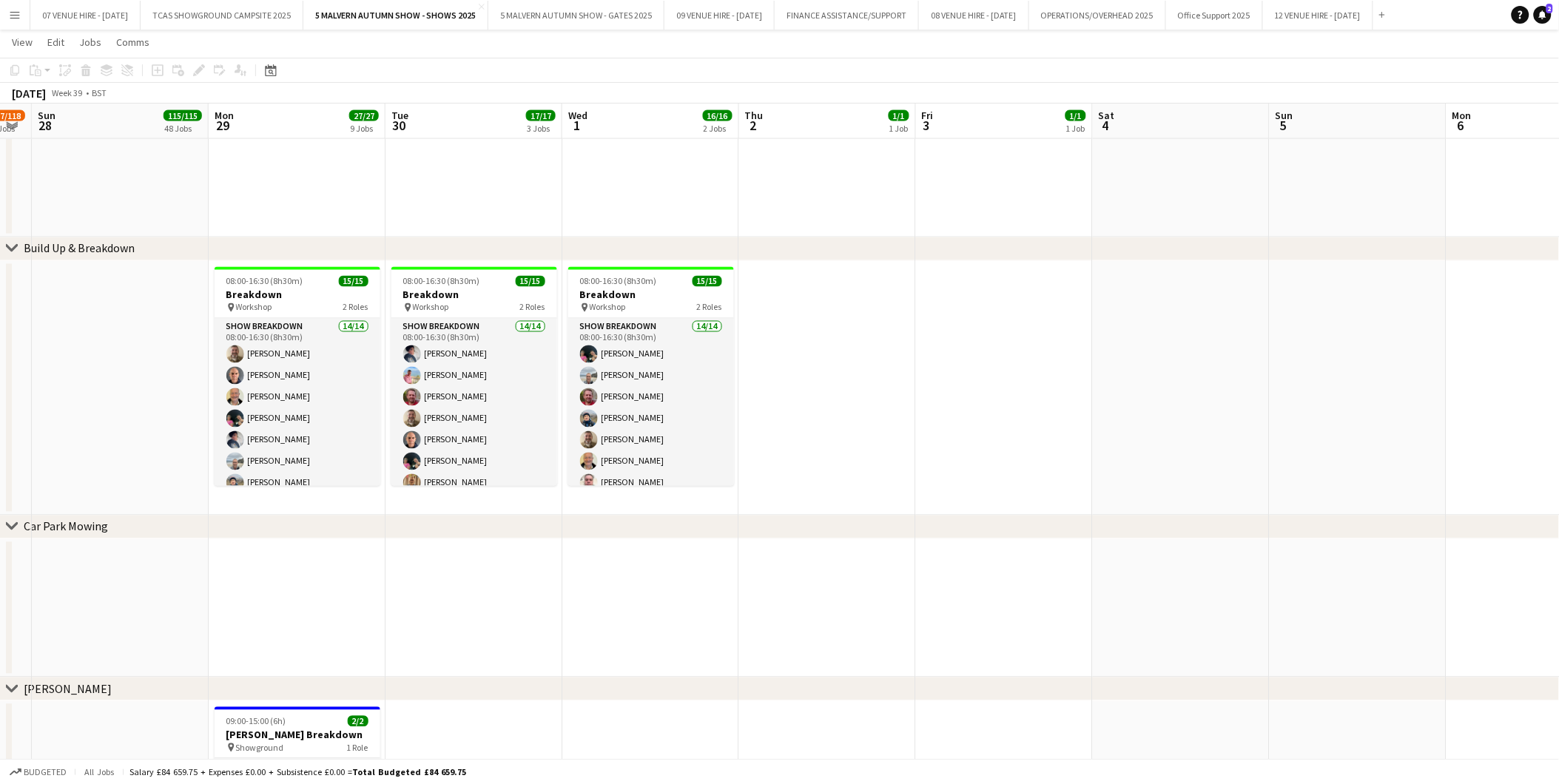
scroll to position [0, 0]
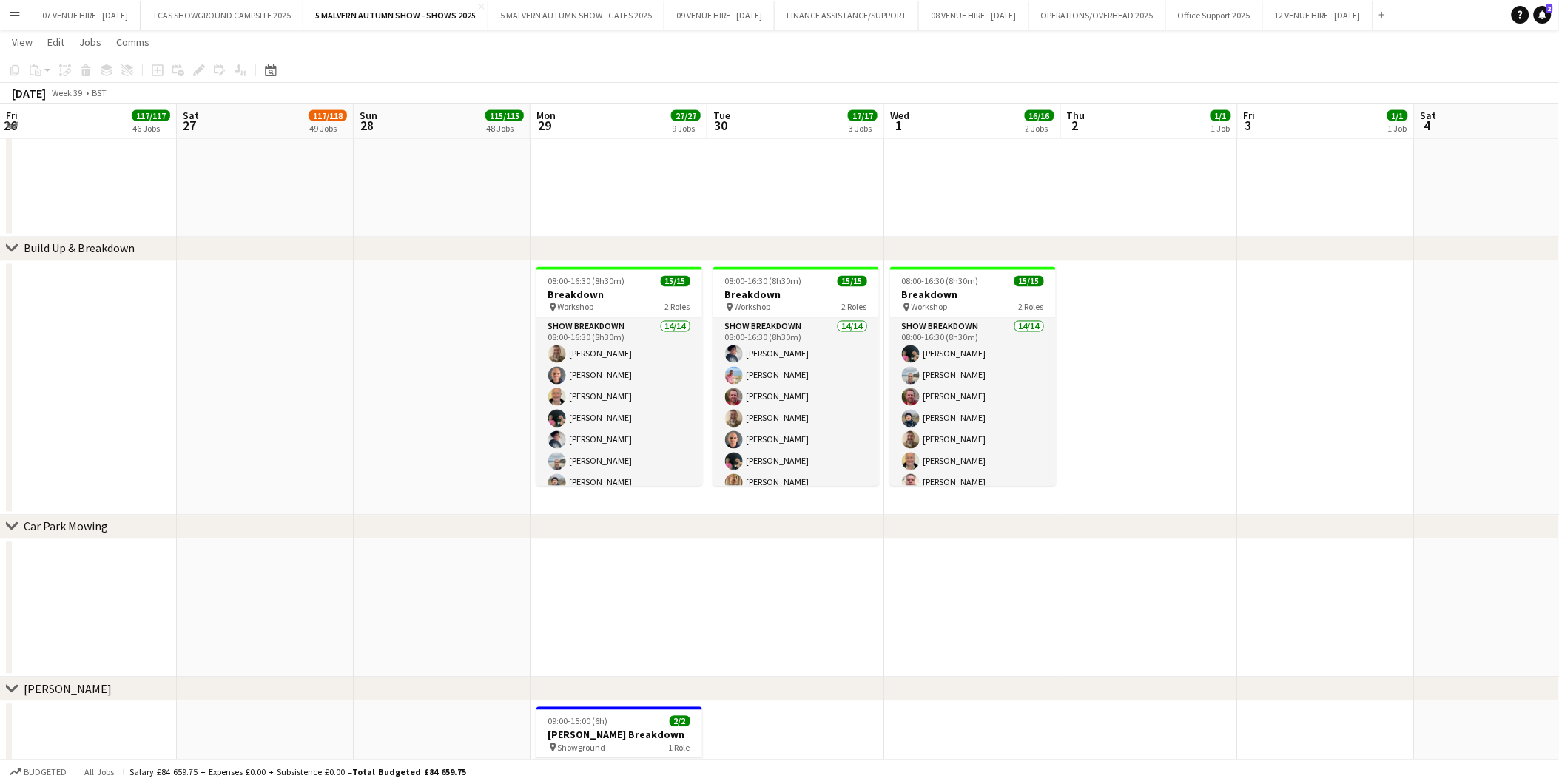
drag, startPoint x: 900, startPoint y: 390, endPoint x: 1266, endPoint y: 410, distance: 366.5
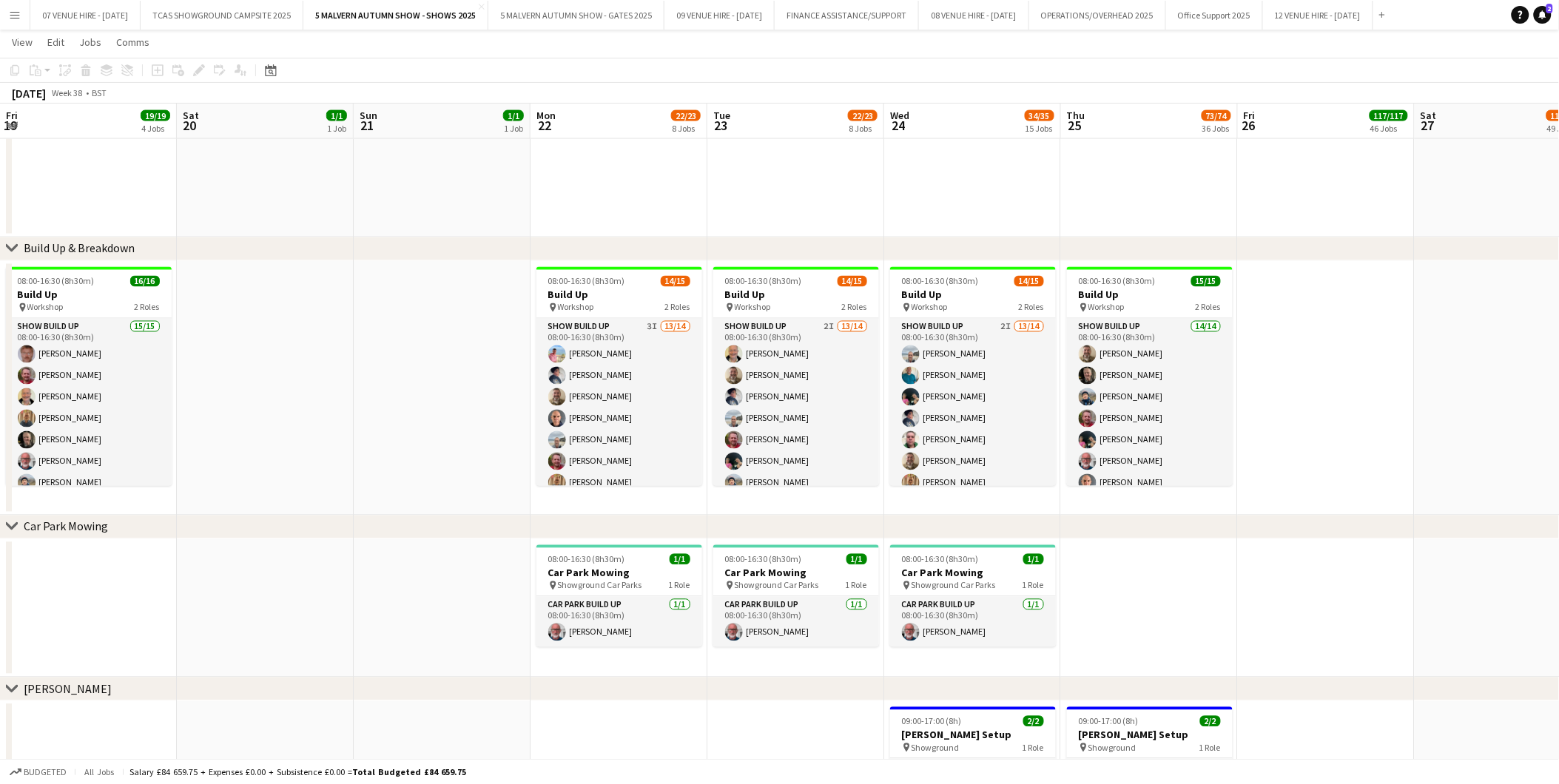
scroll to position [0, 410]
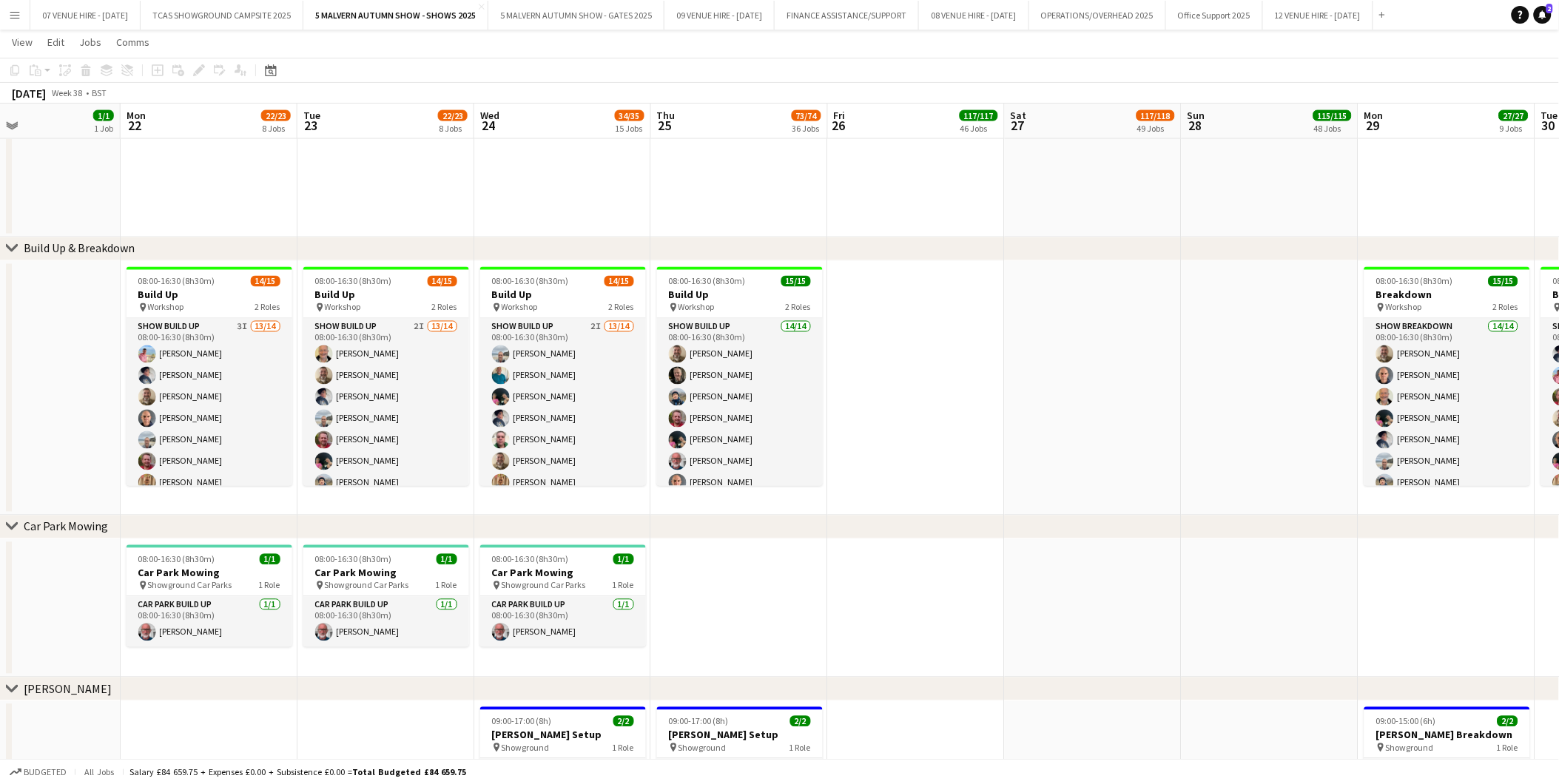
drag, startPoint x: 608, startPoint y: 286, endPoint x: 1576, endPoint y: 749, distance: 1073.0
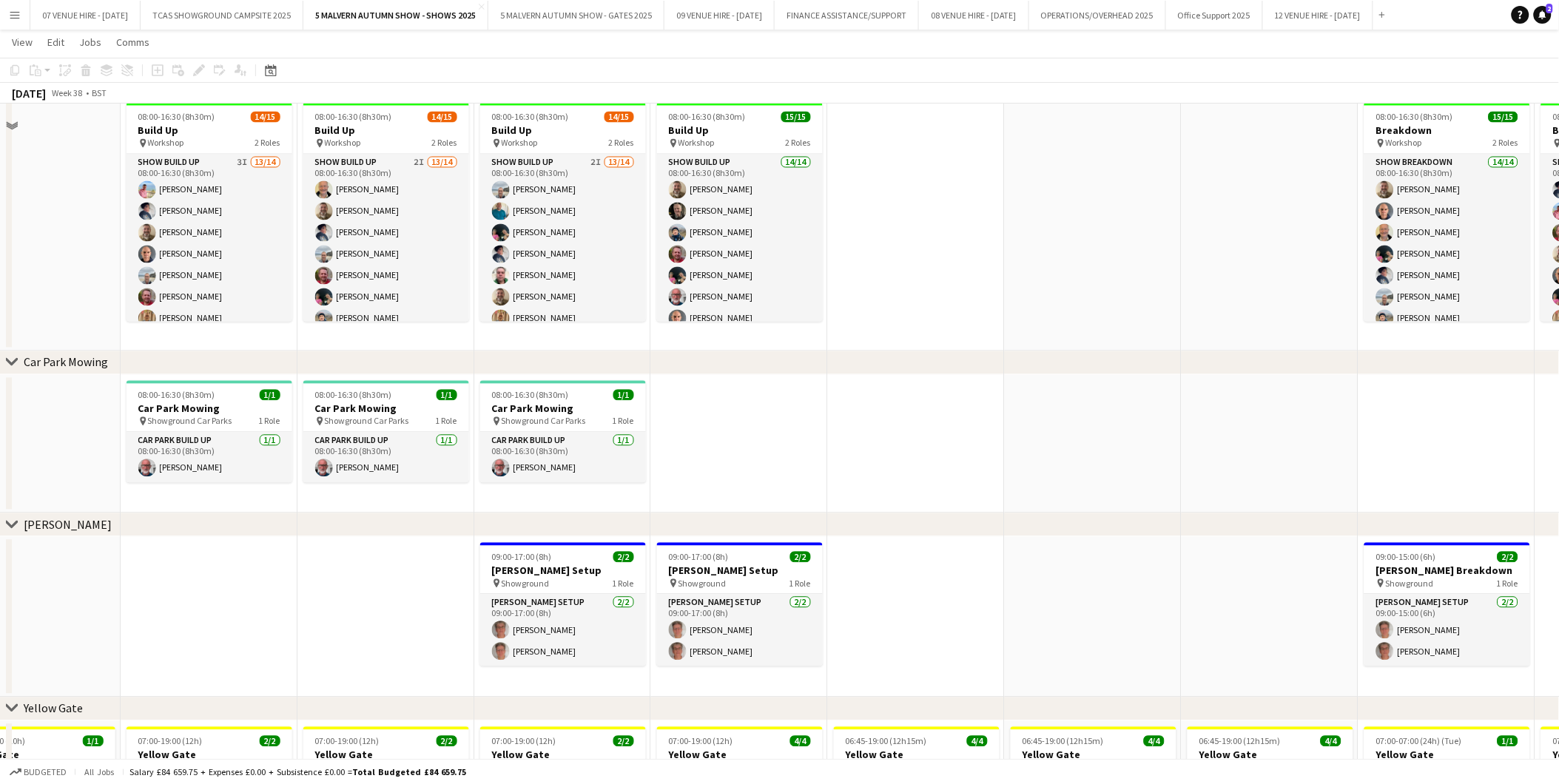
scroll to position [904, 0]
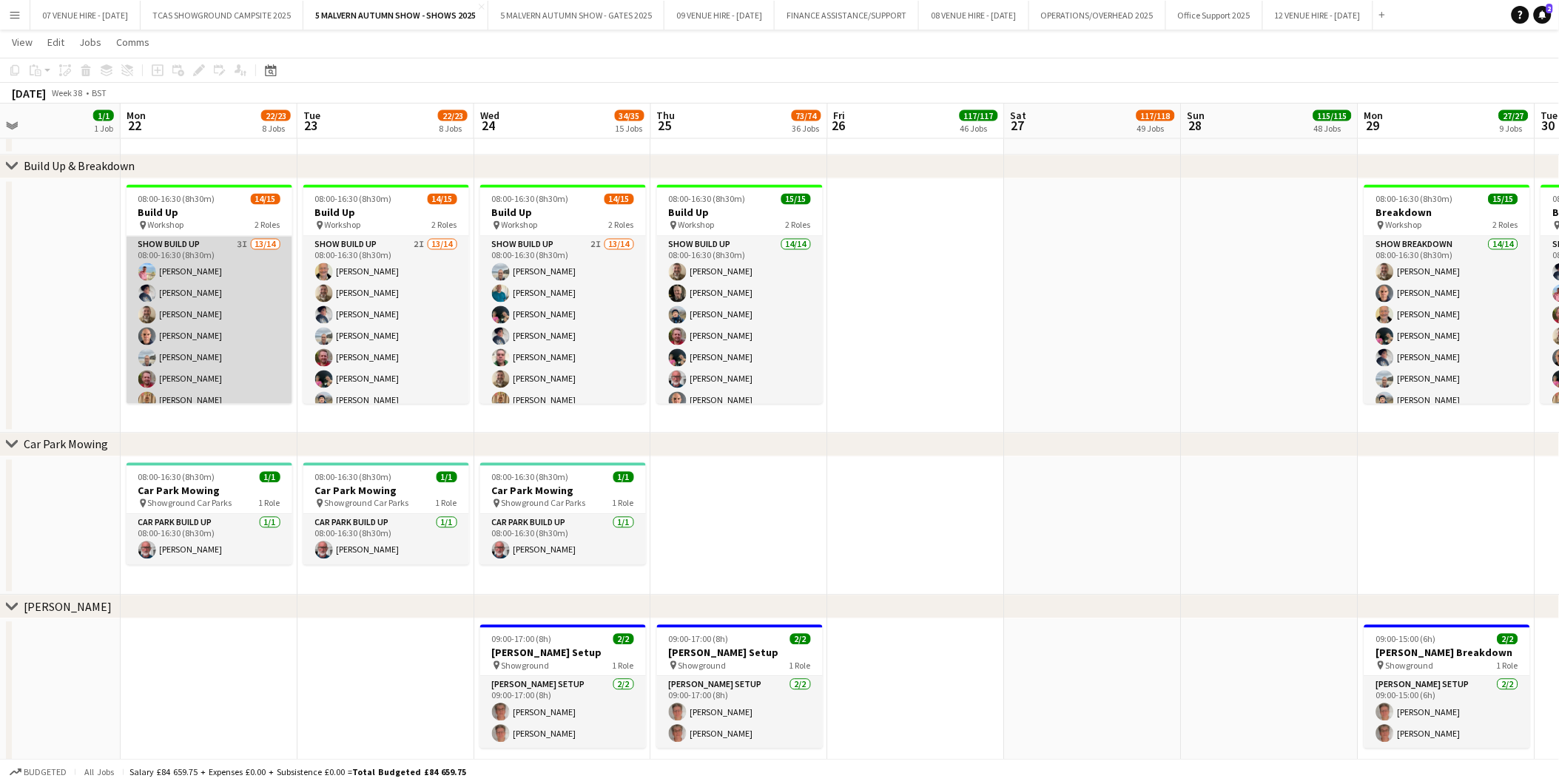
click at [186, 320] on app-card-role "Show Build Up 3I 13/14 08:00-16:30 (8h30m) [PERSON_NAME] [PERSON_NAME] [PERSON_…" at bounding box center [209, 401] width 166 height 329
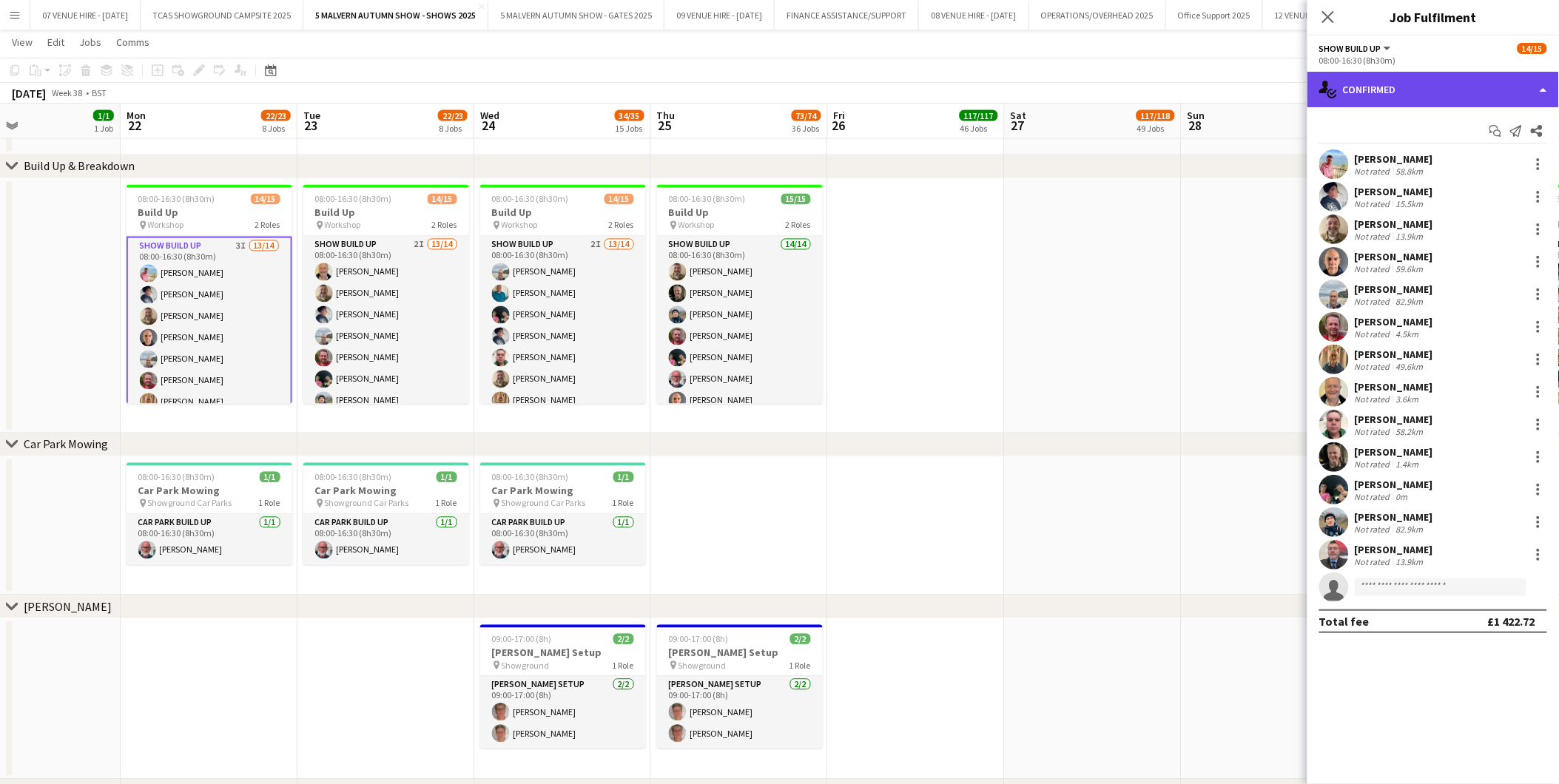
click at [1402, 93] on div "single-neutral-actions-check-2 Confirmed" at bounding box center [1432, 89] width 251 height 35
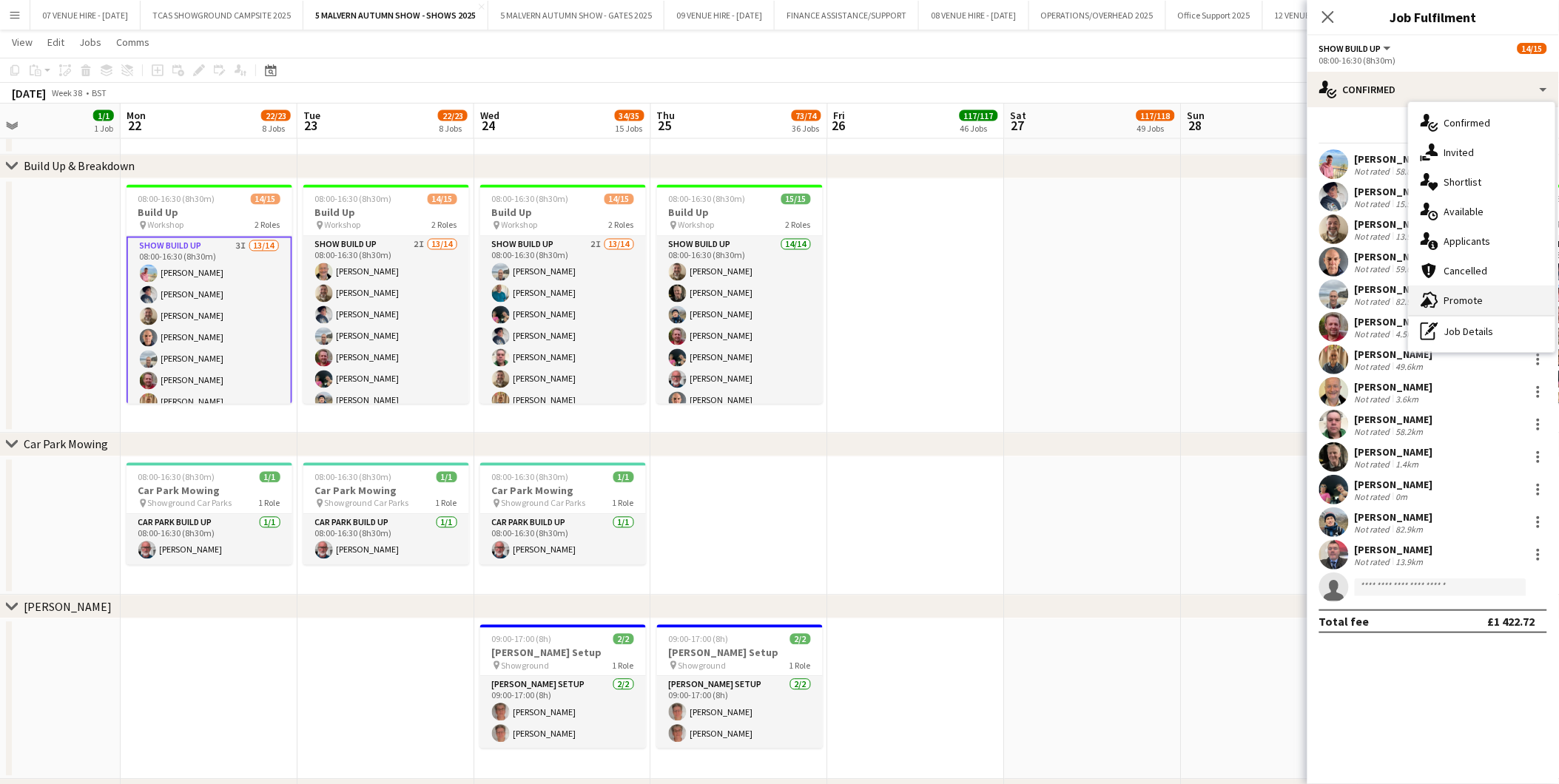
click at [1451, 302] on span "Promote" at bounding box center [1464, 300] width 39 height 14
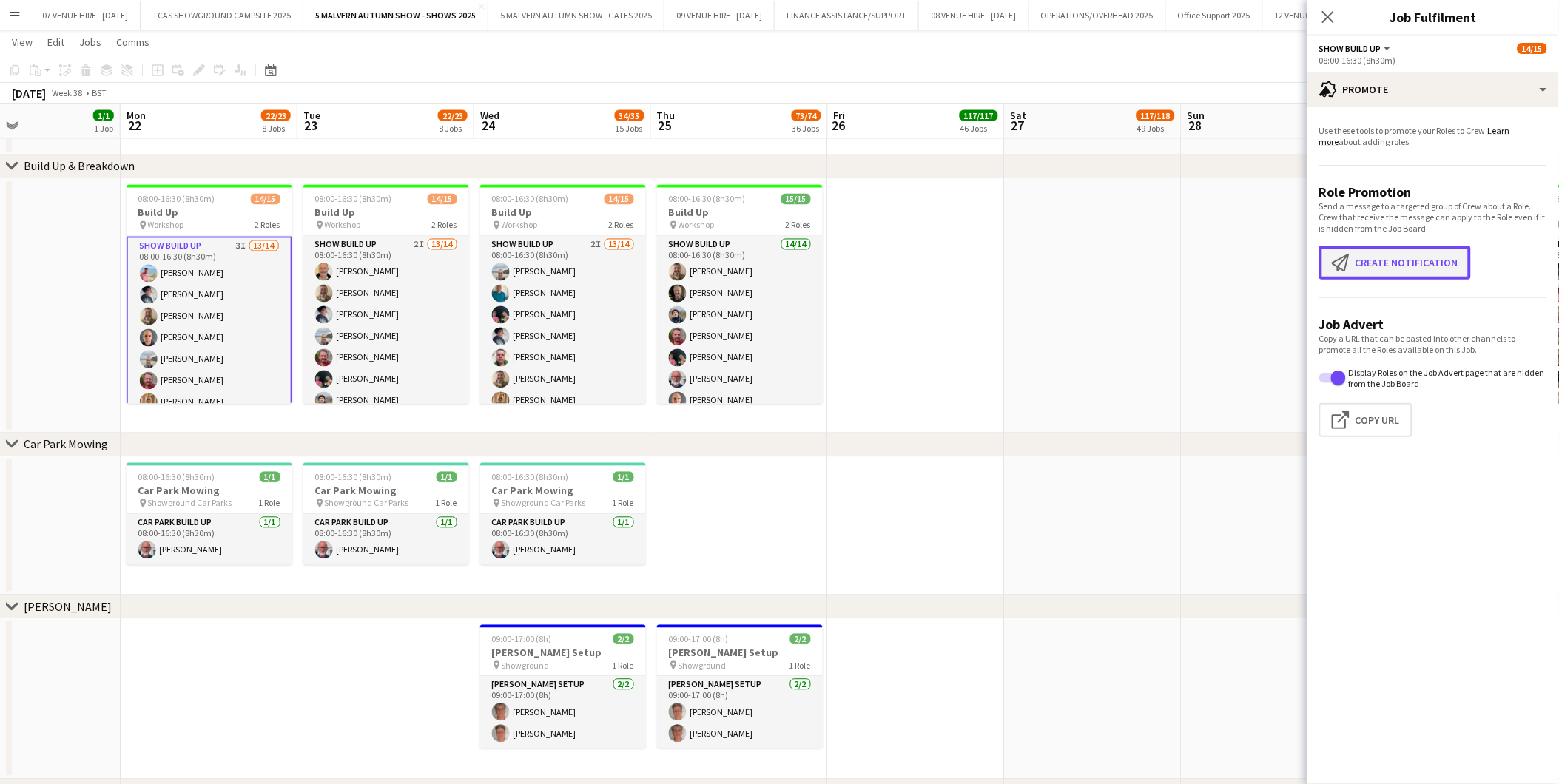
click at [1394, 263] on button "Create notification Create notification" at bounding box center [1395, 262] width 152 height 34
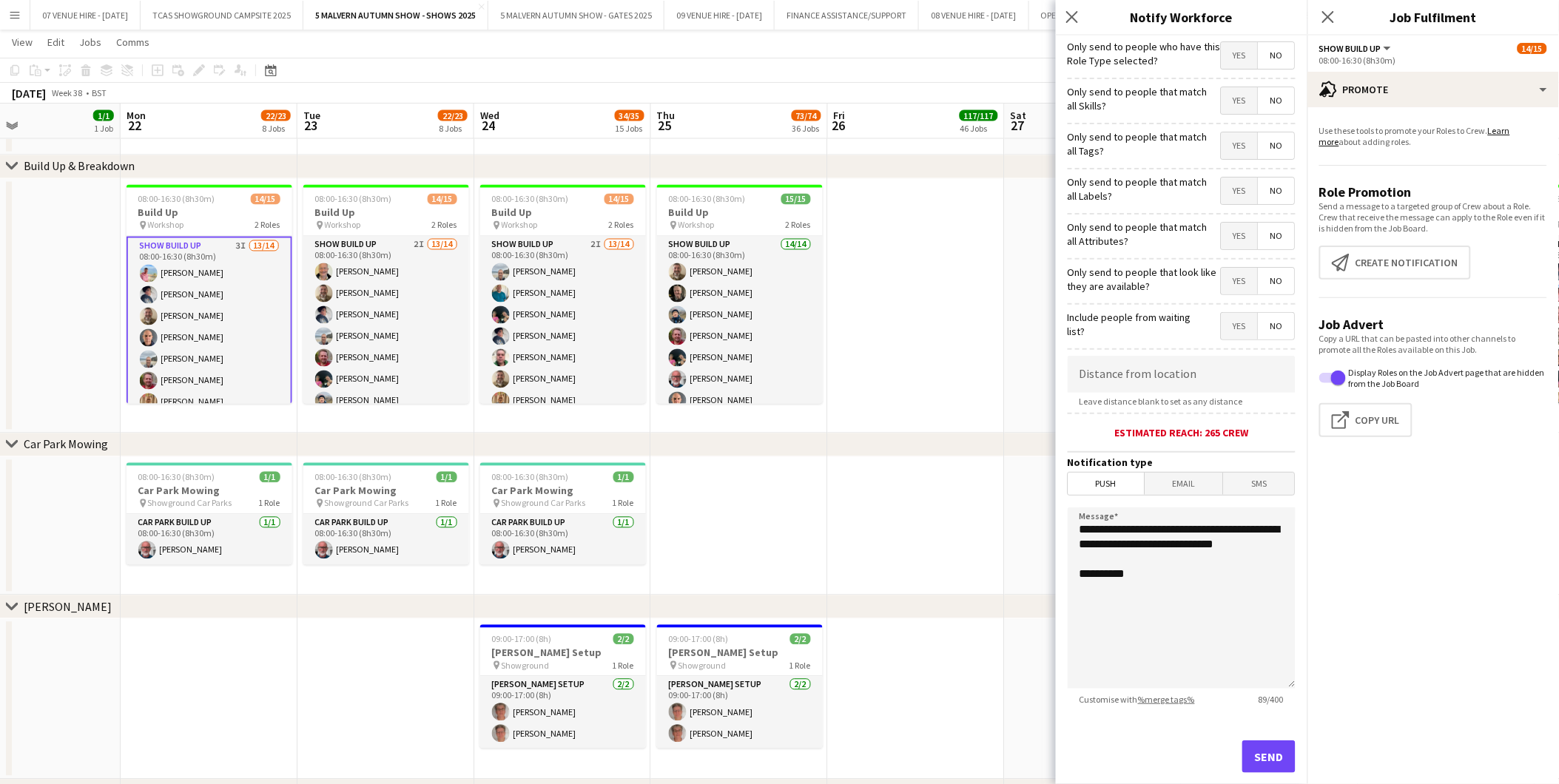
click at [1222, 59] on span "Yes" at bounding box center [1239, 55] width 36 height 26
click at [1269, 100] on span "No" at bounding box center [1276, 100] width 36 height 26
click at [1267, 146] on span "No" at bounding box center [1276, 145] width 36 height 26
click at [1267, 188] on span "No" at bounding box center [1276, 191] width 36 height 26
click at [1267, 233] on span "No" at bounding box center [1276, 236] width 36 height 26
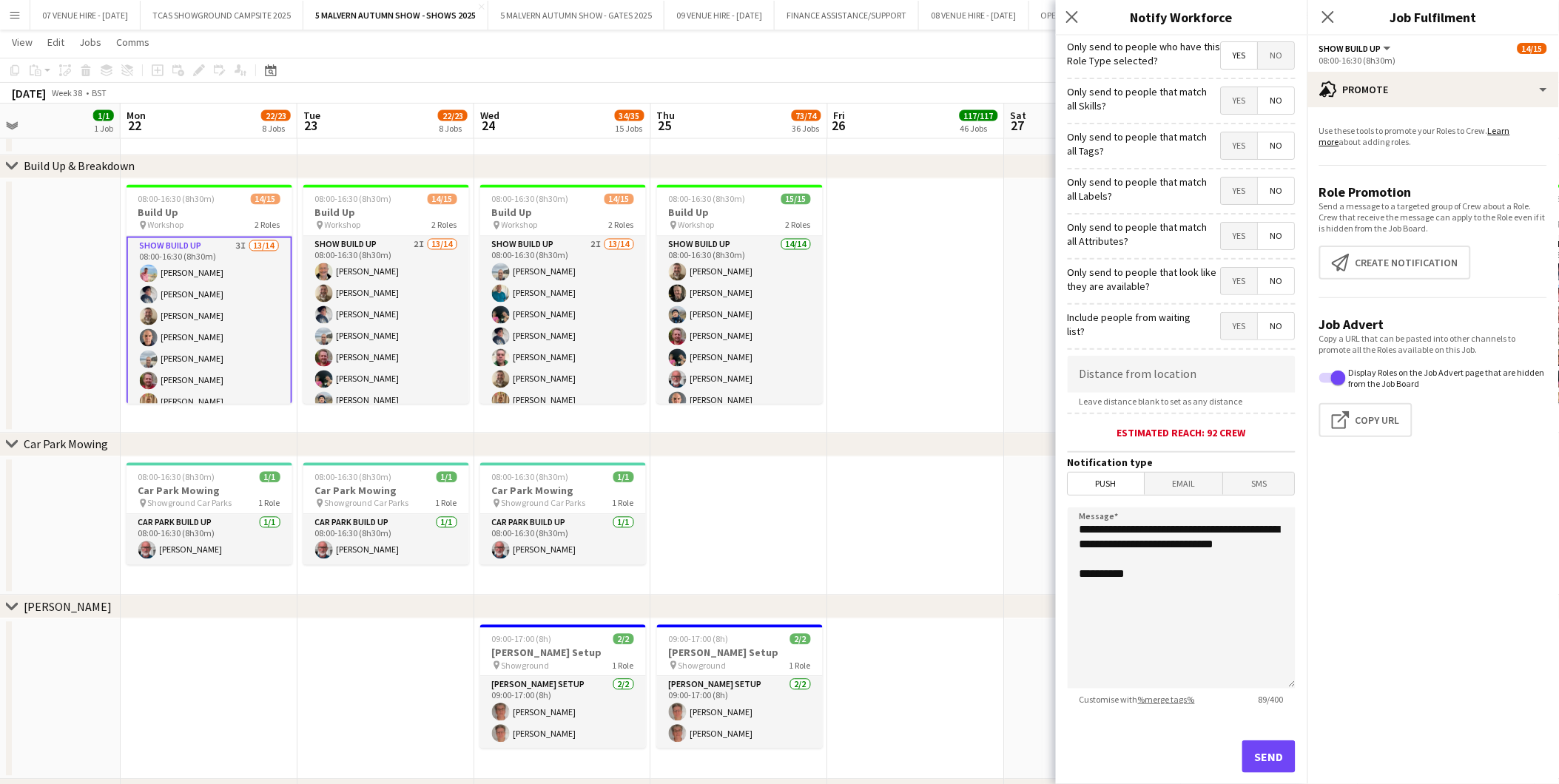
click at [1270, 281] on span "No" at bounding box center [1276, 281] width 36 height 26
click at [1266, 329] on span "No" at bounding box center [1276, 326] width 36 height 26
click at [1086, 486] on span "Push" at bounding box center [1107, 484] width 77 height 23
click at [1266, 757] on button "Send" at bounding box center [1269, 756] width 53 height 32
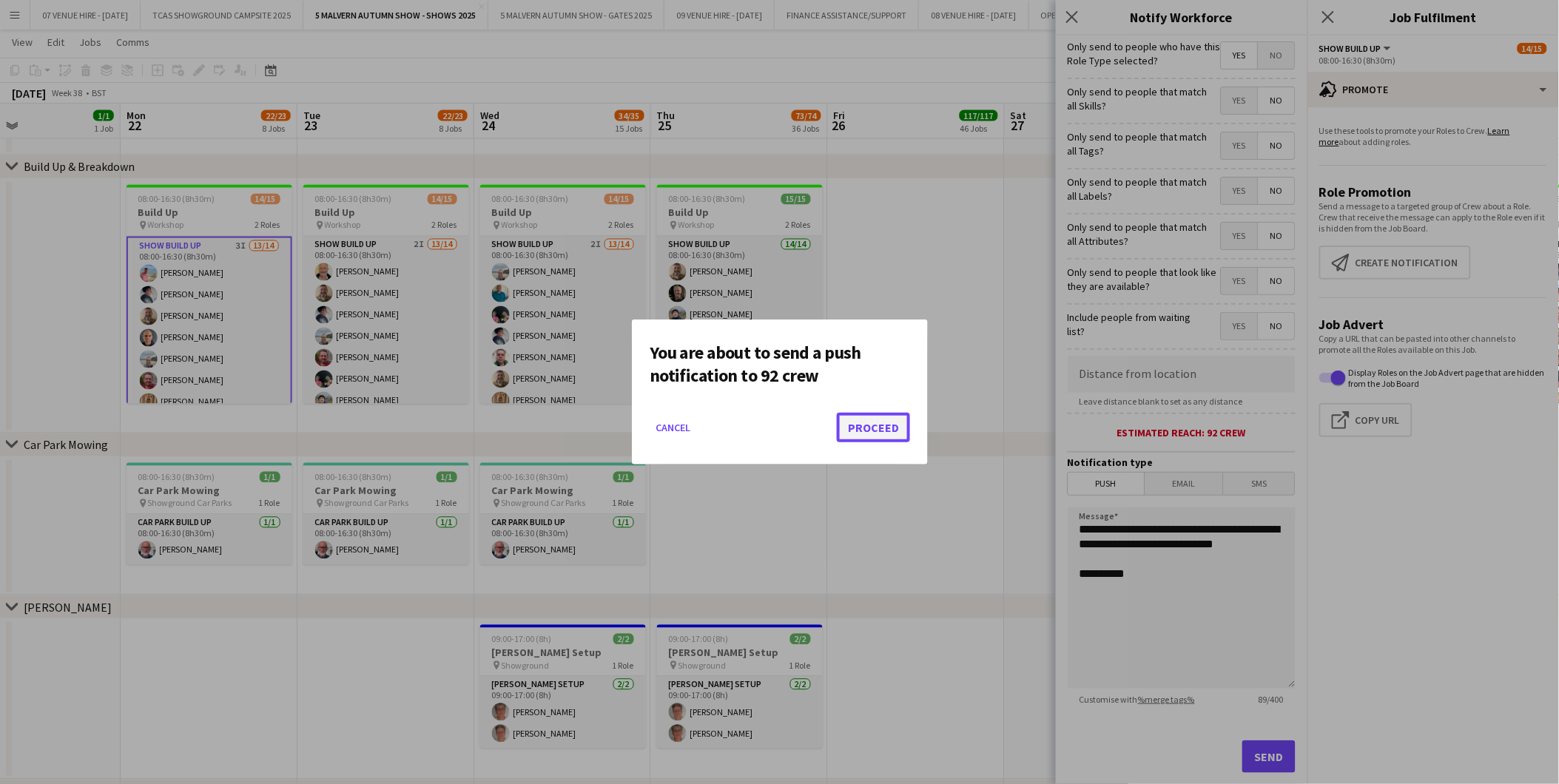
click at [875, 428] on button "Proceed" at bounding box center [873, 427] width 74 height 29
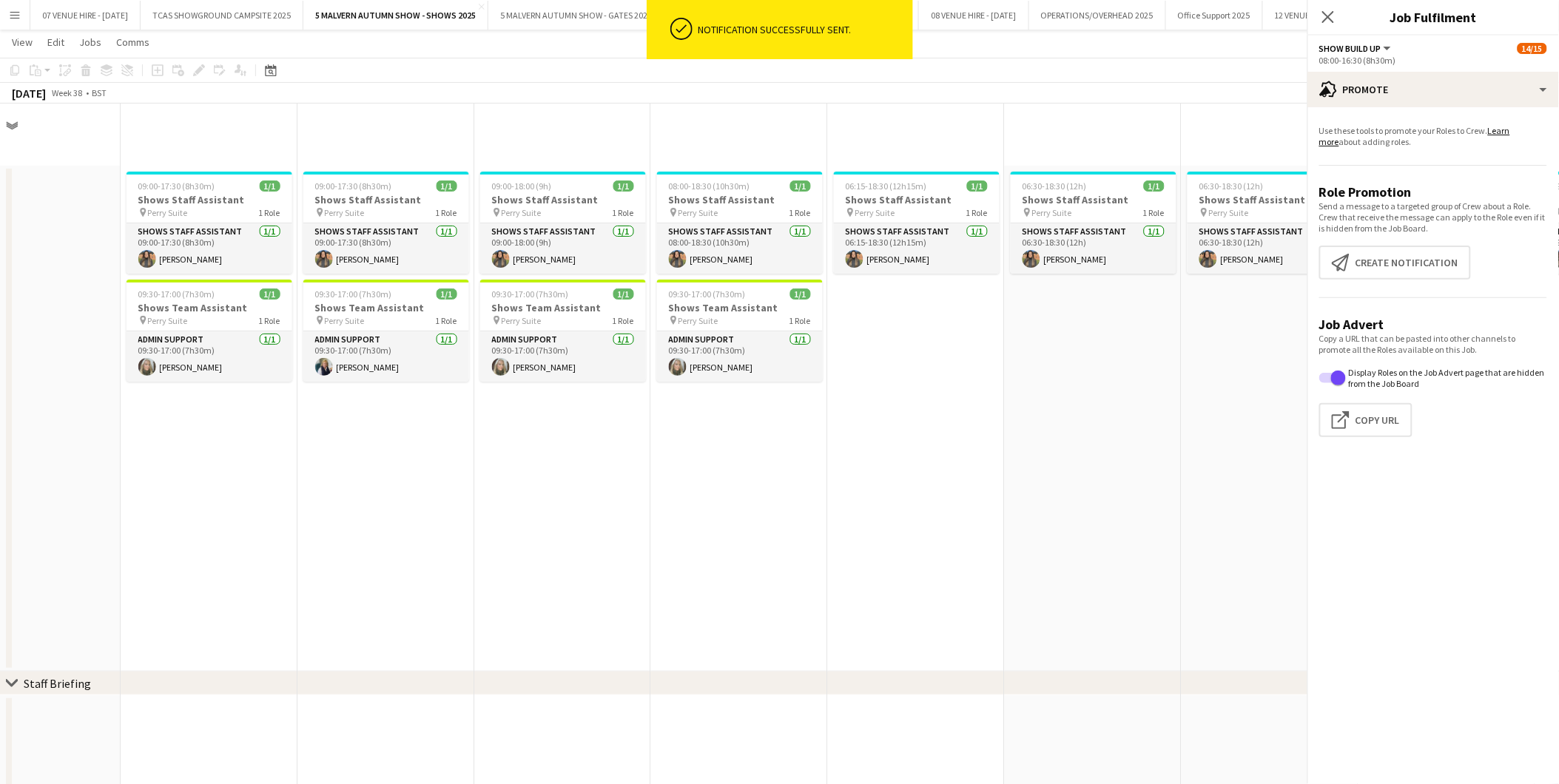
scroll to position [904, 0]
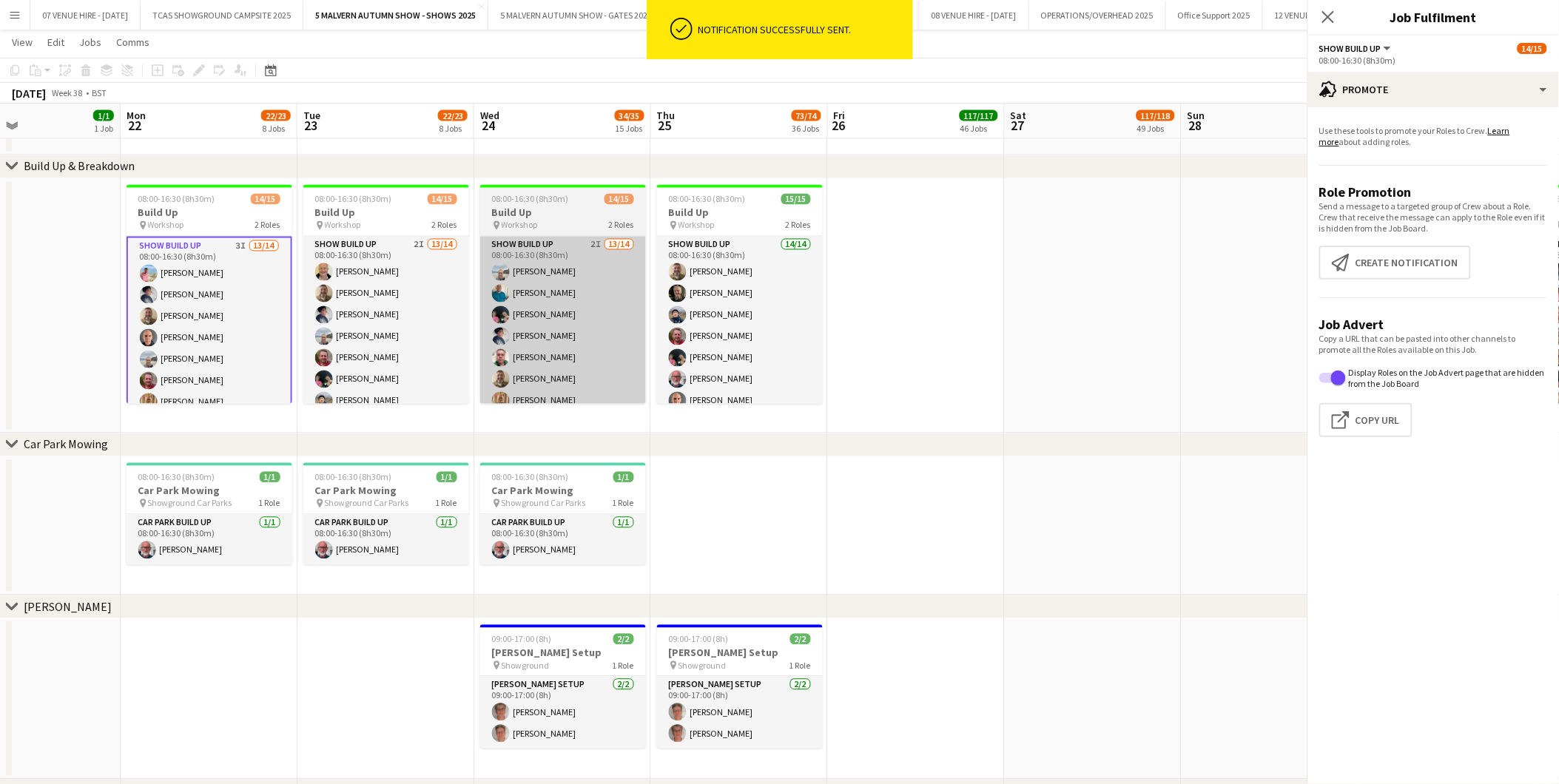
click at [365, 297] on app-card-role "Show Build Up 2I 13/14 08:00-16:30 (8h30m) [PERSON_NAME] [PERSON_NAME] [PERSON_…" at bounding box center [386, 401] width 166 height 329
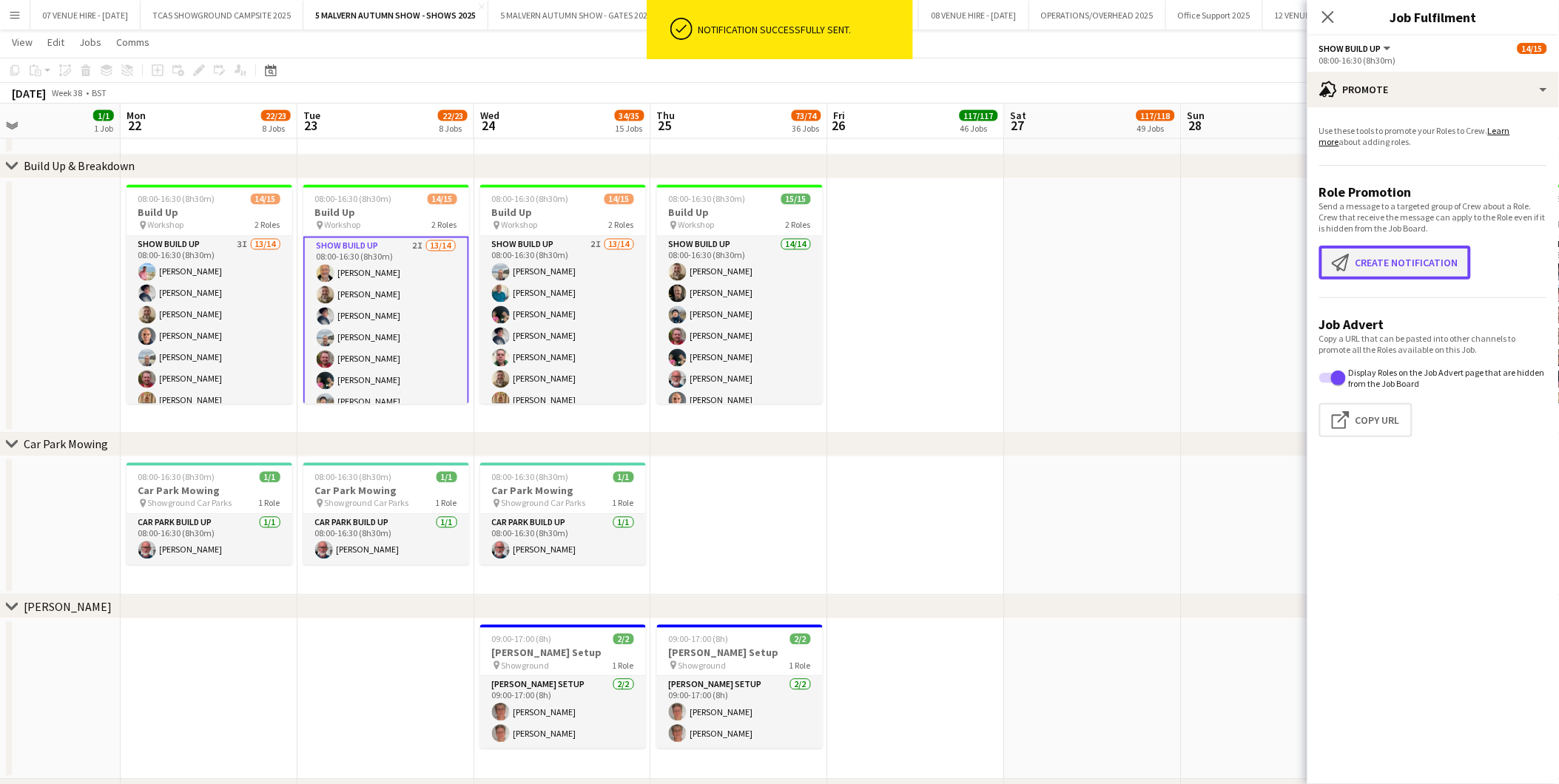
click at [1397, 272] on button "Create notification Create notification" at bounding box center [1395, 262] width 152 height 34
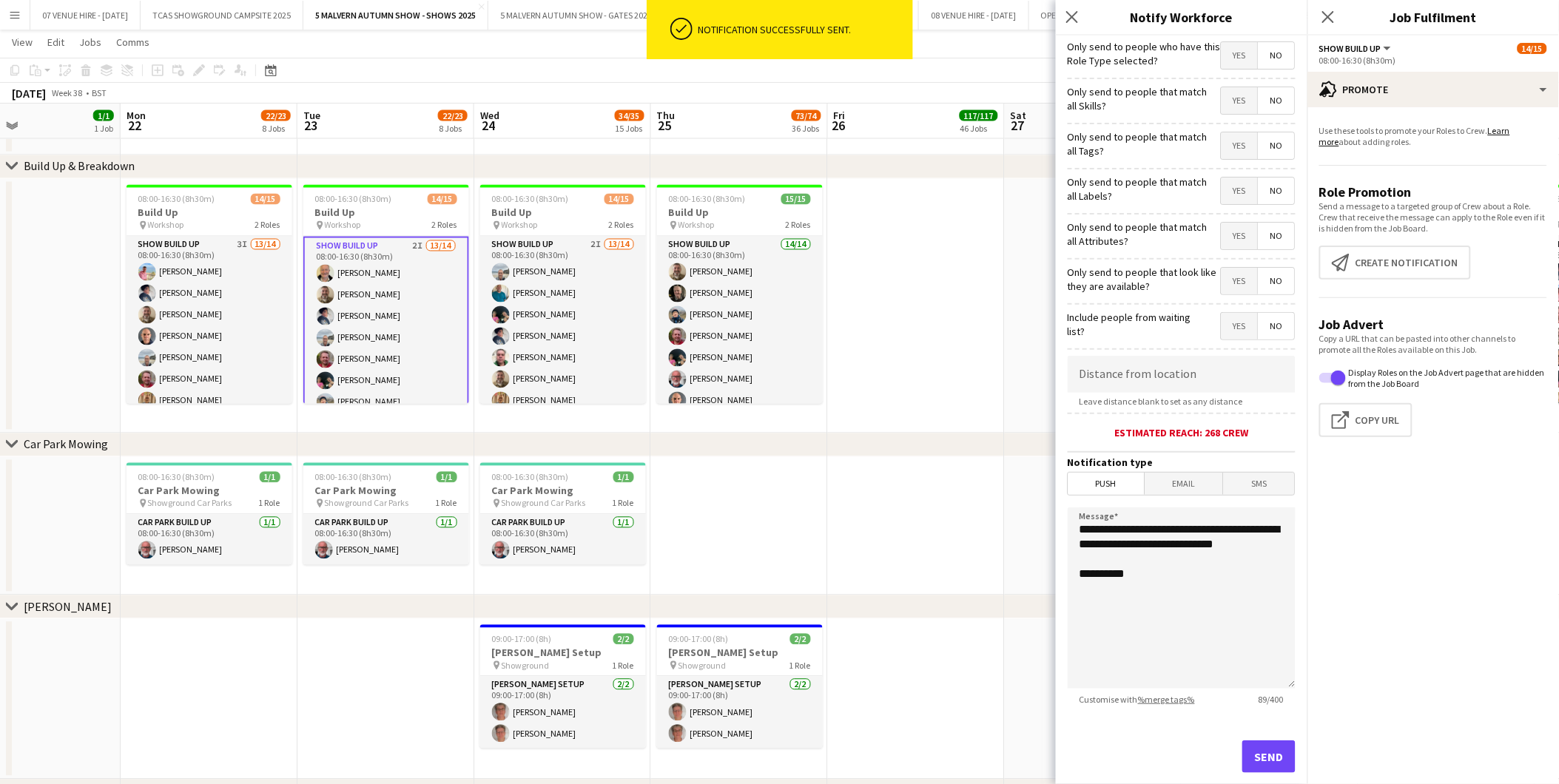
click at [1228, 54] on span "Yes" at bounding box center [1239, 55] width 36 height 26
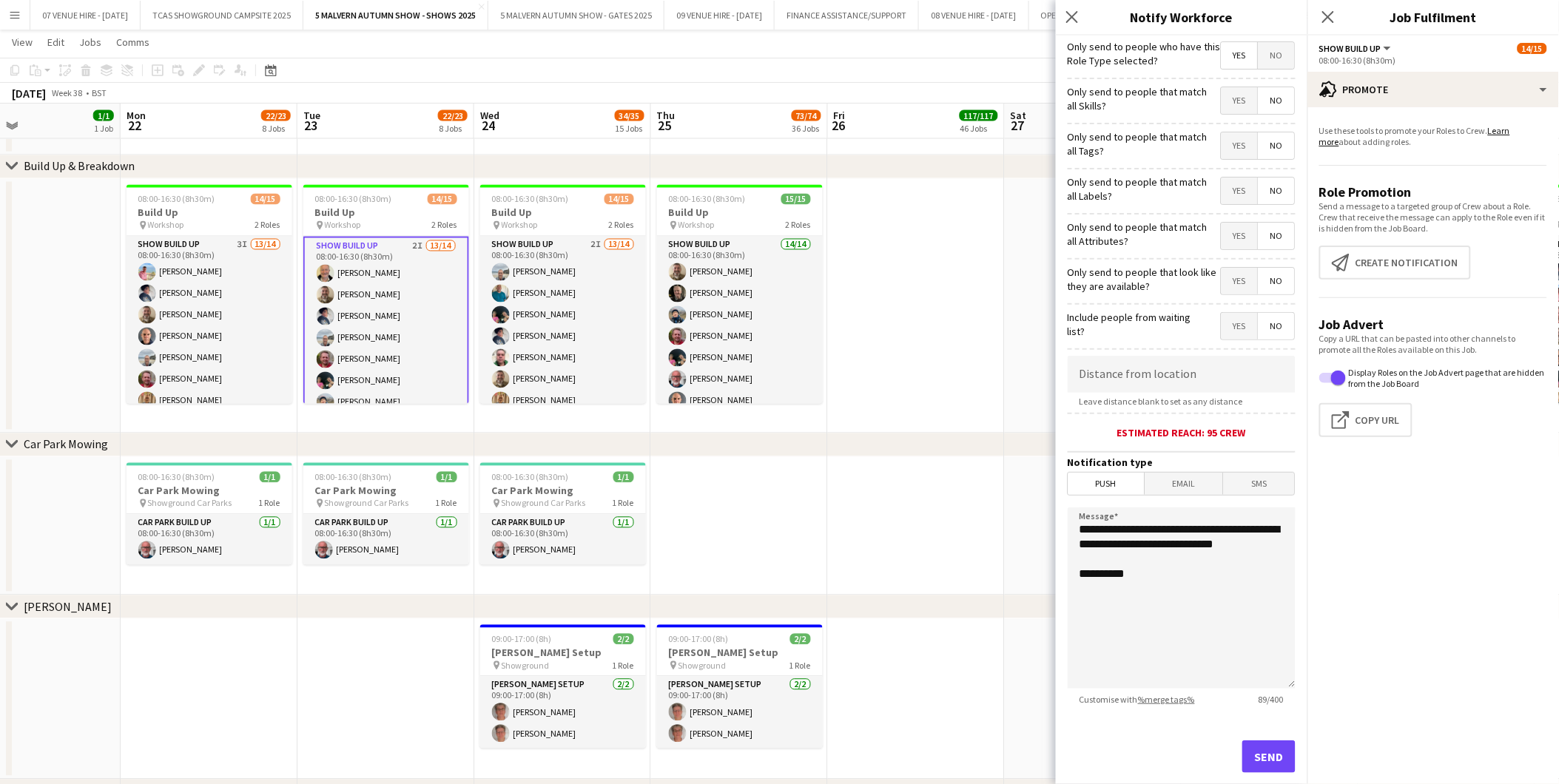
click at [1260, 101] on span "No" at bounding box center [1276, 100] width 36 height 26
click at [1266, 149] on span "No" at bounding box center [1276, 145] width 36 height 26
click at [1261, 200] on span "No" at bounding box center [1276, 191] width 36 height 26
click at [1260, 239] on span "No" at bounding box center [1276, 236] width 36 height 26
drag, startPoint x: 1262, startPoint y: 283, endPoint x: 1268, endPoint y: 320, distance: 37.5
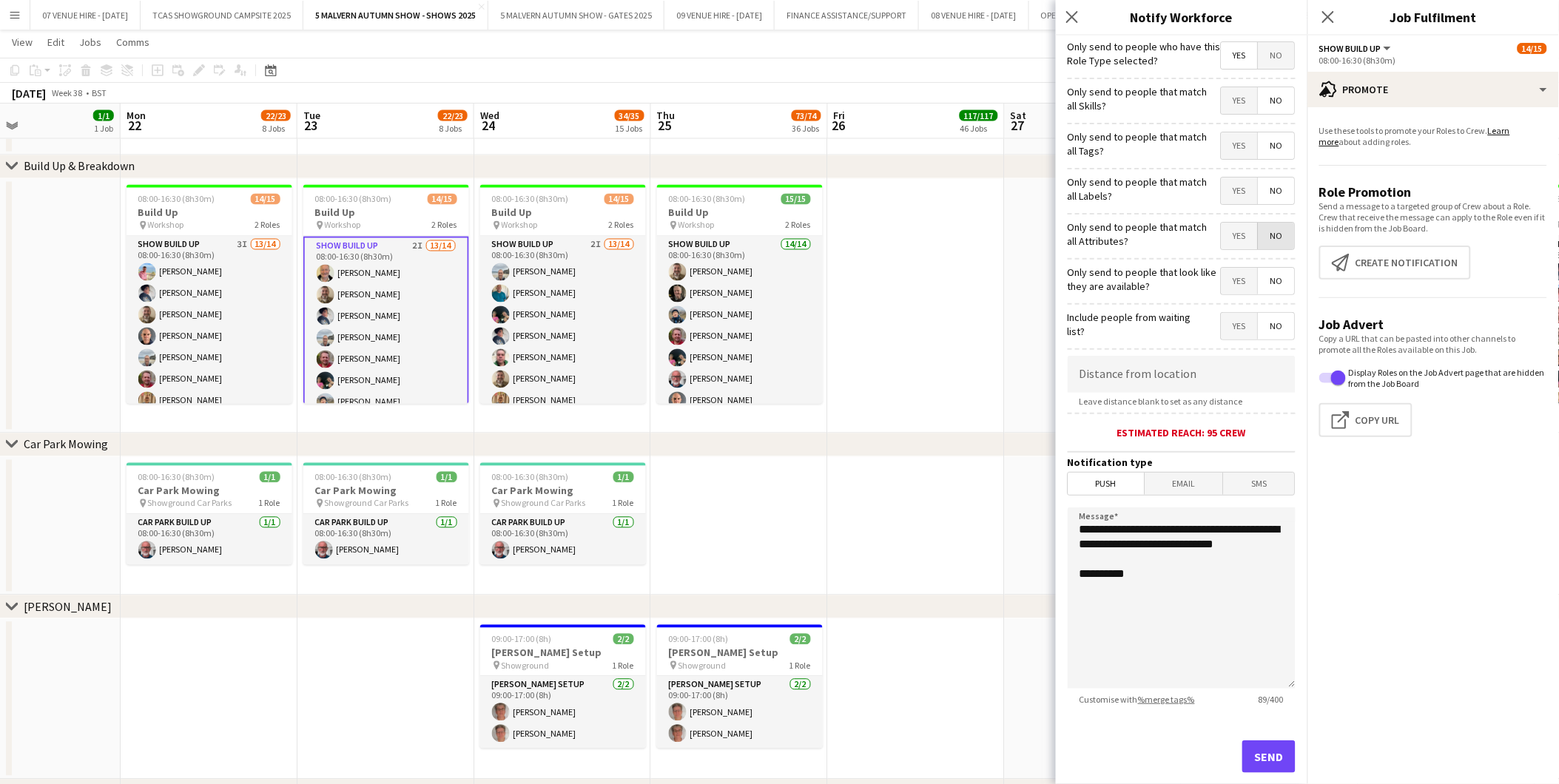
click at [1262, 284] on span "No" at bounding box center [1276, 281] width 36 height 26
click at [1268, 320] on span "No" at bounding box center [1276, 326] width 36 height 26
click at [1104, 483] on span "Push" at bounding box center [1107, 484] width 77 height 23
click at [1245, 742] on button "Send" at bounding box center [1269, 756] width 53 height 32
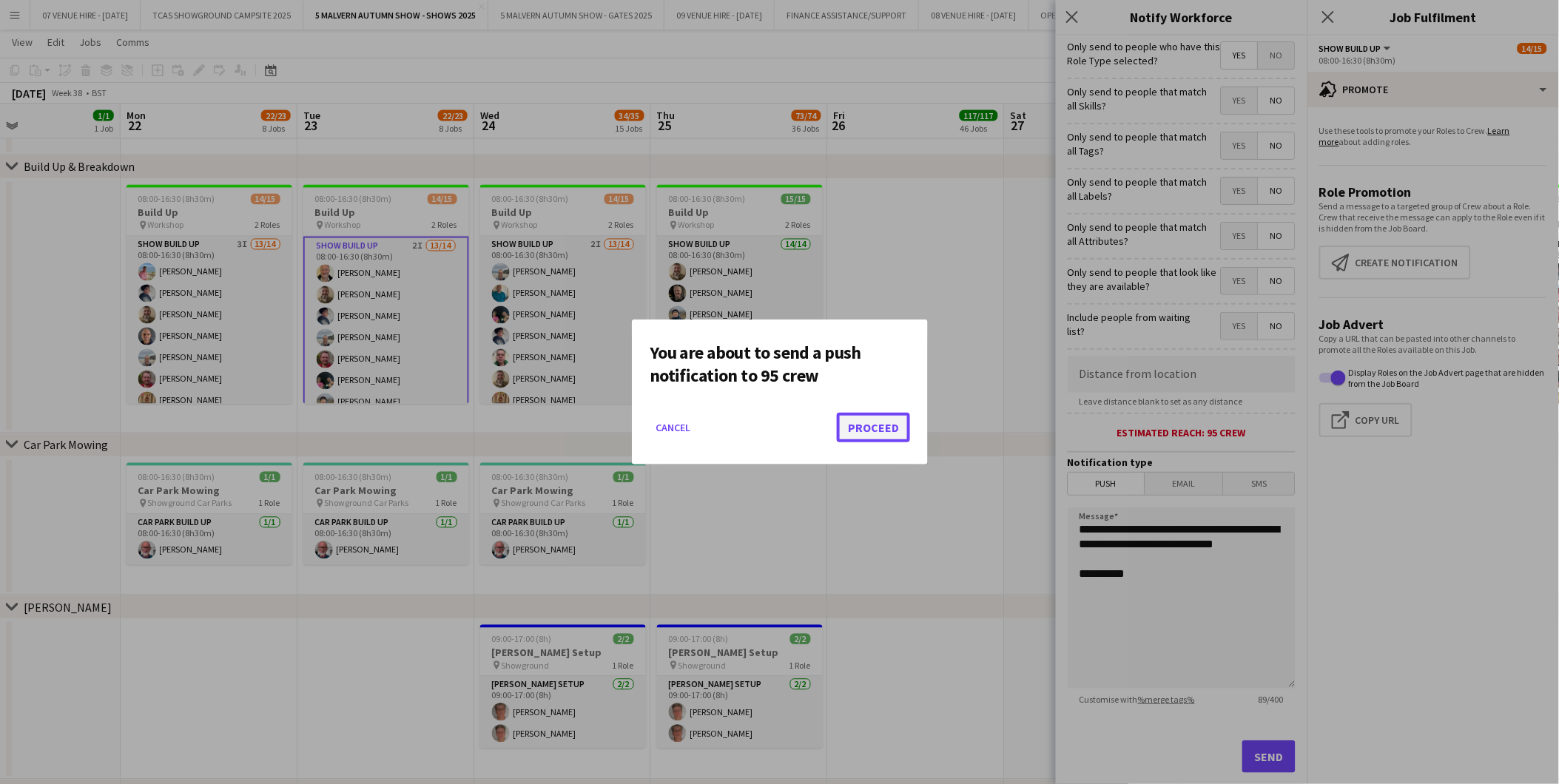
click at [872, 425] on button "Proceed" at bounding box center [873, 427] width 74 height 29
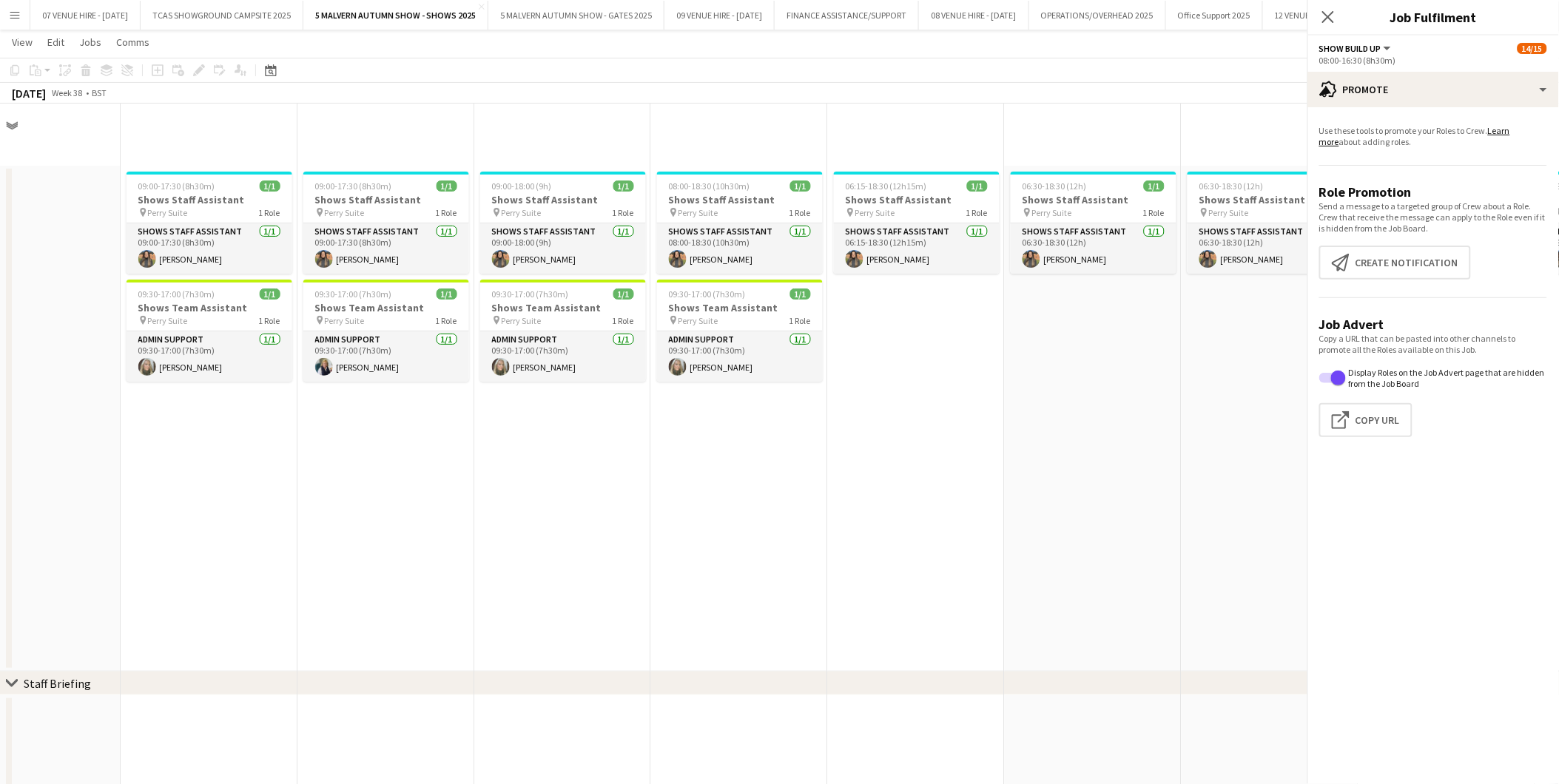
scroll to position [904, 0]
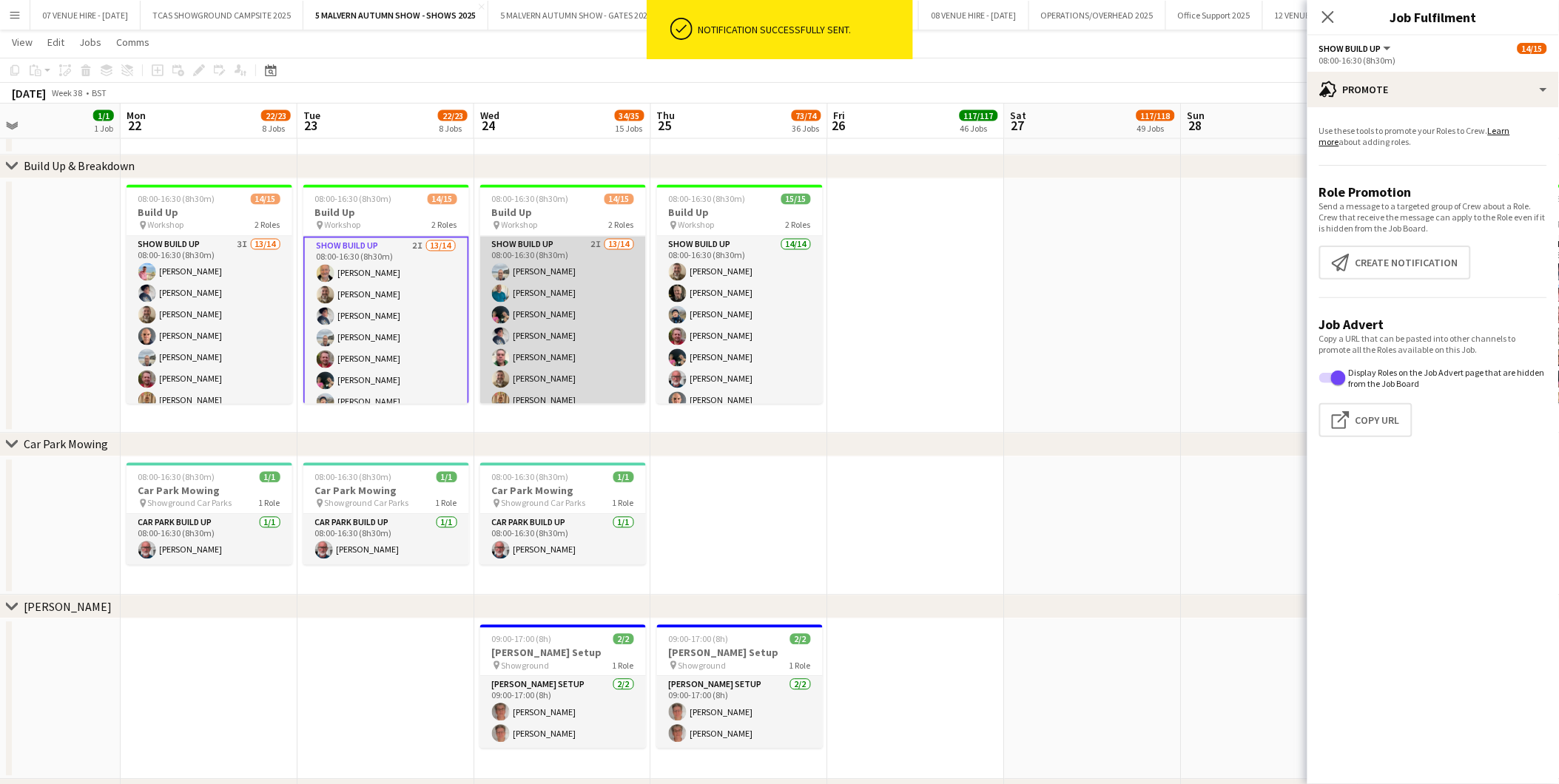
click at [581, 336] on app-card-role "Show Build Up 2I 13/14 08:00-16:30 (8h30m) [PERSON_NAME] [PERSON_NAME] [PERSON_…" at bounding box center [563, 401] width 166 height 329
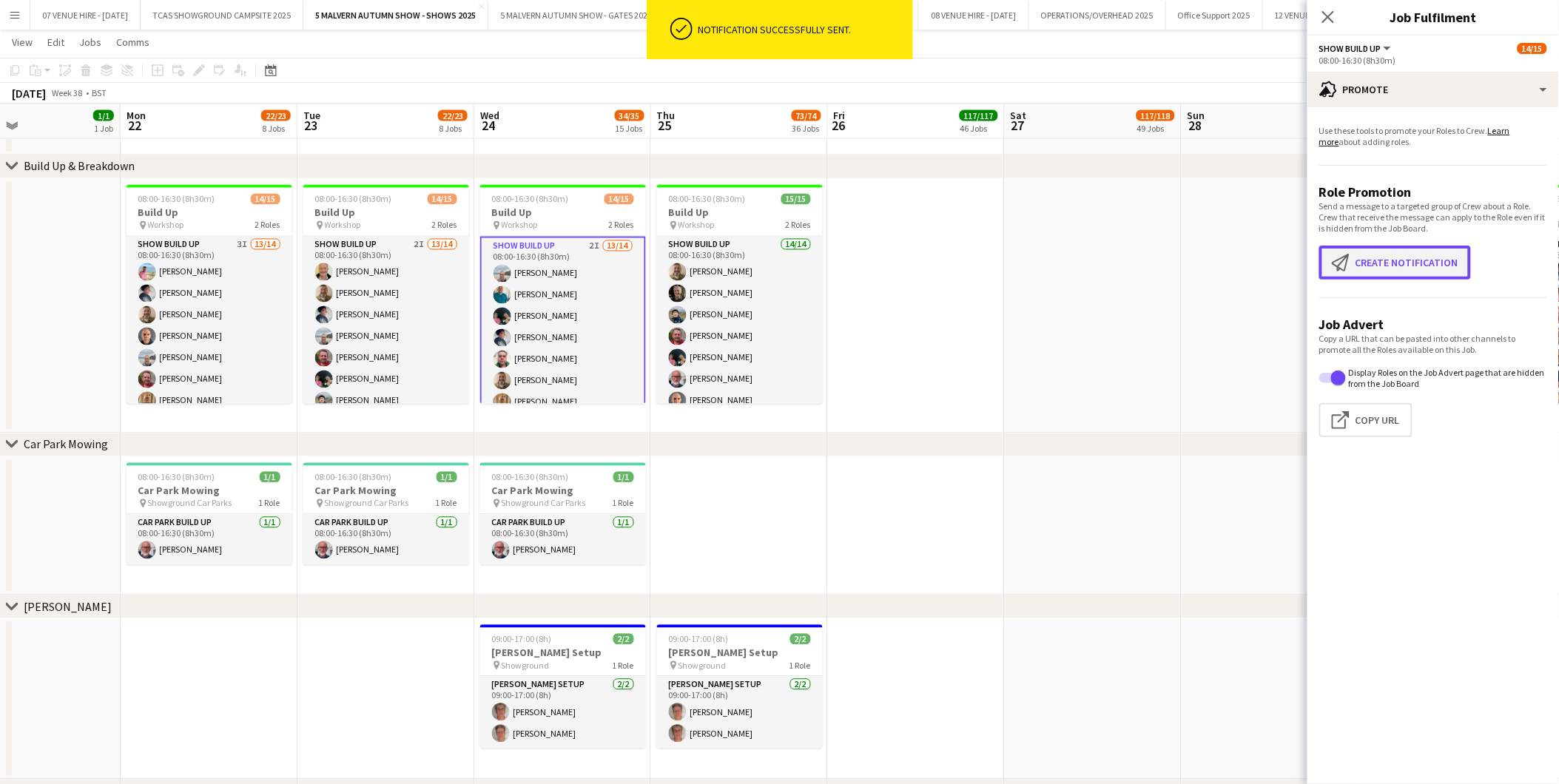
click at [1381, 257] on button "Create notification Create notification" at bounding box center [1395, 262] width 152 height 34
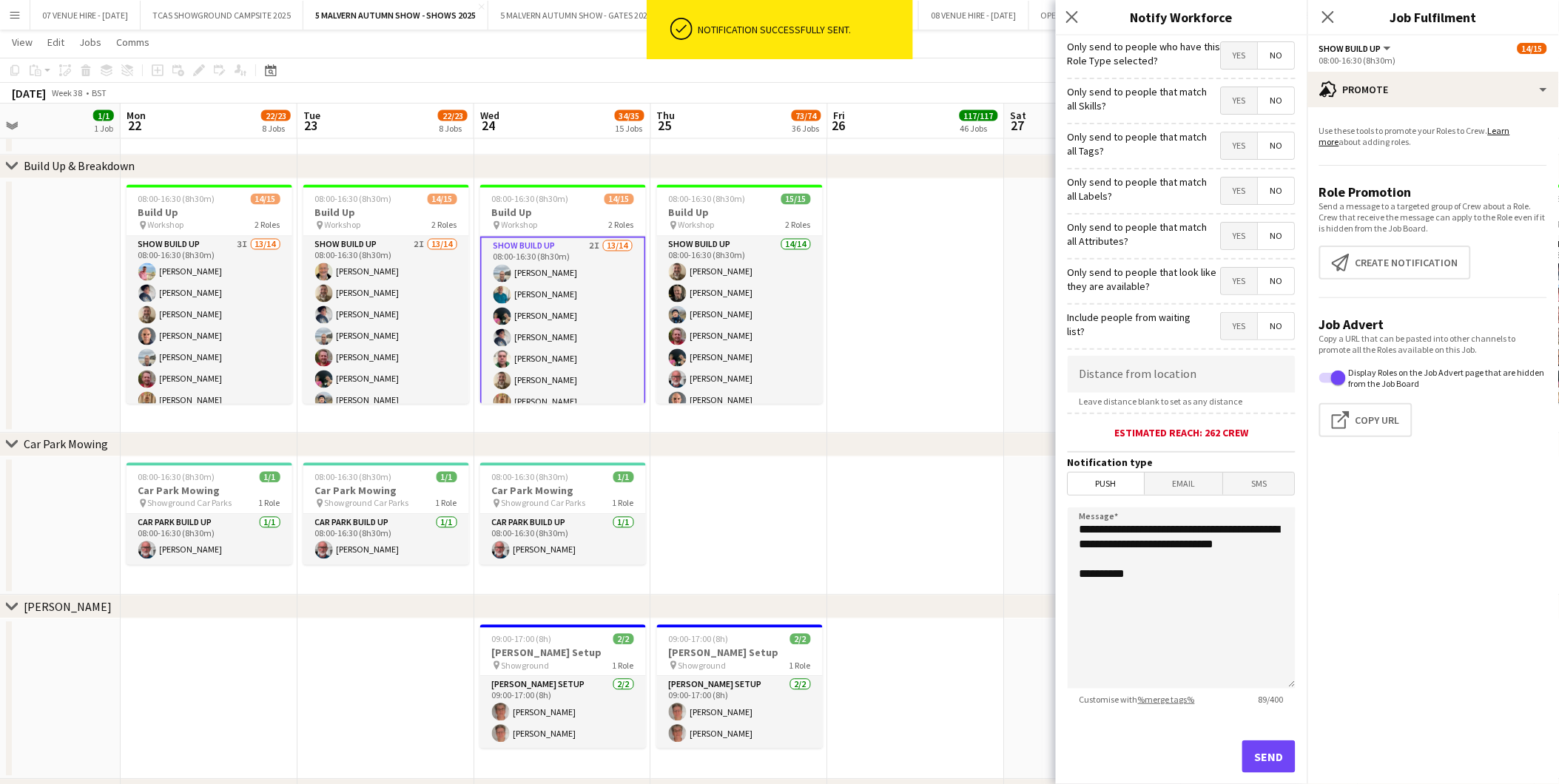
click at [1227, 56] on span "Yes" at bounding box center [1239, 55] width 36 height 26
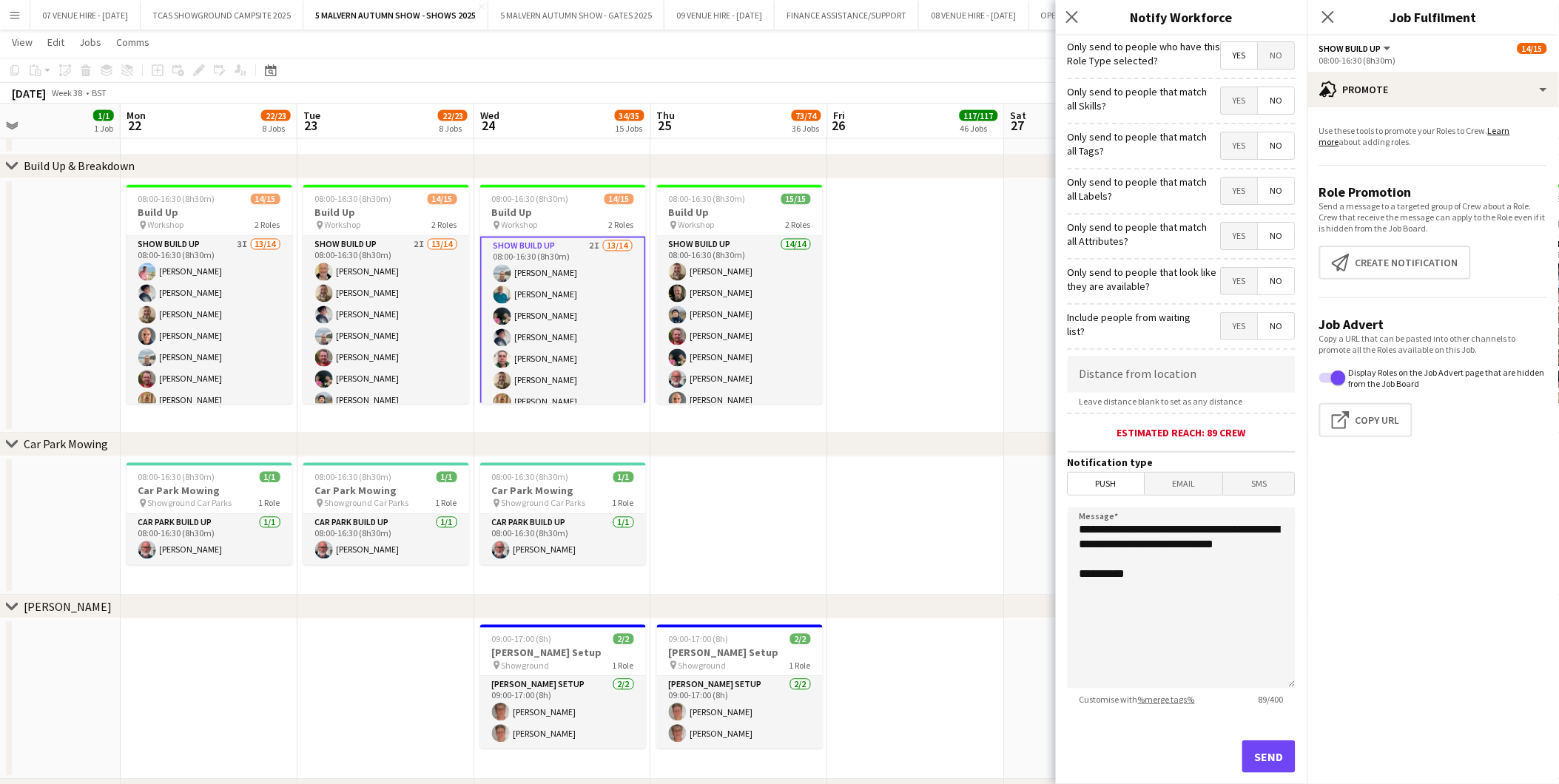
click at [1266, 101] on span "No" at bounding box center [1276, 100] width 36 height 26
click at [1263, 148] on span "No" at bounding box center [1276, 145] width 36 height 26
click at [1269, 194] on span "No" at bounding box center [1276, 191] width 36 height 26
drag, startPoint x: 1269, startPoint y: 237, endPoint x: 1269, endPoint y: 261, distance: 24.0
click at [1269, 238] on span "No" at bounding box center [1276, 236] width 36 height 26
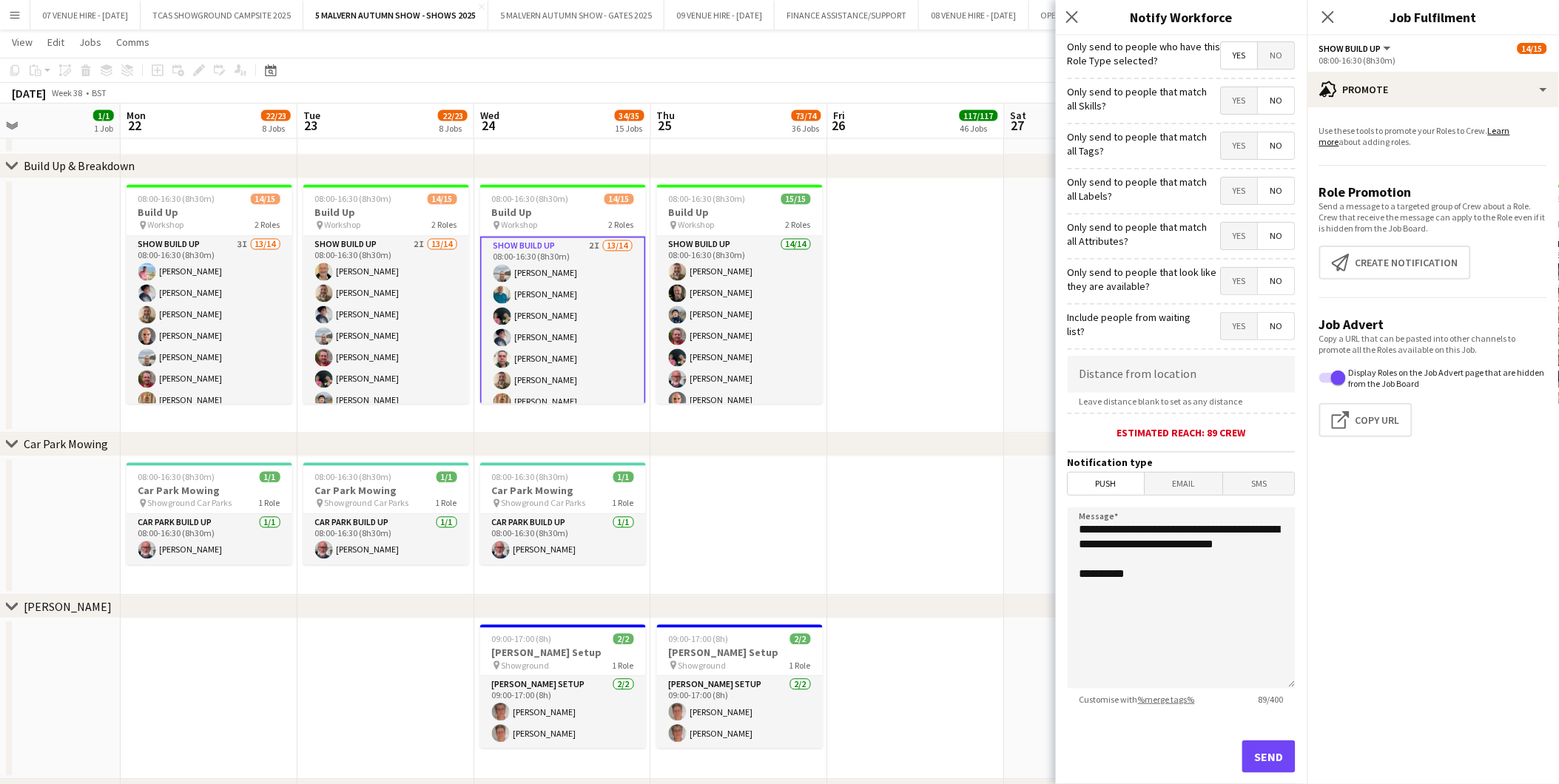
click at [1266, 286] on span "No" at bounding box center [1276, 281] width 36 height 26
click at [1269, 334] on span "No" at bounding box center [1276, 326] width 36 height 26
click at [1113, 482] on span "Push" at bounding box center [1107, 484] width 77 height 23
click at [1253, 750] on button "Send" at bounding box center [1269, 756] width 53 height 32
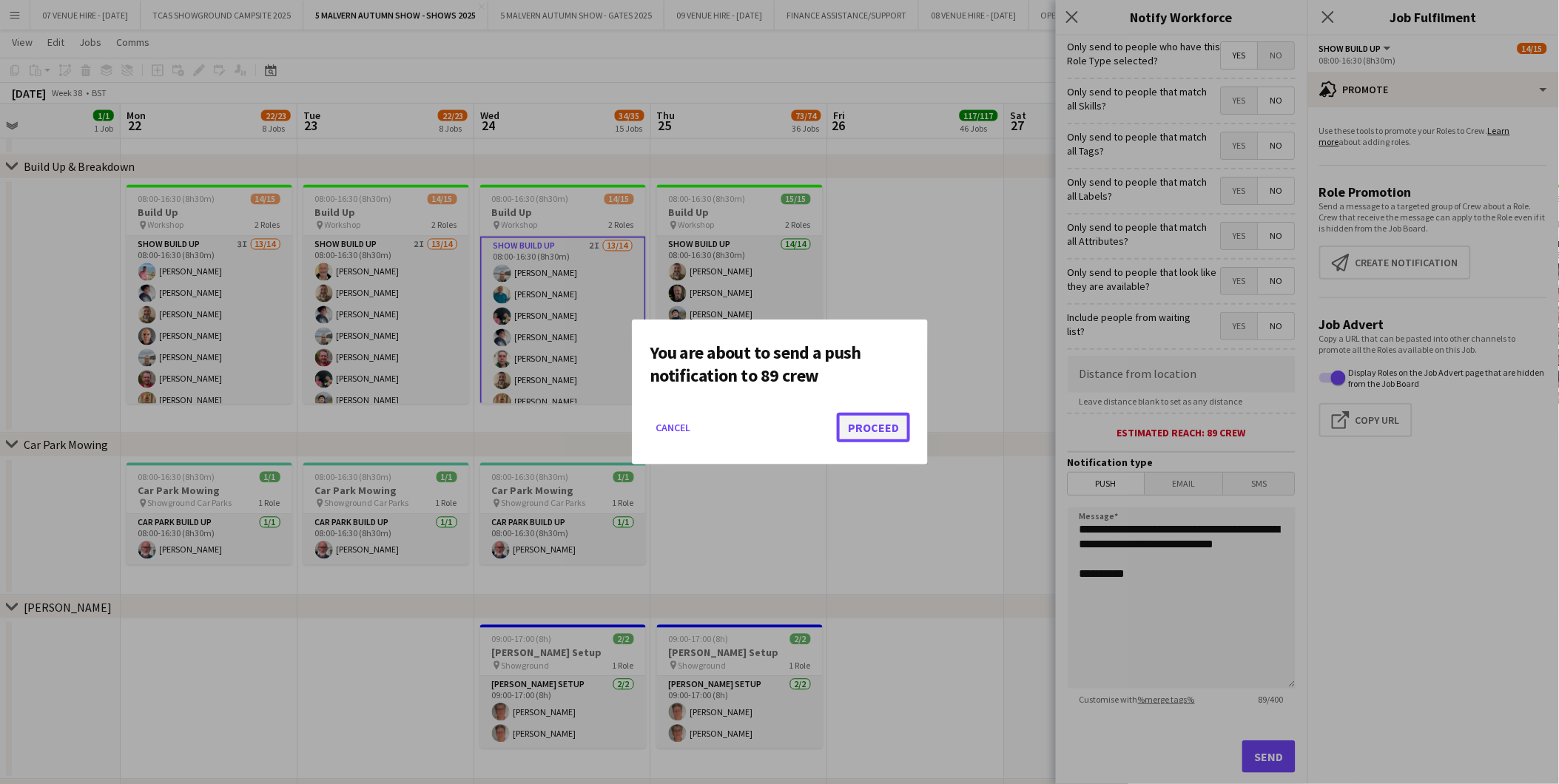
click at [892, 419] on button "Proceed" at bounding box center [873, 427] width 74 height 29
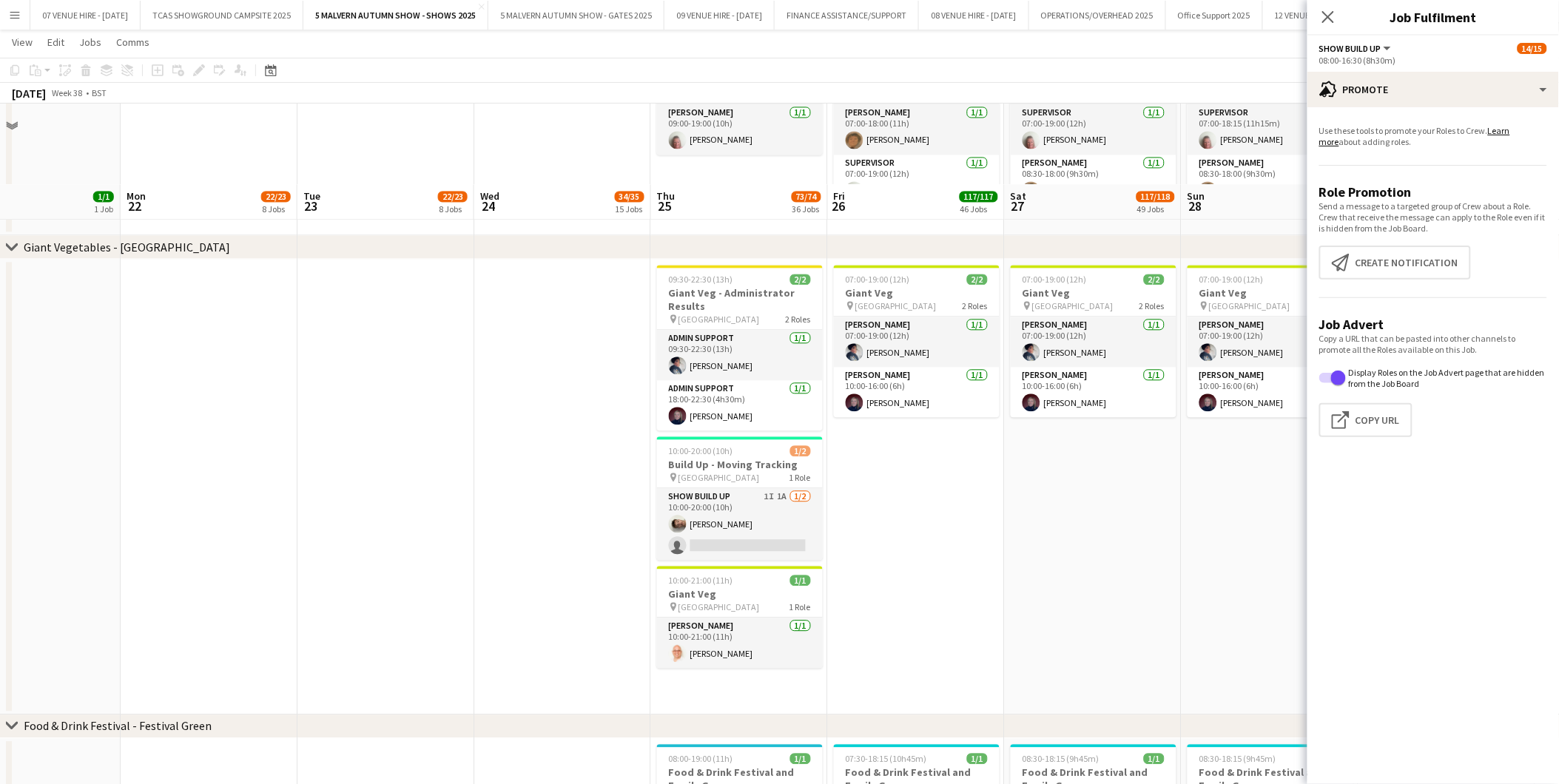
scroll to position [3205, 0]
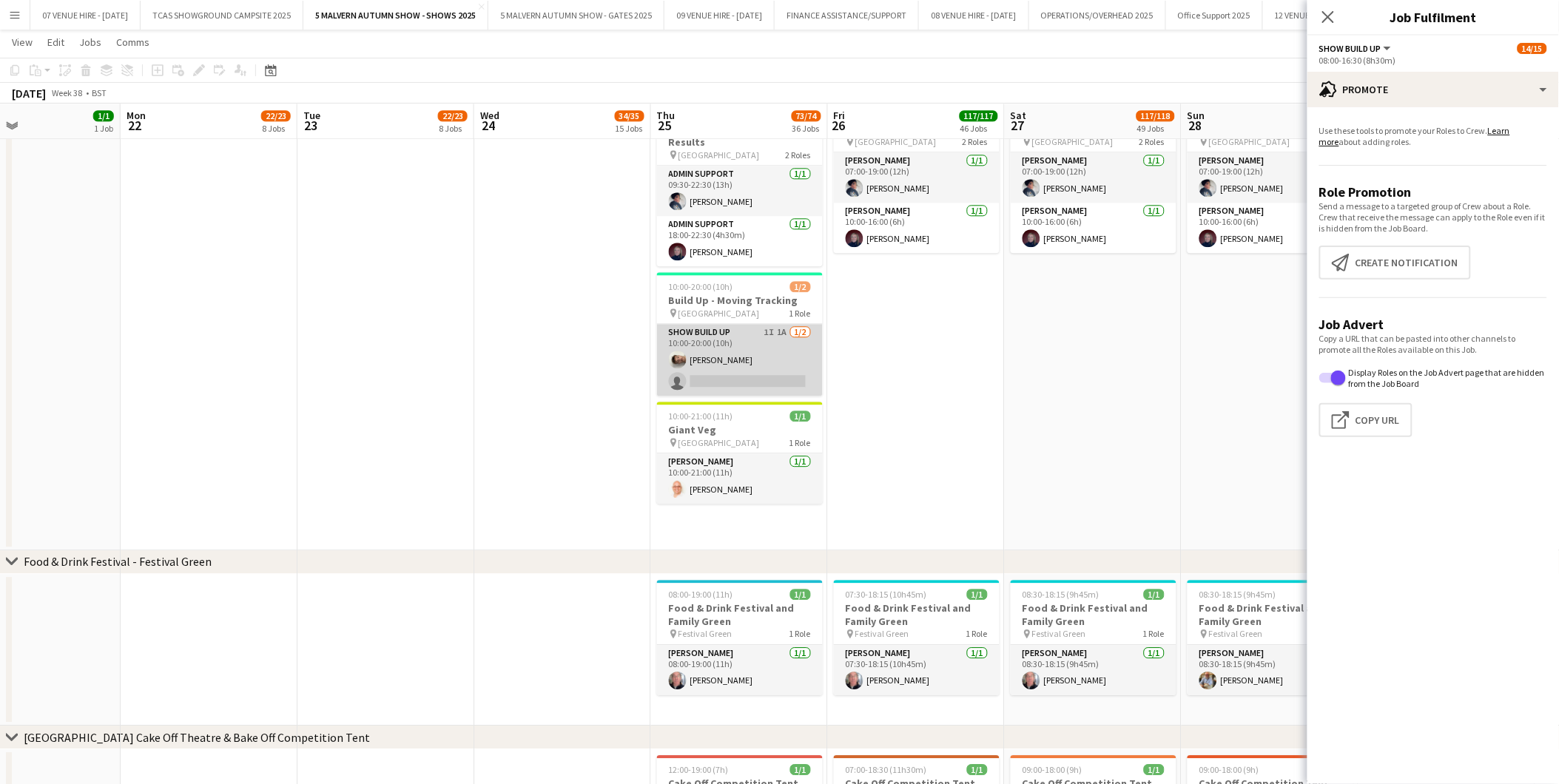
click at [752, 365] on app-card-role "Show Build Up 1I 1A [DATE] 10:00-20:00 (10h) [PERSON_NAME] single-neutral-actio…" at bounding box center [740, 360] width 166 height 72
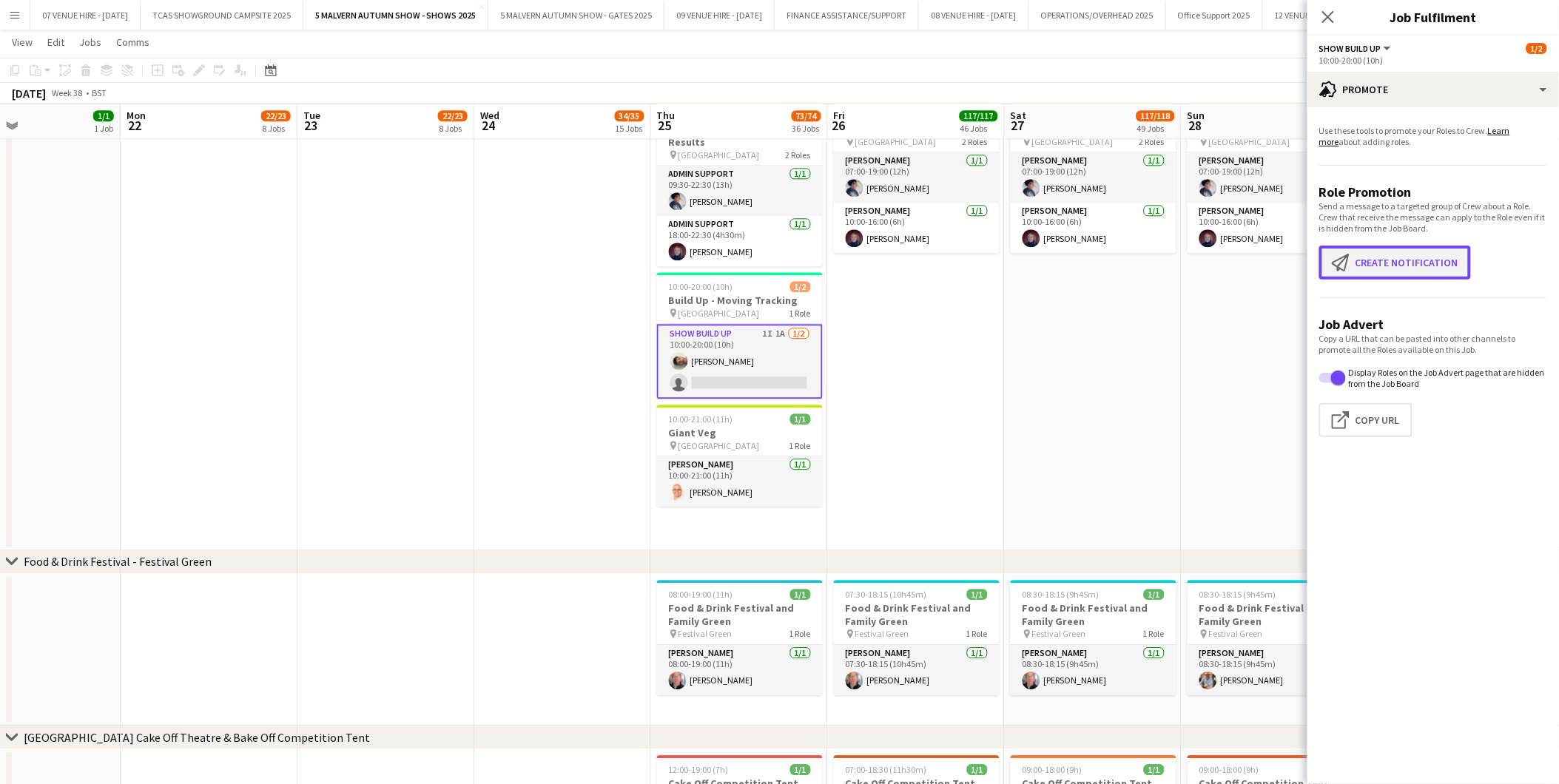
click at [1394, 267] on button "Create notification Create notification" at bounding box center [1395, 262] width 152 height 34
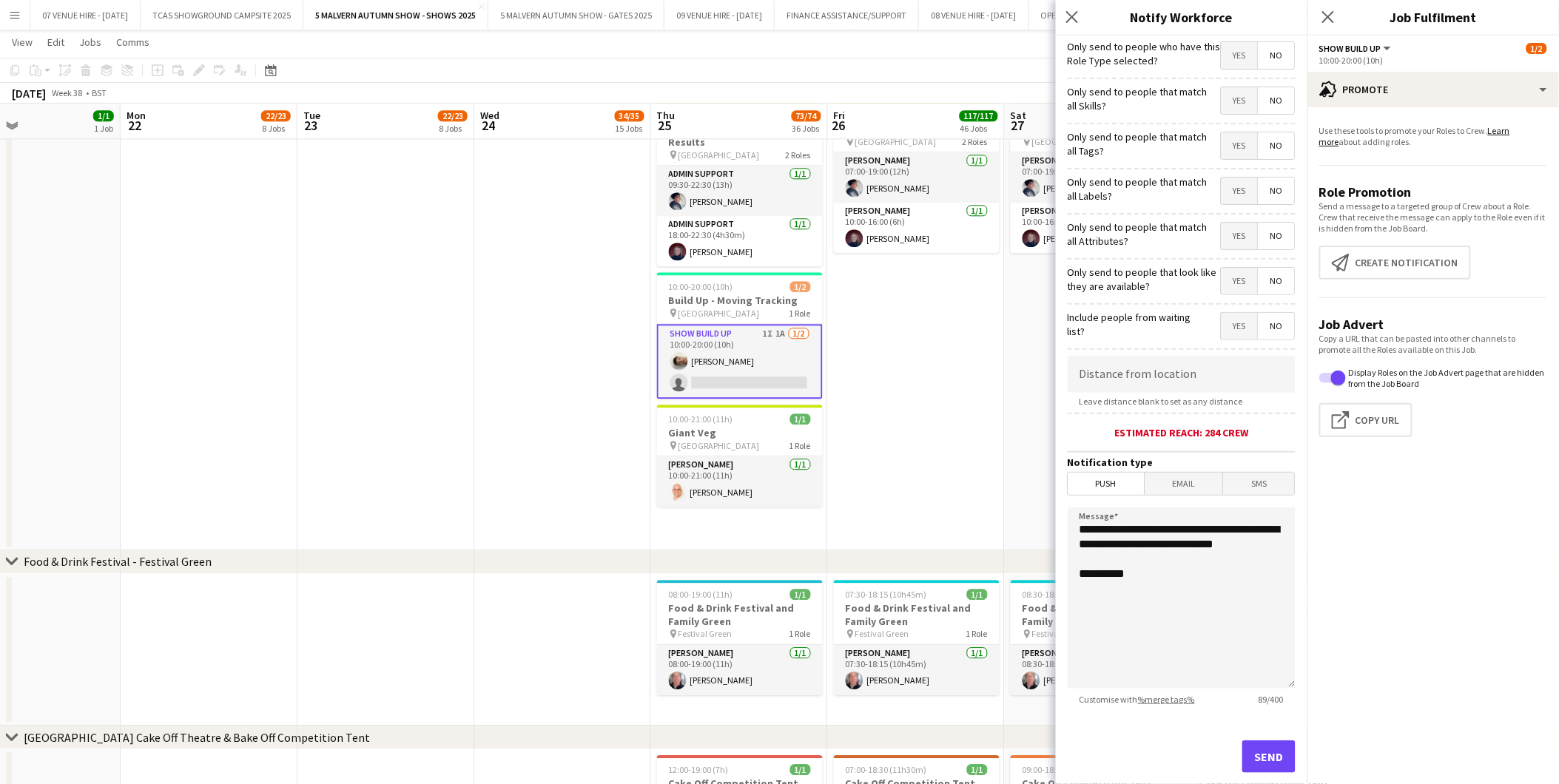
click at [1230, 53] on span "Yes" at bounding box center [1239, 55] width 36 height 26
click at [1266, 106] on span "No" at bounding box center [1276, 100] width 36 height 26
click at [1266, 151] on span "No" at bounding box center [1276, 145] width 36 height 26
click at [1266, 183] on span "No" at bounding box center [1276, 191] width 36 height 26
click at [1266, 234] on span "No" at bounding box center [1276, 236] width 36 height 26
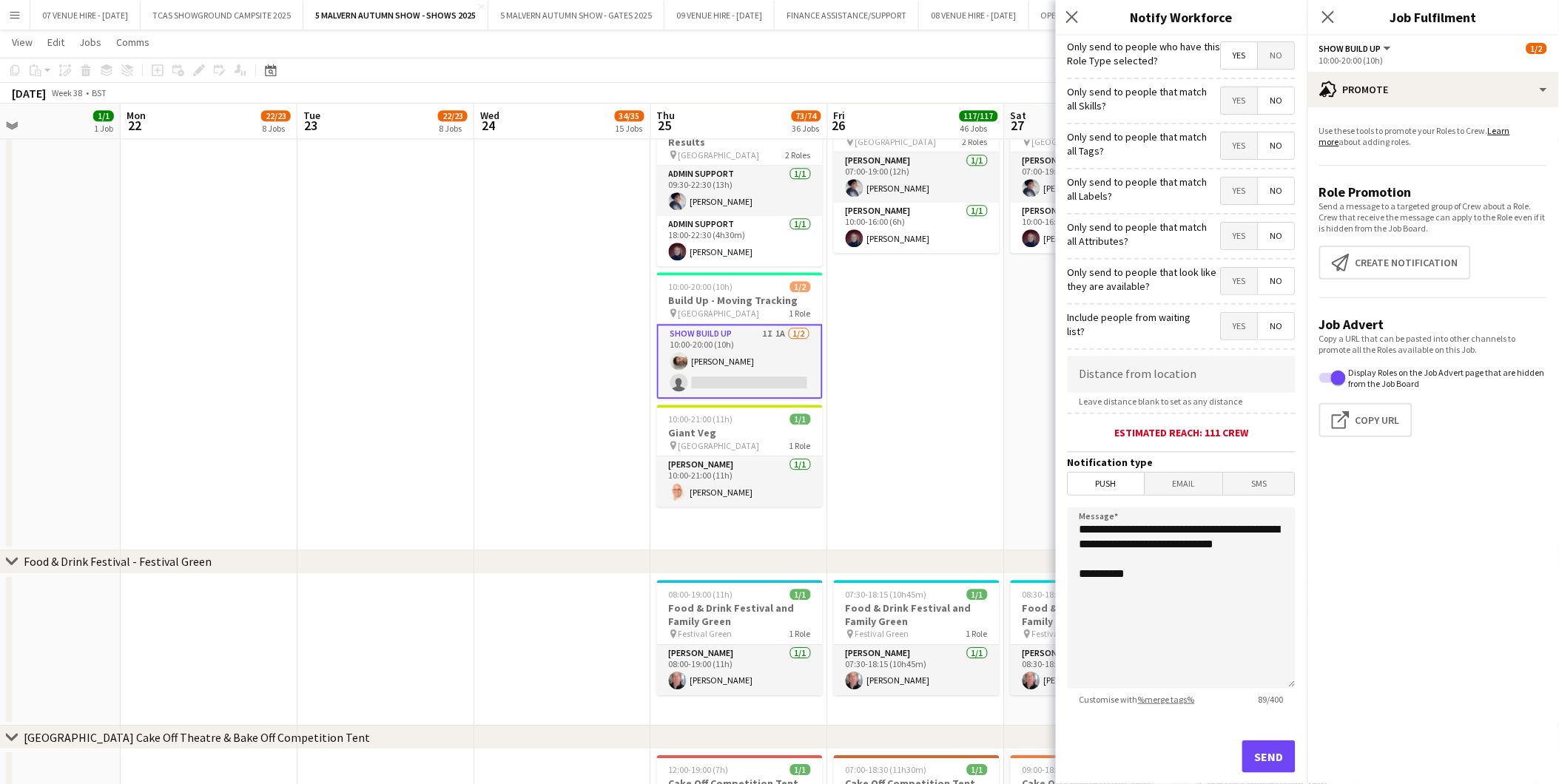
click at [1269, 272] on span "No" at bounding box center [1276, 281] width 36 height 26
click at [1266, 323] on span "No" at bounding box center [1276, 326] width 36 height 26
click at [1102, 478] on span "Push" at bounding box center [1107, 484] width 77 height 23
click at [1262, 764] on button "Send" at bounding box center [1269, 756] width 53 height 32
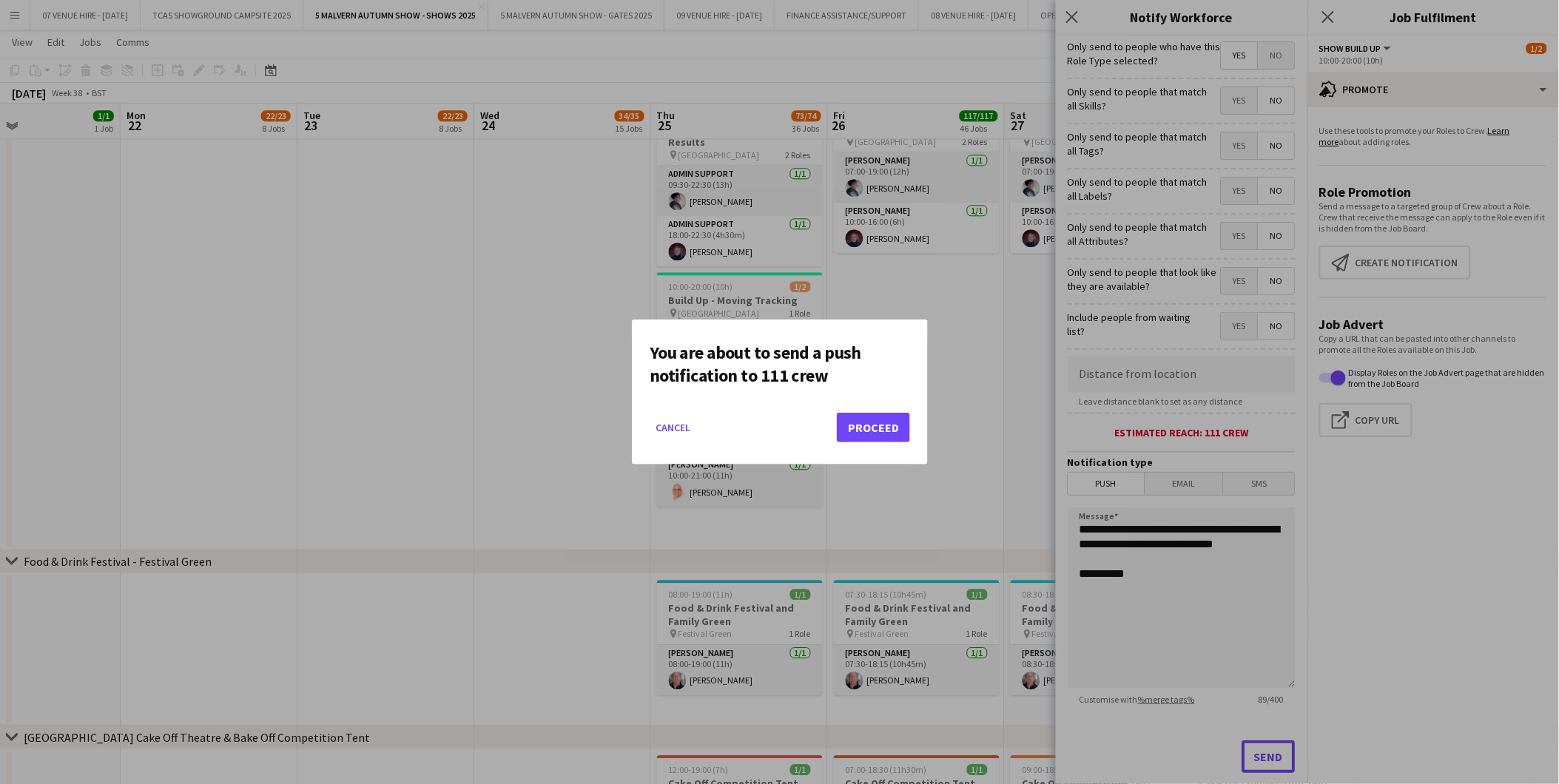
scroll to position [0, 0]
click at [889, 431] on button "Proceed" at bounding box center [873, 427] width 74 height 29
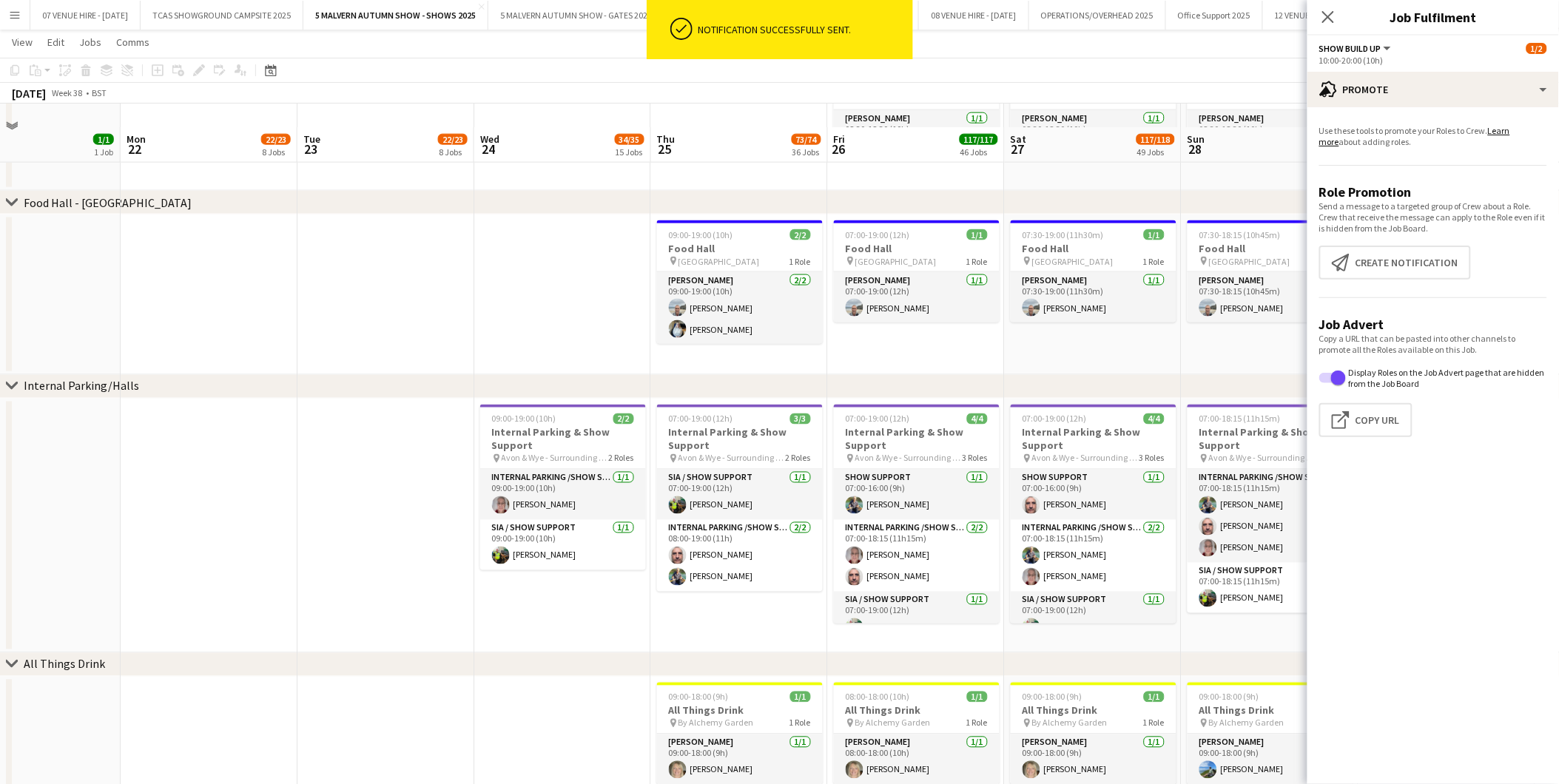
scroll to position [4685, 0]
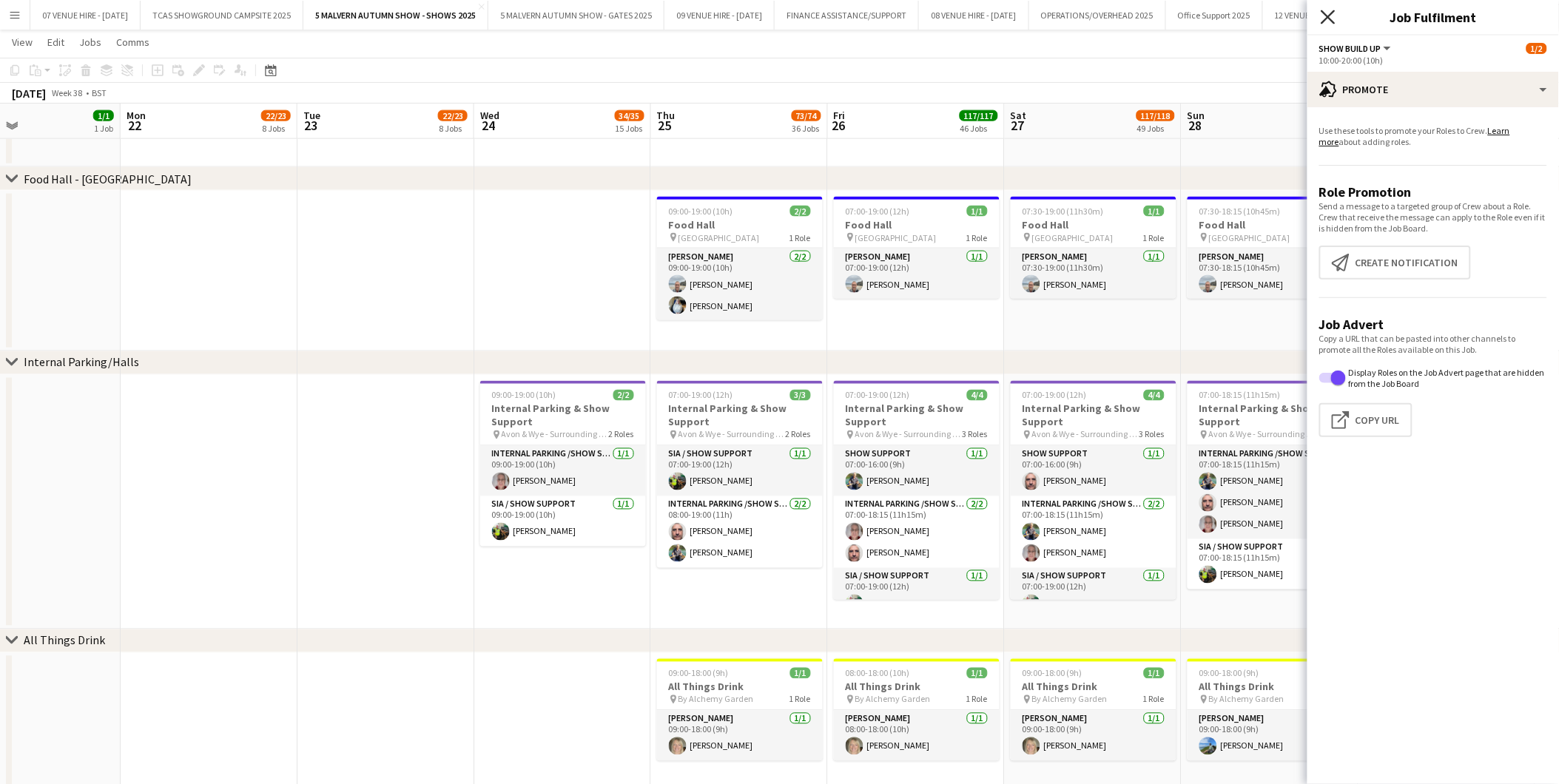
click at [1330, 12] on icon "Close pop-in" at bounding box center [1327, 17] width 14 height 14
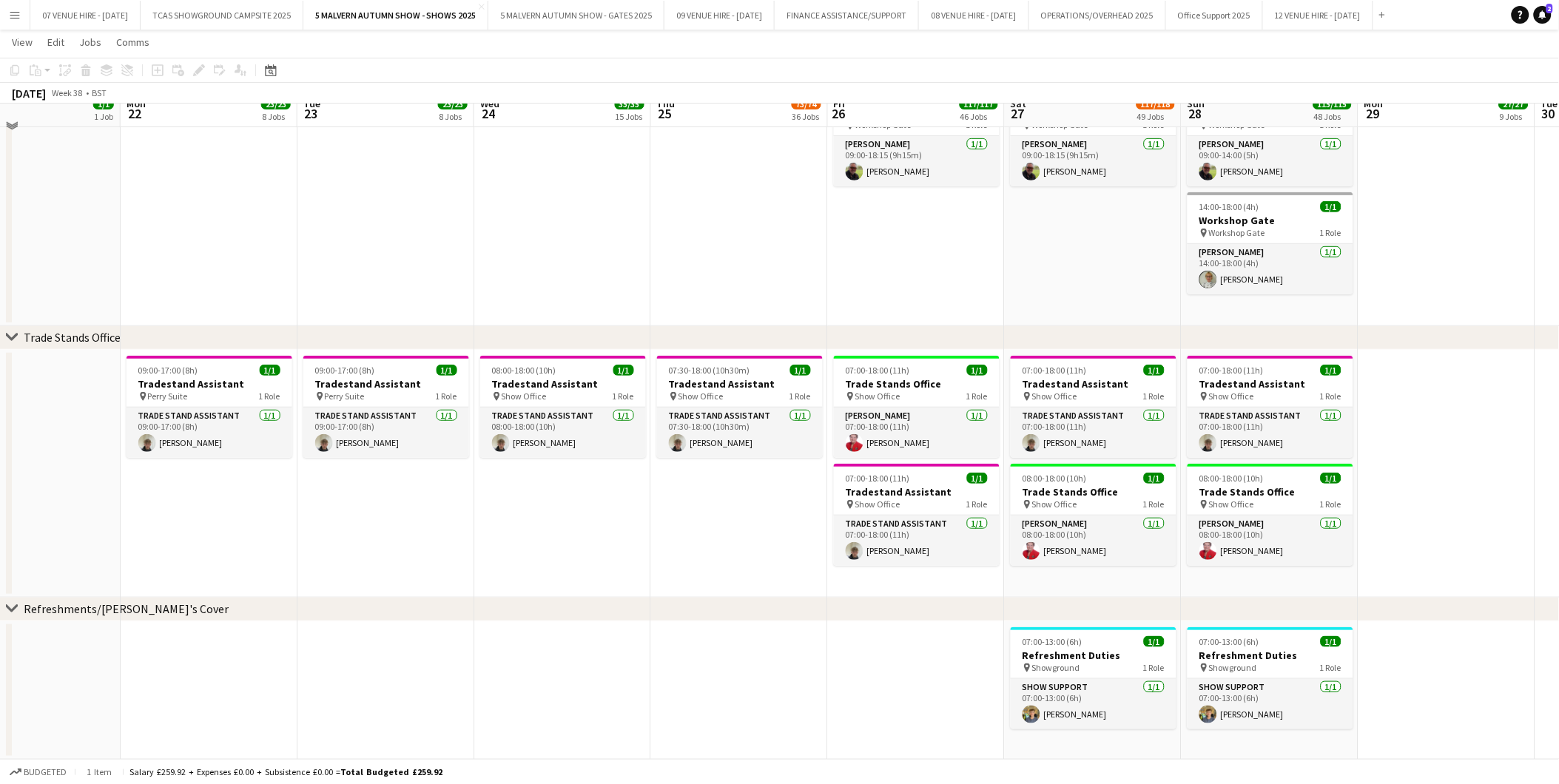
scroll to position [10190, 0]
